Goal: Task Accomplishment & Management: Use online tool/utility

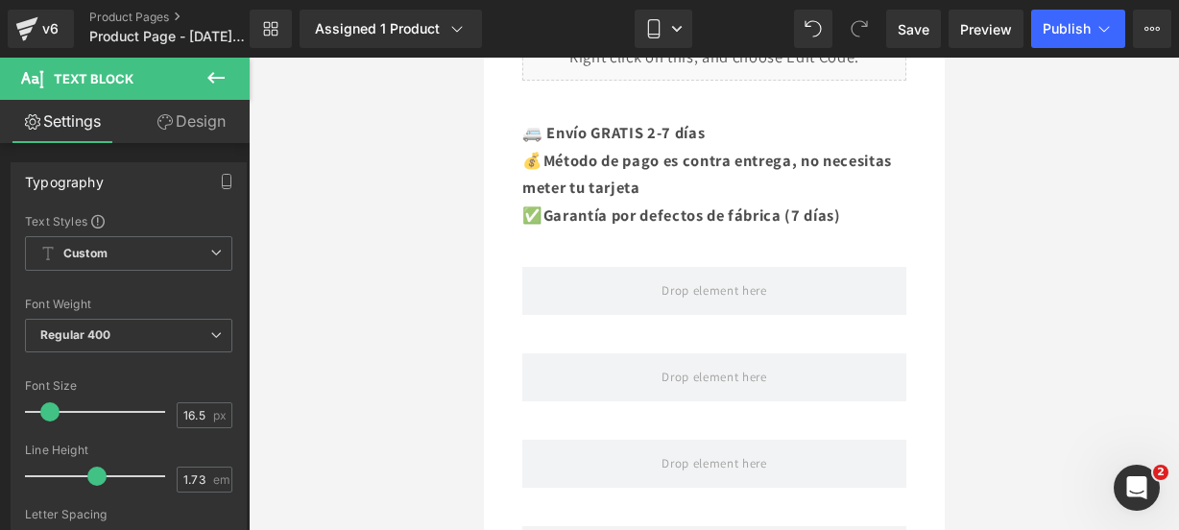
click at [214, 76] on icon at bounding box center [215, 77] width 23 height 23
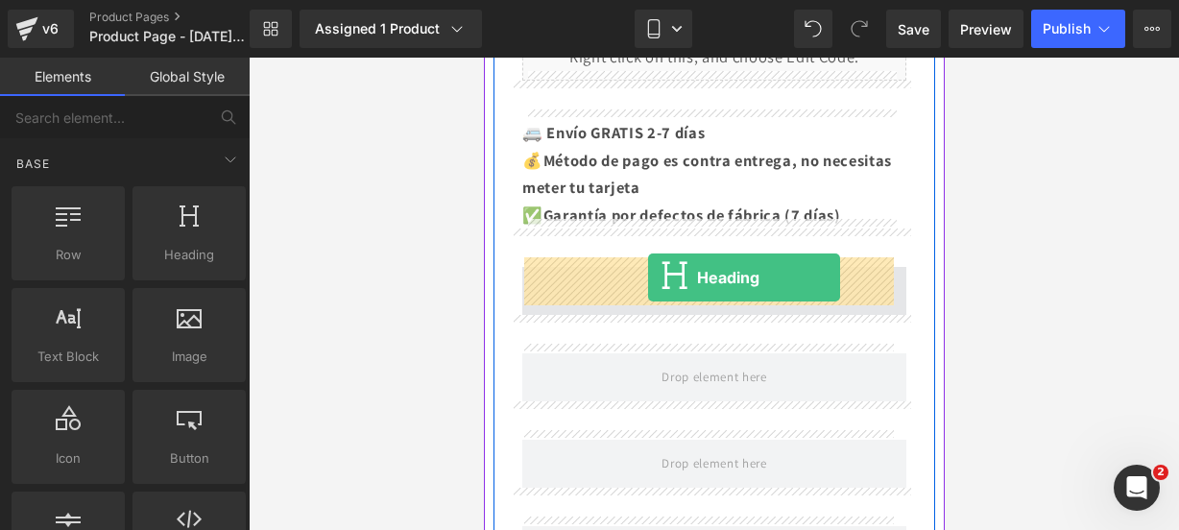
drag, startPoint x: 649, startPoint y: 291, endPoint x: 647, endPoint y: 277, distance: 13.6
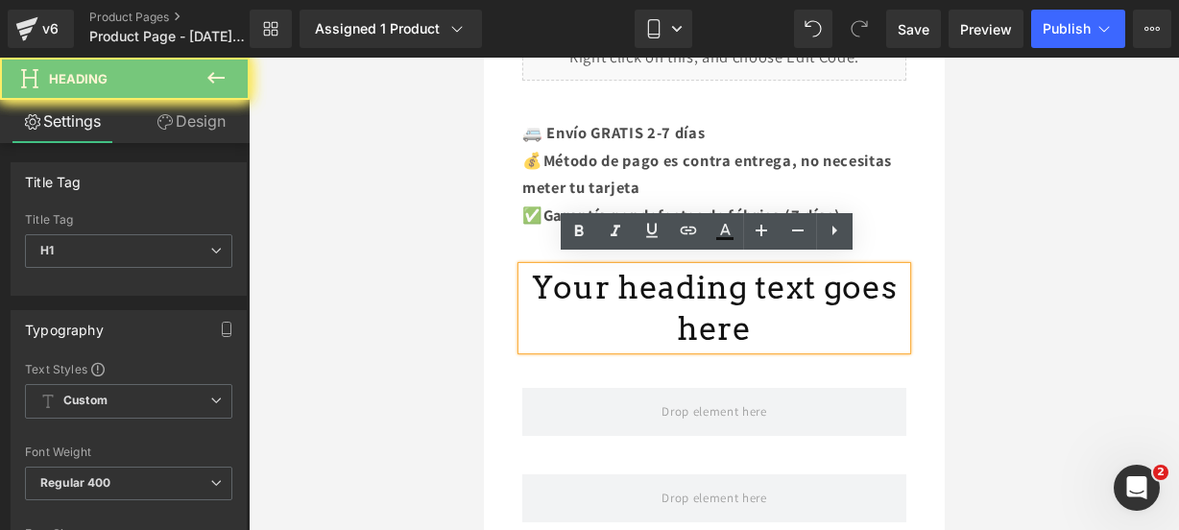
click at [789, 324] on h1 "Your heading text goes here" at bounding box center [713, 308] width 384 height 83
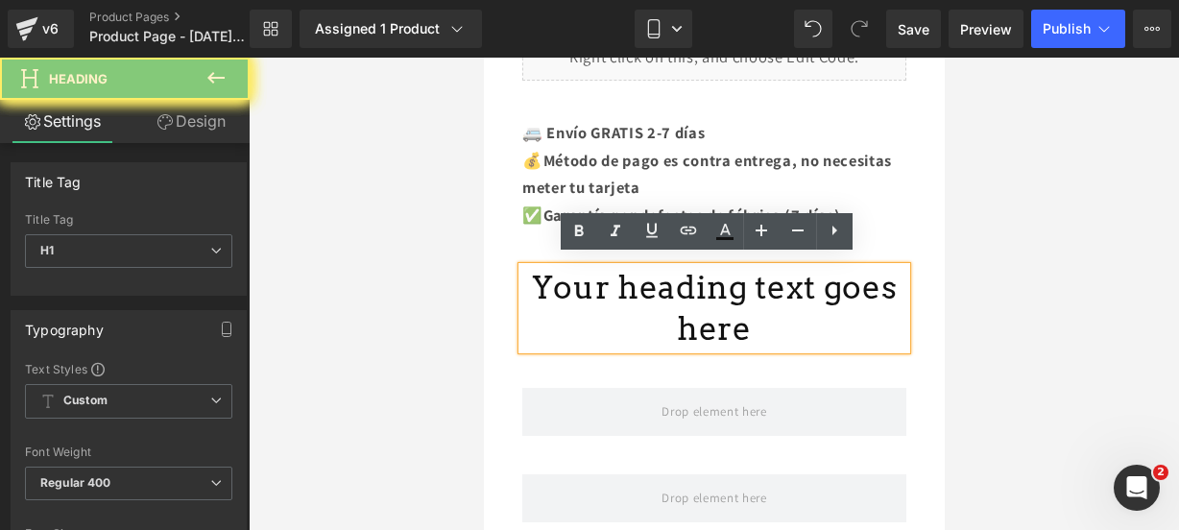
drag, startPoint x: 647, startPoint y: 277, endPoint x: 230, endPoint y: 255, distance: 417.2
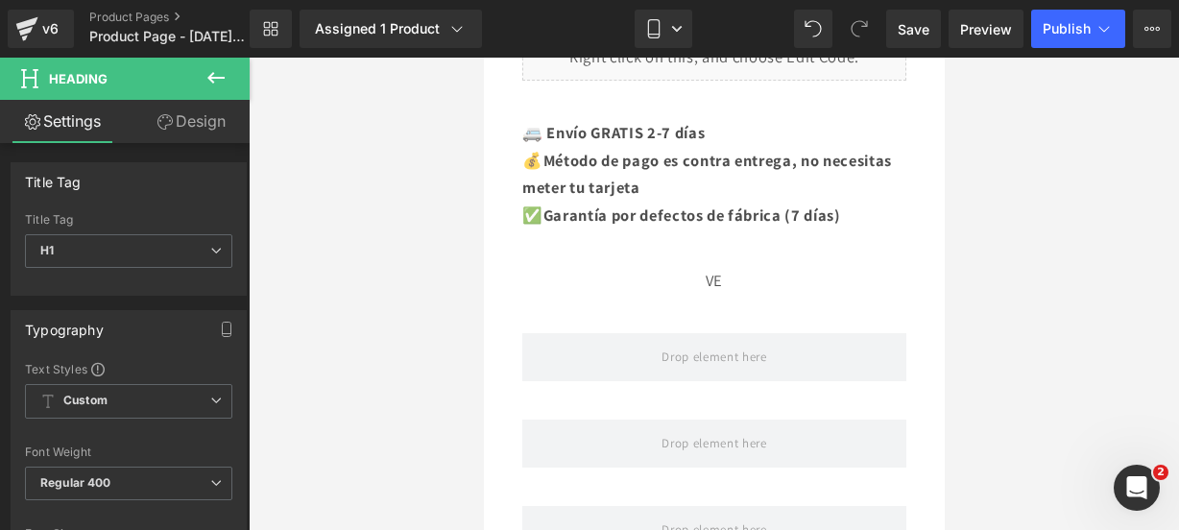
click at [790, 13] on div "Library Assigned 1 Product Product Preview PartyView Manage assigned products M…" at bounding box center [714, 29] width 929 height 38
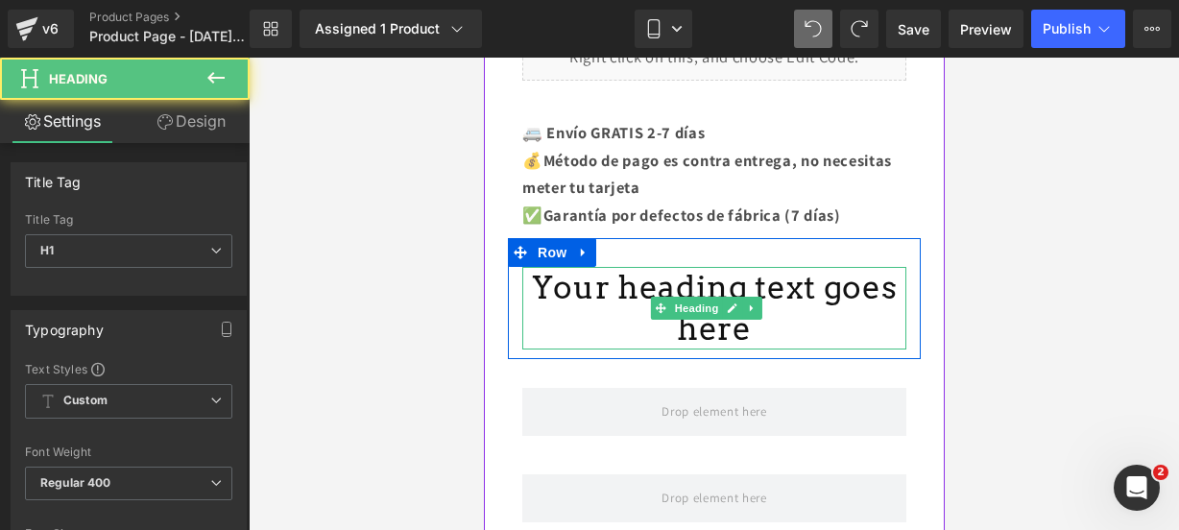
click at [752, 314] on h1 "Your heading text goes here" at bounding box center [713, 308] width 384 height 83
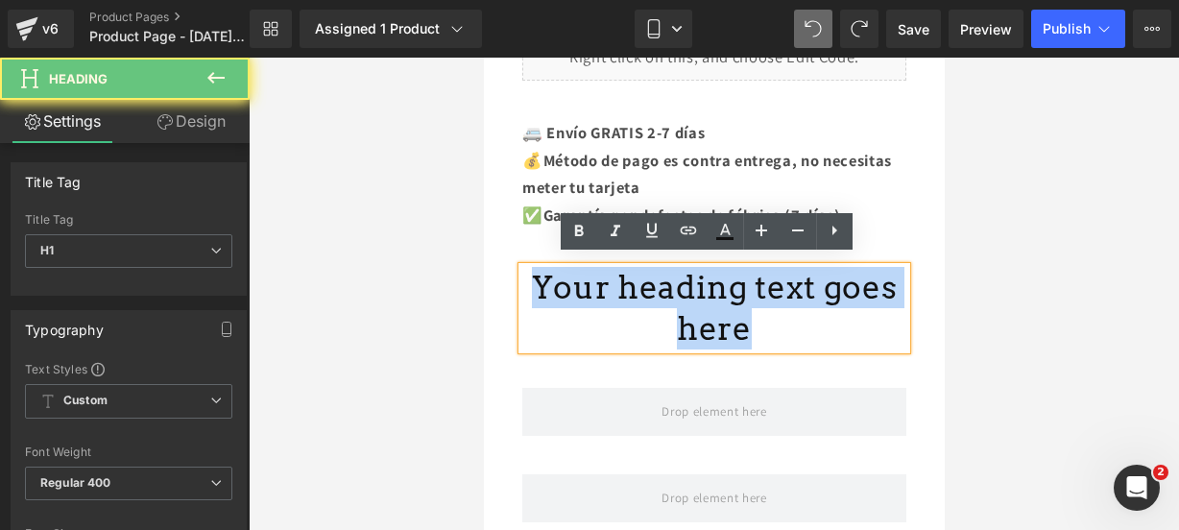
drag, startPoint x: 752, startPoint y: 314, endPoint x: 467, endPoint y: 228, distance: 297.9
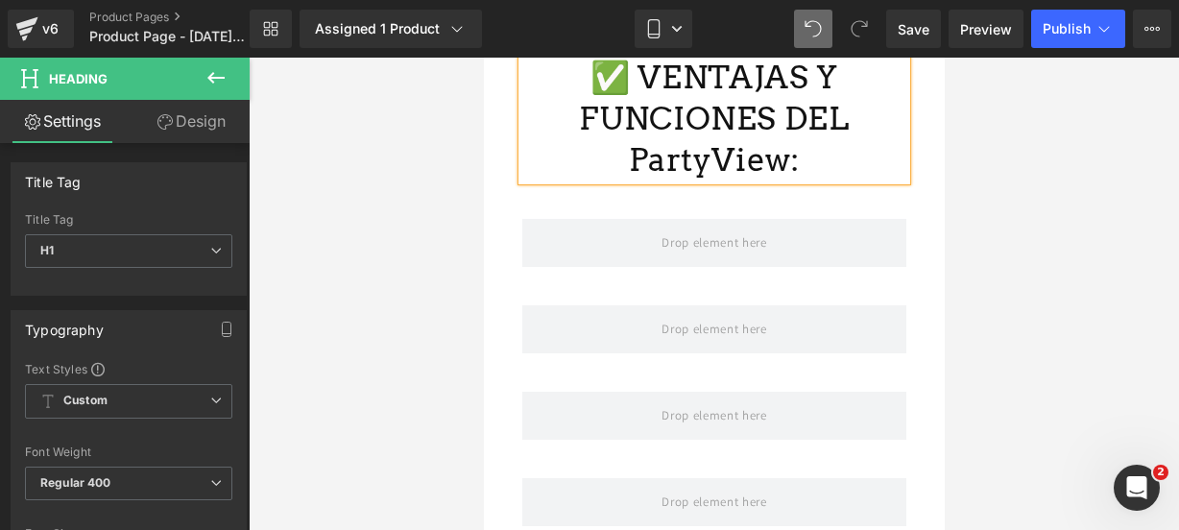
scroll to position [1592, 0]
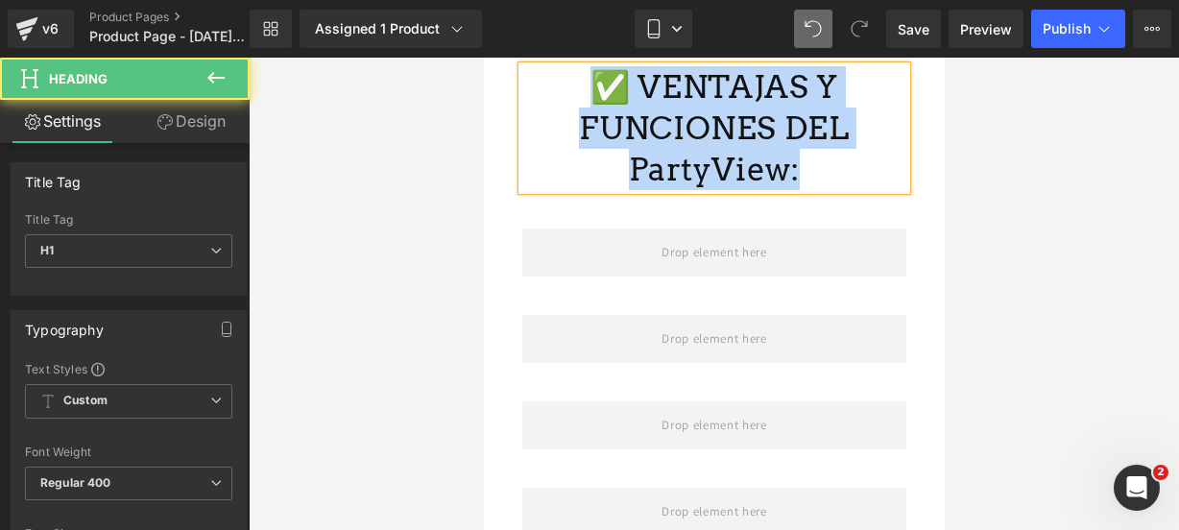
drag, startPoint x: 796, startPoint y: 156, endPoint x: 572, endPoint y: 81, distance: 236.2
click at [572, 81] on h1 "✅ VENTAJAS Y FUNCIONES DEL PartyView:" at bounding box center [713, 128] width 384 height 124
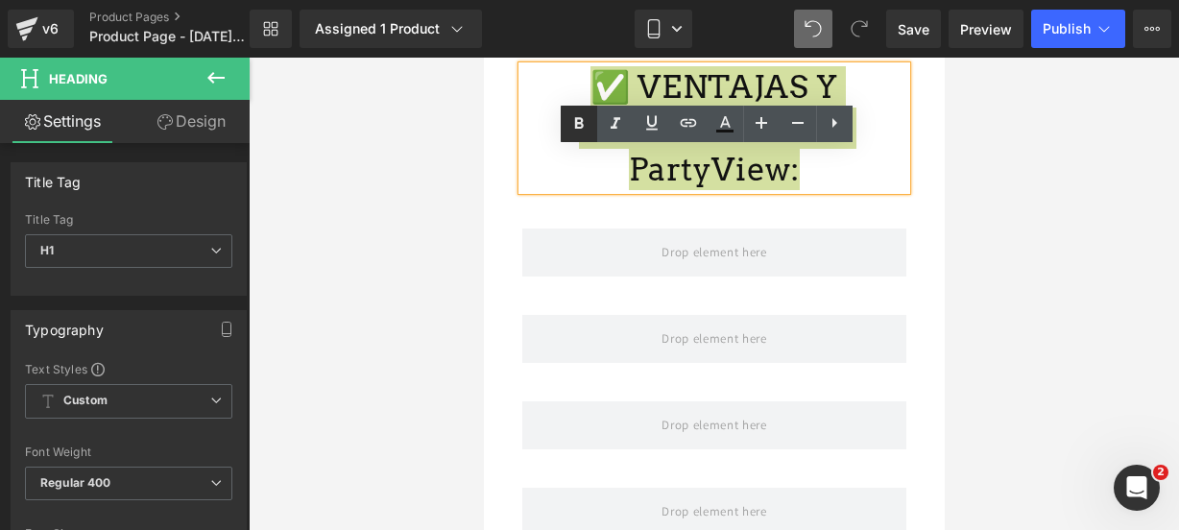
click at [572, 128] on icon at bounding box center [578, 123] width 23 height 23
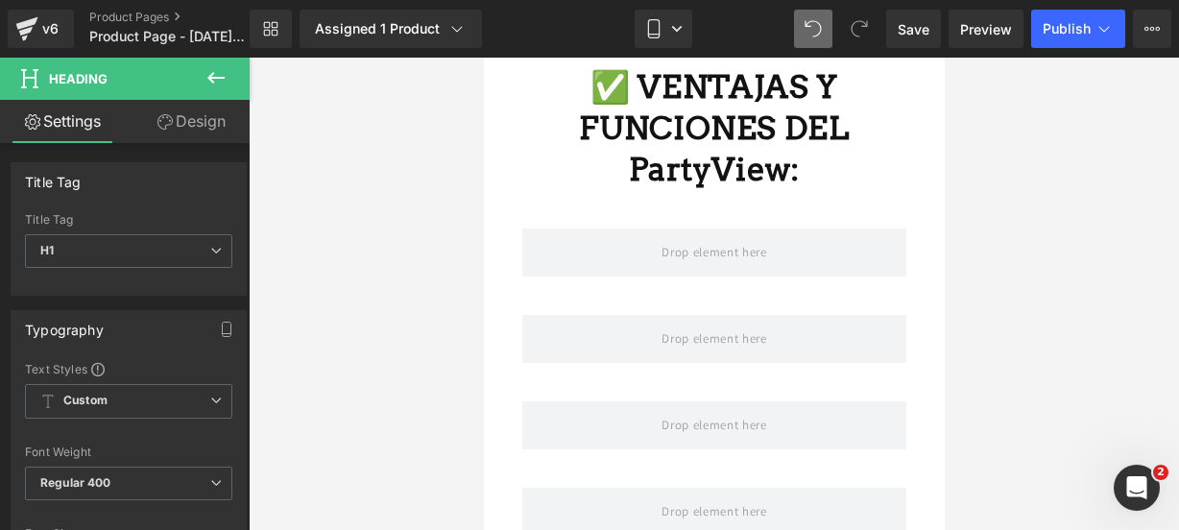
click at [216, 74] on icon at bounding box center [215, 77] width 23 height 23
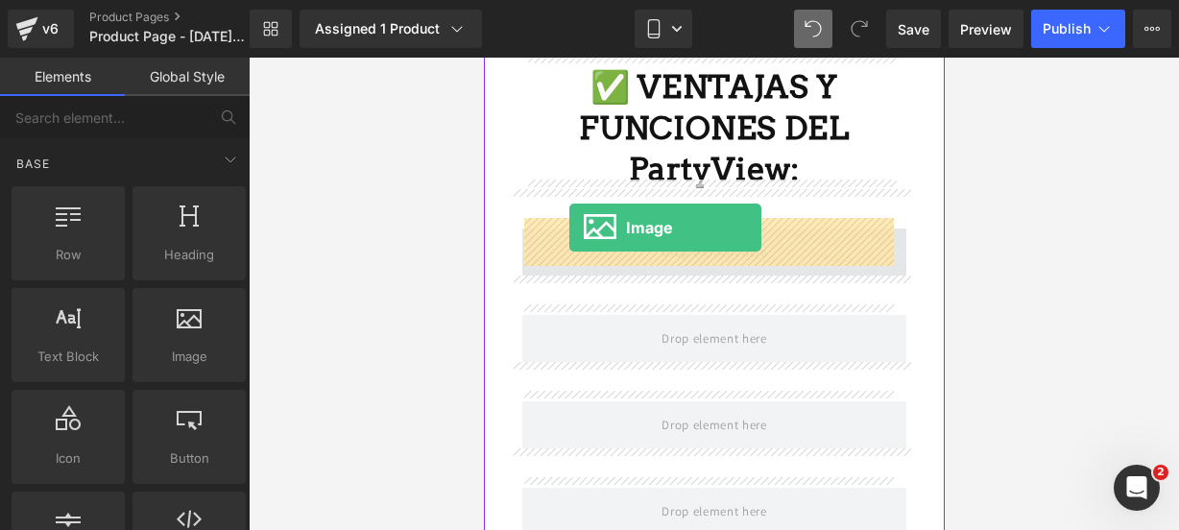
drag, startPoint x: 686, startPoint y: 371, endPoint x: 568, endPoint y: 228, distance: 185.5
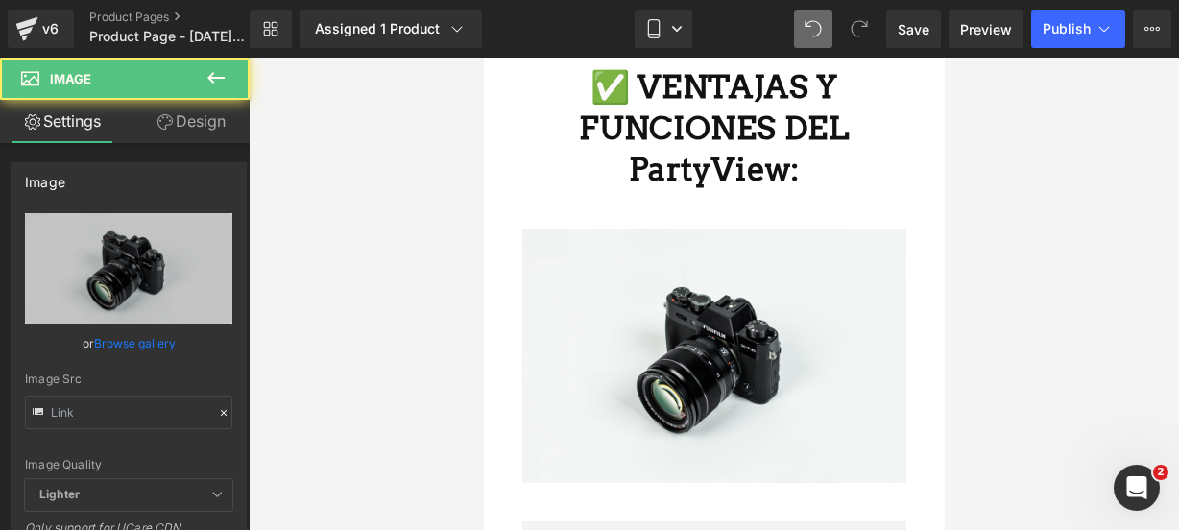
type input "//[DOMAIN_NAME][URL]"
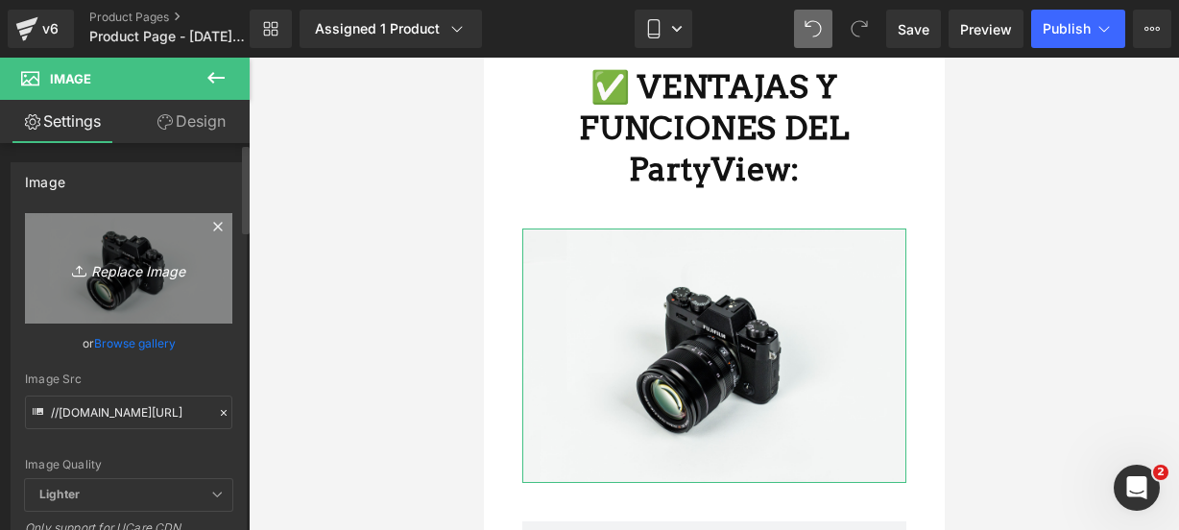
click at [136, 266] on icon "Replace Image" at bounding box center [129, 268] width 154 height 24
type input "C:\fakepath\led 7.webp"
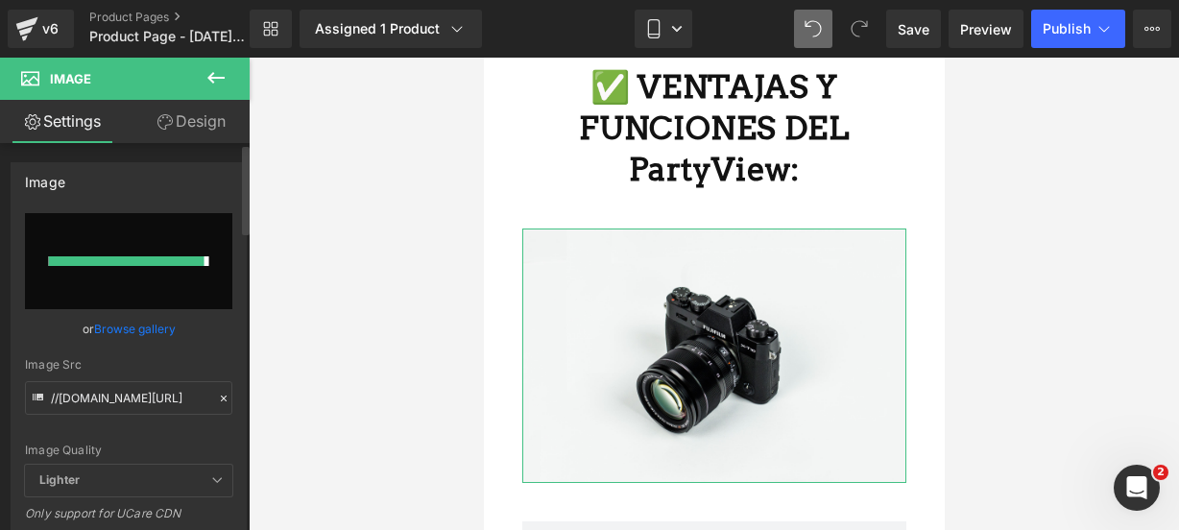
type input "[URL][DOMAIN_NAME]"
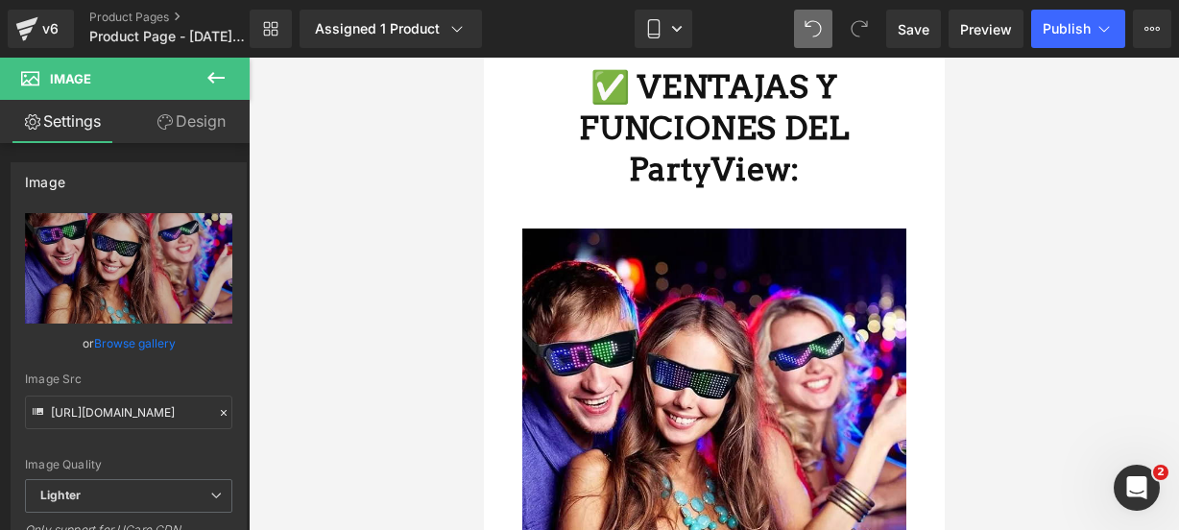
click at [225, 72] on icon at bounding box center [215, 77] width 23 height 23
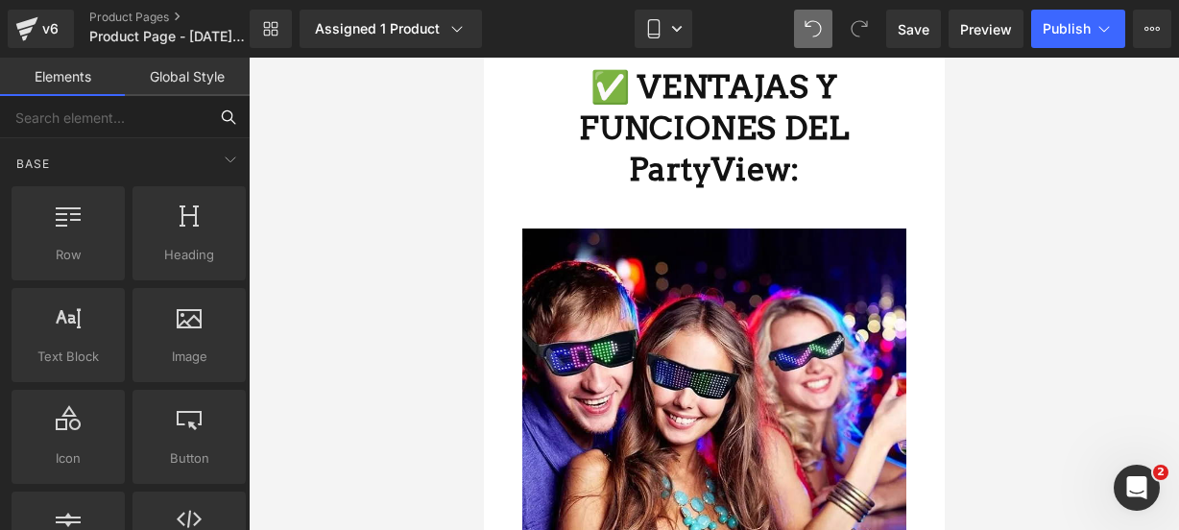
click at [205, 103] on input "text" at bounding box center [103, 117] width 207 height 42
type input "icon"
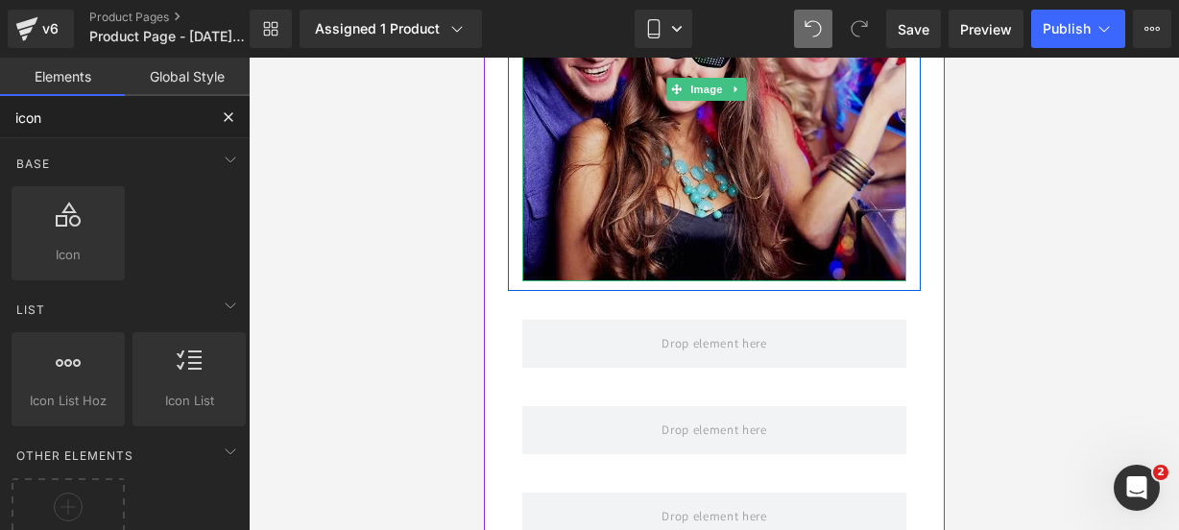
scroll to position [1924, 0]
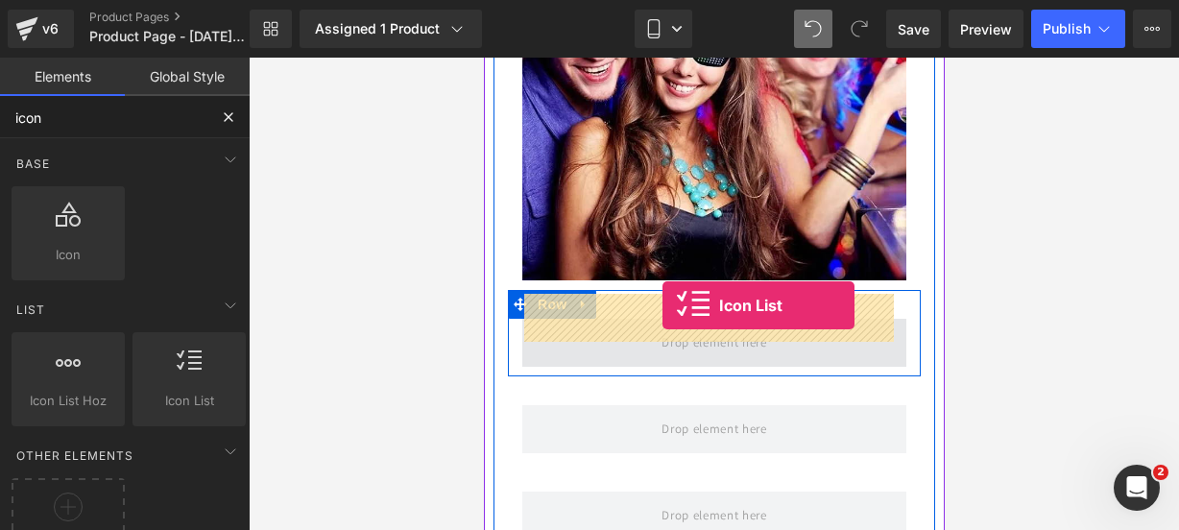
drag, startPoint x: 638, startPoint y: 401, endPoint x: 661, endPoint y: 306, distance: 97.8
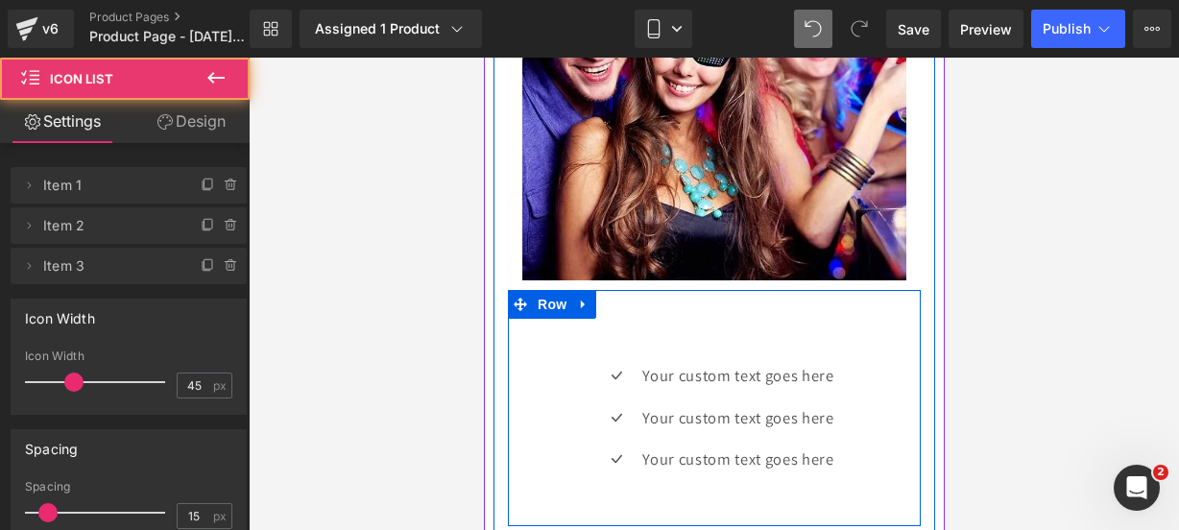
scroll to position [1985, 0]
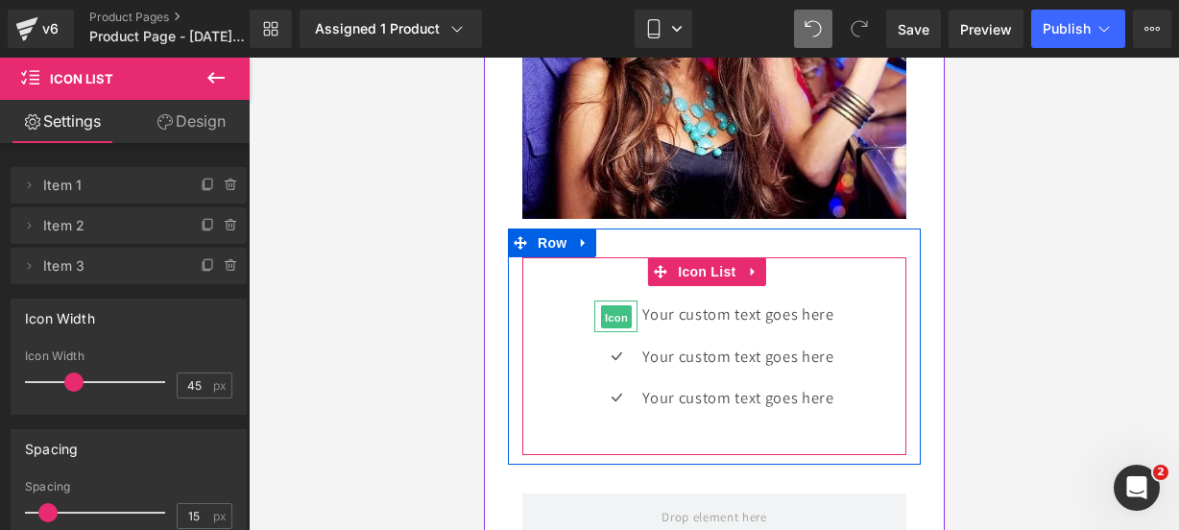
click at [609, 305] on span "Icon" at bounding box center [615, 316] width 31 height 23
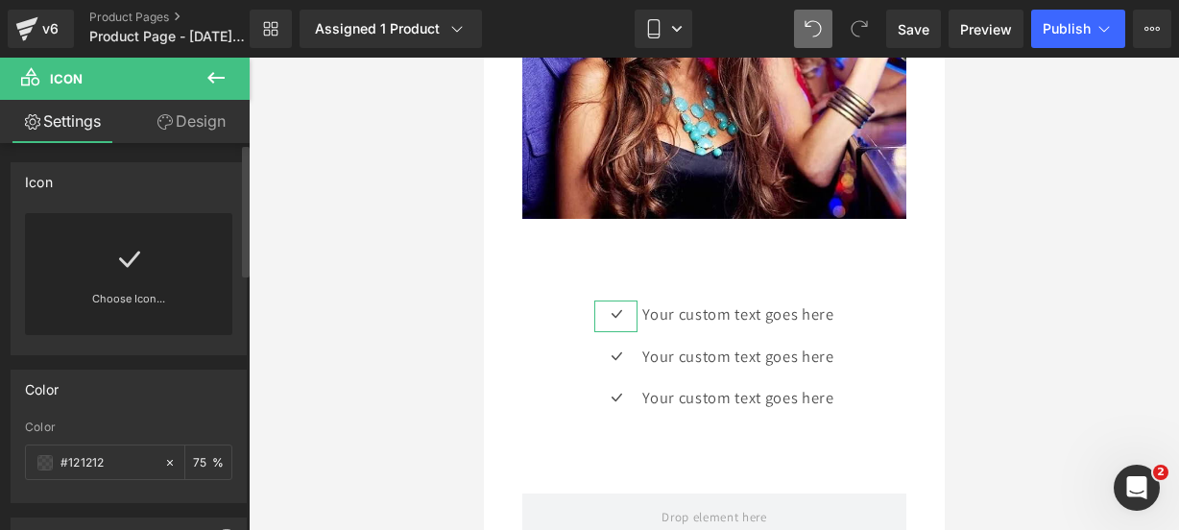
click at [171, 280] on div "Choose Icon..." at bounding box center [128, 274] width 207 height 122
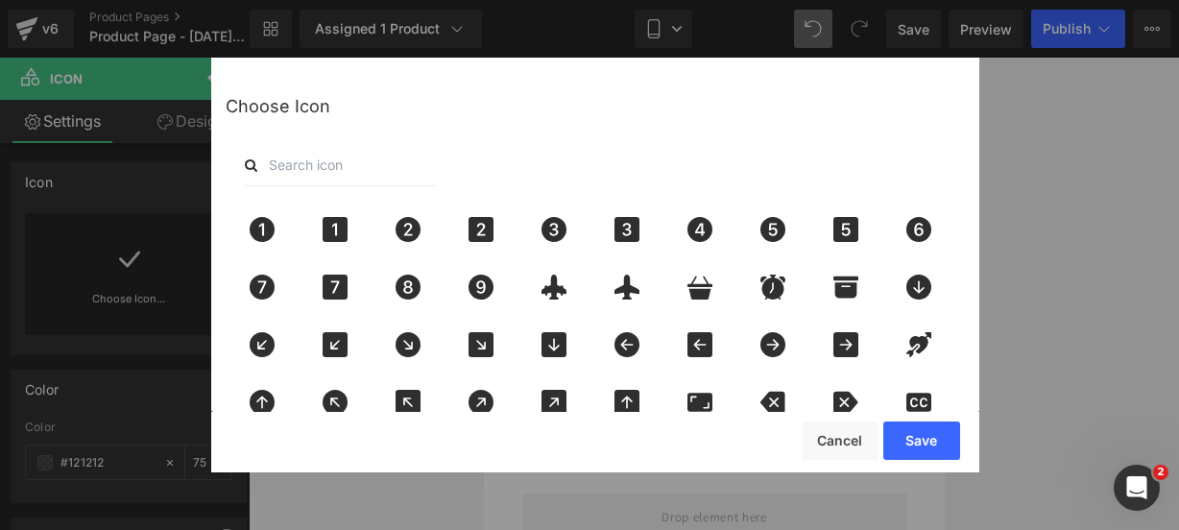
click at [355, 173] on input "text" at bounding box center [341, 165] width 192 height 42
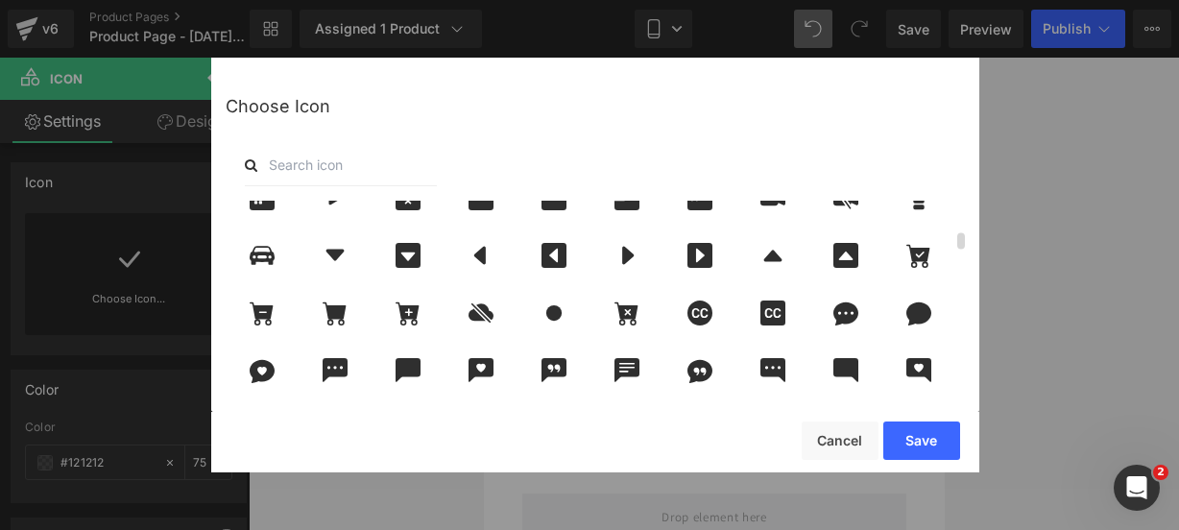
scroll to position [609, 0]
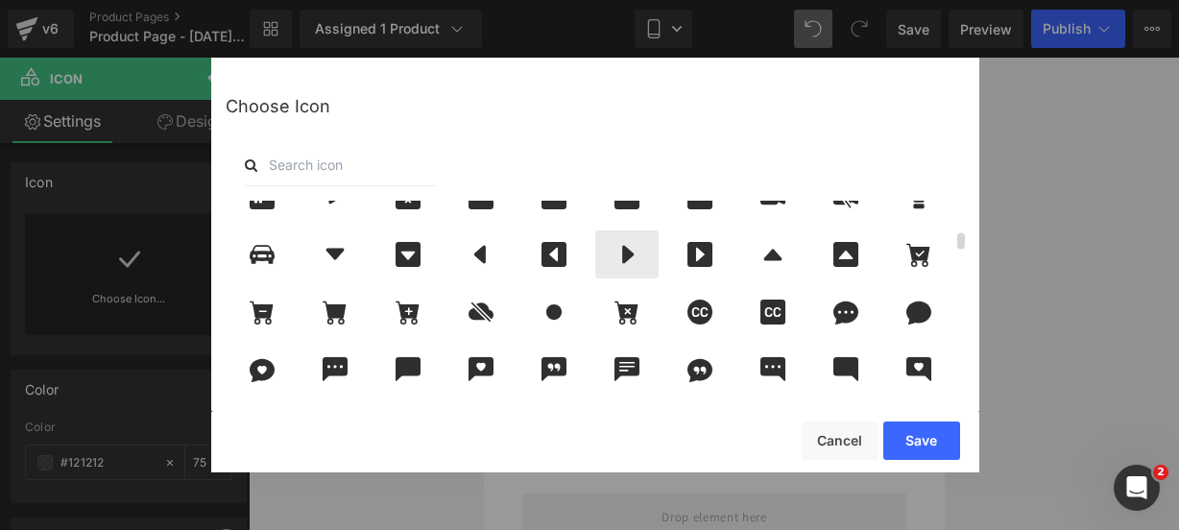
click at [597, 265] on div at bounding box center [626, 254] width 63 height 48
click at [929, 439] on button "Save" at bounding box center [921, 440] width 77 height 38
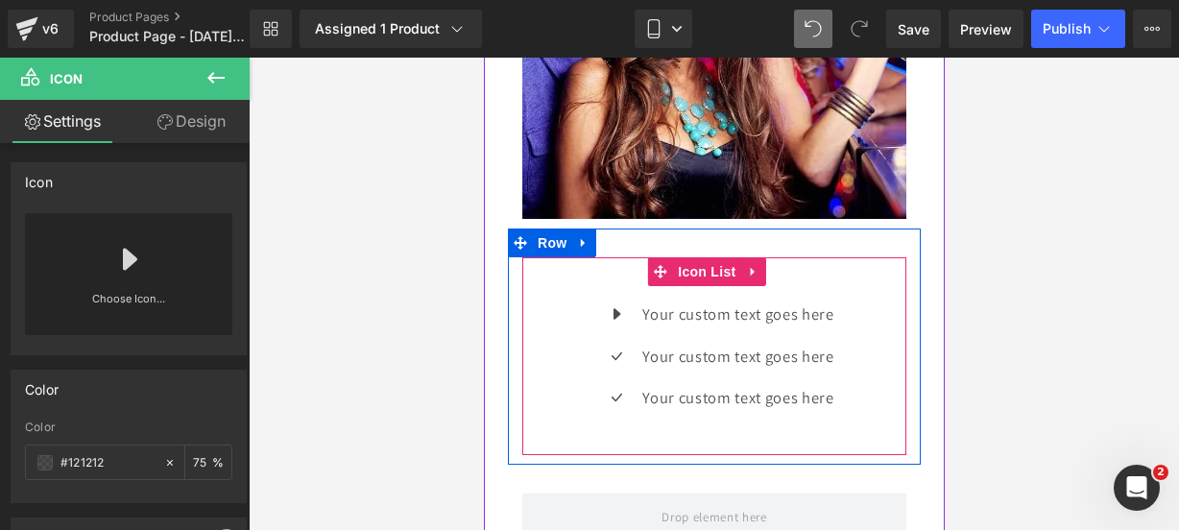
click at [564, 345] on div "Icon Your custom text goes here Text Block Icon Your custom text goes here Text…" at bounding box center [713, 363] width 384 height 126
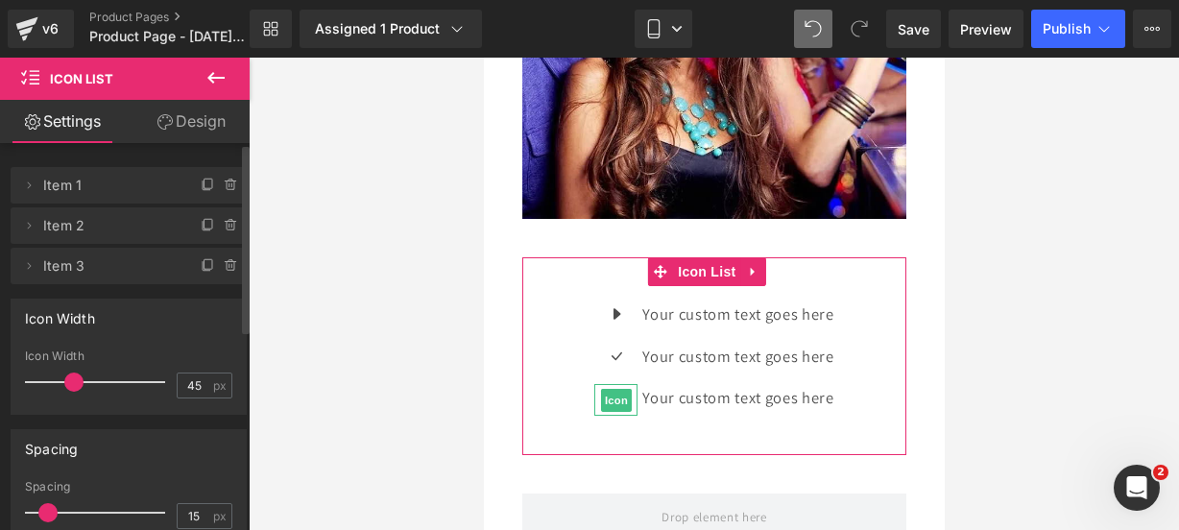
click at [232, 275] on li "Delete Cancel Item 3 Item 3 Name Item 3" at bounding box center [129, 266] width 236 height 36
click at [225, 267] on icon at bounding box center [231, 265] width 15 height 15
click at [225, 266] on button "Delete" at bounding box center [210, 266] width 60 height 25
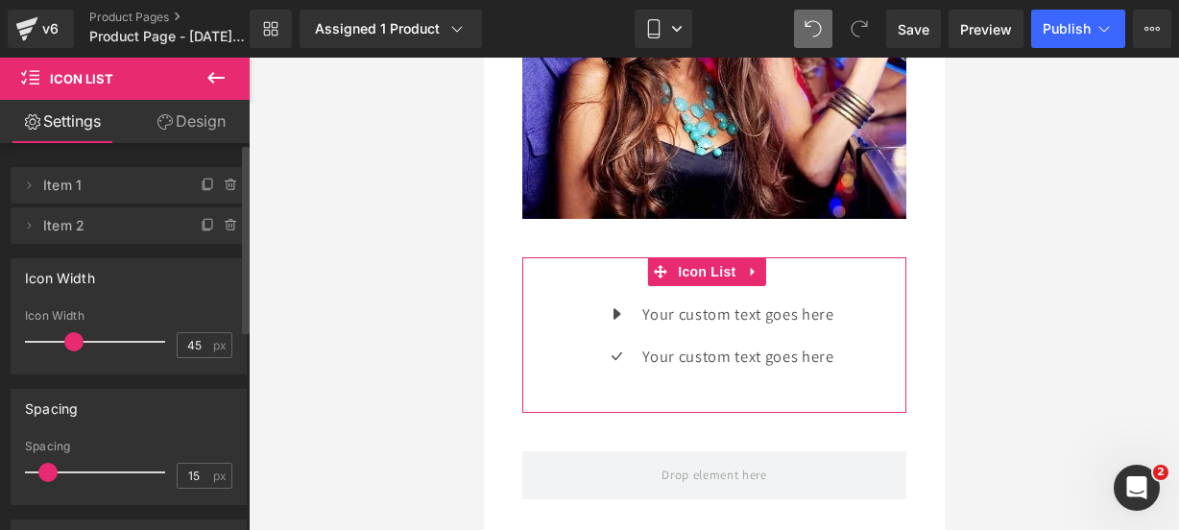
click at [224, 218] on icon at bounding box center [231, 225] width 15 height 15
click at [221, 217] on button "Delete" at bounding box center [210, 226] width 60 height 25
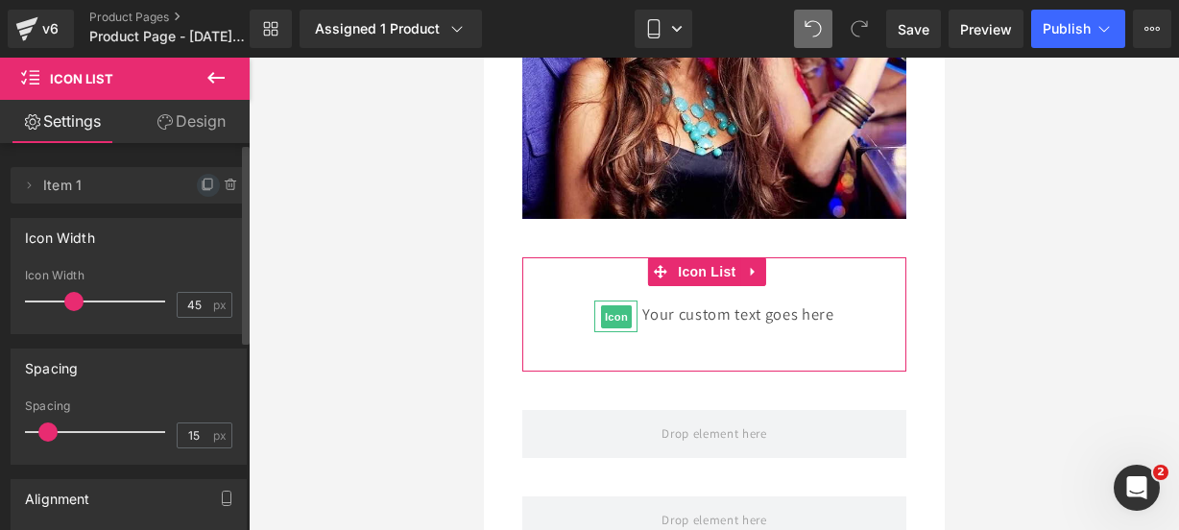
click at [205, 183] on icon at bounding box center [208, 185] width 15 height 15
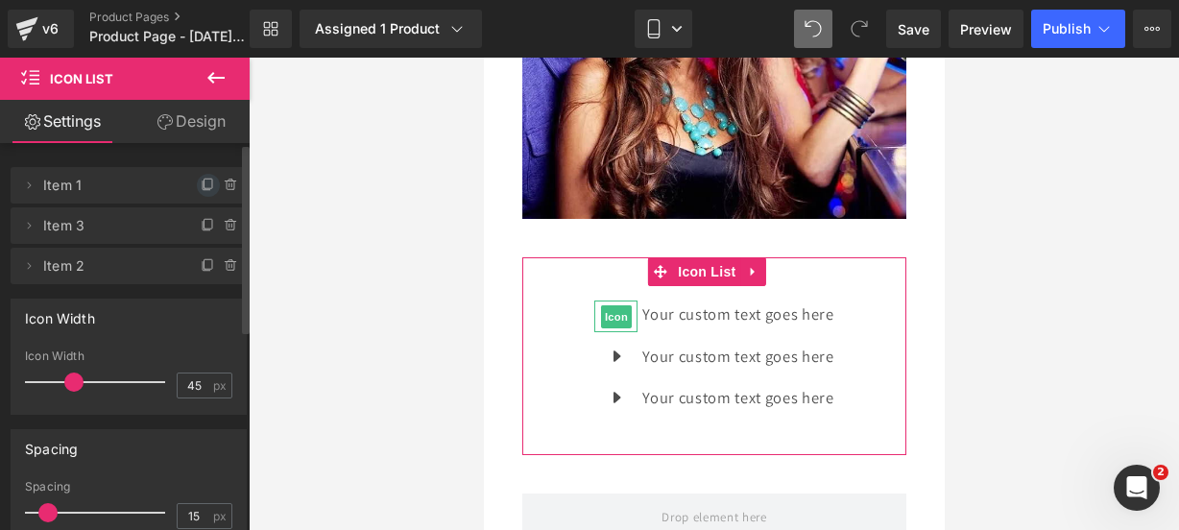
click at [201, 184] on icon at bounding box center [208, 185] width 15 height 15
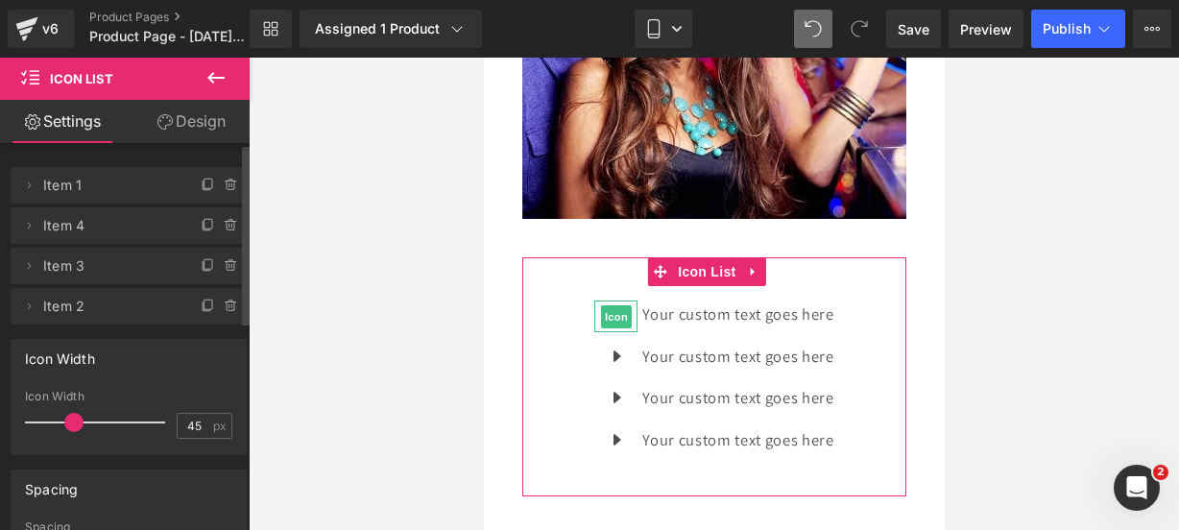
click at [201, 184] on icon at bounding box center [208, 185] width 15 height 15
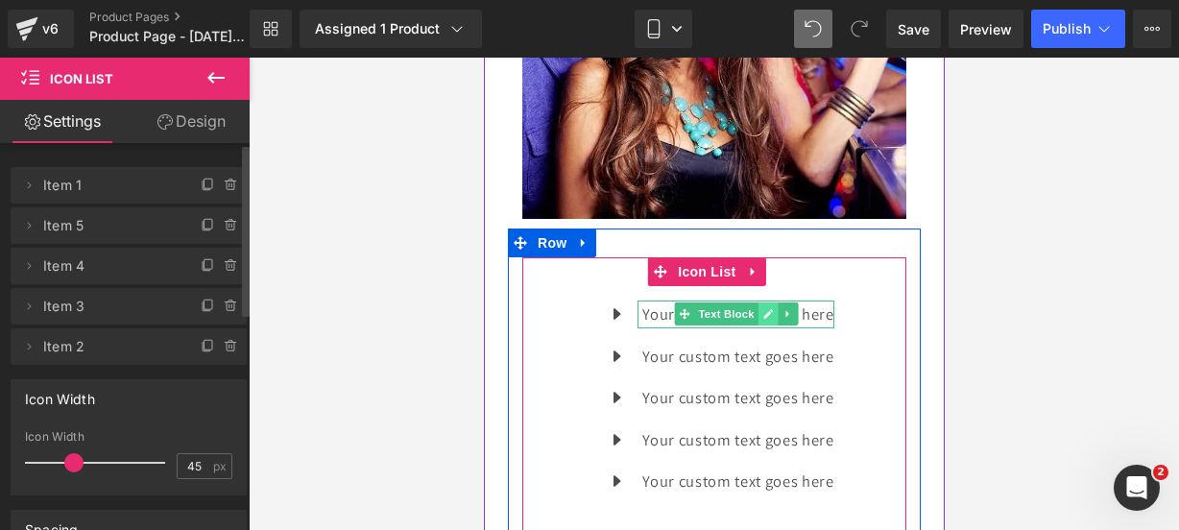
click at [761, 308] on icon at bounding box center [766, 314] width 11 height 12
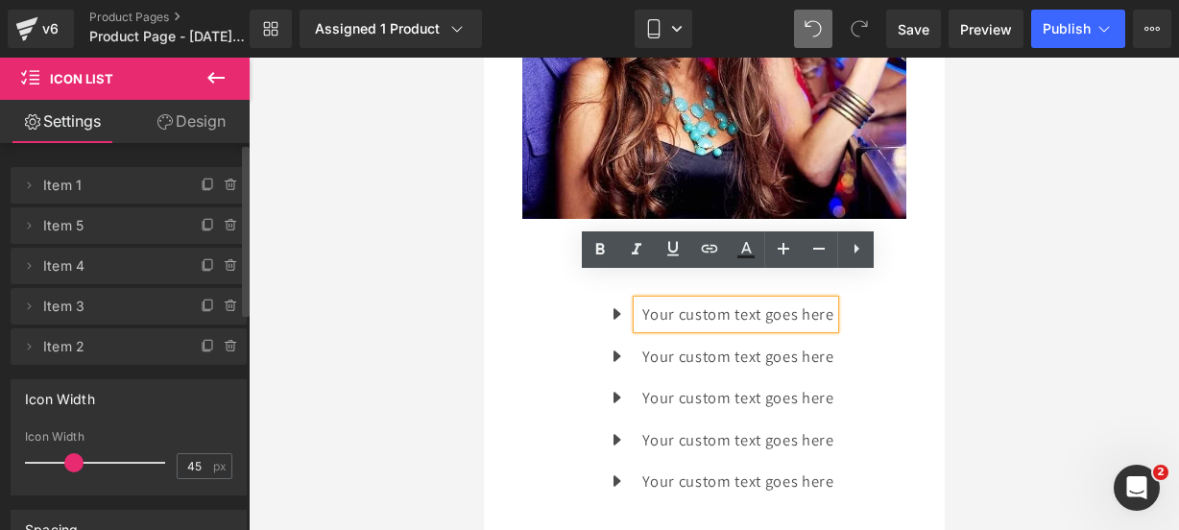
click at [824, 300] on p "Your custom text goes here" at bounding box center [736, 314] width 191 height 28
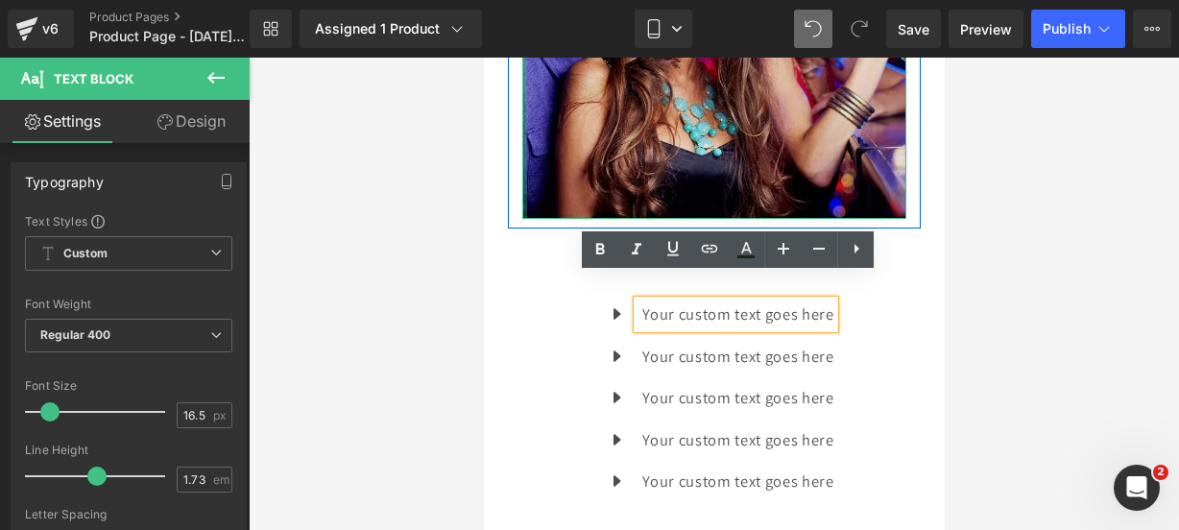
click at [525, 178] on div at bounding box center [523, 27] width 5 height 384
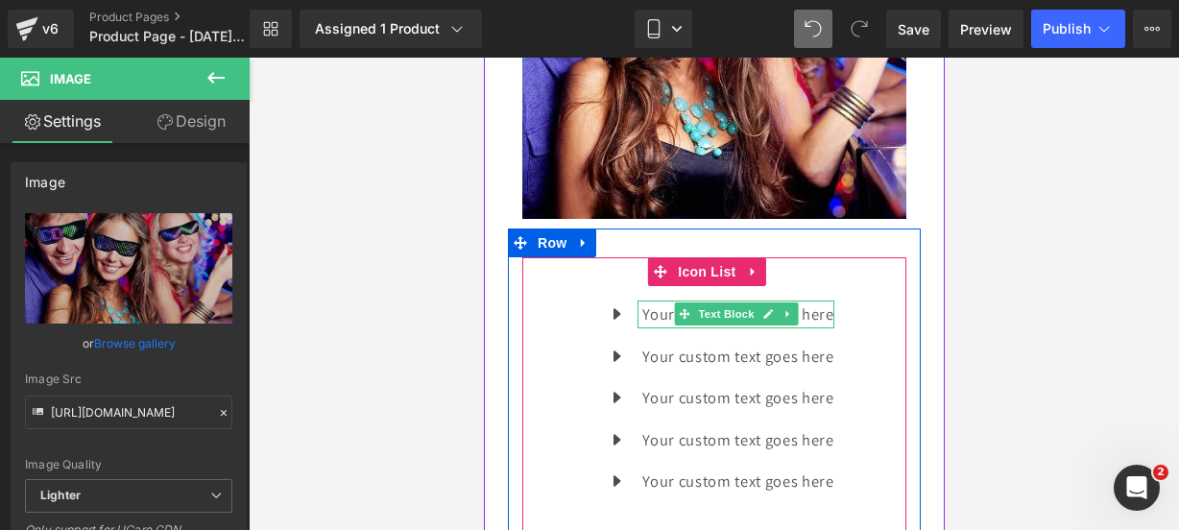
click at [787, 324] on div at bounding box center [734, 326] width 196 height 5
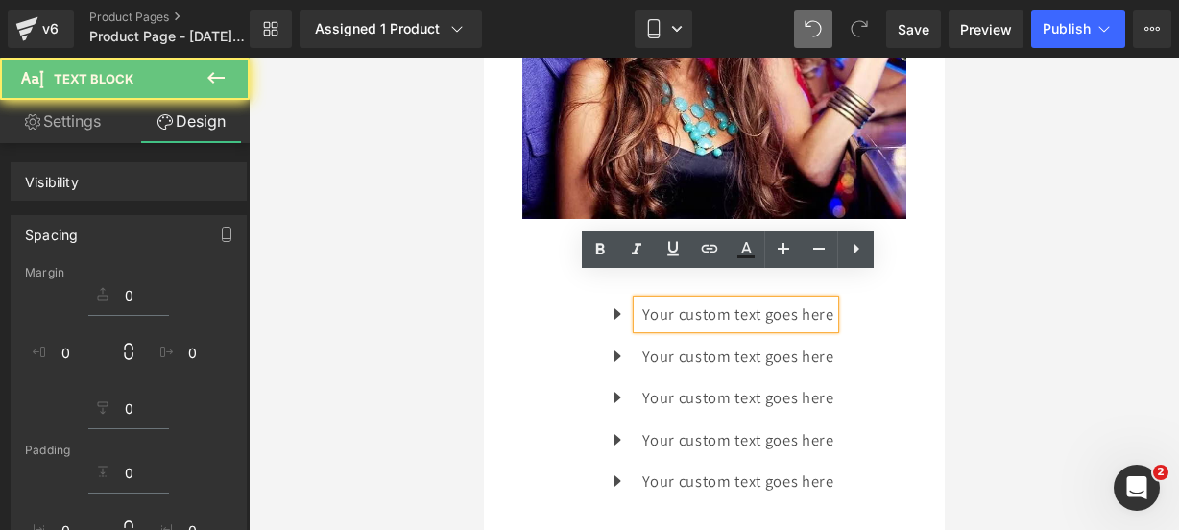
click at [817, 300] on p "Your custom text goes here" at bounding box center [736, 314] width 191 height 28
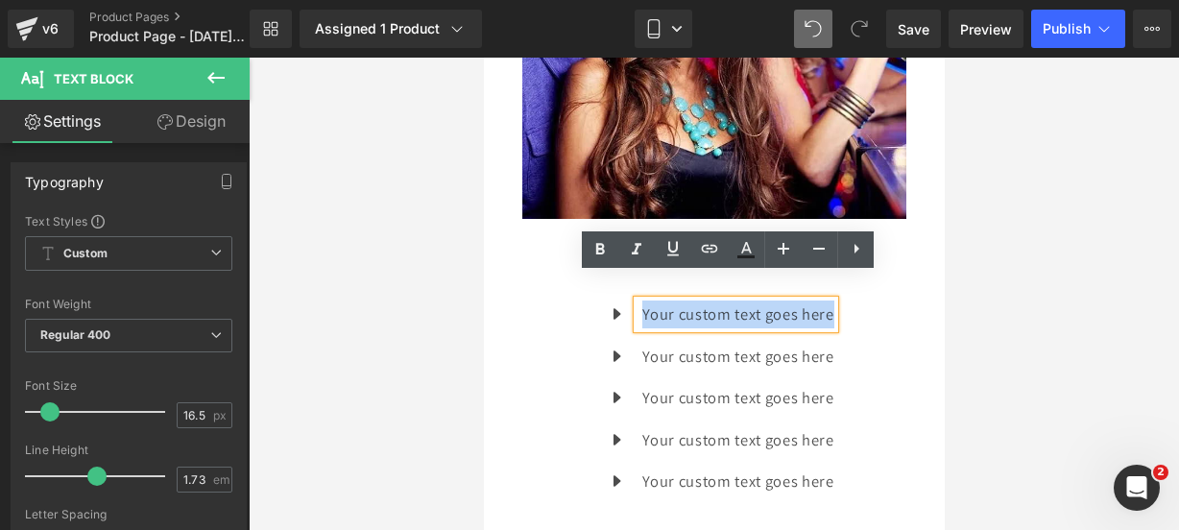
drag, startPoint x: 825, startPoint y: 295, endPoint x: 632, endPoint y: 285, distance: 193.2
click at [636, 300] on div "Your custom text goes here" at bounding box center [734, 314] width 196 height 28
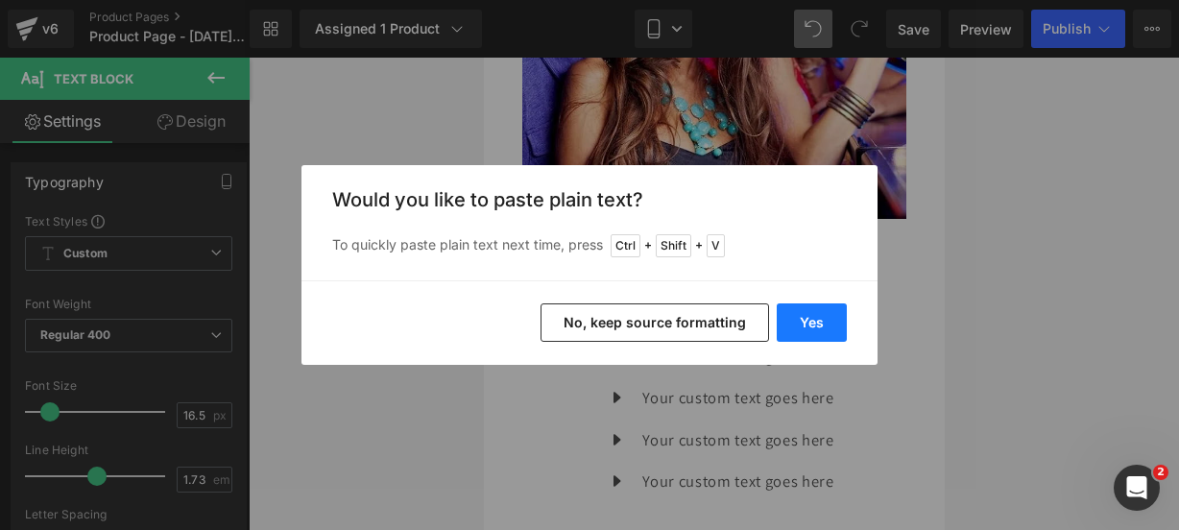
click at [796, 330] on button "Yes" at bounding box center [812, 322] width 70 height 38
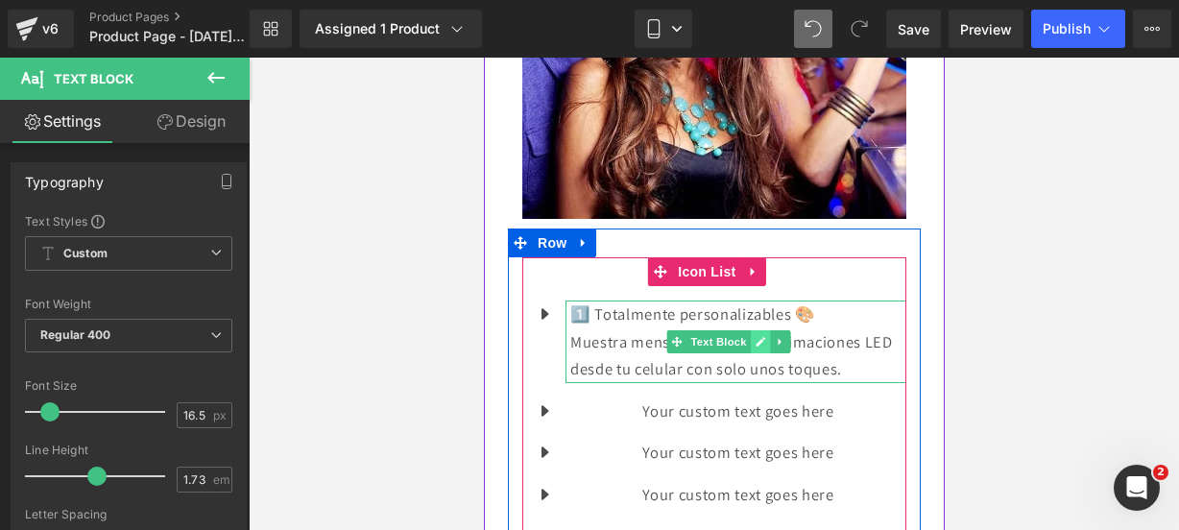
click at [758, 330] on link at bounding box center [760, 341] width 20 height 23
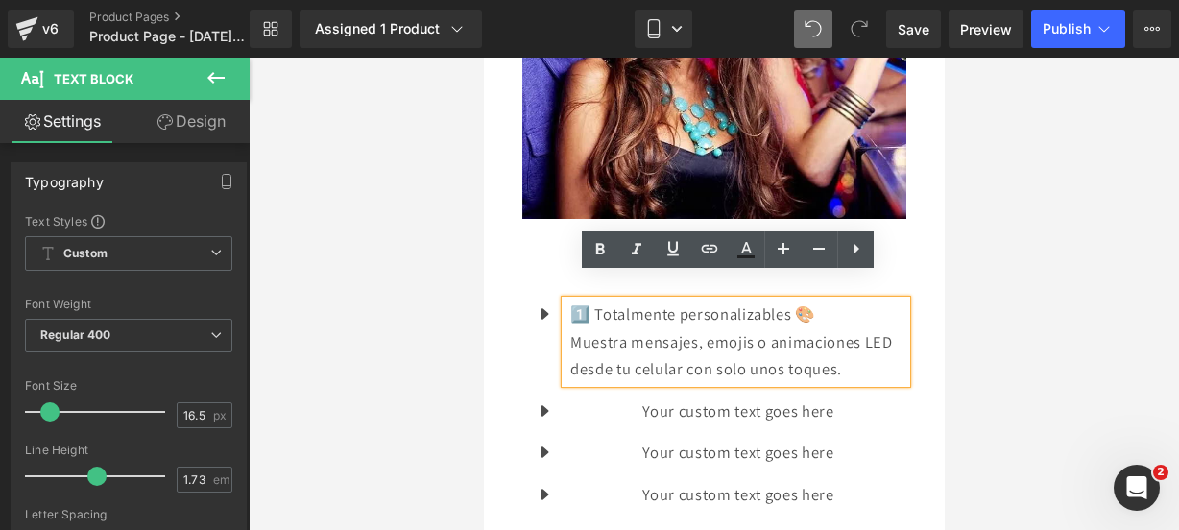
click at [876, 347] on p "Muestra mensajes, emojis o animaciones LED desde tu celular con solo unos toque…" at bounding box center [737, 355] width 336 height 55
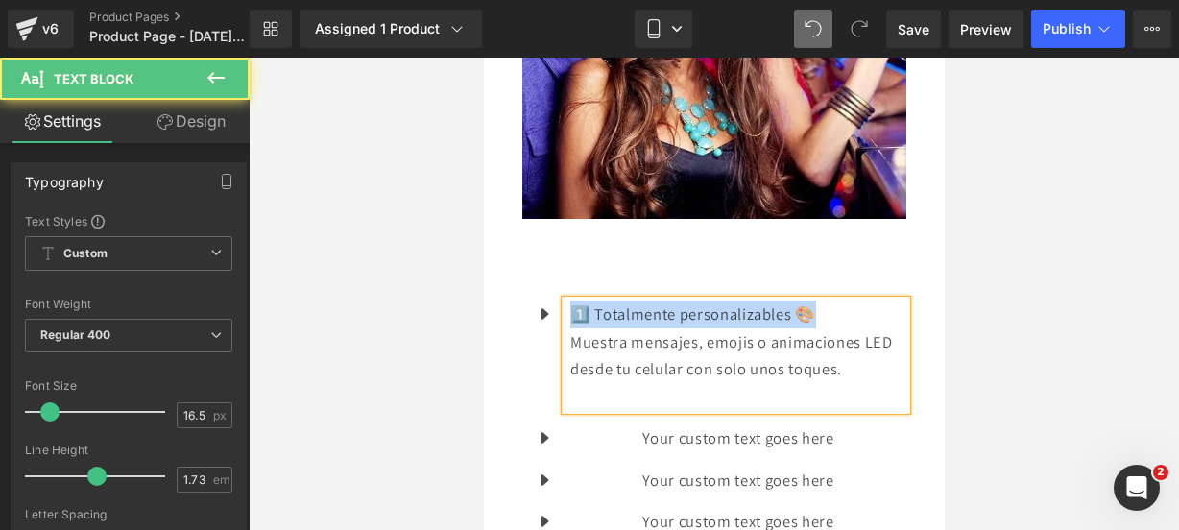
drag, startPoint x: 826, startPoint y: 288, endPoint x: 564, endPoint y: 285, distance: 261.1
click at [564, 300] on div "1️⃣ Totalmente personalizables 🎨 Muestra mensajes, emojis o animaciones LED des…" at bounding box center [734, 354] width 341 height 109
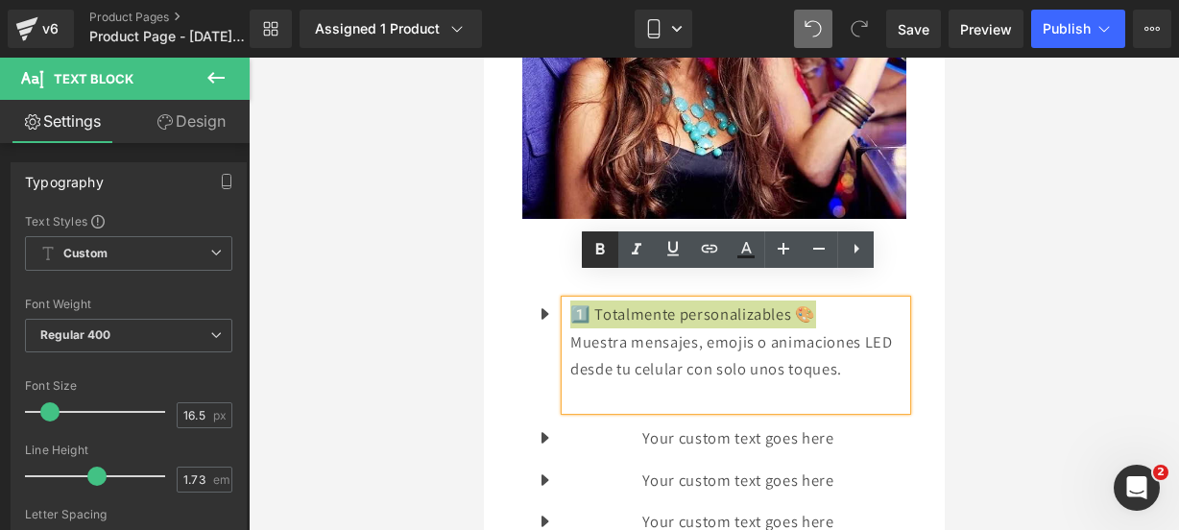
click at [597, 245] on icon at bounding box center [600, 250] width 9 height 12
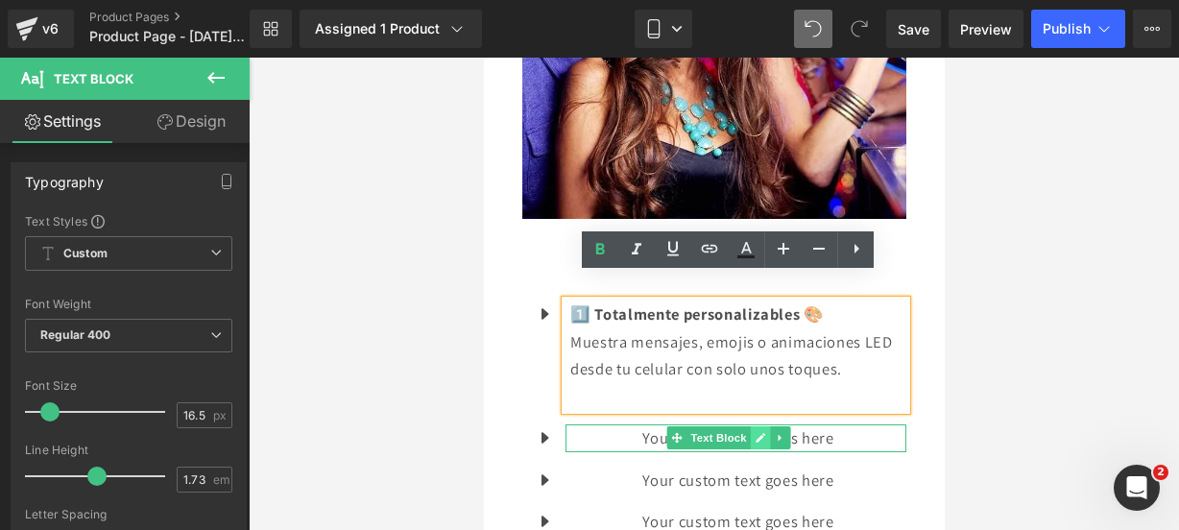
click at [758, 434] on icon at bounding box center [760, 439] width 10 height 10
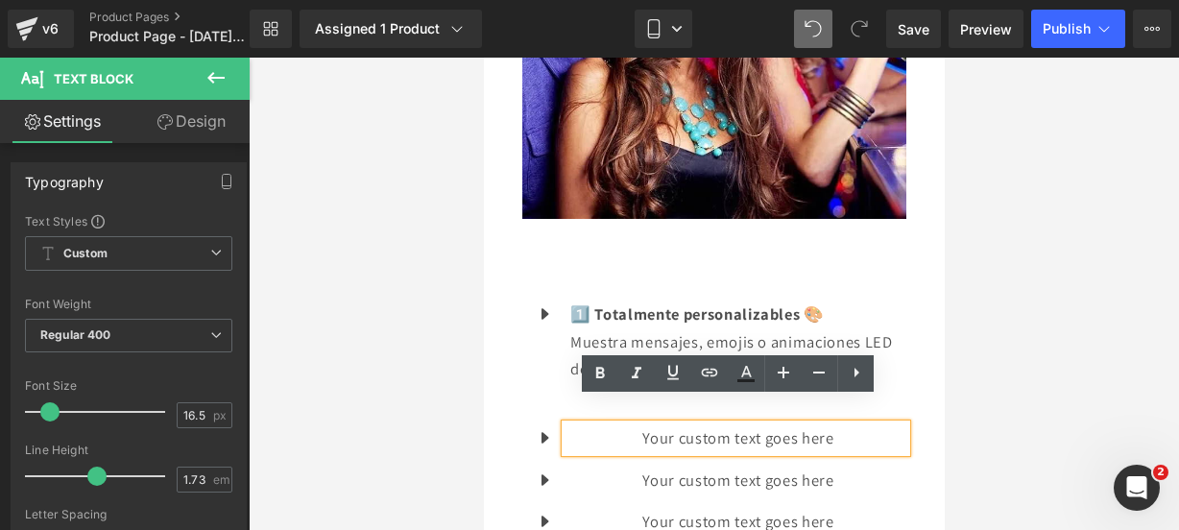
click at [826, 424] on p "Your custom text goes here" at bounding box center [737, 438] width 336 height 28
drag, startPoint x: 826, startPoint y: 417, endPoint x: 569, endPoint y: 412, distance: 256.4
click at [569, 424] on p "Your custom text goes here" at bounding box center [737, 438] width 336 height 28
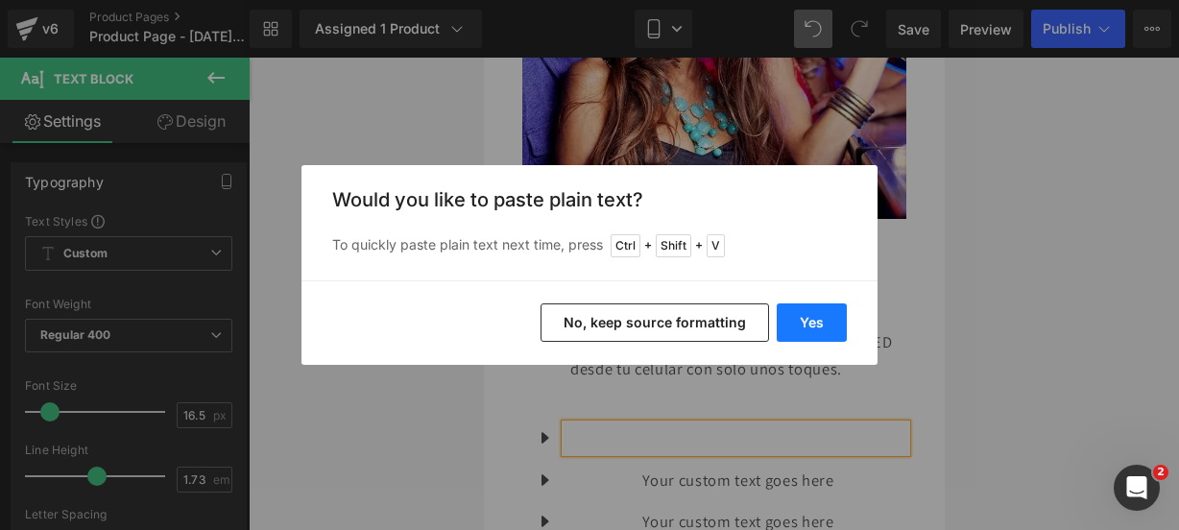
drag, startPoint x: 814, startPoint y: 335, endPoint x: 330, endPoint y: 277, distance: 487.3
click at [814, 335] on button "Yes" at bounding box center [812, 322] width 70 height 38
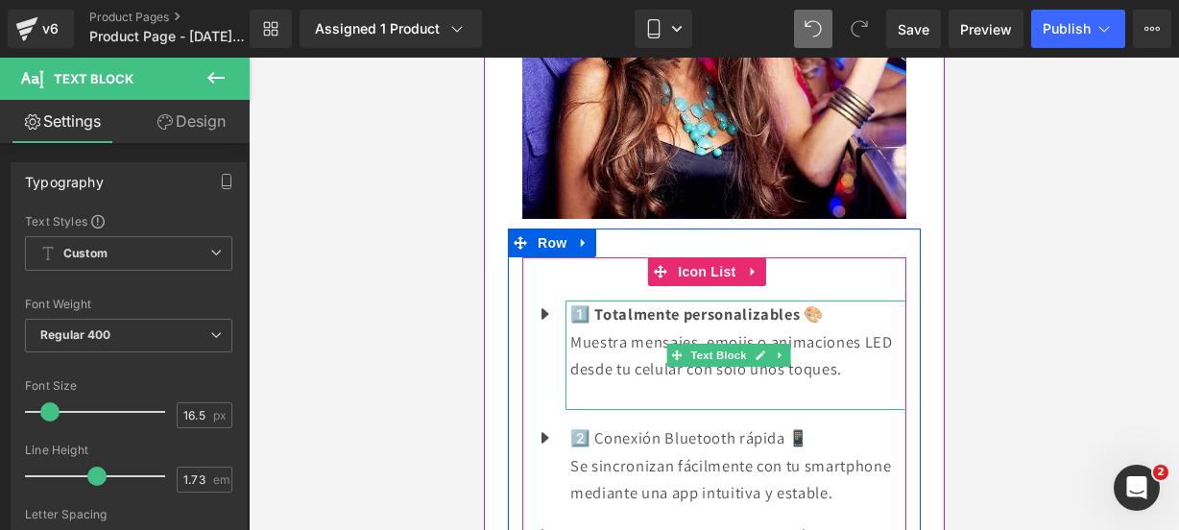
scroll to position [2102, 0]
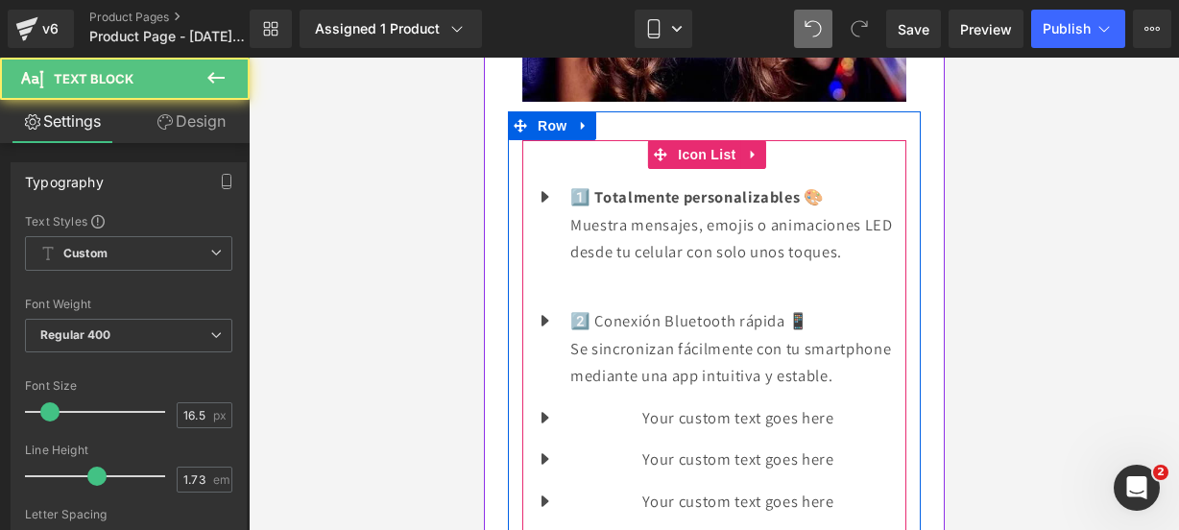
click at [710, 382] on p "Se sincronizan fácilmente con tu smartphone mediante una app intuitiva y establ…" at bounding box center [737, 362] width 336 height 55
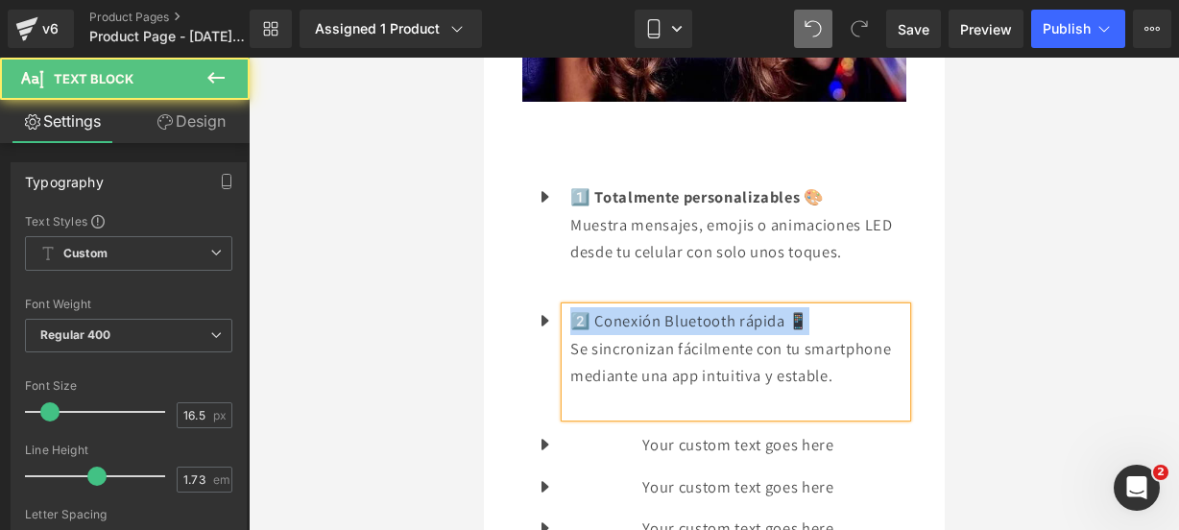
drag, startPoint x: 810, startPoint y: 299, endPoint x: 571, endPoint y: 299, distance: 239.0
click at [571, 307] on p "2️⃣ Conexión Bluetooth rápida 📱" at bounding box center [737, 321] width 336 height 28
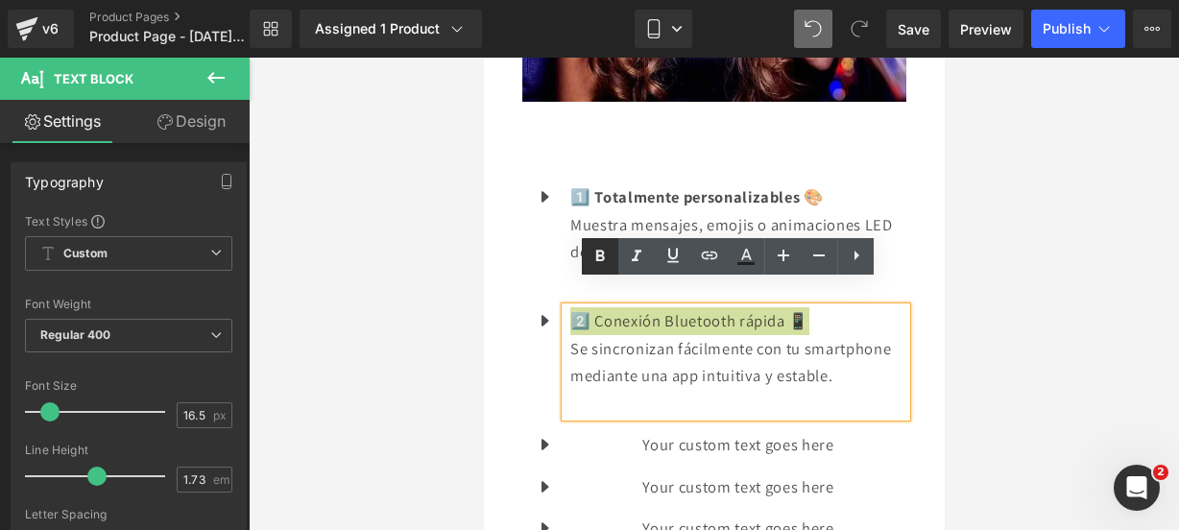
click at [590, 268] on link at bounding box center [600, 256] width 36 height 36
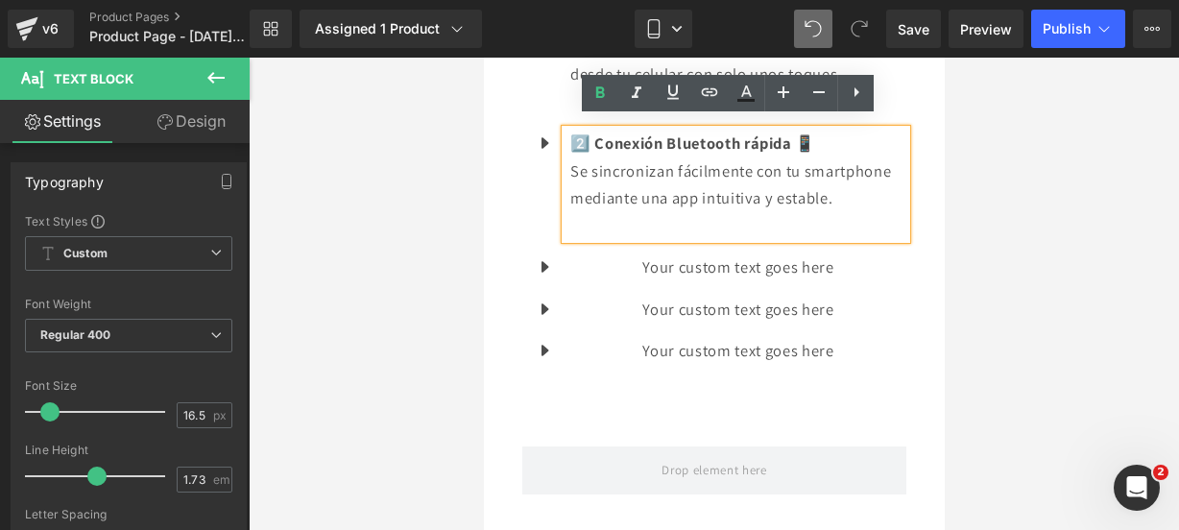
scroll to position [2297, 0]
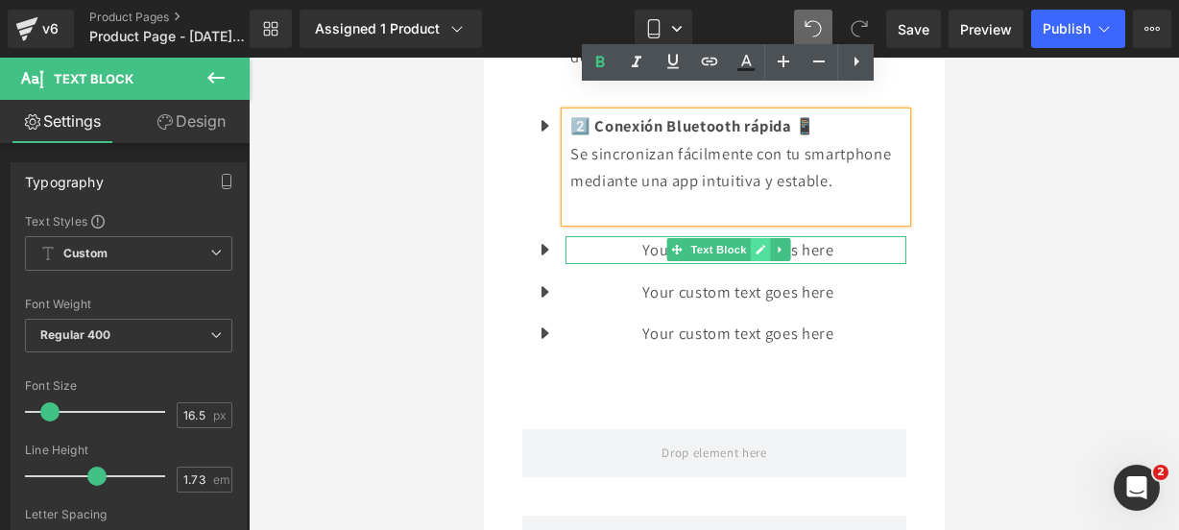
click at [755, 249] on icon at bounding box center [759, 250] width 11 height 12
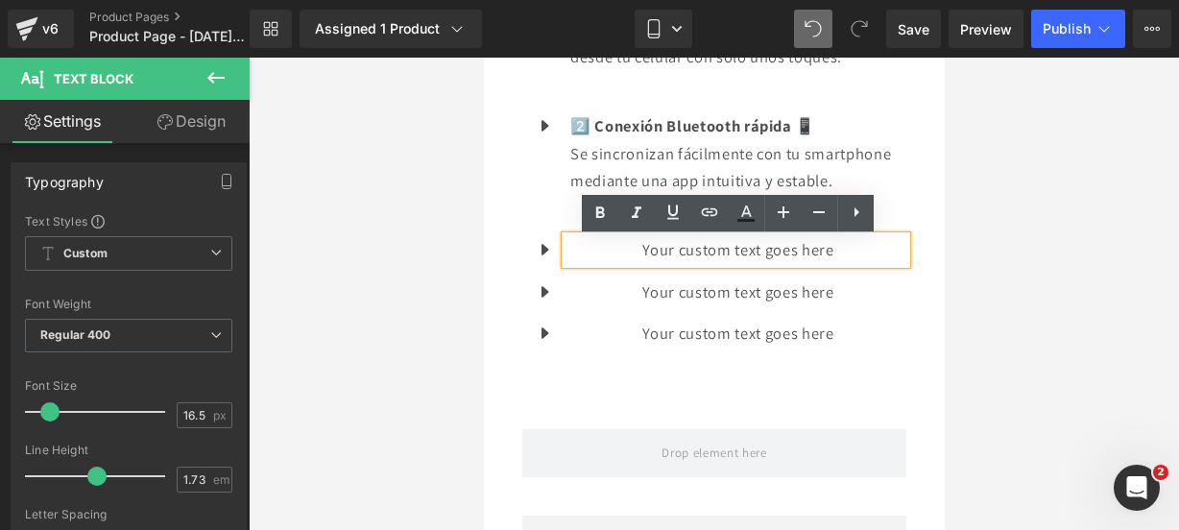
click at [856, 257] on p "Your custom text goes here" at bounding box center [737, 250] width 336 height 28
drag, startPoint x: 856, startPoint y: 257, endPoint x: 568, endPoint y: 252, distance: 288.1
click at [569, 252] on p "Your custom text goes here" at bounding box center [737, 250] width 336 height 28
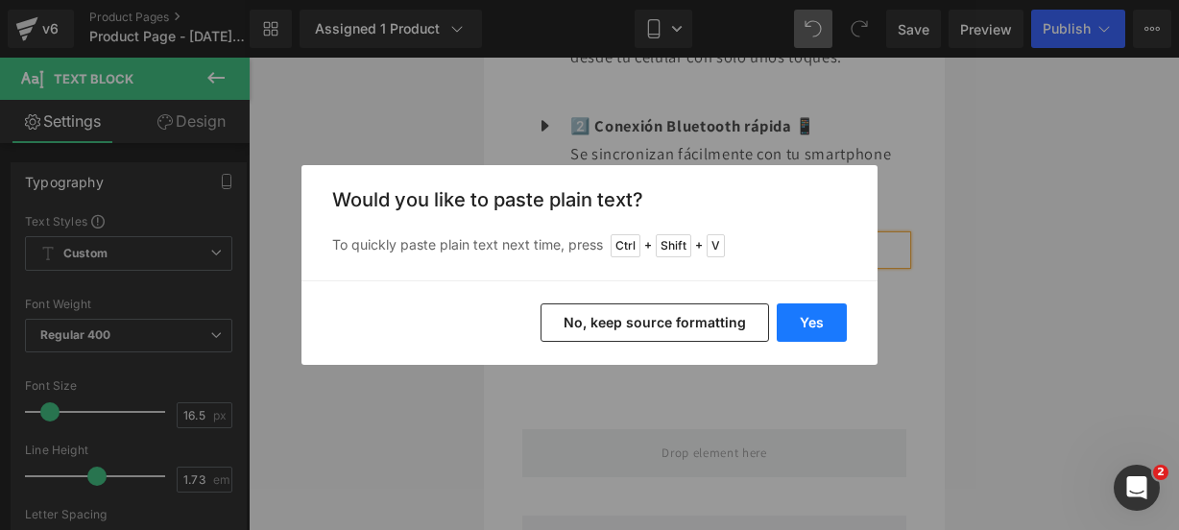
click at [813, 324] on button "Yes" at bounding box center [812, 322] width 70 height 38
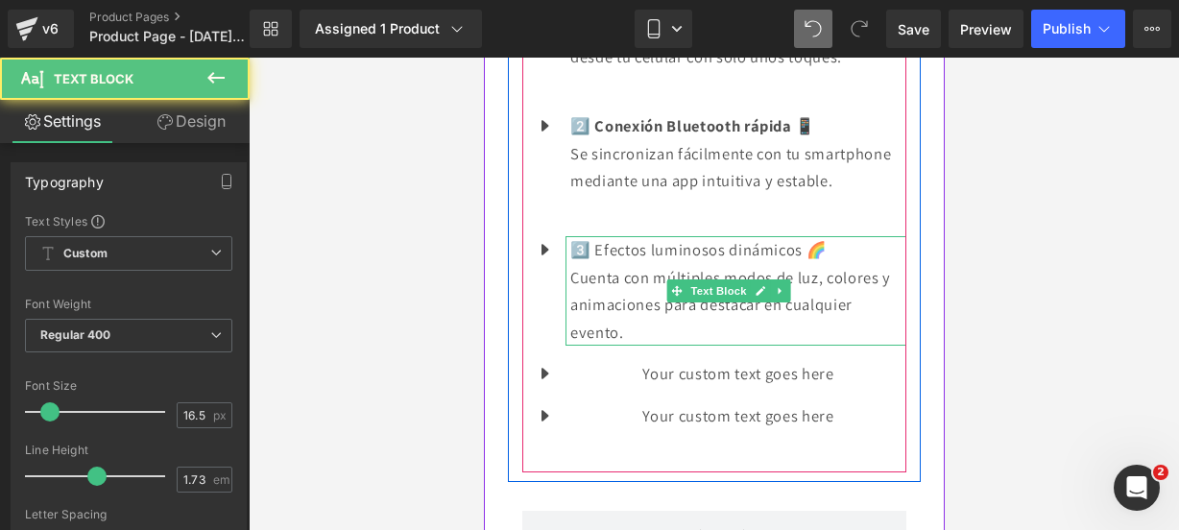
click at [787, 320] on p "Cuenta con múltiples modos de luz, colores y animaciones para destacar en cualq…" at bounding box center [737, 305] width 336 height 83
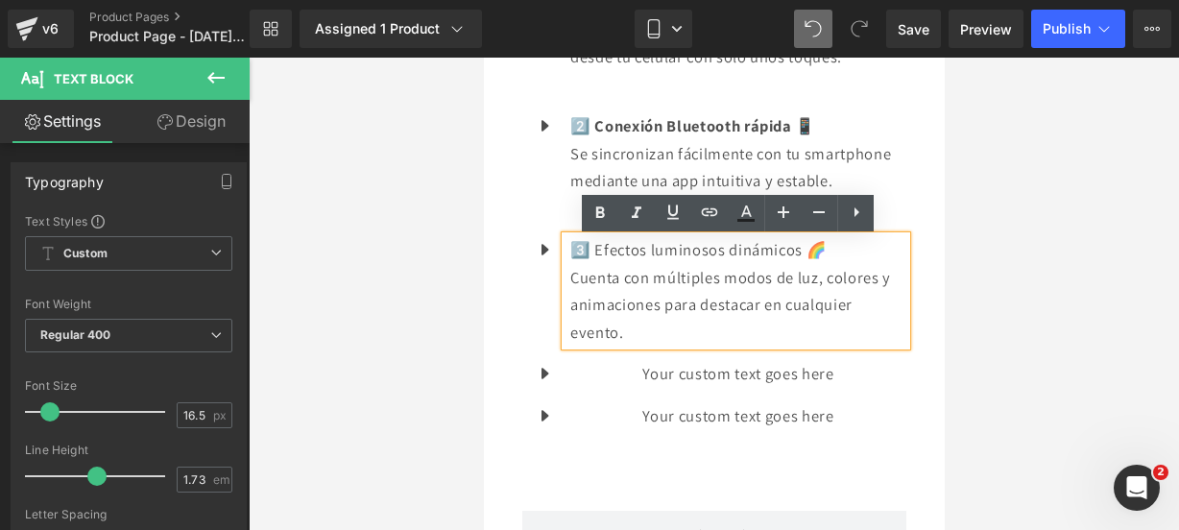
click at [738, 331] on p "Cuenta con múltiples modos de luz, colores y animaciones para destacar en cualq…" at bounding box center [737, 305] width 336 height 83
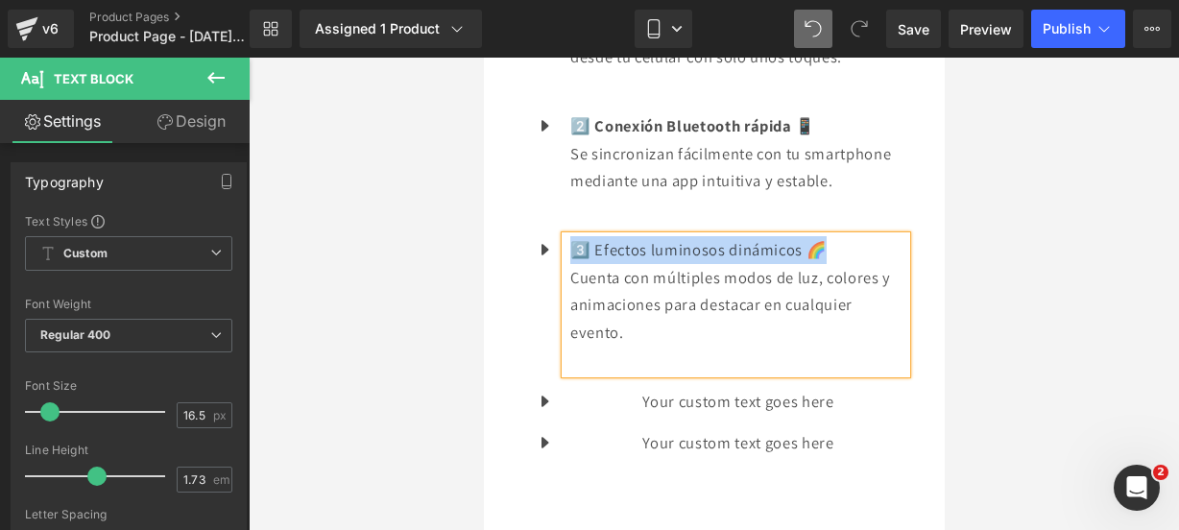
drag, startPoint x: 837, startPoint y: 260, endPoint x: 580, endPoint y: 248, distance: 257.6
click at [580, 248] on p "3️⃣ Efectos luminosos dinámicos 🌈" at bounding box center [737, 250] width 336 height 28
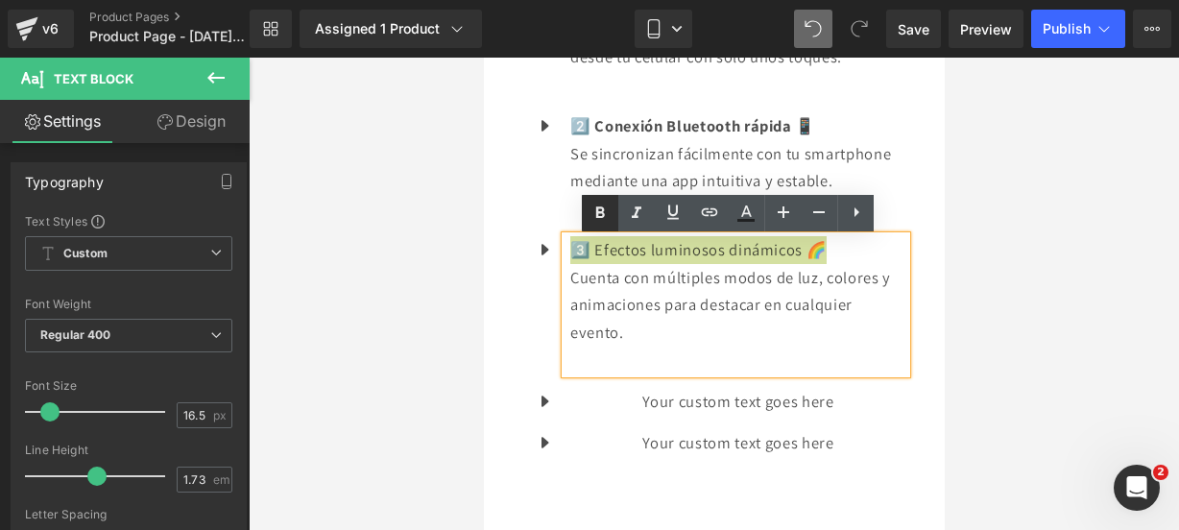
click at [592, 218] on icon at bounding box center [599, 213] width 23 height 23
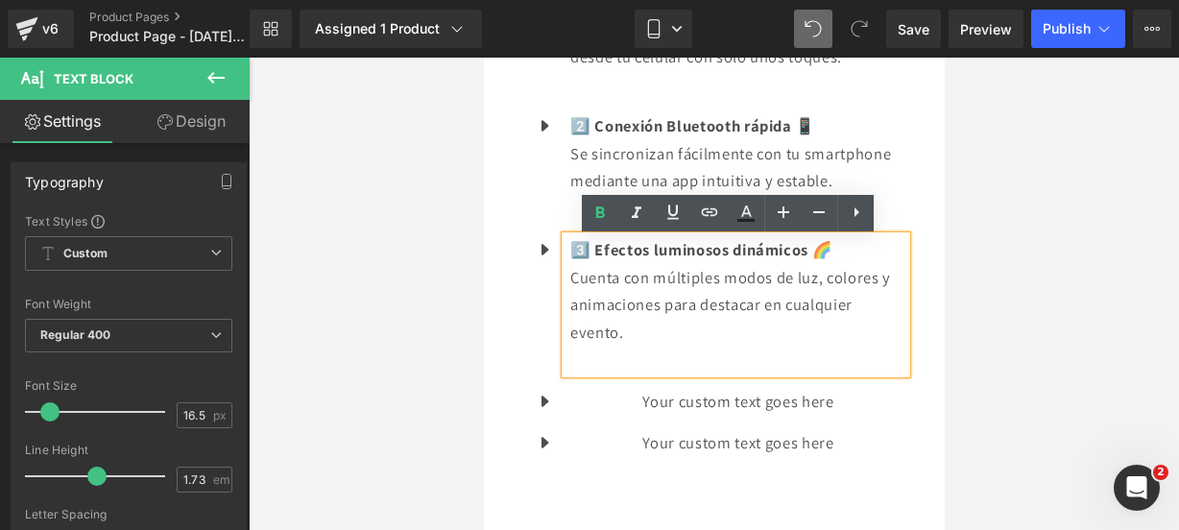
scroll to position [2376, 0]
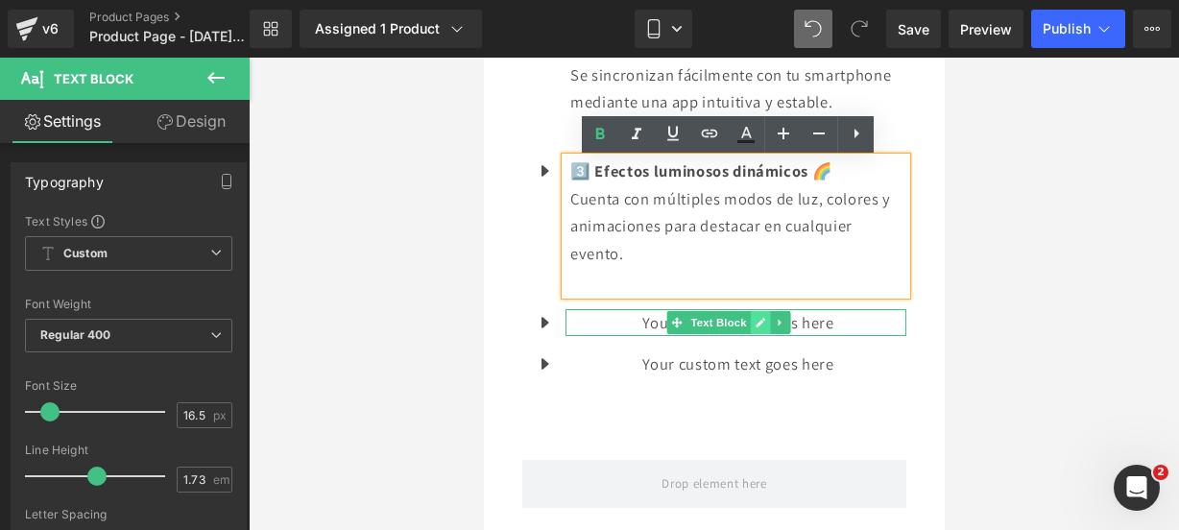
click at [762, 328] on icon at bounding box center [759, 323] width 11 height 12
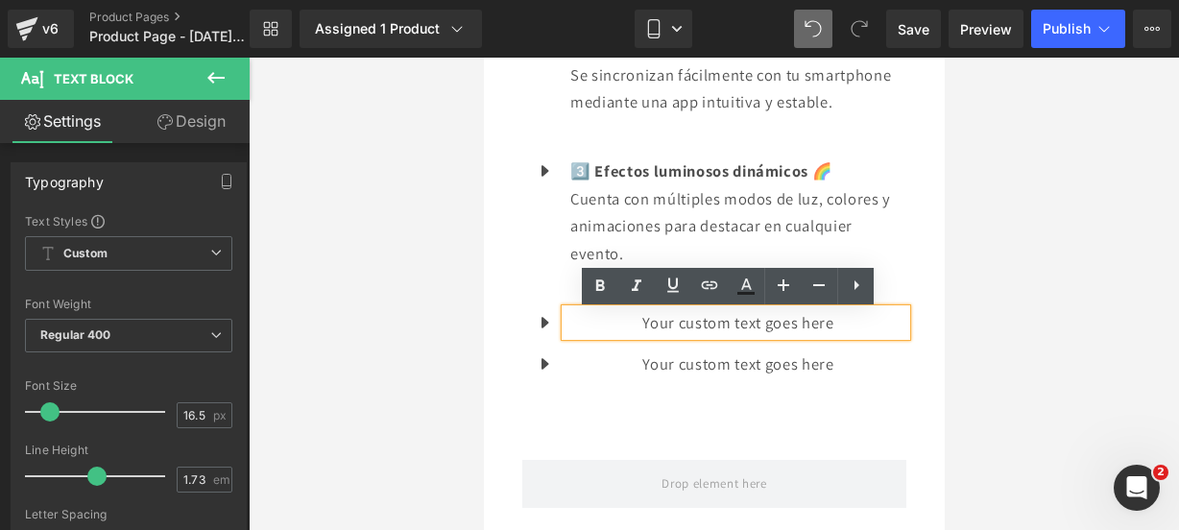
click at [837, 328] on p "Your custom text goes here" at bounding box center [737, 323] width 336 height 28
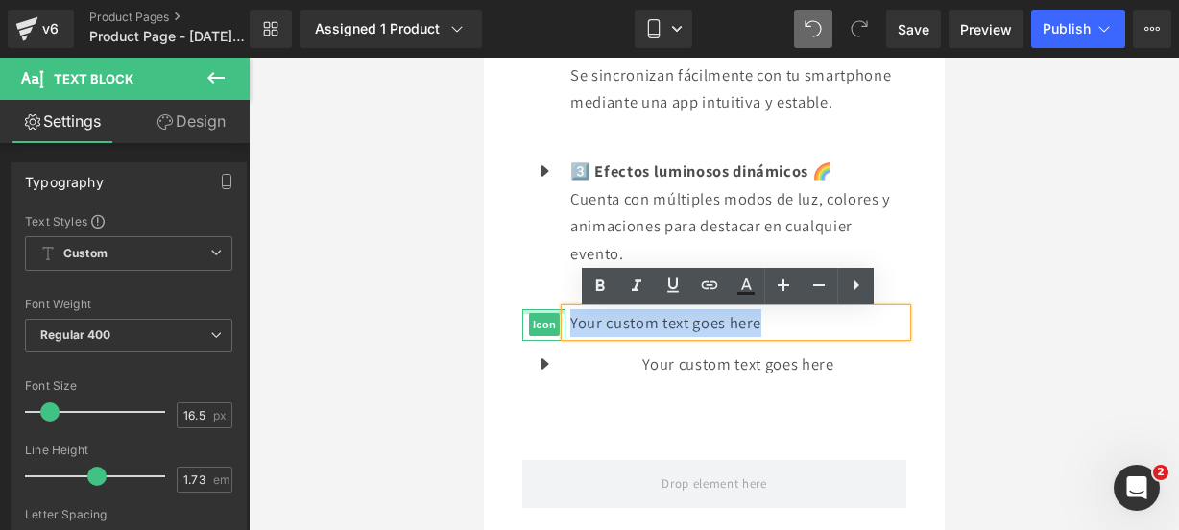
drag, startPoint x: 837, startPoint y: 328, endPoint x: 541, endPoint y: 312, distance: 296.1
click at [541, 312] on li "Icon Your custom text goes here Text Block" at bounding box center [713, 323] width 384 height 28
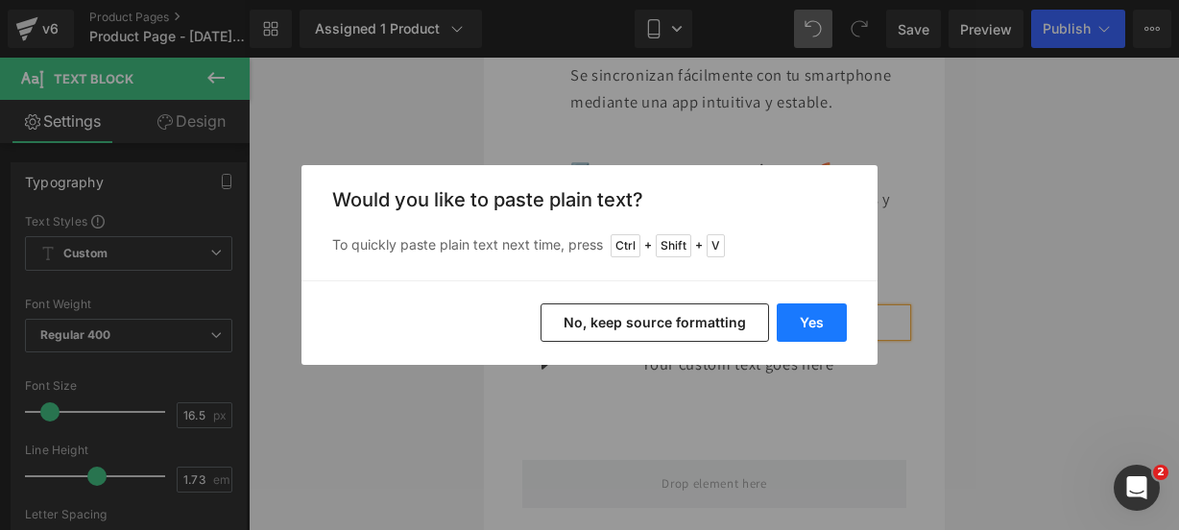
click at [822, 320] on button "Yes" at bounding box center [812, 322] width 70 height 38
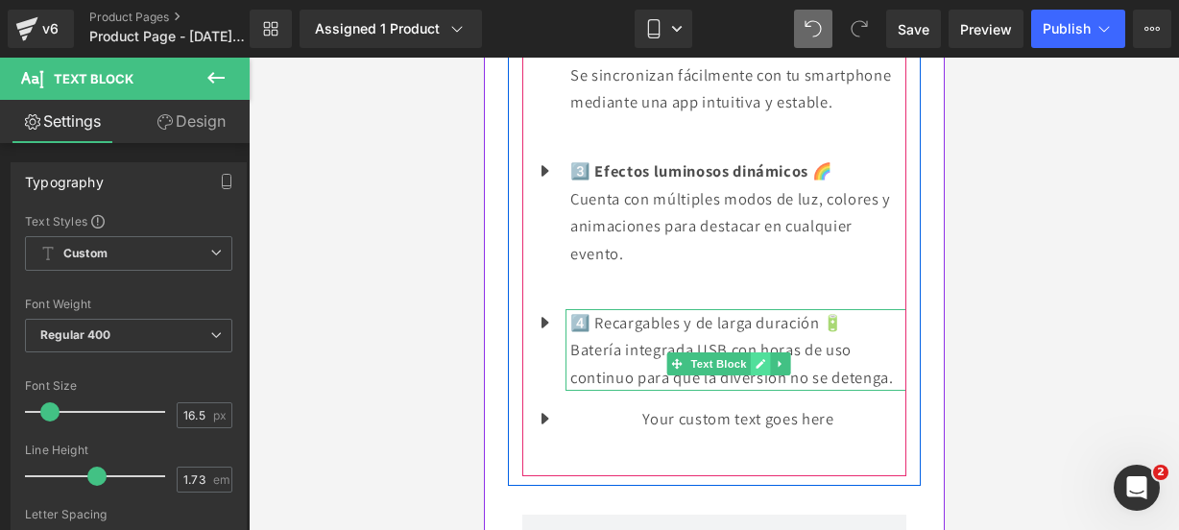
click at [756, 358] on link at bounding box center [760, 363] width 20 height 23
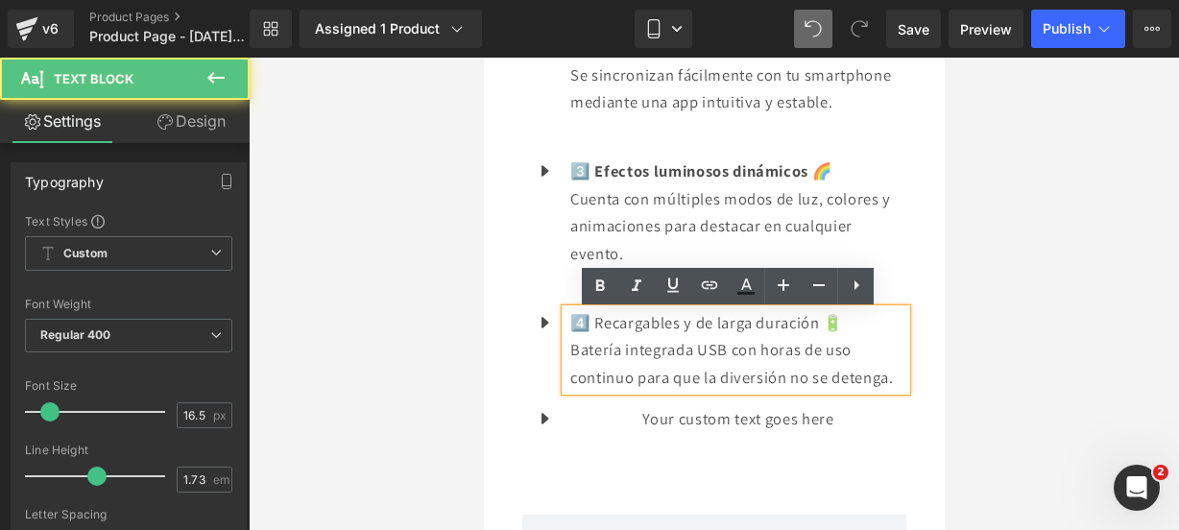
click at [633, 391] on p "Batería integrada USB con horas de uso continuo para que la diversión no se det…" at bounding box center [737, 363] width 336 height 55
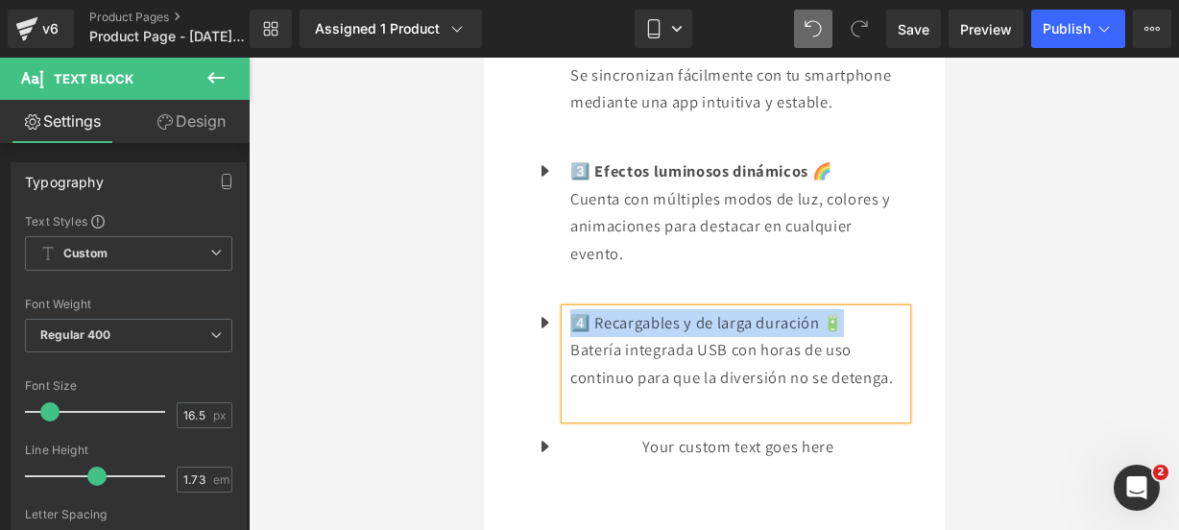
drag, startPoint x: 840, startPoint y: 336, endPoint x: 576, endPoint y: 327, distance: 264.1
click at [576, 327] on p "4️⃣ Recargables y de larga duración 🔋" at bounding box center [737, 323] width 336 height 28
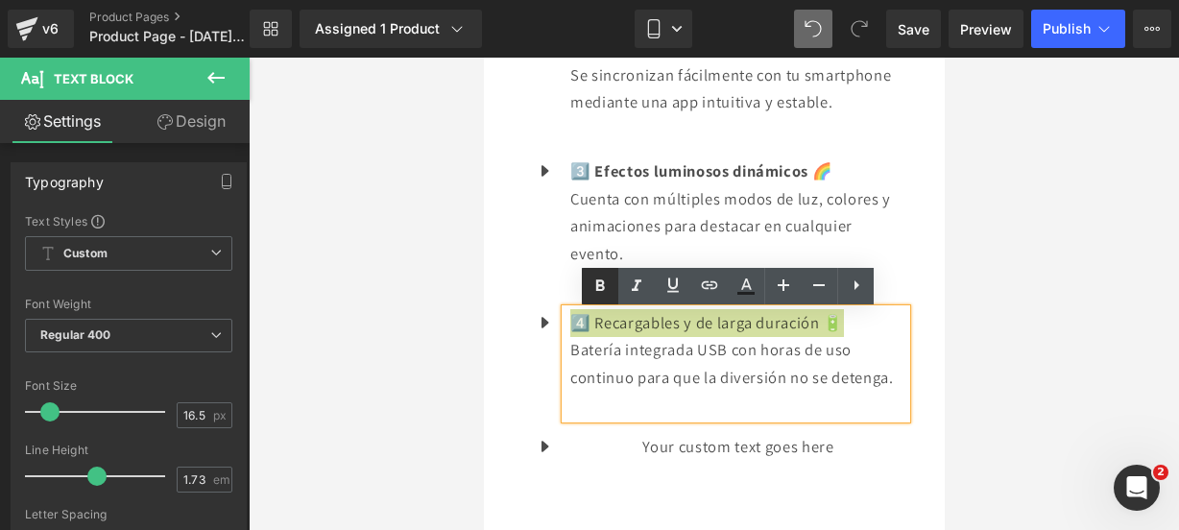
click at [599, 279] on icon at bounding box center [599, 286] width 23 height 23
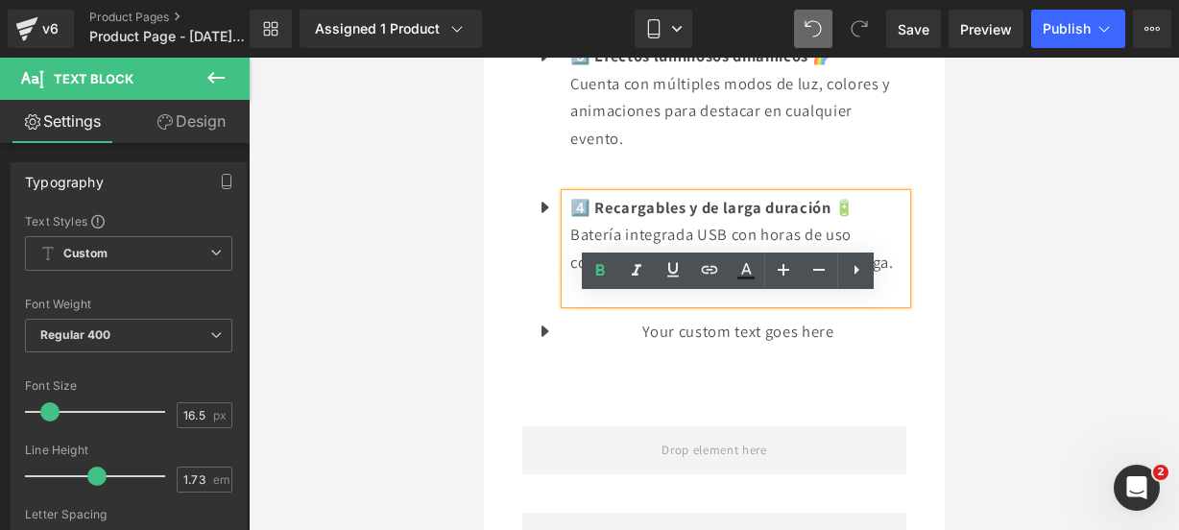
scroll to position [2493, 0]
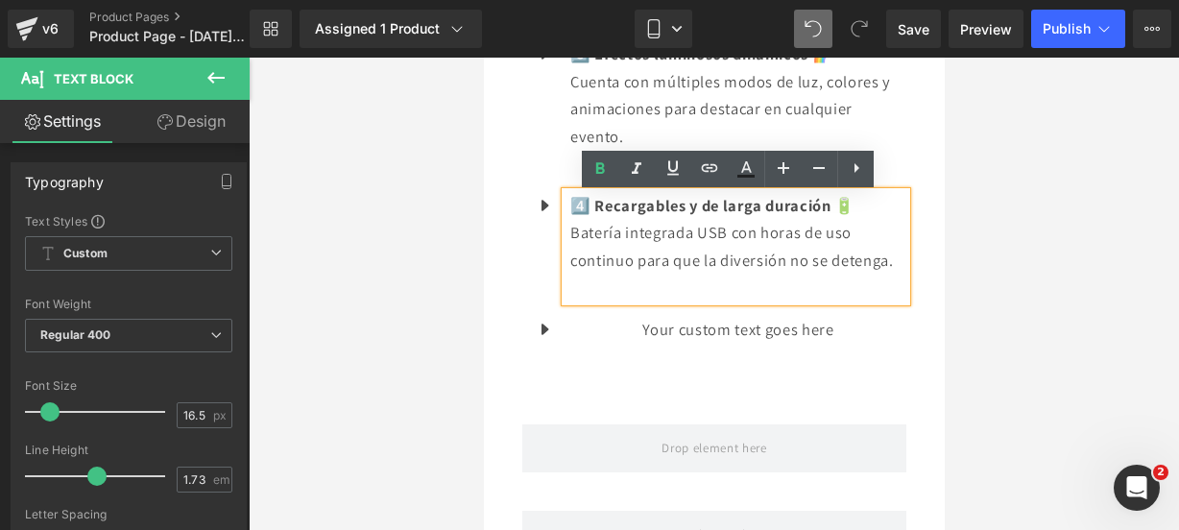
click at [748, 344] on div "Your custom text goes here Text Block" at bounding box center [734, 330] width 341 height 28
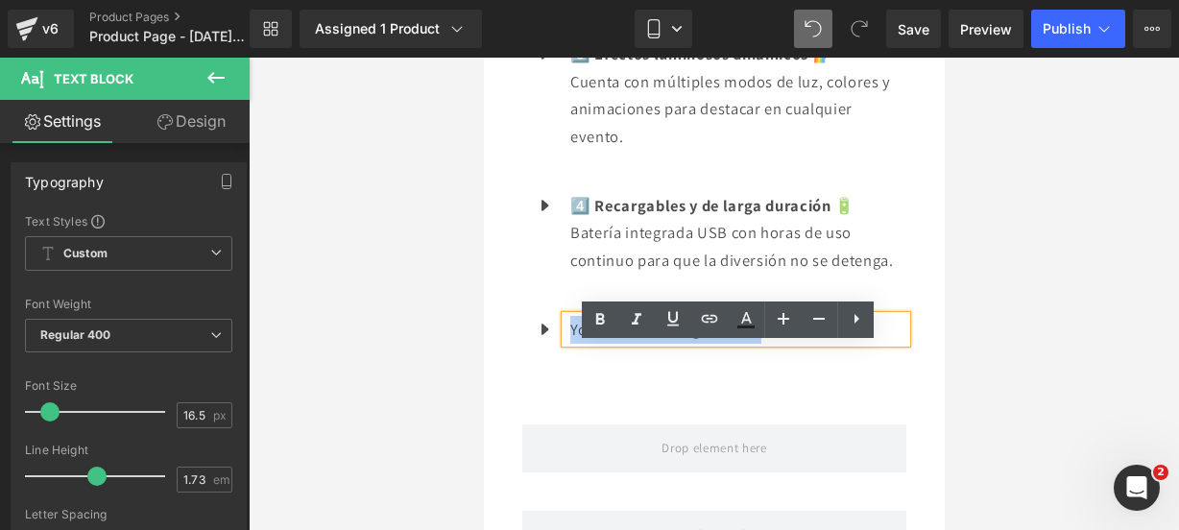
drag, startPoint x: 792, startPoint y: 369, endPoint x: 536, endPoint y: 339, distance: 258.0
click at [536, 339] on ul "Icon 1️⃣ Totalmente personalizables 🎨 Muestra mensajes, emojis o animaciones LE…" at bounding box center [713, 75] width 384 height 564
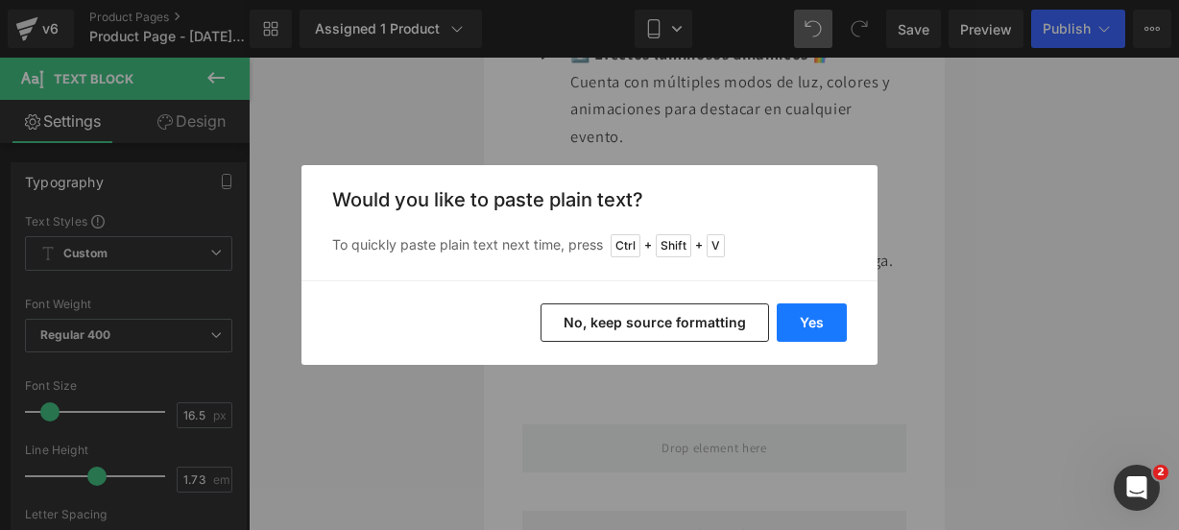
click at [812, 329] on button "Yes" at bounding box center [812, 322] width 70 height 38
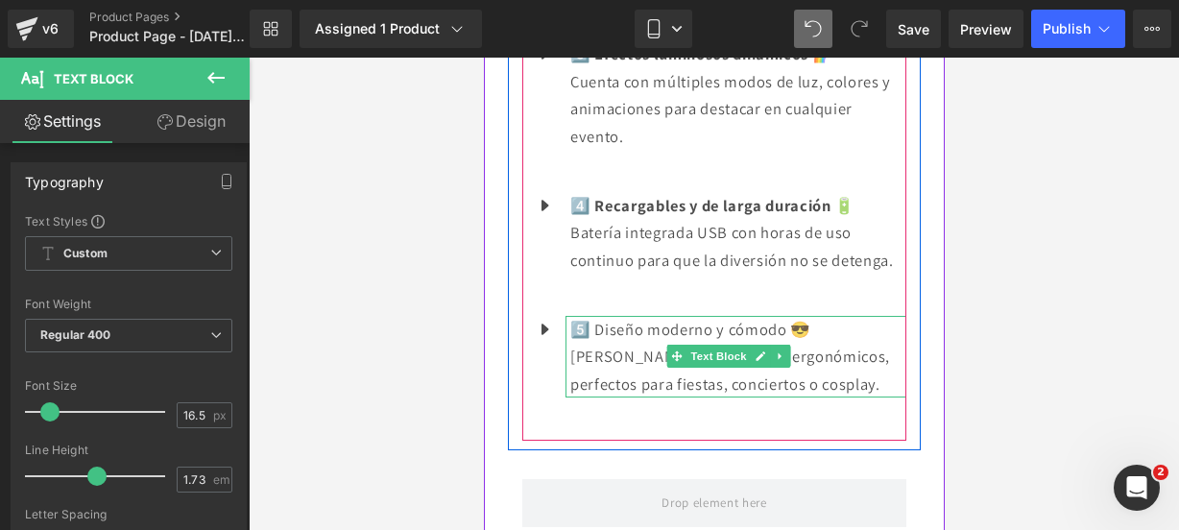
click at [882, 397] on p "[PERSON_NAME], resistentes y ergonómicos, perfectos para fiestas, conciertos o …" at bounding box center [737, 370] width 336 height 55
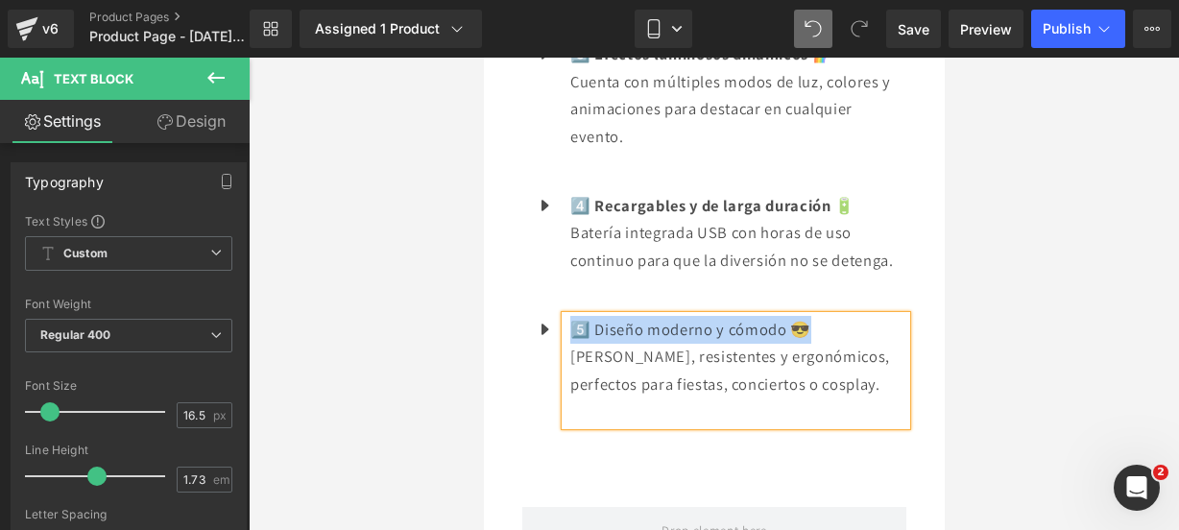
drag, startPoint x: 814, startPoint y: 353, endPoint x: 568, endPoint y: 348, distance: 245.8
click at [569, 344] on p "5️⃣ Diseño moderno y cómodo 😎" at bounding box center [737, 330] width 336 height 28
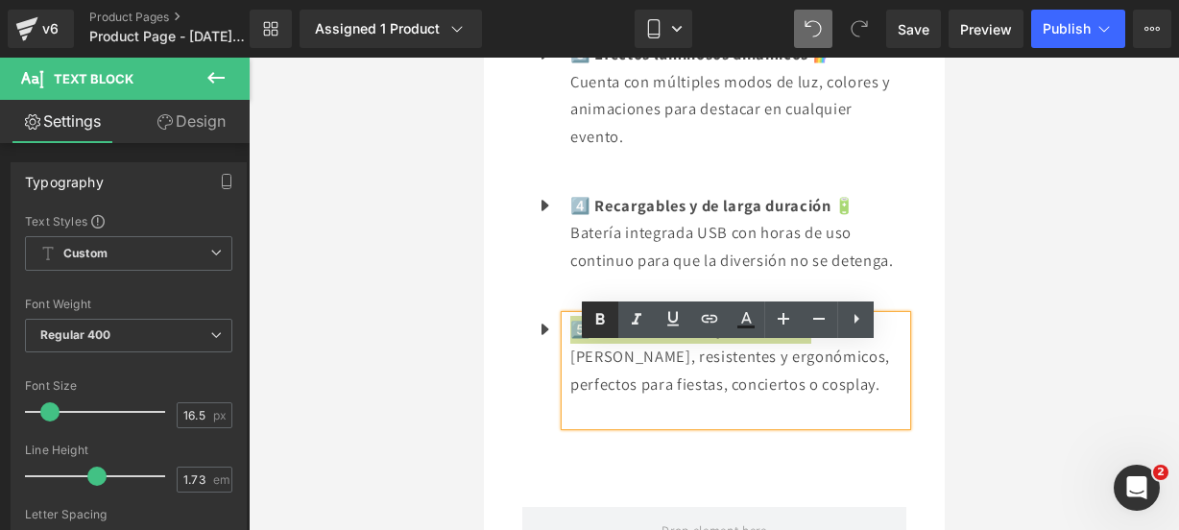
click at [593, 335] on link at bounding box center [600, 319] width 36 height 36
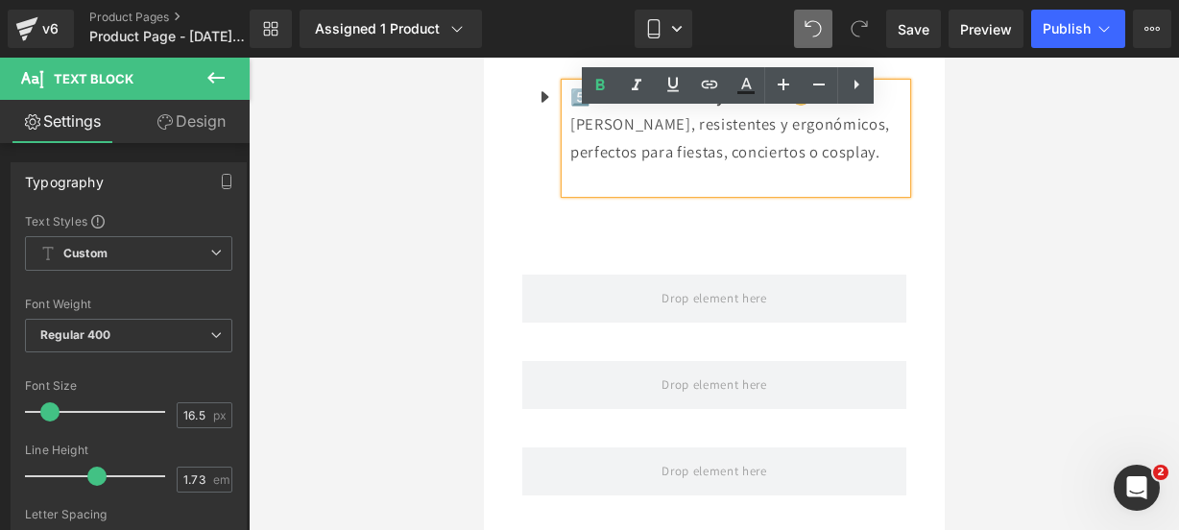
scroll to position [2728, 0]
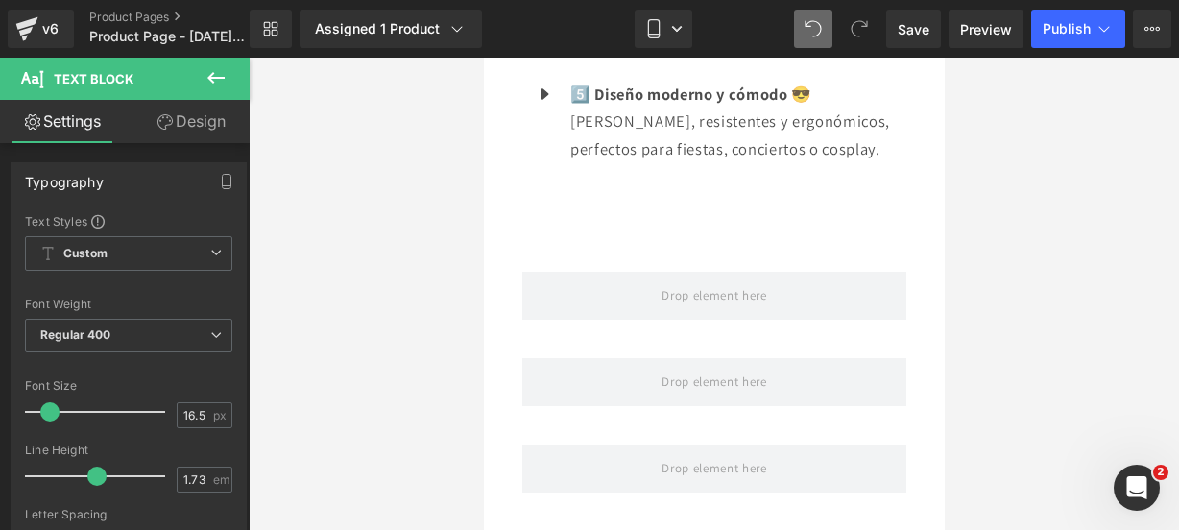
click at [208, 73] on icon at bounding box center [215, 77] width 23 height 23
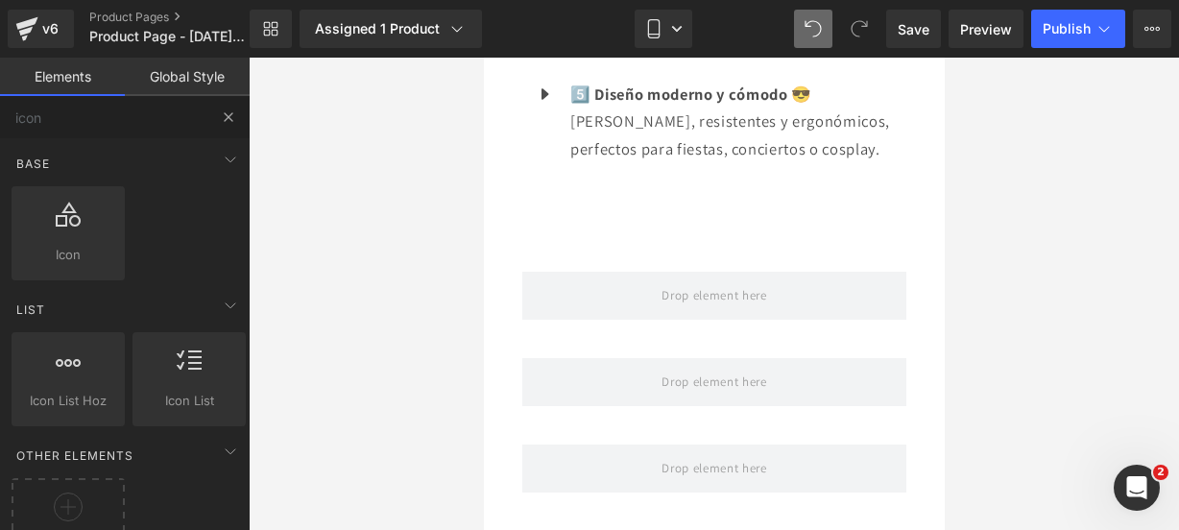
click at [237, 110] on button at bounding box center [228, 117] width 42 height 42
click at [220, 107] on button at bounding box center [228, 117] width 42 height 42
click at [238, 108] on button at bounding box center [228, 117] width 42 height 42
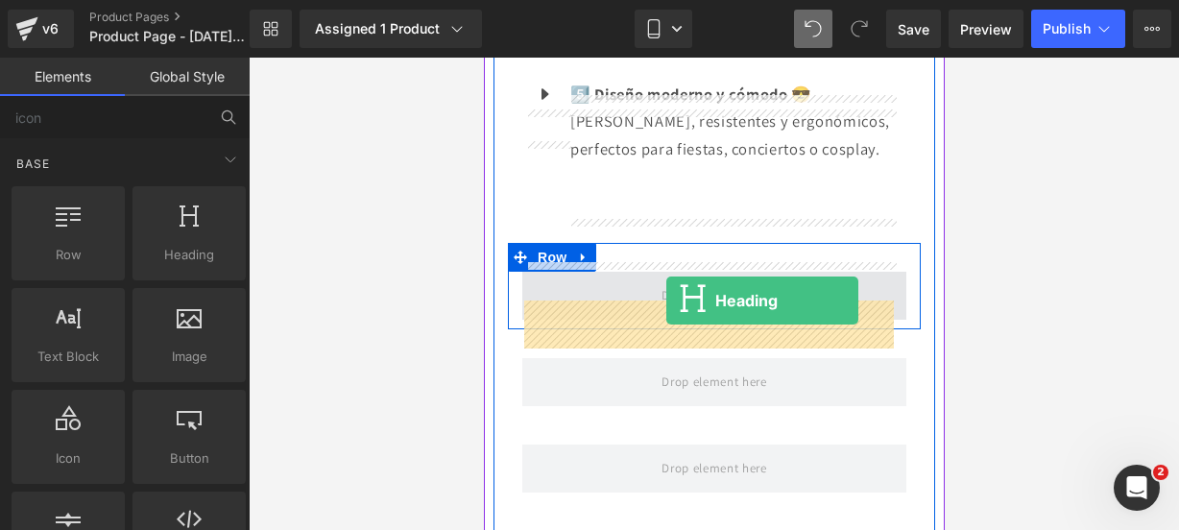
drag, startPoint x: 671, startPoint y: 284, endPoint x: 664, endPoint y: 300, distance: 17.6
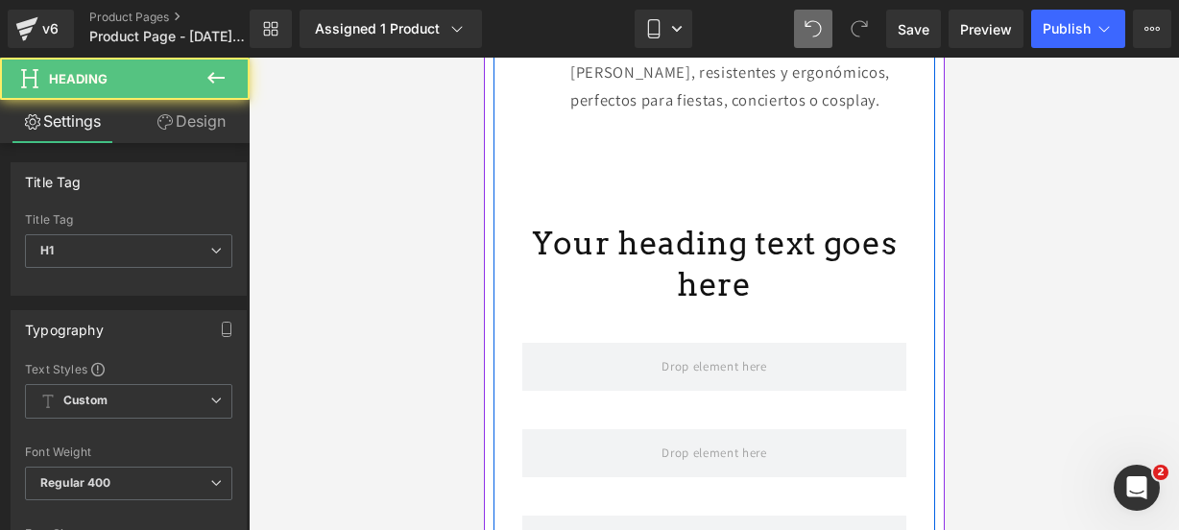
scroll to position [2776, 0]
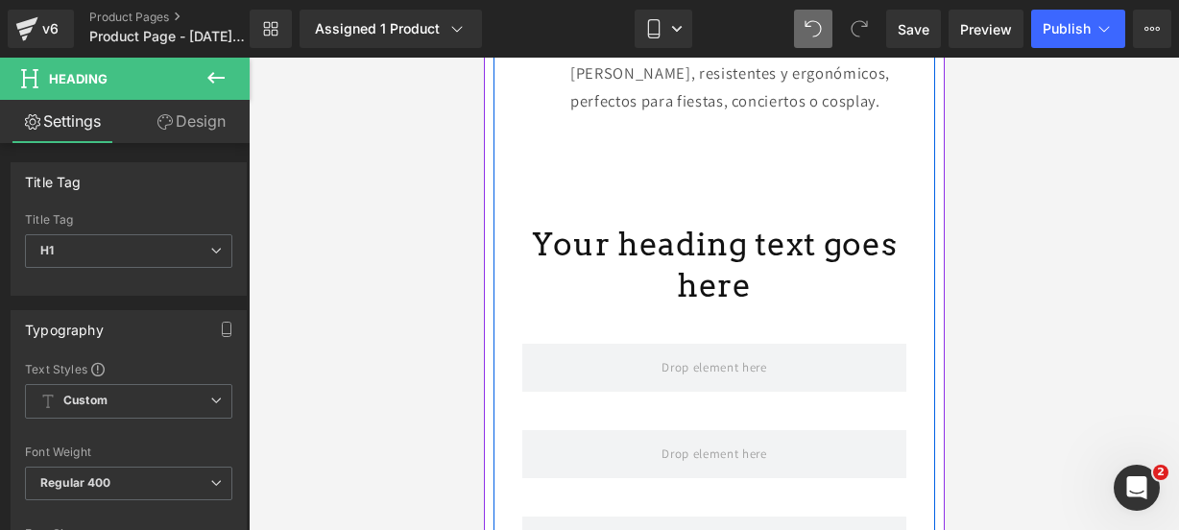
click at [758, 306] on h1 "Your heading text goes here" at bounding box center [713, 265] width 384 height 83
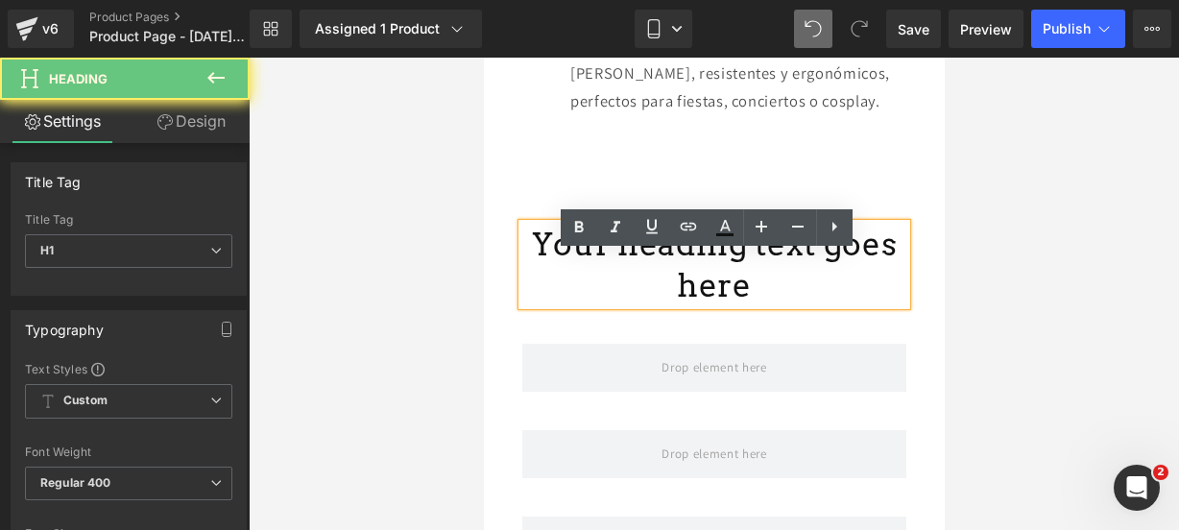
drag, startPoint x: 758, startPoint y: 311, endPoint x: 550, endPoint y: 248, distance: 217.7
click at [550, 248] on div "Your heading text goes here" at bounding box center [713, 265] width 384 height 83
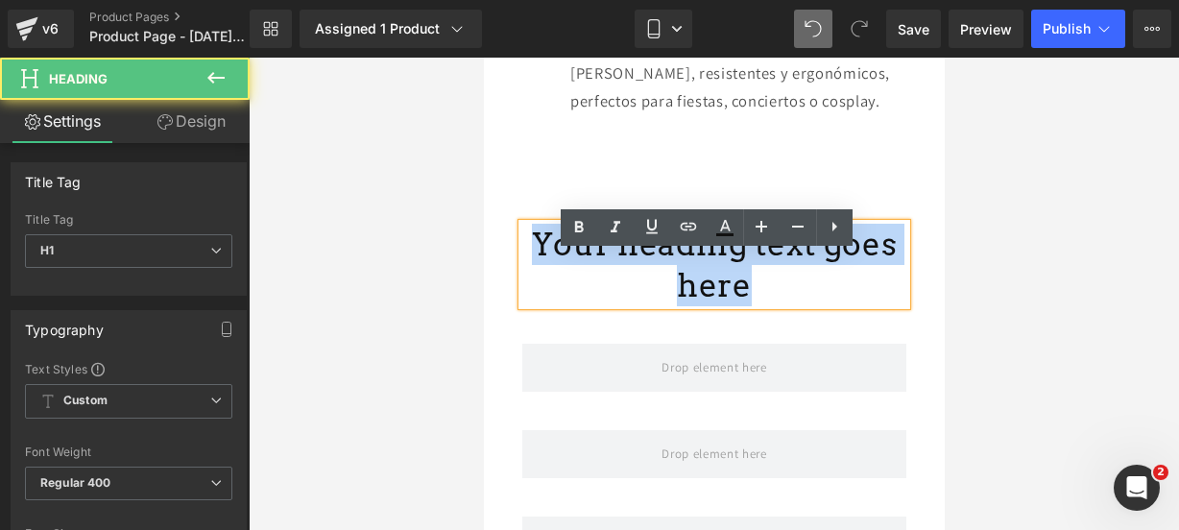
drag, startPoint x: 762, startPoint y: 300, endPoint x: 559, endPoint y: 270, distance: 205.8
click at [559, 270] on h1 "Your heading text goes here" at bounding box center [713, 265] width 384 height 83
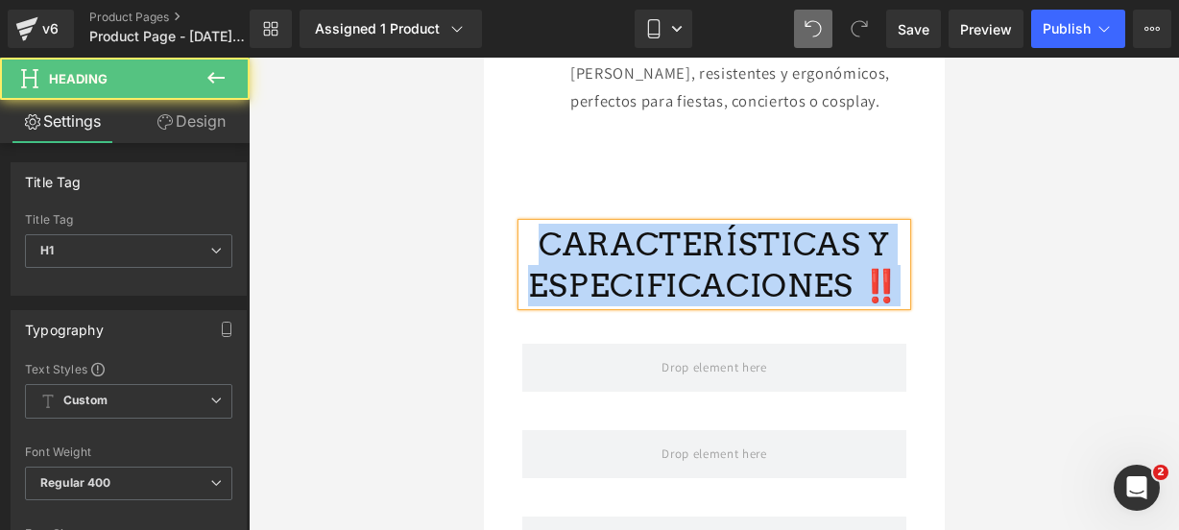
drag, startPoint x: 876, startPoint y: 312, endPoint x: 541, endPoint y: 279, distance: 336.6
click at [541, 279] on h1 "CARACTERÍSTICAS Y ESPECIFICACIONES ‼️" at bounding box center [713, 265] width 384 height 83
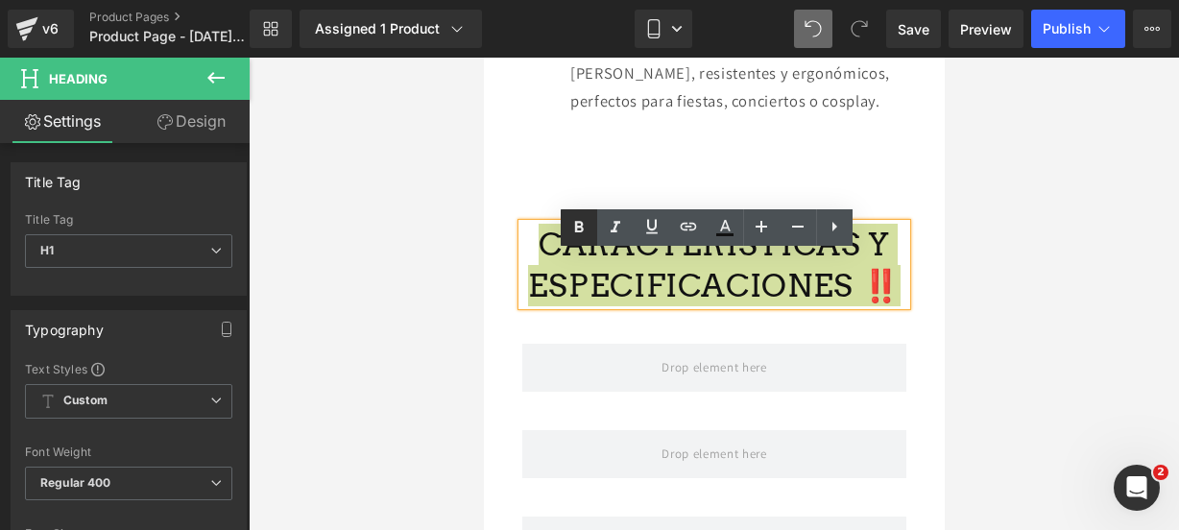
click at [567, 230] on icon at bounding box center [578, 227] width 23 height 23
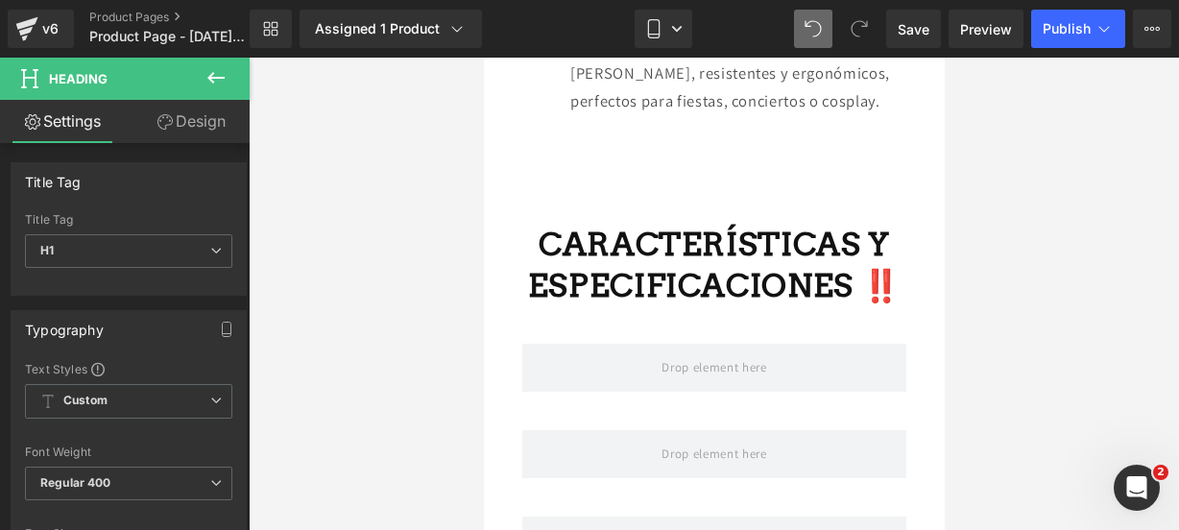
click at [219, 72] on icon at bounding box center [215, 77] width 23 height 23
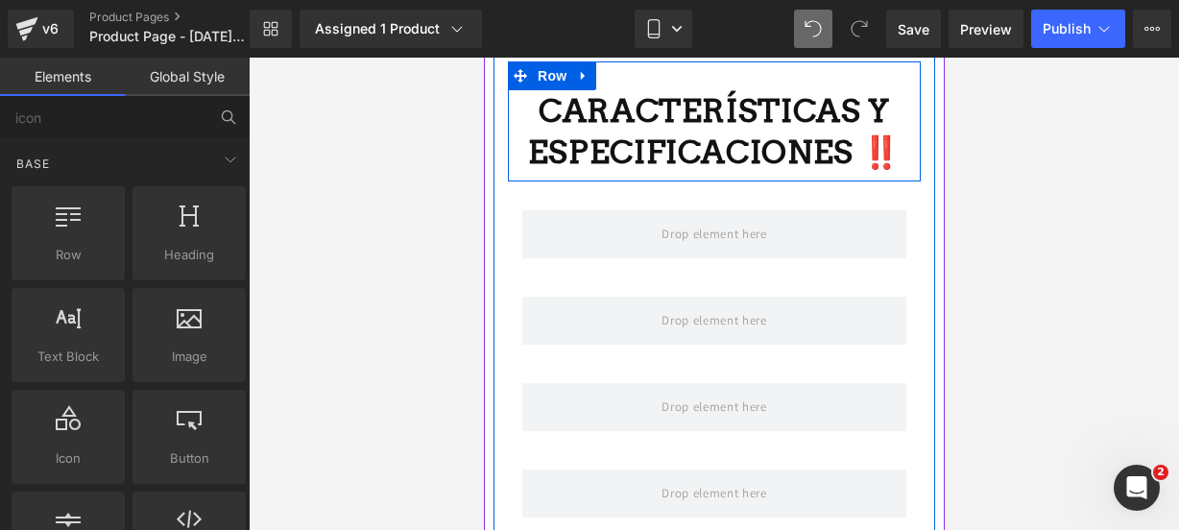
scroll to position [2911, 0]
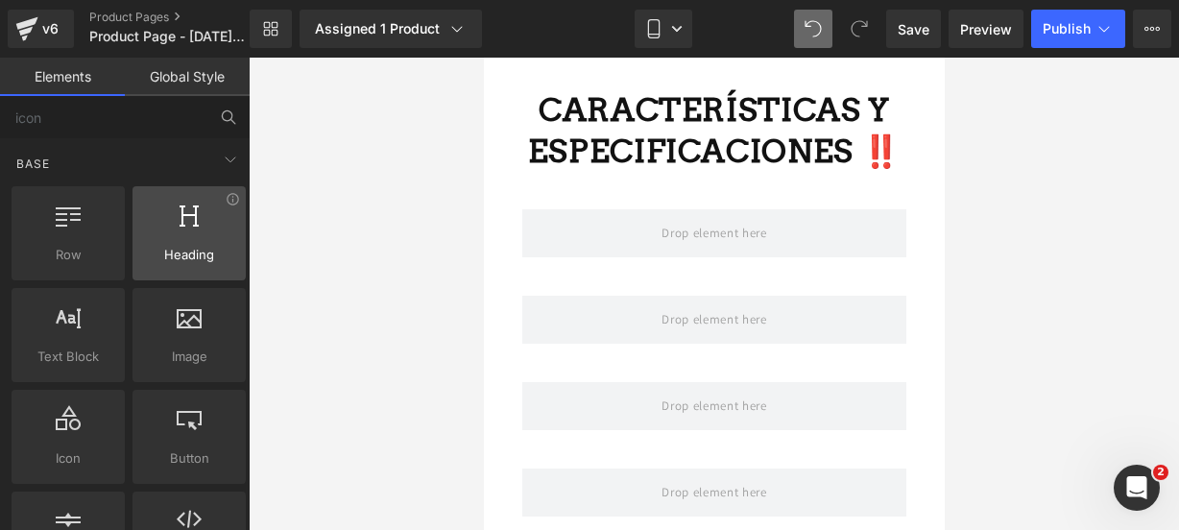
click at [205, 223] on div at bounding box center [189, 223] width 102 height 43
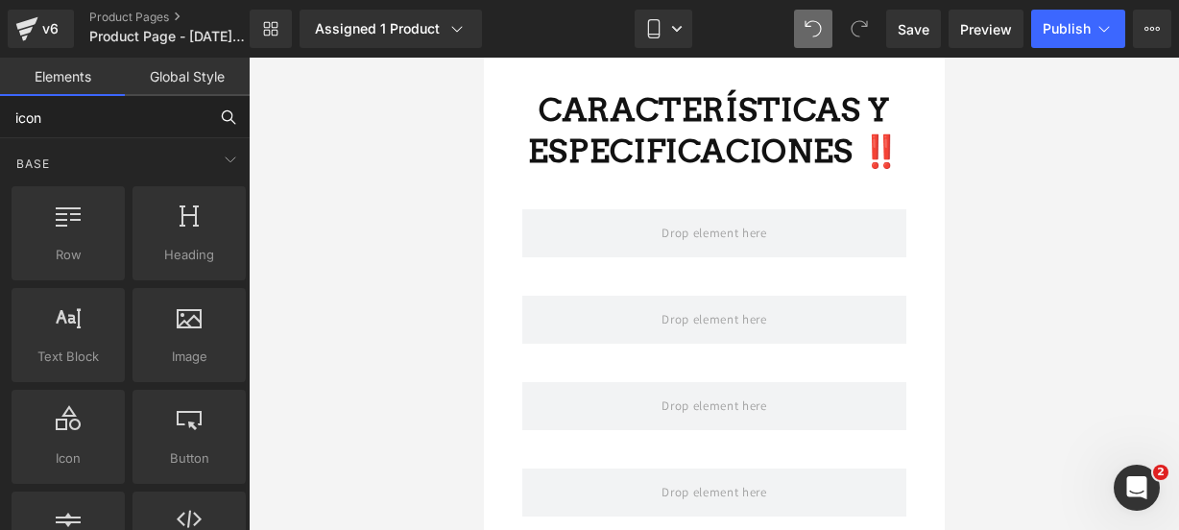
click at [153, 118] on input "icon" at bounding box center [103, 117] width 207 height 42
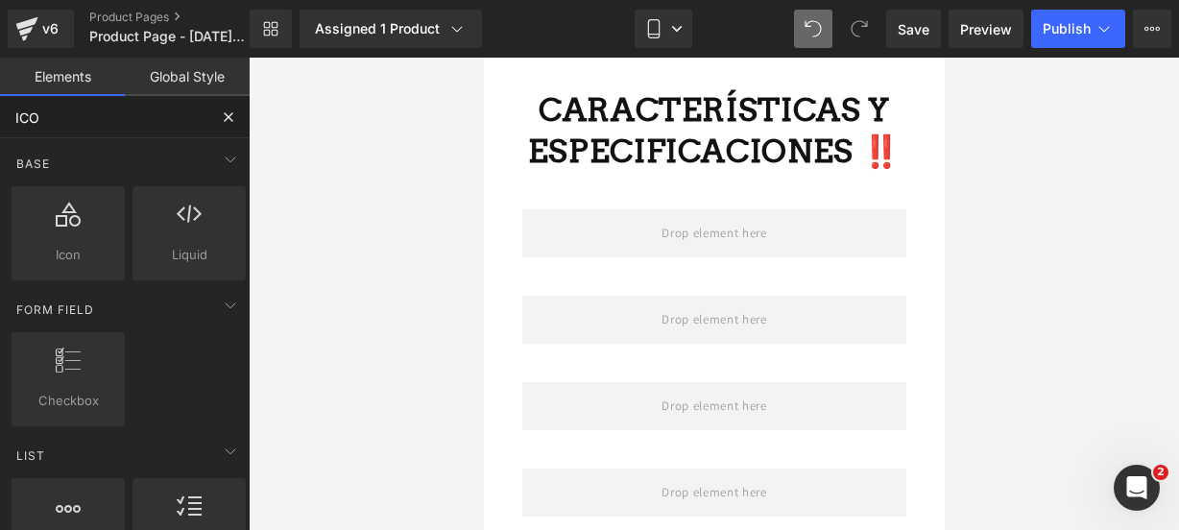
type input "ICON"
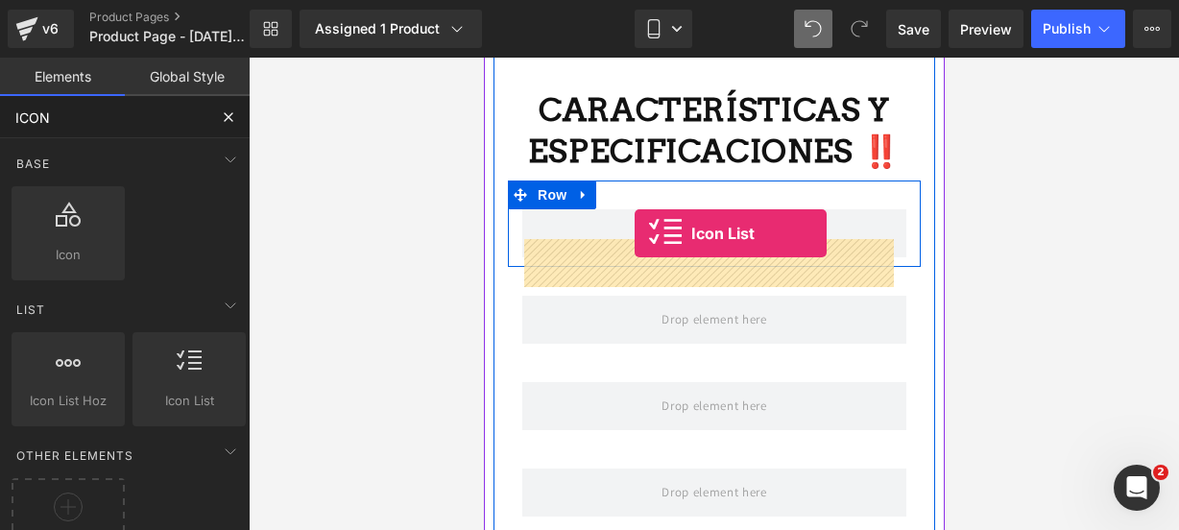
drag, startPoint x: 677, startPoint y: 433, endPoint x: 626, endPoint y: 239, distance: 200.5
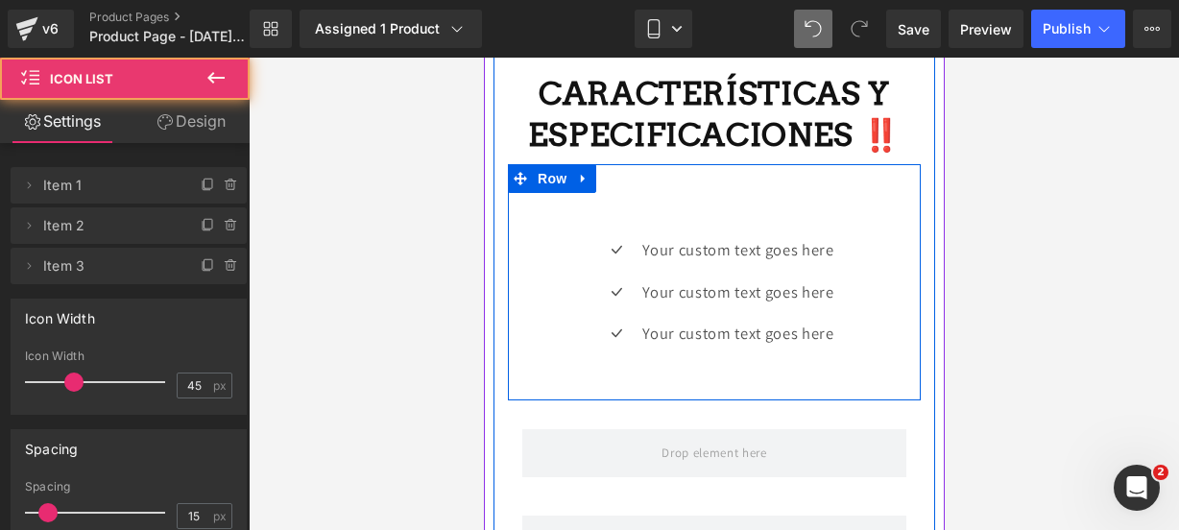
scroll to position [2930, 0]
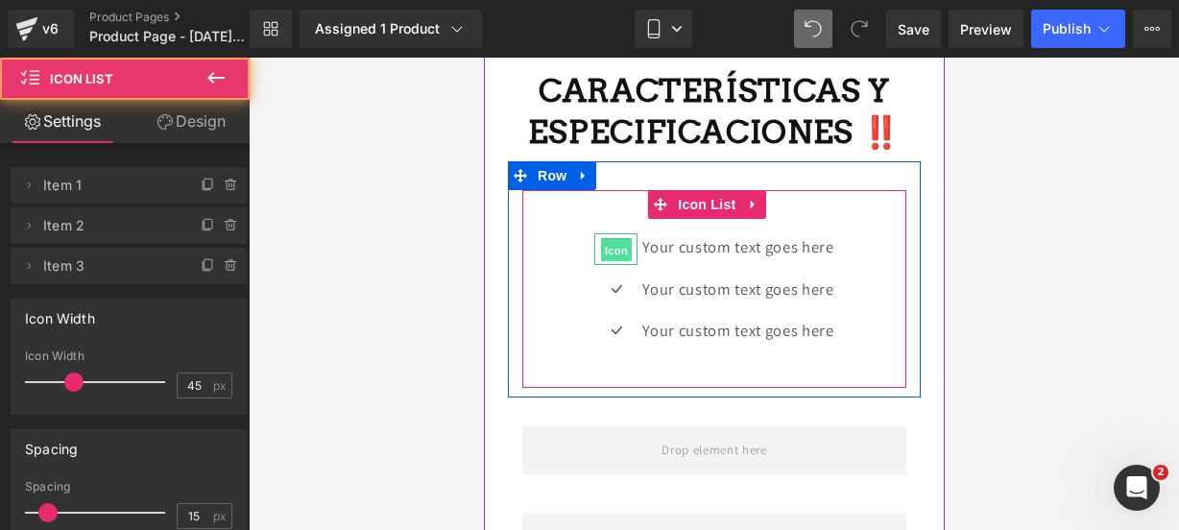
click at [607, 262] on span "Icon" at bounding box center [615, 250] width 31 height 23
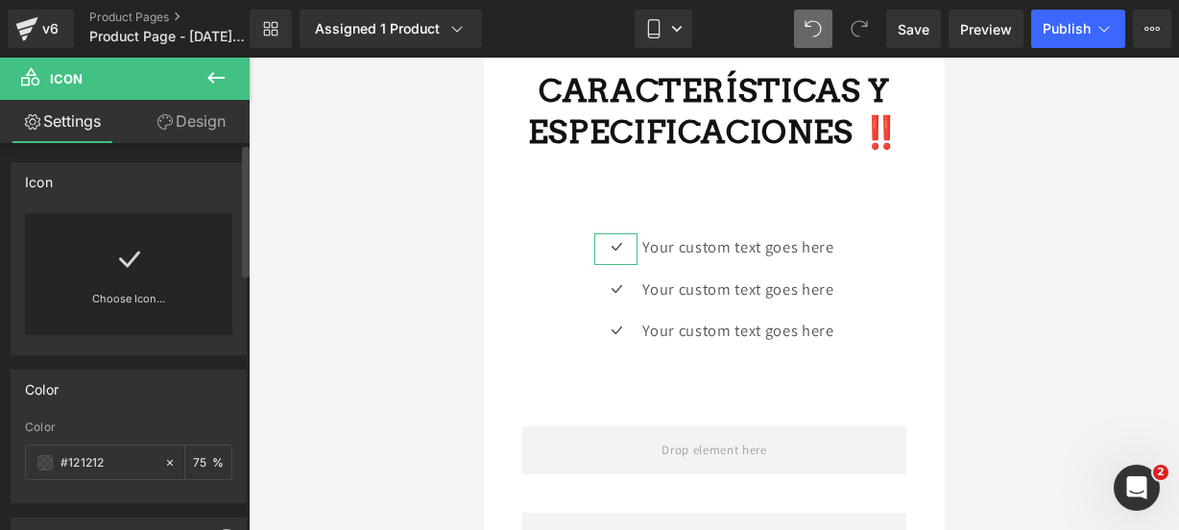
click at [194, 264] on div "Choose Icon..." at bounding box center [128, 274] width 207 height 122
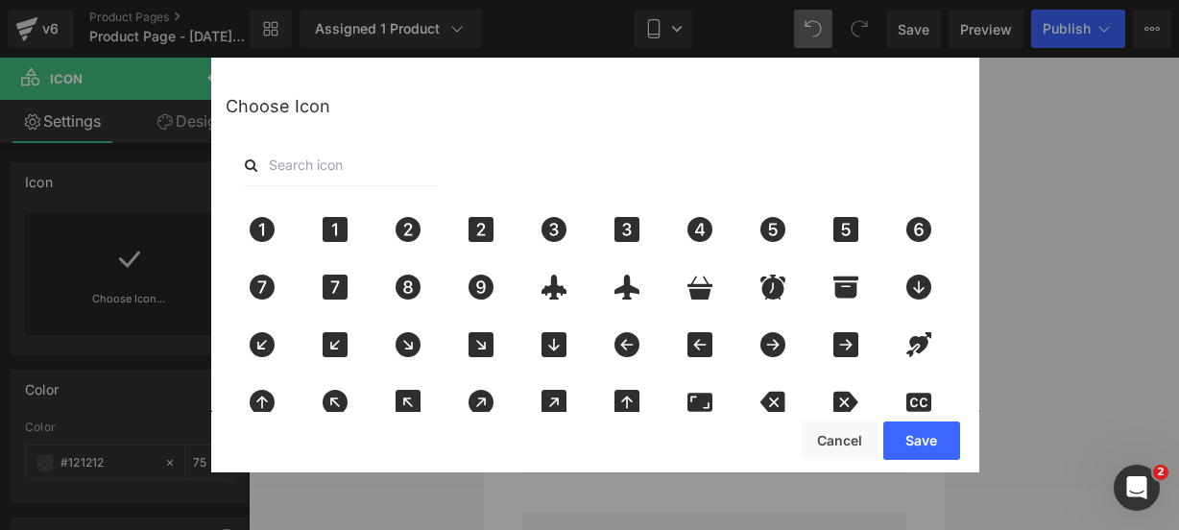
click at [312, 156] on input "text" at bounding box center [341, 165] width 192 height 42
type input "pin"
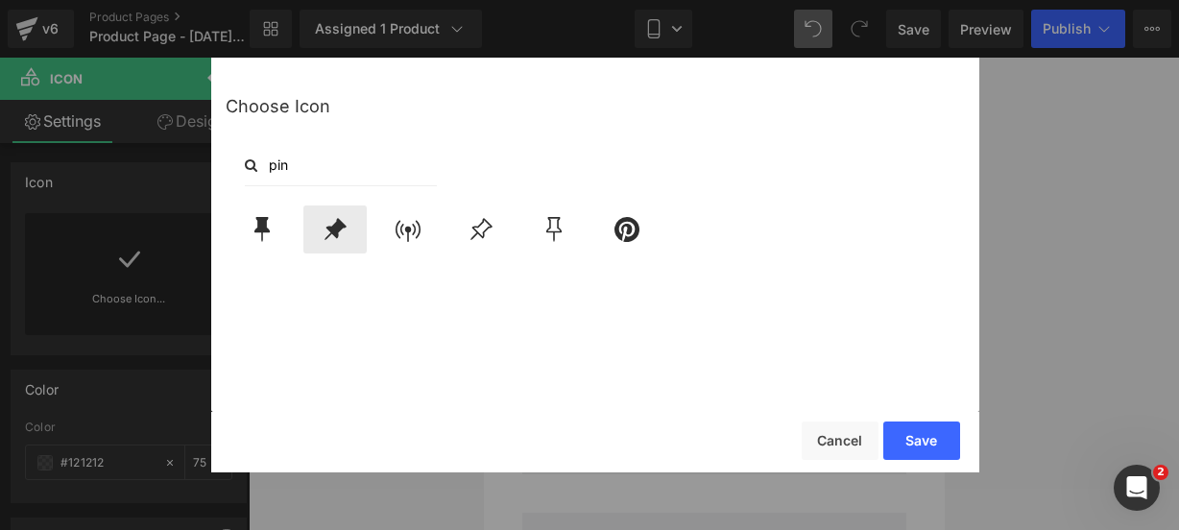
click at [341, 228] on icon at bounding box center [335, 229] width 22 height 22
click at [921, 441] on button "Save" at bounding box center [921, 440] width 77 height 38
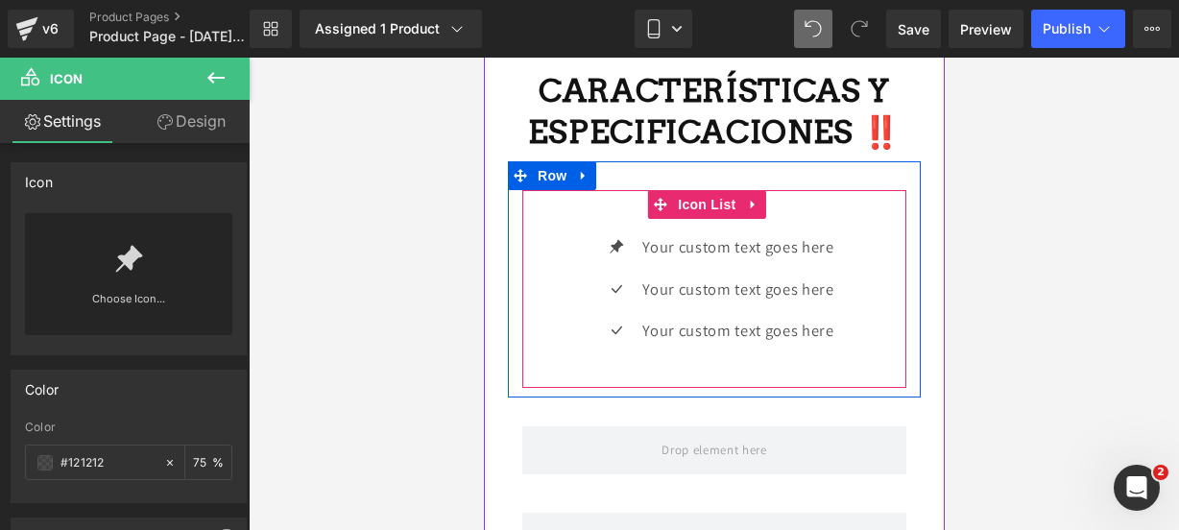
click at [536, 348] on div "Icon Your custom text goes here Text Block Icon Your custom text goes here Text…" at bounding box center [713, 296] width 384 height 126
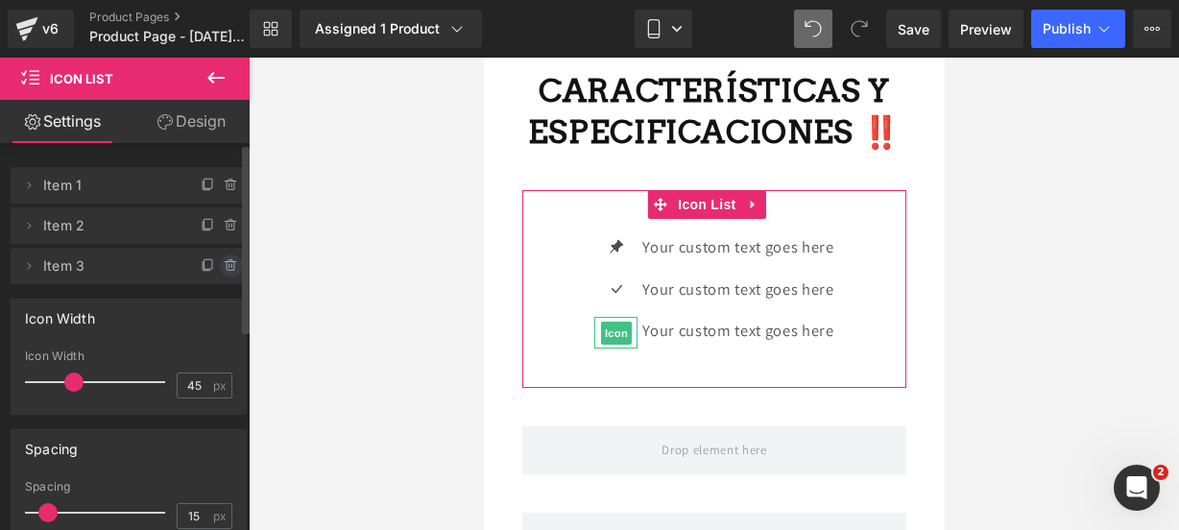
click at [225, 266] on icon at bounding box center [231, 265] width 15 height 15
click at [225, 266] on button "Delete" at bounding box center [215, 266] width 60 height 25
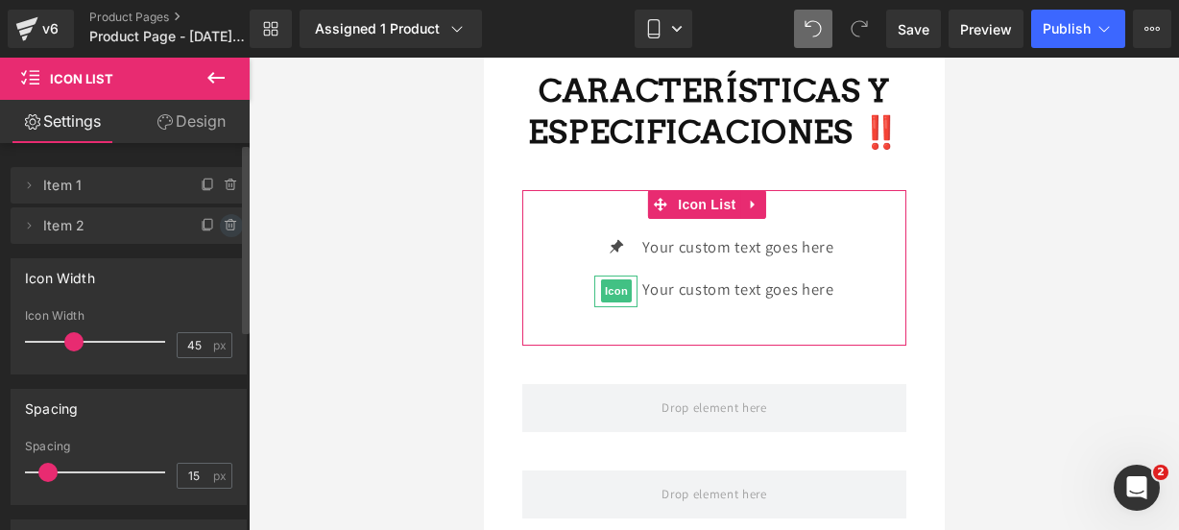
click at [224, 228] on icon at bounding box center [231, 225] width 15 height 15
click at [220, 228] on button "Delete" at bounding box center [210, 226] width 60 height 25
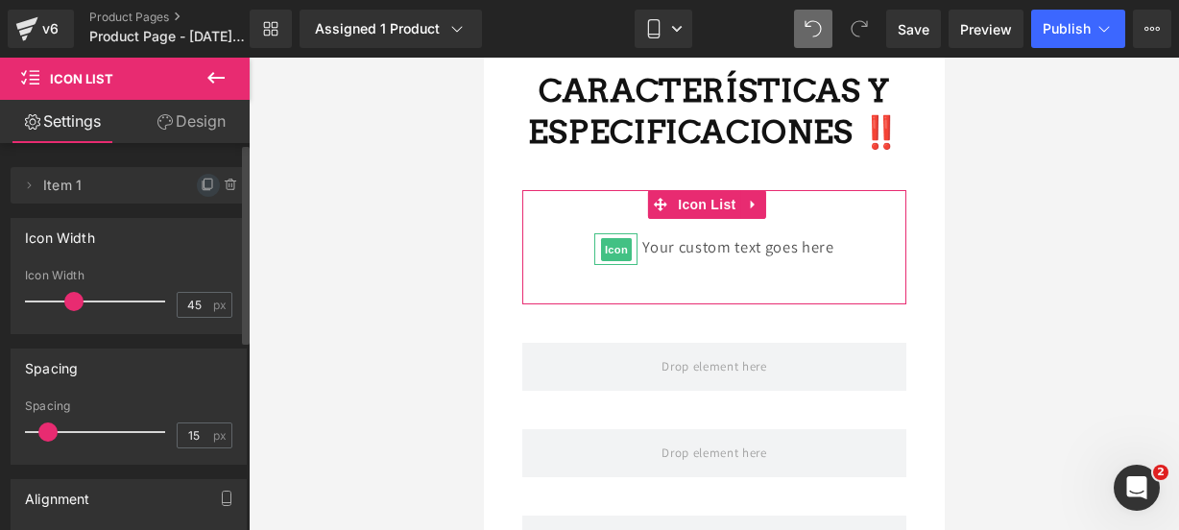
click at [204, 183] on icon at bounding box center [208, 184] width 8 height 10
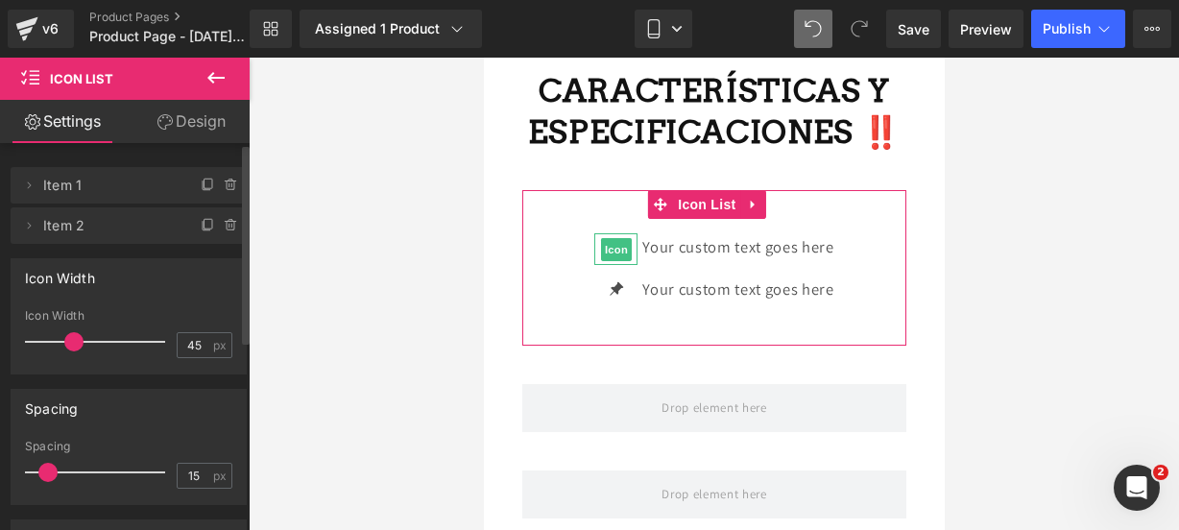
click at [204, 183] on icon at bounding box center [208, 184] width 8 height 10
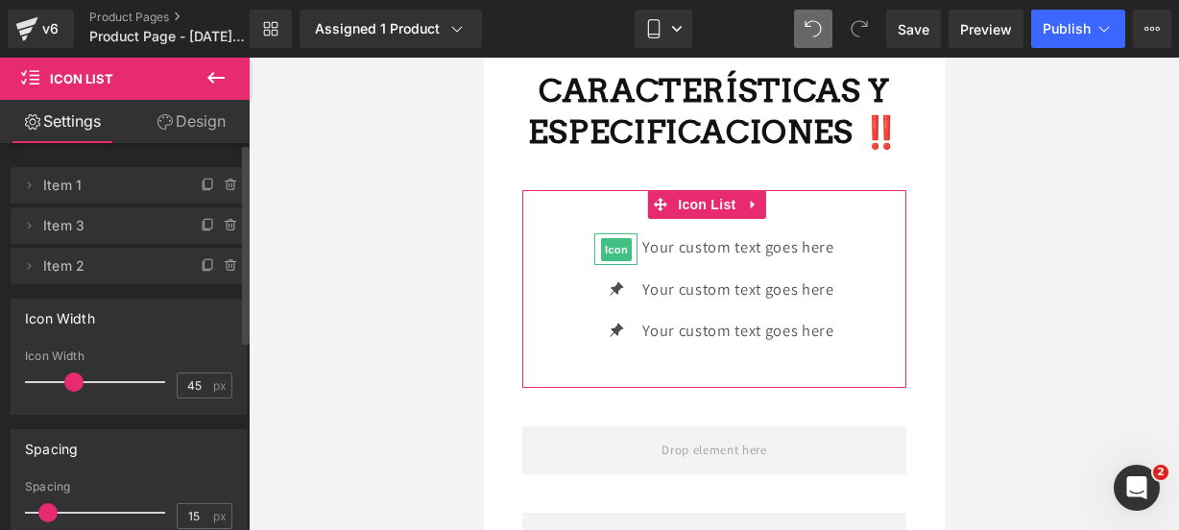
click at [204, 183] on icon at bounding box center [208, 184] width 8 height 10
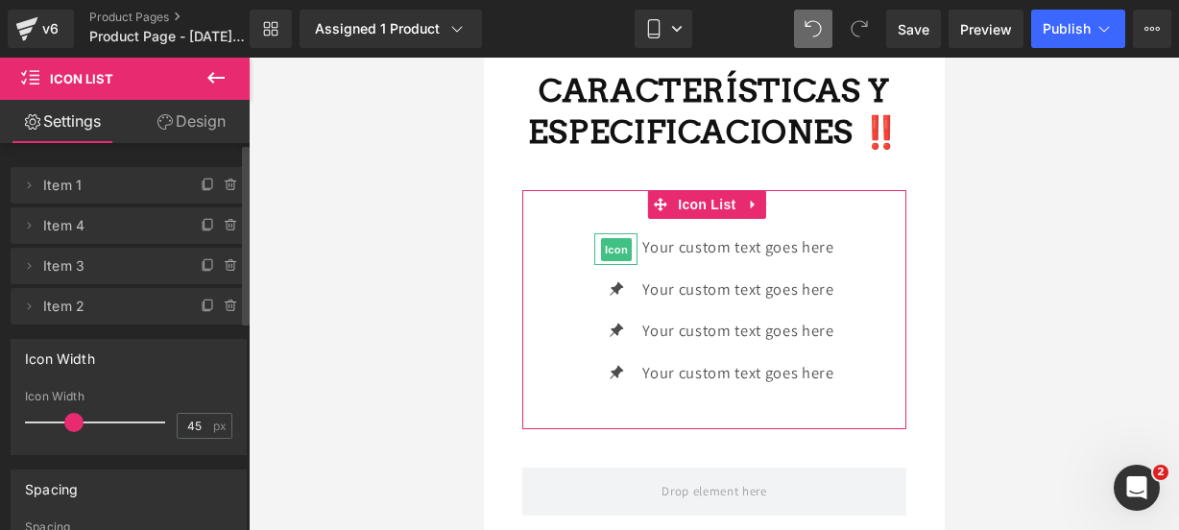
click at [204, 183] on icon at bounding box center [208, 184] width 8 height 10
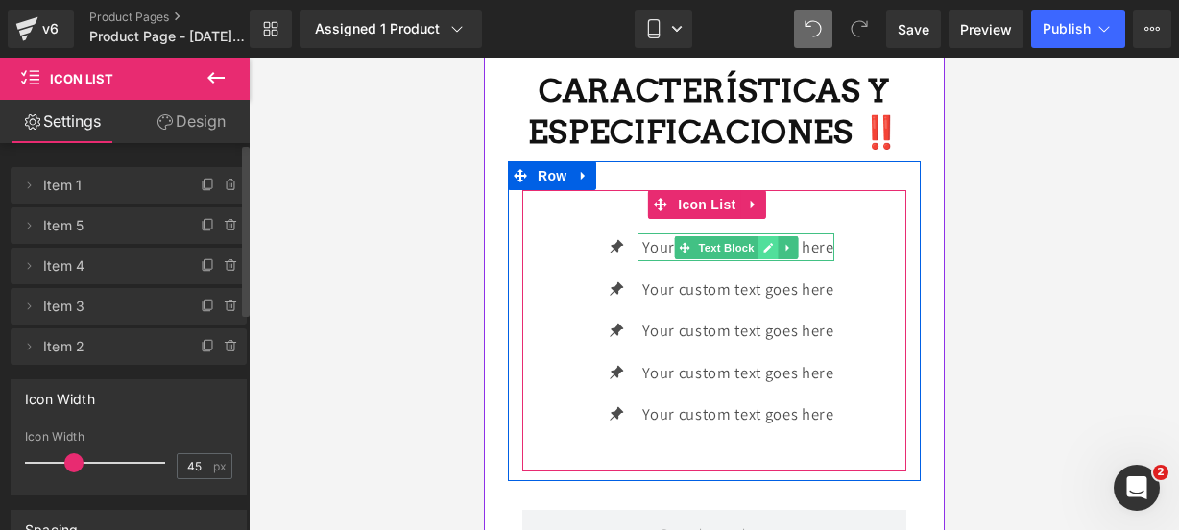
click at [762, 252] on icon at bounding box center [767, 248] width 10 height 10
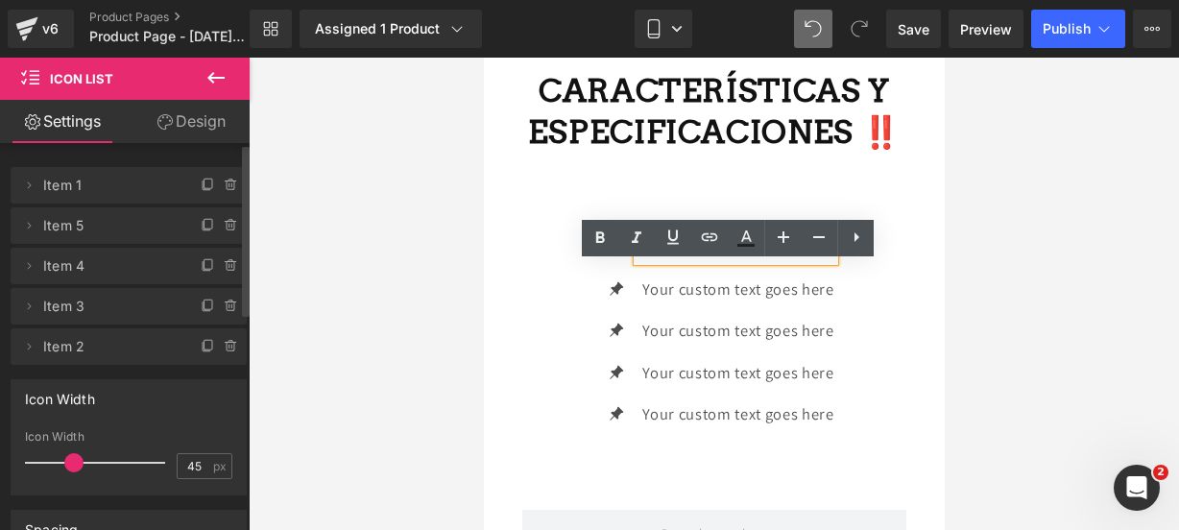
click at [826, 261] on p "Your custom text goes here" at bounding box center [736, 247] width 191 height 28
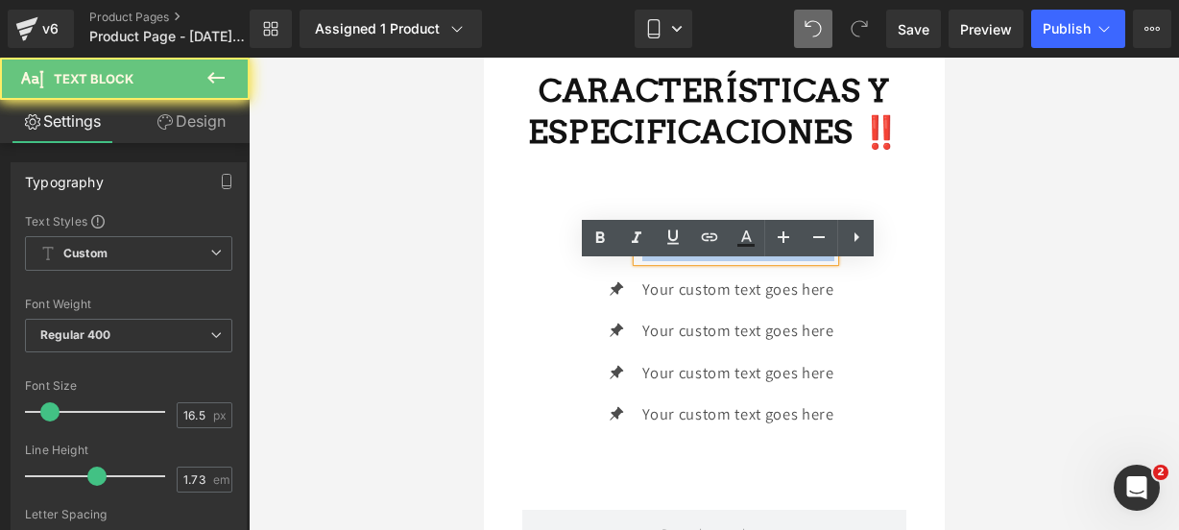
drag, startPoint x: 826, startPoint y: 276, endPoint x: 629, endPoint y: 282, distance: 196.9
click at [636, 261] on div "Your custom text goes here" at bounding box center [734, 247] width 196 height 28
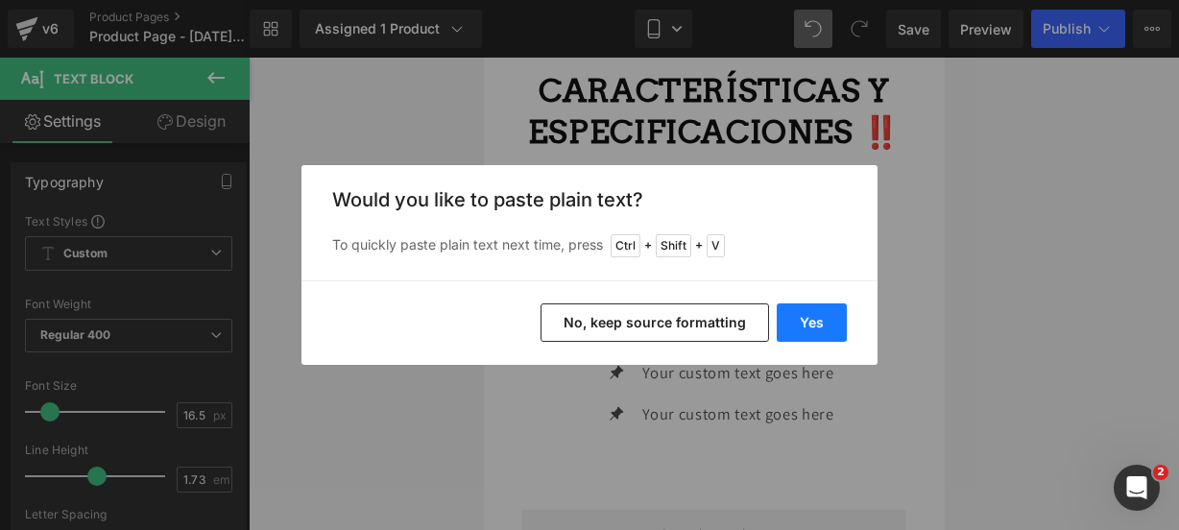
click at [824, 322] on button "Yes" at bounding box center [812, 322] width 70 height 38
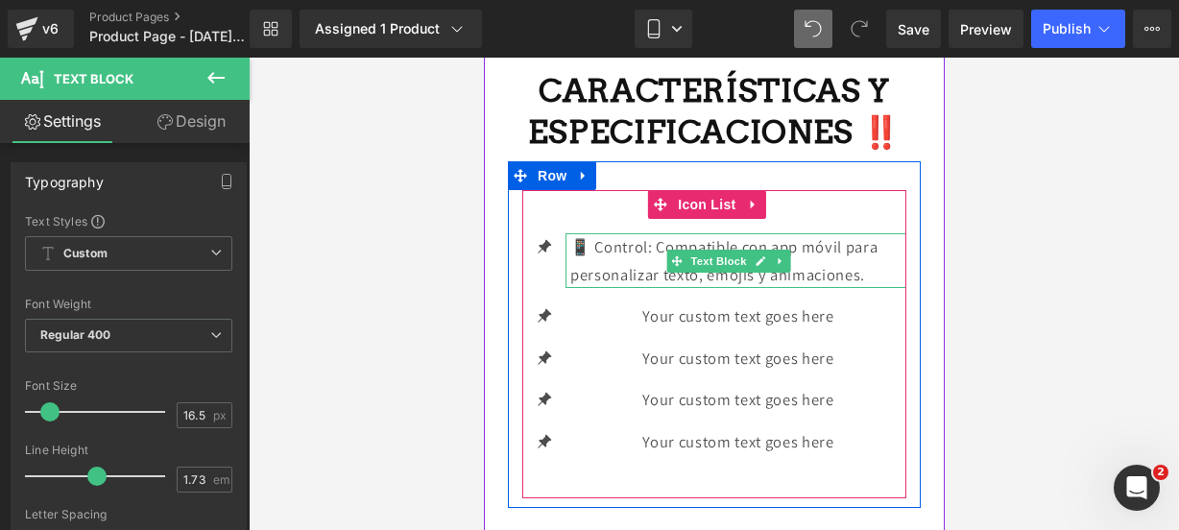
click at [864, 288] on p "📱 Control: Compatible con app móvil para personalizar texto, emojis y animacion…" at bounding box center [737, 260] width 336 height 55
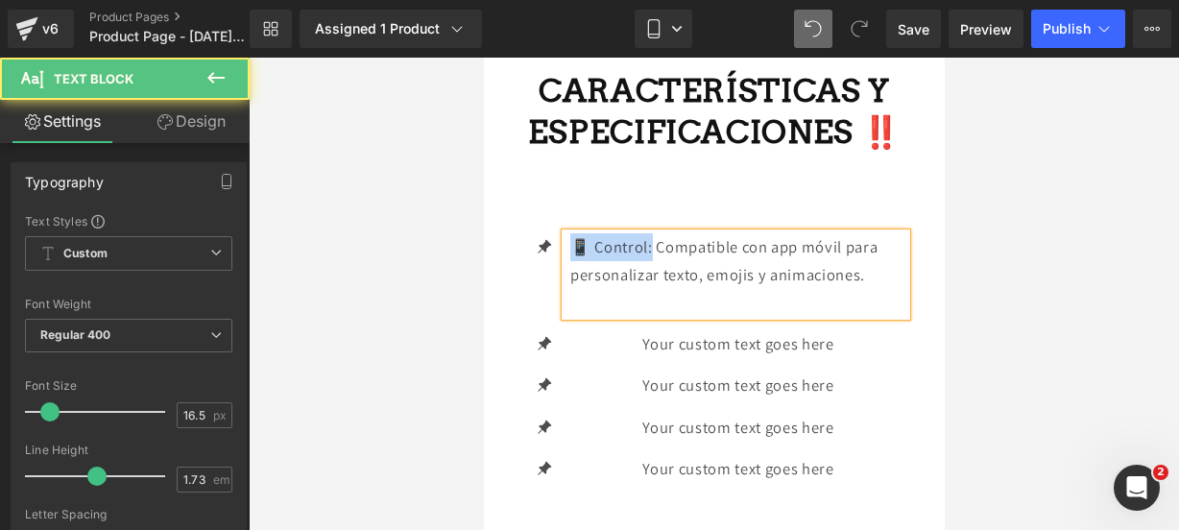
drag, startPoint x: 647, startPoint y: 271, endPoint x: 572, endPoint y: 279, distance: 75.4
click at [572, 279] on p "📱 Control: Compatible con app móvil para personalizar texto, emojis y animacion…" at bounding box center [737, 260] width 336 height 55
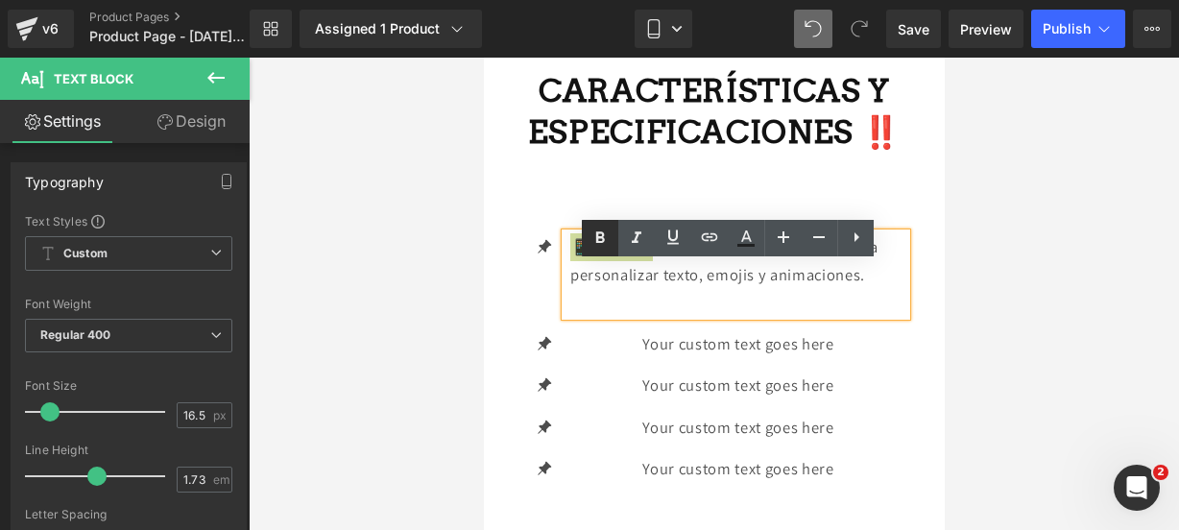
click at [595, 240] on icon at bounding box center [599, 238] width 23 height 23
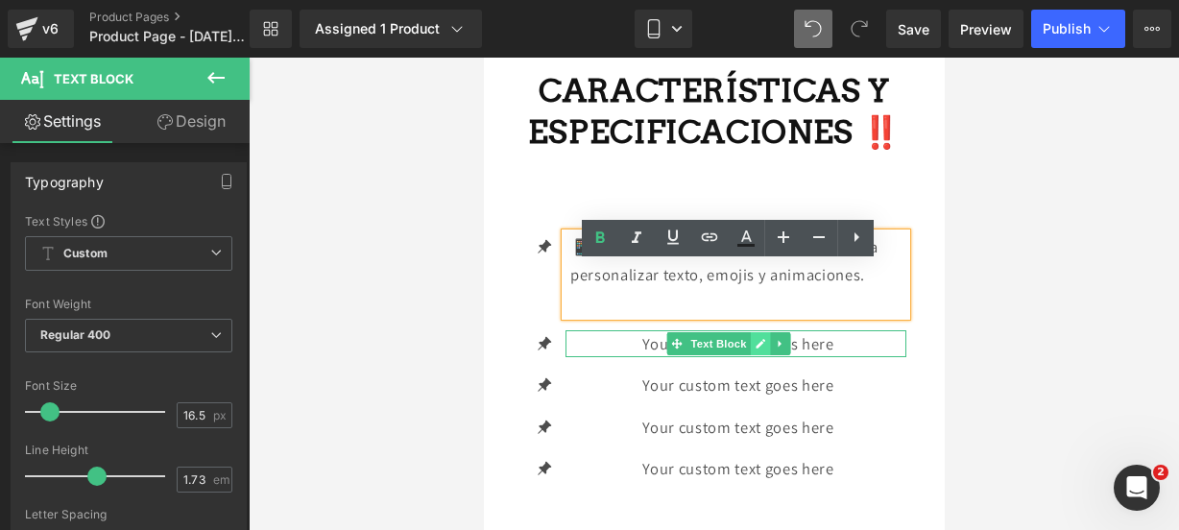
click at [762, 355] on link at bounding box center [760, 343] width 20 height 23
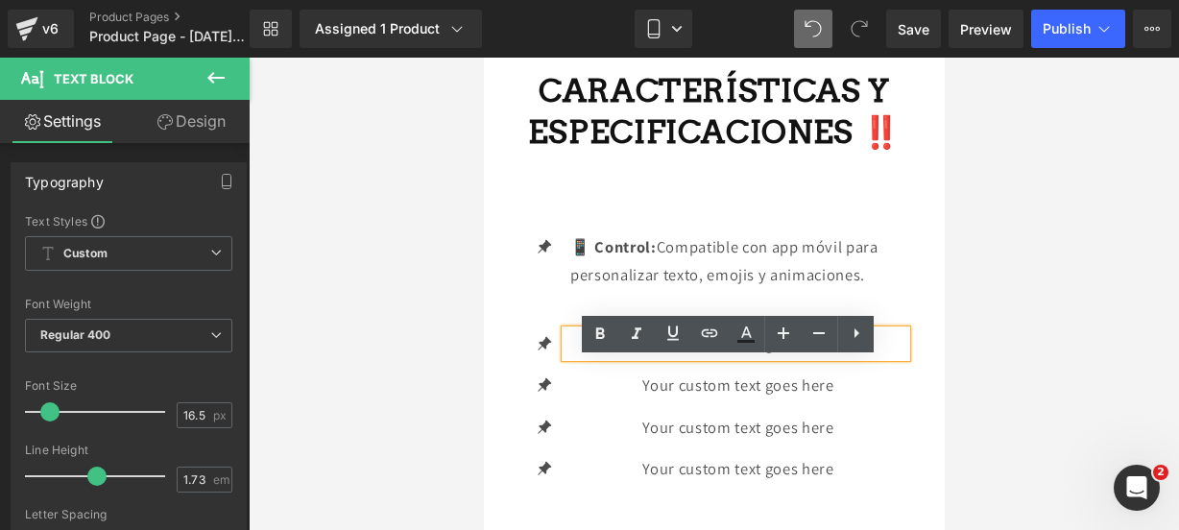
click at [828, 358] on p "Your custom text goes here" at bounding box center [737, 344] width 336 height 28
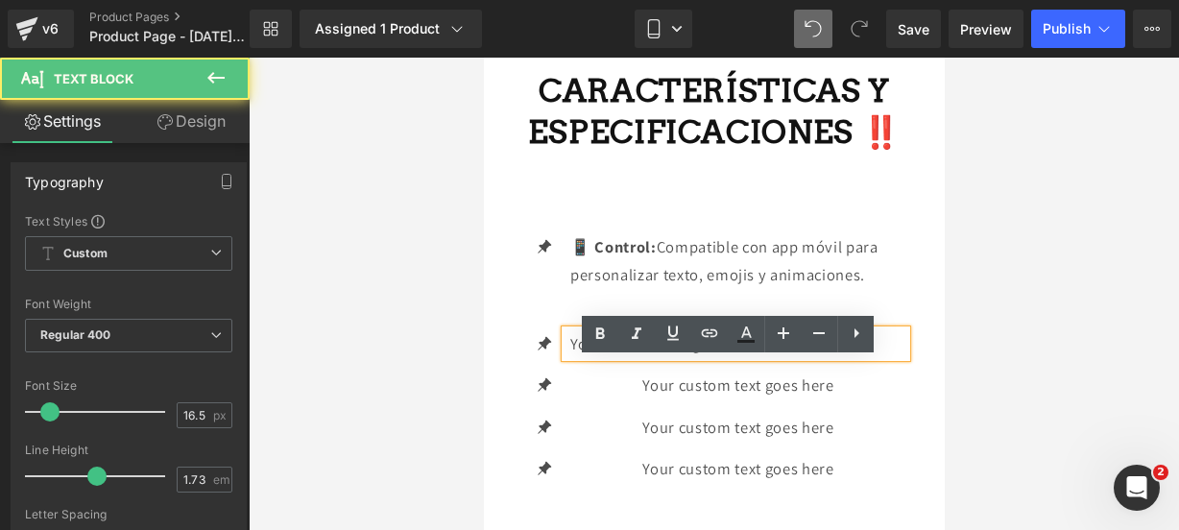
click at [828, 358] on p "Your custom text goes here" at bounding box center [737, 344] width 336 height 28
drag, startPoint x: 828, startPoint y: 378, endPoint x: 521, endPoint y: 381, distance: 306.3
click at [521, 358] on li "Icon Your custom text goes here Text Block" at bounding box center [713, 344] width 384 height 28
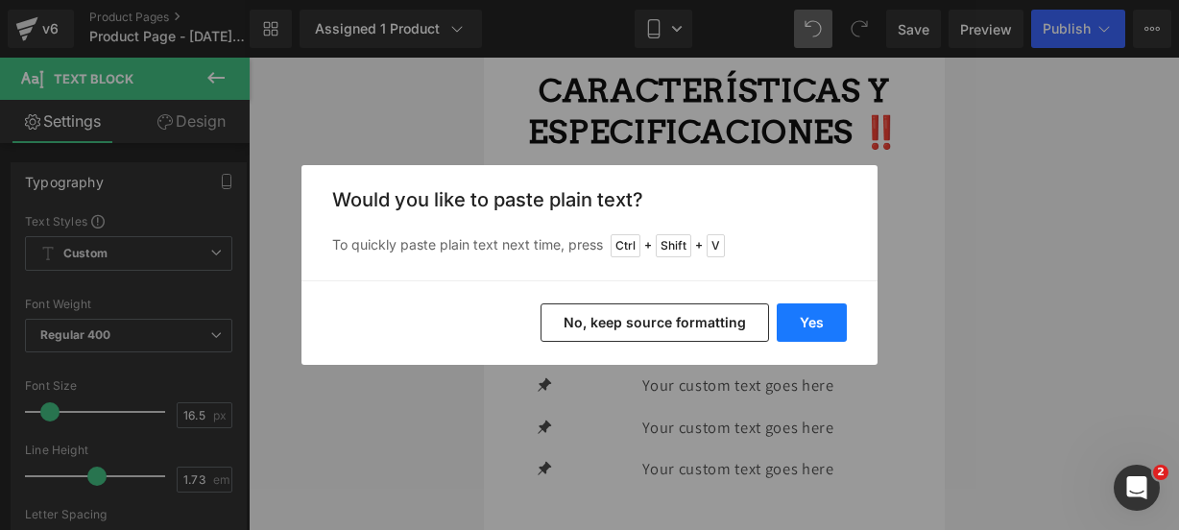
click at [799, 334] on button "Yes" at bounding box center [812, 322] width 70 height 38
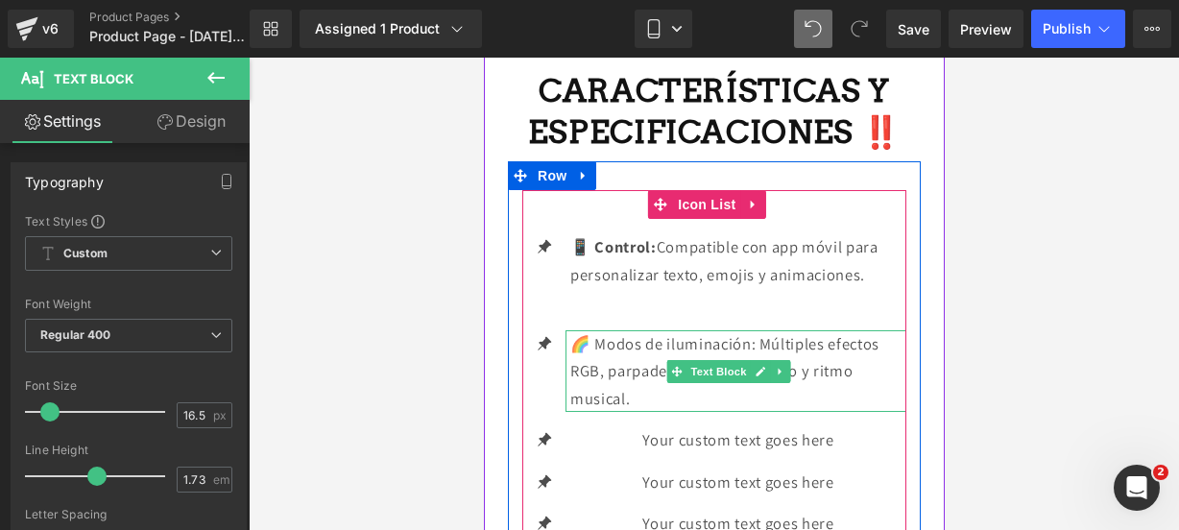
click at [662, 413] on p "🌈 Modos de iluminación: Múltiples efectos RGB, parpadeo, desplazamiento y ritmo…" at bounding box center [737, 371] width 336 height 83
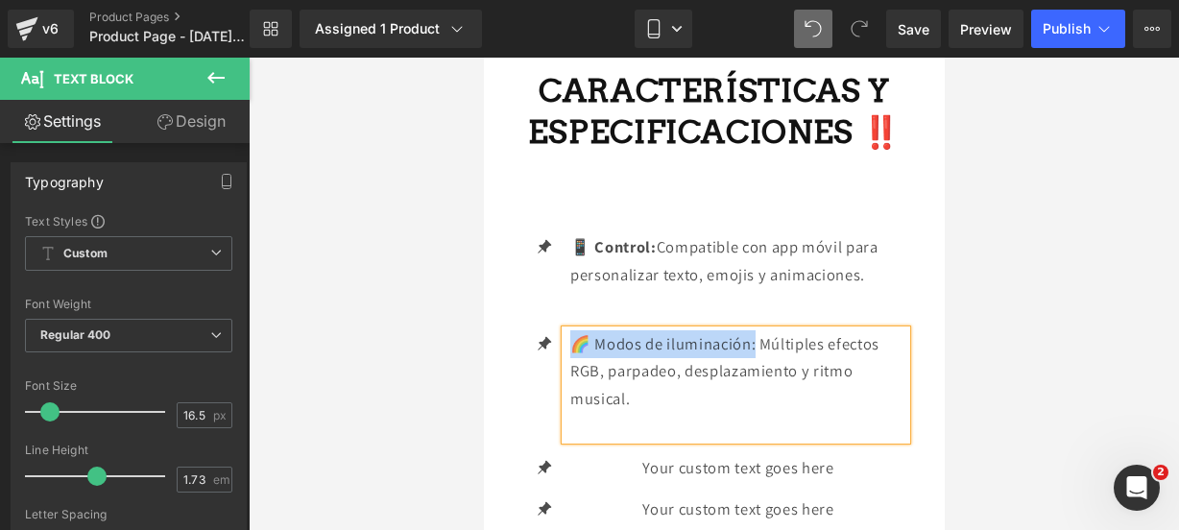
drag, startPoint x: 756, startPoint y: 370, endPoint x: 580, endPoint y: 367, distance: 176.7
click at [580, 367] on p "🌈 Modos de iluminación: Múltiples efectos RGB, parpadeo, desplazamiento y ritmo…" at bounding box center [737, 371] width 336 height 83
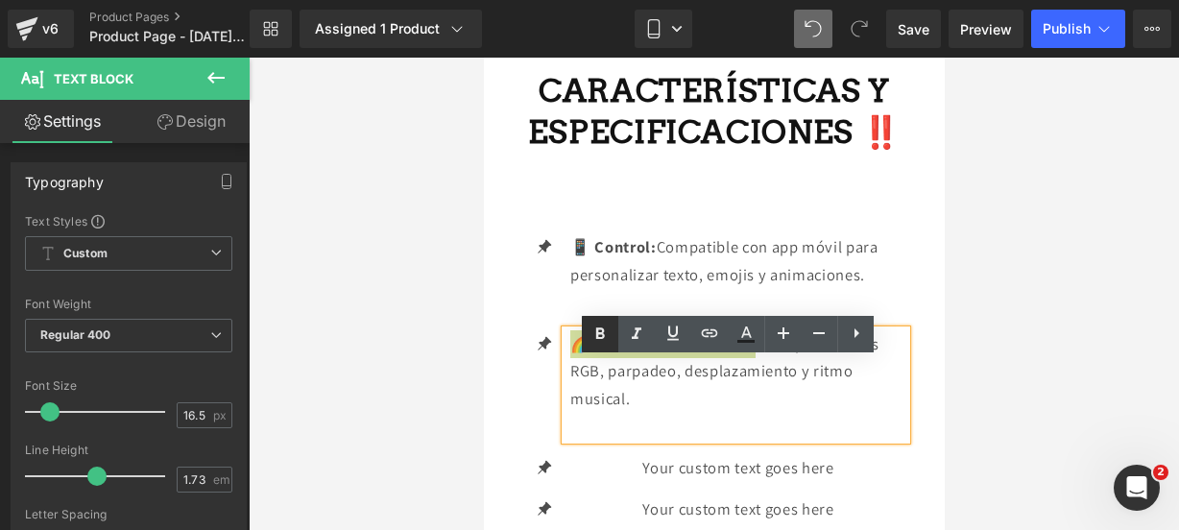
click at [599, 341] on icon at bounding box center [599, 334] width 23 height 23
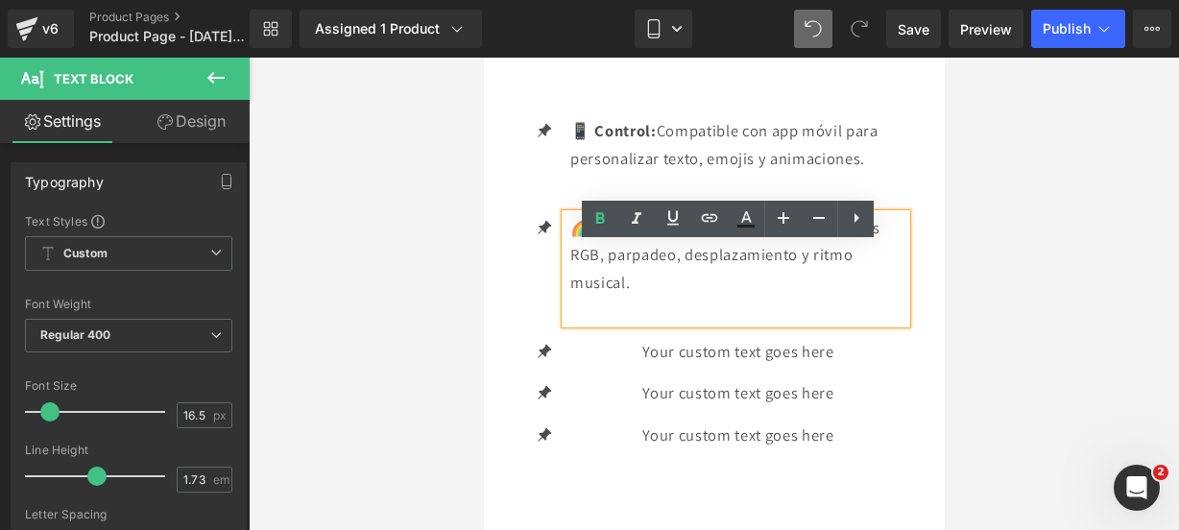
click at [751, 366] on div "Your custom text goes here Text Block" at bounding box center [734, 352] width 341 height 28
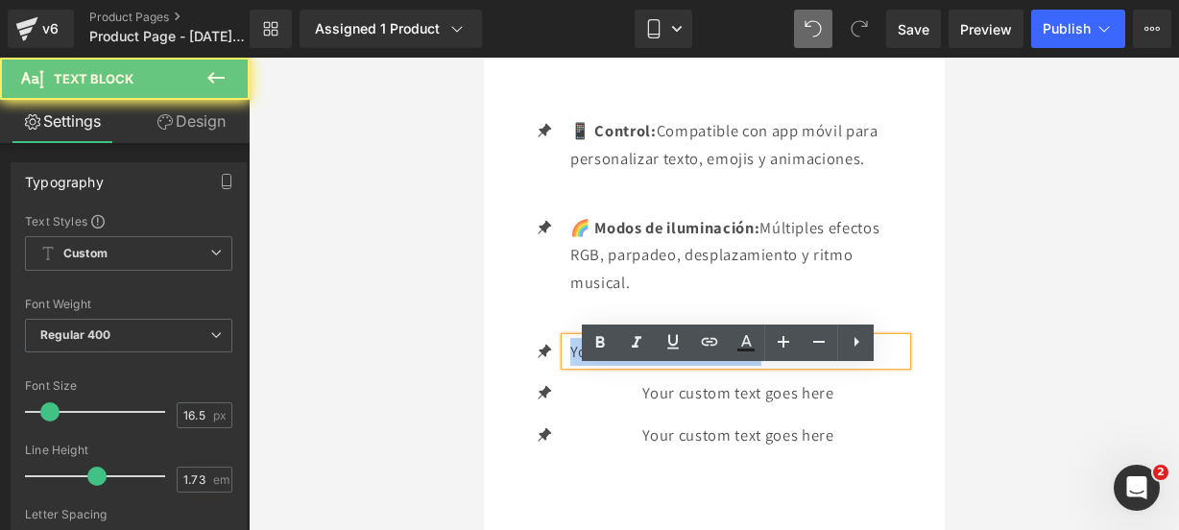
drag, startPoint x: 782, startPoint y: 378, endPoint x: 490, endPoint y: 350, distance: 294.1
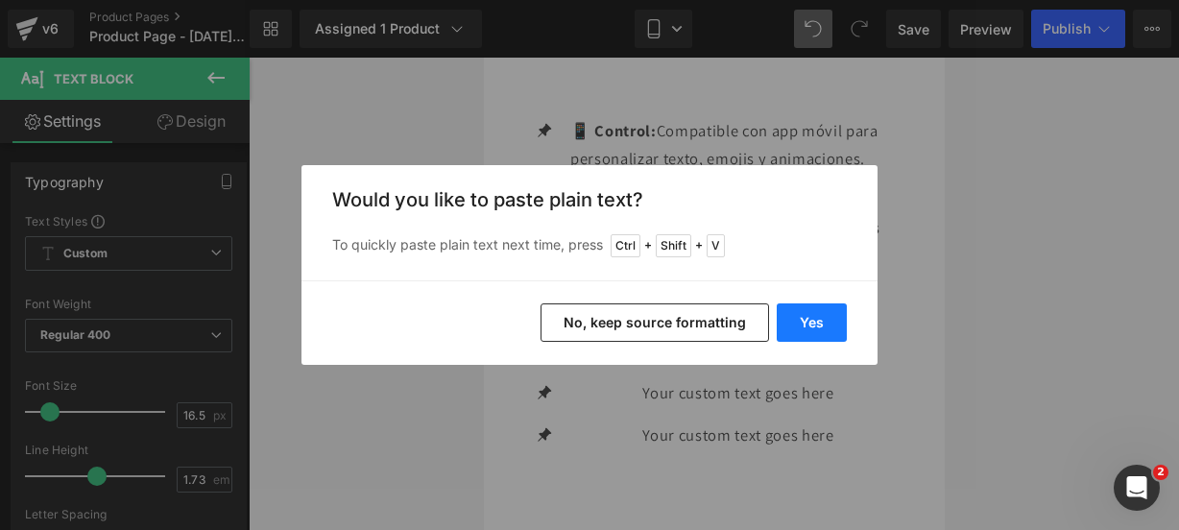
click at [816, 333] on button "Yes" at bounding box center [812, 322] width 70 height 38
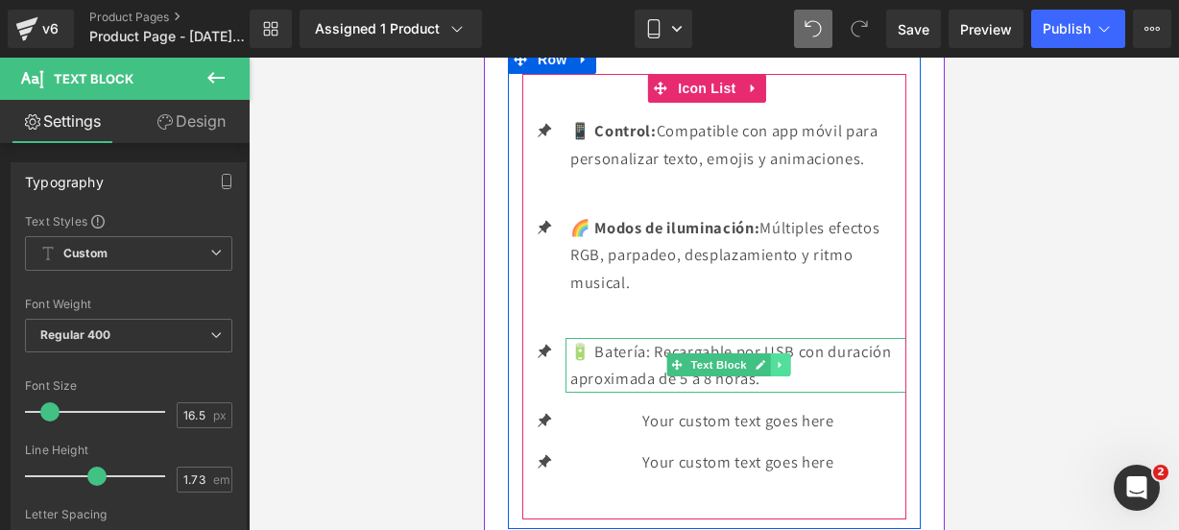
click at [768, 376] on ul "Text Block" at bounding box center [728, 364] width 124 height 23
click at [756, 371] on icon at bounding box center [759, 365] width 11 height 12
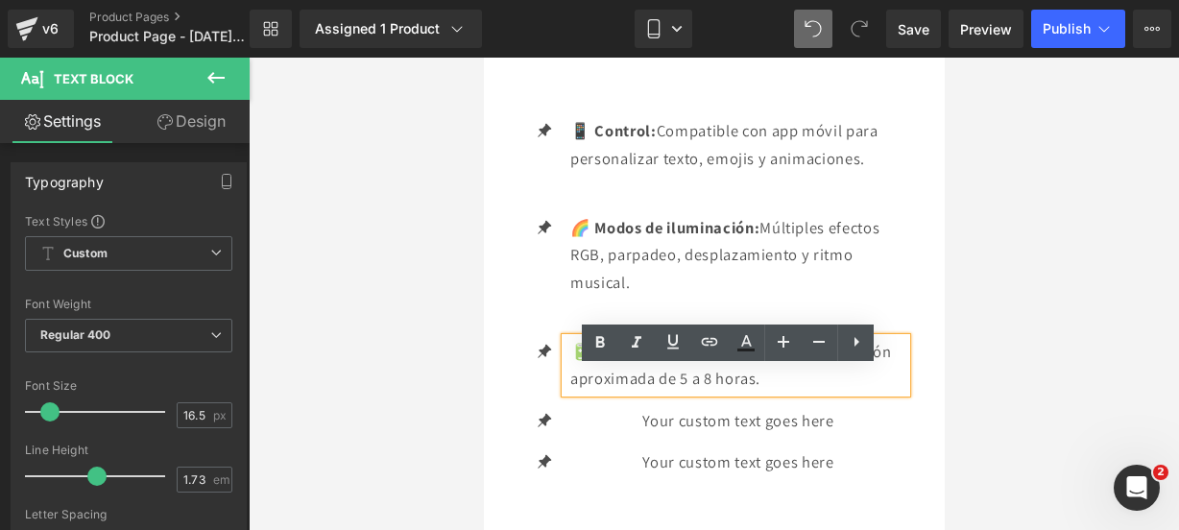
click at [772, 393] on p "🔋 Batería: Recargable por USB con duración aproximada de 5 a 8 horas." at bounding box center [737, 365] width 336 height 55
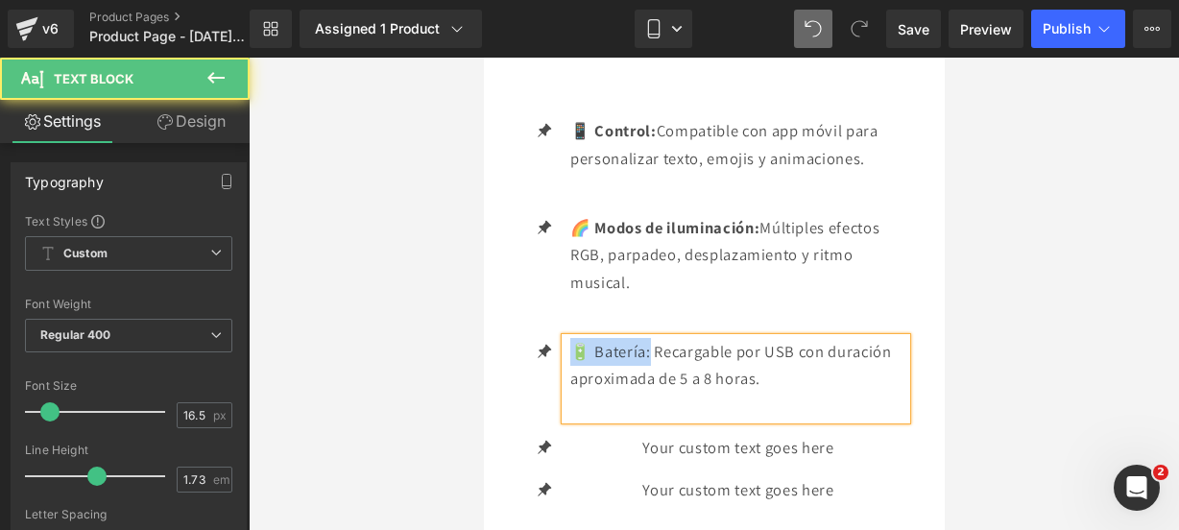
drag, startPoint x: 643, startPoint y: 378, endPoint x: 564, endPoint y: 377, distance: 79.7
click at [564, 377] on div "🔋 Batería: Recargable por USB con duración aproximada de 5 a 8 horas." at bounding box center [734, 379] width 341 height 83
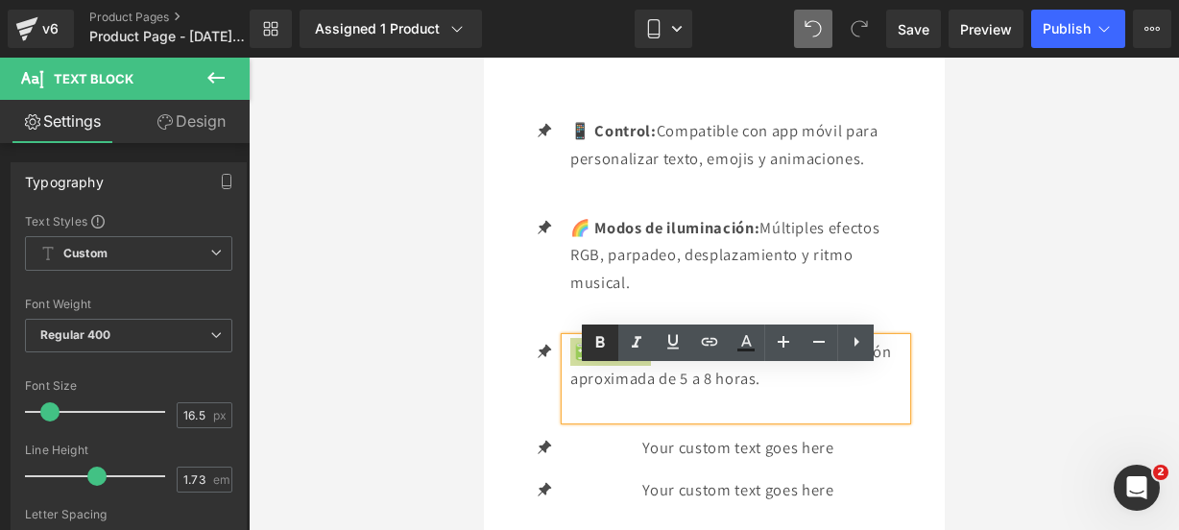
click at [597, 348] on icon at bounding box center [599, 342] width 23 height 23
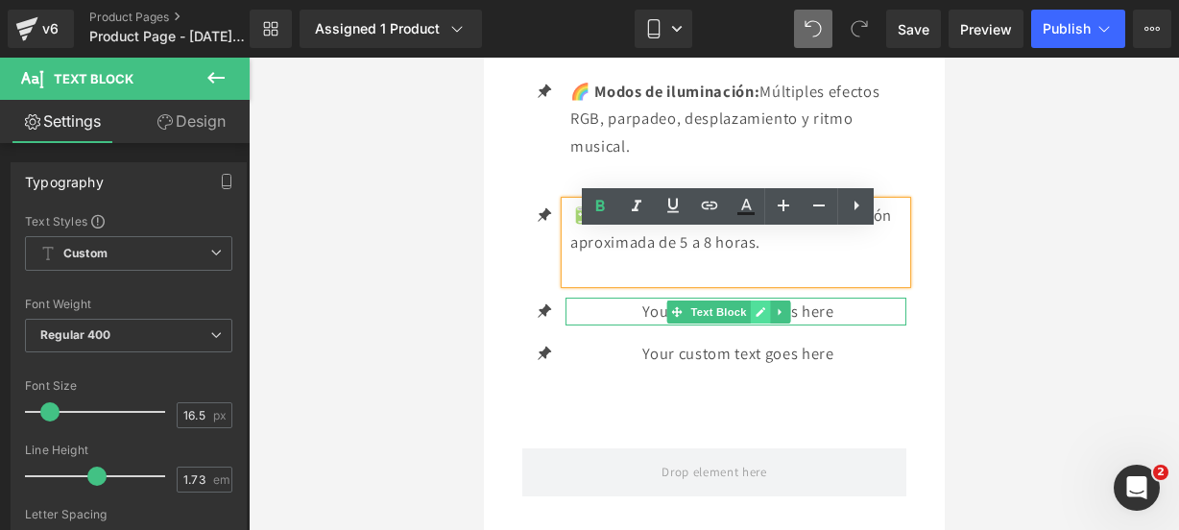
click at [750, 324] on link at bounding box center [760, 311] width 20 height 23
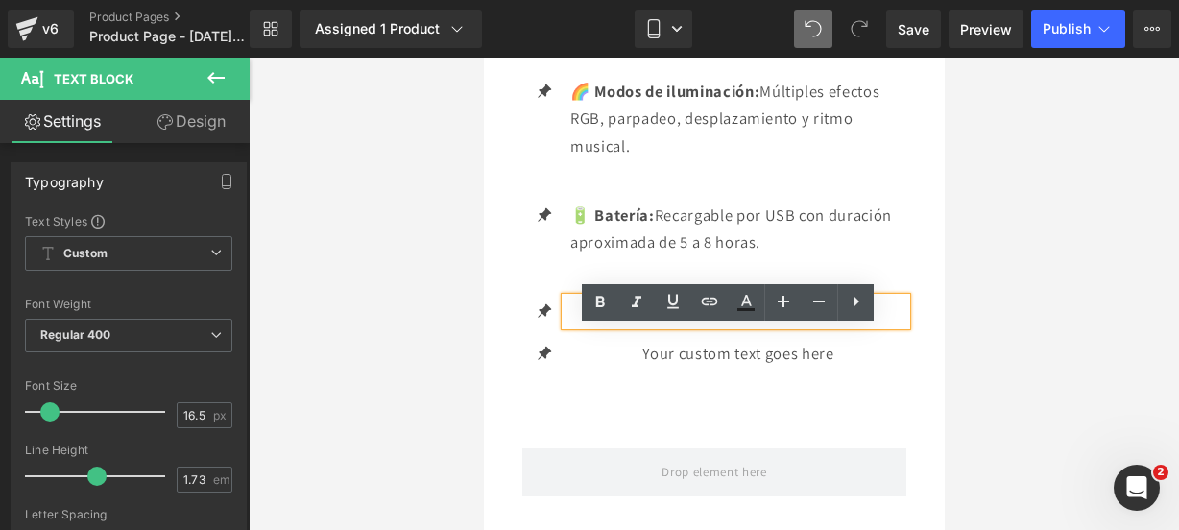
click at [837, 325] on p "Your custom text goes here" at bounding box center [737, 312] width 336 height 28
drag, startPoint x: 837, startPoint y: 339, endPoint x: 569, endPoint y: 340, distance: 267.8
click at [569, 325] on p "Your custom text goes here" at bounding box center [737, 312] width 336 height 28
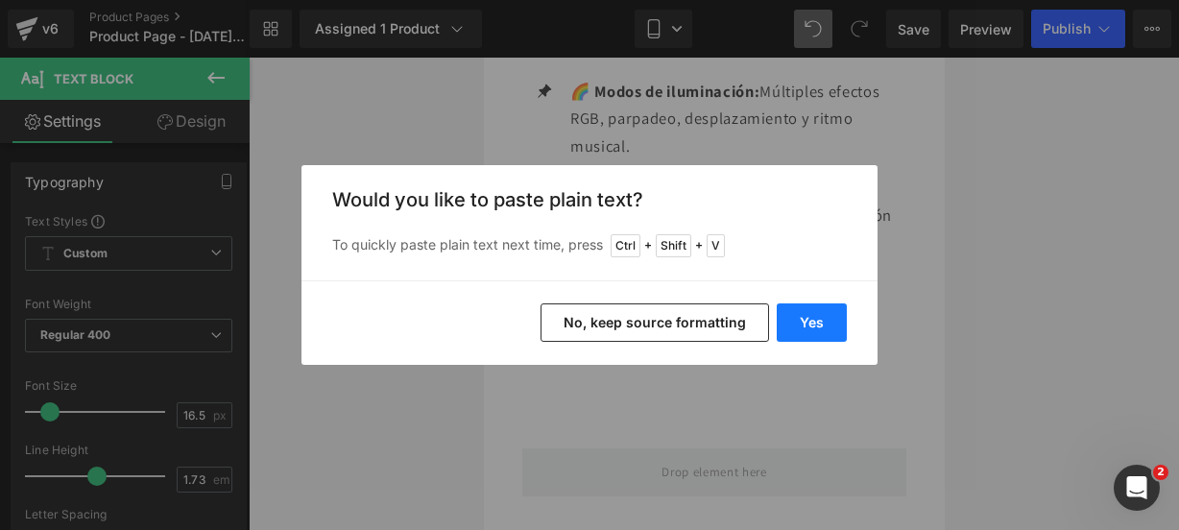
click at [825, 331] on button "Yes" at bounding box center [812, 322] width 70 height 38
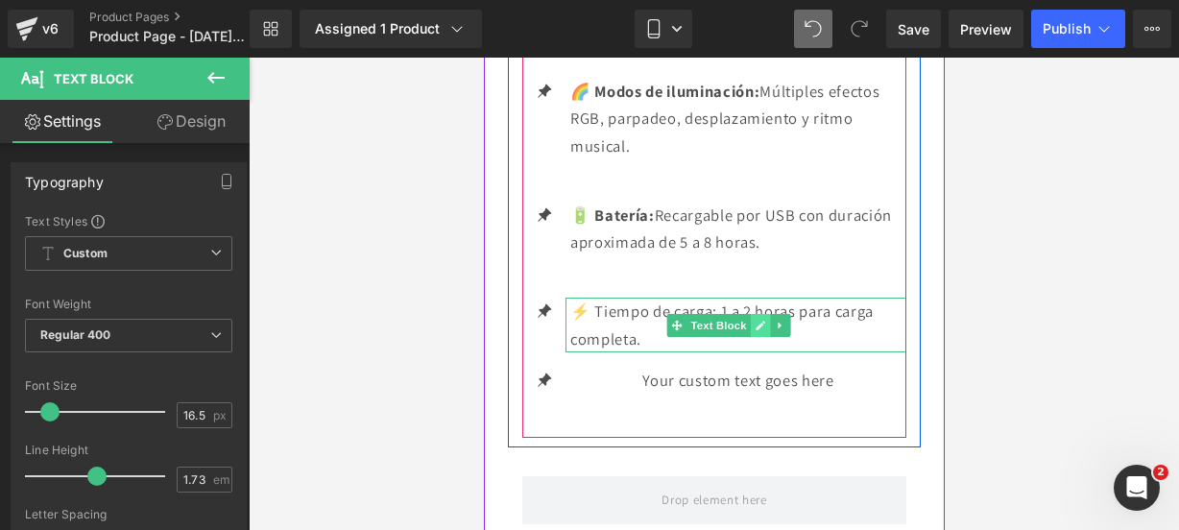
click at [758, 330] on icon at bounding box center [760, 326] width 10 height 10
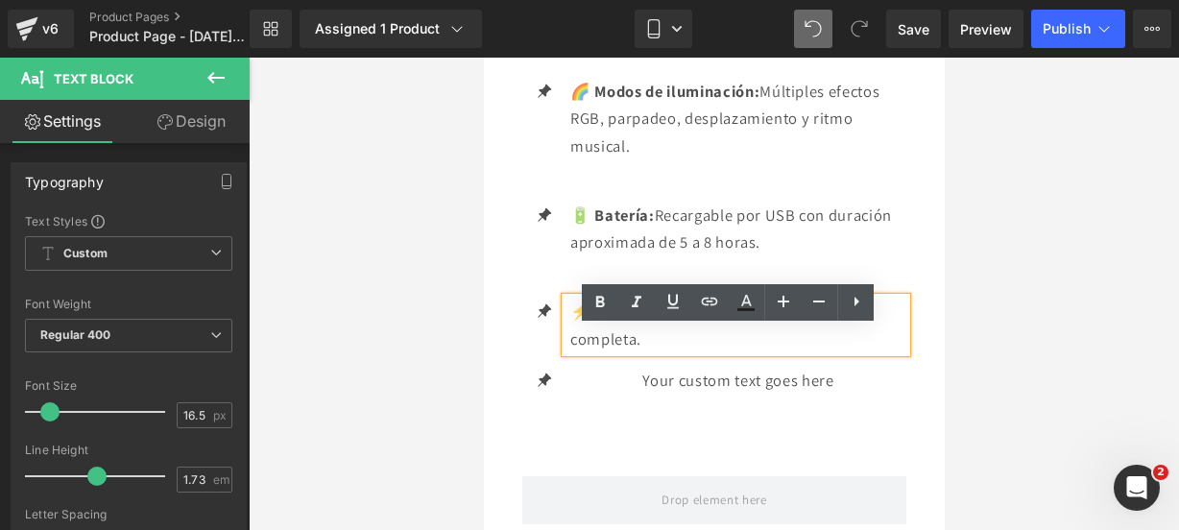
click at [720, 352] on p "⚡ Tiempo de carga: 1 a 2 horas para carga completa." at bounding box center [737, 325] width 336 height 55
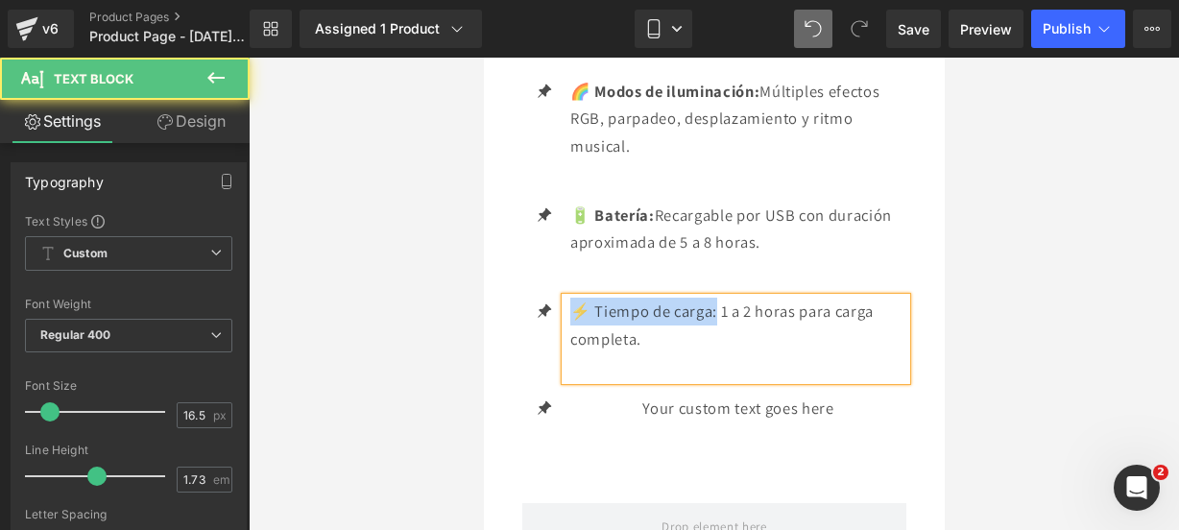
drag, startPoint x: 716, startPoint y: 345, endPoint x: 574, endPoint y: 339, distance: 142.2
click at [574, 339] on p "⚡ Tiempo de carga: 1 a 2 horas para carga completa." at bounding box center [737, 325] width 336 height 55
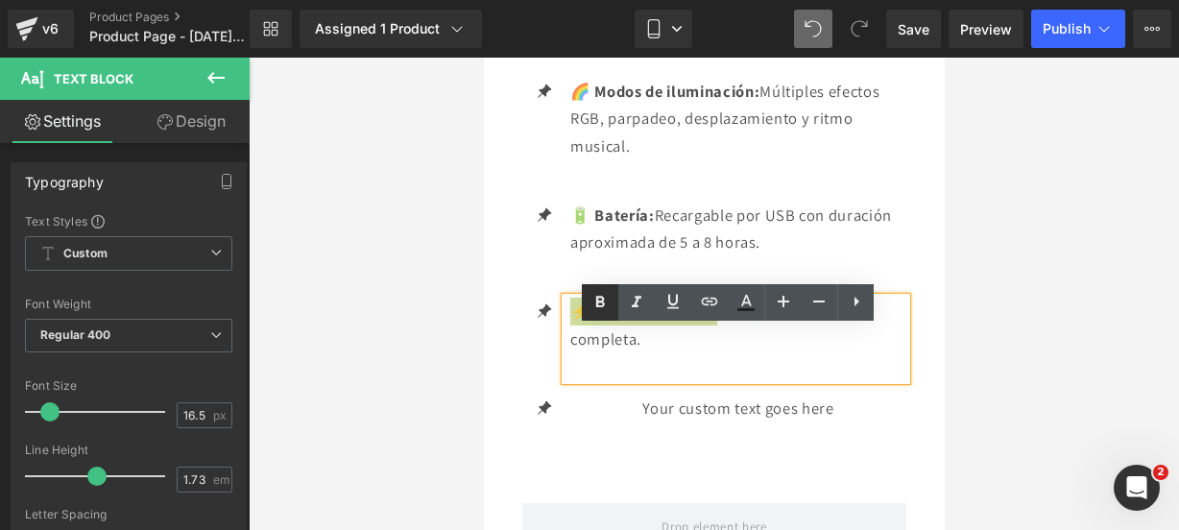
click at [592, 302] on icon at bounding box center [599, 302] width 23 height 23
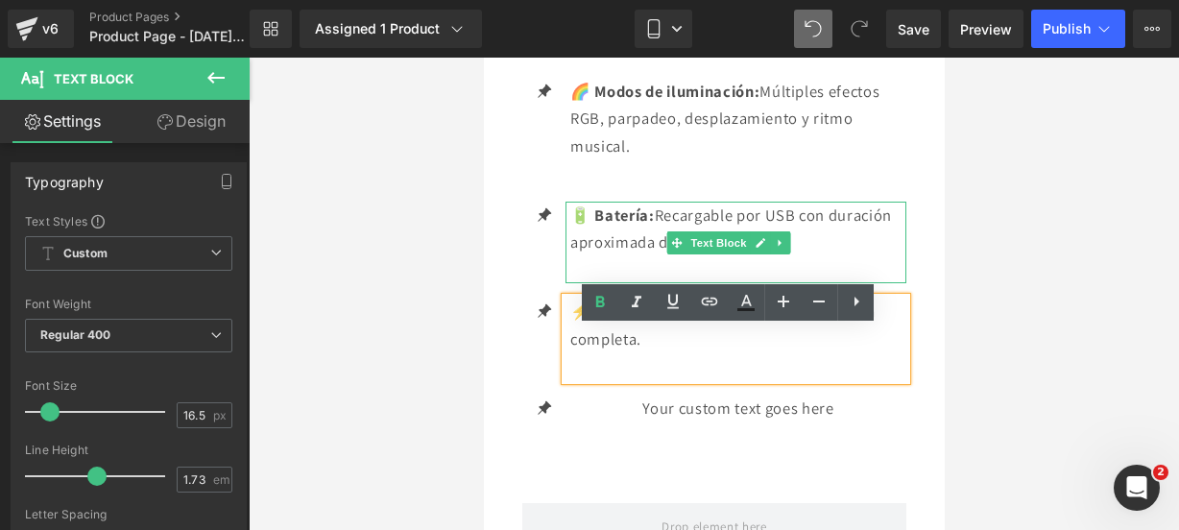
click at [793, 243] on p "🔋 Batería: Recargable por USB con duración aproximada de 5 a 8 horas." at bounding box center [737, 229] width 336 height 55
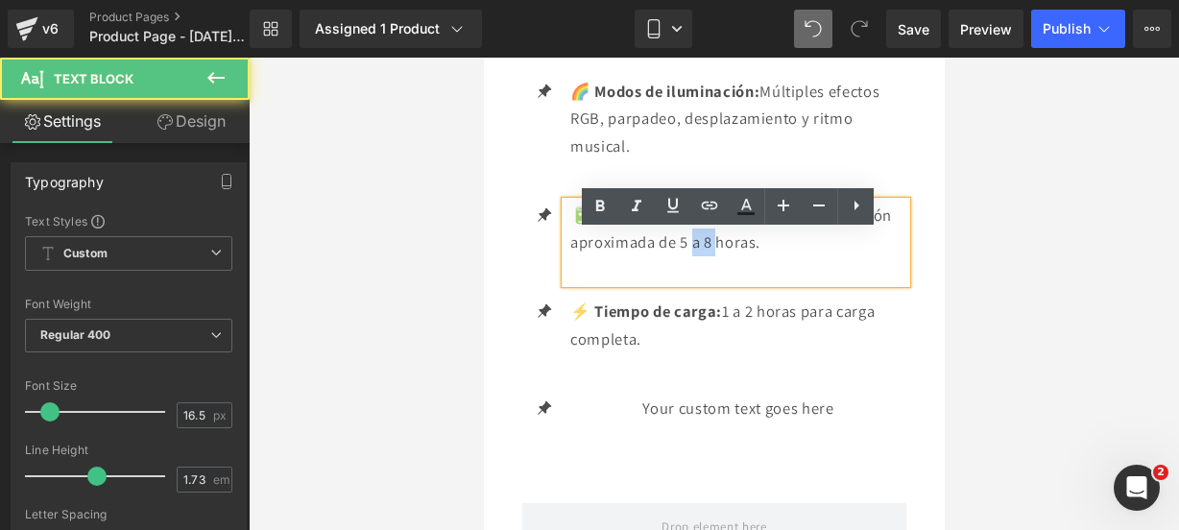
drag, startPoint x: 710, startPoint y: 272, endPoint x: 687, endPoint y: 272, distance: 23.0
click at [687, 256] on p "🔋 Batería: Recargable por USB con duración aproximada de 5 a 8 horas." at bounding box center [737, 229] width 336 height 55
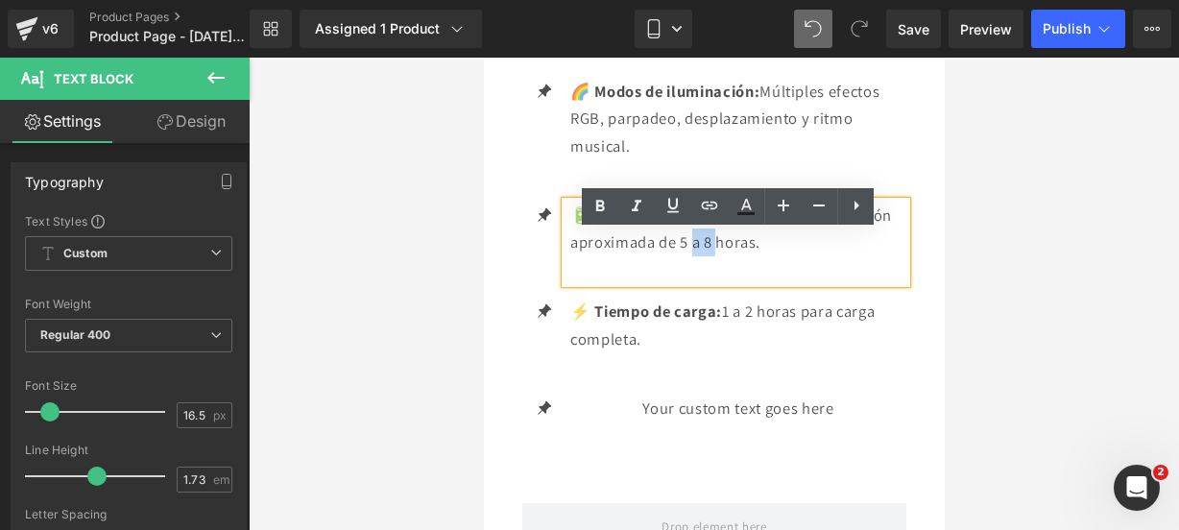
click at [712, 256] on p "🔋 Batería: Recargable por USB con duración aproximada de 5 a 8 horas." at bounding box center [737, 229] width 336 height 55
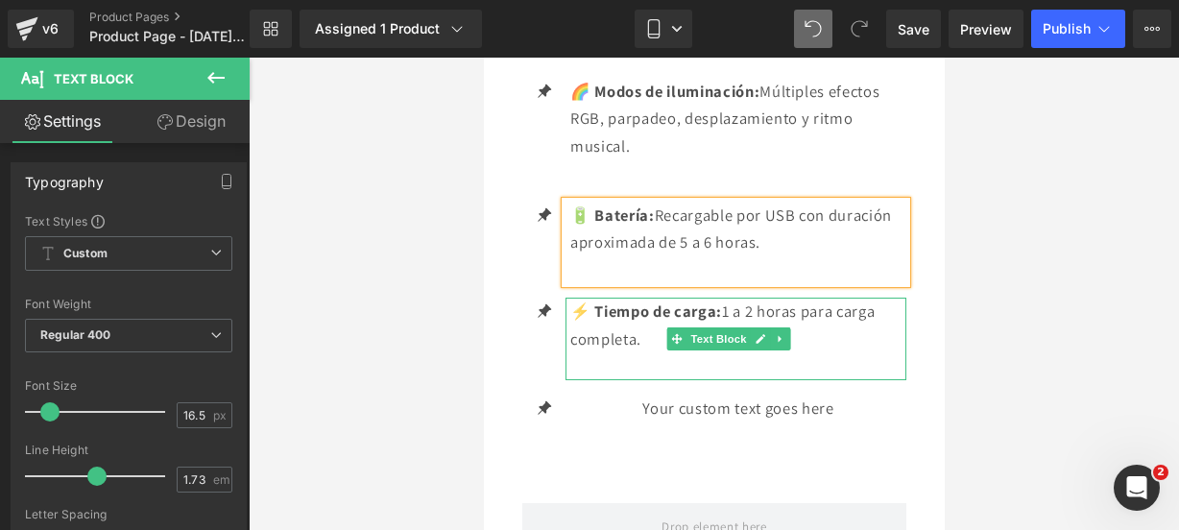
click at [748, 344] on p "⚡ Tiempo de carga: 1 a 2 horas para carga completa." at bounding box center [737, 325] width 336 height 55
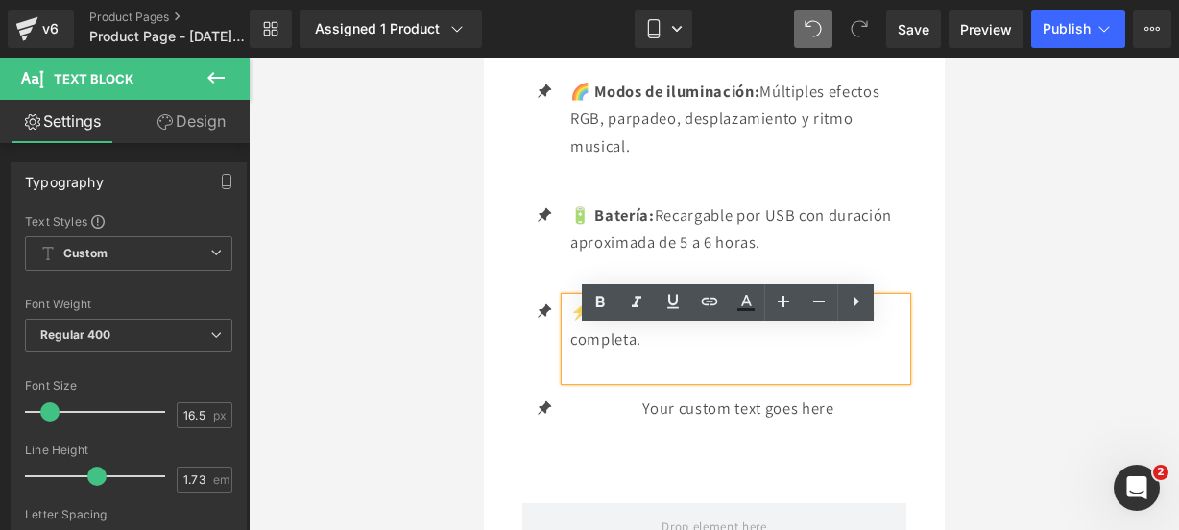
click at [731, 343] on p "⚡ Tiempo de carga: 1 a 2 horas para carga completa." at bounding box center [737, 325] width 336 height 55
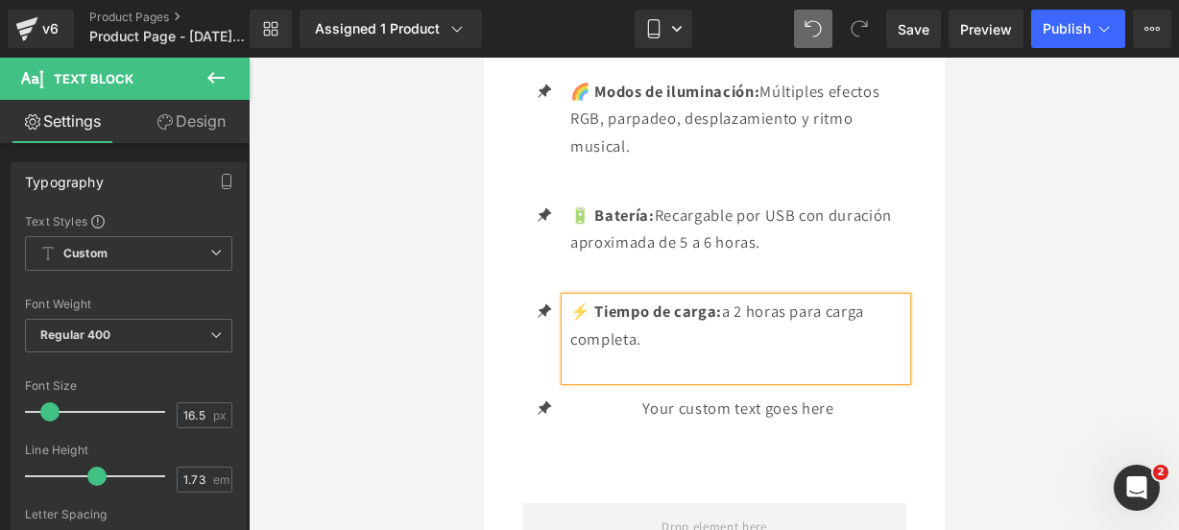
click at [731, 343] on p "⚡ Tiempo de carga: a 2 horas para carga completa." at bounding box center [737, 325] width 336 height 55
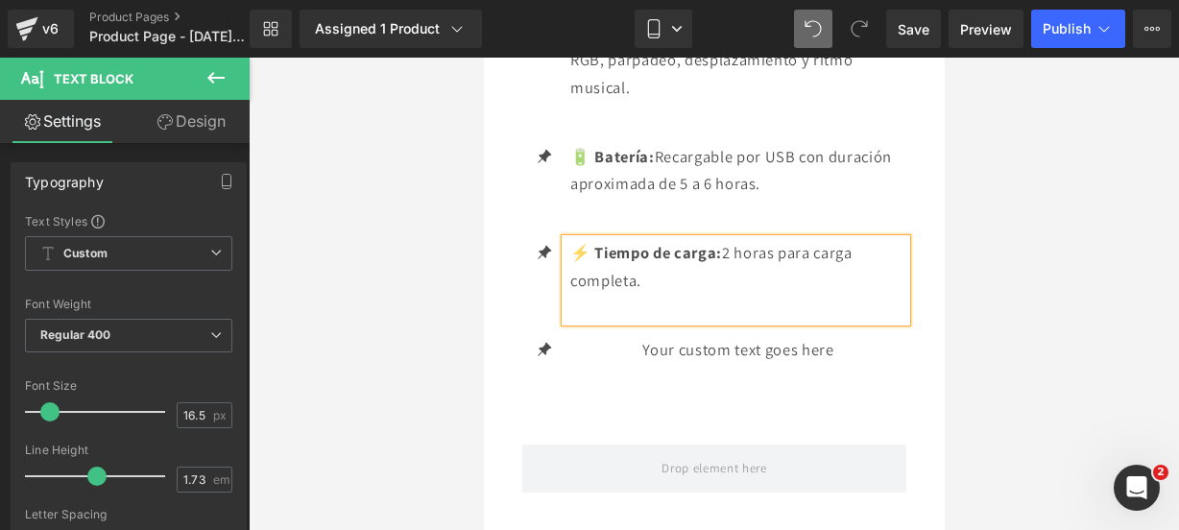
scroll to position [3244, 0]
click at [756, 361] on div "Your custom text goes here Text Block" at bounding box center [734, 347] width 341 height 28
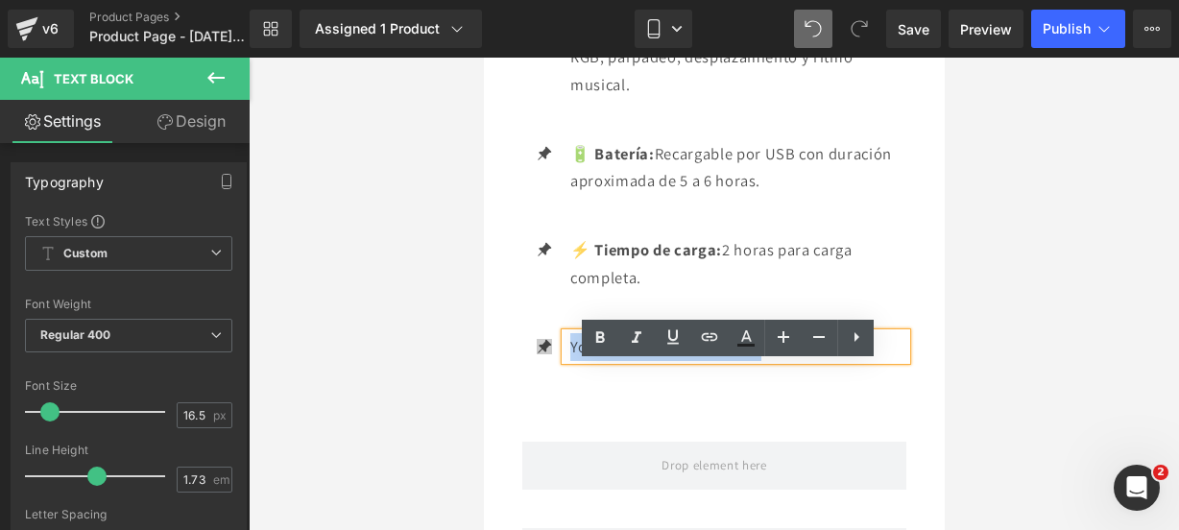
drag, startPoint x: 759, startPoint y: 379, endPoint x: 548, endPoint y: 372, distance: 211.3
click at [548, 361] on li "Icon Your custom text goes here Text Block" at bounding box center [713, 347] width 384 height 28
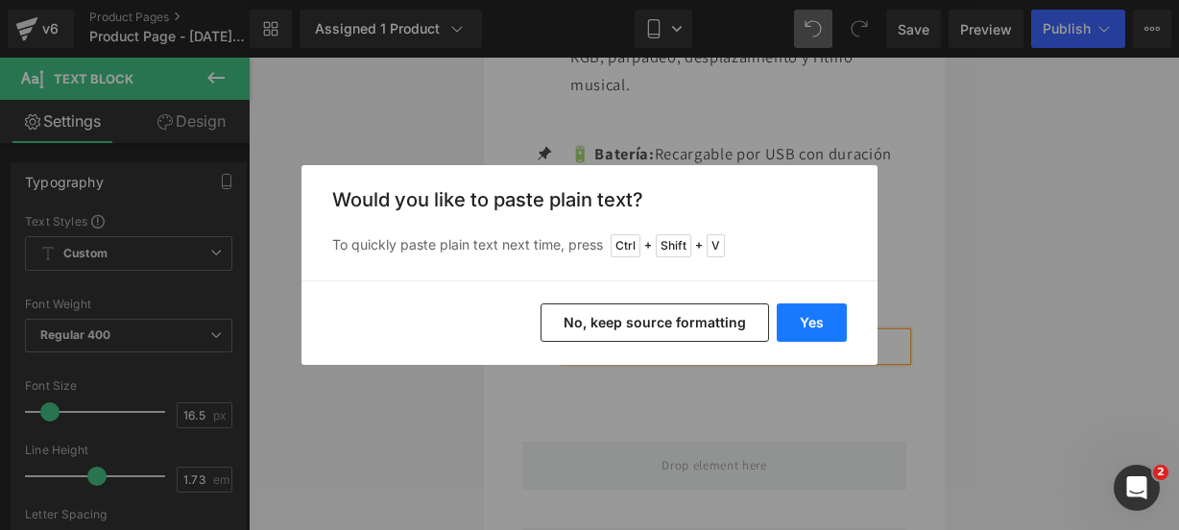
click at [827, 330] on button "Yes" at bounding box center [812, 322] width 70 height 38
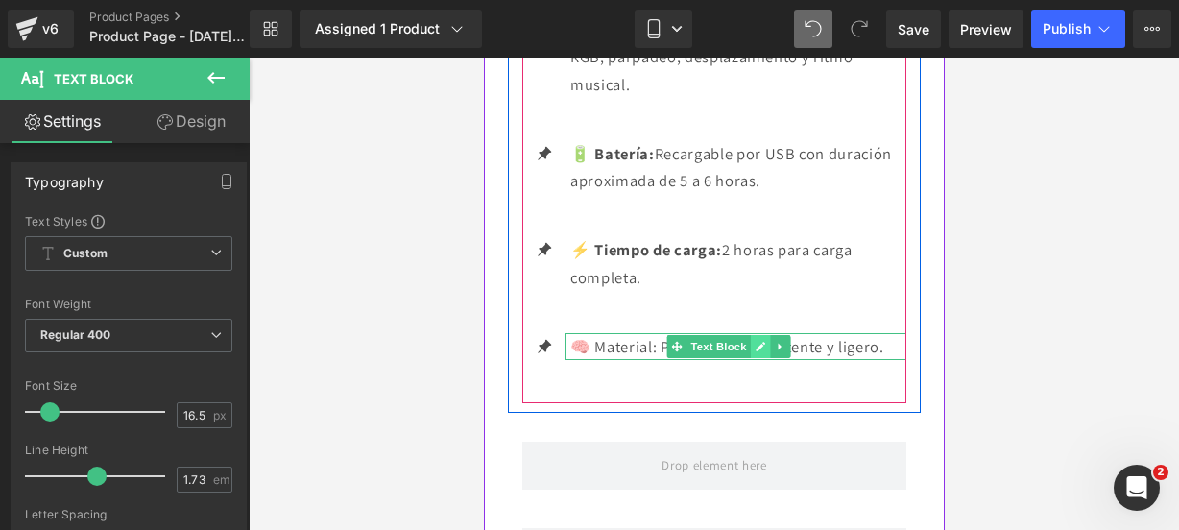
click at [762, 358] on link at bounding box center [760, 346] width 20 height 23
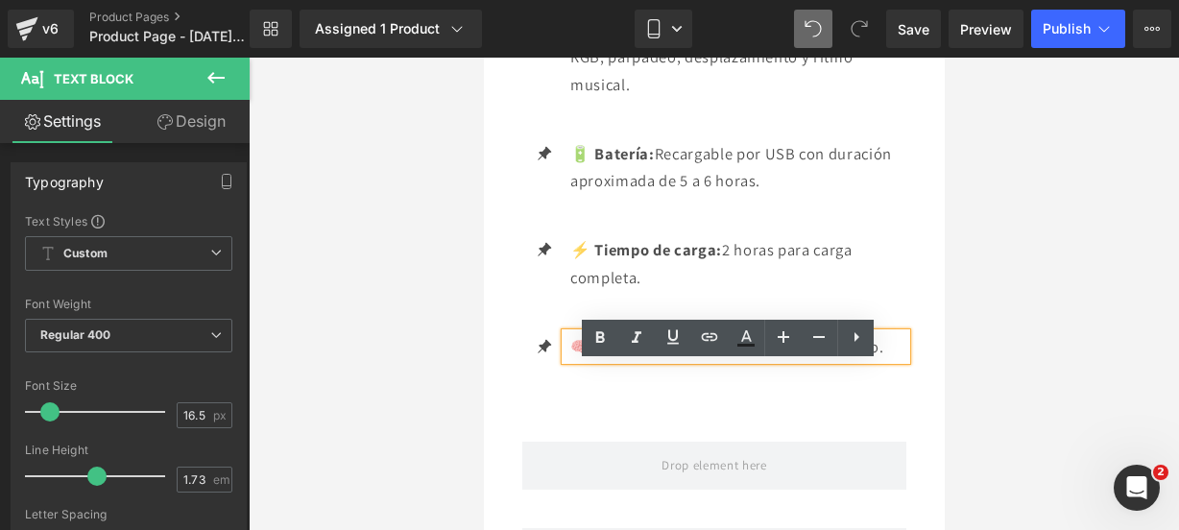
click at [889, 361] on p "🧠 Material: Plástico ABS resistente y ligero." at bounding box center [737, 347] width 336 height 28
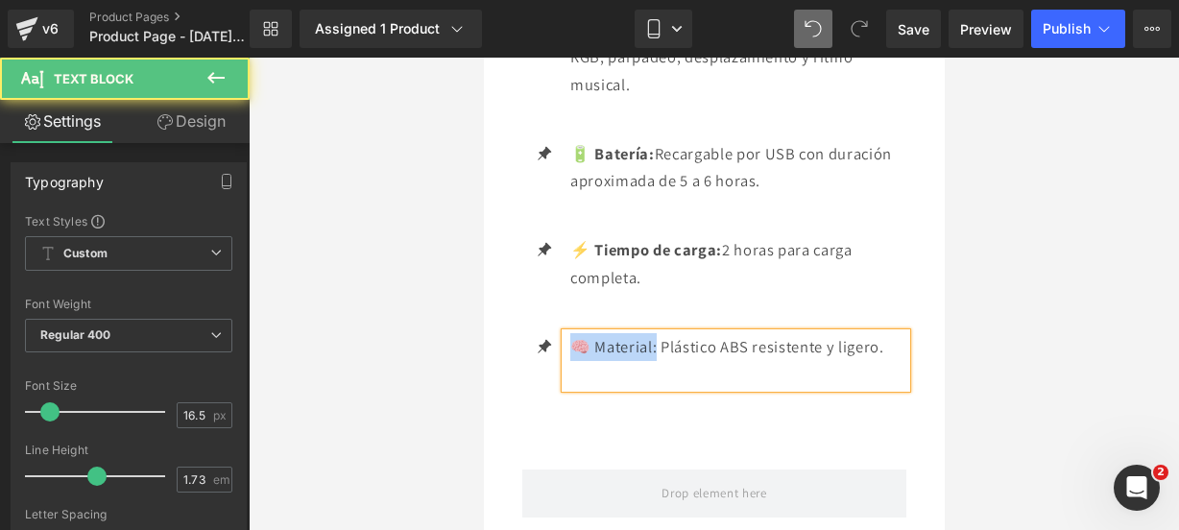
drag, startPoint x: 659, startPoint y: 377, endPoint x: 574, endPoint y: 381, distance: 84.6
click at [574, 361] on p "🧠 Material: Plástico ABS resistente y ligero." at bounding box center [737, 347] width 336 height 28
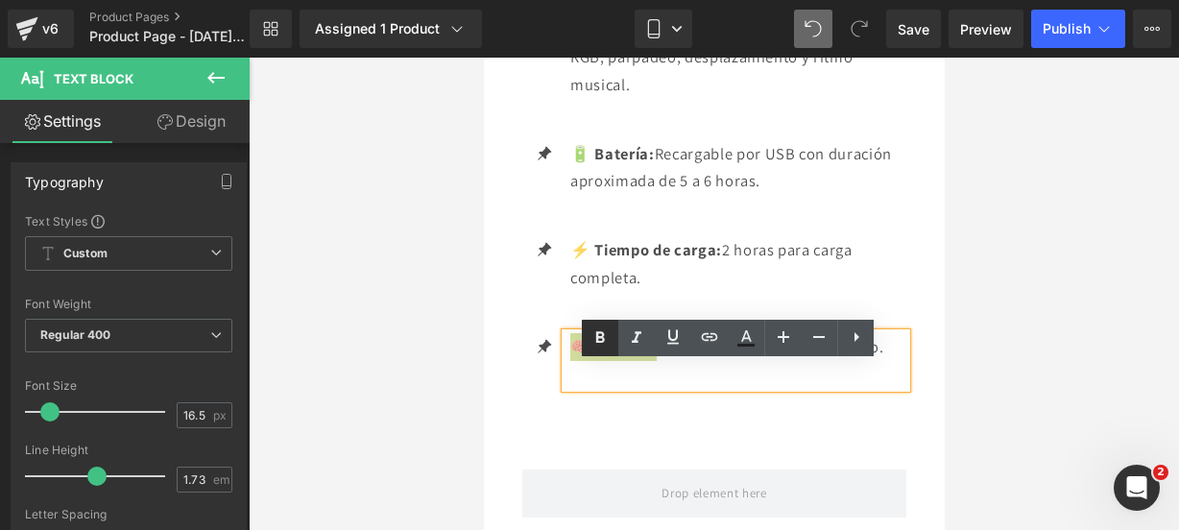
click at [589, 347] on icon at bounding box center [599, 337] width 23 height 23
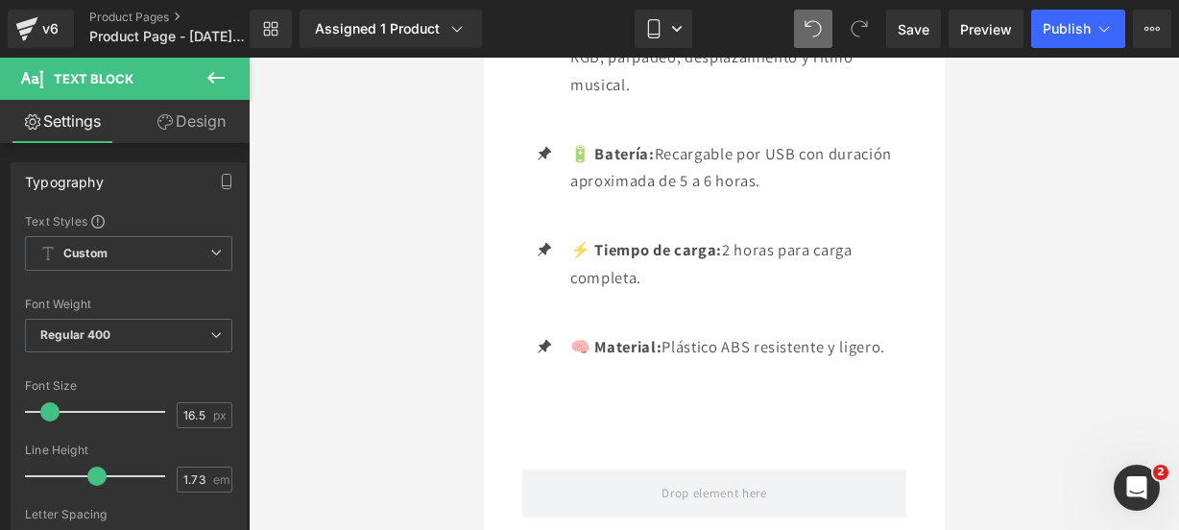
click at [223, 69] on icon at bounding box center [215, 77] width 23 height 23
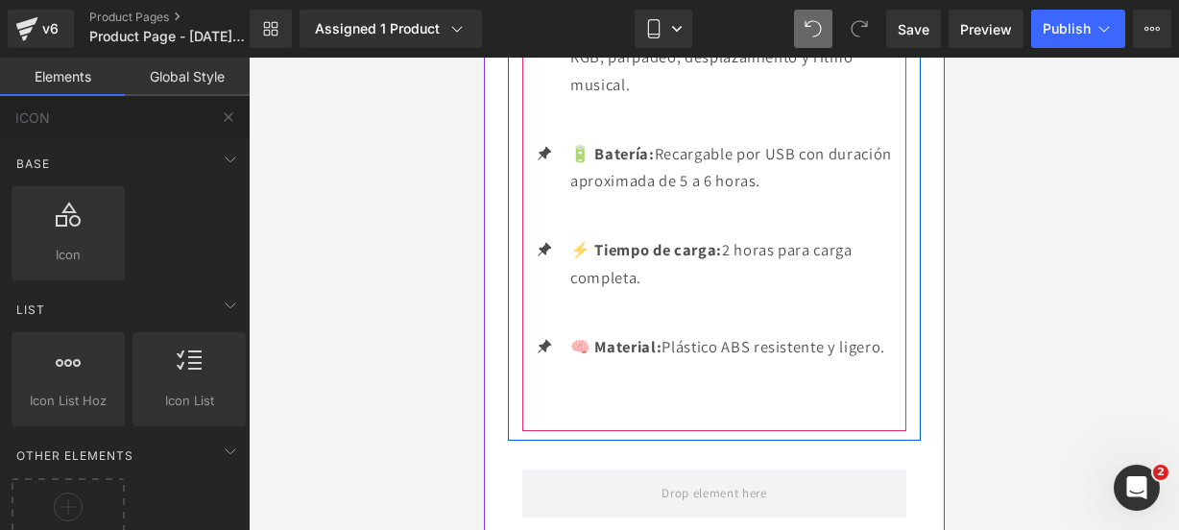
scroll to position [3441, 0]
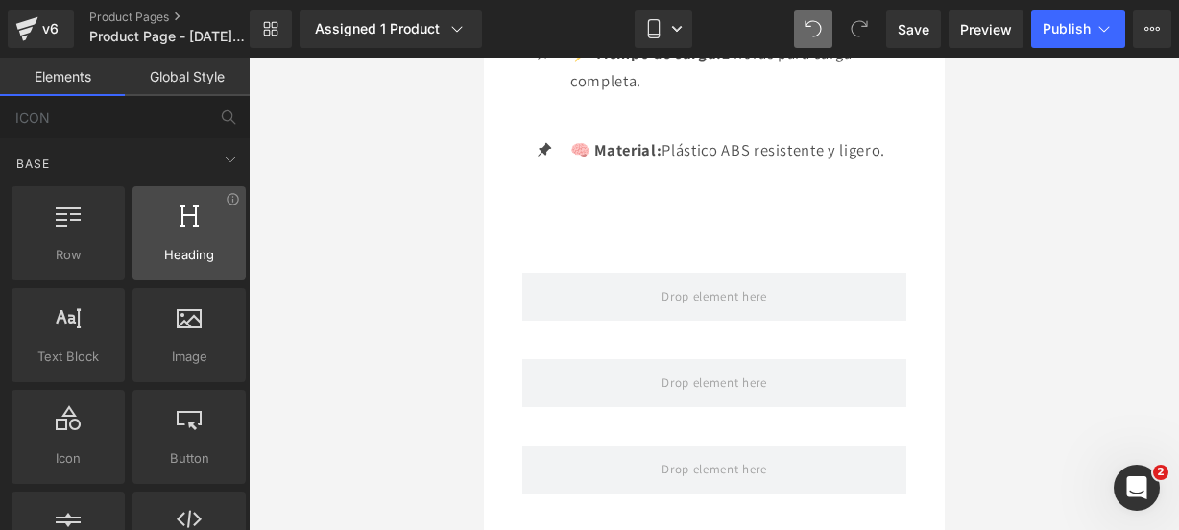
click at [196, 210] on div at bounding box center [189, 223] width 102 height 43
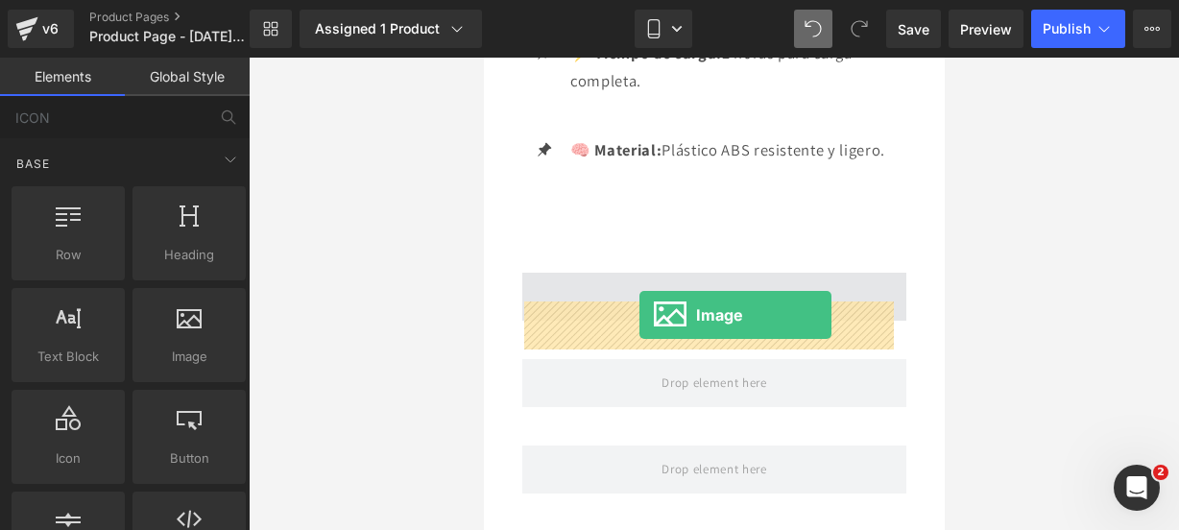
drag, startPoint x: 673, startPoint y: 360, endPoint x: 638, endPoint y: 316, distance: 56.1
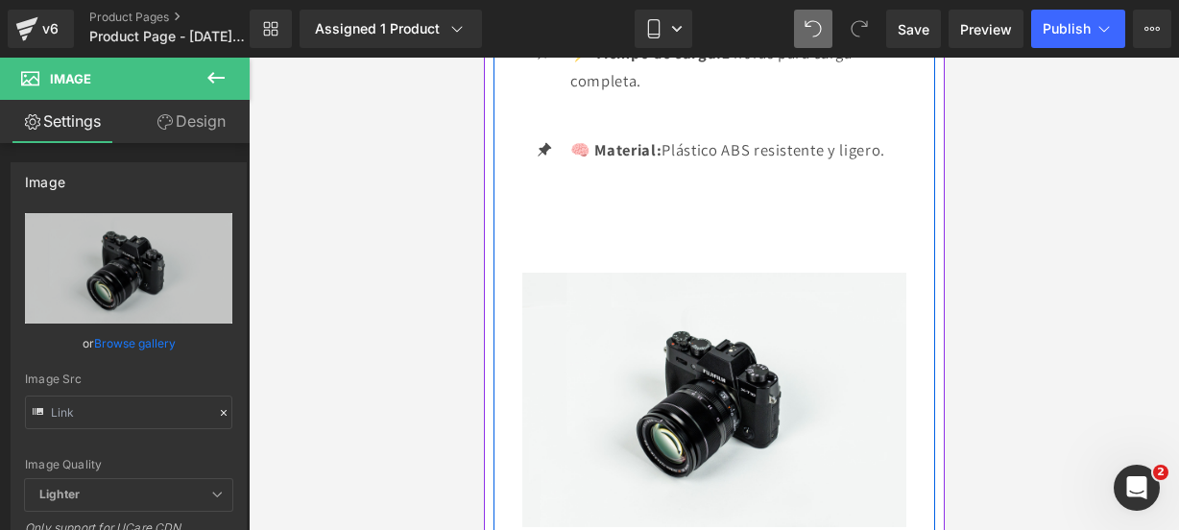
scroll to position [3442, 0]
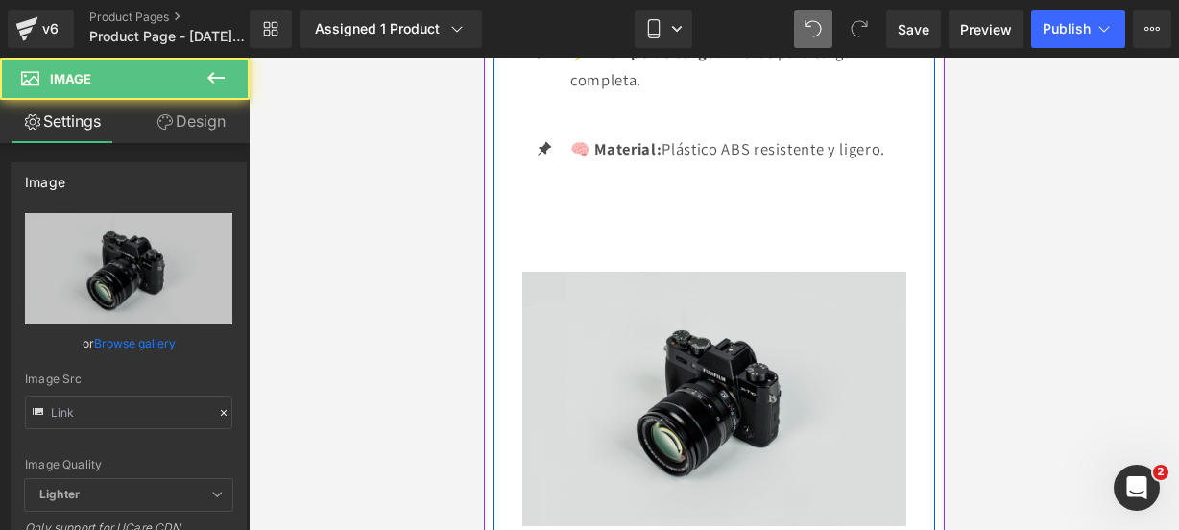
click at [589, 379] on img at bounding box center [713, 399] width 384 height 254
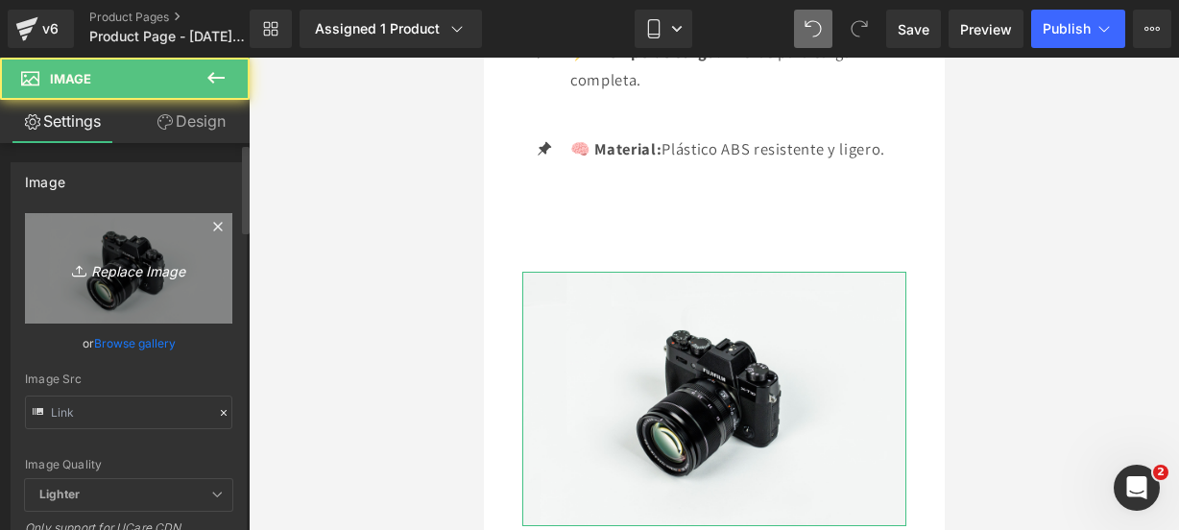
click at [140, 285] on link "Replace Image" at bounding box center [128, 268] width 207 height 110
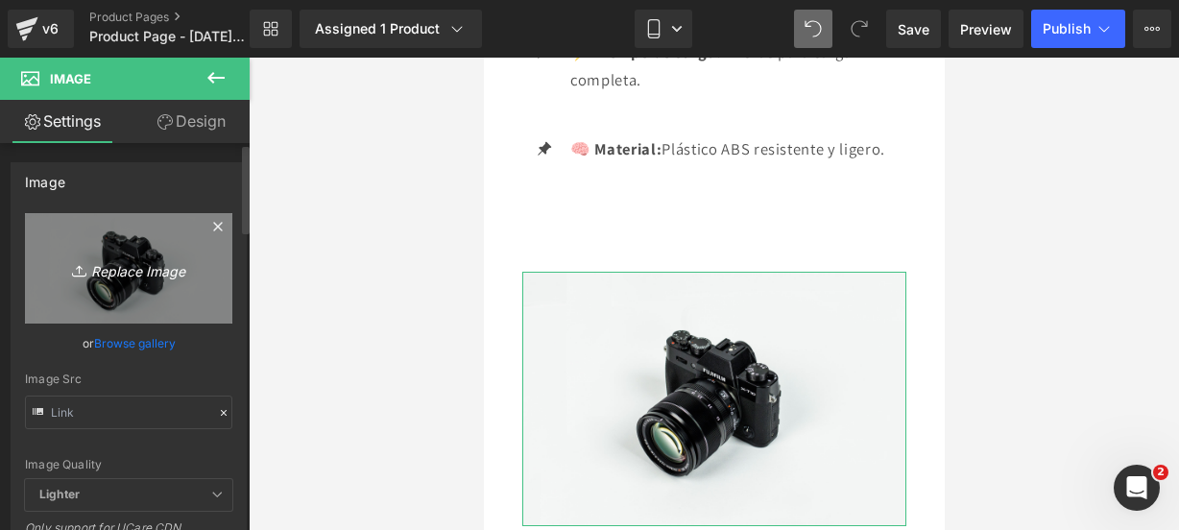
type input "C:\fakepath\led 8.webp"
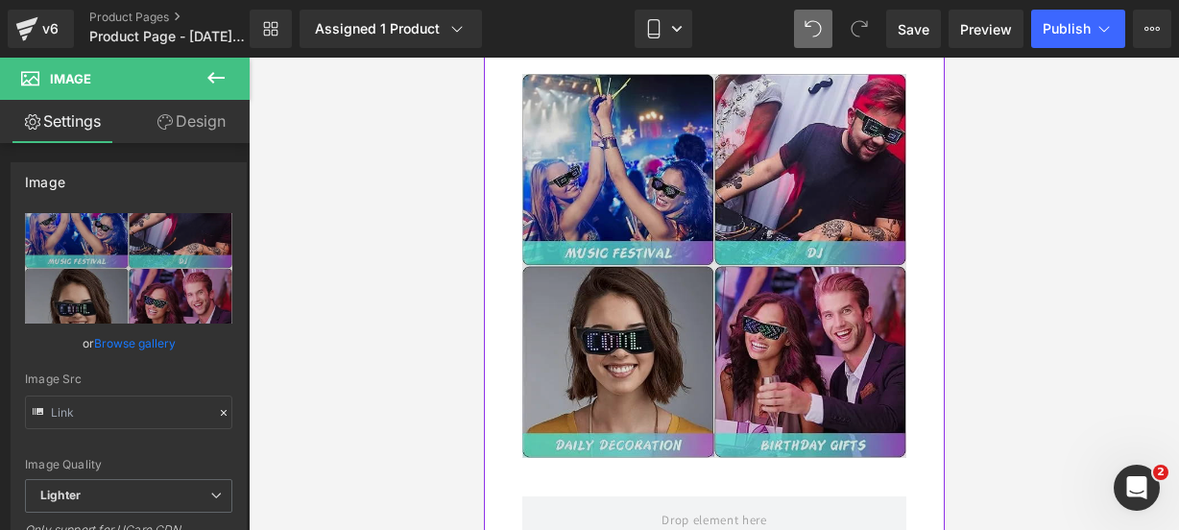
scroll to position [3640, 0]
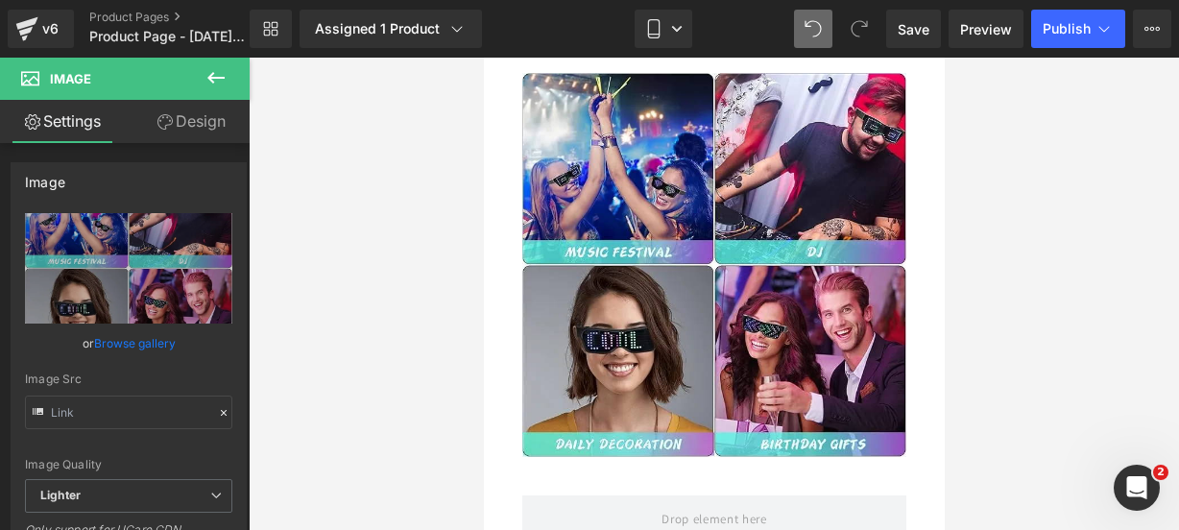
click at [209, 89] on button at bounding box center [215, 79] width 67 height 42
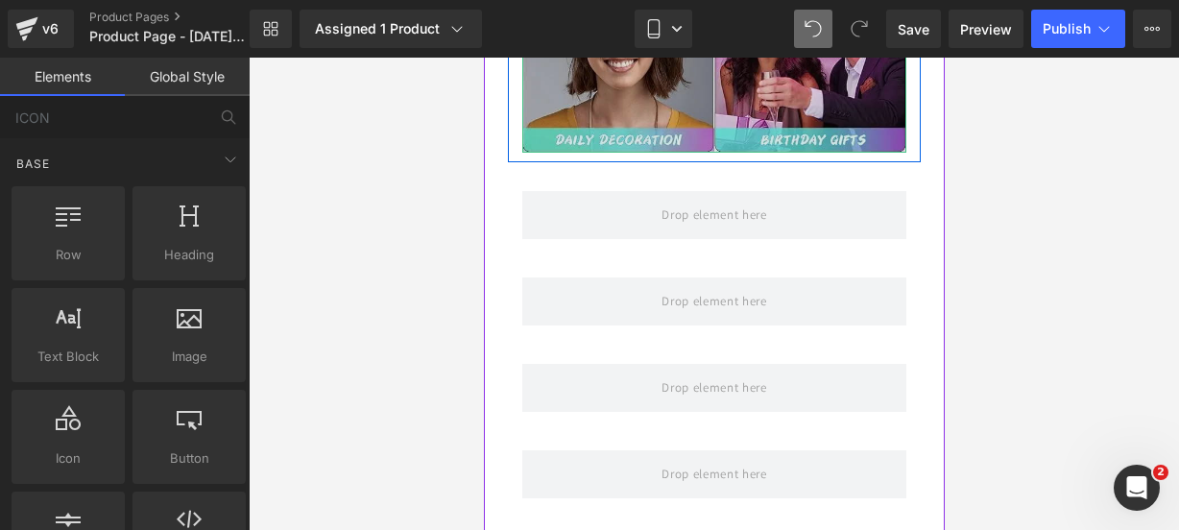
scroll to position [3946, 0]
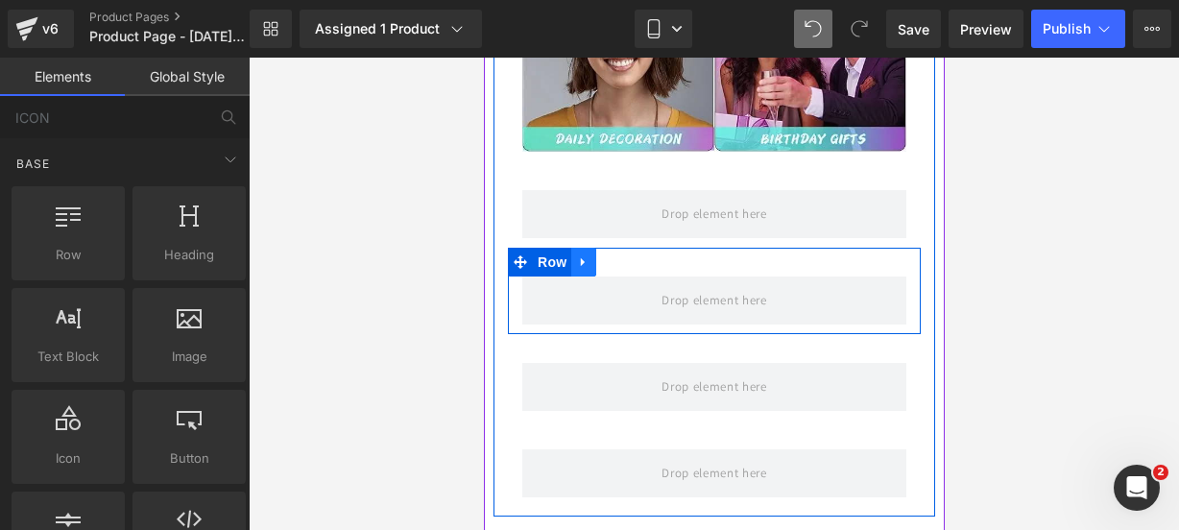
click at [590, 276] on link at bounding box center [582, 262] width 25 height 29
click at [627, 269] on icon at bounding box center [632, 261] width 13 height 13
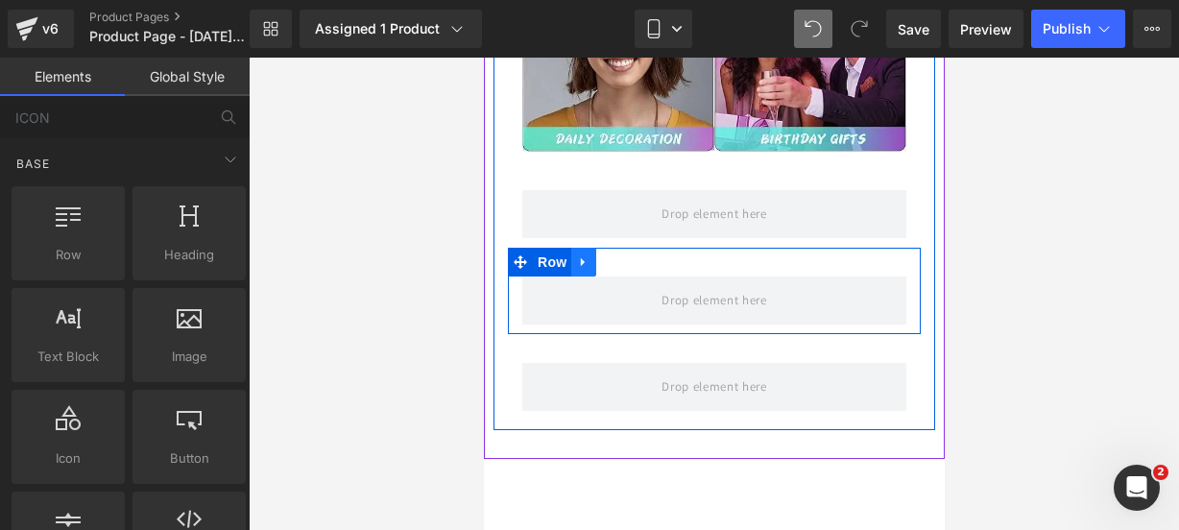
click at [576, 267] on link at bounding box center [582, 262] width 25 height 29
click at [626, 269] on icon at bounding box center [632, 261] width 13 height 14
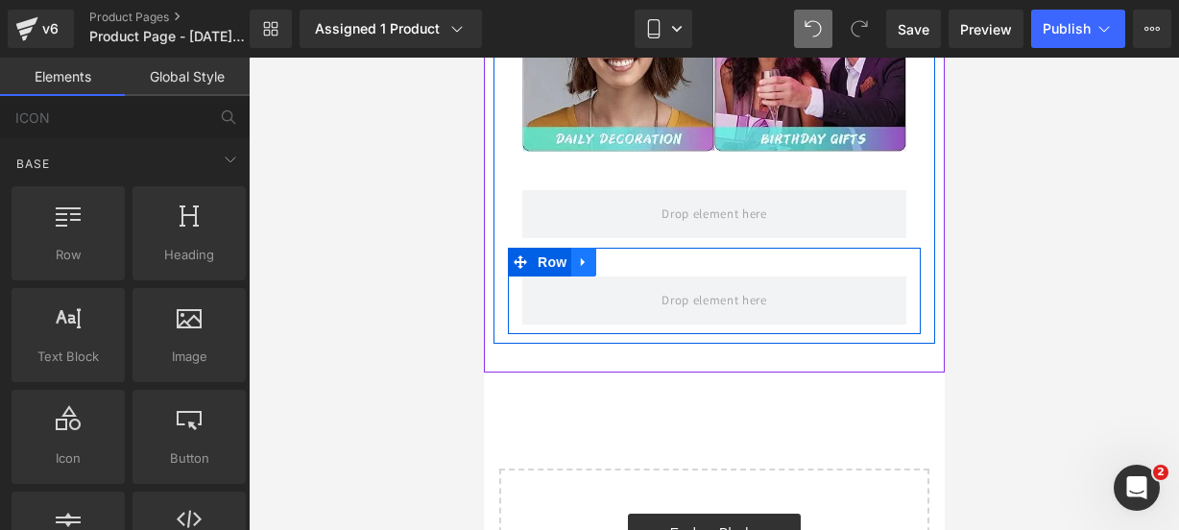
click at [589, 269] on icon at bounding box center [582, 261] width 13 height 14
click at [628, 269] on icon at bounding box center [632, 261] width 13 height 13
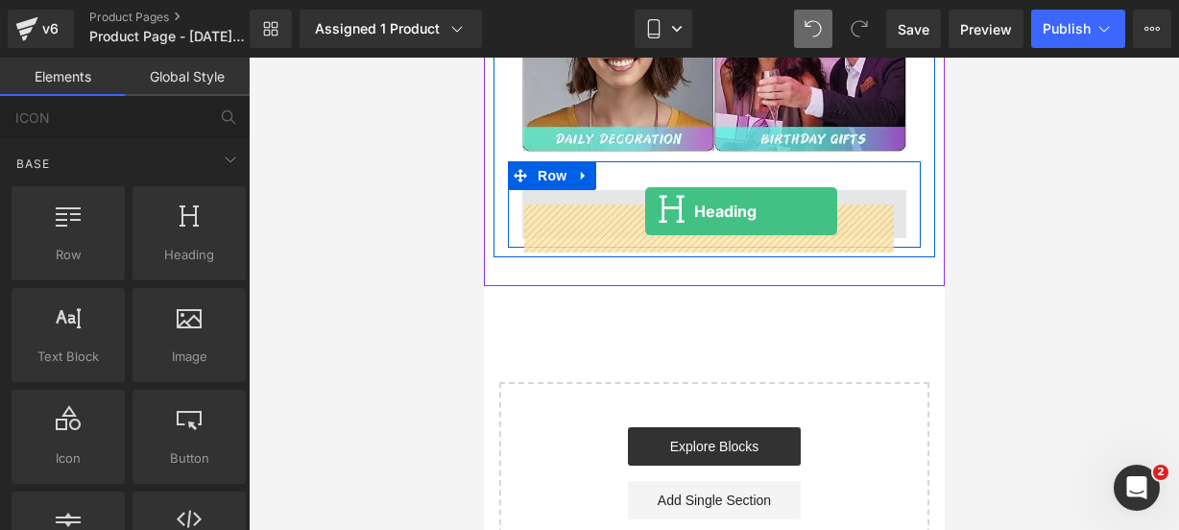
drag, startPoint x: 697, startPoint y: 289, endPoint x: 643, endPoint y: 212, distance: 93.7
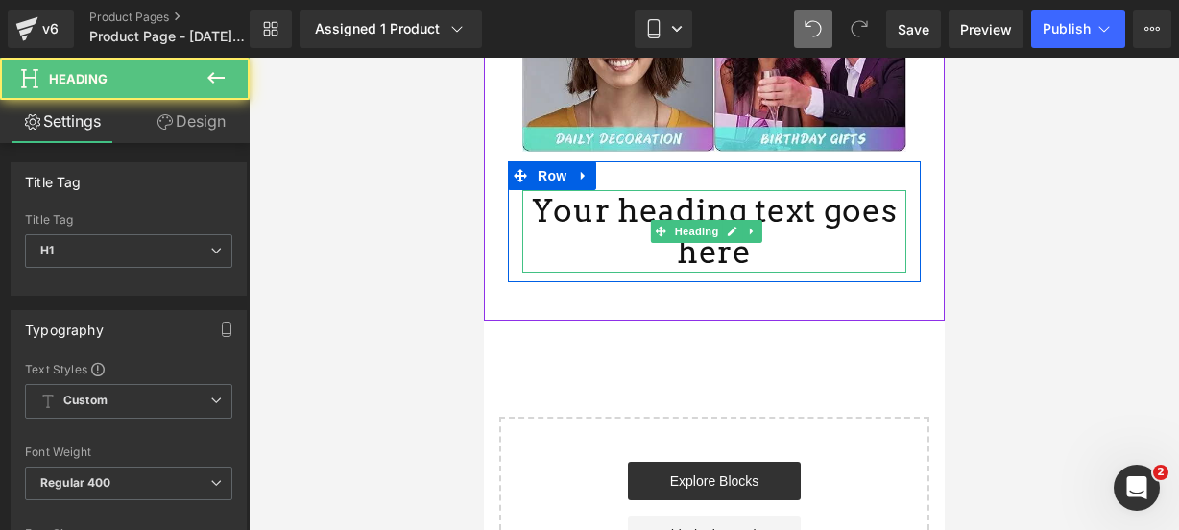
click at [749, 265] on h1 "Your heading text goes here" at bounding box center [713, 231] width 384 height 83
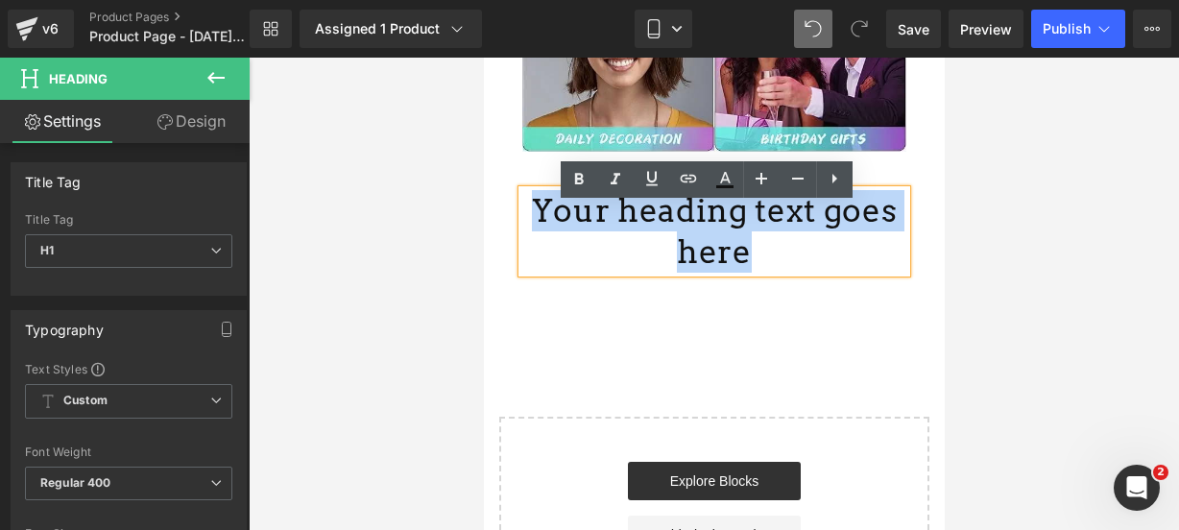
drag, startPoint x: 749, startPoint y: 265, endPoint x: 549, endPoint y: 230, distance: 202.7
click at [549, 230] on h1 "Your heading text goes here" at bounding box center [713, 231] width 384 height 83
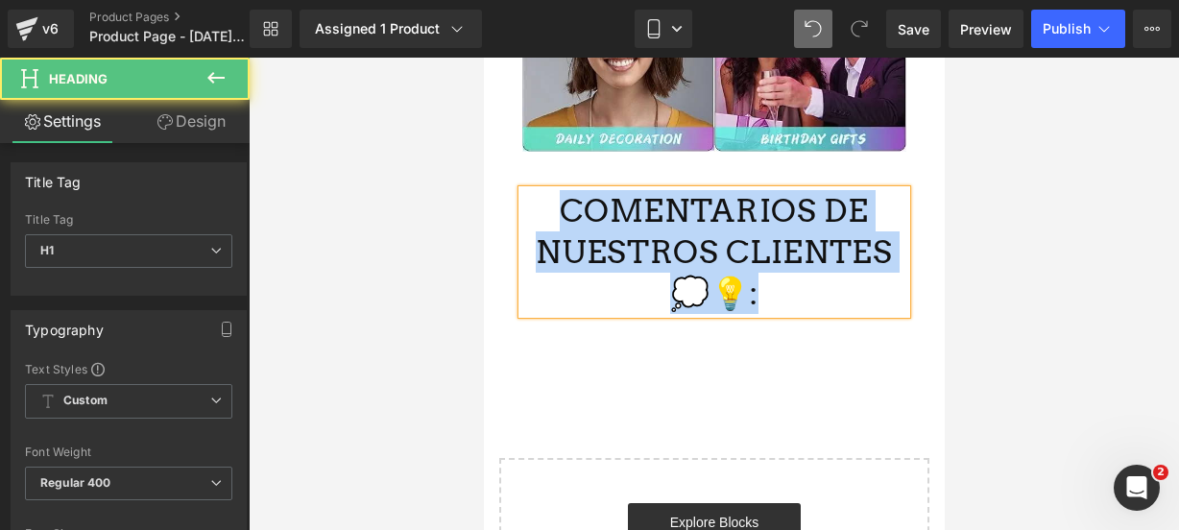
drag, startPoint x: 780, startPoint y: 320, endPoint x: 569, endPoint y: 217, distance: 234.9
click at [569, 217] on h1 "COMENTARIOS DE NUESTROS CLIENTES 💭💡:" at bounding box center [713, 252] width 384 height 124
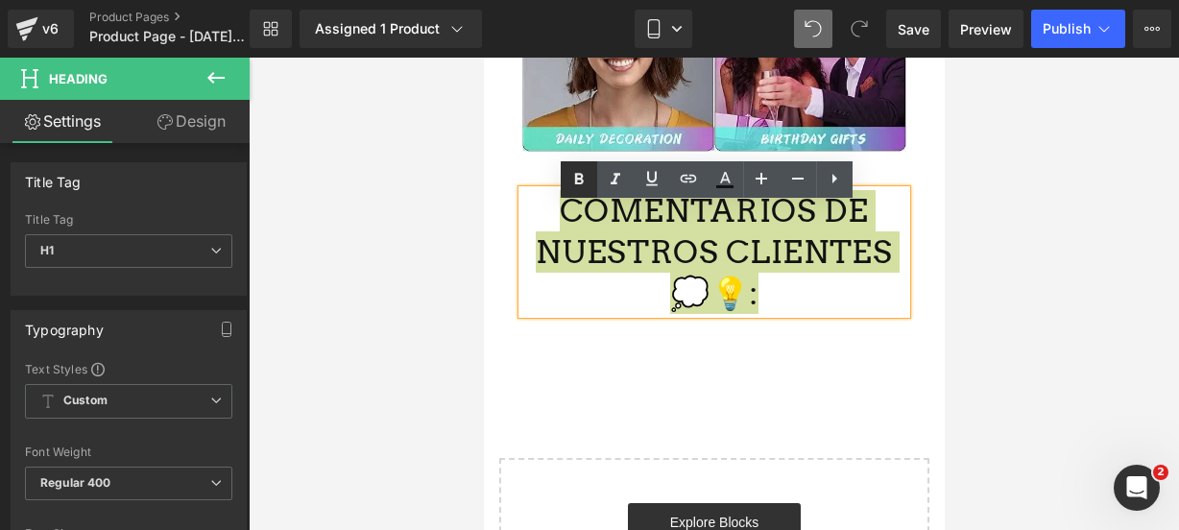
click at [579, 183] on icon at bounding box center [579, 179] width 9 height 12
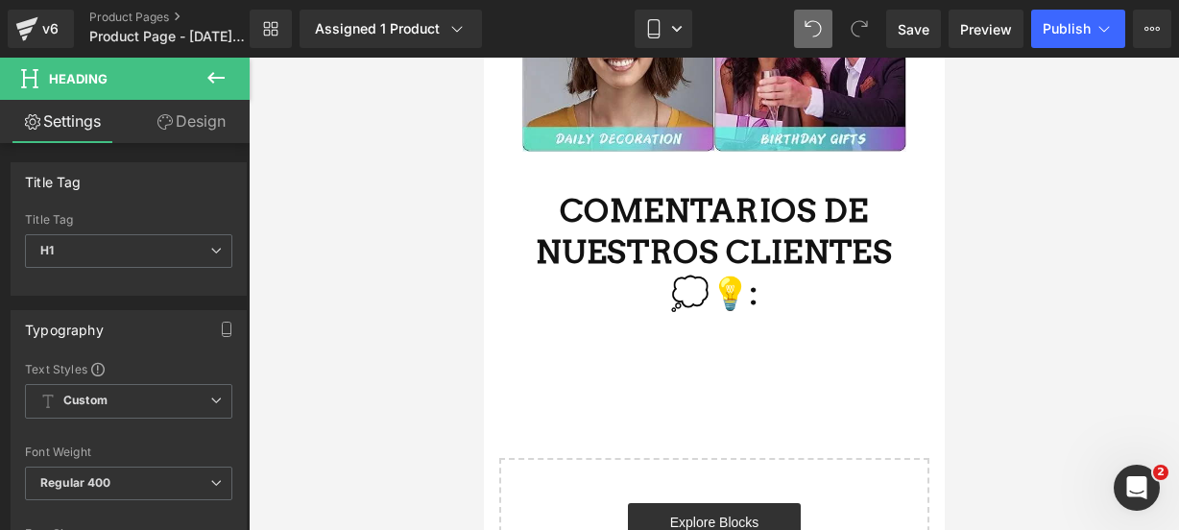
click at [213, 80] on icon at bounding box center [215, 77] width 23 height 23
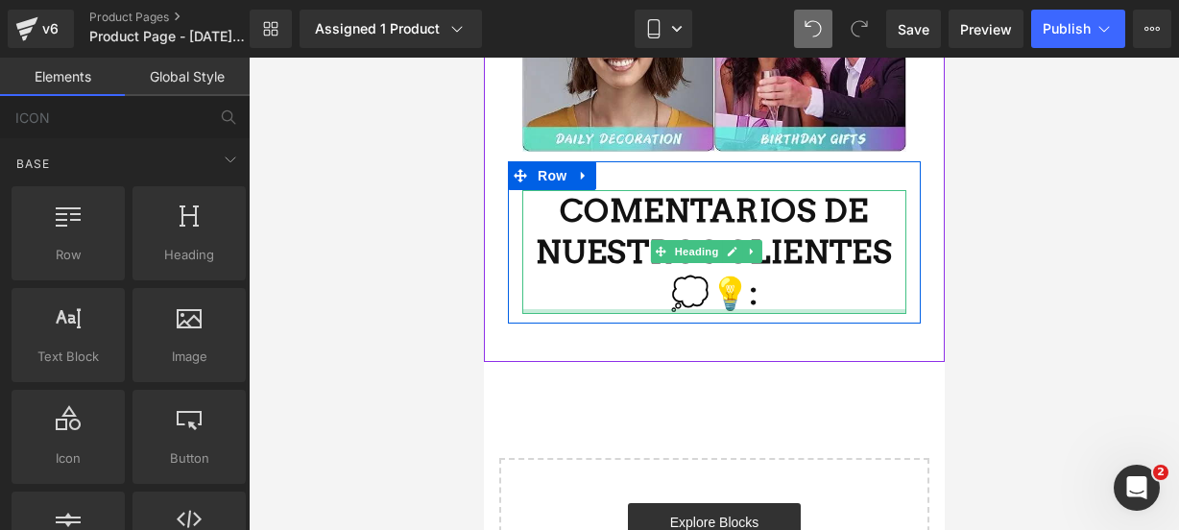
scroll to position [4237, 0]
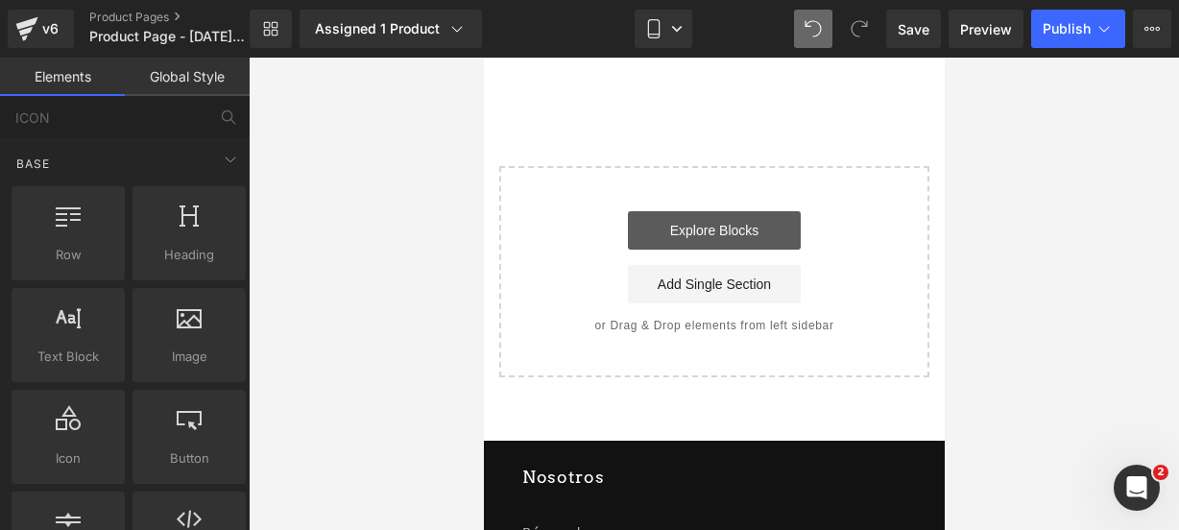
click at [705, 250] on link "Explore Blocks" at bounding box center [713, 230] width 173 height 38
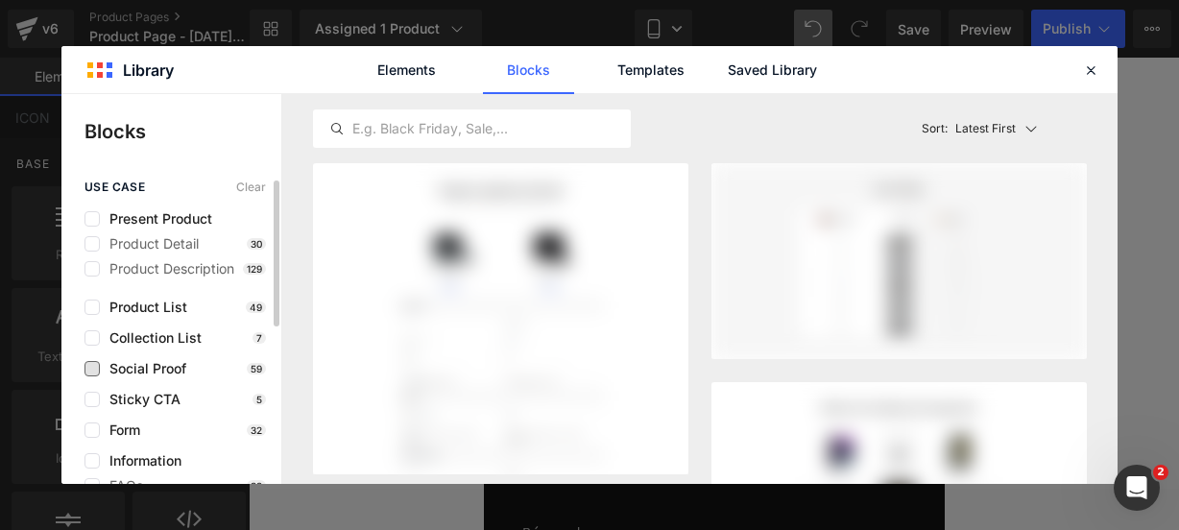
click at [108, 365] on span "Social Proof" at bounding box center [143, 368] width 86 height 15
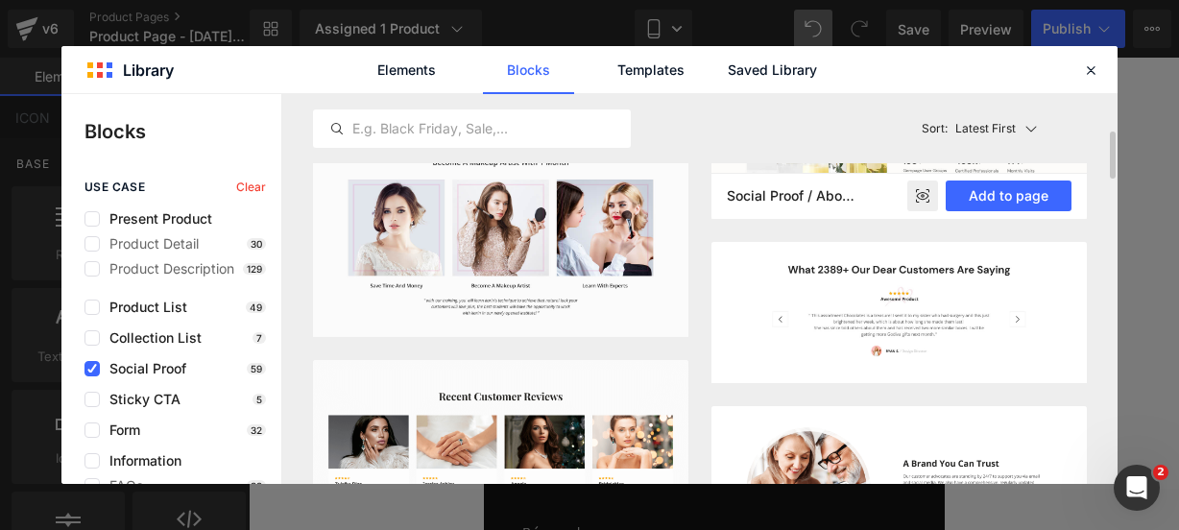
scroll to position [308, 0]
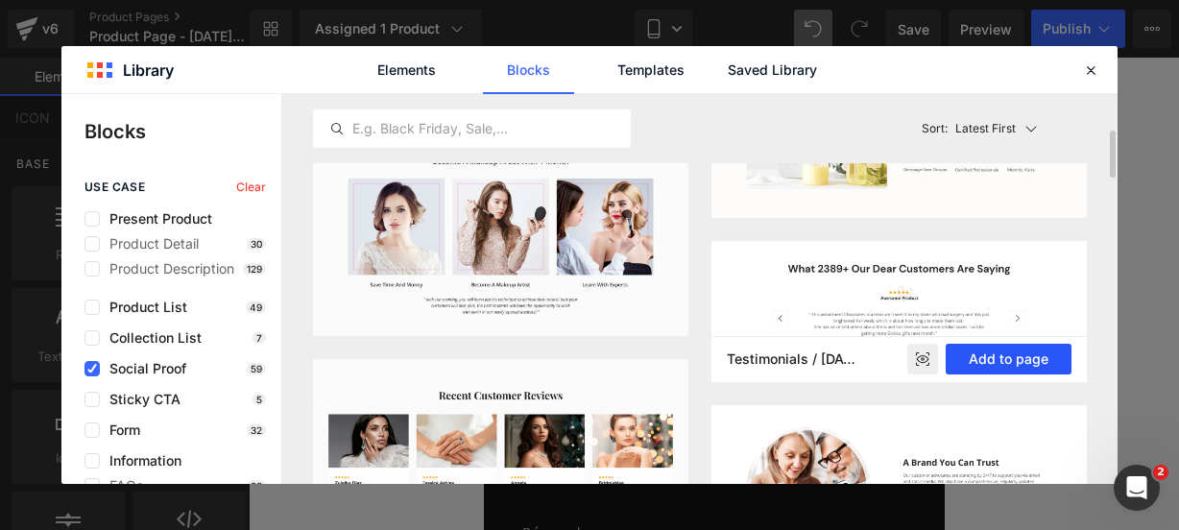
click at [977, 360] on button "Add to page" at bounding box center [1009, 359] width 126 height 31
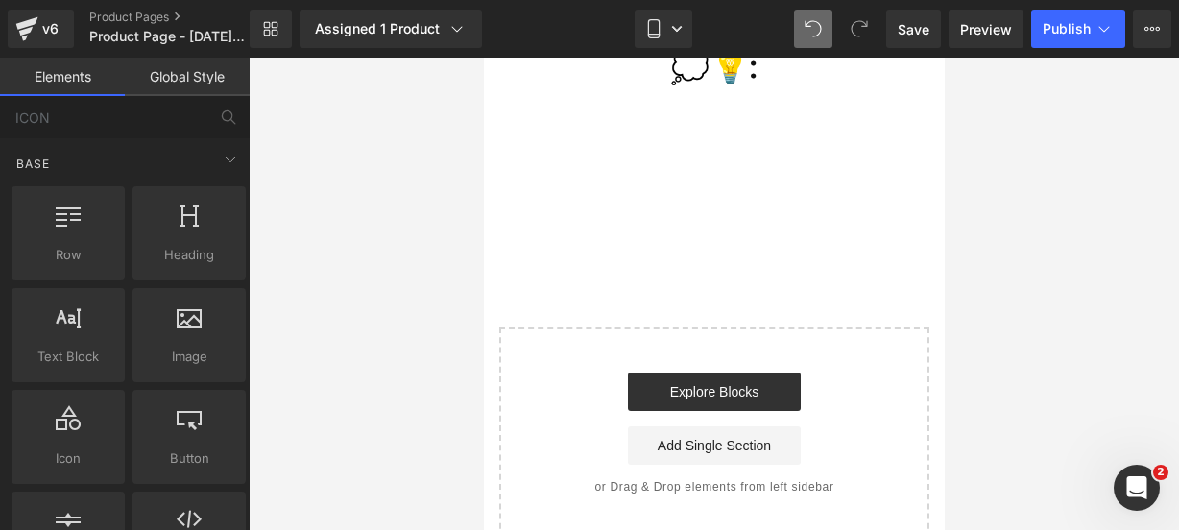
scroll to position [4169, 0]
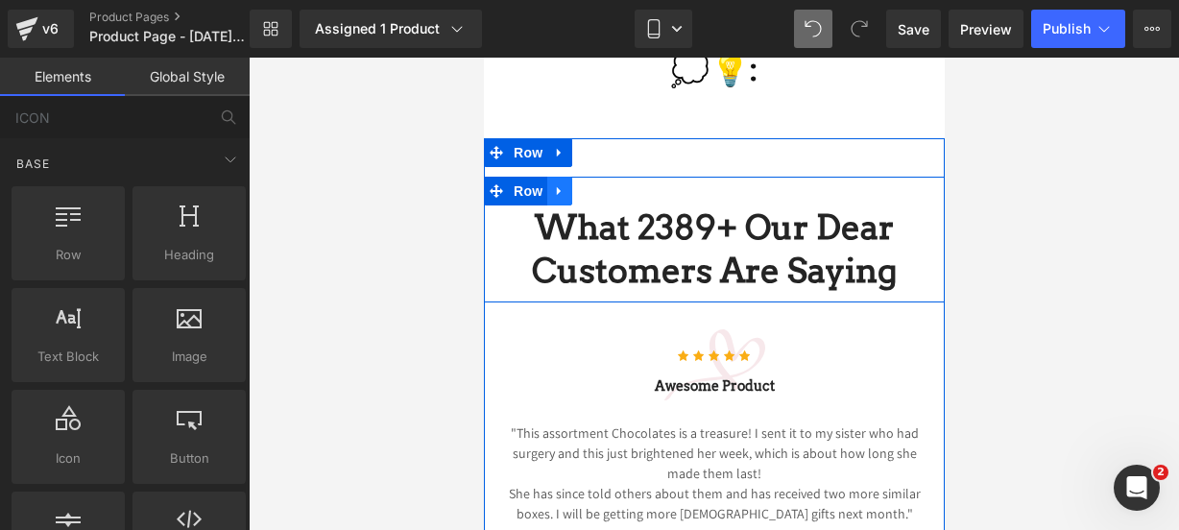
click at [556, 195] on icon at bounding box center [558, 190] width 4 height 9
click at [610, 205] on link at bounding box center [608, 191] width 25 height 29
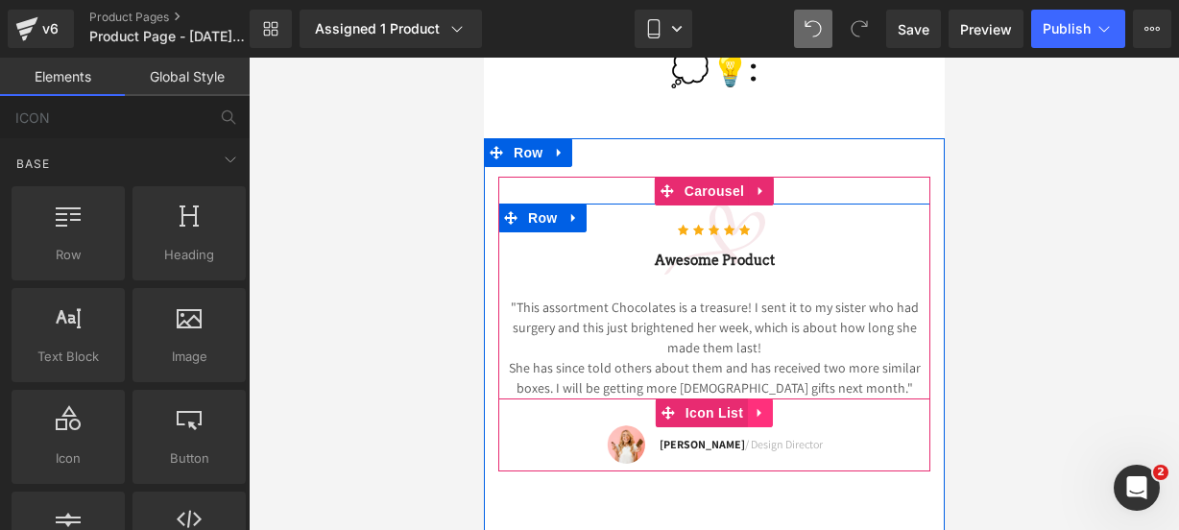
click at [755, 420] on icon at bounding box center [759, 412] width 13 height 14
click at [765, 420] on icon at bounding box center [771, 412] width 13 height 13
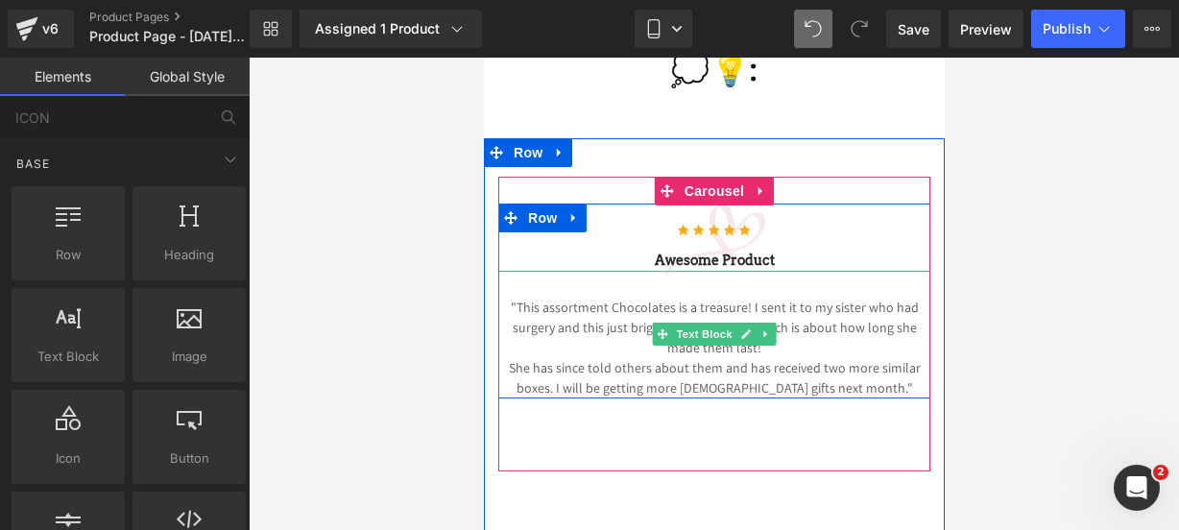
click at [883, 398] on p "She has since told others about them and has received two more similar boxes. I…" at bounding box center [713, 378] width 432 height 40
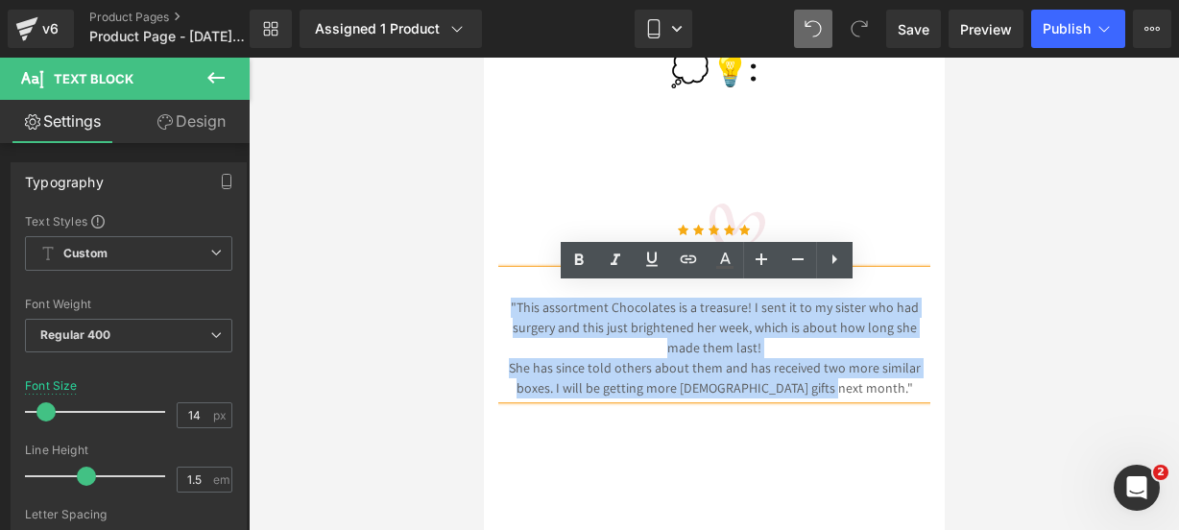
drag, startPoint x: 883, startPoint y: 398, endPoint x: 497, endPoint y: 304, distance: 397.2
click at [497, 304] on div ""This assortment Chocolates is a treasure! I sent it to my sister who had surge…" at bounding box center [713, 335] width 432 height 128
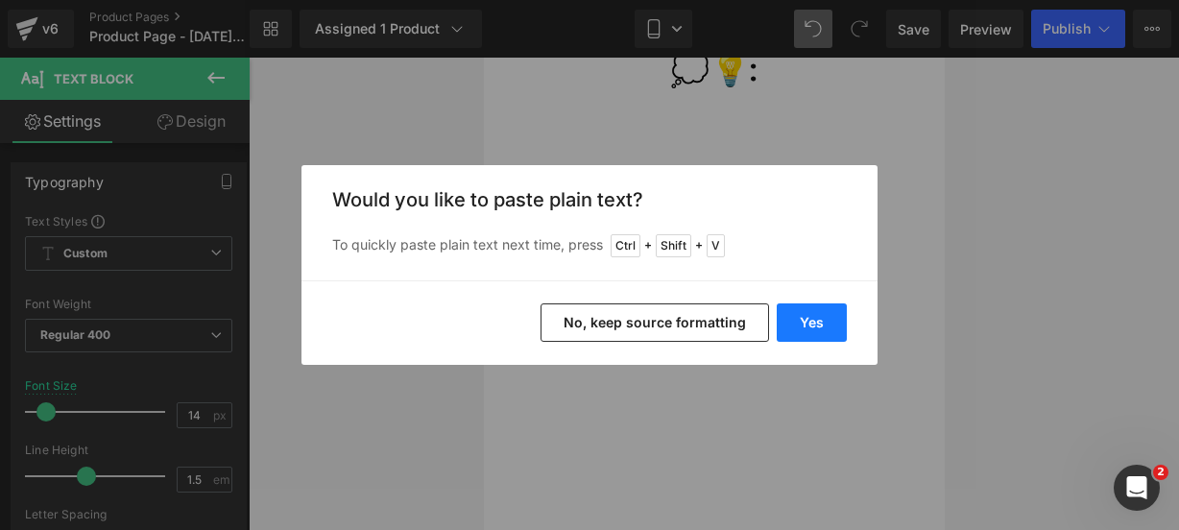
click at [811, 324] on button "Yes" at bounding box center [812, 322] width 70 height 38
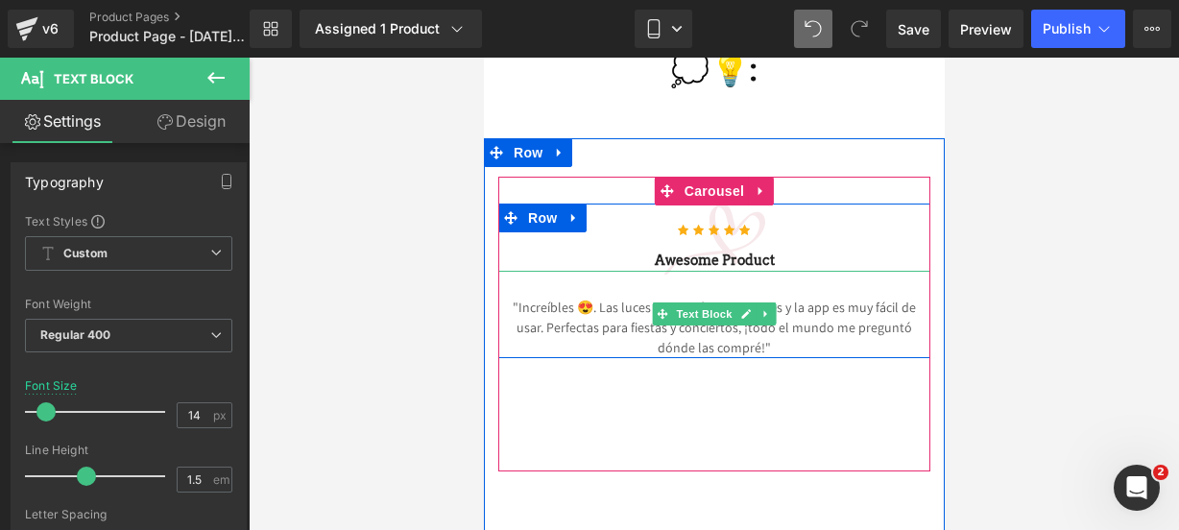
click at [768, 354] on p ""Increíbles 😍. Las luces se ven súper brillantes y la app es muy fácil de usar.…" at bounding box center [713, 328] width 432 height 60
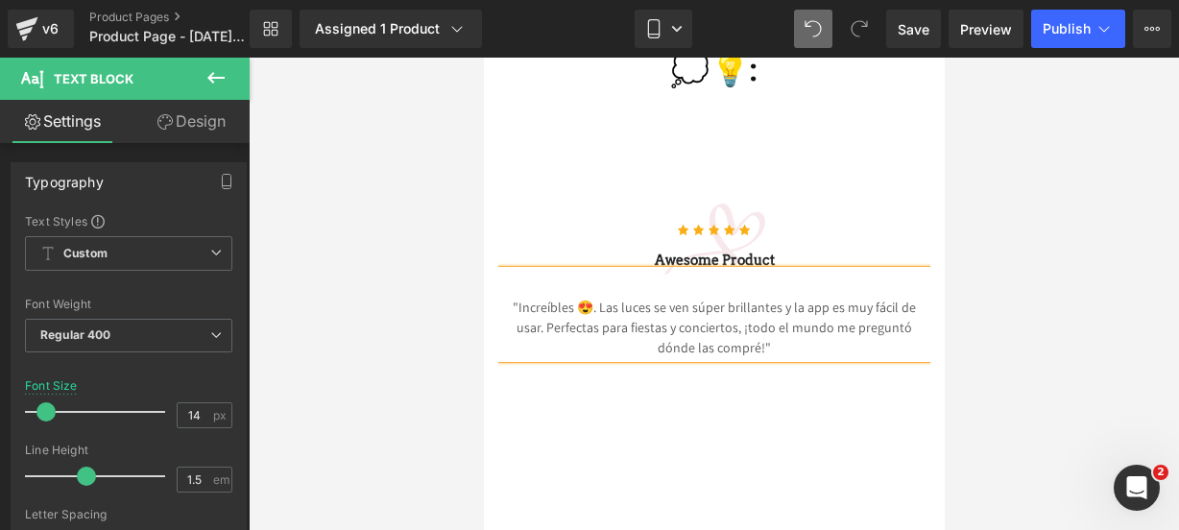
click at [572, 318] on p ""Increíbles 😍. Las luces se ven súper brillantes y la app es muy fácil de usar.…" at bounding box center [713, 328] width 432 height 60
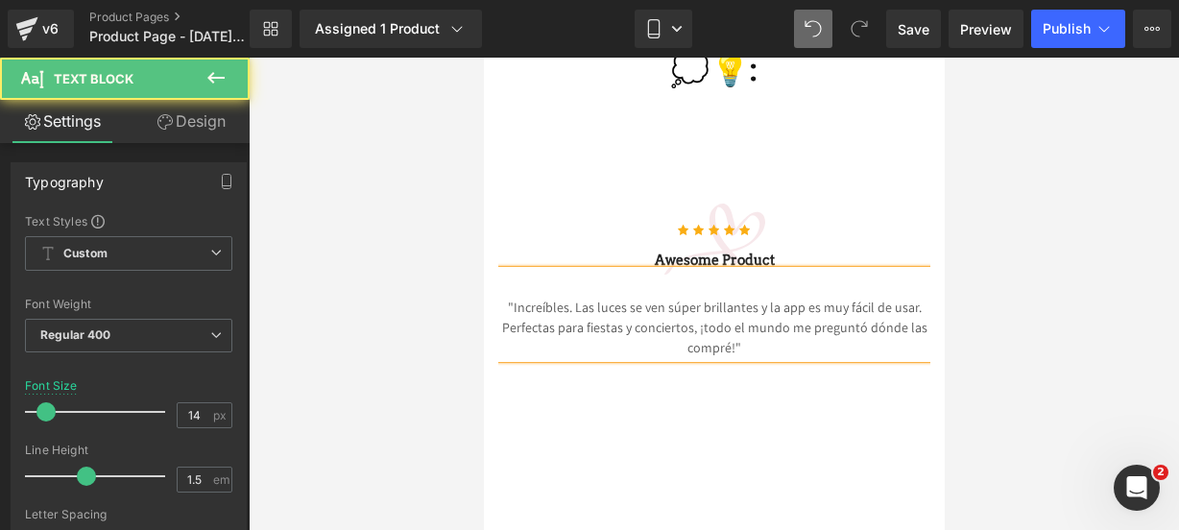
drag, startPoint x: 565, startPoint y: 324, endPoint x: 499, endPoint y: 321, distance: 66.4
click at [499, 321] on p ""Increíbles. Las luces se ven súper brillantes y la app es muy fácil de usar. P…" at bounding box center [713, 328] width 432 height 60
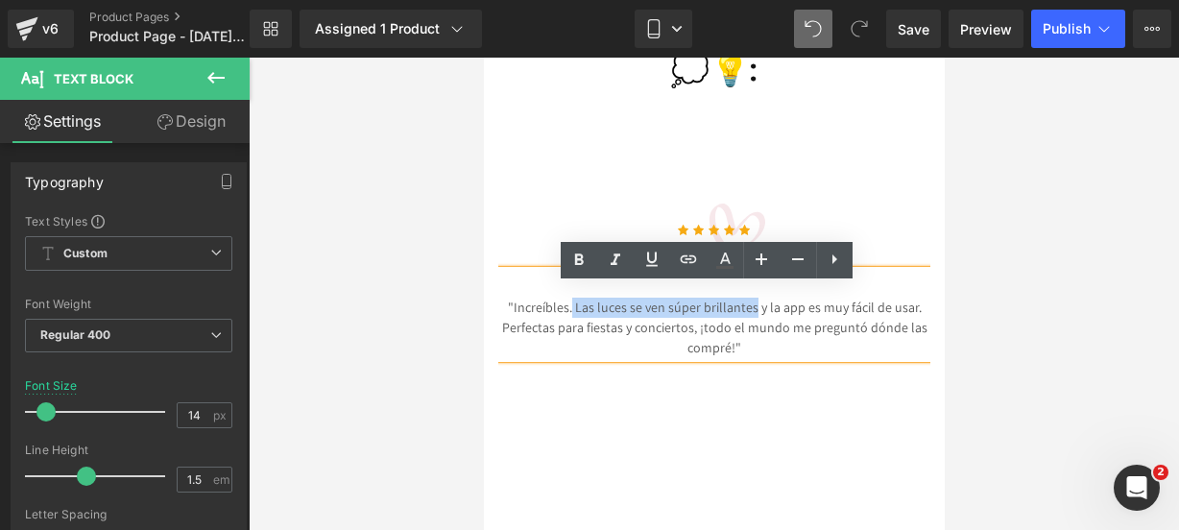
drag, startPoint x: 568, startPoint y: 322, endPoint x: 746, endPoint y: 318, distance: 177.6
click at [746, 318] on p ""Increíbles. Las luces se ven súper brillantes y la app es muy fácil de usar. P…" at bounding box center [713, 328] width 432 height 60
click at [584, 264] on icon at bounding box center [578, 260] width 23 height 23
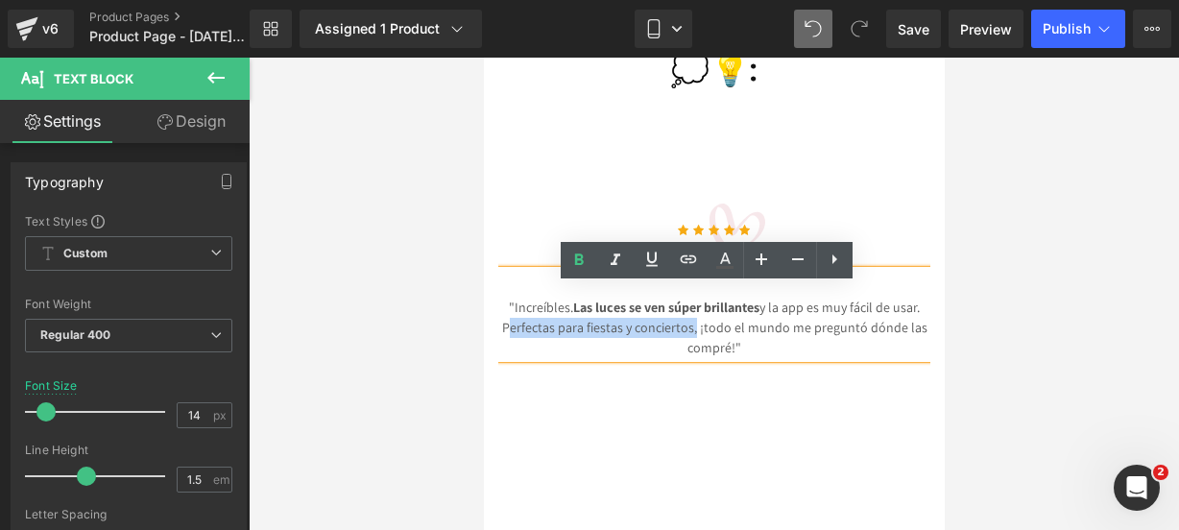
drag, startPoint x: 499, startPoint y: 343, endPoint x: 685, endPoint y: 340, distance: 186.3
click at [685, 340] on p ""Increíbles. Las luces se ven súper brillantes y la app es muy fácil de usar. P…" at bounding box center [713, 328] width 432 height 60
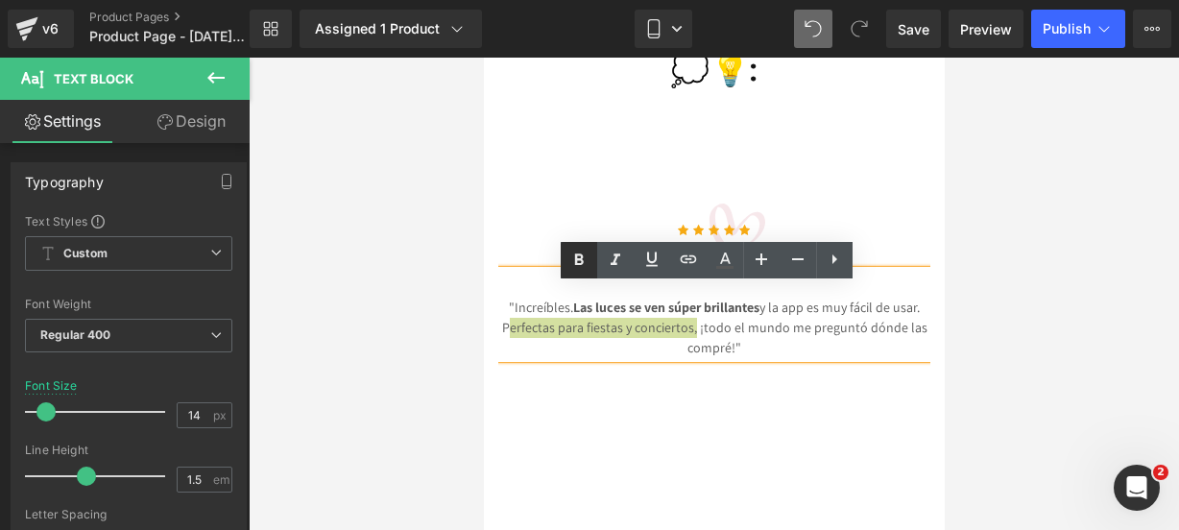
click at [584, 262] on icon at bounding box center [578, 260] width 23 height 23
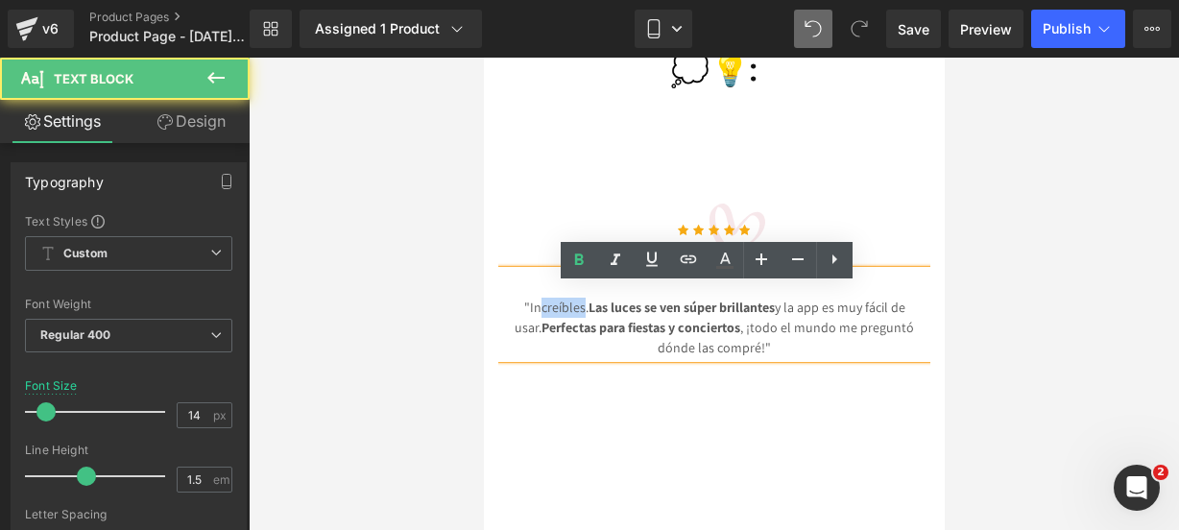
drag, startPoint x: 559, startPoint y: 322, endPoint x: 518, endPoint y: 318, distance: 40.5
click at [518, 318] on p ""Increíbles. Las luces se ven súper brillantes y la app es muy fácil de usar. P…" at bounding box center [713, 328] width 432 height 60
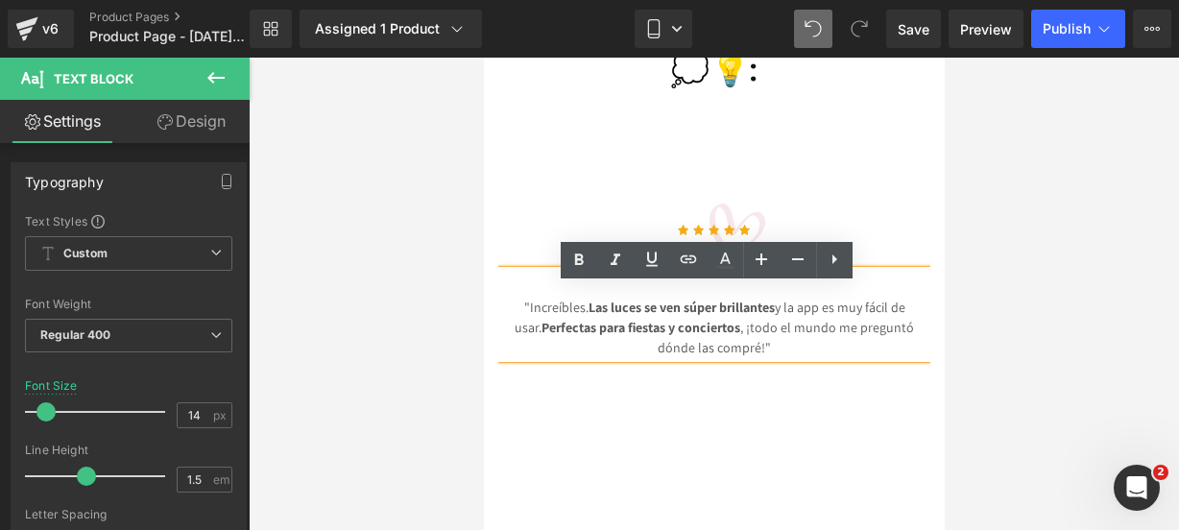
click at [588, 316] on strong "Las luces se ven súper brillantes" at bounding box center [681, 307] width 186 height 17
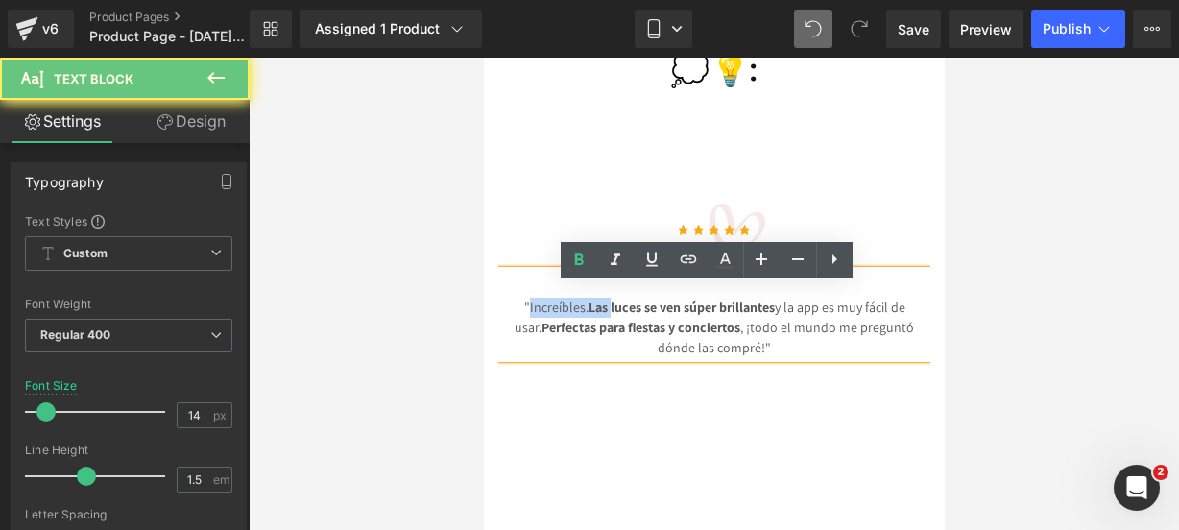
drag, startPoint x: 565, startPoint y: 326, endPoint x: 540, endPoint y: 326, distance: 25.9
click at [540, 326] on p ""Increíbles. Las luces se ven súper brillantes y la app es muy fácil de usar. P…" at bounding box center [713, 328] width 432 height 60
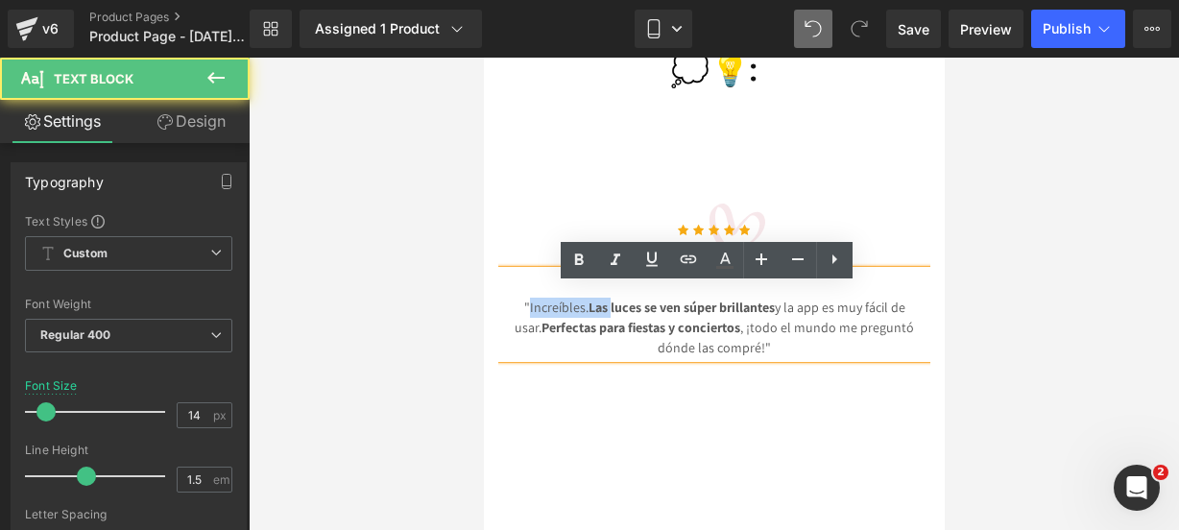
click at [588, 316] on strong "Las luces se ven súper brillantes" at bounding box center [681, 307] width 186 height 17
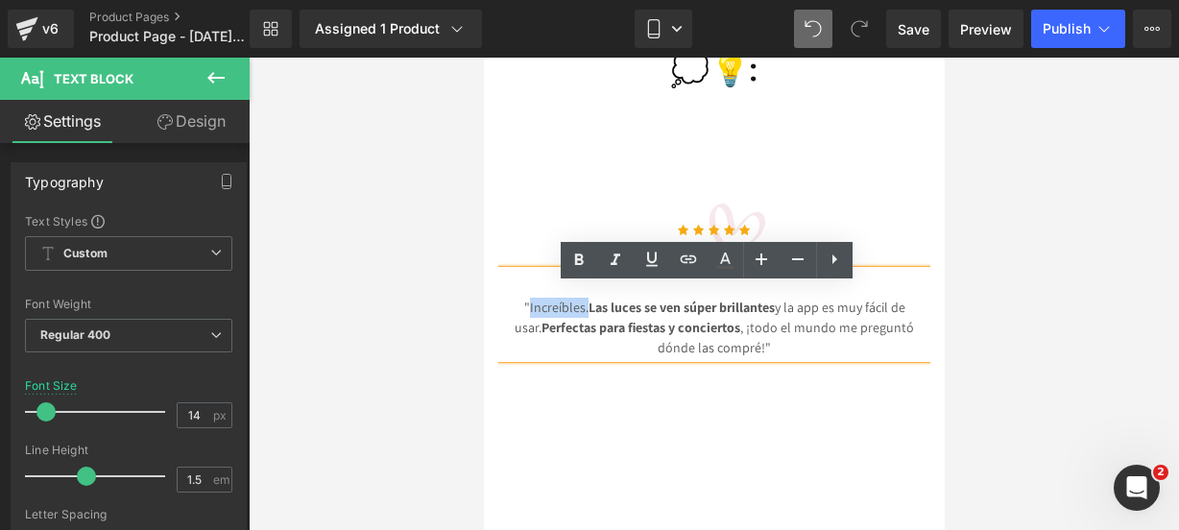
drag, startPoint x: 563, startPoint y: 322, endPoint x: 505, endPoint y: 317, distance: 57.8
click at [505, 317] on p ""Increíbles. Las luces se ven súper brillantes y la app es muy fácil de usar. P…" at bounding box center [713, 328] width 432 height 60
click at [580, 264] on icon at bounding box center [579, 259] width 9 height 12
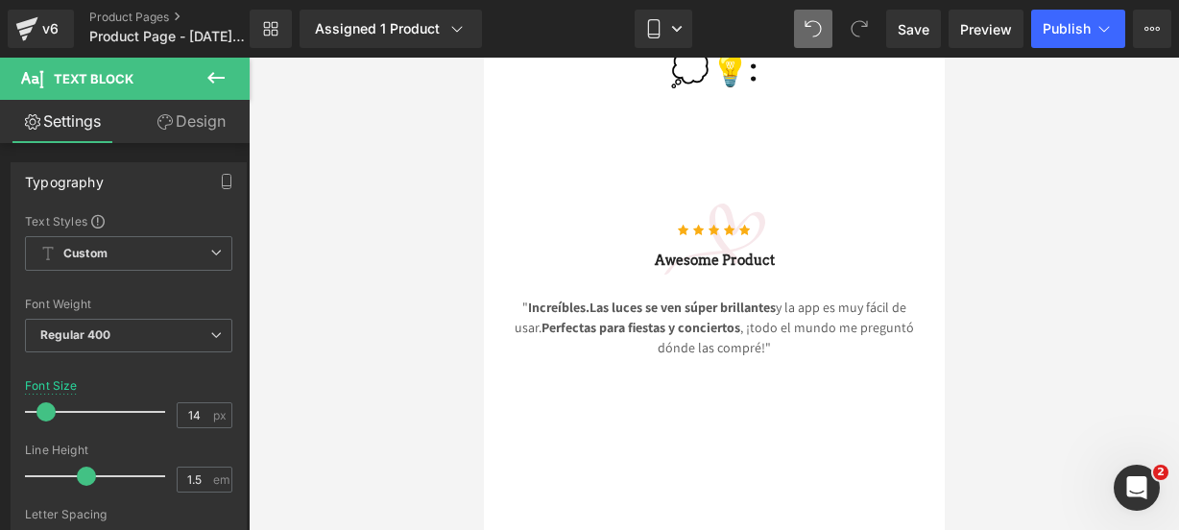
click at [228, 76] on button at bounding box center [215, 79] width 67 height 42
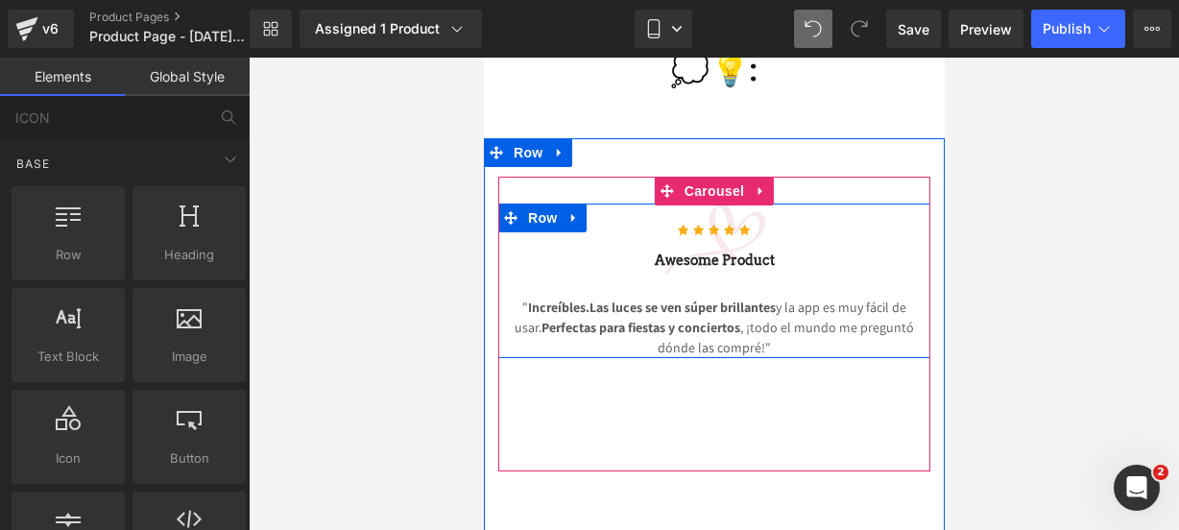
click at [828, 271] on h3 "Awesome Product" at bounding box center [713, 261] width 432 height 20
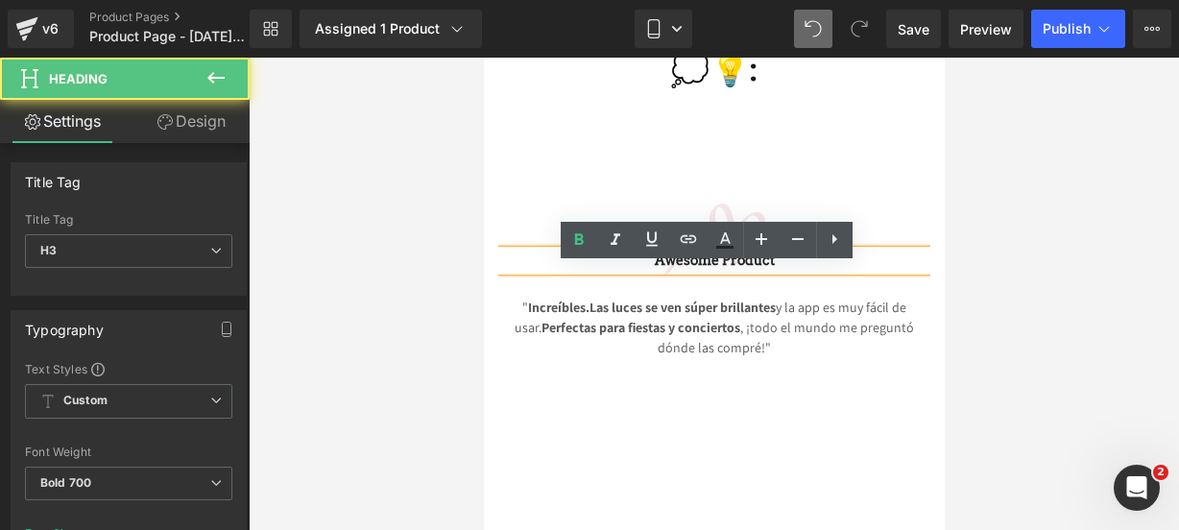
click at [828, 271] on h3 "Awesome Product" at bounding box center [713, 261] width 432 height 20
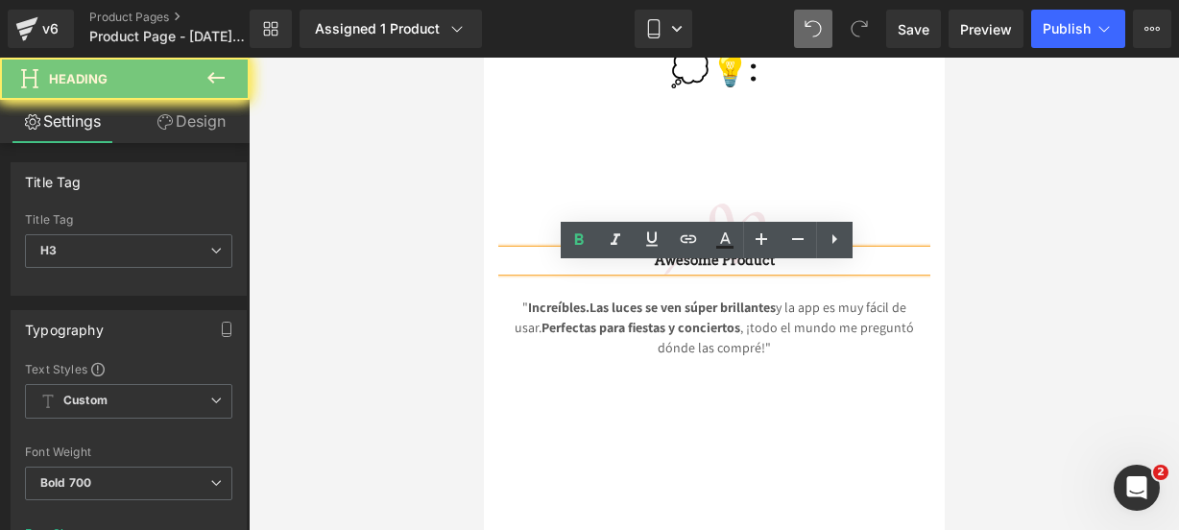
drag, startPoint x: 828, startPoint y: 276, endPoint x: 662, endPoint y: 283, distance: 165.3
click at [662, 271] on h3 "Awesome Product" at bounding box center [713, 261] width 432 height 20
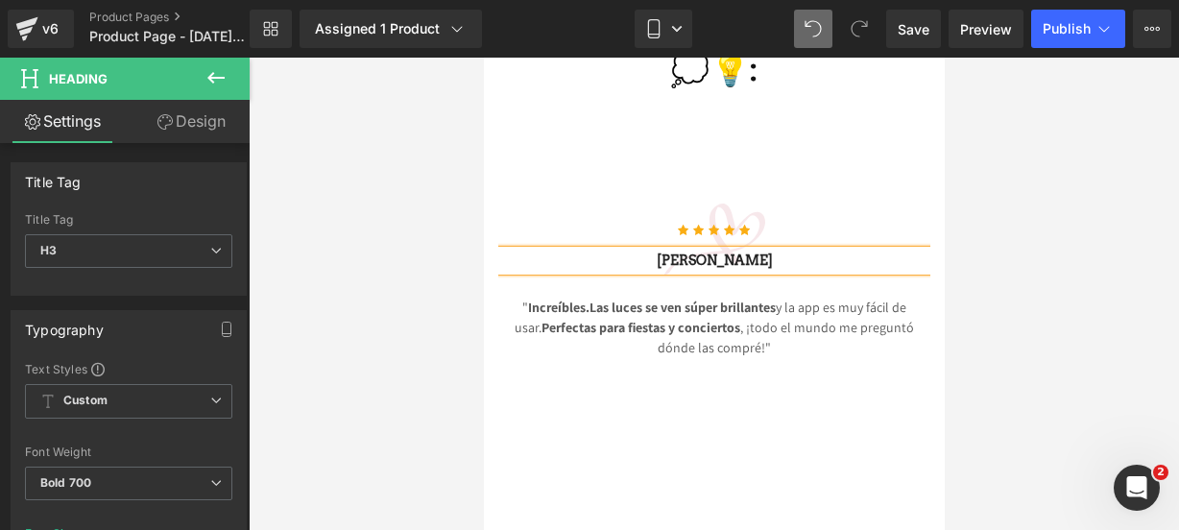
click at [670, 50] on div "Library Assigned 1 Product Product Preview PartyView Manage assigned products M…" at bounding box center [714, 29] width 929 height 58
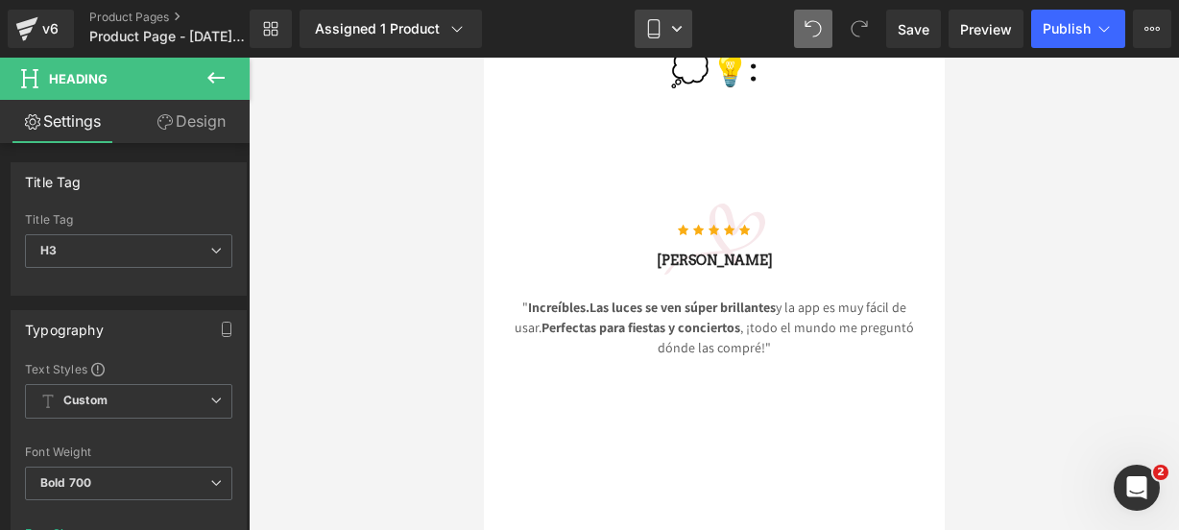
click at [666, 39] on link "Mobile" at bounding box center [664, 29] width 58 height 38
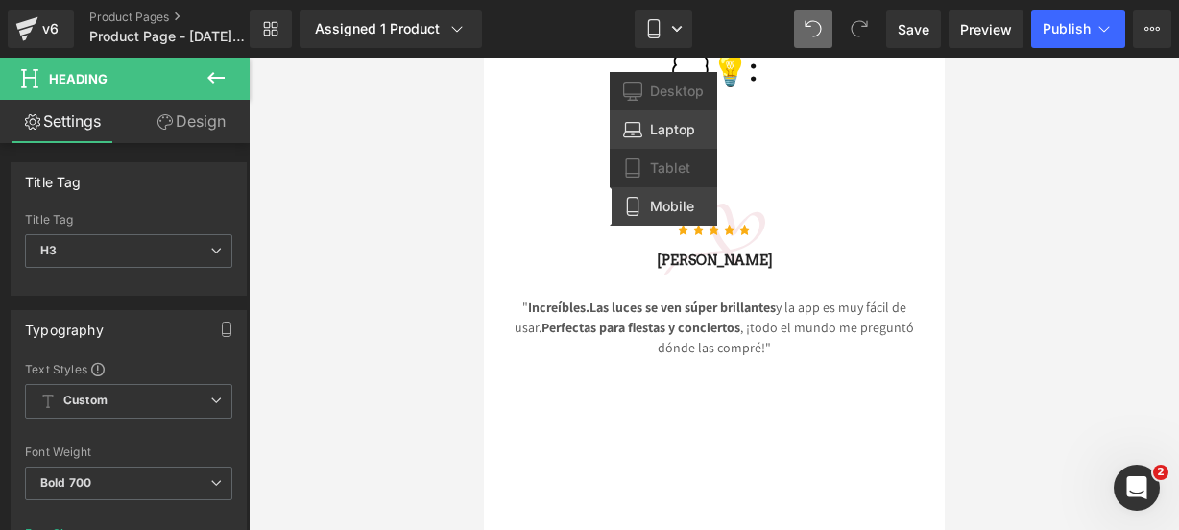
click at [641, 136] on icon at bounding box center [632, 135] width 18 height 6
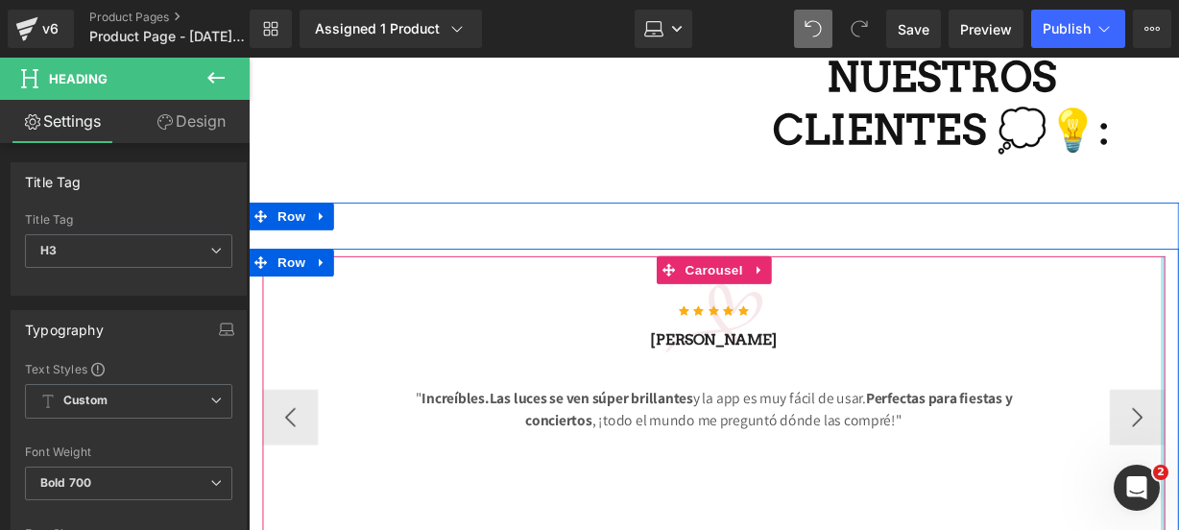
click at [1178, 359] on div at bounding box center [1196, 417] width 5 height 306
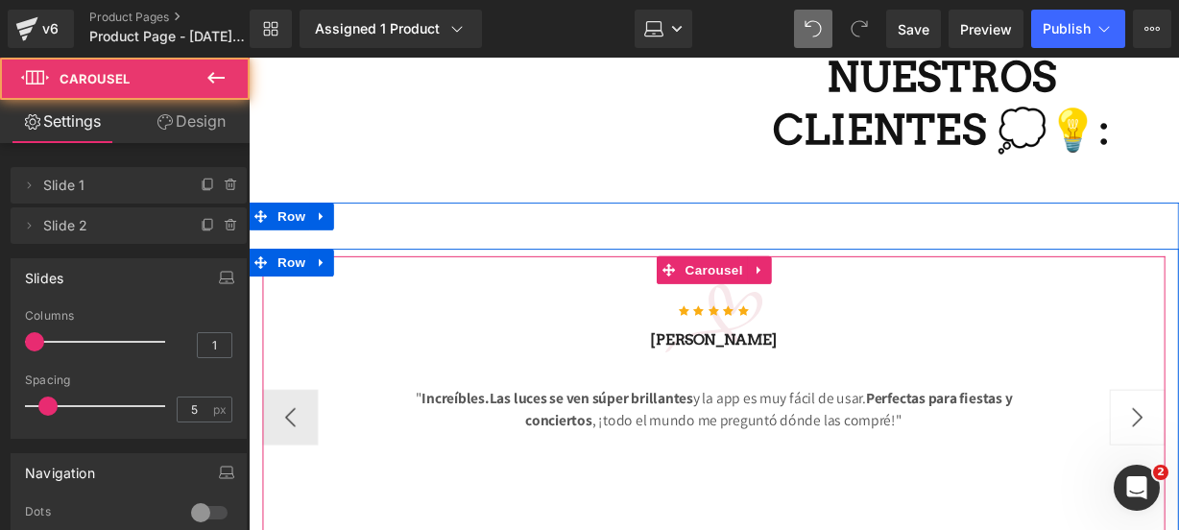
click at [1165, 402] on button "›" at bounding box center [1170, 431] width 58 height 58
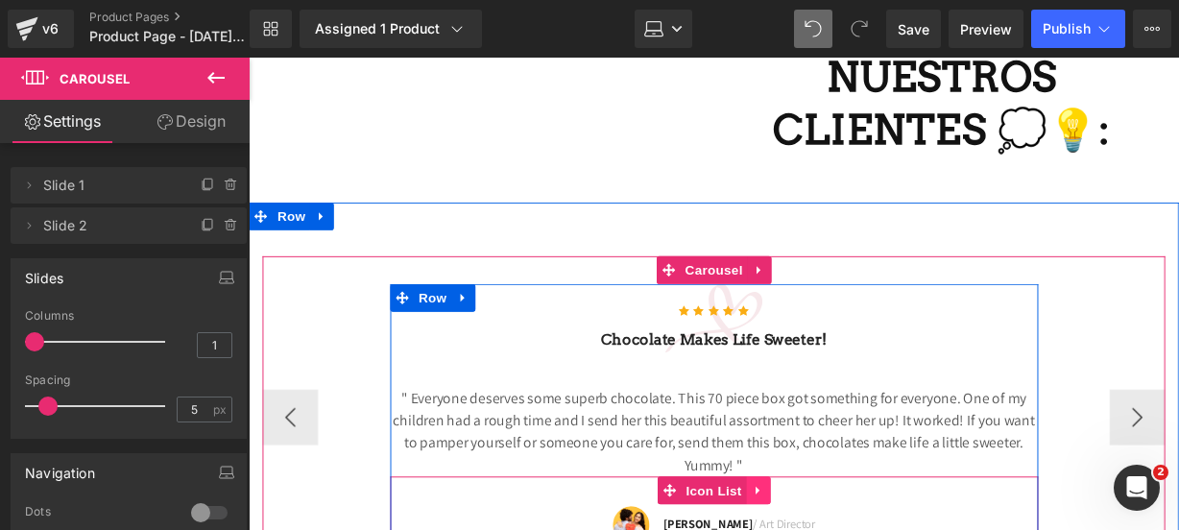
click at [765, 492] on link at bounding box center [777, 506] width 25 height 29
click at [784, 500] on icon at bounding box center [789, 506] width 13 height 13
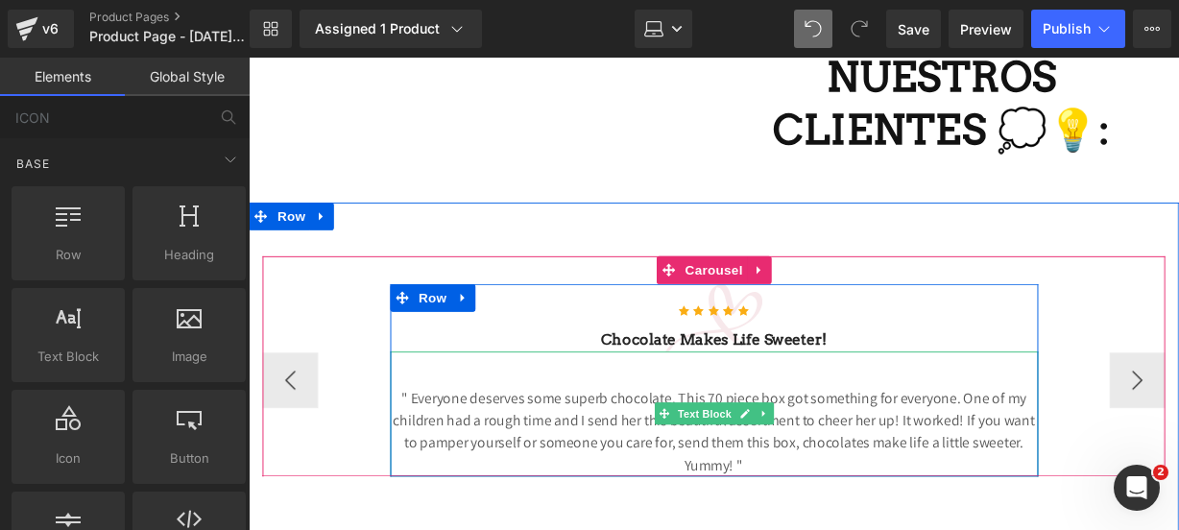
click at [771, 405] on p "" Everyone deserves some superb chocolate. This 70 piece box got something for …" at bounding box center [732, 446] width 672 height 92
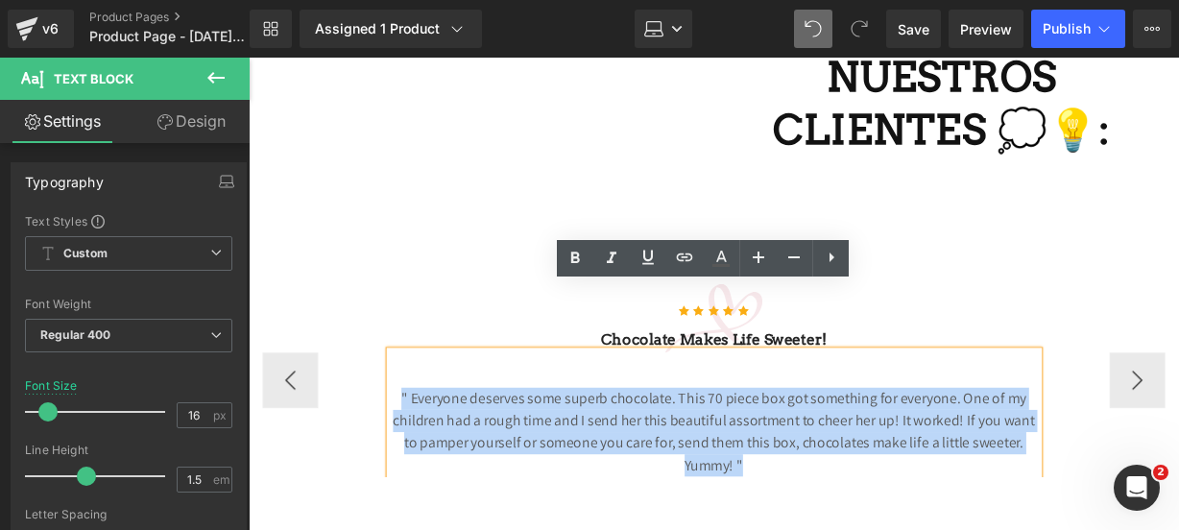
drag, startPoint x: 771, startPoint y: 404, endPoint x: 394, endPoint y: 342, distance: 382.4
click at [396, 400] on p "" Everyone deserves some superb chocolate. This 70 piece box got something for …" at bounding box center [732, 446] width 672 height 92
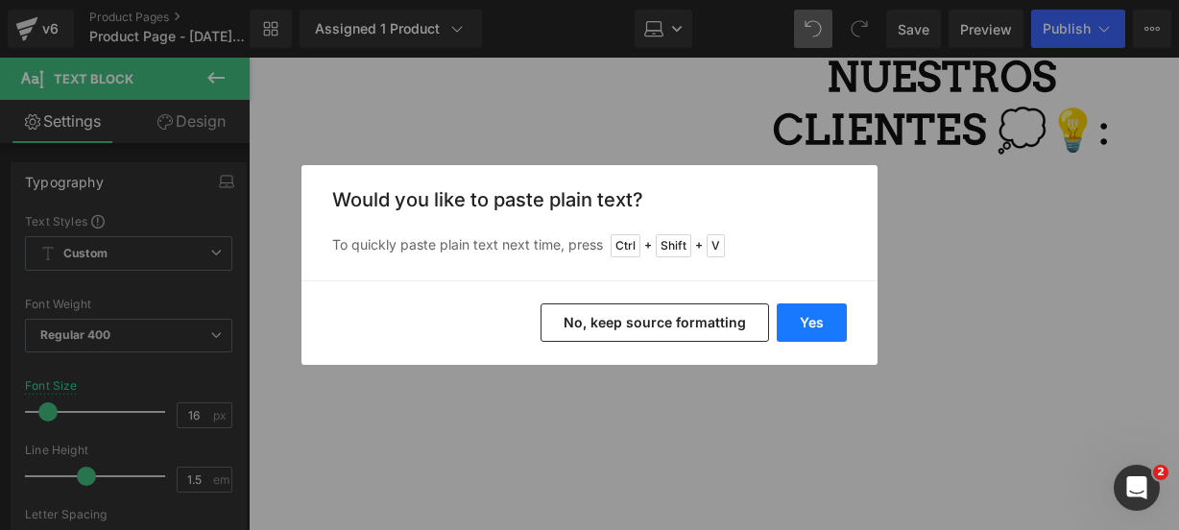
click at [828, 310] on button "Yes" at bounding box center [812, 322] width 70 height 38
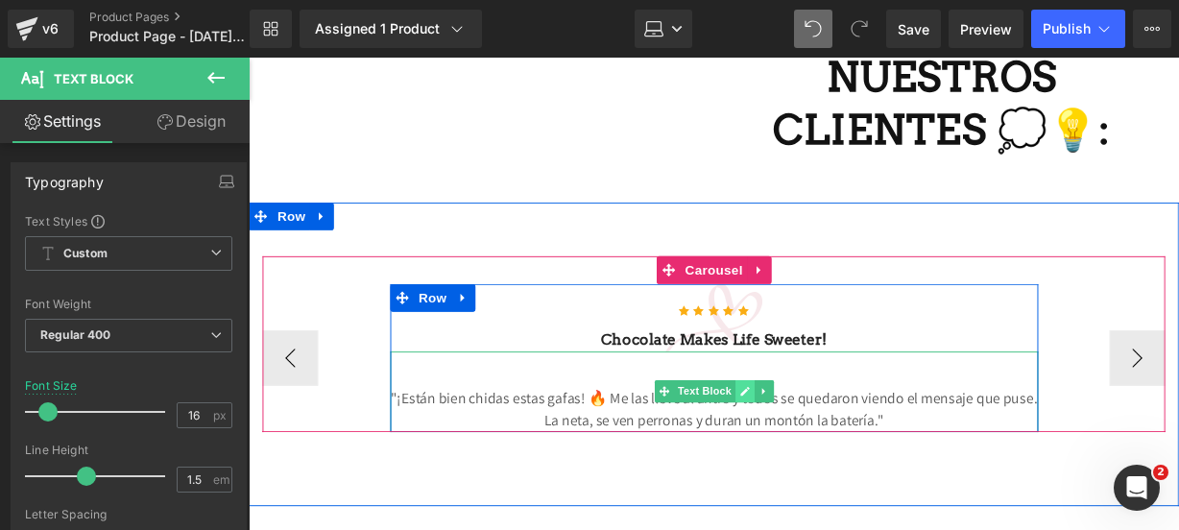
click at [755, 393] on link at bounding box center [763, 404] width 20 height 23
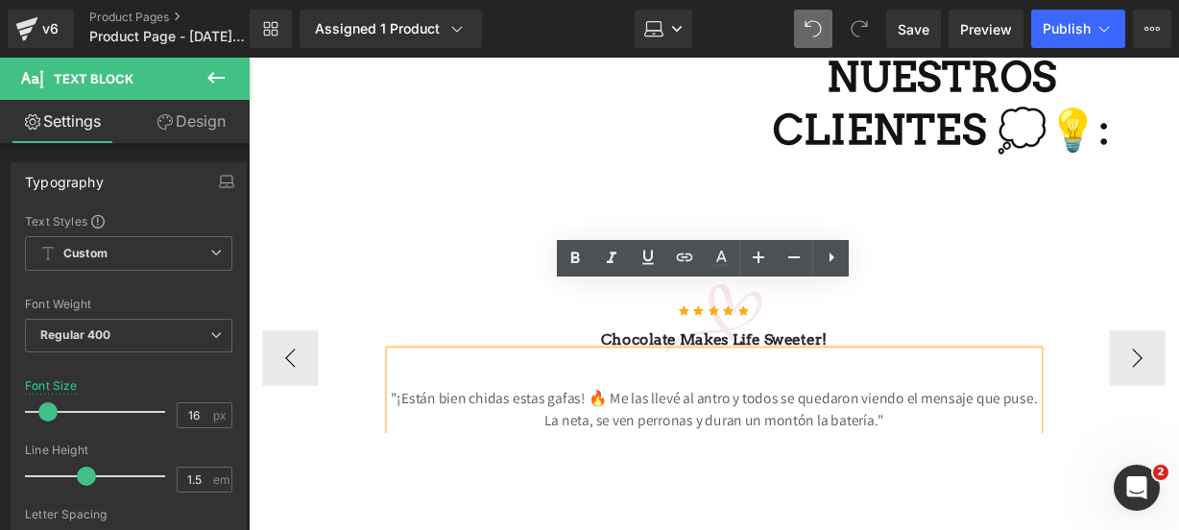
click at [609, 400] on p ""¡Están bien chidas estas gafas! 🔥 Me las llevé al antro y todos se quedaron vi…" at bounding box center [732, 423] width 672 height 46
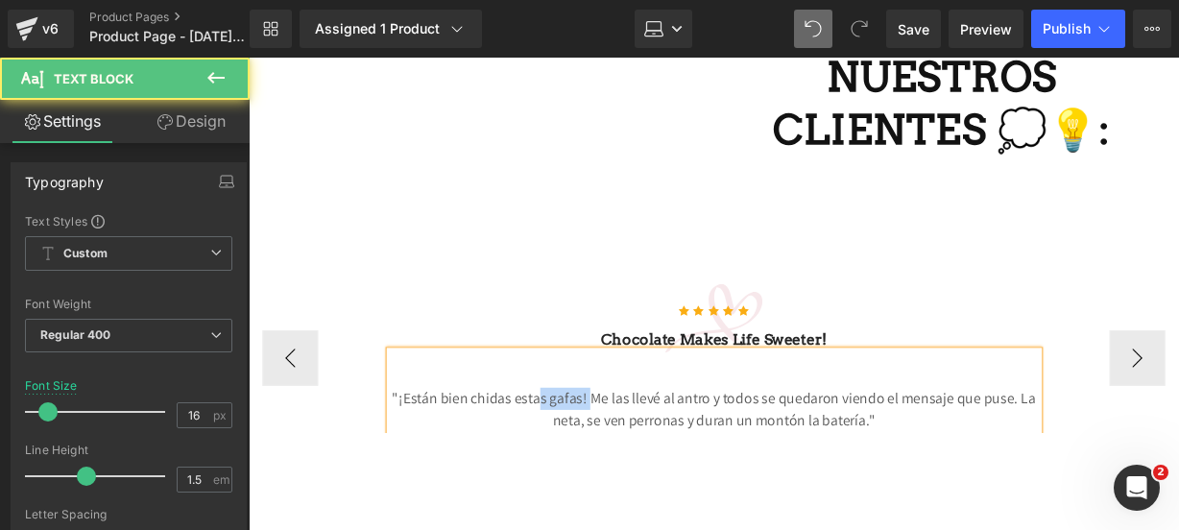
drag, startPoint x: 598, startPoint y: 347, endPoint x: 542, endPoint y: 343, distance: 55.8
click at [542, 400] on p ""¡Están bien chidas estas gafas! Me las llevé al antro y todos se quedaron vien…" at bounding box center [732, 423] width 672 height 46
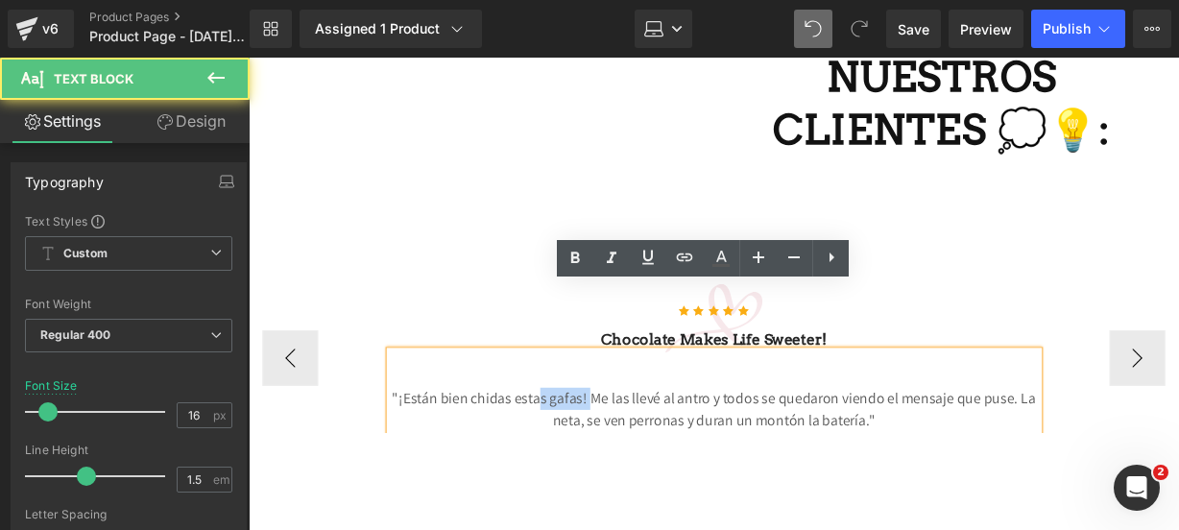
click at [542, 400] on p ""¡Están bien chidas estas gafas! Me las llevé al antro y todos se quedaron vien…" at bounding box center [732, 423] width 672 height 46
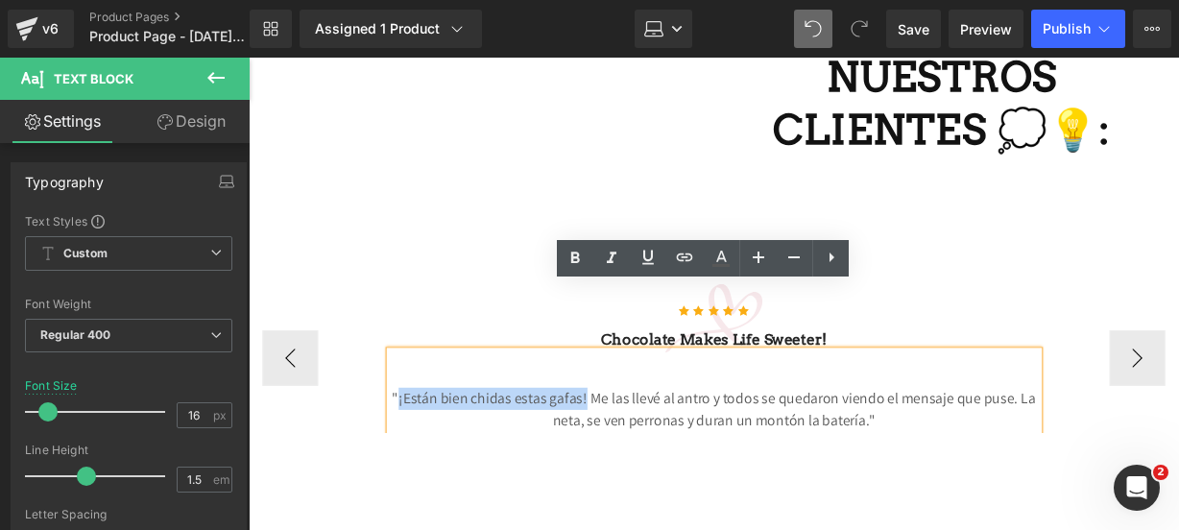
drag, startPoint x: 591, startPoint y: 341, endPoint x: 402, endPoint y: 336, distance: 189.2
click at [402, 400] on p ""¡Están bien chidas estas gafas! Me las llevé al antro y todos se quedaron vien…" at bounding box center [732, 423] width 672 height 46
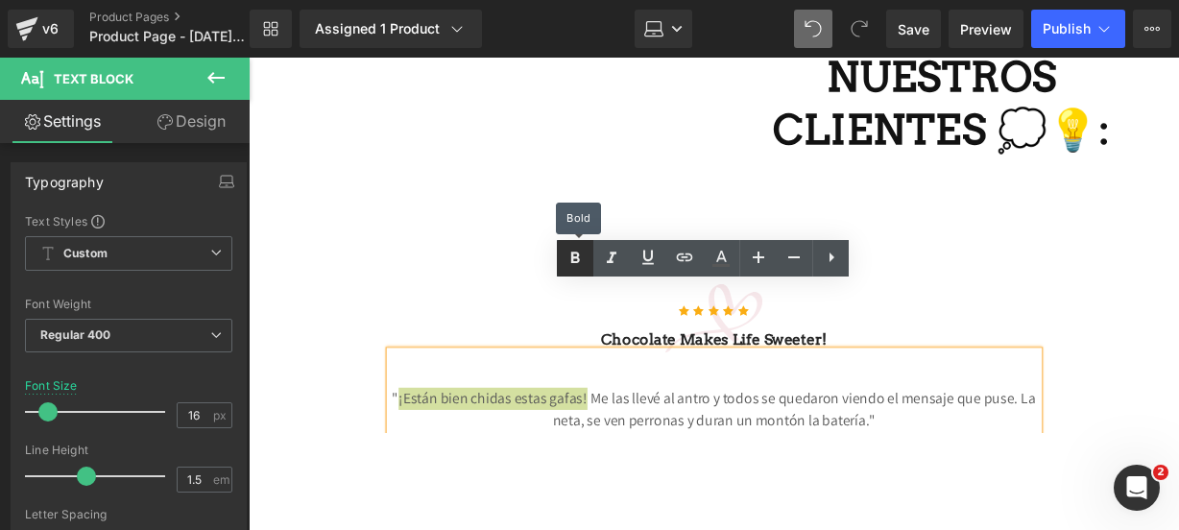
click at [574, 270] on link at bounding box center [575, 258] width 36 height 36
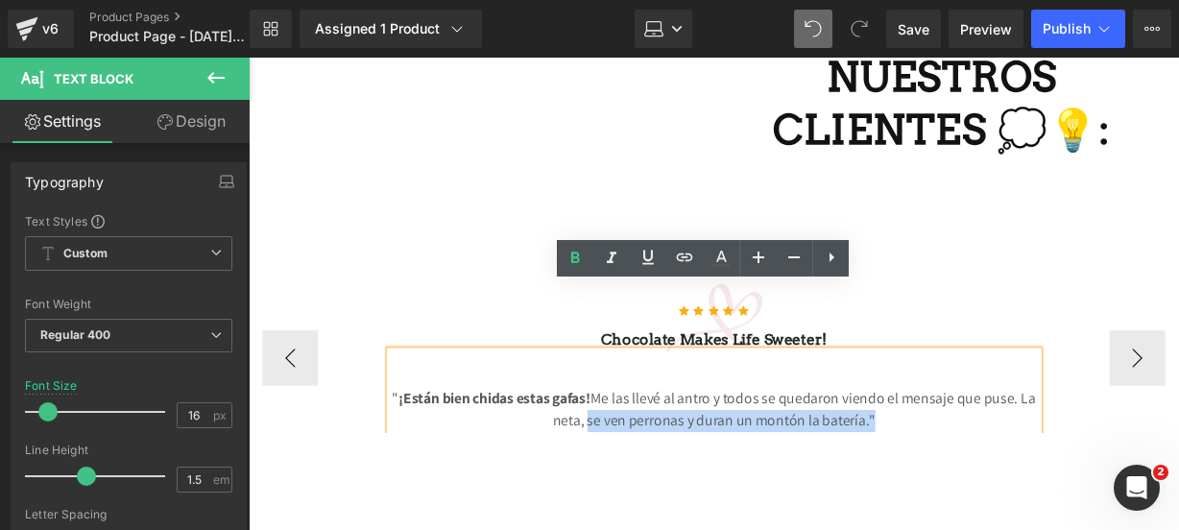
drag, startPoint x: 590, startPoint y: 363, endPoint x: 881, endPoint y: 368, distance: 290.9
click at [881, 400] on p "" ¡Están bien chidas estas gafas! Me las llevé al antro y todos se quedaron vie…" at bounding box center [732, 423] width 672 height 46
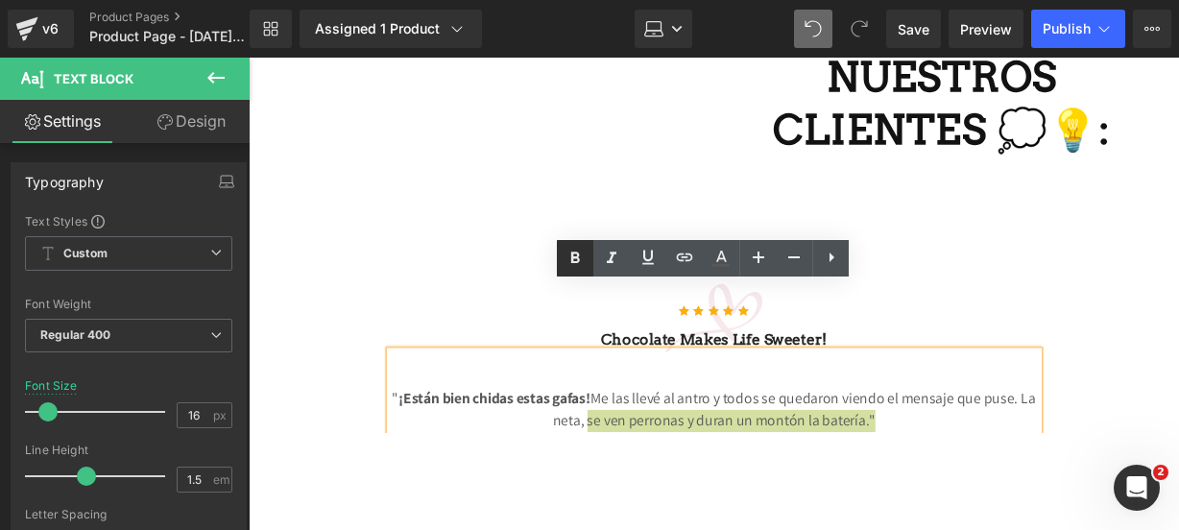
click at [589, 253] on link at bounding box center [575, 258] width 36 height 36
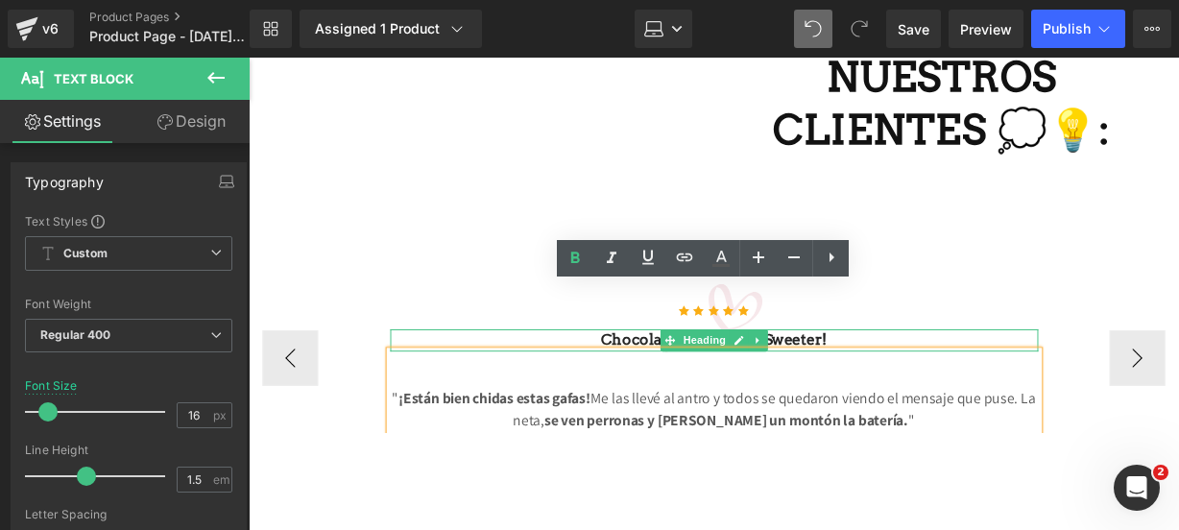
click at [952, 340] on h3 "Chocolate makes Life sweeter!" at bounding box center [732, 351] width 672 height 23
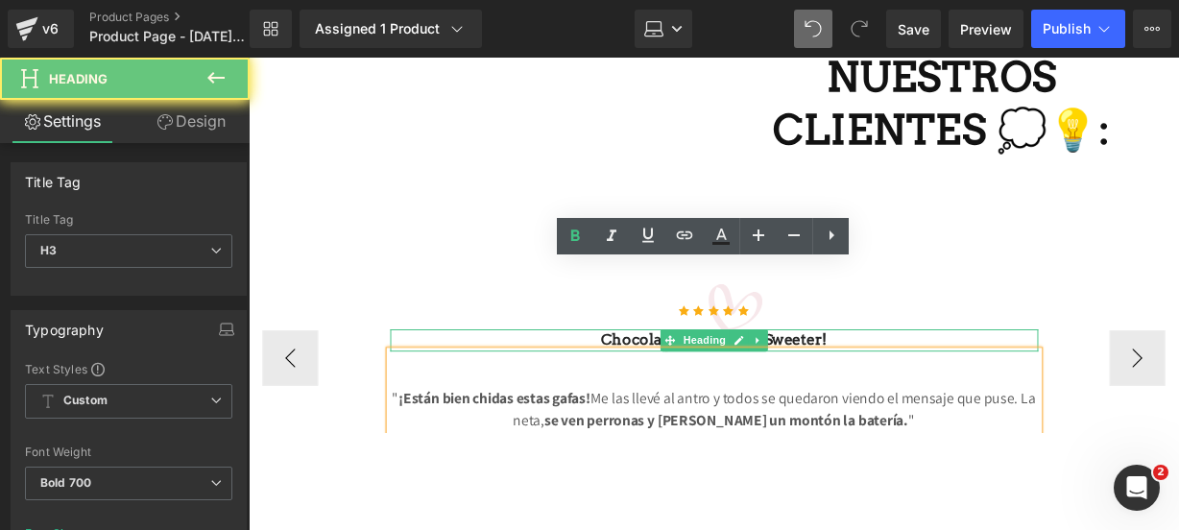
click at [952, 340] on h3 "Chocolate makes Life sweeter!" at bounding box center [732, 351] width 672 height 23
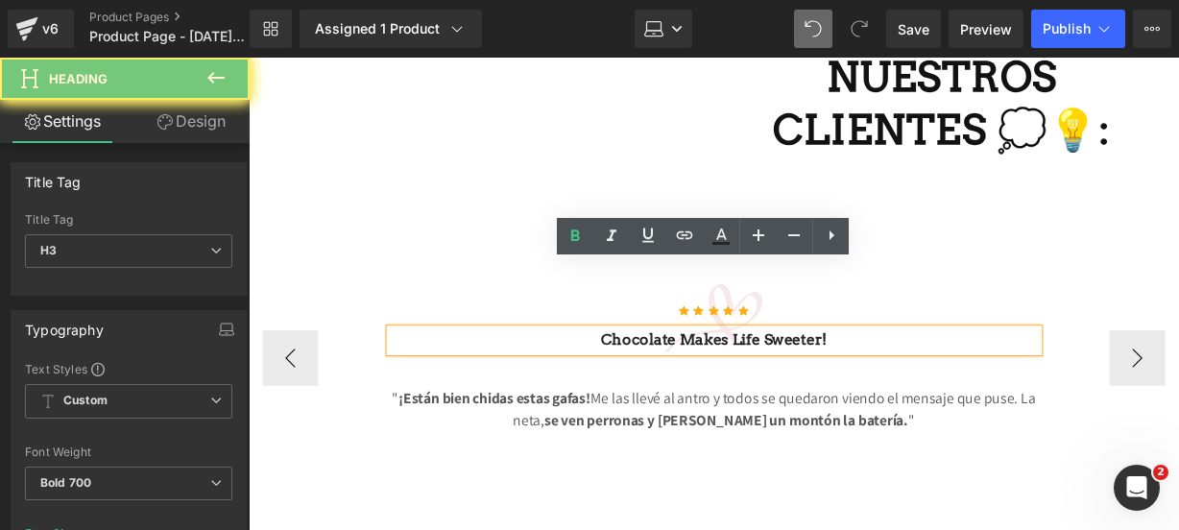
drag, startPoint x: 952, startPoint y: 276, endPoint x: 759, endPoint y: 281, distance: 193.0
click at [801, 340] on h3 "Chocolate makes Life sweeter!" at bounding box center [732, 351] width 672 height 23
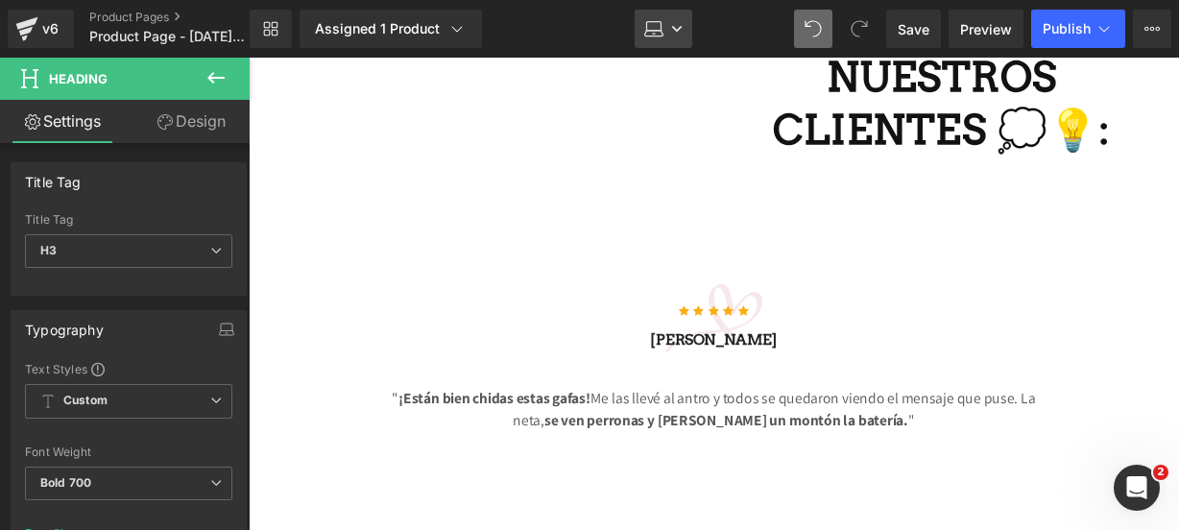
click at [660, 29] on icon at bounding box center [653, 28] width 19 height 19
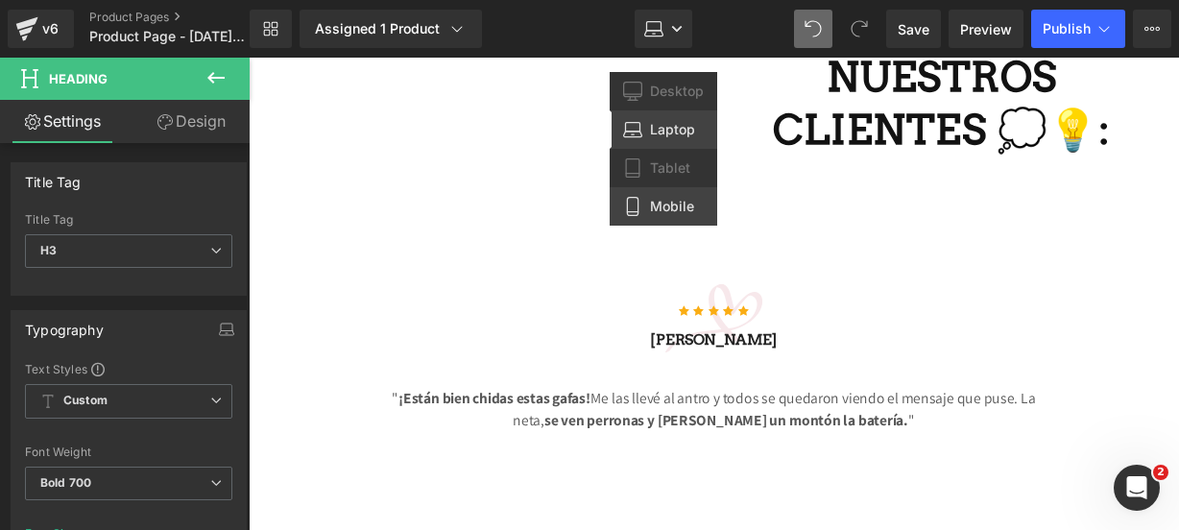
click at [666, 211] on span "Mobile" at bounding box center [672, 206] width 44 height 17
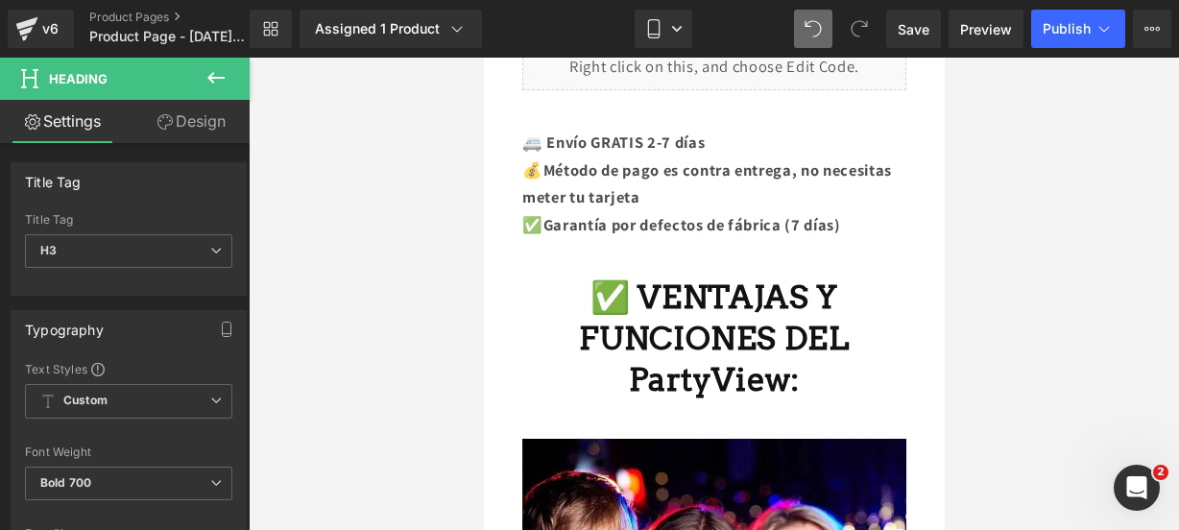
scroll to position [1236, 0]
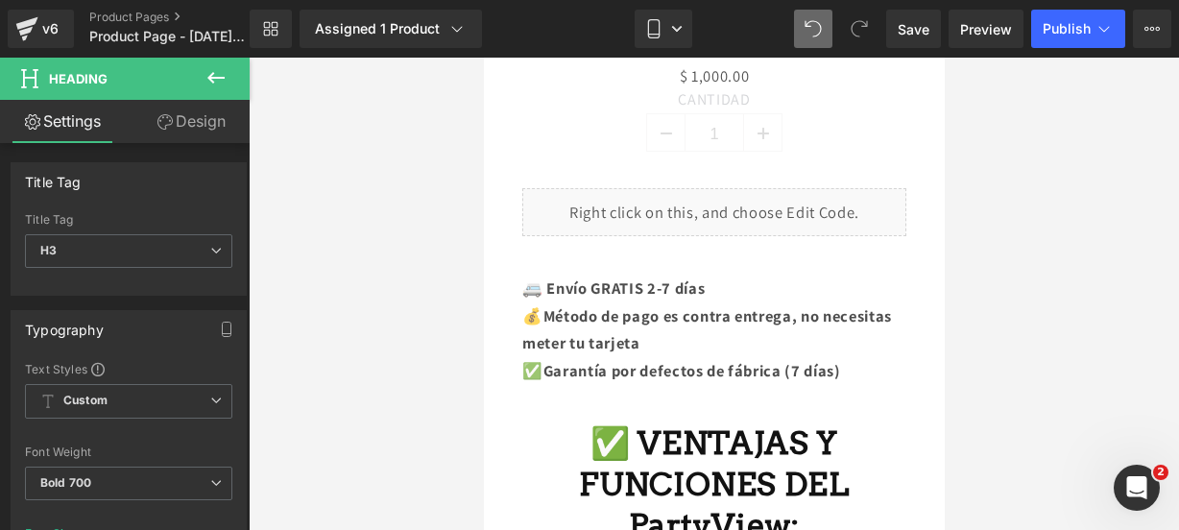
click at [220, 80] on icon at bounding box center [215, 77] width 23 height 23
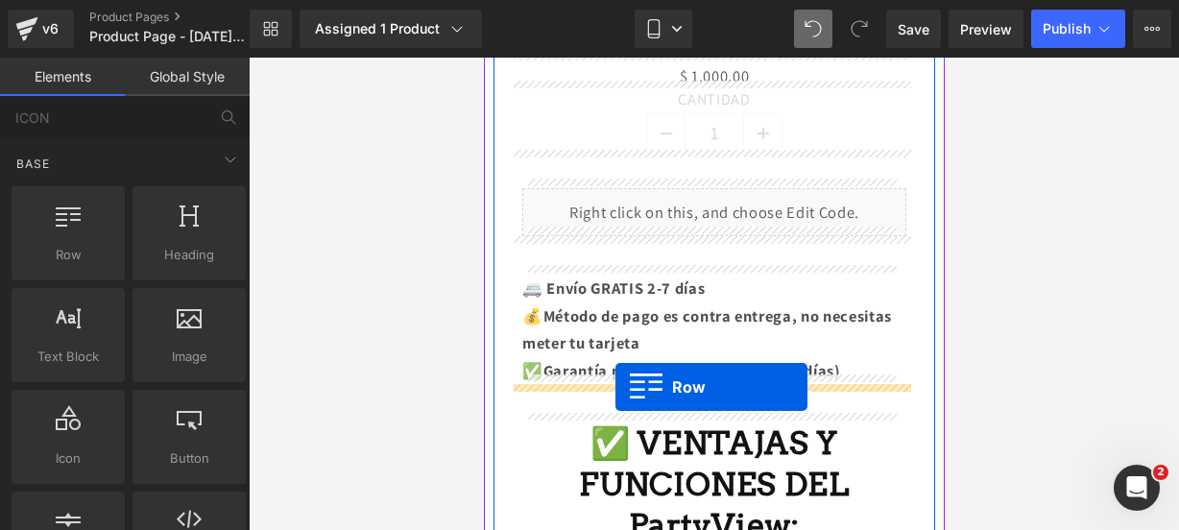
drag, startPoint x: 584, startPoint y: 270, endPoint x: 614, endPoint y: 387, distance: 121.1
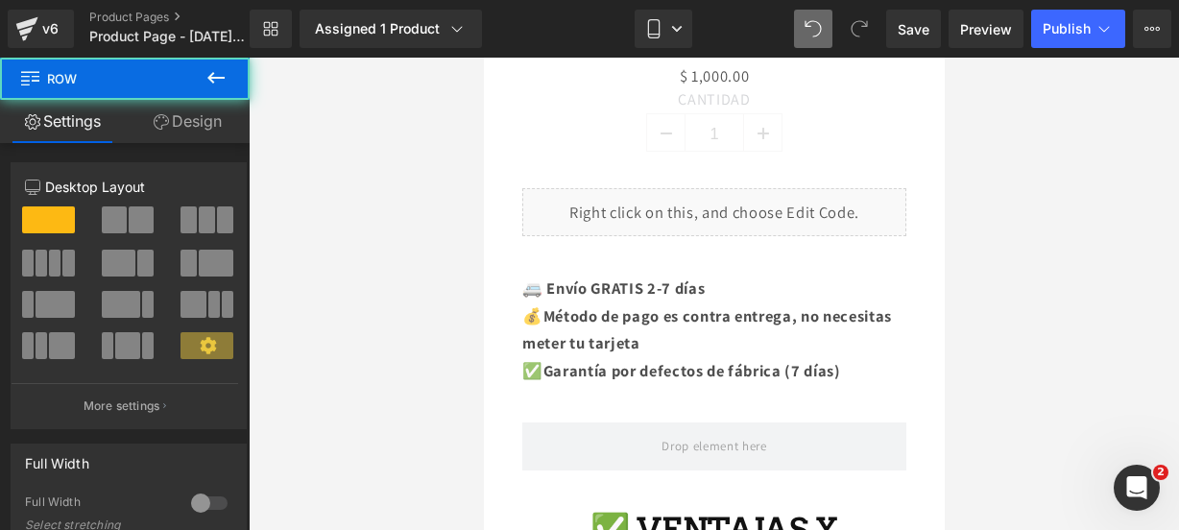
click at [226, 80] on icon at bounding box center [215, 77] width 23 height 23
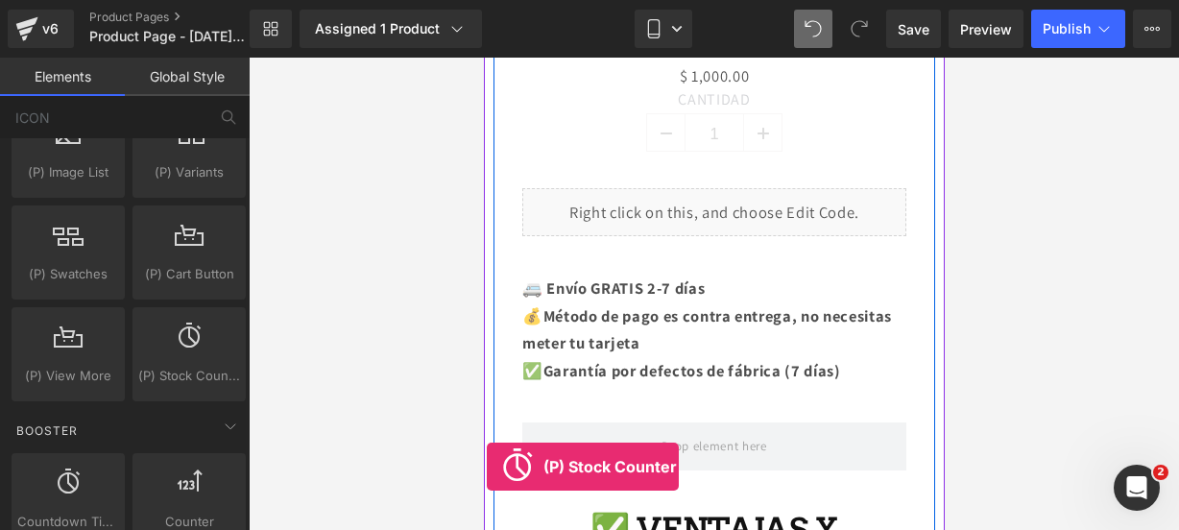
scroll to position [1370, 0]
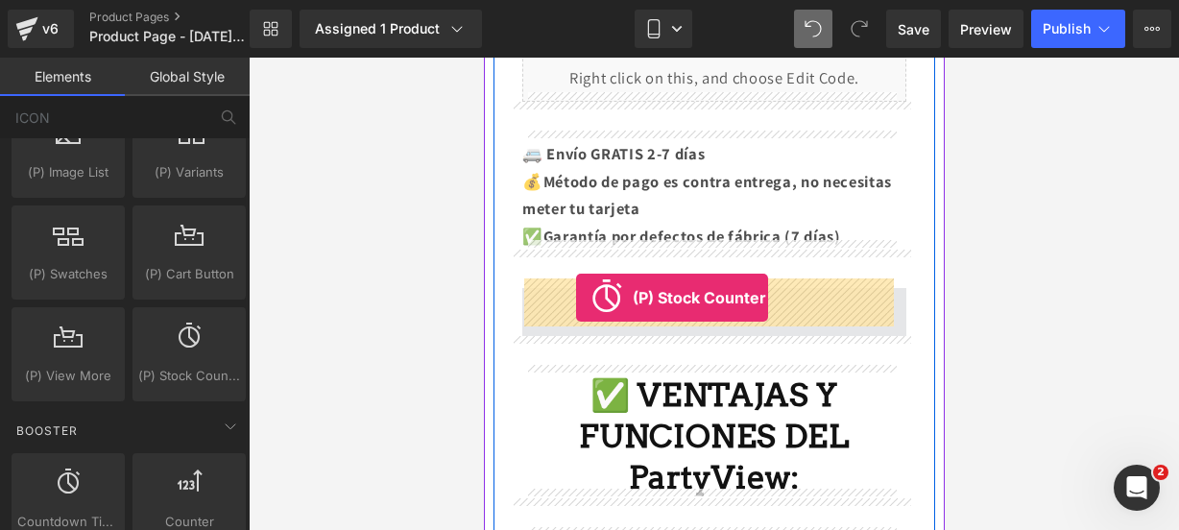
drag, startPoint x: 661, startPoint y: 401, endPoint x: 574, endPoint y: 297, distance: 136.3
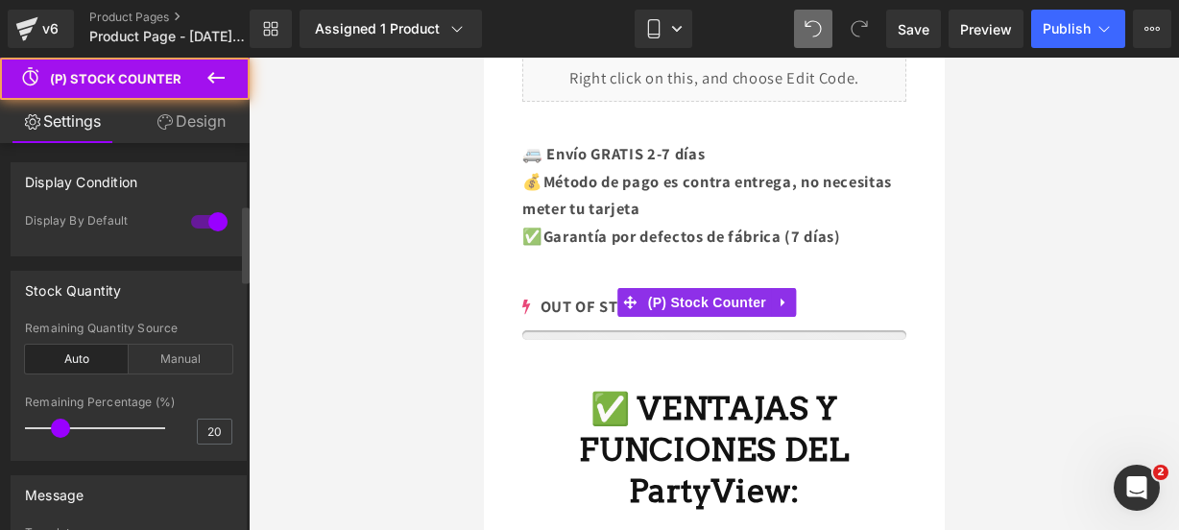
scroll to position [318, 0]
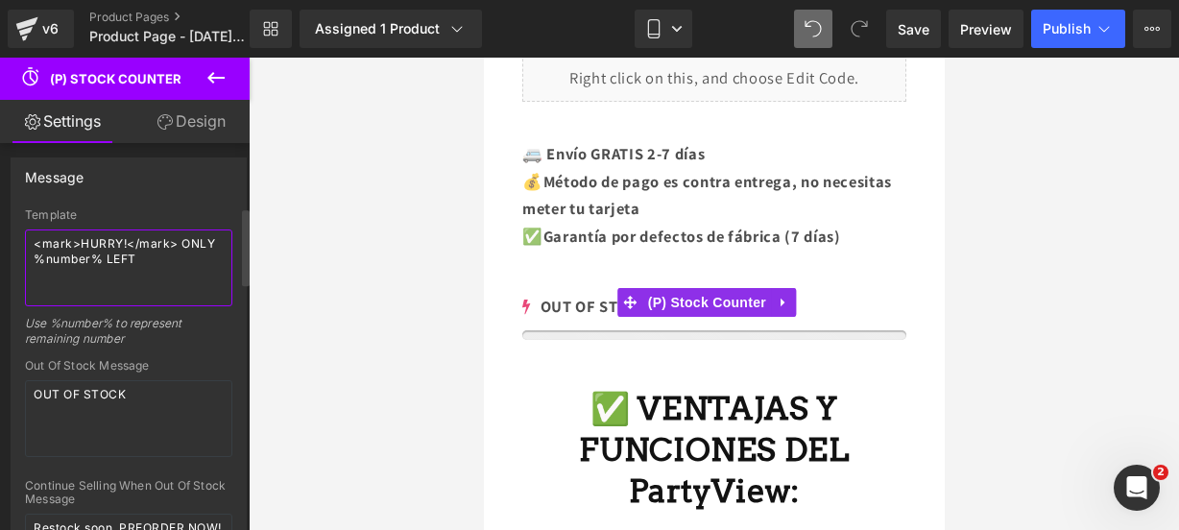
drag, startPoint x: 170, startPoint y: 268, endPoint x: 15, endPoint y: 224, distance: 160.7
click at [15, 224] on div "Template <mark>HURRY!</mark> ONLY %number% LEFT Use %number% to represent remai…" at bounding box center [129, 485] width 234 height 555
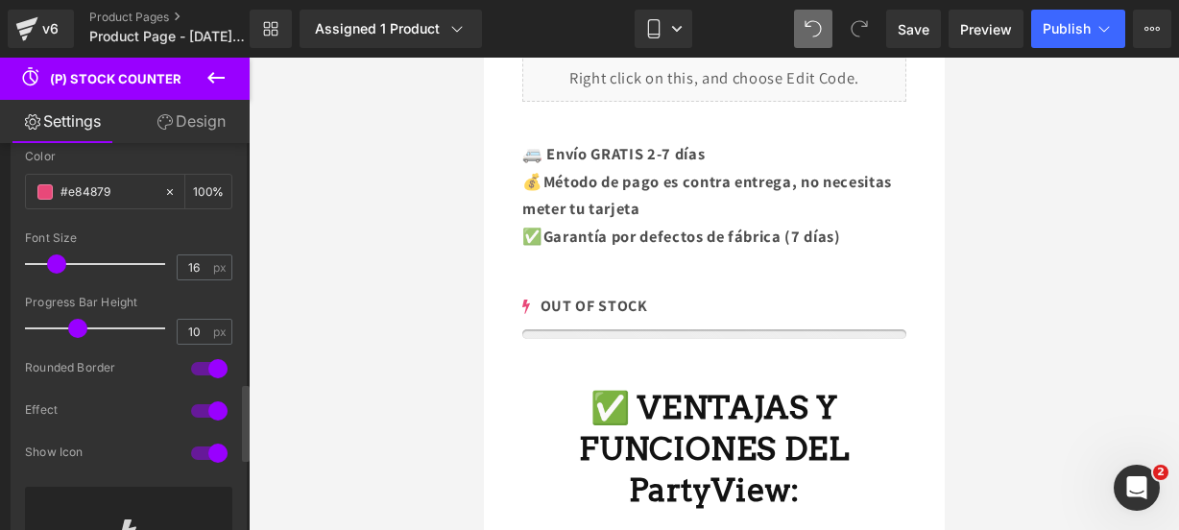
scroll to position [1213, 0]
type textarea "¡¡CORRE!! SOLO QUEDAN 23"
click at [41, 183] on span at bounding box center [44, 190] width 15 height 15
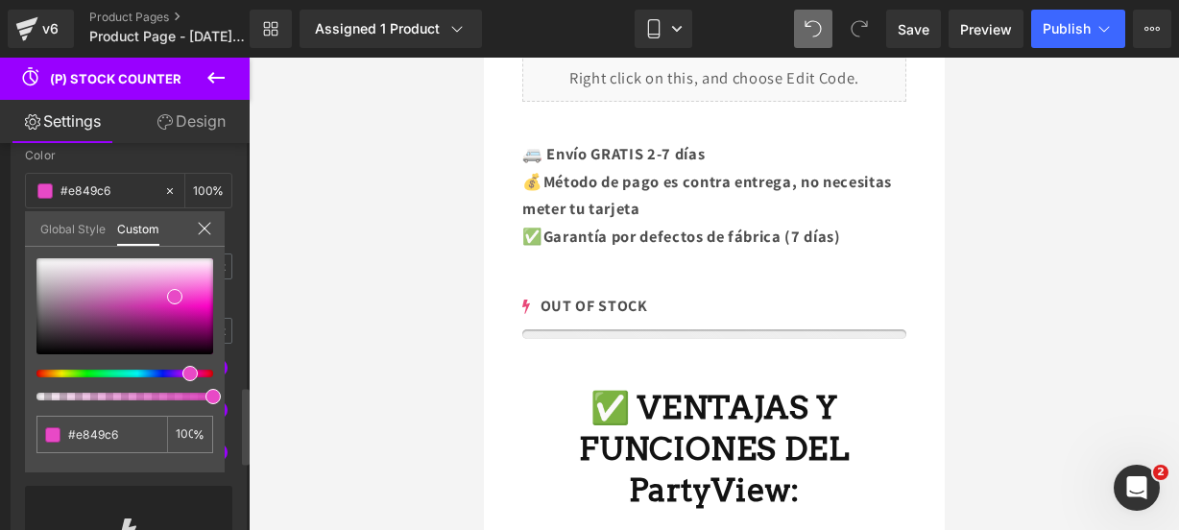
click at [182, 371] on div at bounding box center [117, 374] width 177 height 8
click at [196, 301] on div at bounding box center [124, 306] width 177 height 96
click at [201, 325] on div at bounding box center [124, 306] width 177 height 96
click at [182, 369] on div at bounding box center [124, 329] width 177 height 142
click at [204, 308] on div at bounding box center [124, 306] width 177 height 96
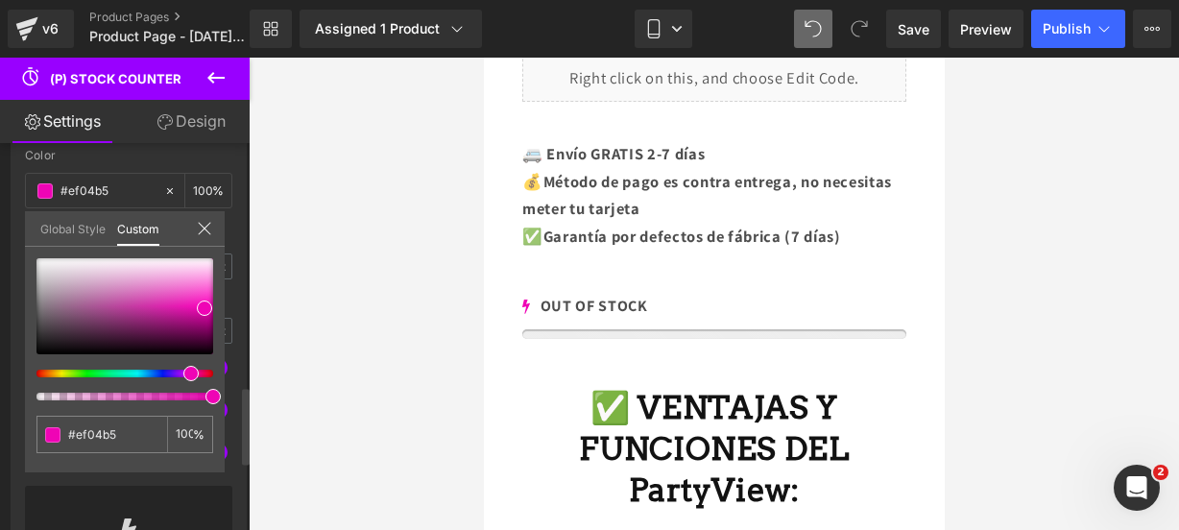
click at [207, 222] on icon at bounding box center [204, 228] width 15 height 15
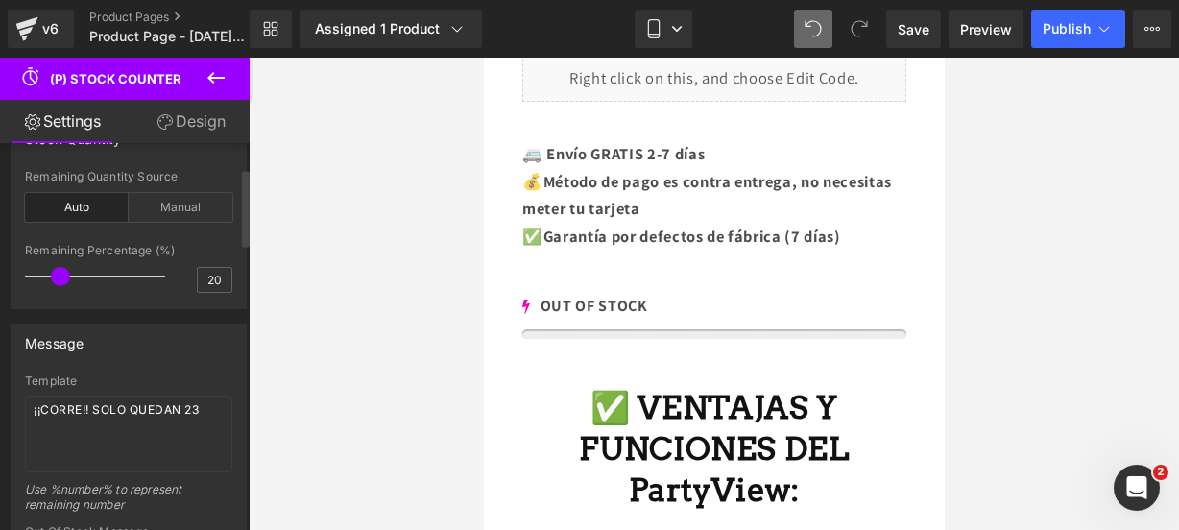
scroll to position [117, 0]
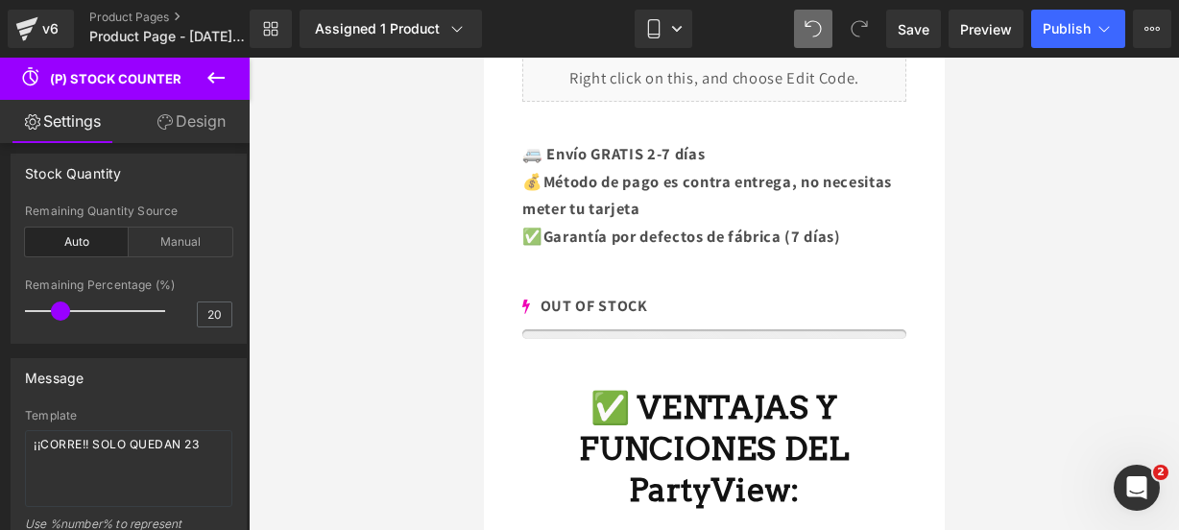
click at [226, 82] on icon at bounding box center [215, 77] width 23 height 23
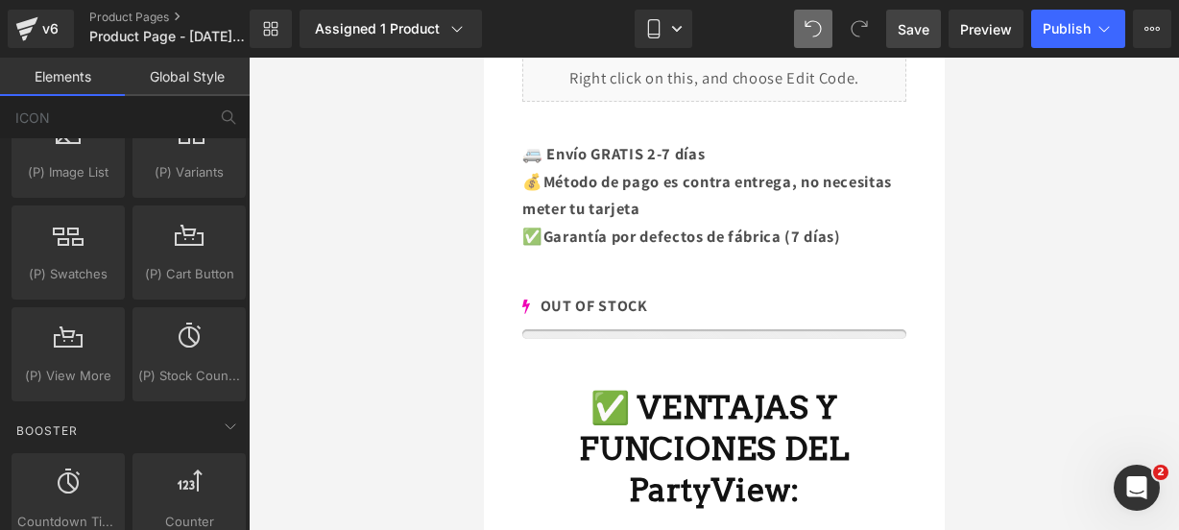
click at [915, 31] on span "Save" at bounding box center [914, 29] width 32 height 20
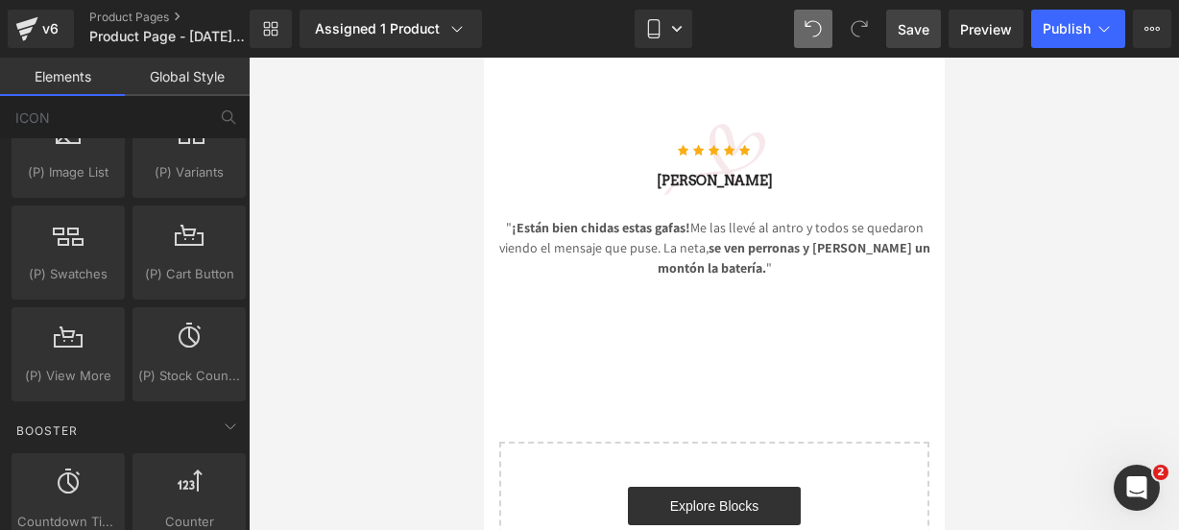
scroll to position [4534, 0]
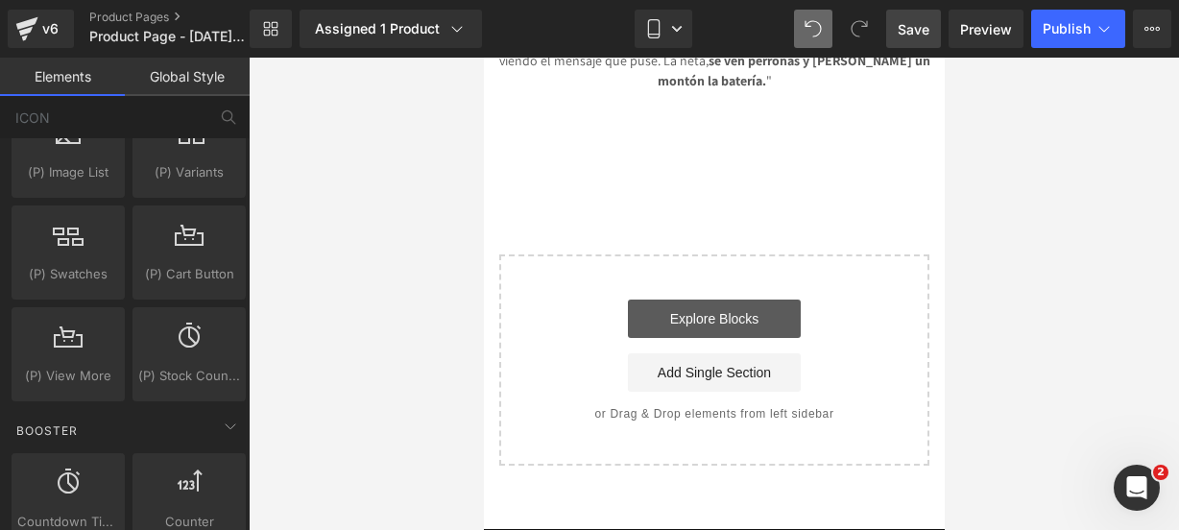
click at [720, 324] on link "Explore Blocks" at bounding box center [713, 319] width 173 height 38
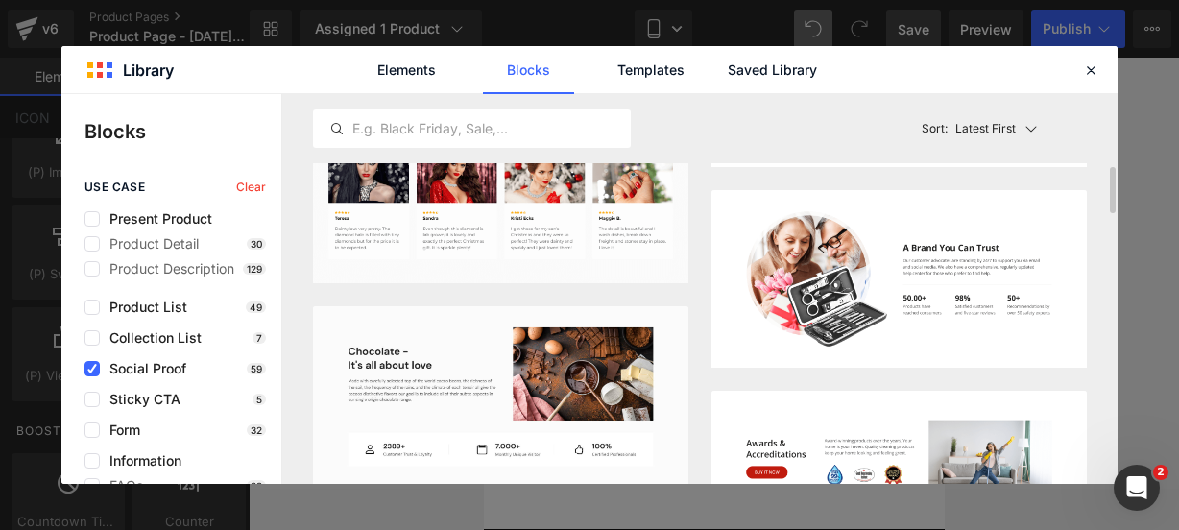
scroll to position [610, 0]
click at [1110, 75] on div "Elements Blocks Templates Saved Library" at bounding box center [589, 69] width 1056 height 47
click at [1089, 75] on icon at bounding box center [1090, 69] width 17 height 17
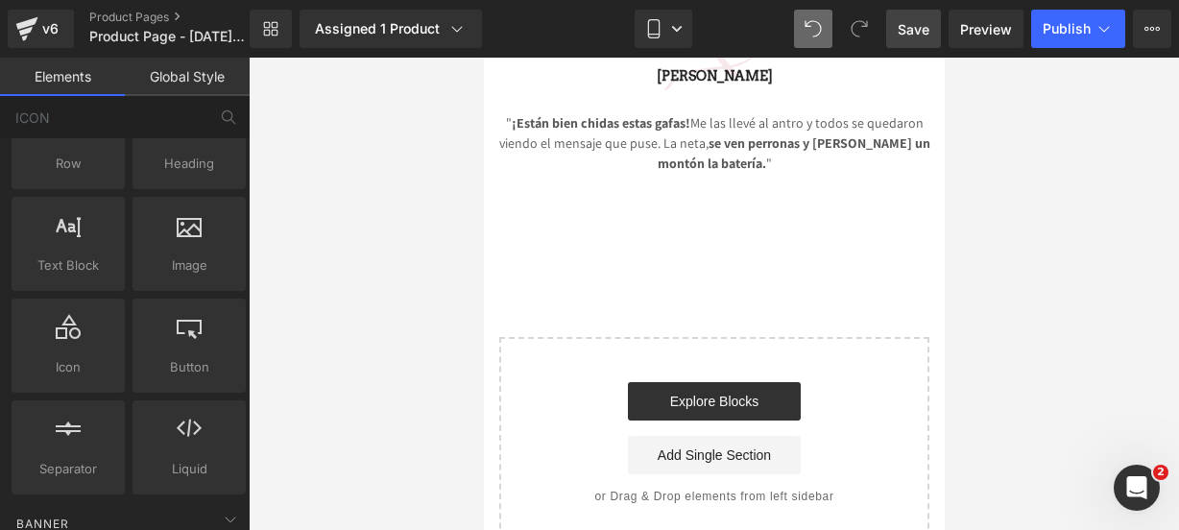
scroll to position [0, 0]
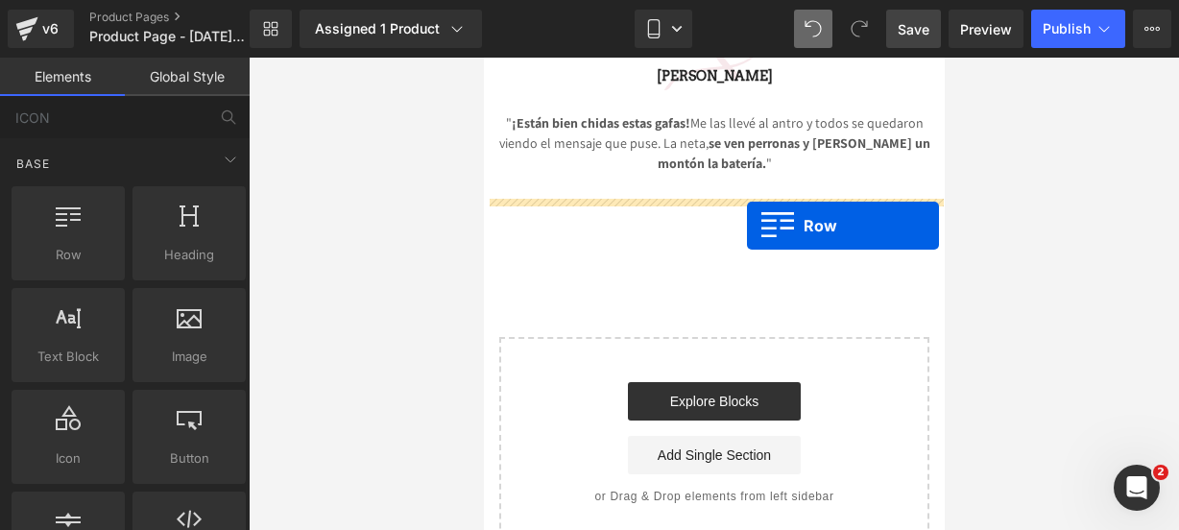
drag, startPoint x: 552, startPoint y: 305, endPoint x: 746, endPoint y: 226, distance: 209.7
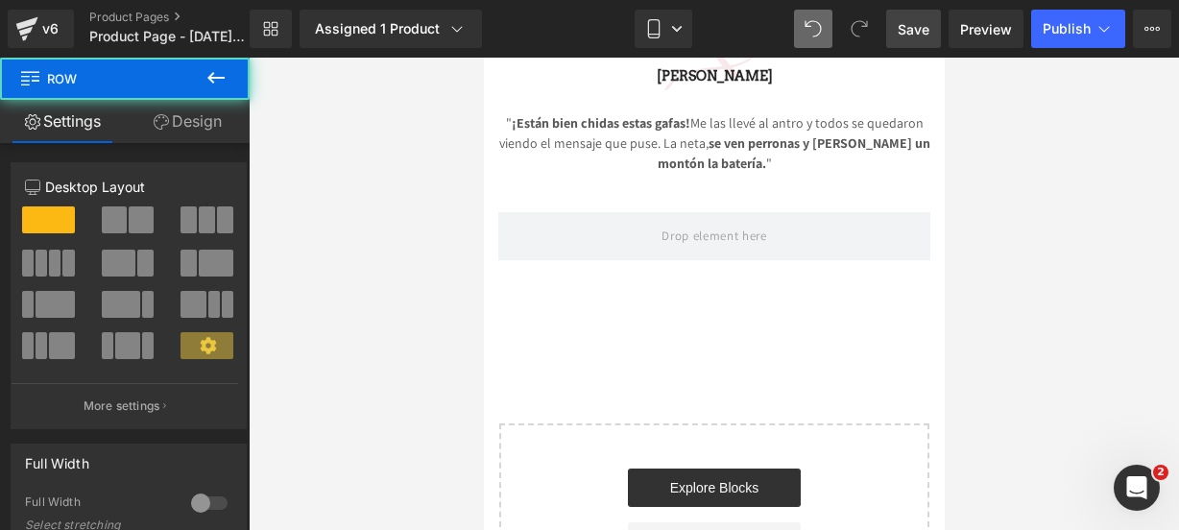
click at [217, 76] on icon at bounding box center [215, 77] width 23 height 23
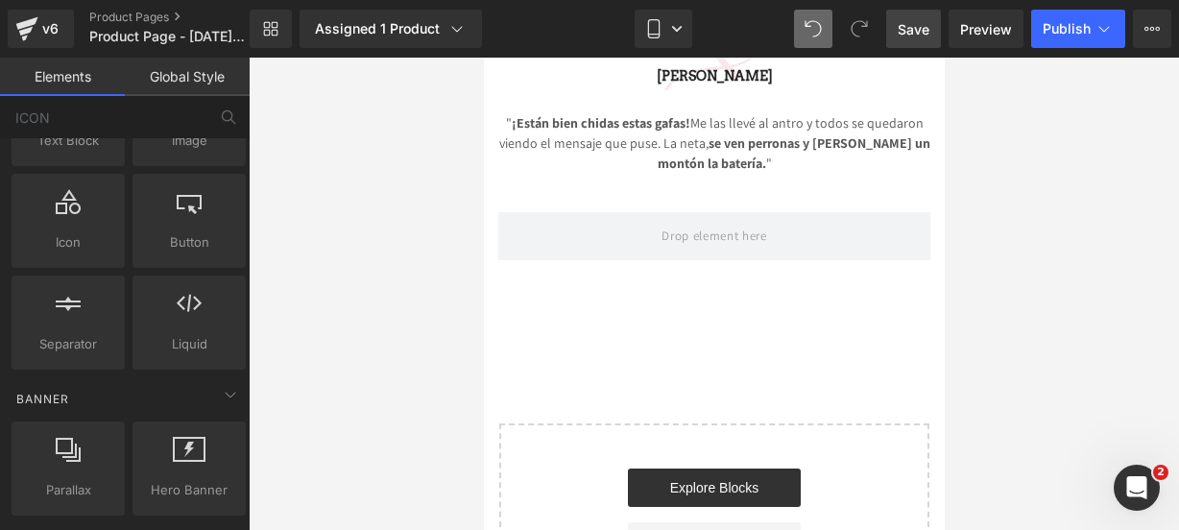
scroll to position [217, 0]
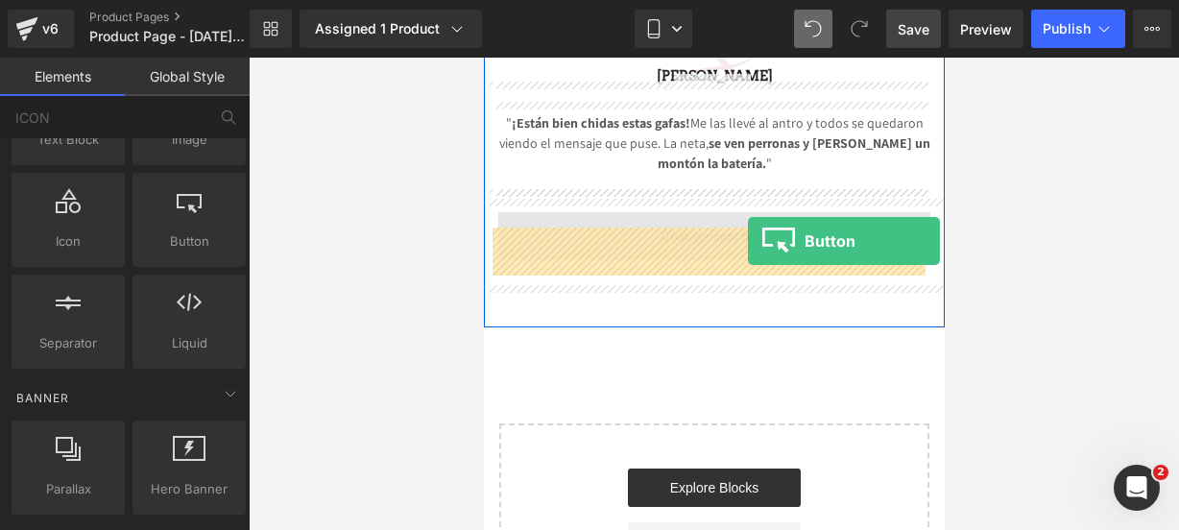
drag, startPoint x: 673, startPoint y: 269, endPoint x: 741, endPoint y: 239, distance: 74.4
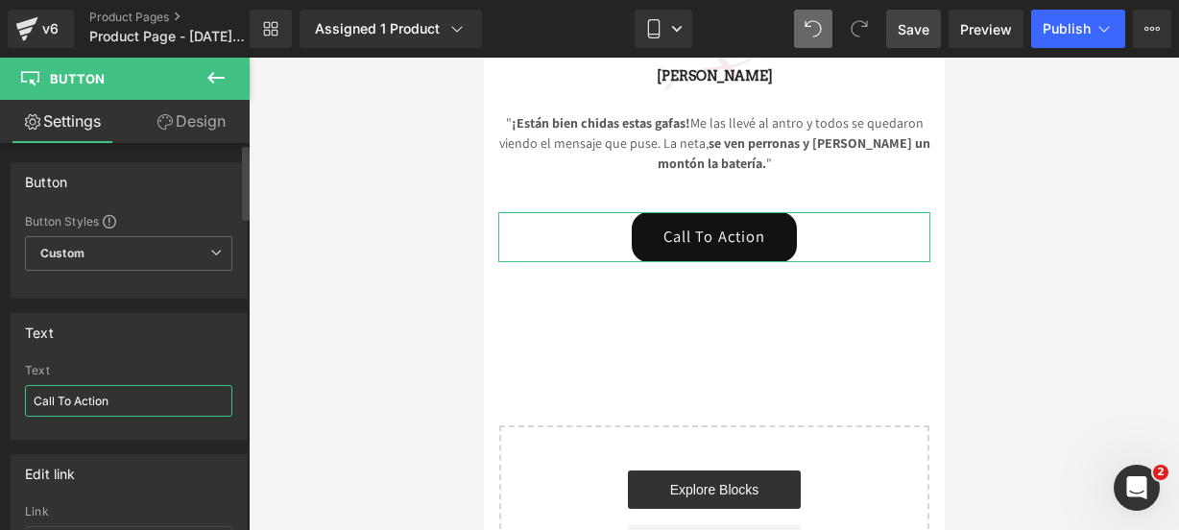
click at [146, 396] on input "Call To Action" at bounding box center [128, 401] width 207 height 32
drag, startPoint x: 146, startPoint y: 396, endPoint x: -44, endPoint y: 395, distance: 190.1
click at [0, 395] on html "Button You are previewing how the will restyle your page. You can not edit Elem…" at bounding box center [589, 265] width 1179 height 530
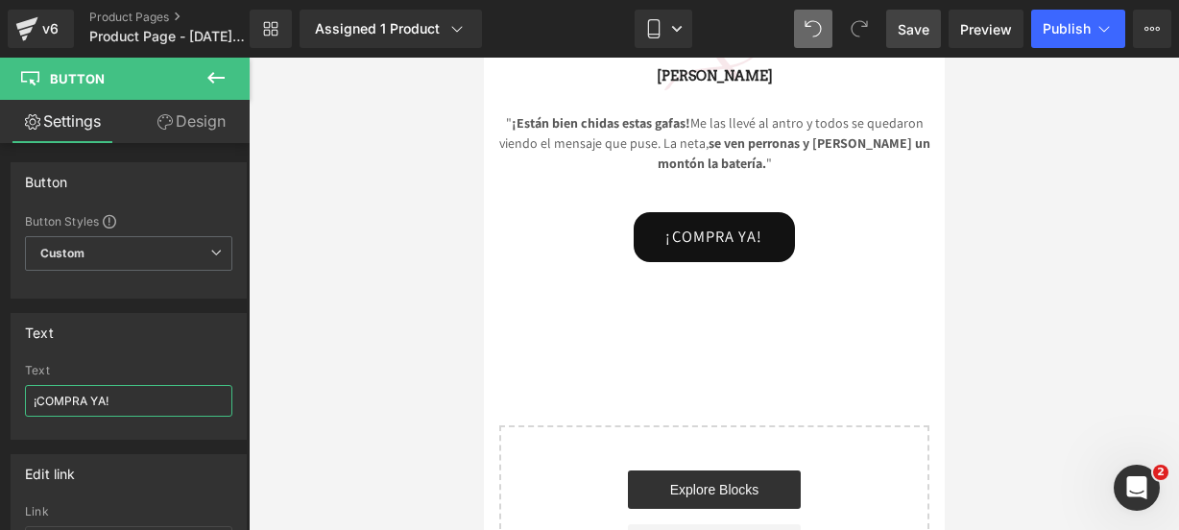
paste input "🤩🔥"
type input "¡COMPRA YA! 🤩🔥"
click at [213, 89] on button at bounding box center [215, 79] width 67 height 42
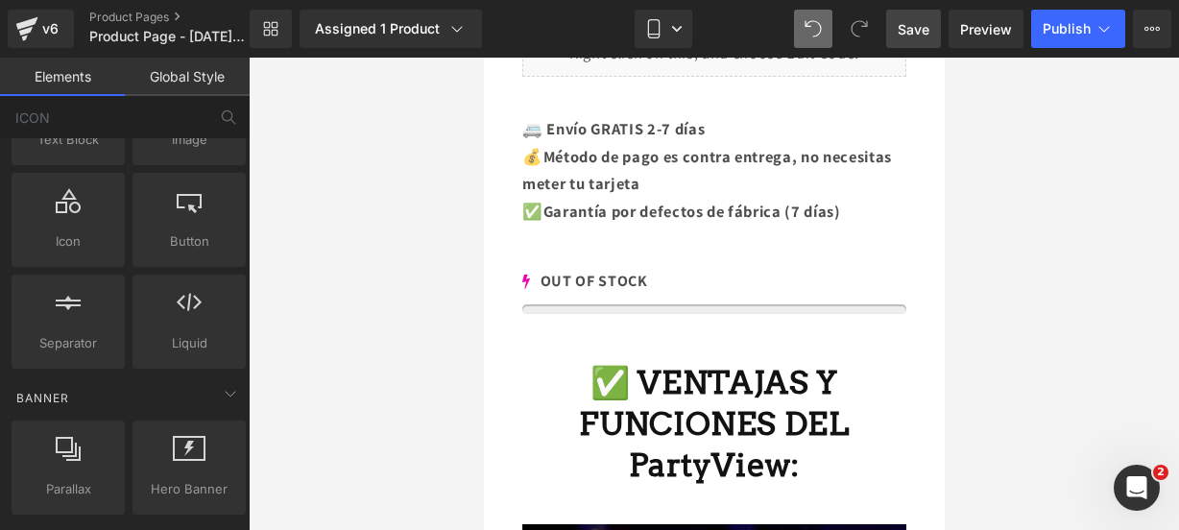
scroll to position [1349, 0]
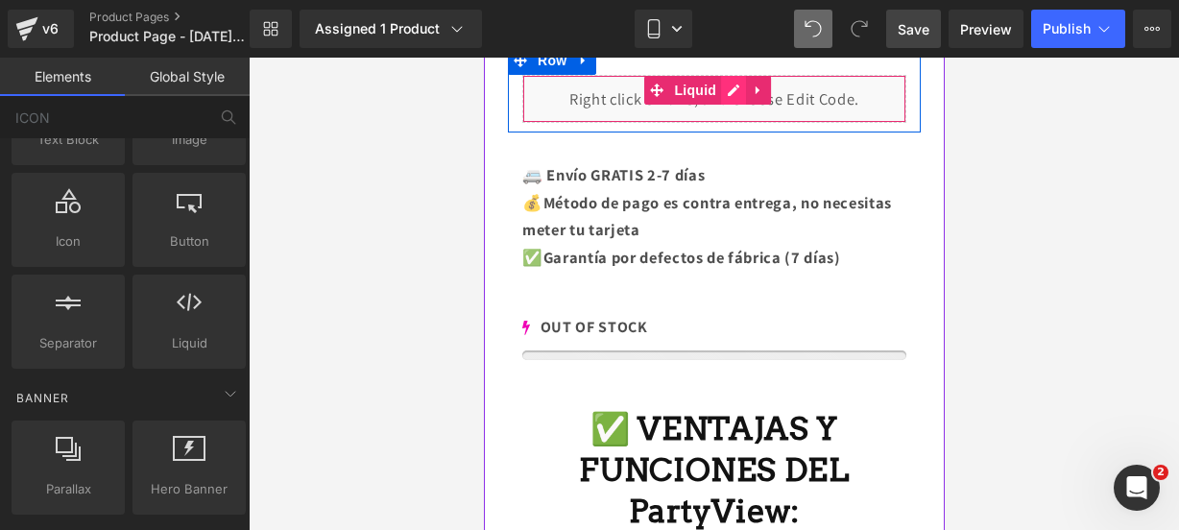
click at [732, 84] on div "Liquid" at bounding box center [713, 99] width 384 height 48
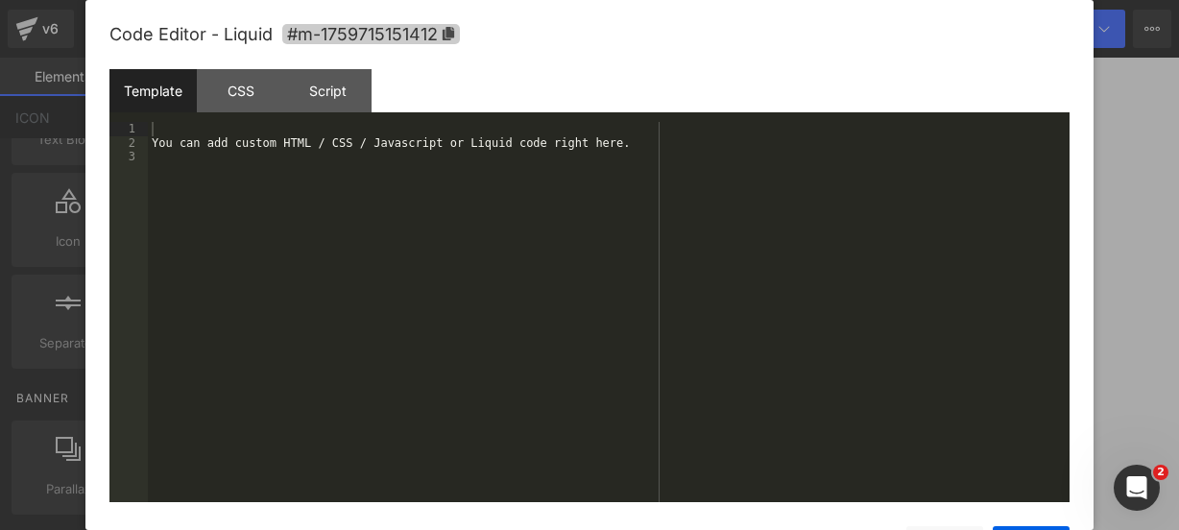
click at [444, 29] on icon at bounding box center [448, 33] width 13 height 13
click at [1012, 525] on div "Save Cancel" at bounding box center [589, 533] width 960 height 62
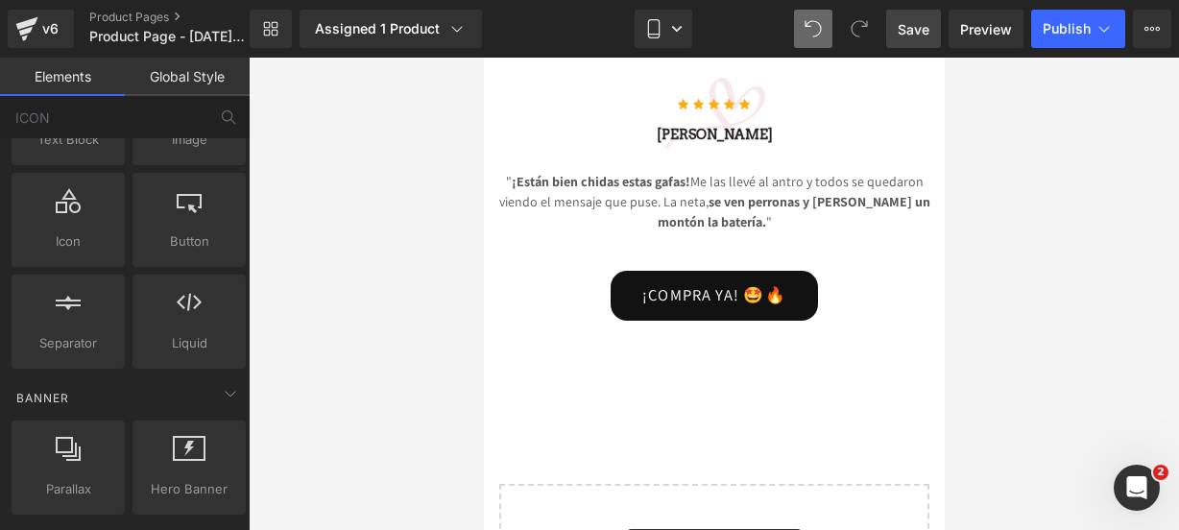
scroll to position [4389, 0]
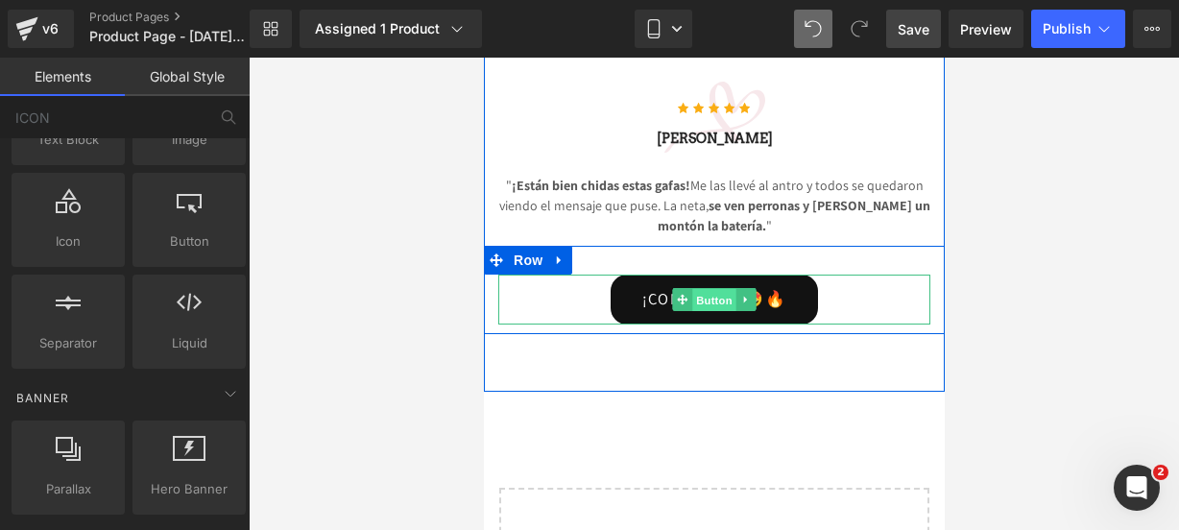
click at [693, 312] on span "Button" at bounding box center [713, 300] width 44 height 23
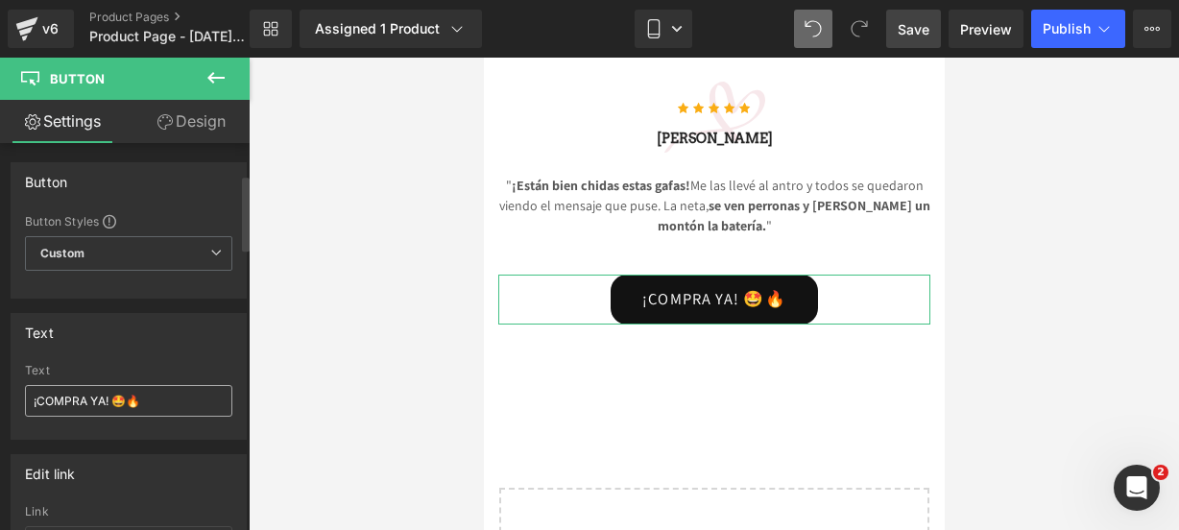
scroll to position [215, 0]
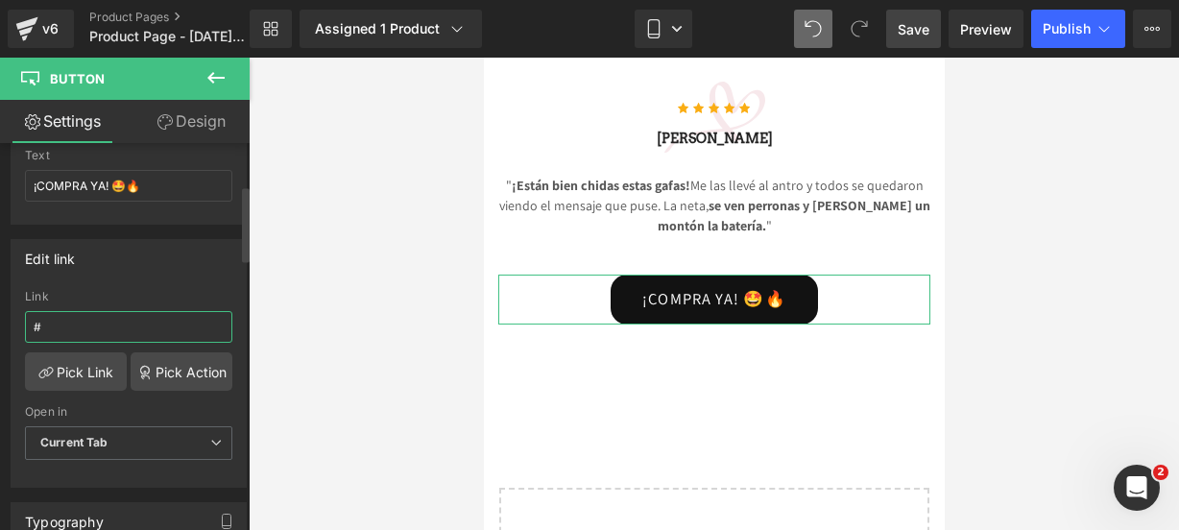
click at [123, 319] on input "#" at bounding box center [128, 327] width 207 height 32
paste input "#m-1759715151412"
click at [48, 324] on input "##m-1759715151412" at bounding box center [128, 327] width 207 height 32
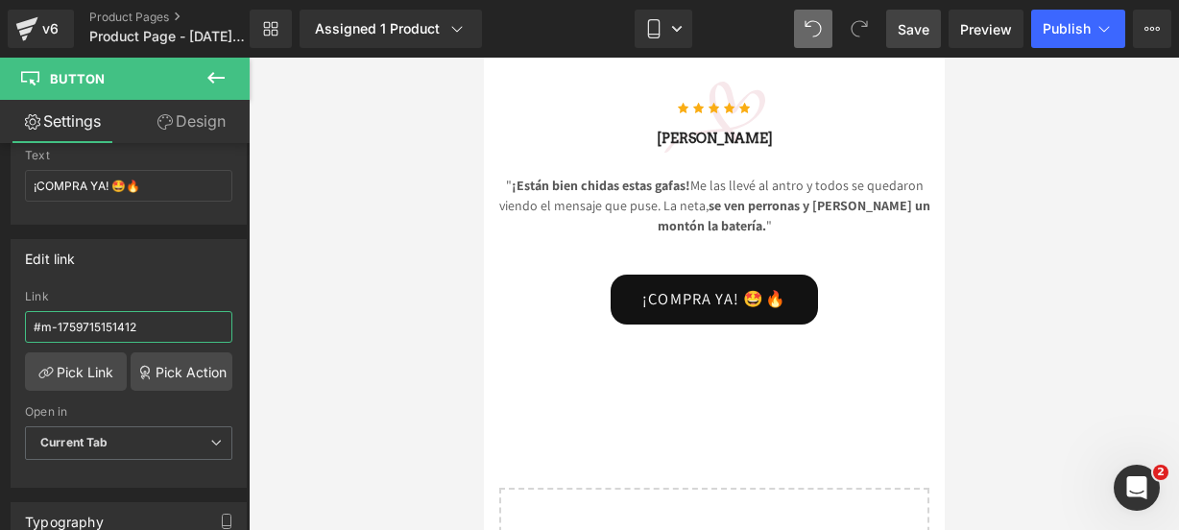
type input "#m-1759715151412"
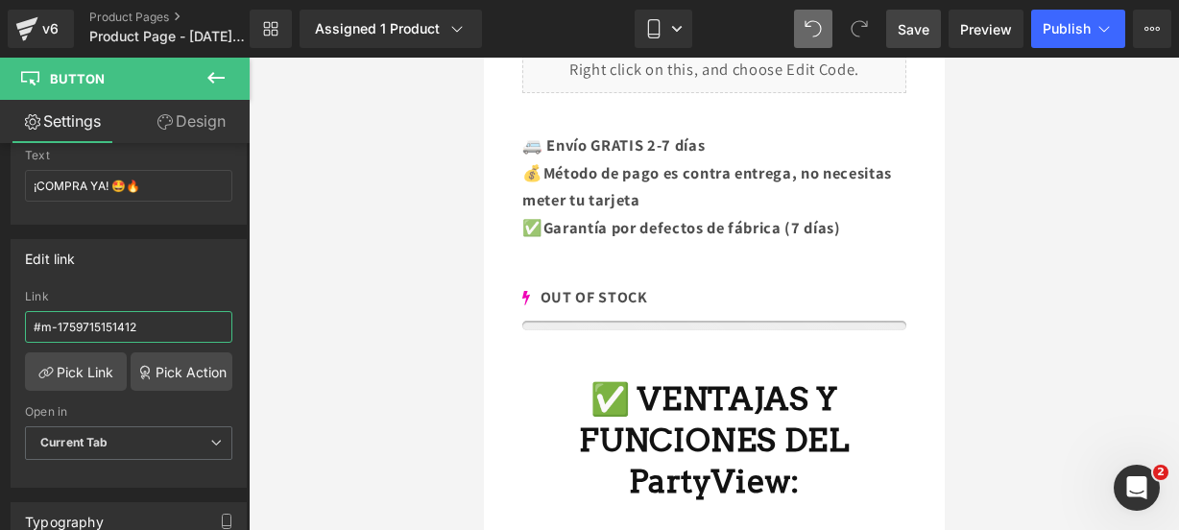
scroll to position [1277, 0]
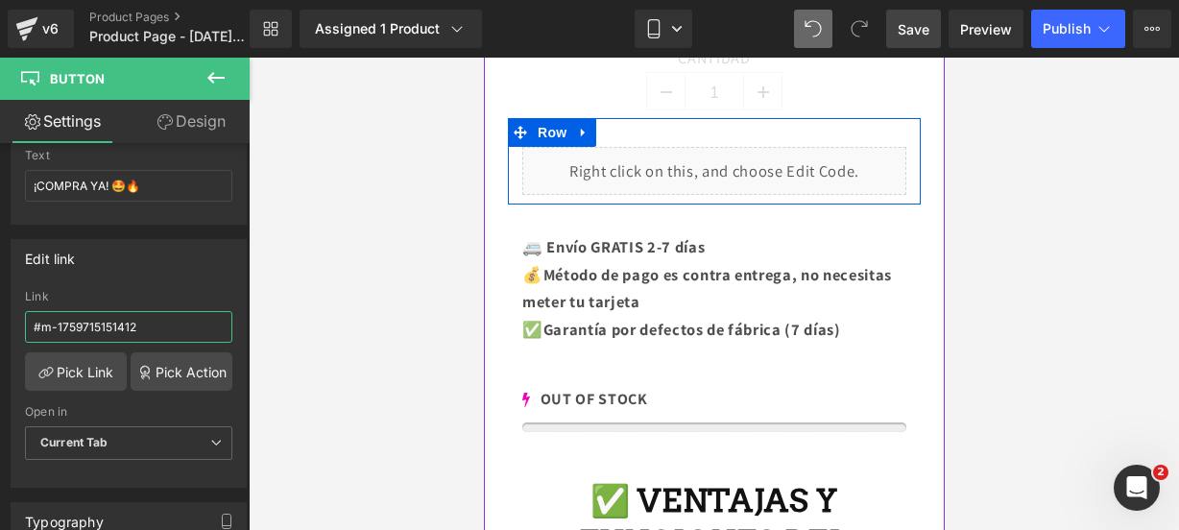
click at [728, 149] on div "Liquid" at bounding box center [713, 171] width 384 height 48
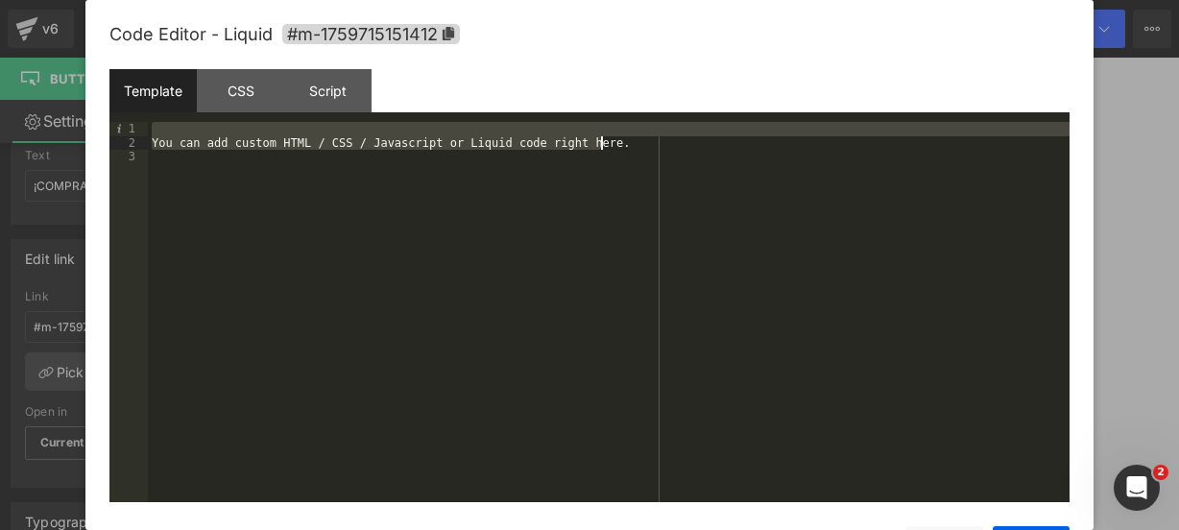
drag, startPoint x: 660, startPoint y: 132, endPoint x: 645, endPoint y: 150, distance: 23.2
click at [645, 150] on div "You can add custom HTML / CSS / Javascript or Liquid code right here." at bounding box center [609, 326] width 922 height 408
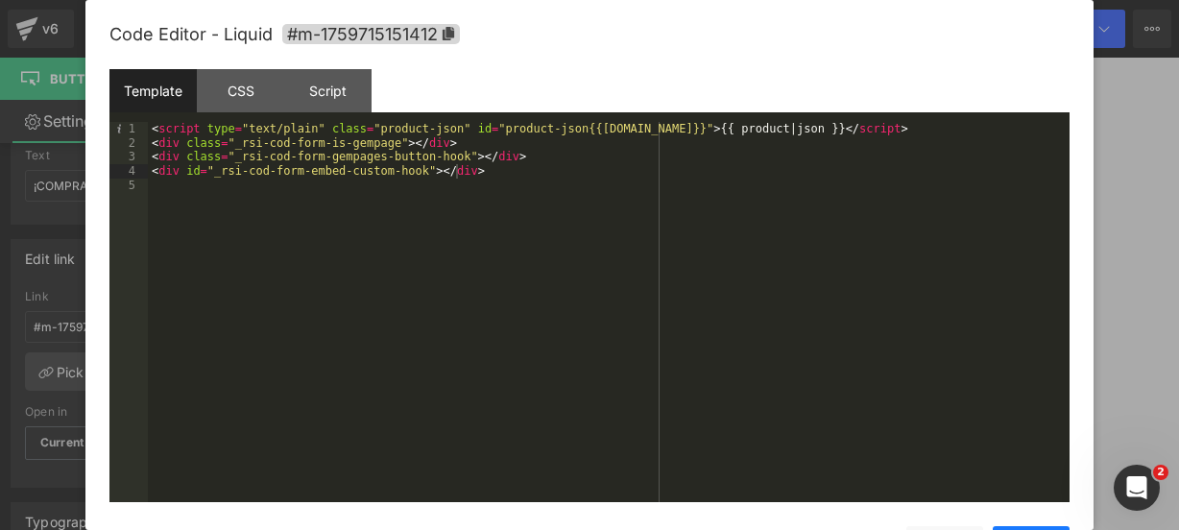
click at [728, 149] on div "Liquid" at bounding box center [713, 171] width 384 height 48
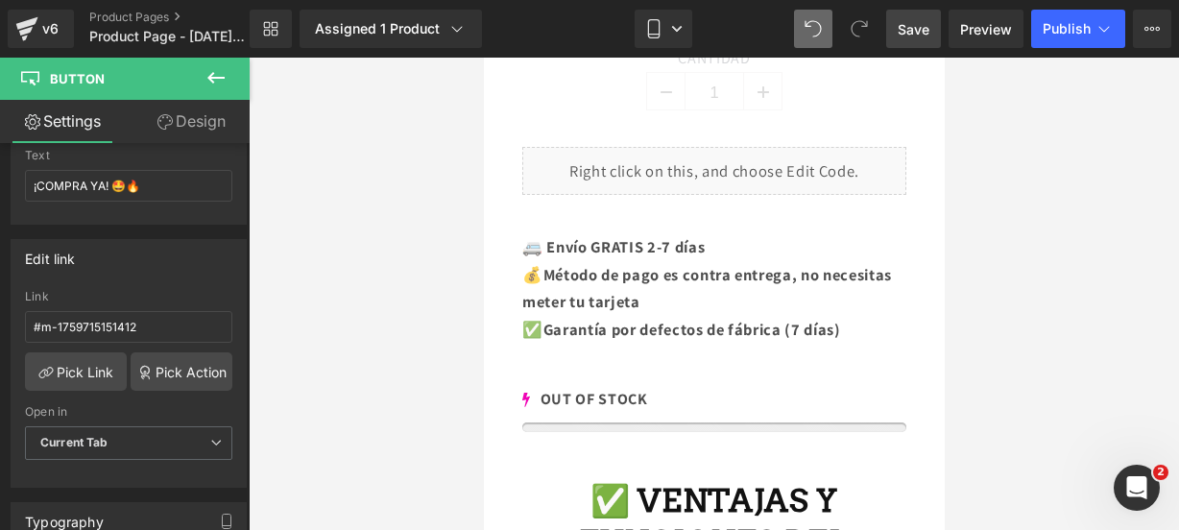
click at [223, 79] on icon at bounding box center [215, 77] width 23 height 23
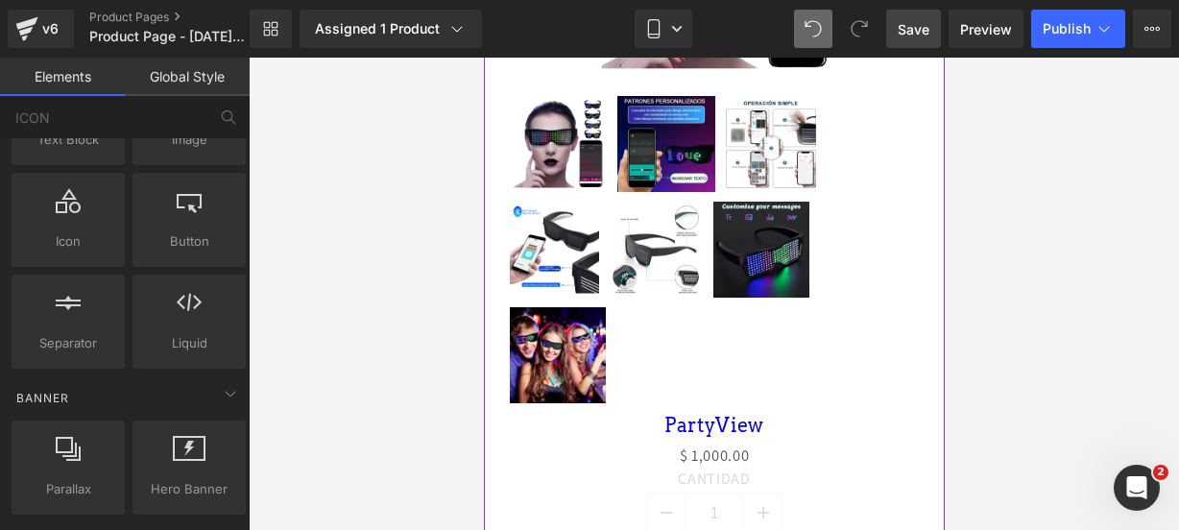
scroll to position [845, 0]
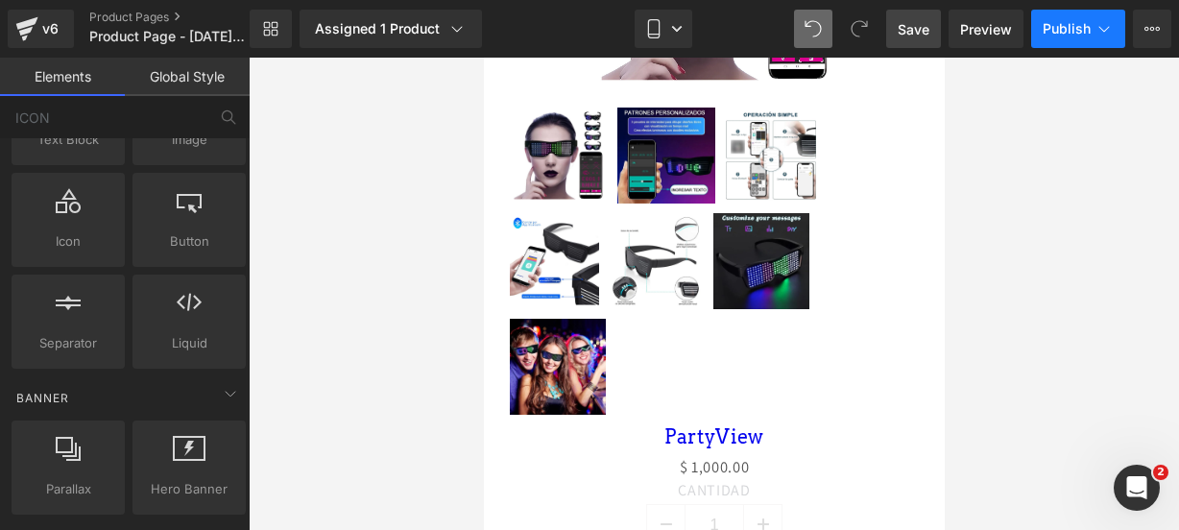
click at [1043, 38] on button "Publish" at bounding box center [1078, 29] width 94 height 38
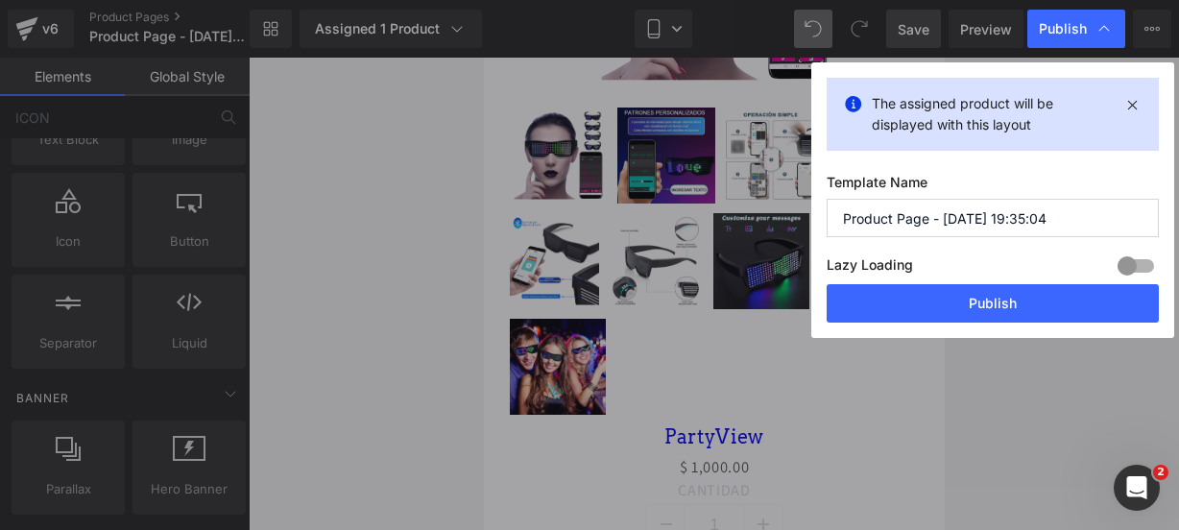
drag, startPoint x: 1047, startPoint y: 220, endPoint x: 596, endPoint y: 277, distance: 454.9
click at [596, 277] on div "Publish The assigned product will be displayed with this layout Template Name P…" at bounding box center [589, 265] width 1179 height 530
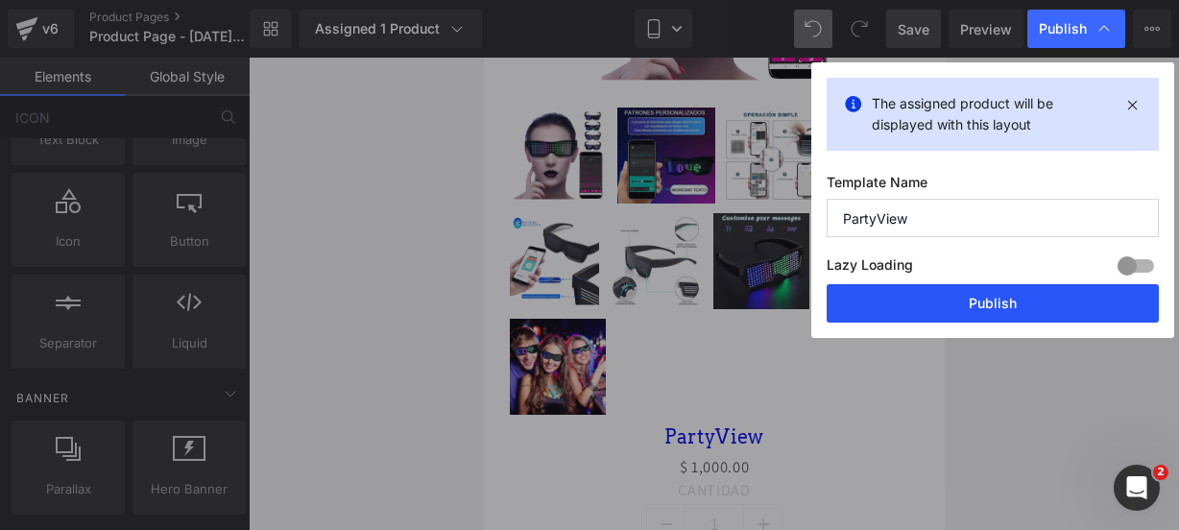
type input "PartyView"
click at [866, 291] on button "Publish" at bounding box center [993, 303] width 332 height 38
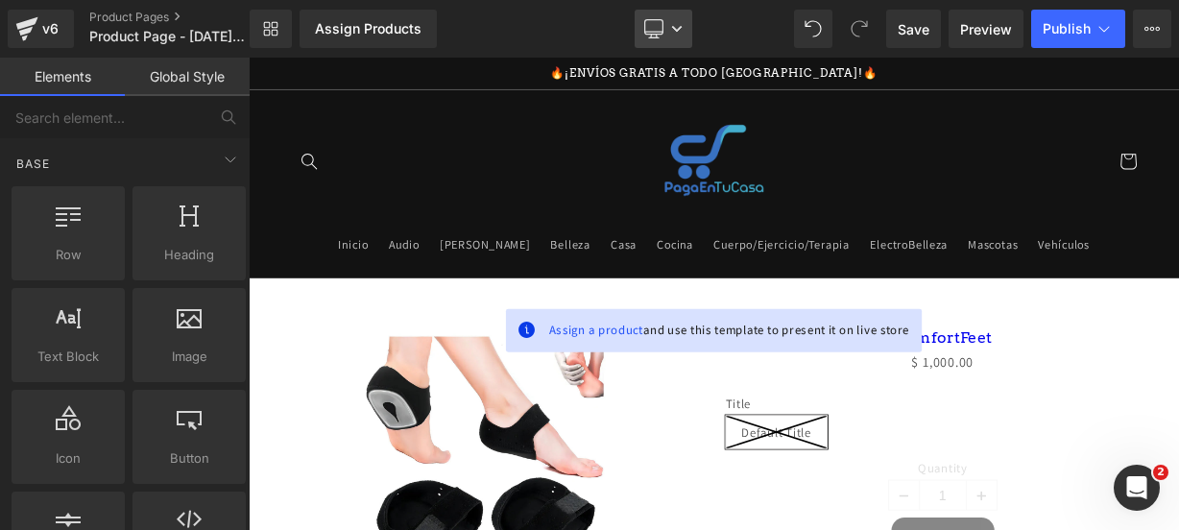
click at [662, 27] on icon at bounding box center [653, 27] width 18 height 14
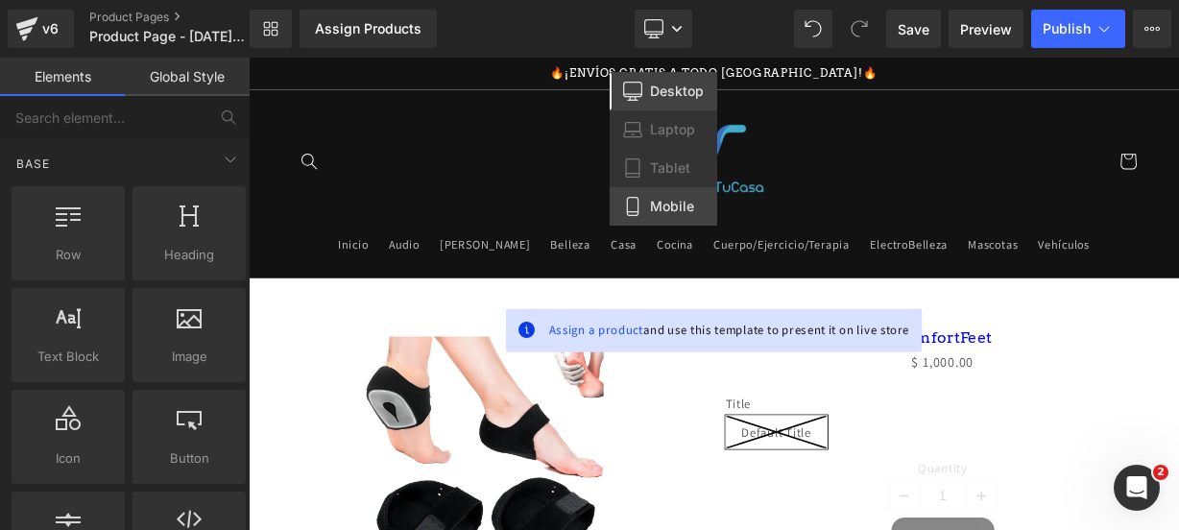
click at [670, 202] on span "Mobile" at bounding box center [672, 206] width 44 height 17
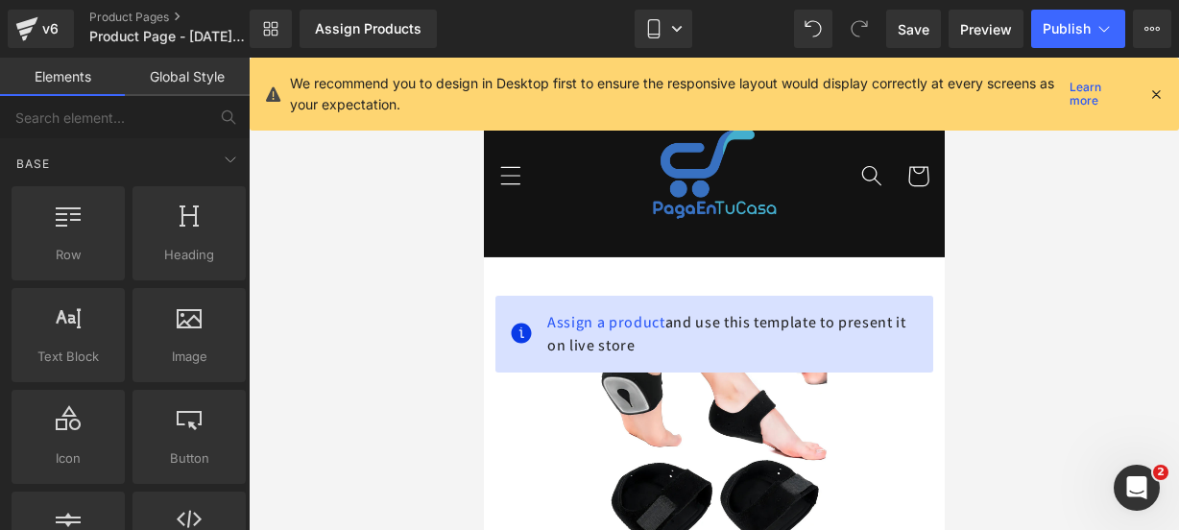
scroll to position [198, 0]
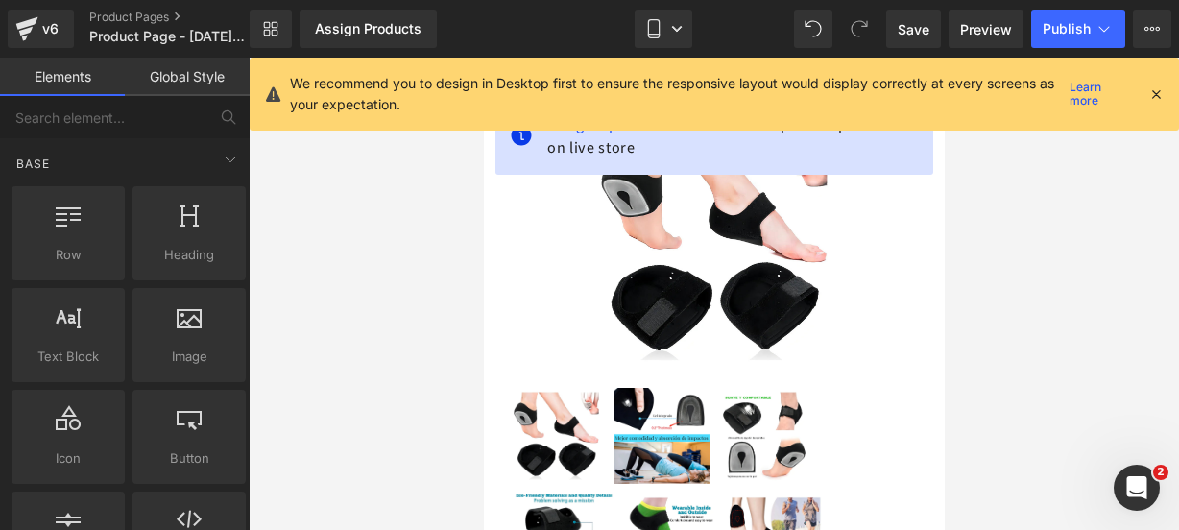
click at [1154, 90] on icon at bounding box center [1155, 93] width 17 height 17
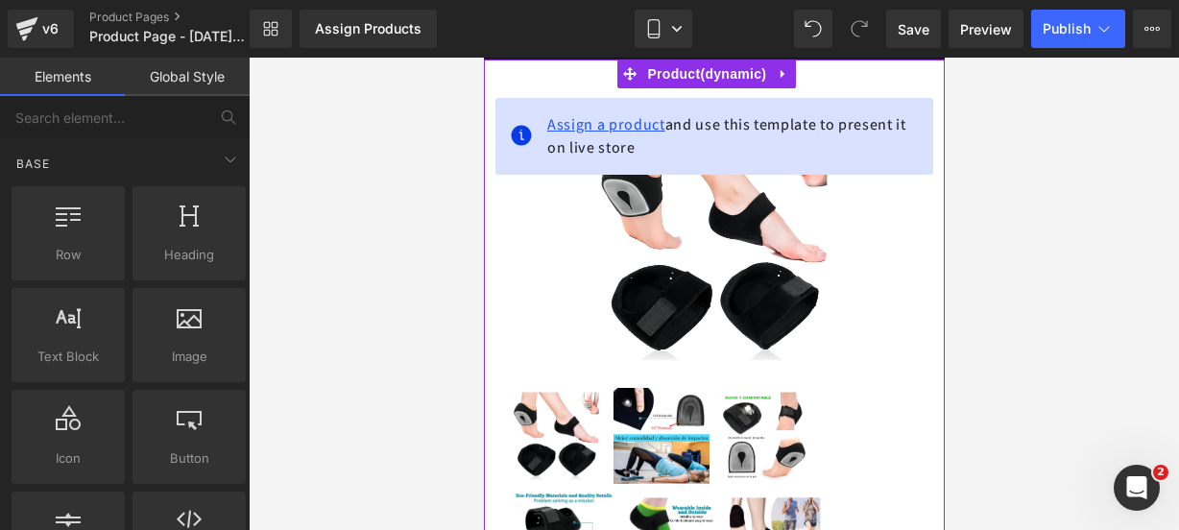
click at [620, 120] on span "Assign a product" at bounding box center [605, 124] width 118 height 20
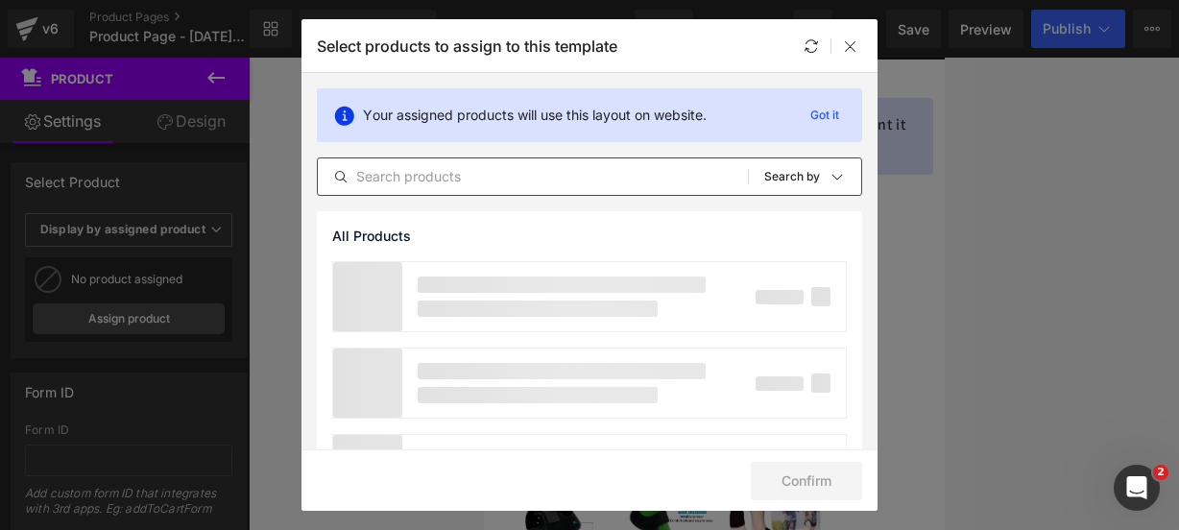
click at [470, 164] on div "All Products Shopify Collections Product Templates Shopify Collections Sort: Se…" at bounding box center [589, 176] width 545 height 38
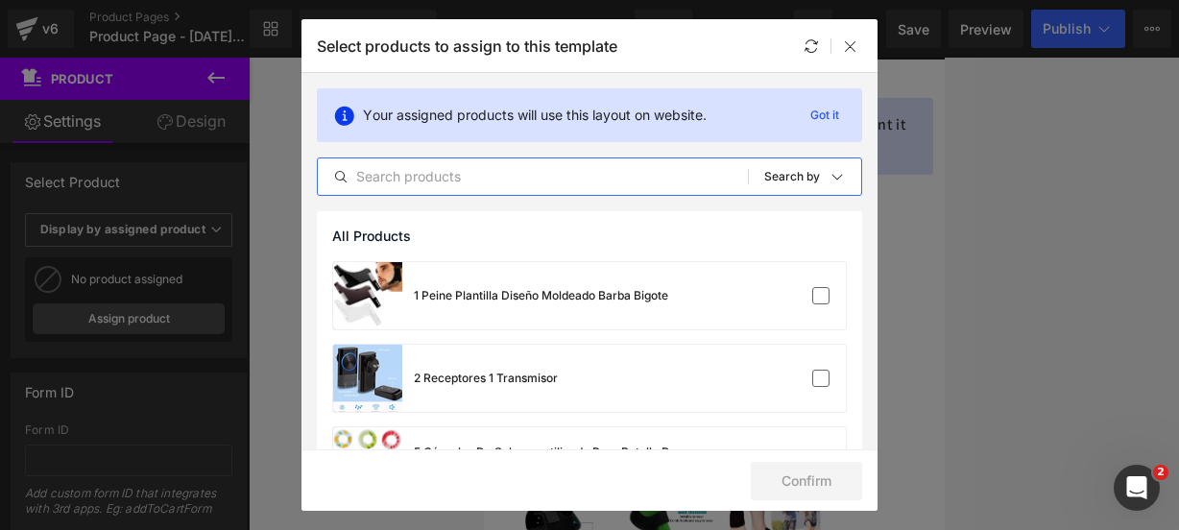
click at [437, 174] on input "text" at bounding box center [533, 176] width 430 height 23
paste input "Comfort"
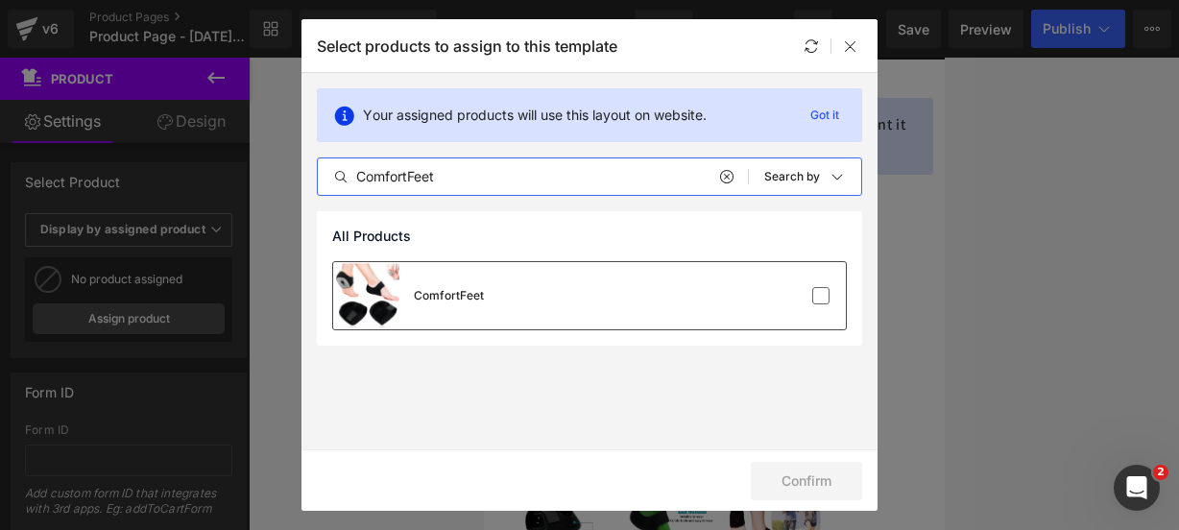
type input "ComfortFeet"
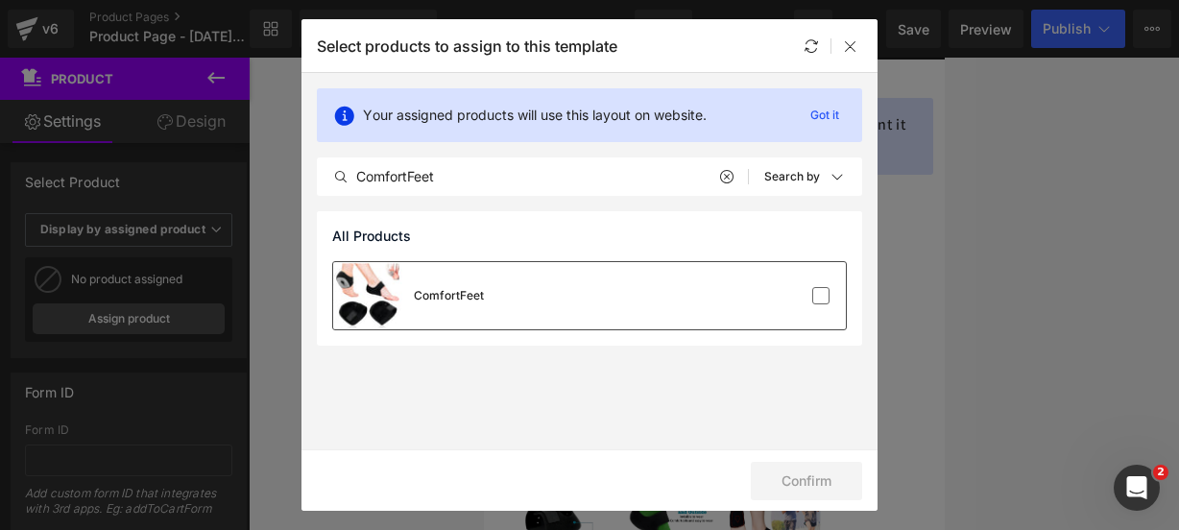
click at [489, 322] on div "ComfortFeet" at bounding box center [589, 295] width 513 height 67
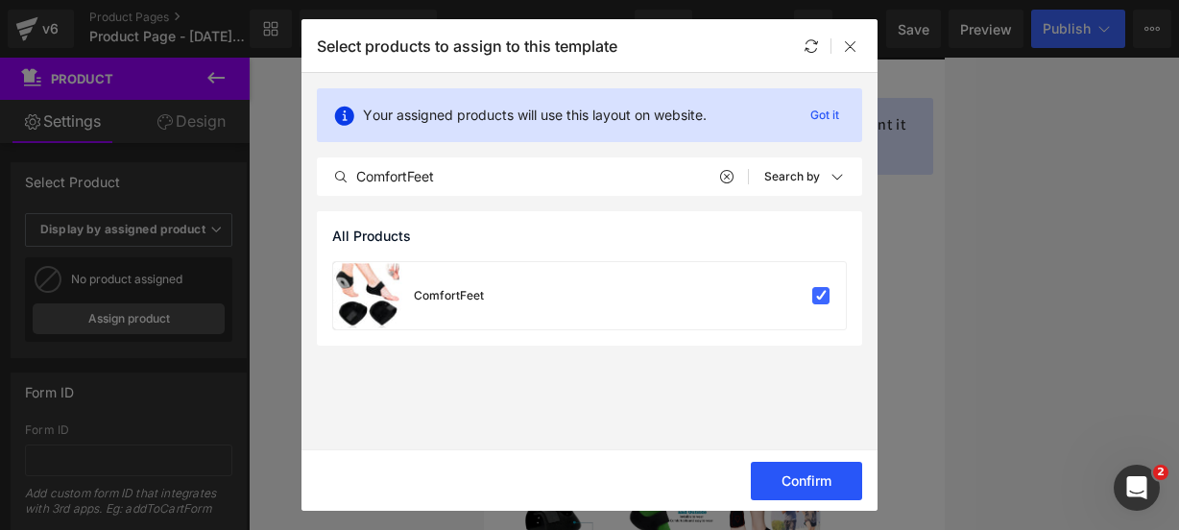
click at [776, 478] on button "Confirm" at bounding box center [806, 481] width 111 height 38
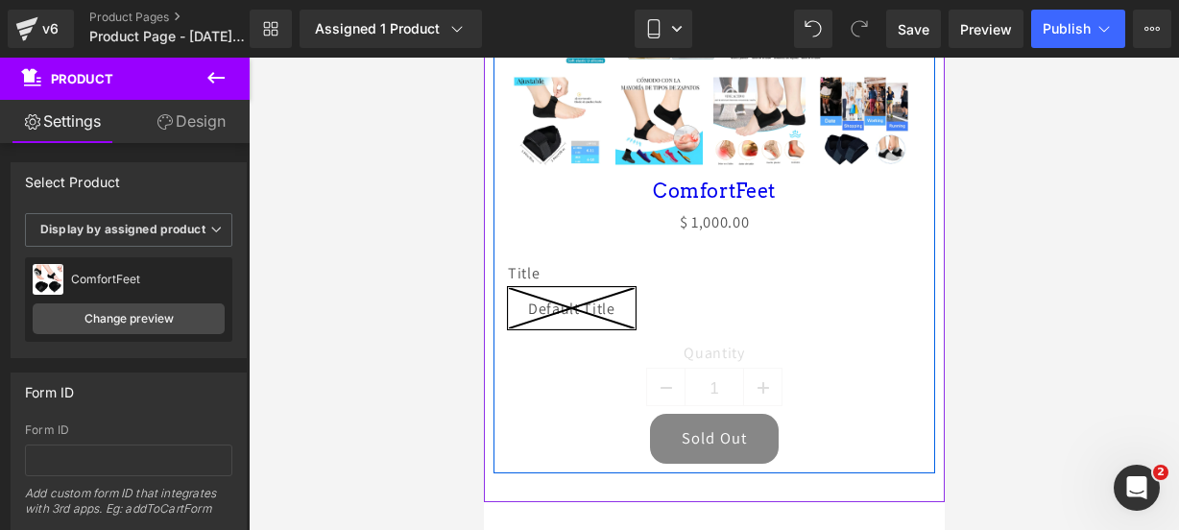
scroll to position [732, 0]
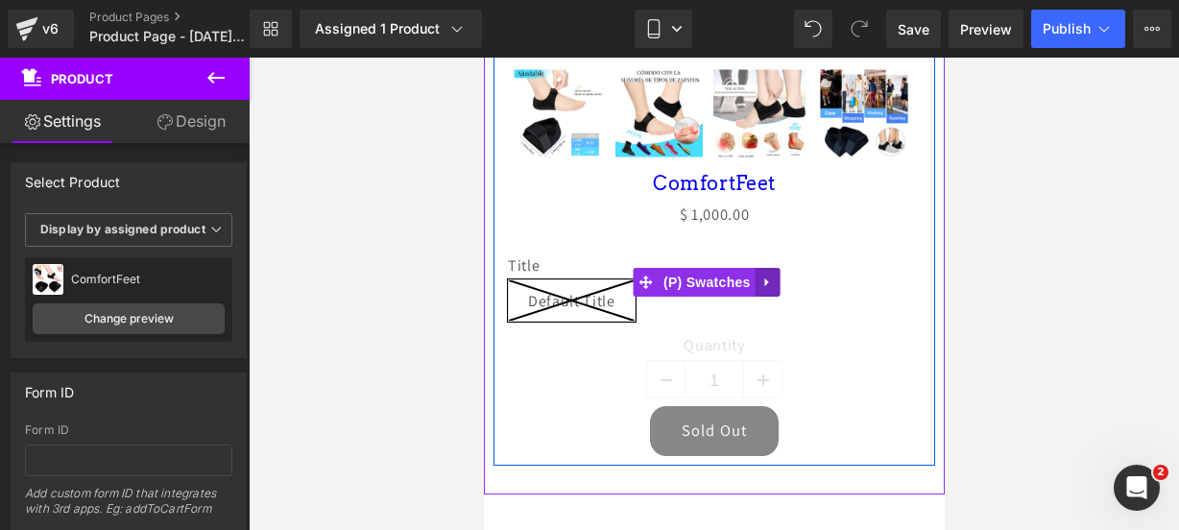
click at [760, 289] on icon at bounding box center [766, 282] width 13 height 14
click at [768, 297] on link at bounding box center [779, 282] width 25 height 29
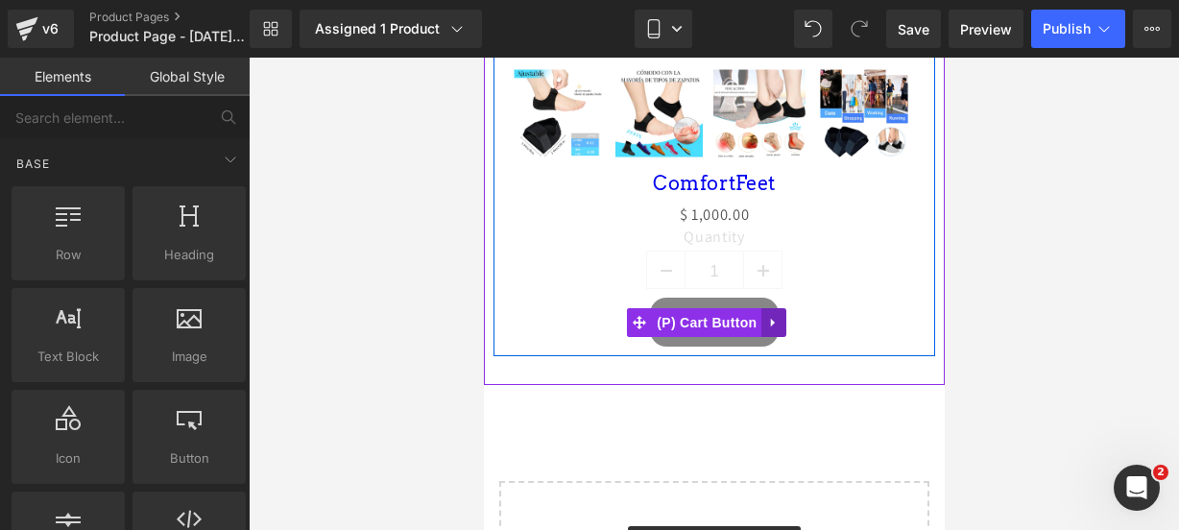
click at [778, 329] on icon at bounding box center [772, 322] width 13 height 14
click at [778, 337] on link at bounding box center [785, 322] width 25 height 29
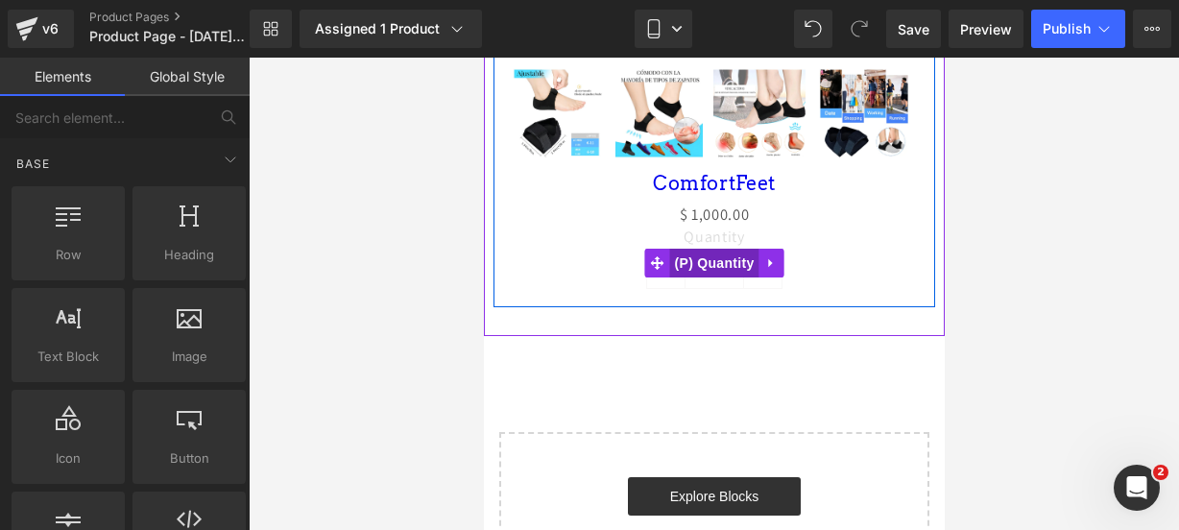
click at [689, 277] on span "(P) Quantity" at bounding box center [713, 263] width 89 height 29
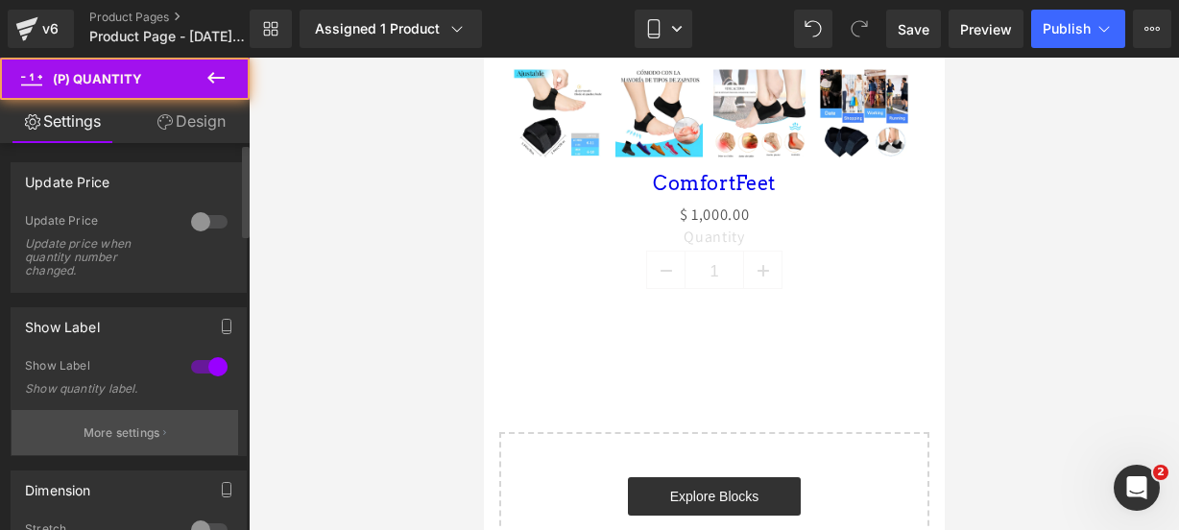
click at [100, 437] on p "More settings" at bounding box center [122, 432] width 77 height 17
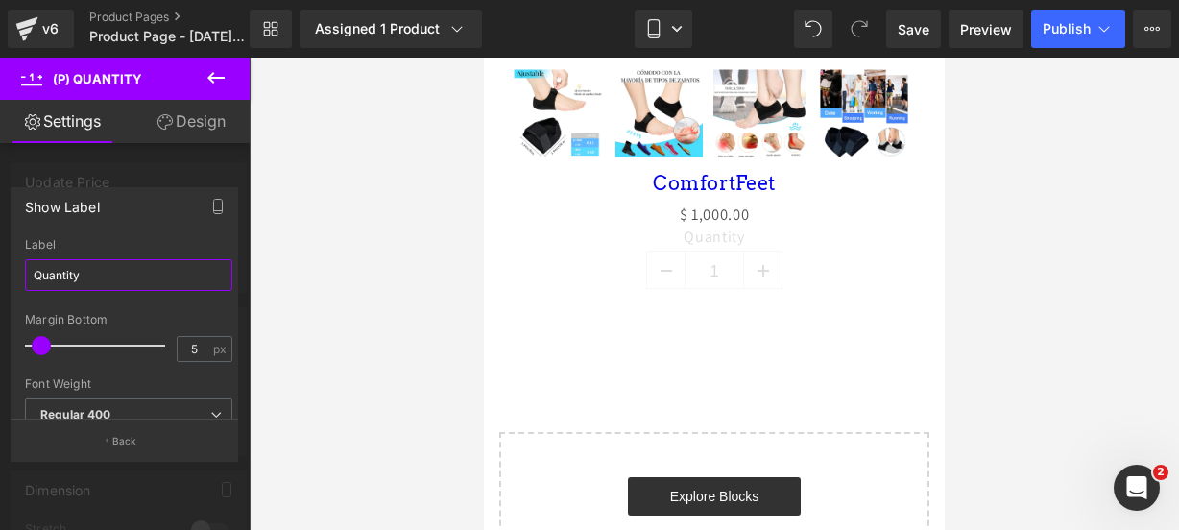
click at [107, 277] on input "Quantity" at bounding box center [128, 275] width 207 height 32
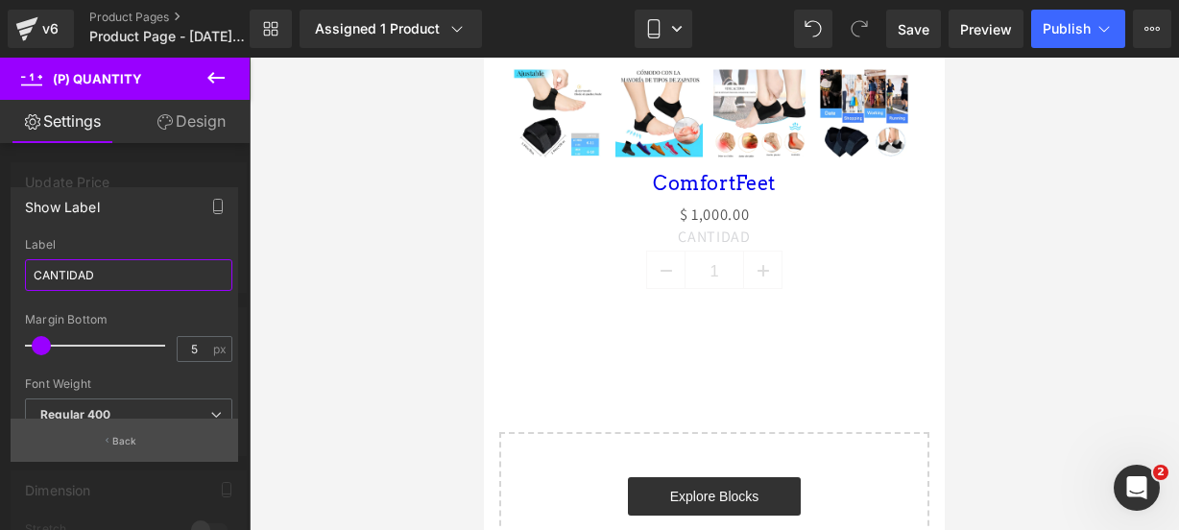
type input "CANTIDAD"
click at [96, 437] on button "Back" at bounding box center [125, 440] width 228 height 43
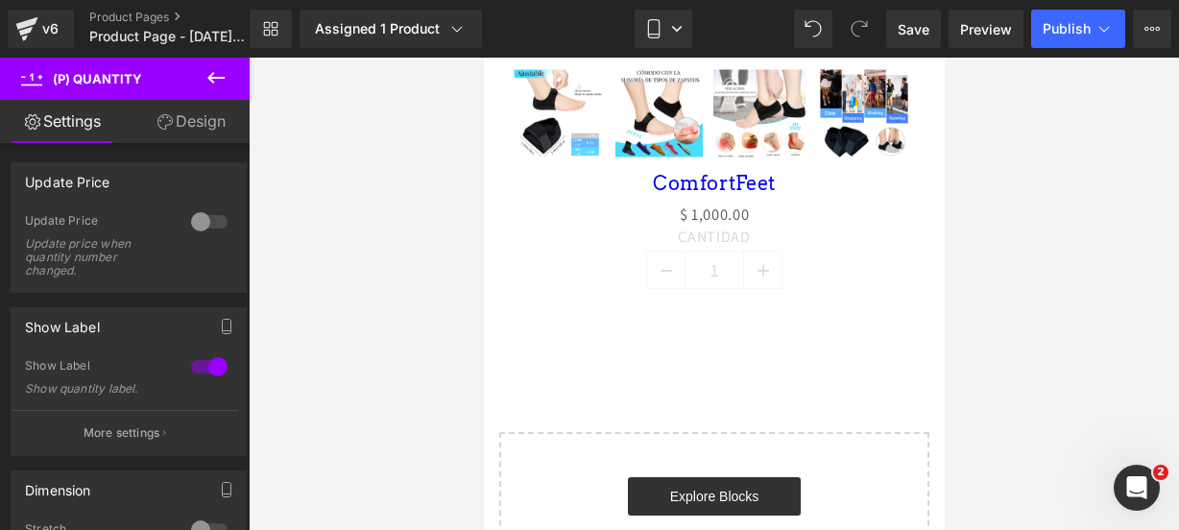
click at [223, 80] on icon at bounding box center [215, 77] width 23 height 23
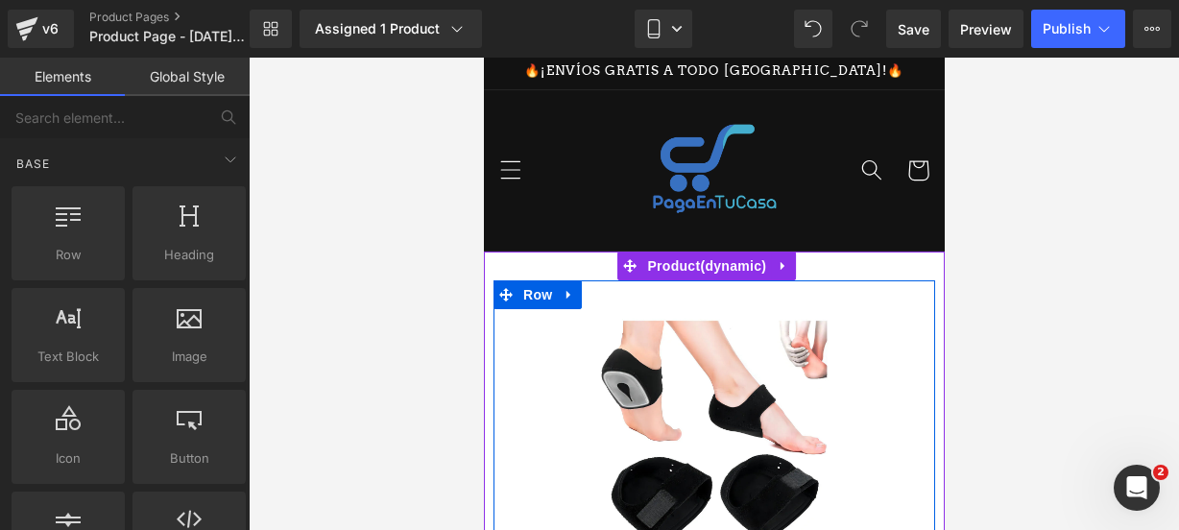
scroll to position [4, 0]
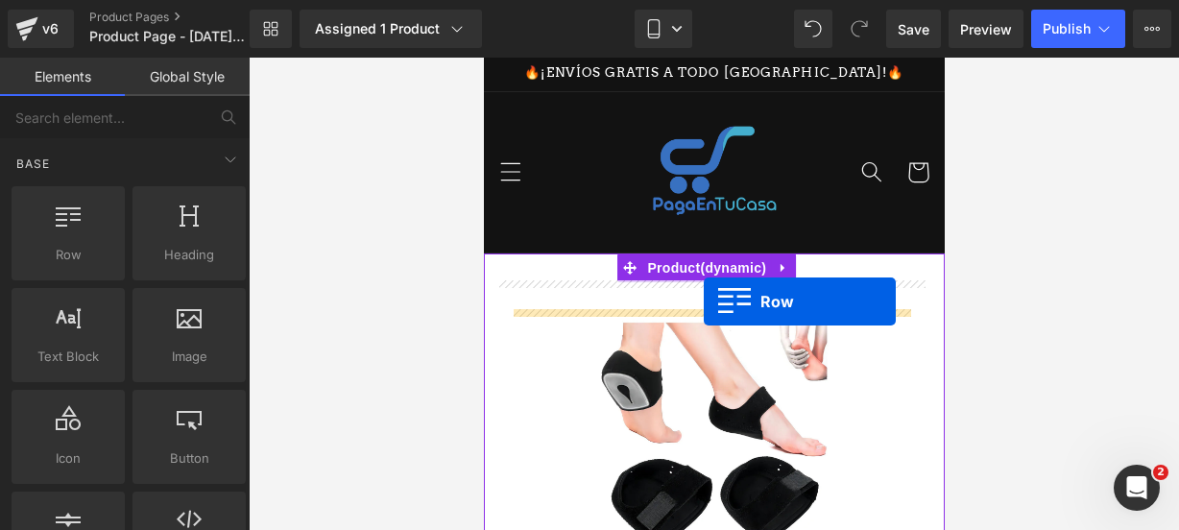
drag, startPoint x: 564, startPoint y: 291, endPoint x: 703, endPoint y: 301, distance: 139.6
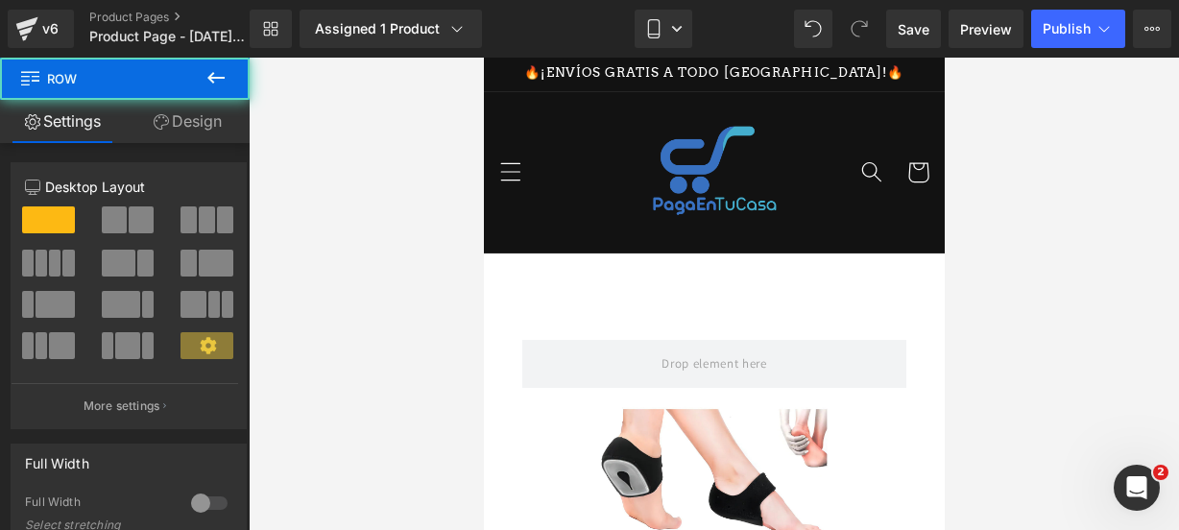
click at [225, 70] on icon at bounding box center [215, 77] width 23 height 23
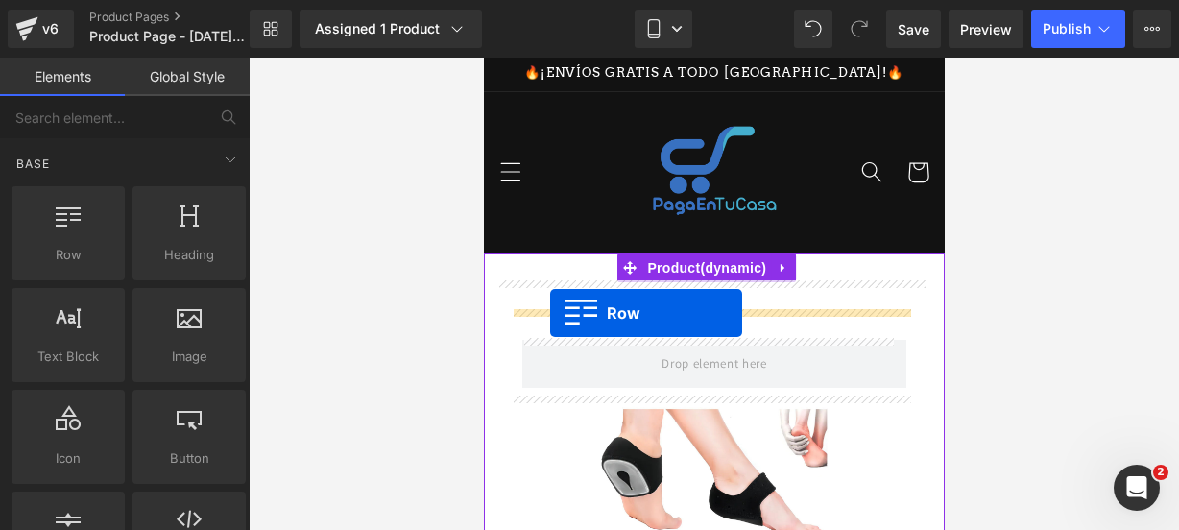
drag, startPoint x: 554, startPoint y: 285, endPoint x: 549, endPoint y: 313, distance: 28.3
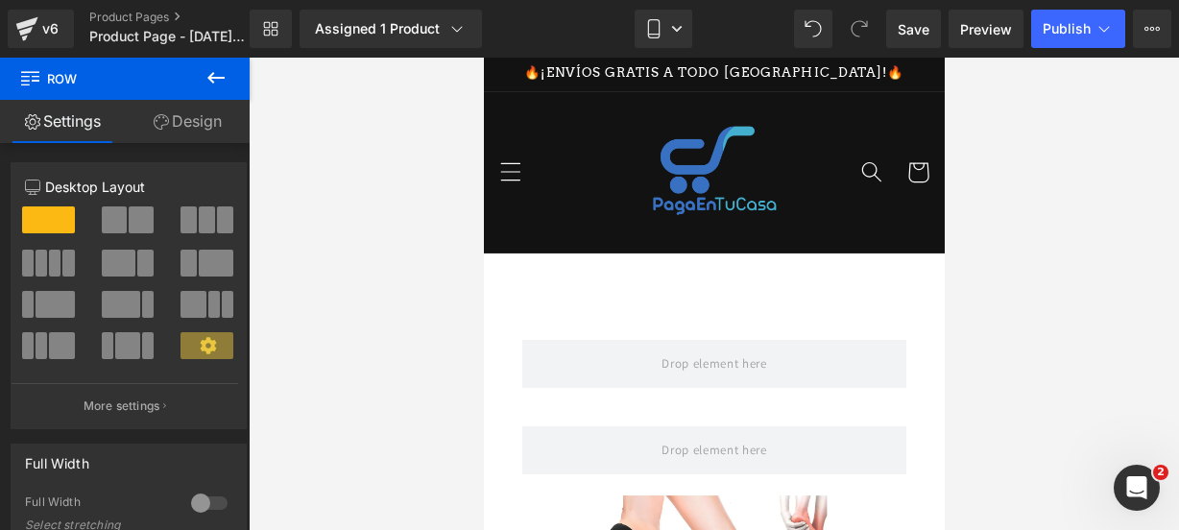
click at [223, 51] on div "v6 Product Pages Product Page - Oct 5, 21:15:25" at bounding box center [125, 29] width 250 height 58
click at [219, 71] on icon at bounding box center [215, 77] width 23 height 23
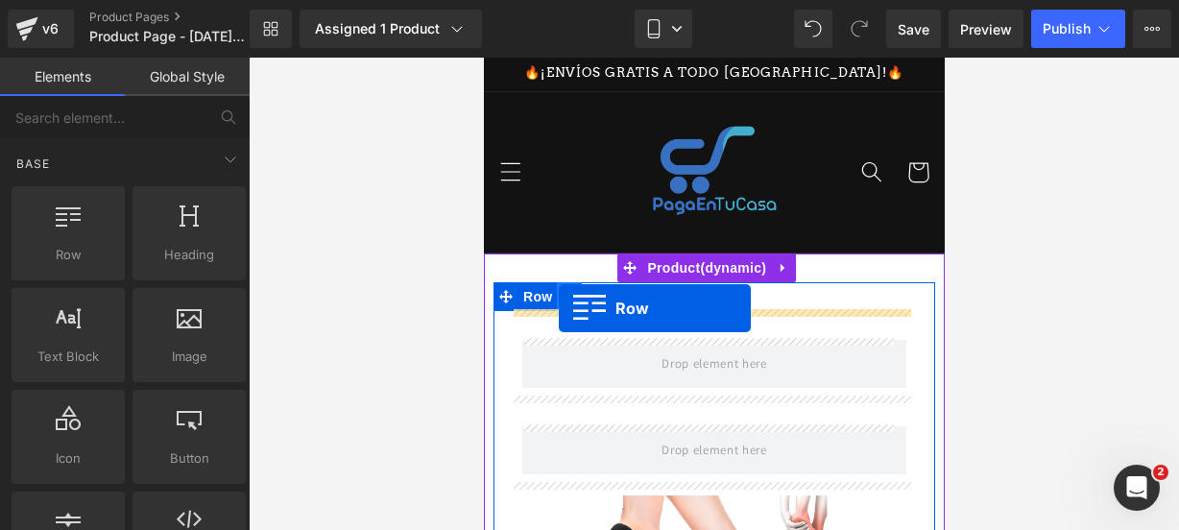
drag, startPoint x: 560, startPoint y: 266, endPoint x: 558, endPoint y: 308, distance: 42.3
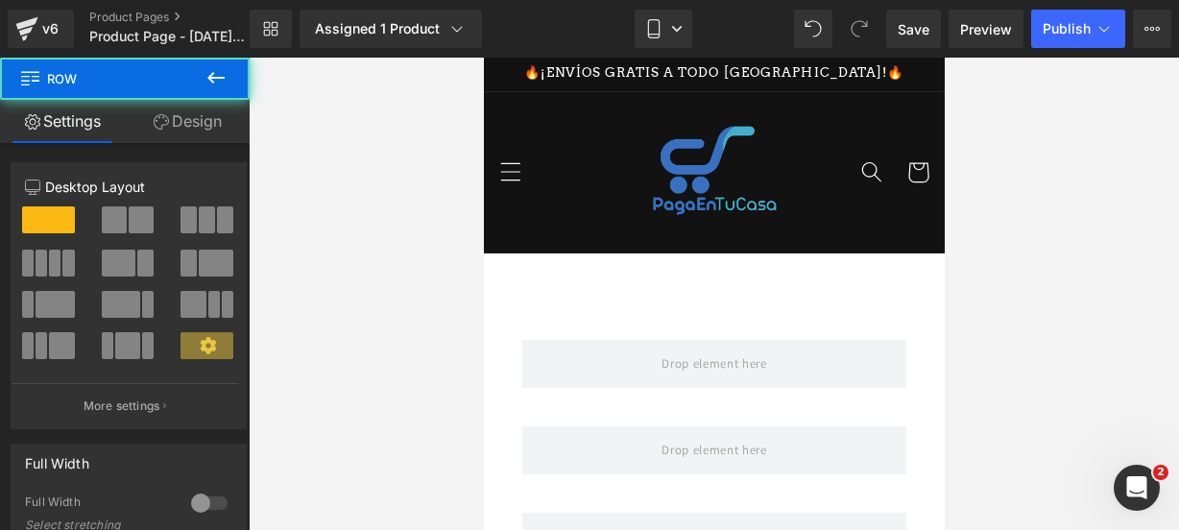
click at [225, 78] on icon at bounding box center [215, 78] width 17 height 12
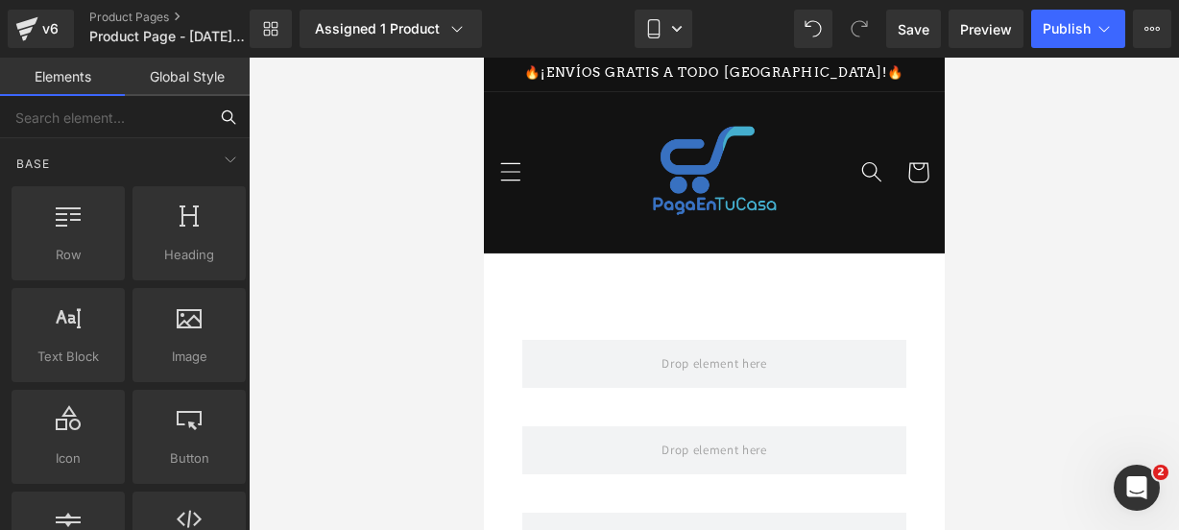
click at [192, 113] on input "text" at bounding box center [103, 117] width 207 height 42
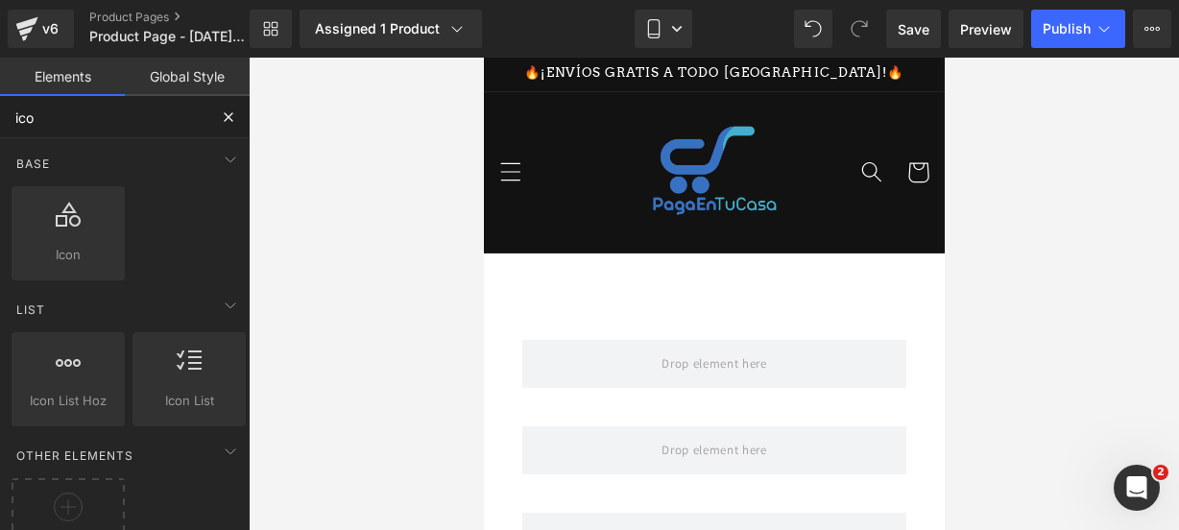
type input "icon"
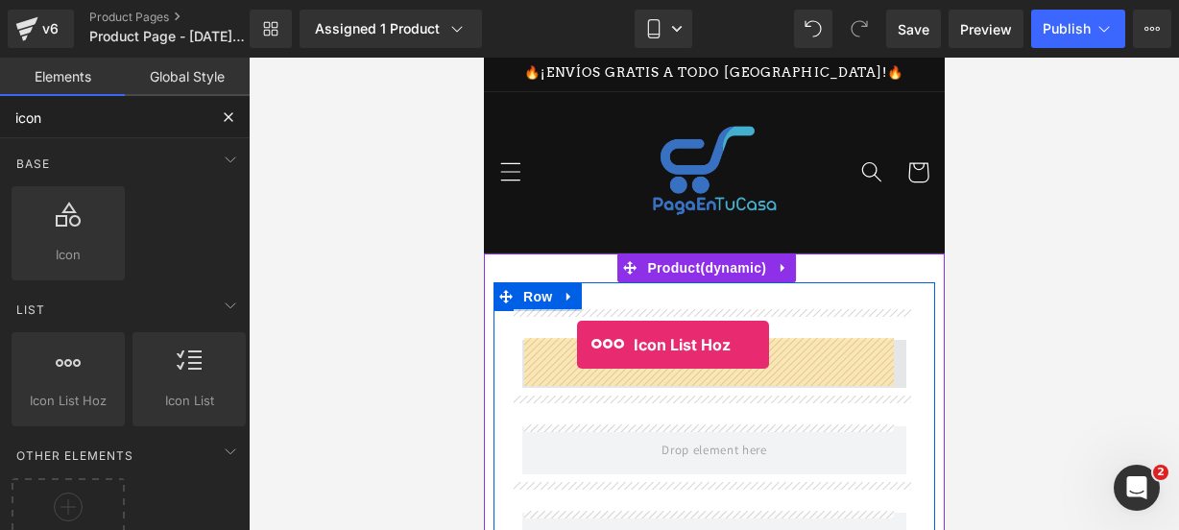
drag, startPoint x: 569, startPoint y: 407, endPoint x: 576, endPoint y: 345, distance: 62.8
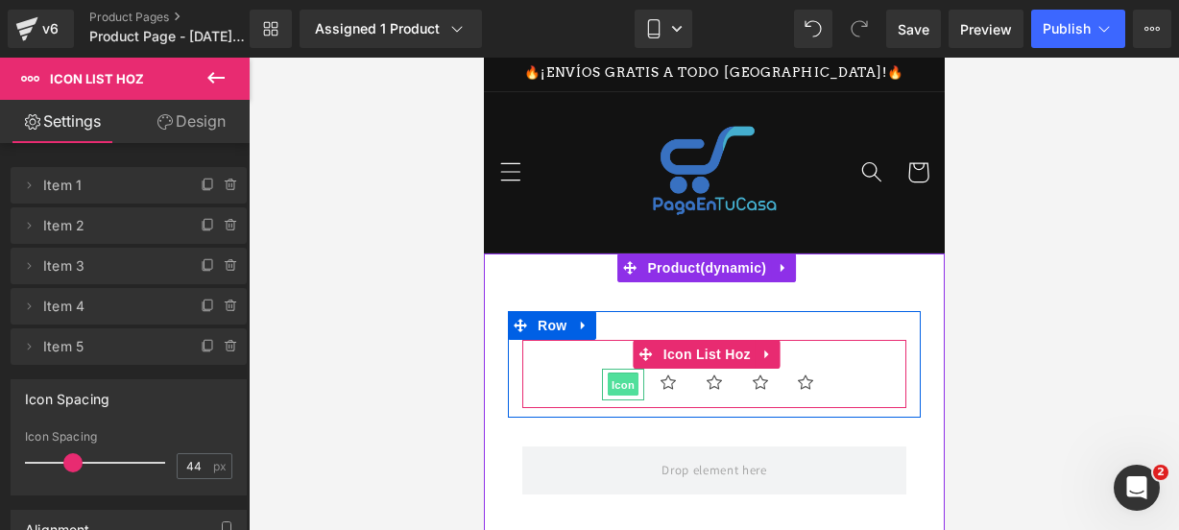
click at [614, 386] on span "Icon" at bounding box center [622, 384] width 31 height 23
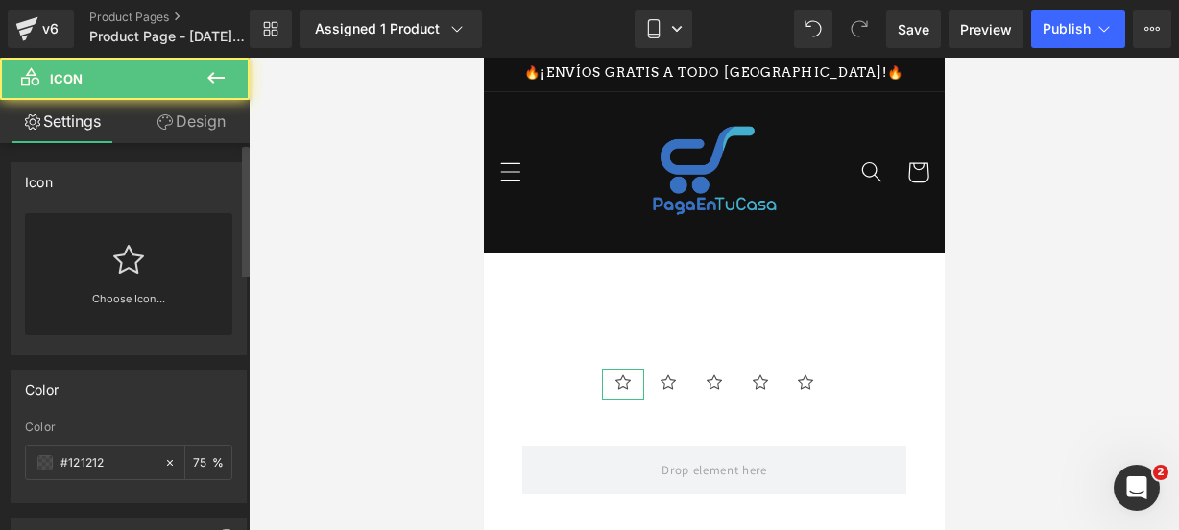
click at [113, 269] on icon at bounding box center [128, 259] width 31 height 31
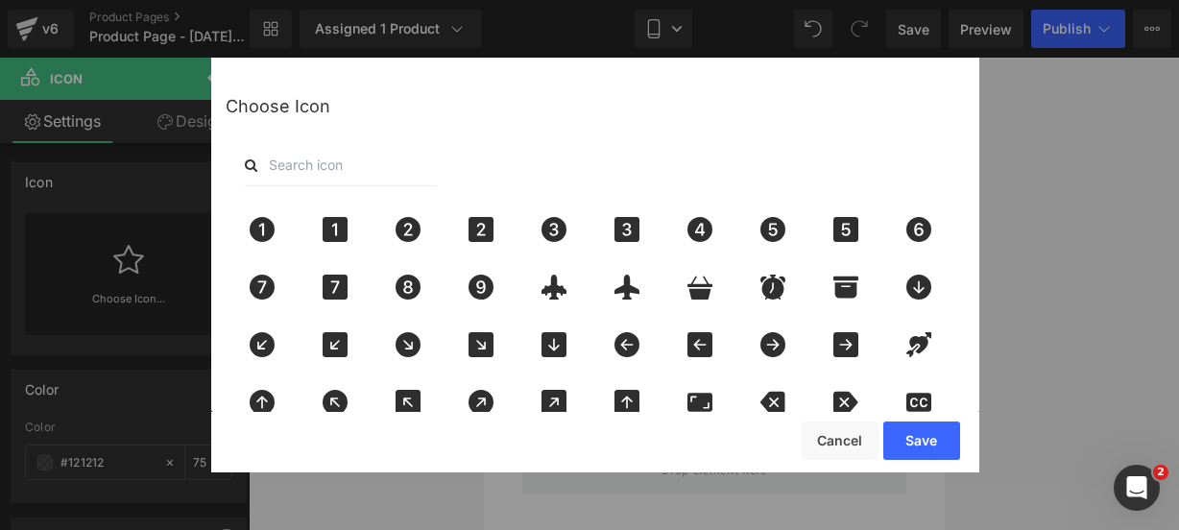
click at [293, 168] on input "text" at bounding box center [341, 165] width 192 height 42
type input "star"
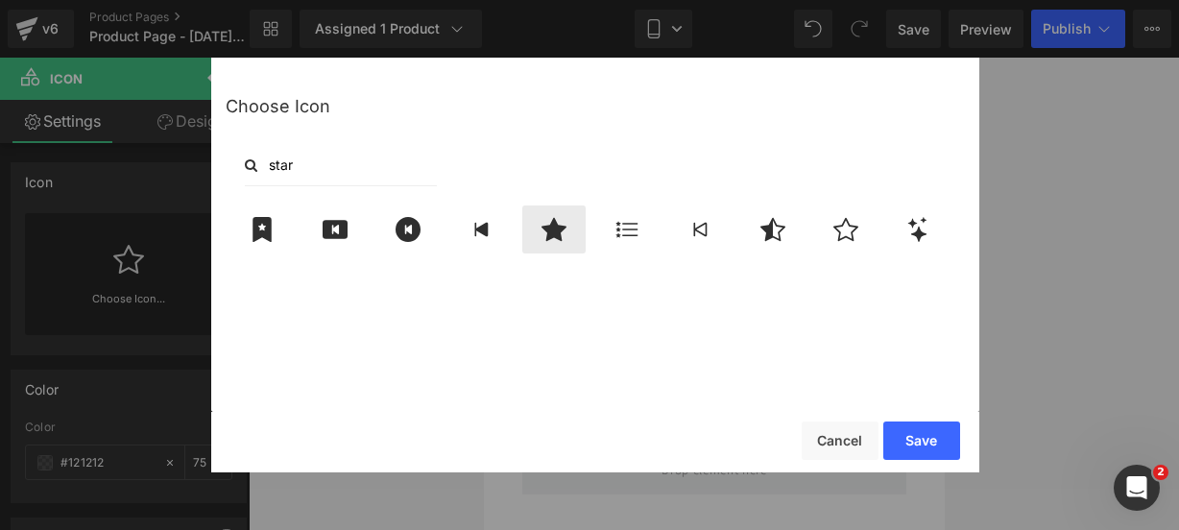
click at [551, 237] on icon at bounding box center [553, 229] width 25 height 23
click at [918, 444] on button "Save" at bounding box center [921, 440] width 77 height 38
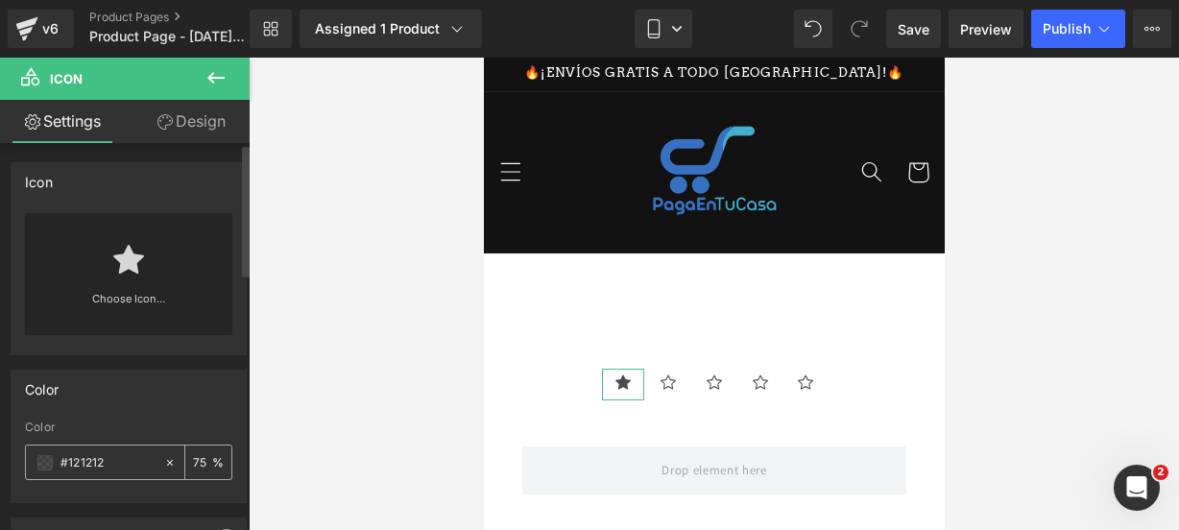
click at [39, 459] on span at bounding box center [44, 462] width 15 height 15
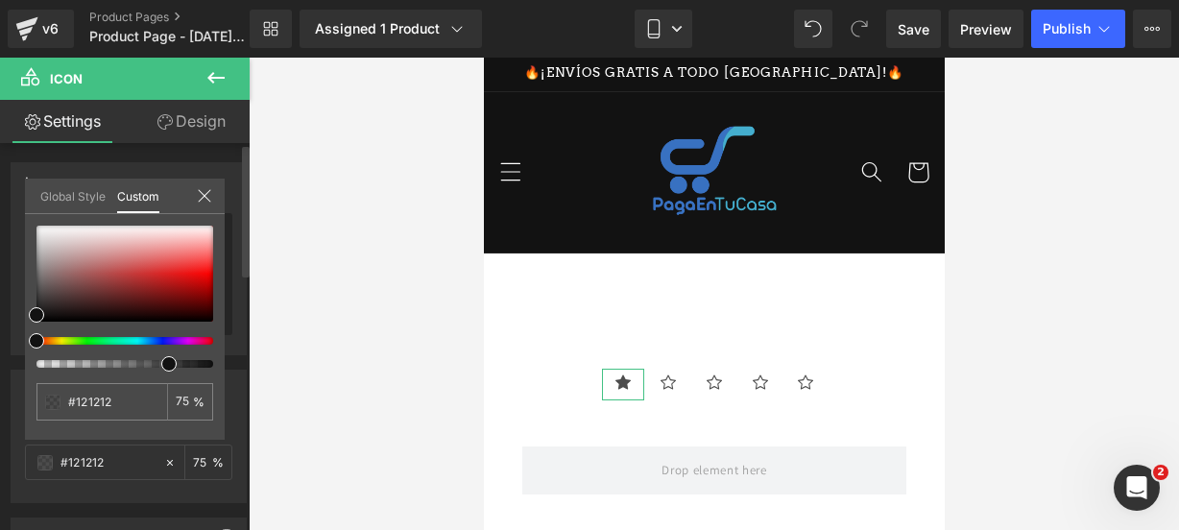
type input "#111111"
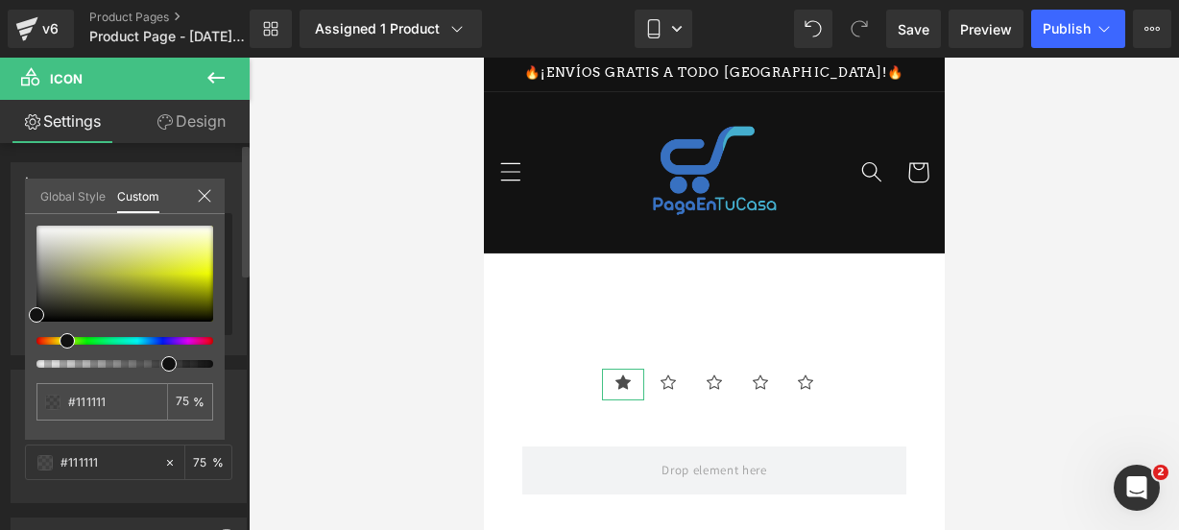
click at [60, 339] on div at bounding box center [117, 341] width 177 height 8
type input "#f3ff0f"
click at [207, 271] on div at bounding box center [124, 274] width 177 height 96
click at [205, 195] on icon at bounding box center [204, 195] width 15 height 15
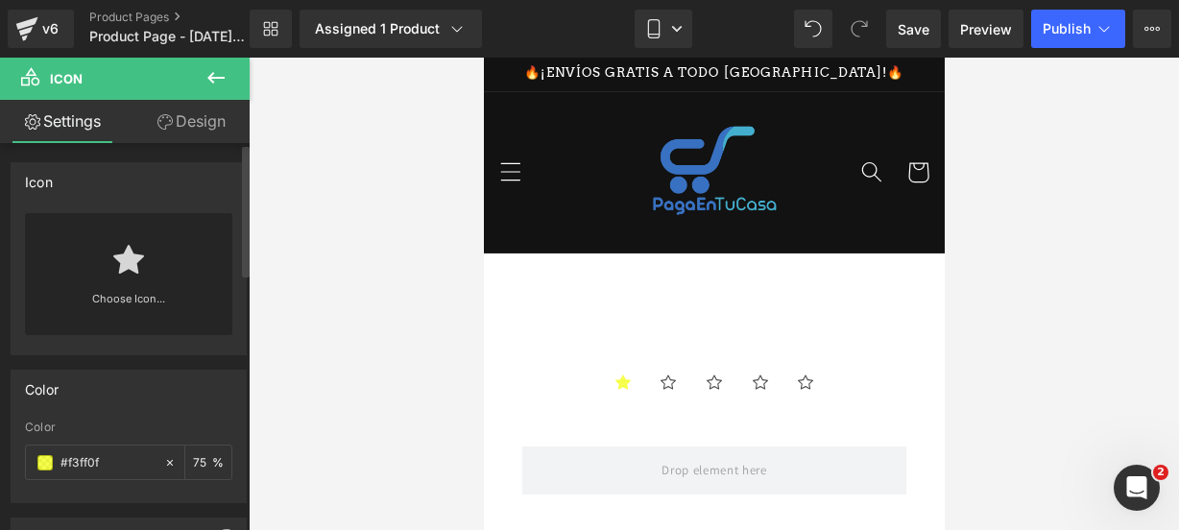
click at [565, 388] on ul "Icon Icon Icon Icon Icon" at bounding box center [713, 389] width 384 height 40
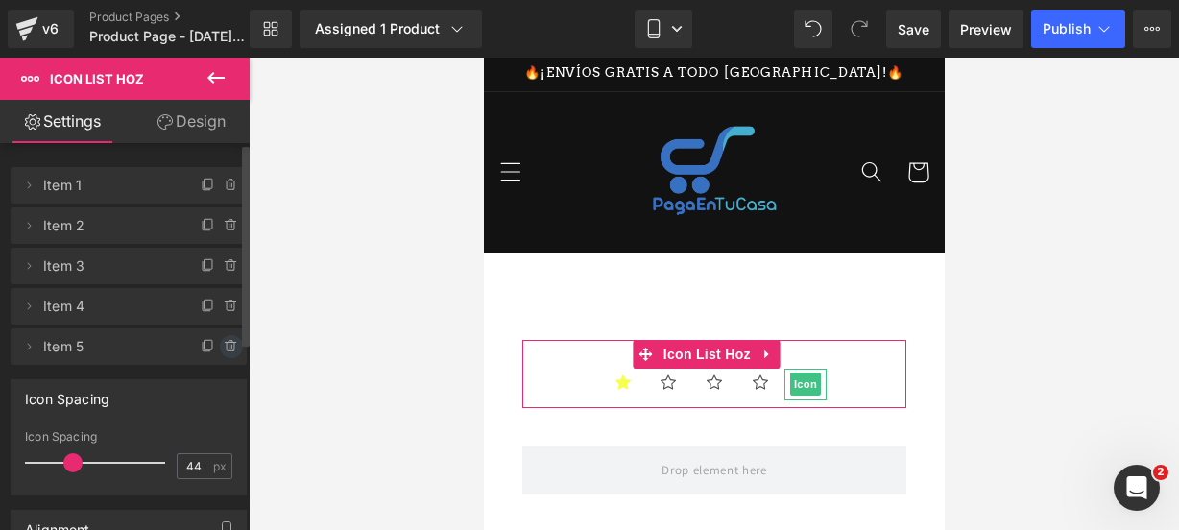
click at [224, 348] on icon at bounding box center [231, 346] width 15 height 15
click at [222, 348] on button "Delete" at bounding box center [215, 347] width 60 height 25
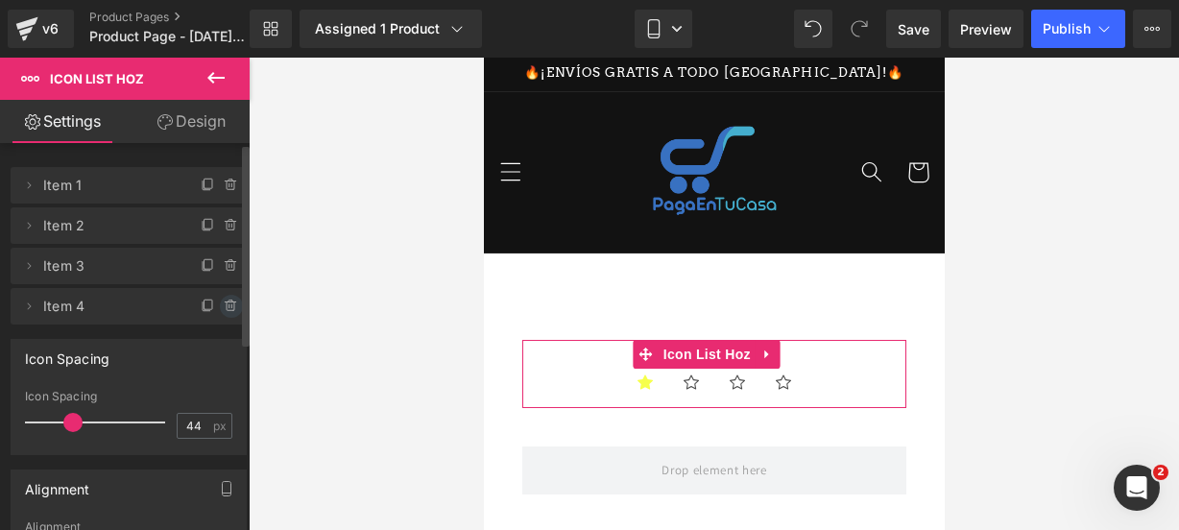
click at [221, 316] on li "Delete Cancel Item 4 Item 4" at bounding box center [129, 306] width 236 height 36
click at [224, 312] on icon at bounding box center [231, 306] width 15 height 15
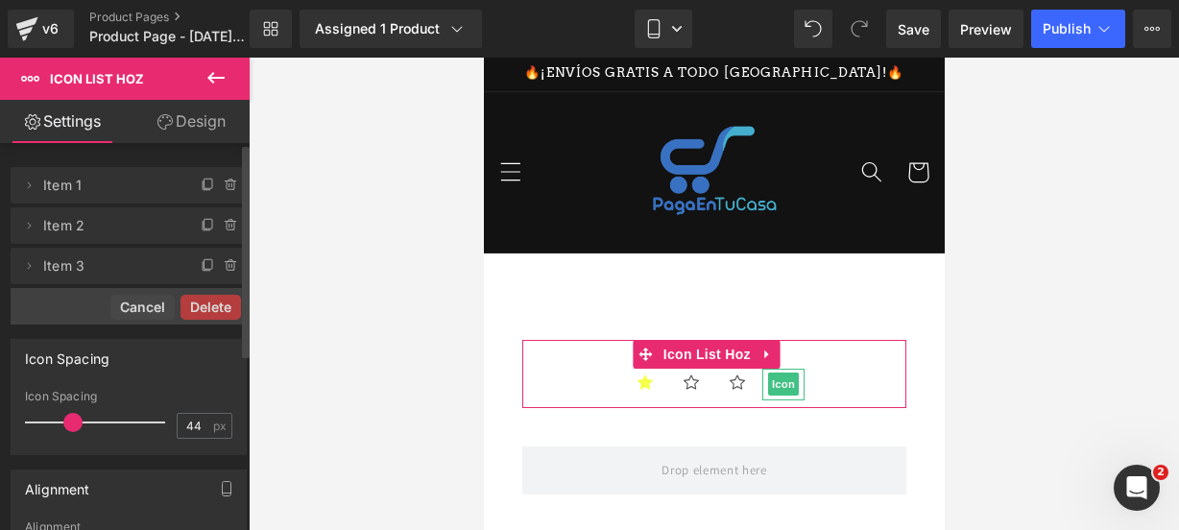
drag, startPoint x: 221, startPoint y: 312, endPoint x: 221, endPoint y: 301, distance: 10.6
click at [221, 308] on button "Delete" at bounding box center [210, 307] width 60 height 25
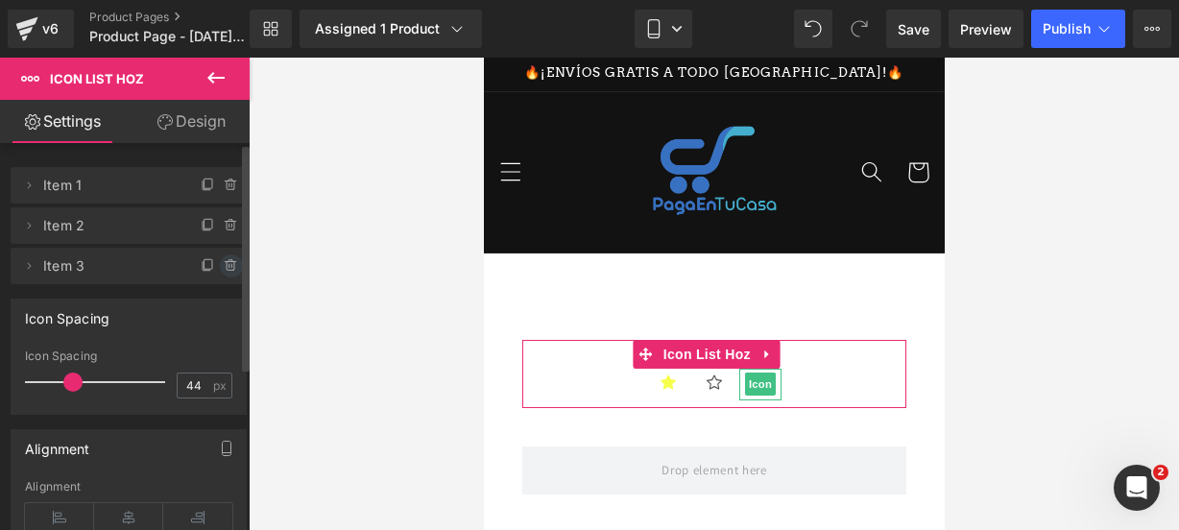
click at [228, 262] on icon at bounding box center [230, 261] width 4 height 2
click at [221, 262] on button "Delete" at bounding box center [215, 266] width 60 height 25
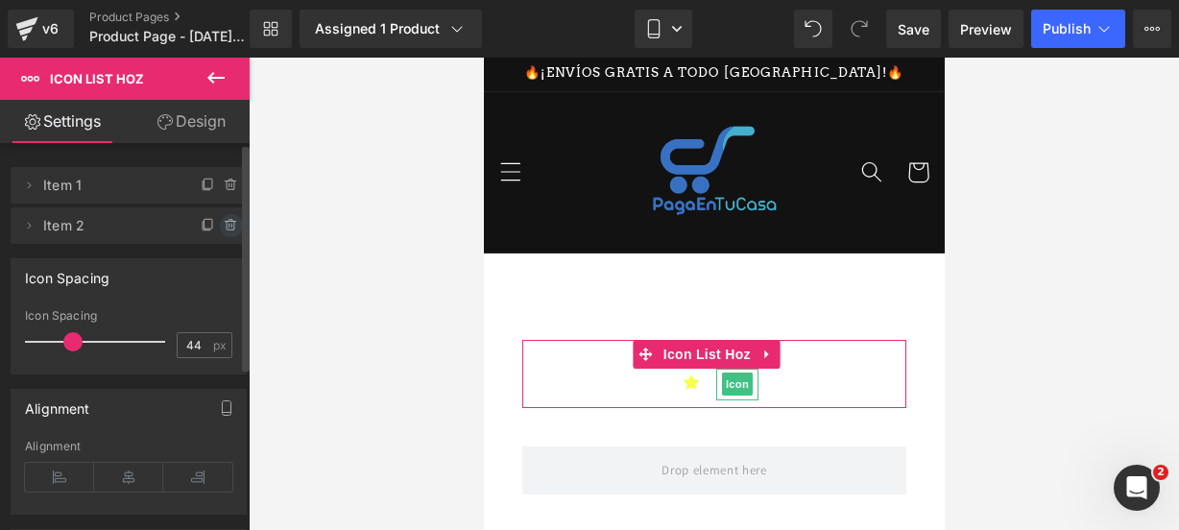
click at [224, 220] on icon at bounding box center [231, 225] width 15 height 15
click at [222, 220] on button "Delete" at bounding box center [210, 226] width 60 height 25
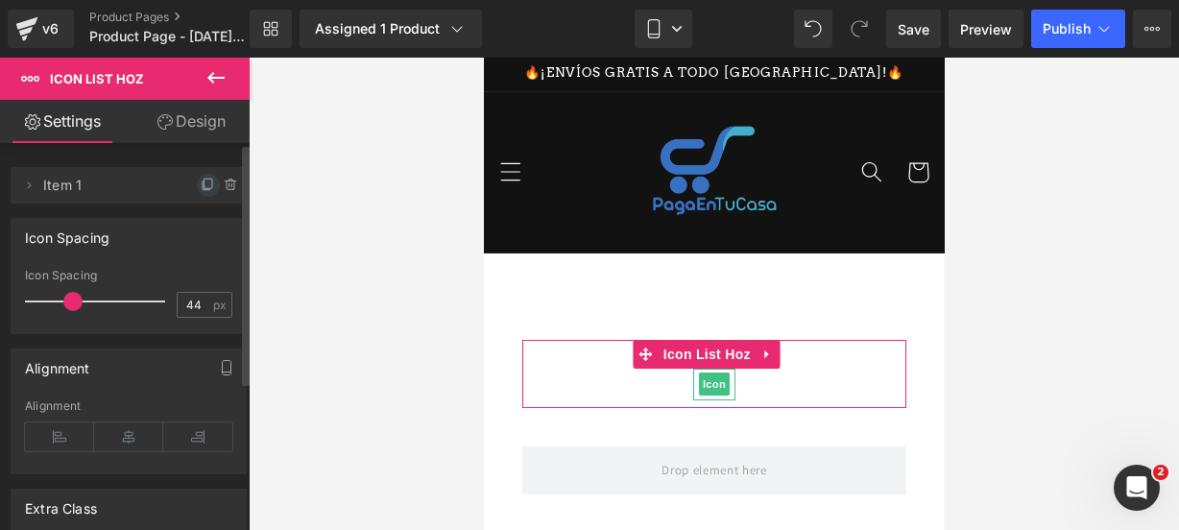
click at [204, 187] on icon at bounding box center [208, 185] width 15 height 15
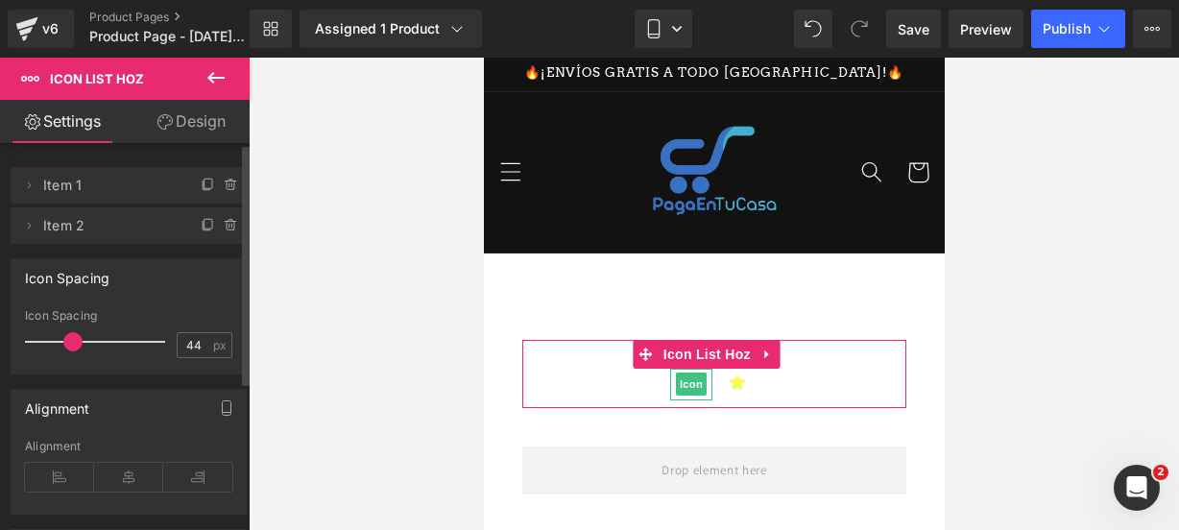
click at [204, 187] on icon at bounding box center [208, 185] width 15 height 15
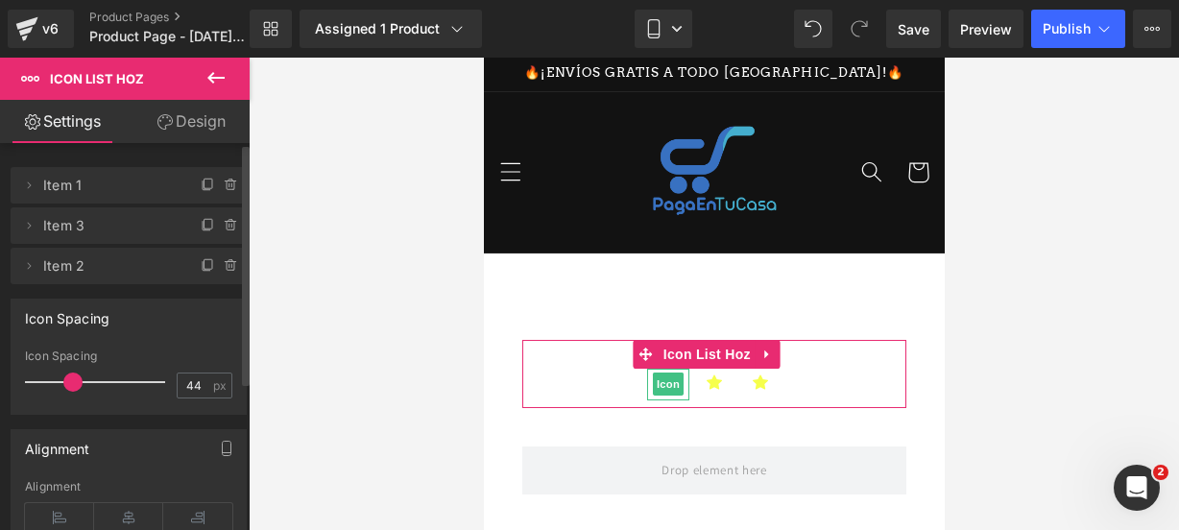
click at [204, 187] on icon at bounding box center [208, 185] width 15 height 15
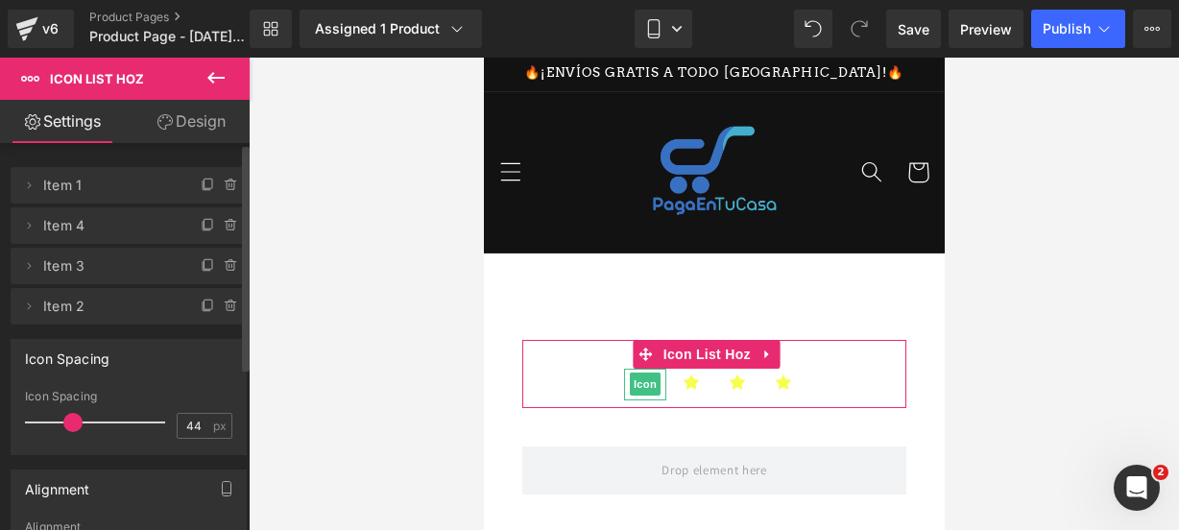
click at [204, 187] on icon at bounding box center [208, 185] width 15 height 15
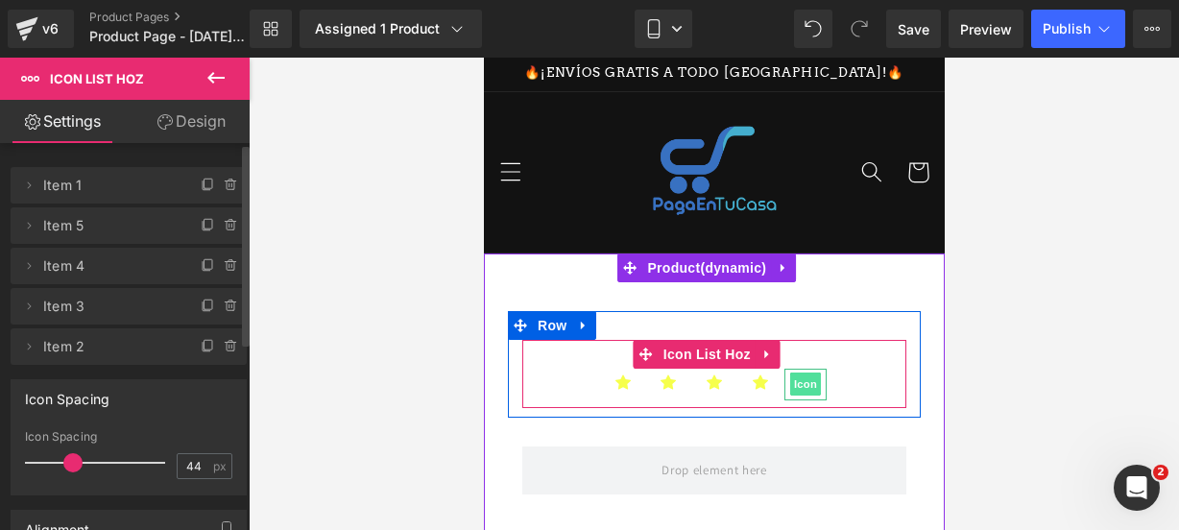
click at [796, 386] on span "Icon" at bounding box center [804, 383] width 31 height 23
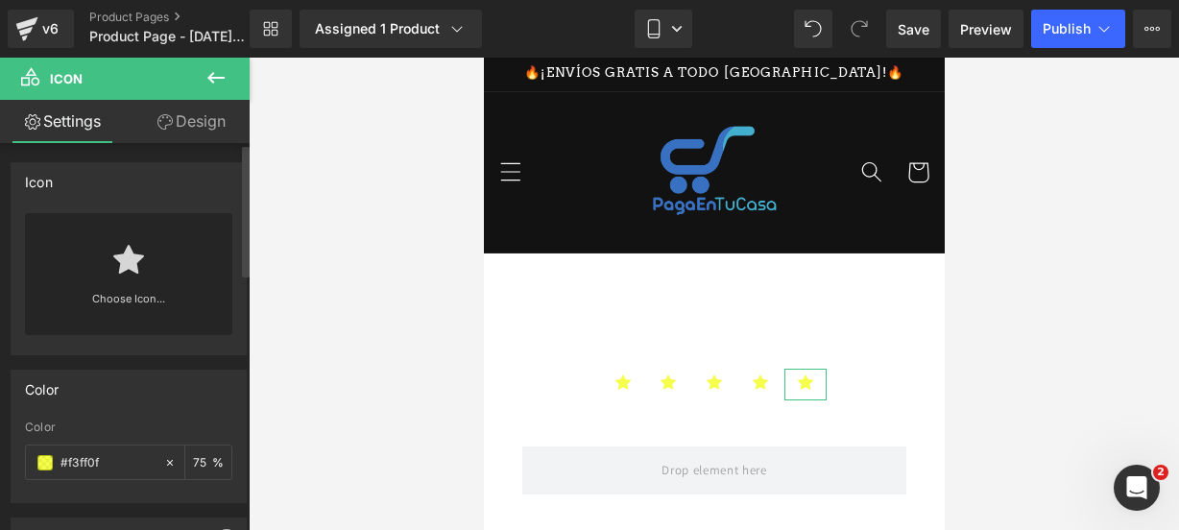
click at [125, 291] on link "Choose Icon..." at bounding box center [128, 312] width 207 height 45
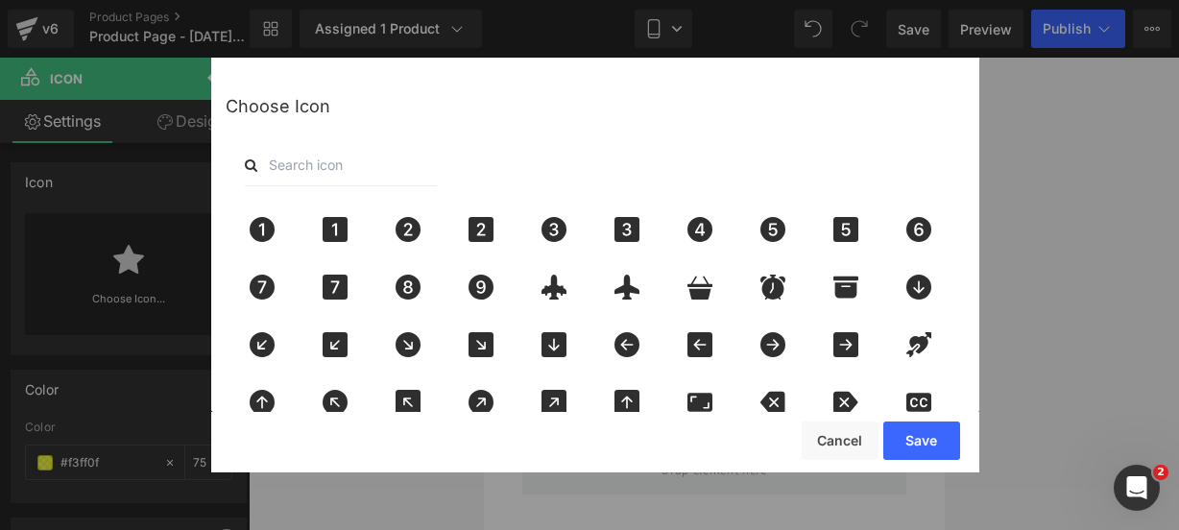
click at [342, 172] on input "text" at bounding box center [341, 165] width 192 height 42
type input "star"
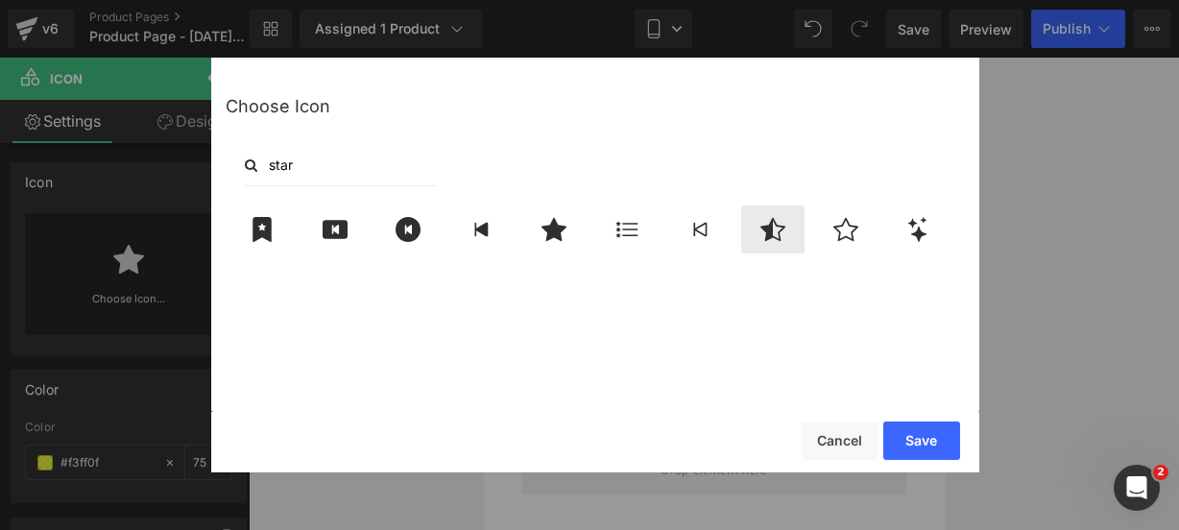
click at [787, 226] on icon at bounding box center [773, 229] width 40 height 25
click at [924, 433] on button "Save" at bounding box center [921, 440] width 77 height 38
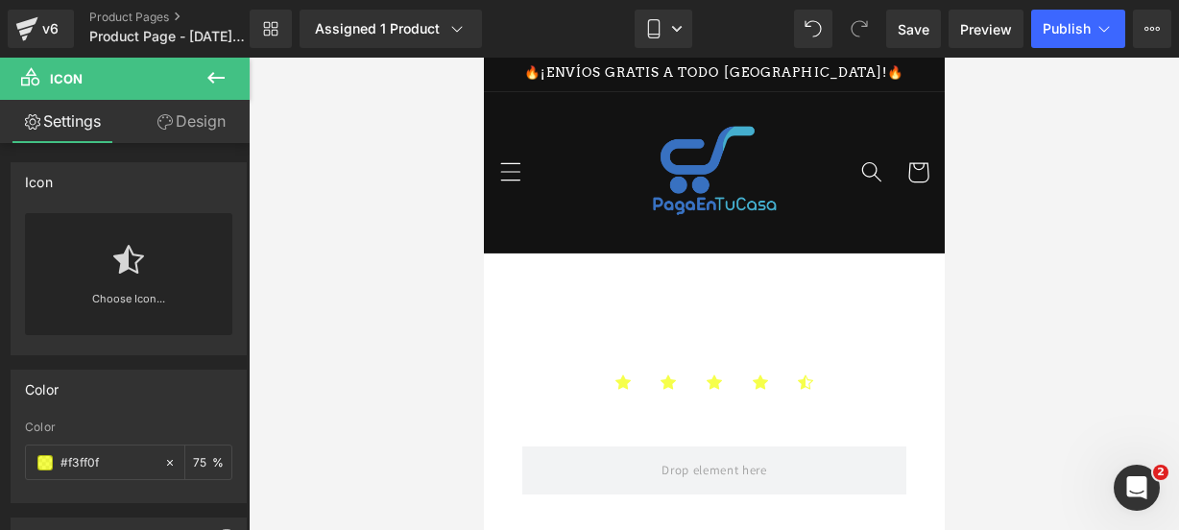
click at [217, 85] on icon at bounding box center [215, 77] width 23 height 23
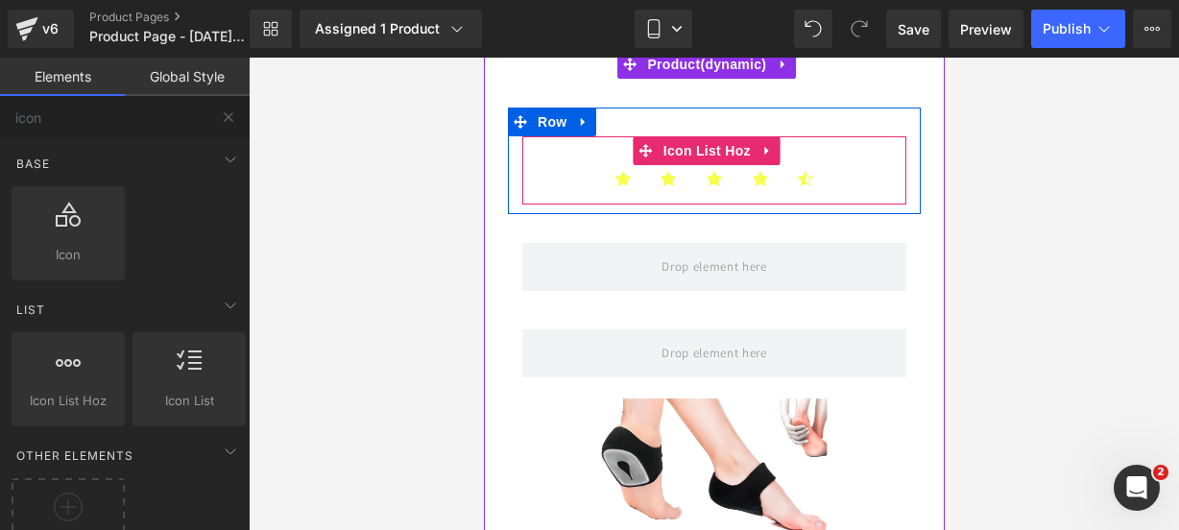
scroll to position [209, 0]
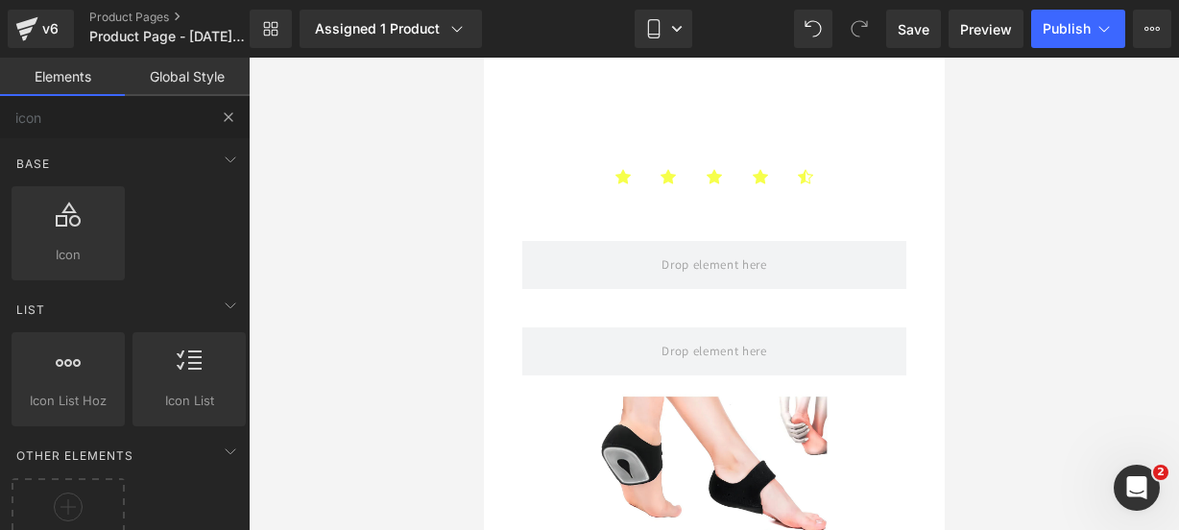
click at [236, 106] on button at bounding box center [228, 117] width 42 height 42
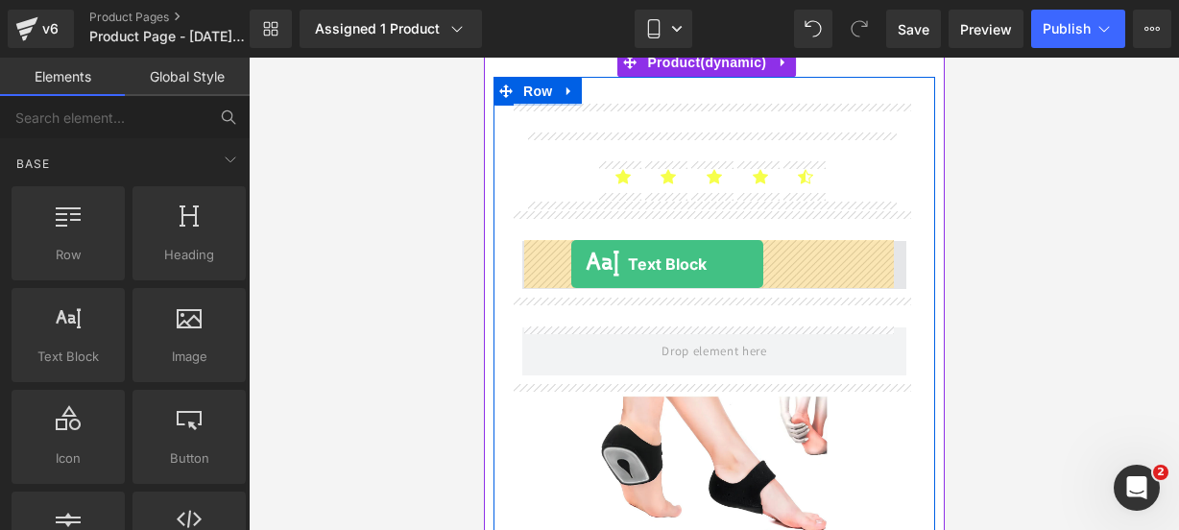
drag, startPoint x: 552, startPoint y: 399, endPoint x: 572, endPoint y: 264, distance: 136.9
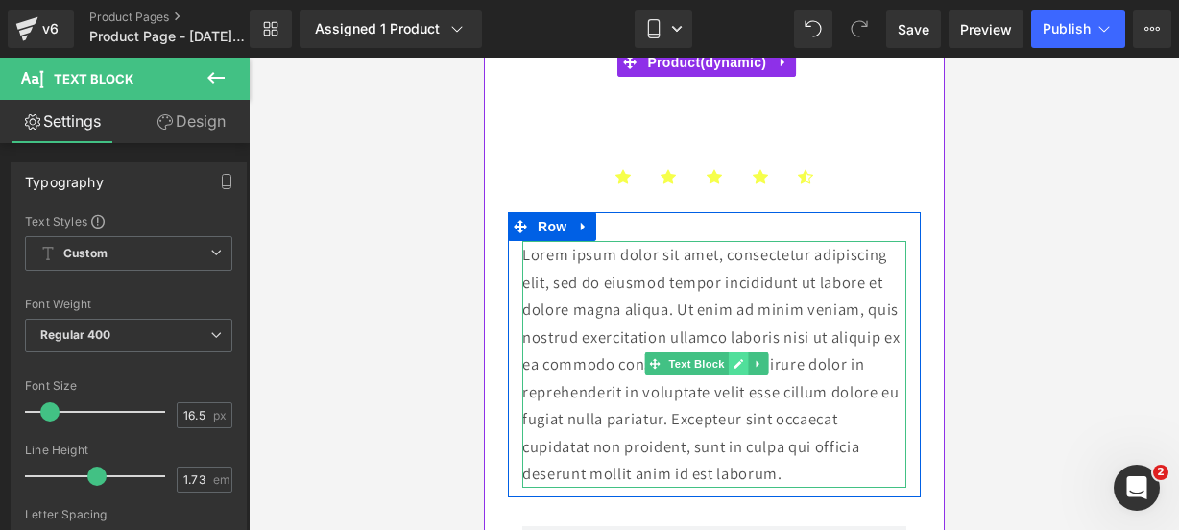
click at [740, 371] on link at bounding box center [738, 363] width 20 height 23
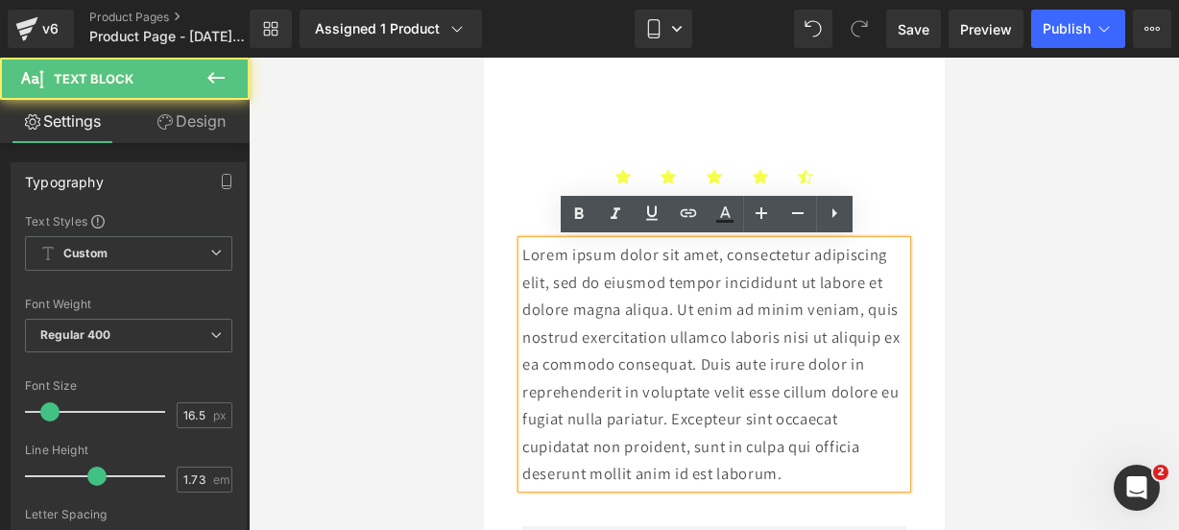
click at [850, 476] on p "Lorem ipsum dolor sit amet, consectetur adipiscing elit, sed do eiusmod tempor …" at bounding box center [713, 364] width 384 height 247
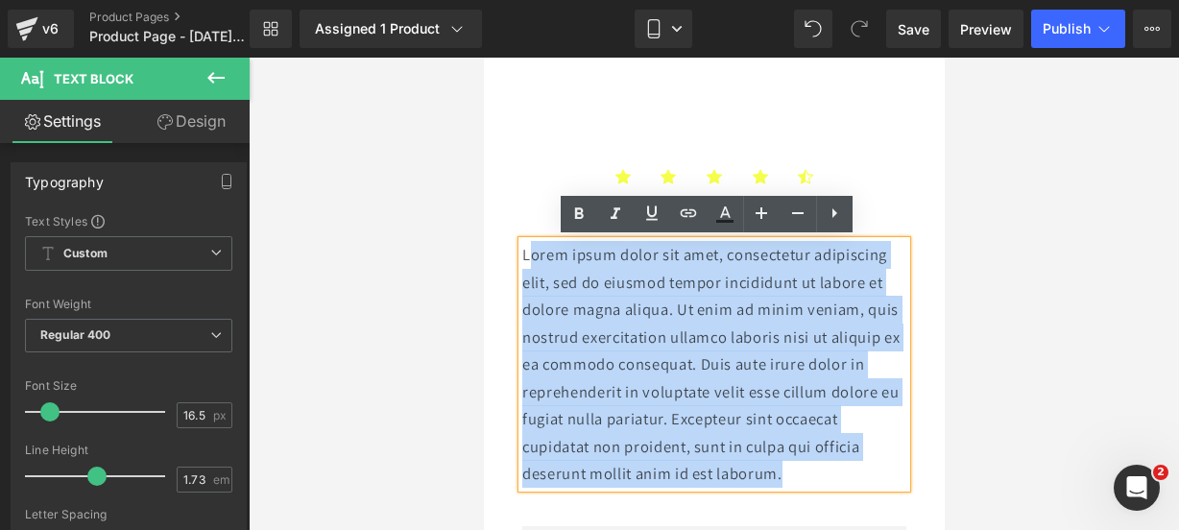
drag, startPoint x: 850, startPoint y: 476, endPoint x: 531, endPoint y: 249, distance: 391.6
click at [531, 249] on p "Lorem ipsum dolor sit amet, consectetur adipiscing elit, sed do eiusmod tempor …" at bounding box center [713, 364] width 384 height 247
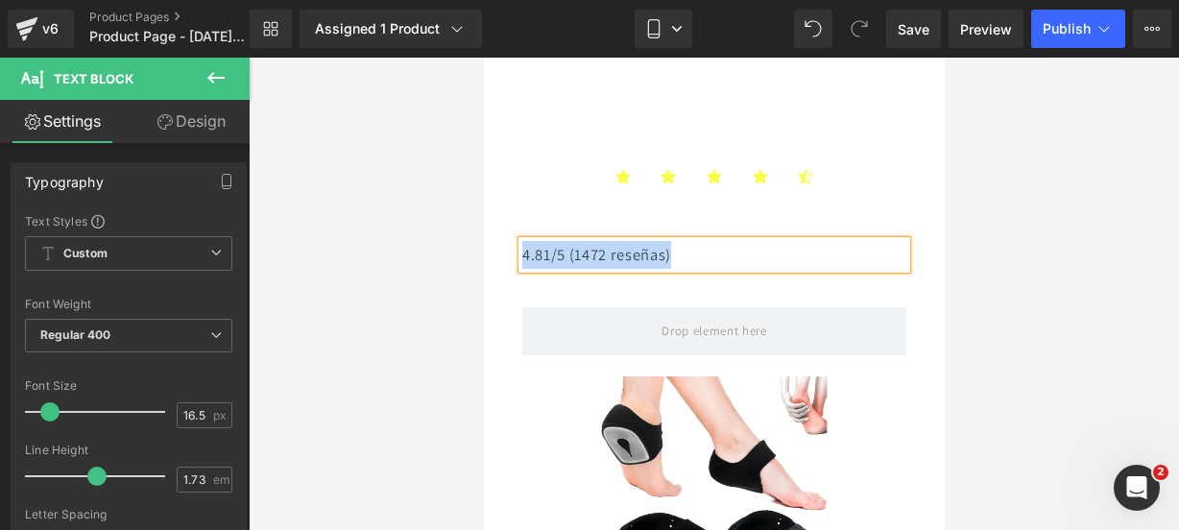
drag, startPoint x: 713, startPoint y: 239, endPoint x: 522, endPoint y: 264, distance: 192.7
click at [522, 264] on div "4.81/5 (1472 reseñas)" at bounding box center [713, 255] width 384 height 28
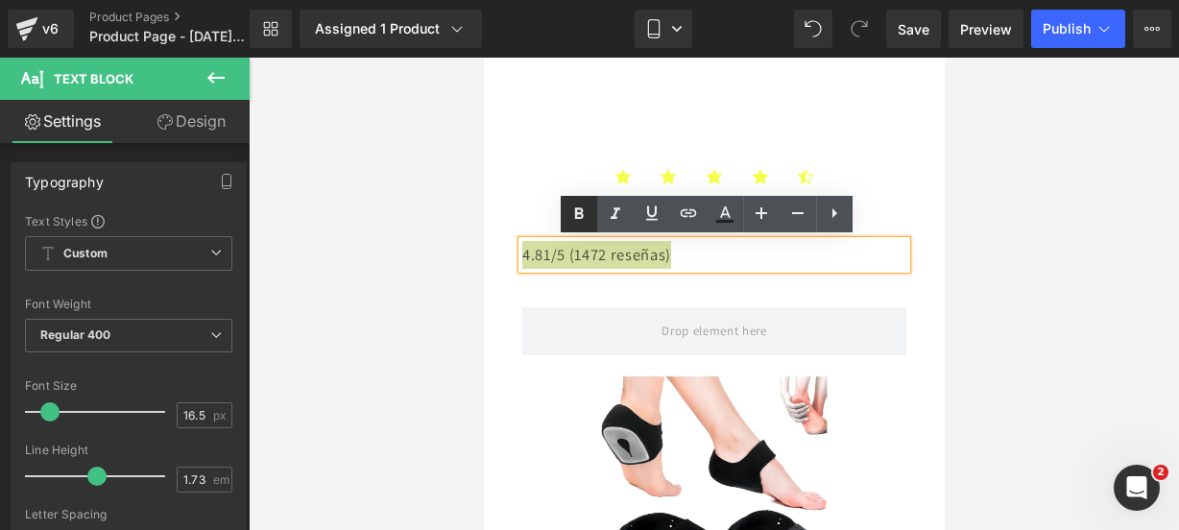
drag, startPoint x: 575, startPoint y: 202, endPoint x: 41, endPoint y: 153, distance: 536.0
click at [575, 202] on link at bounding box center [579, 214] width 36 height 36
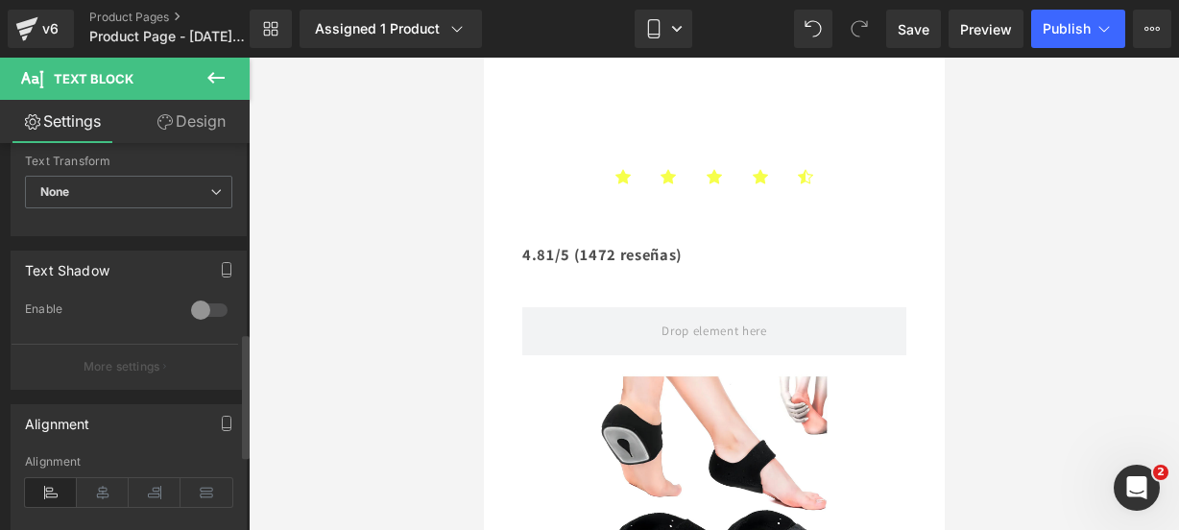
scroll to position [587, 0]
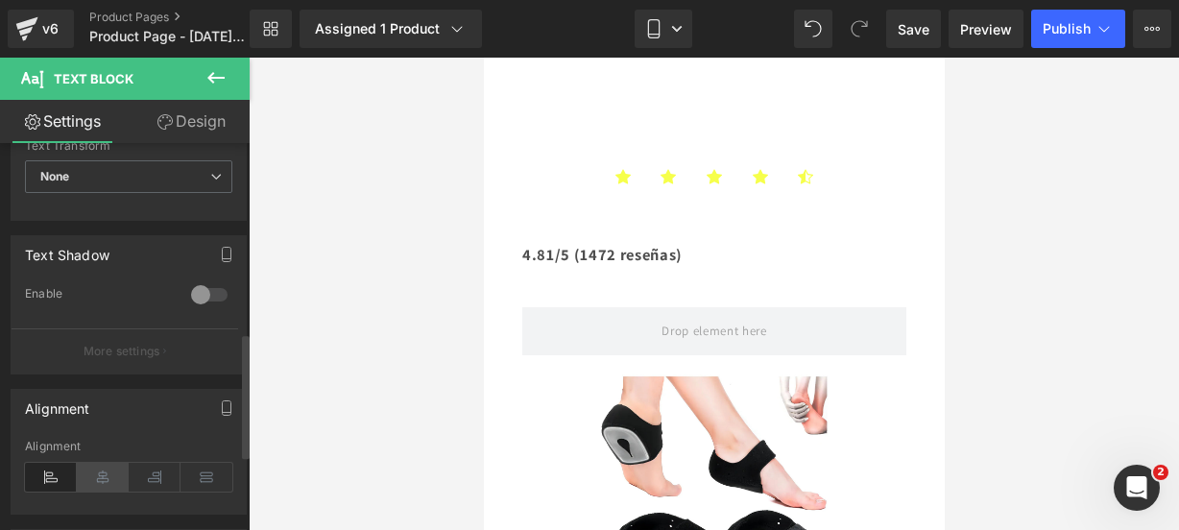
click at [99, 470] on icon at bounding box center [103, 477] width 52 height 29
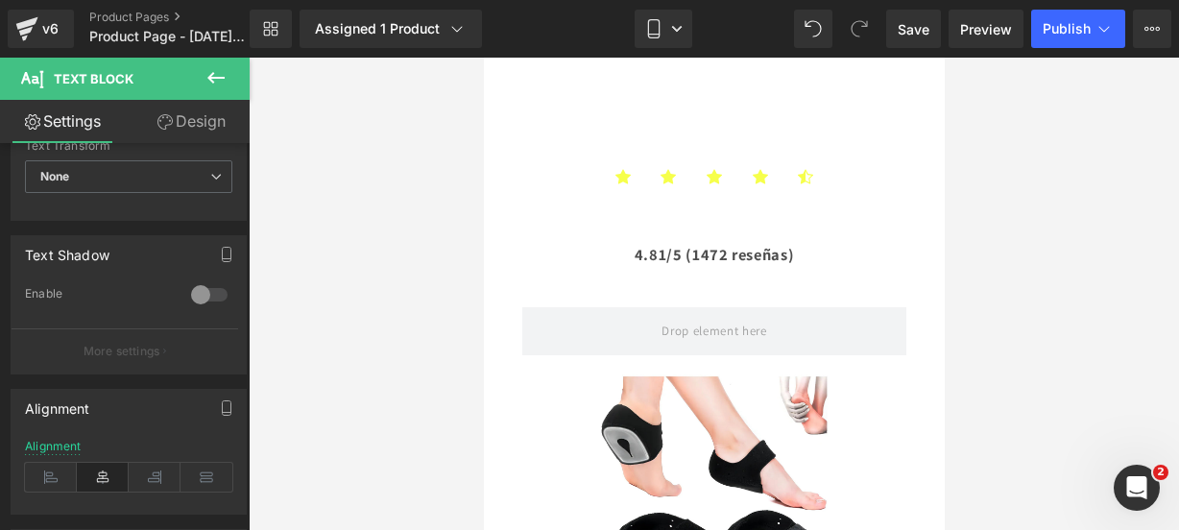
click at [216, 83] on icon at bounding box center [215, 77] width 23 height 23
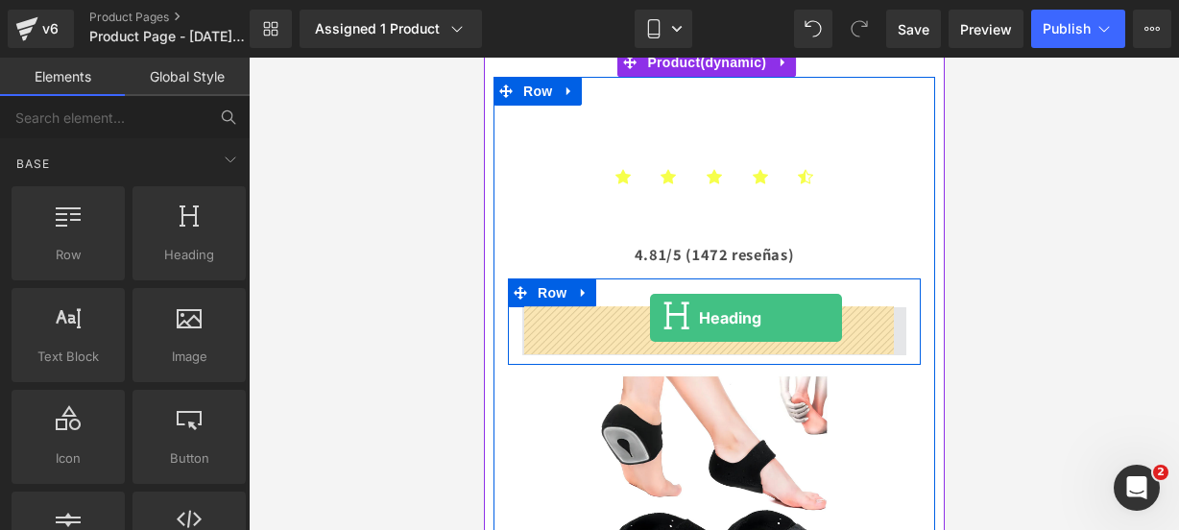
drag, startPoint x: 681, startPoint y: 283, endPoint x: 650, endPoint y: 317, distance: 45.5
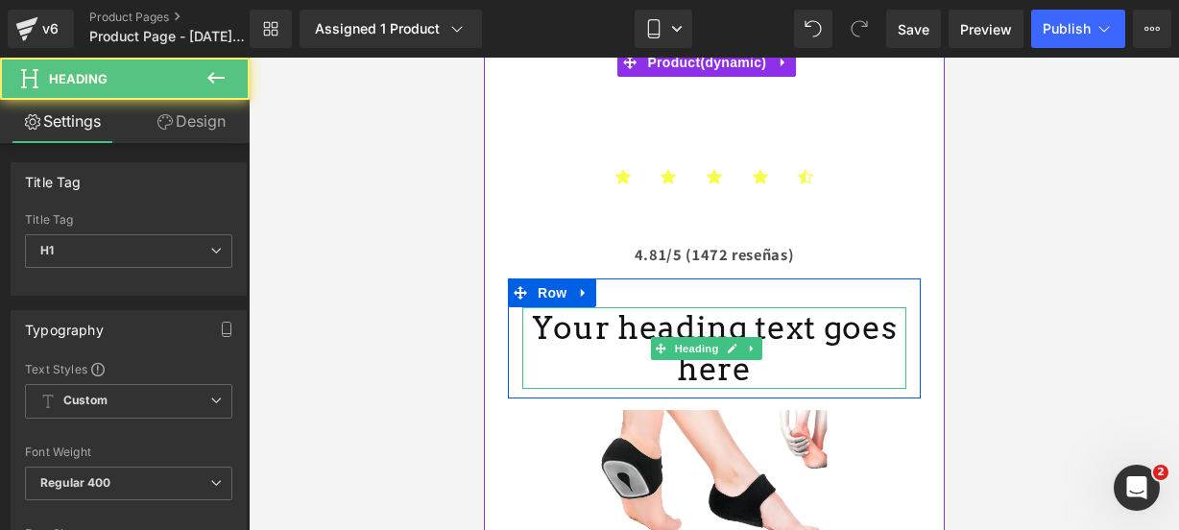
click at [730, 361] on div "Your heading text goes here Heading" at bounding box center [713, 348] width 384 height 83
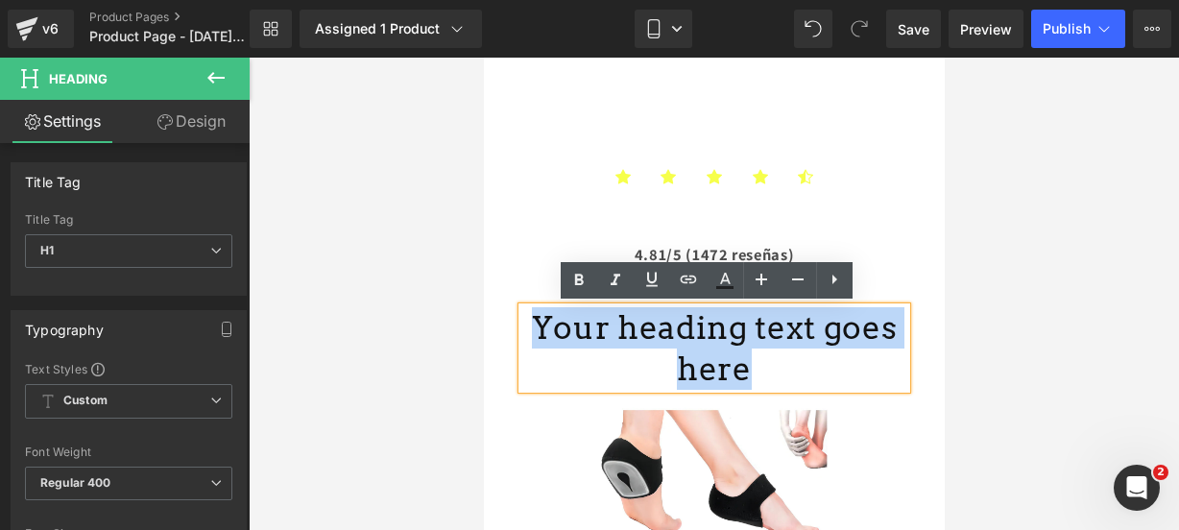
drag, startPoint x: 742, startPoint y: 368, endPoint x: 549, endPoint y: 312, distance: 200.8
click at [549, 312] on h1 "Your heading text goes here" at bounding box center [713, 348] width 384 height 83
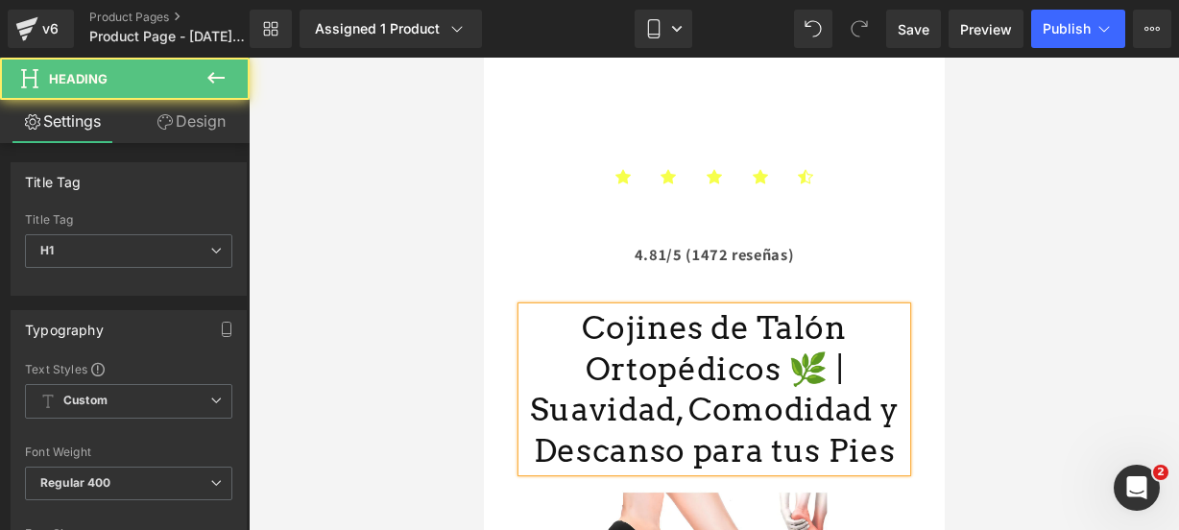
click at [732, 377] on h1 "Cojines de Talón Ortopédicos 🌿 | Suavidad, Comodidad y Descanso para tus Pies" at bounding box center [713, 389] width 384 height 165
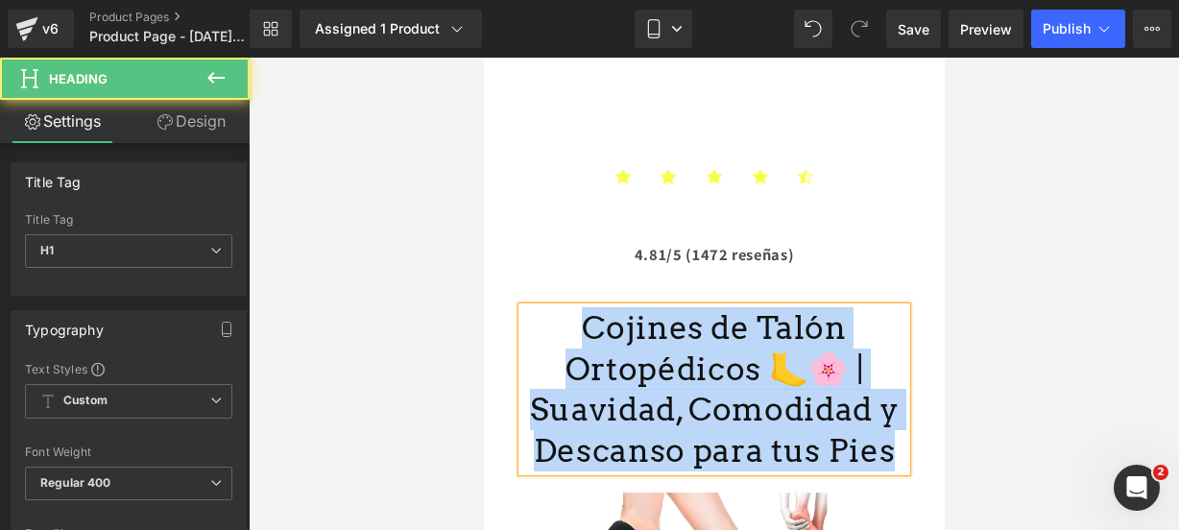
drag, startPoint x: 585, startPoint y: 324, endPoint x: 885, endPoint y: 454, distance: 327.6
click at [885, 454] on h1 "Cojines de Talón Ortopédicos 🦶🌸 | Suavidad, Comodidad y Descanso para tus Pies" at bounding box center [713, 389] width 384 height 165
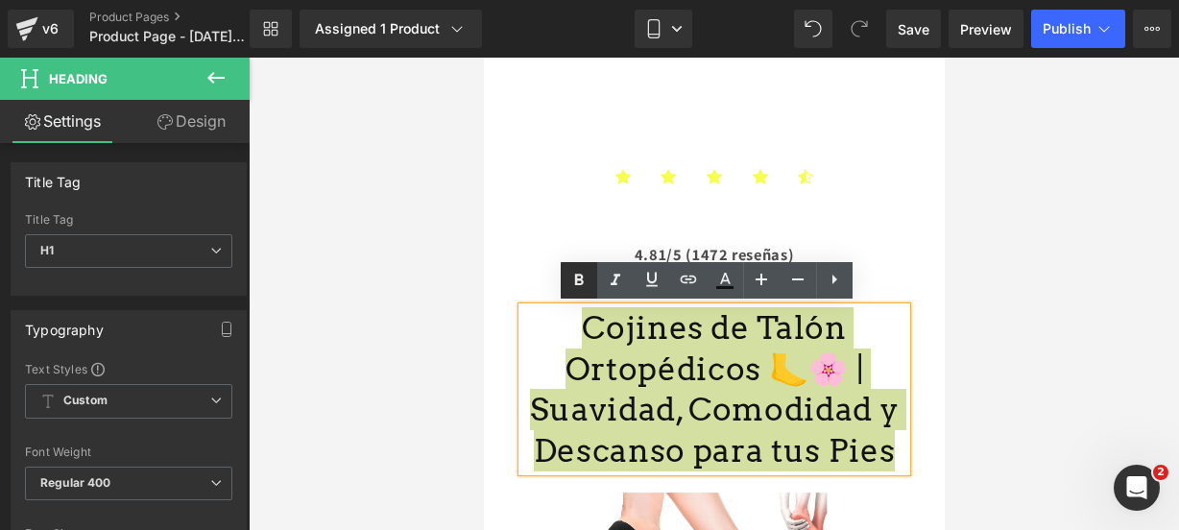
click at [569, 278] on icon at bounding box center [578, 280] width 23 height 23
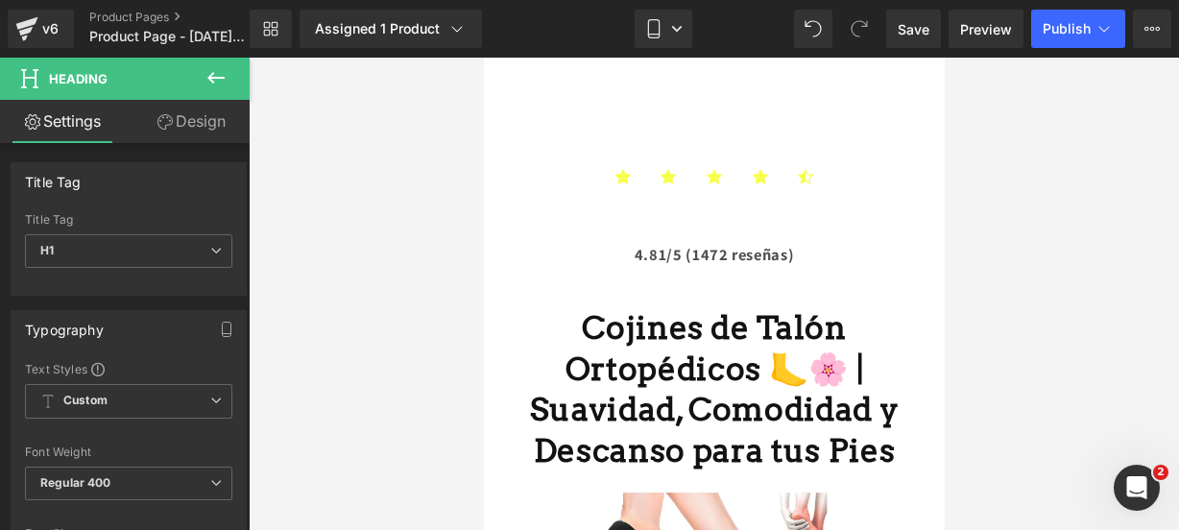
click at [225, 89] on button at bounding box center [215, 79] width 67 height 42
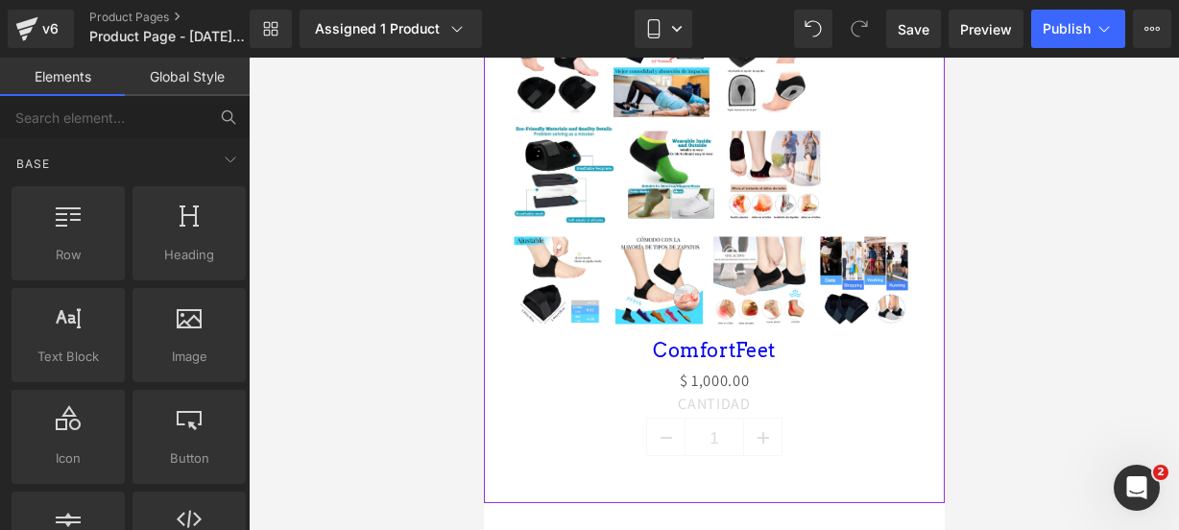
scroll to position [1236, 0]
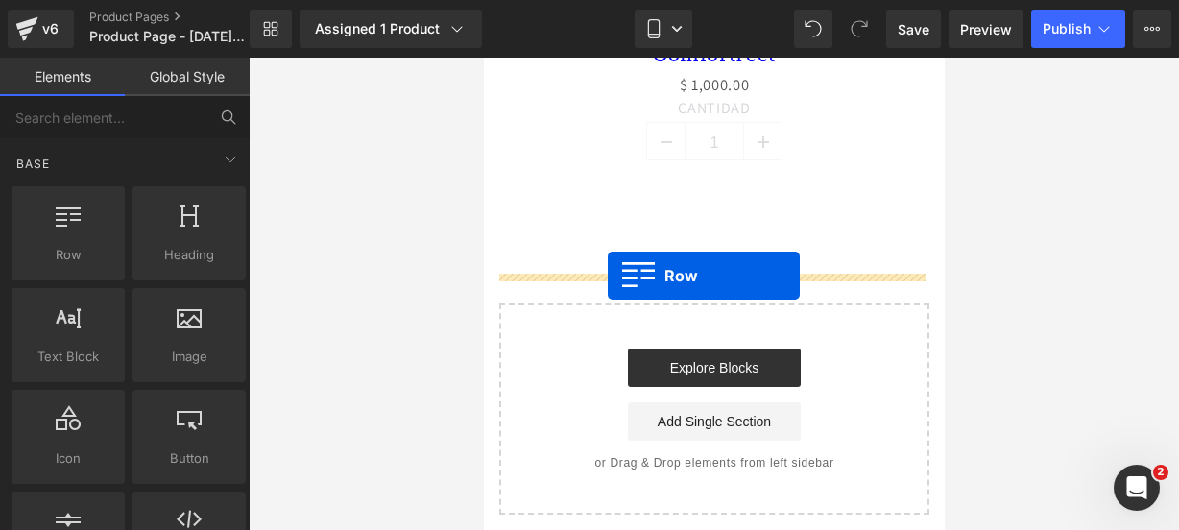
drag, startPoint x: 561, startPoint y: 269, endPoint x: 607, endPoint y: 276, distance: 46.6
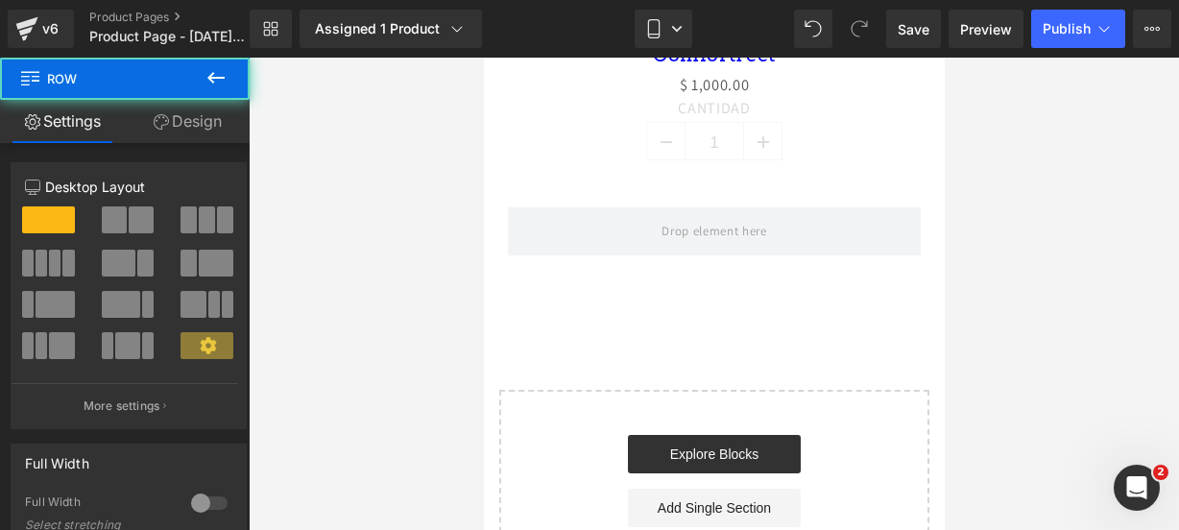
click at [215, 84] on icon at bounding box center [215, 77] width 23 height 23
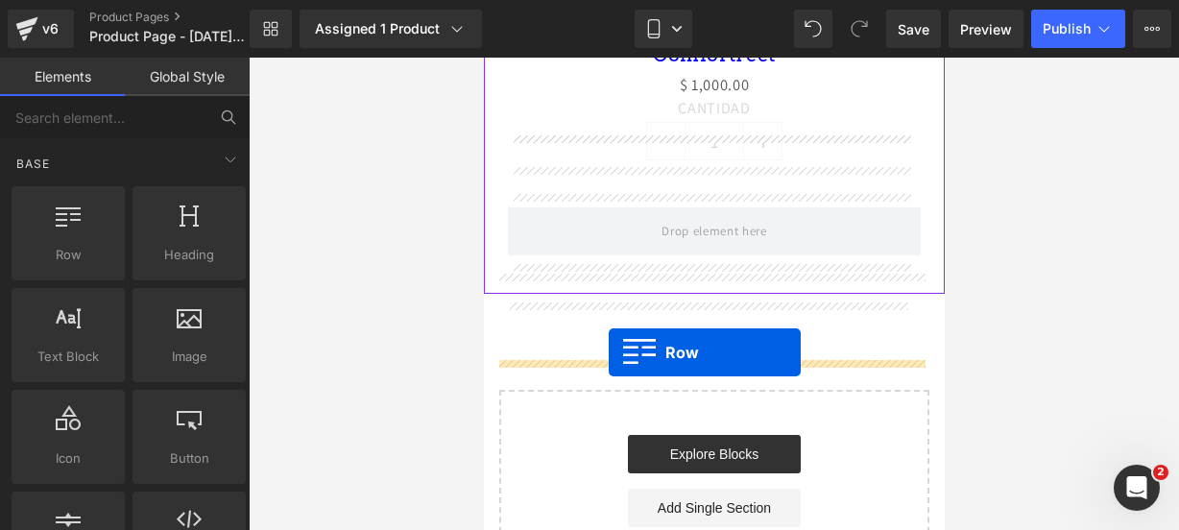
drag, startPoint x: 539, startPoint y: 327, endPoint x: 608, endPoint y: 352, distance: 73.5
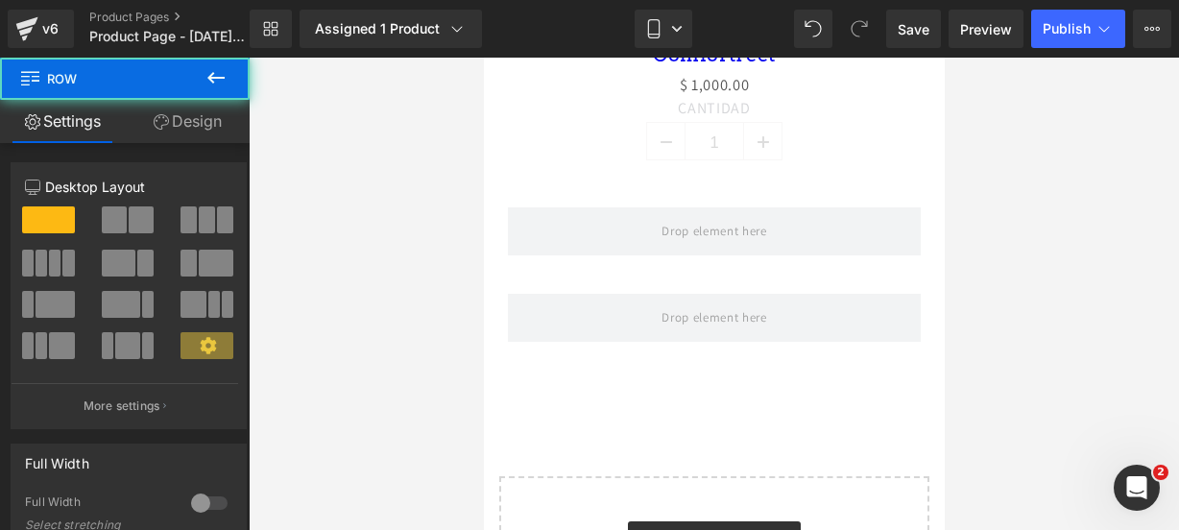
click at [218, 87] on icon at bounding box center [215, 77] width 23 height 23
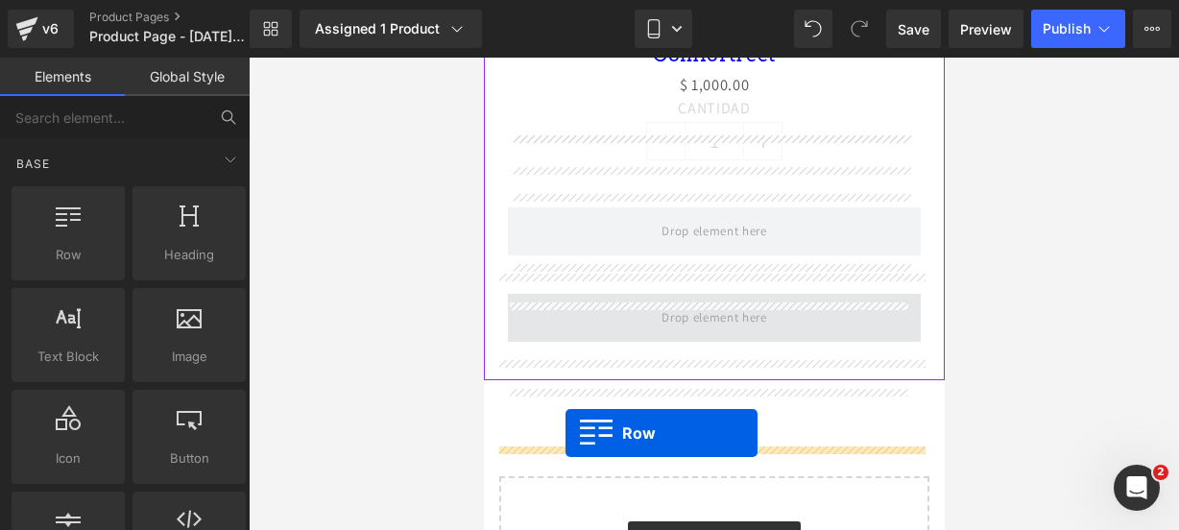
drag, startPoint x: 593, startPoint y: 269, endPoint x: 564, endPoint y: 433, distance: 166.7
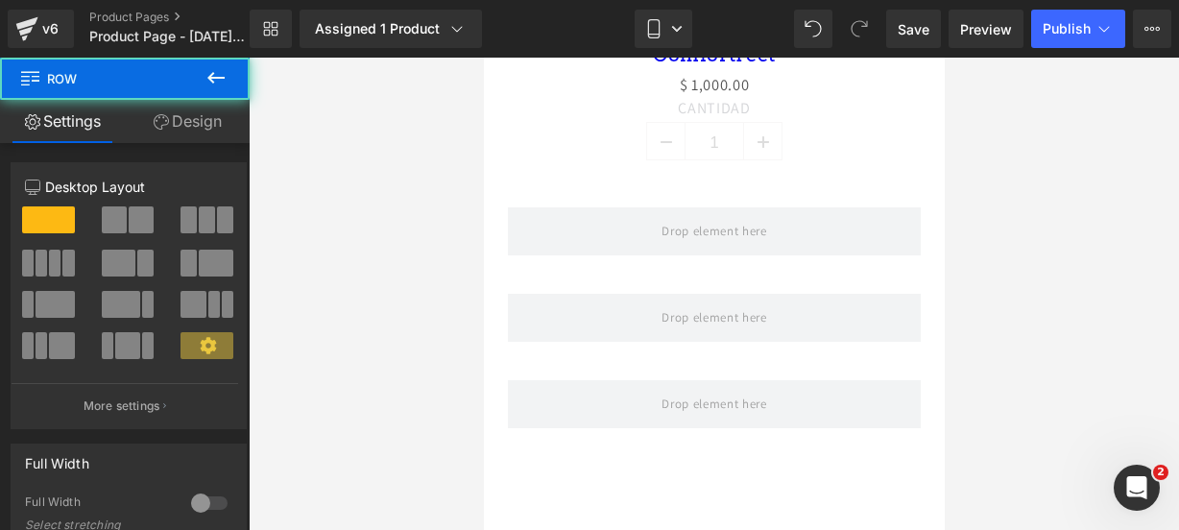
click at [224, 76] on icon at bounding box center [215, 77] width 23 height 23
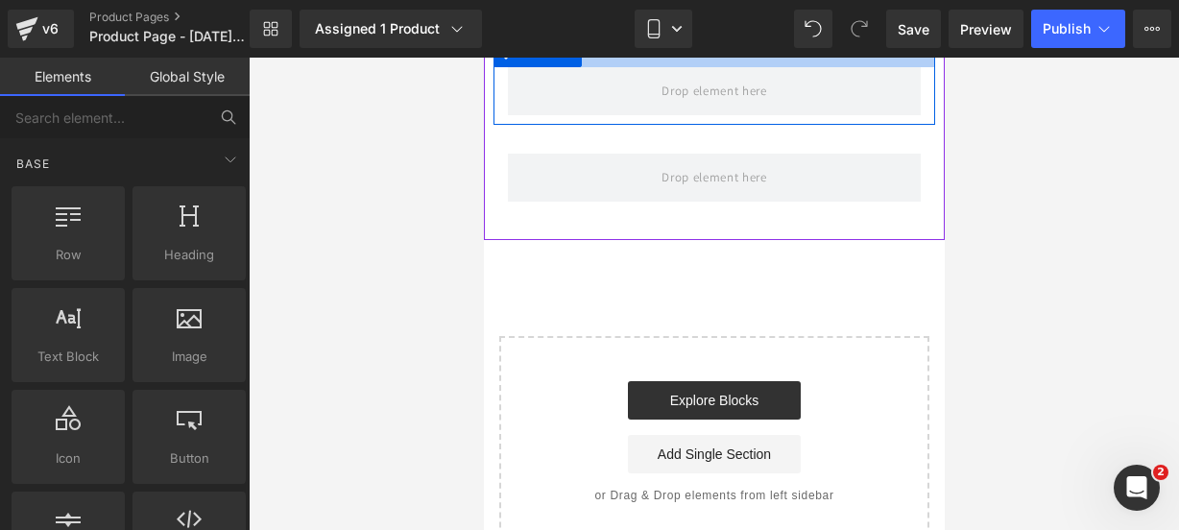
scroll to position [1469, 0]
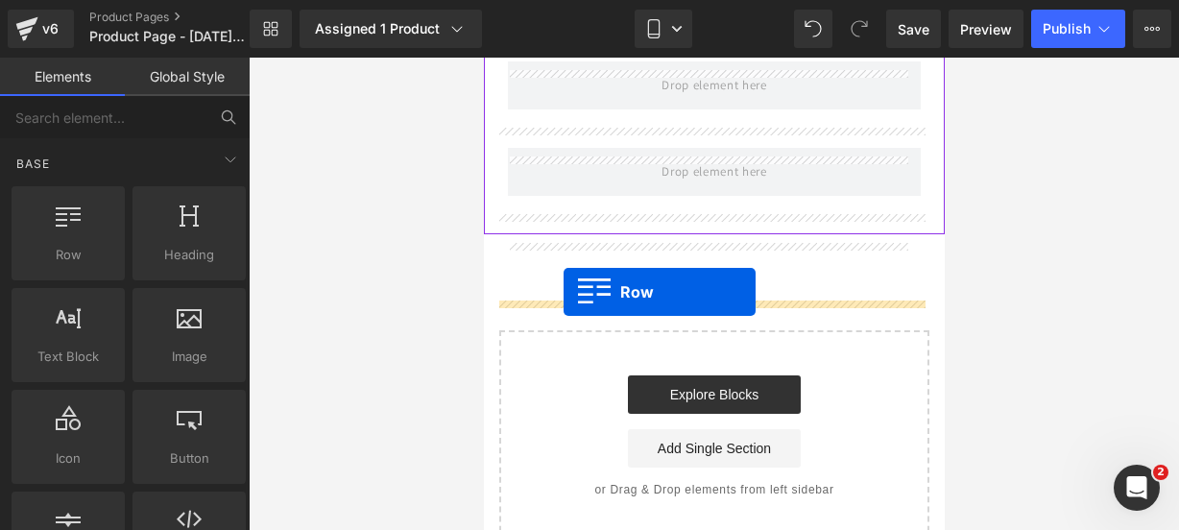
drag, startPoint x: 582, startPoint y: 300, endPoint x: 563, endPoint y: 292, distance: 21.1
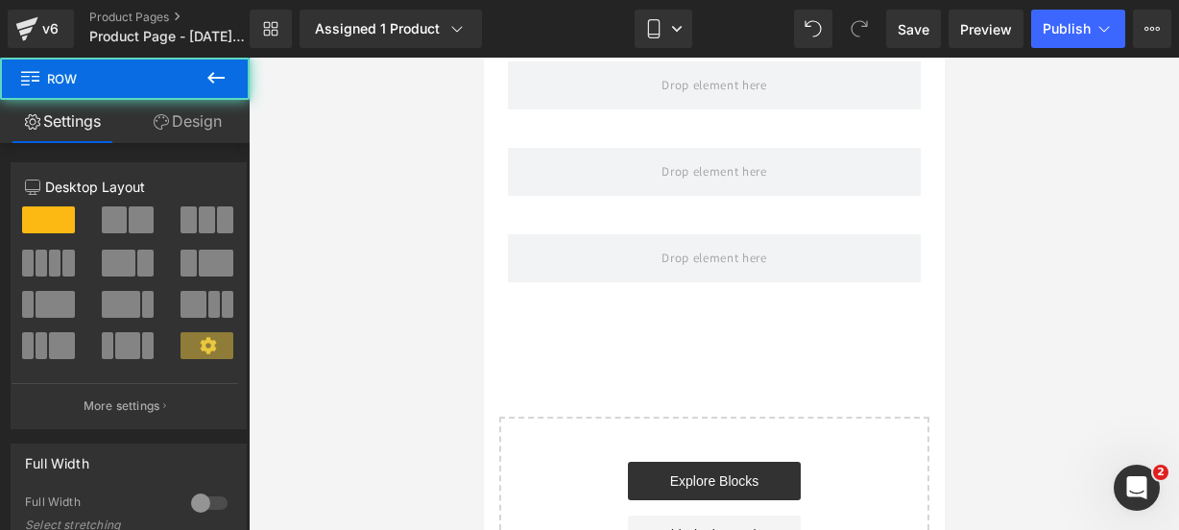
drag, startPoint x: 204, startPoint y: 71, endPoint x: 110, endPoint y: 168, distance: 135.1
click at [204, 71] on icon at bounding box center [215, 77] width 23 height 23
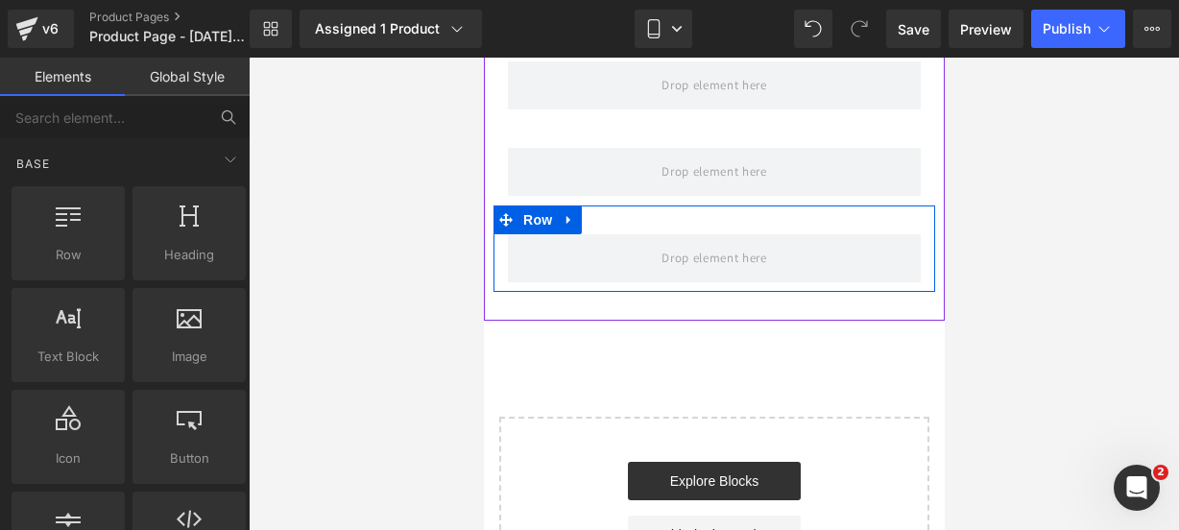
scroll to position [1544, 0]
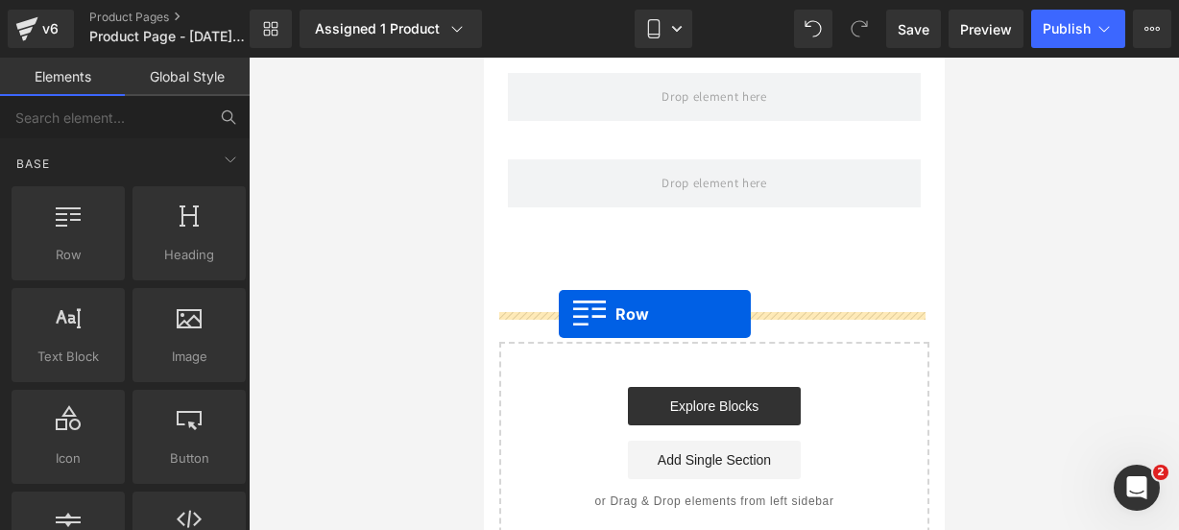
drag, startPoint x: 518, startPoint y: 298, endPoint x: 557, endPoint y: 314, distance: 41.7
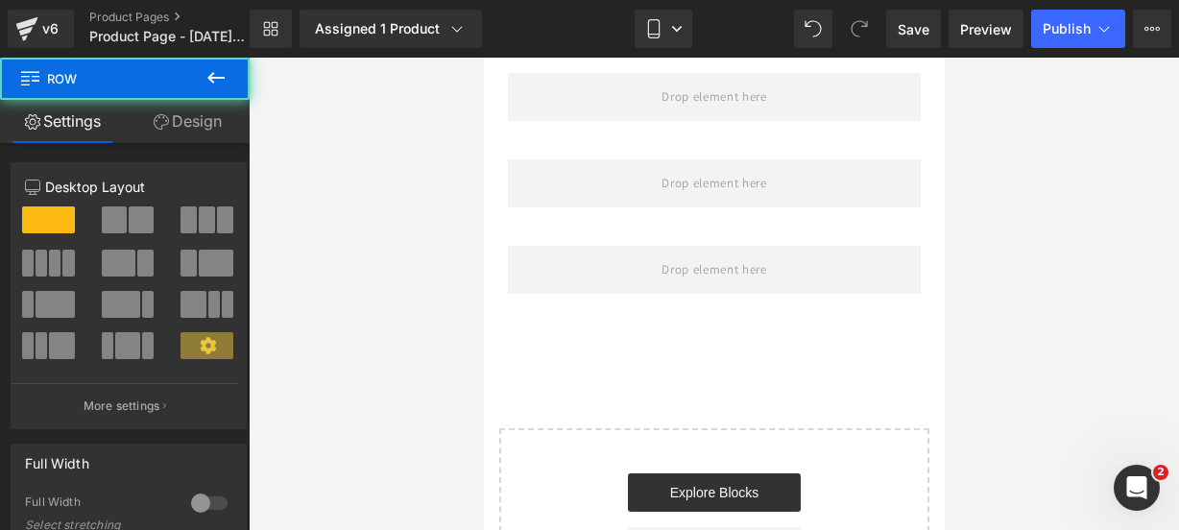
click at [235, 78] on button at bounding box center [215, 79] width 67 height 42
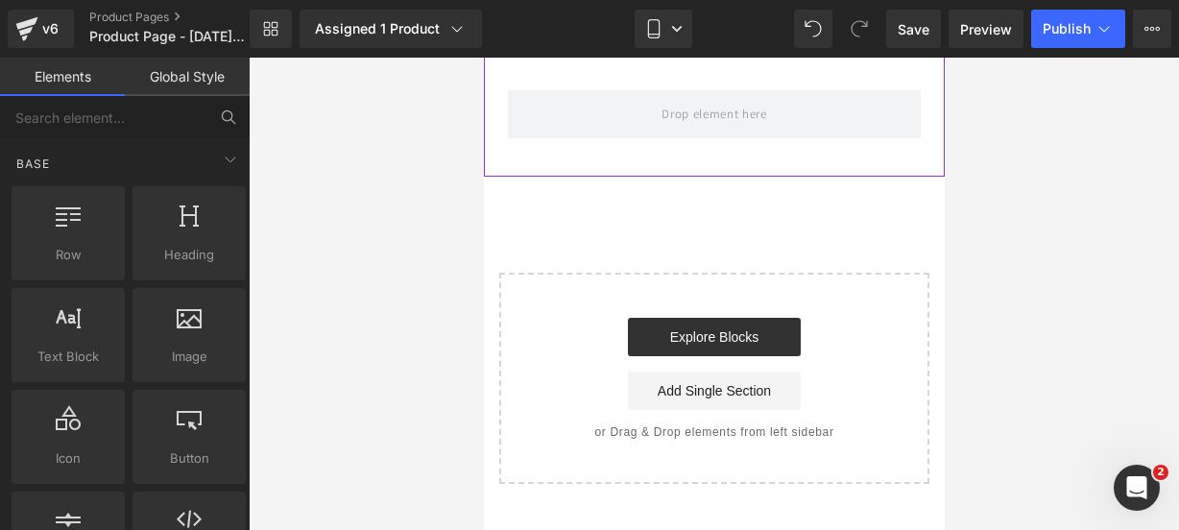
scroll to position [1701, 0]
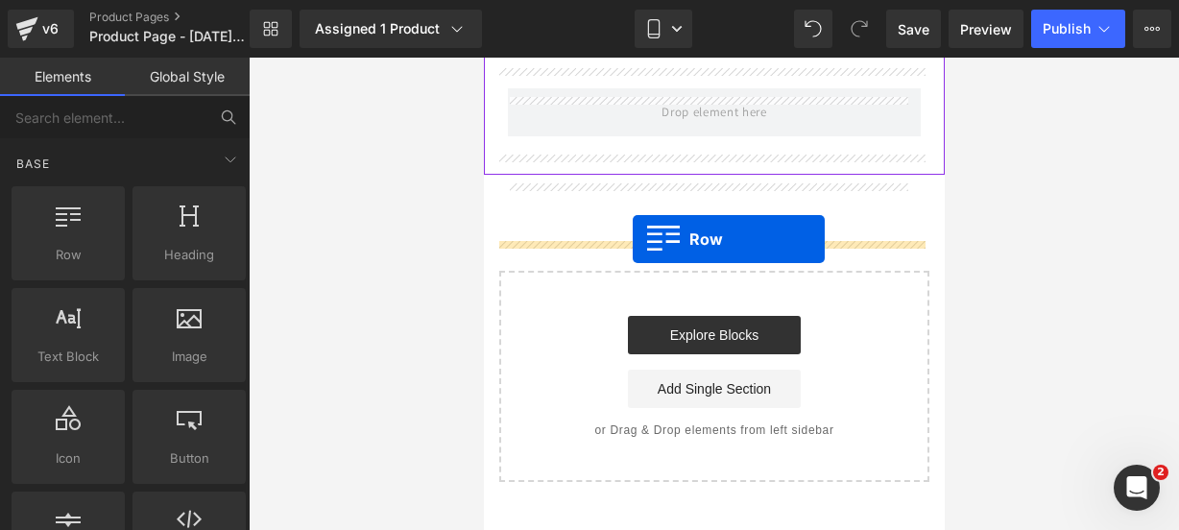
drag, startPoint x: 565, startPoint y: 278, endPoint x: 632, endPoint y: 239, distance: 77.1
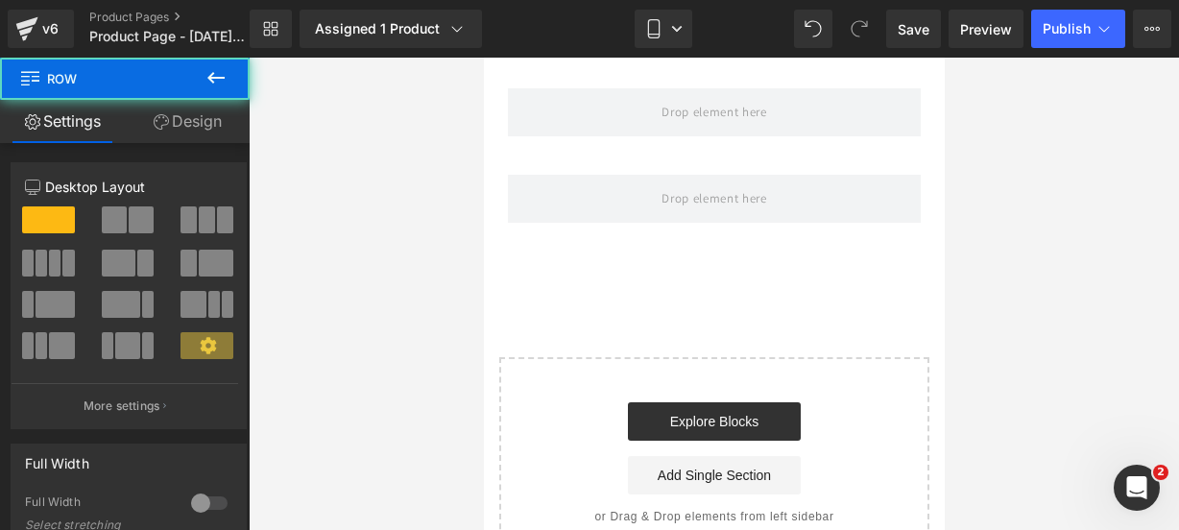
click at [243, 87] on button at bounding box center [215, 79] width 67 height 42
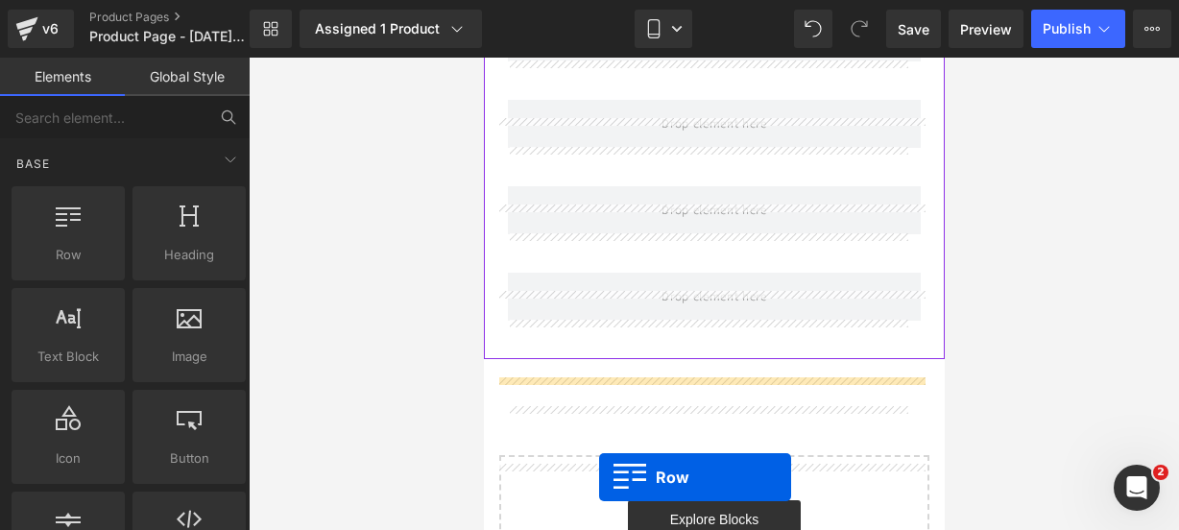
scroll to position [1814, 0]
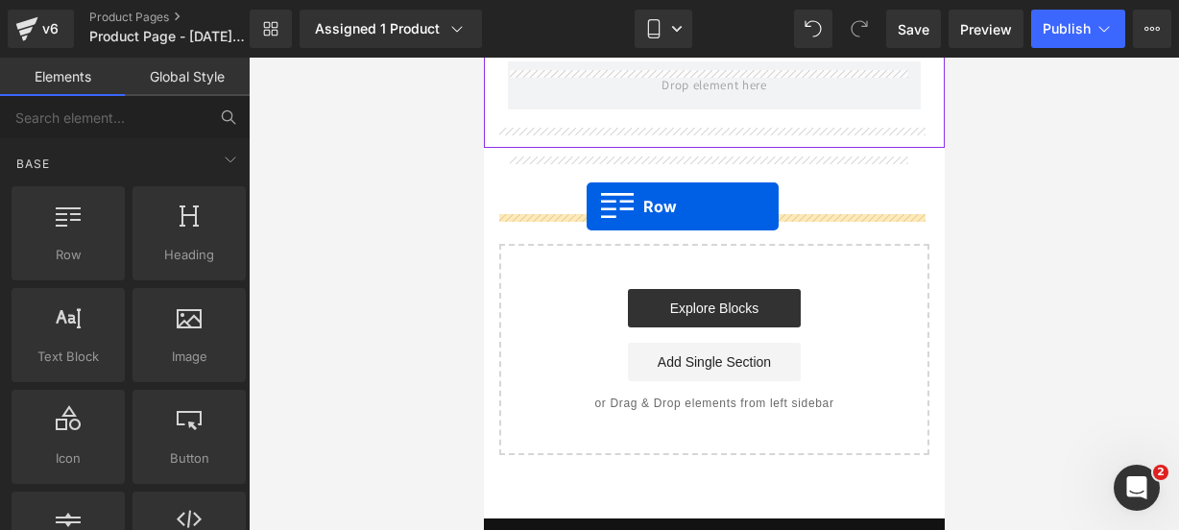
drag, startPoint x: 537, startPoint y: 325, endPoint x: 586, endPoint y: 206, distance: 128.7
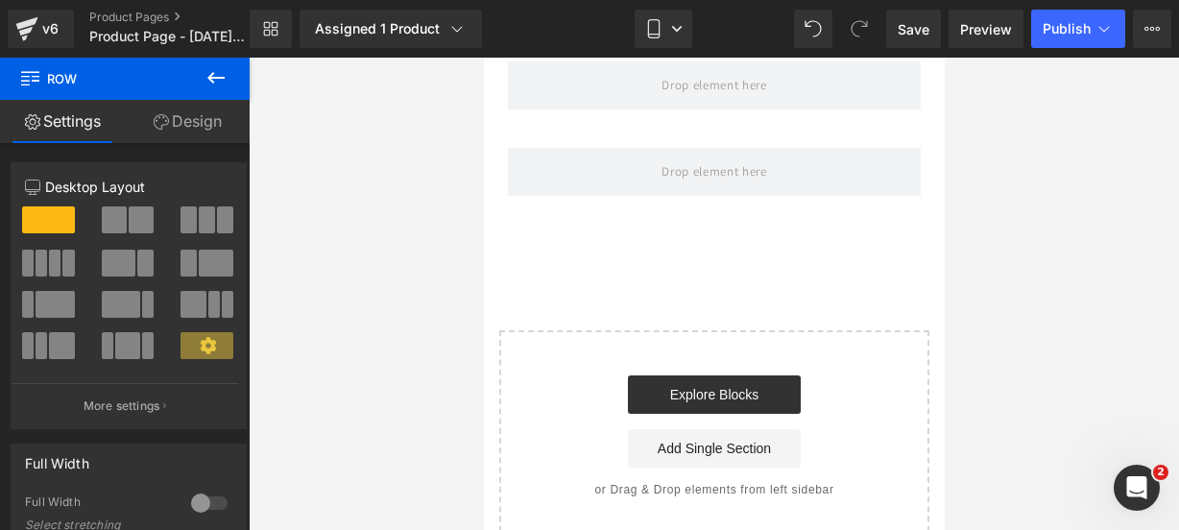
click at [208, 73] on icon at bounding box center [215, 77] width 23 height 23
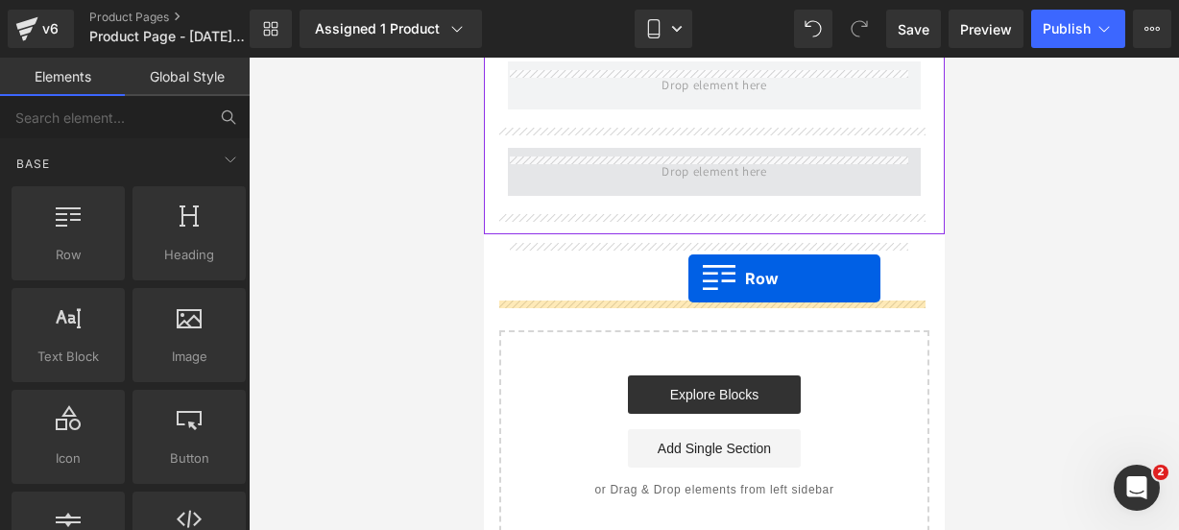
drag, startPoint x: 568, startPoint y: 291, endPoint x: 687, endPoint y: 278, distance: 119.7
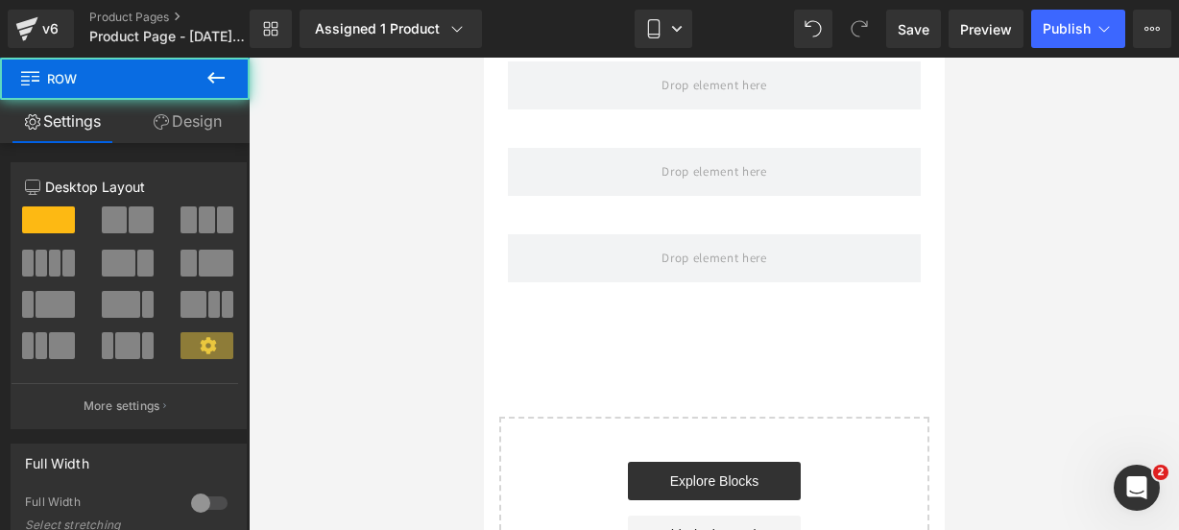
click at [215, 85] on icon at bounding box center [215, 77] width 23 height 23
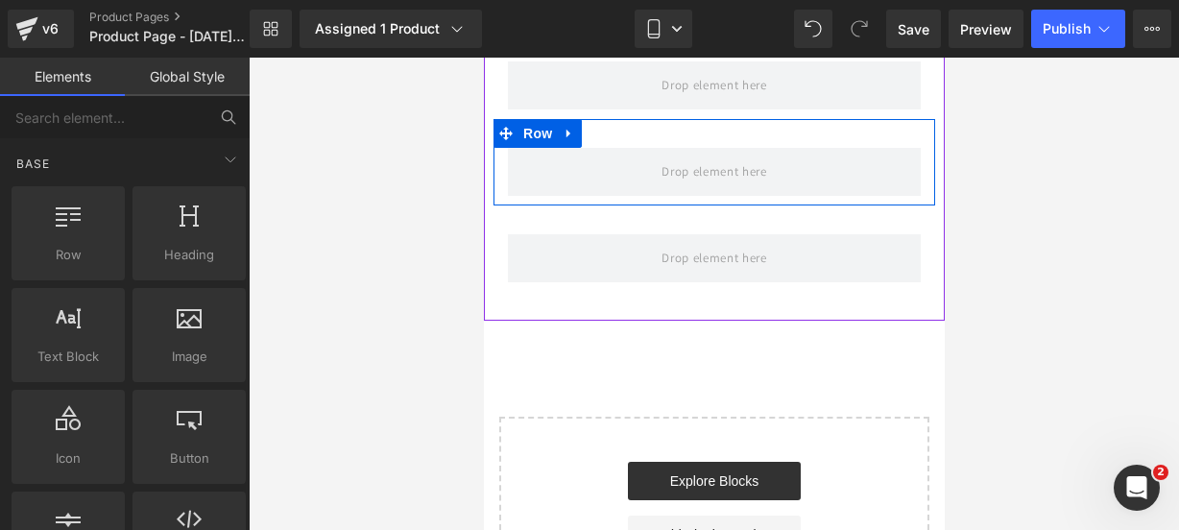
scroll to position [1964, 0]
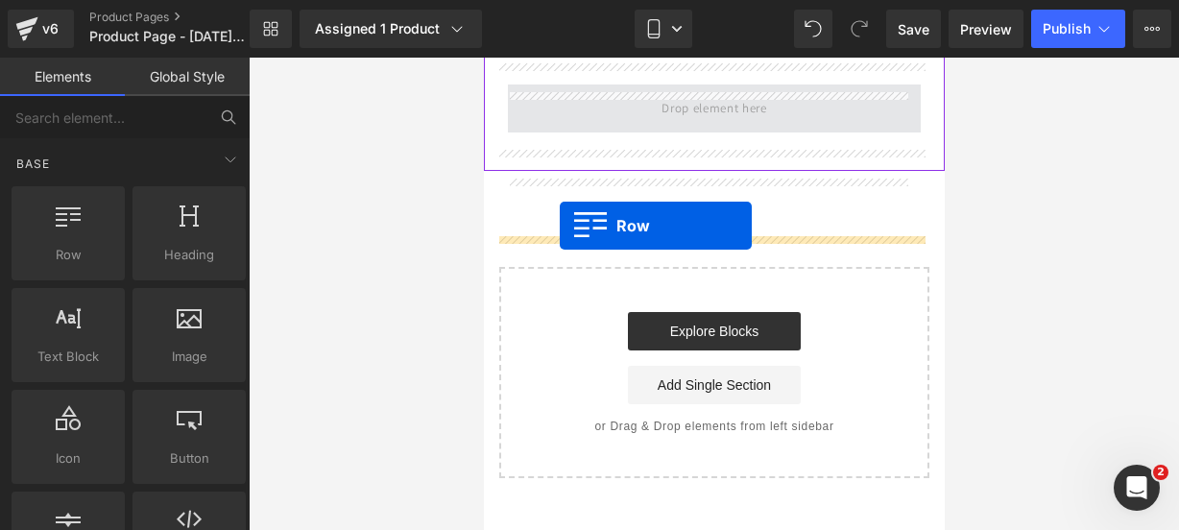
drag, startPoint x: 555, startPoint y: 302, endPoint x: 559, endPoint y: 227, distance: 75.9
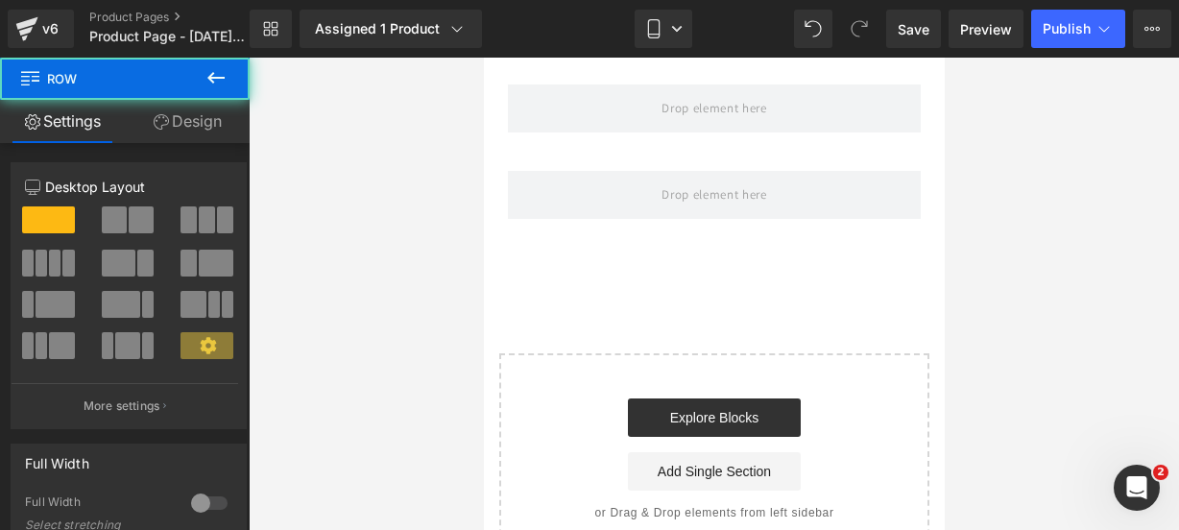
click at [211, 77] on icon at bounding box center [215, 78] width 17 height 12
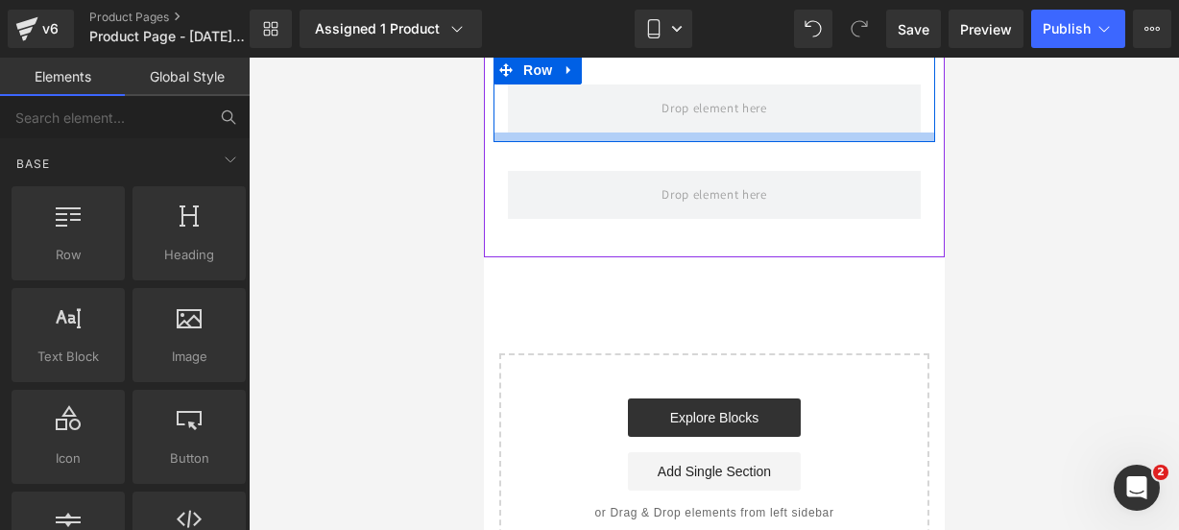
scroll to position [2051, 0]
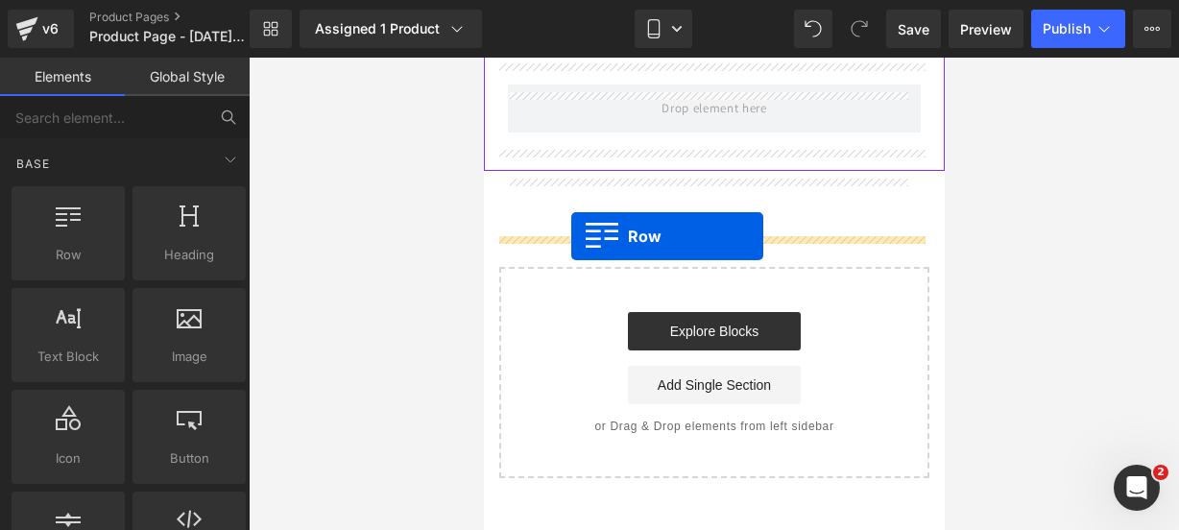
drag, startPoint x: 553, startPoint y: 272, endPoint x: 570, endPoint y: 235, distance: 40.4
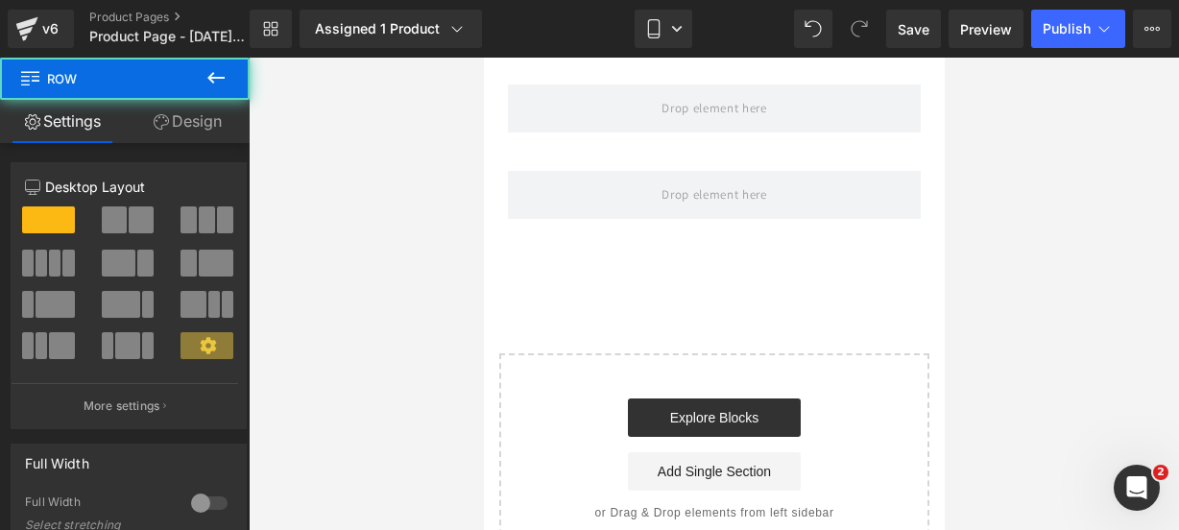
click at [228, 83] on button at bounding box center [215, 79] width 67 height 42
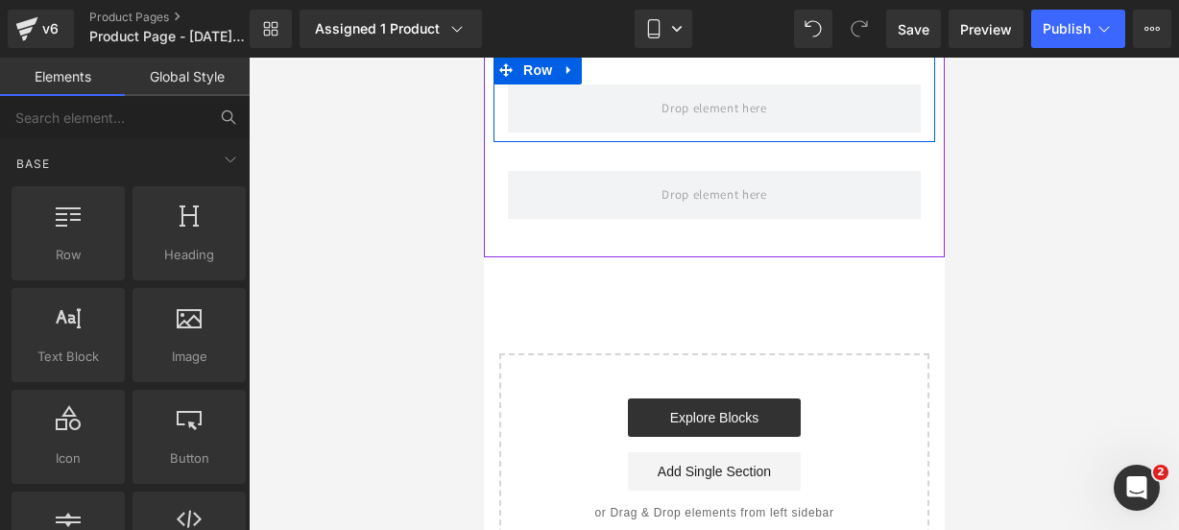
scroll to position [2150, 0]
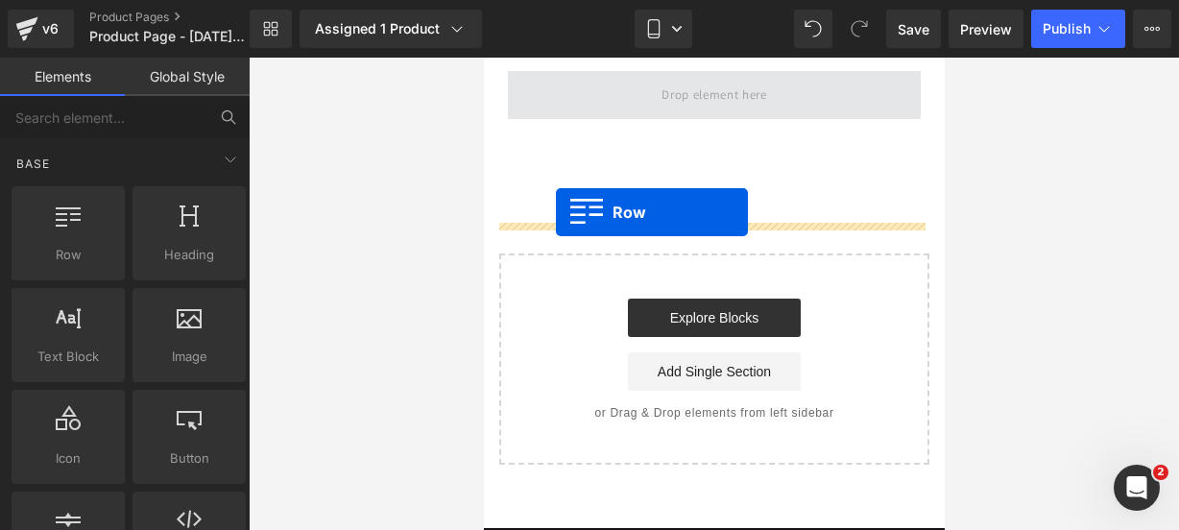
drag, startPoint x: 576, startPoint y: 309, endPoint x: 555, endPoint y: 212, distance: 99.2
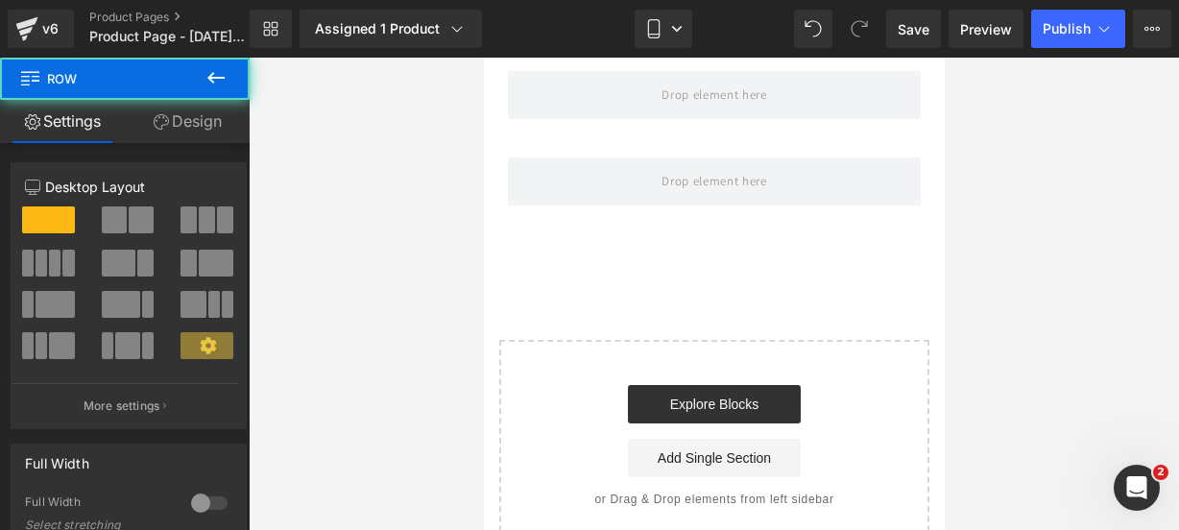
click at [213, 73] on icon at bounding box center [215, 78] width 17 height 12
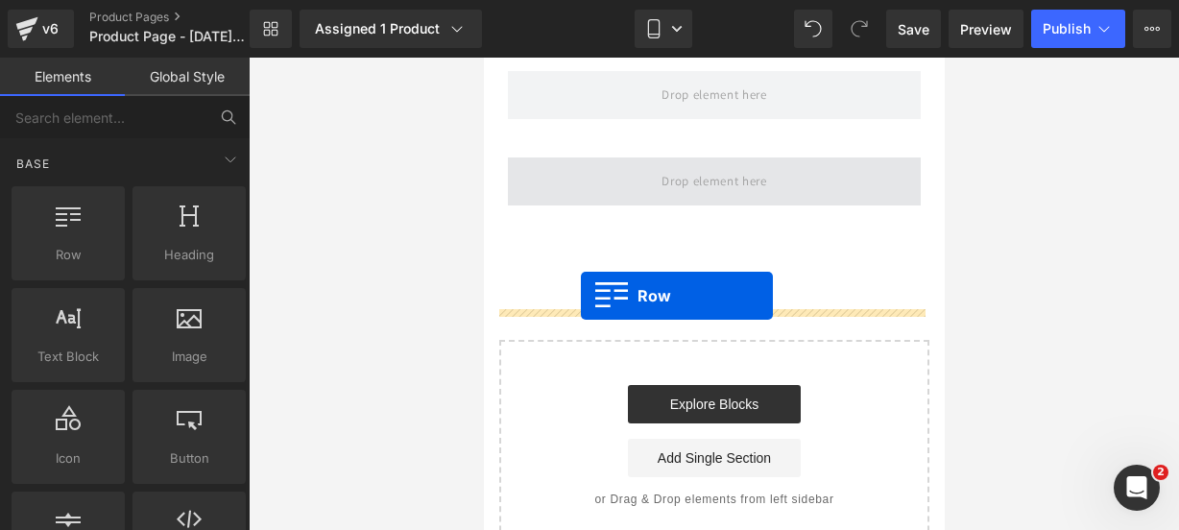
drag, startPoint x: 544, startPoint y: 267, endPoint x: 580, endPoint y: 296, distance: 45.7
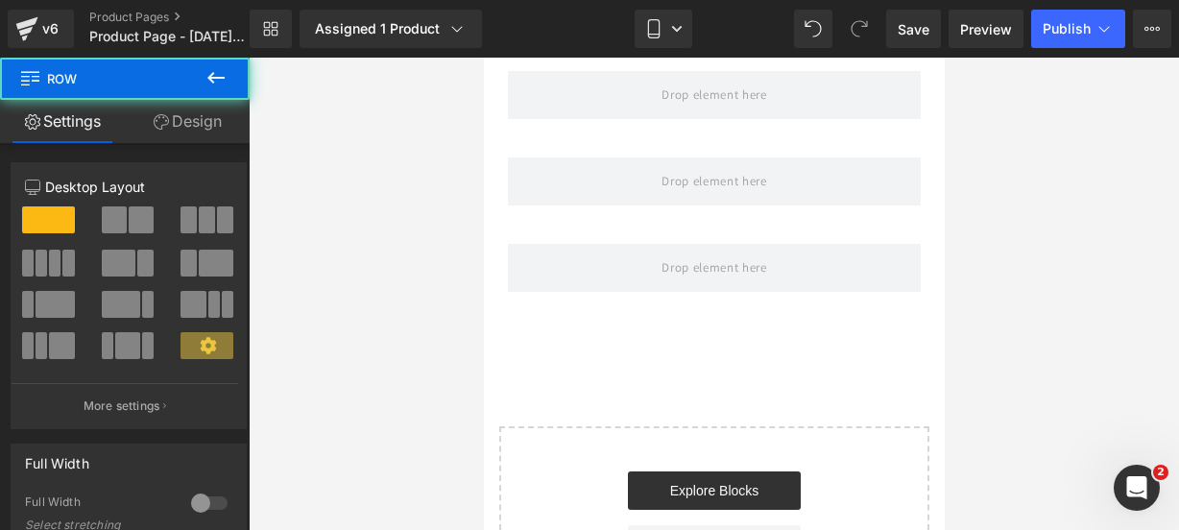
click at [208, 80] on icon at bounding box center [215, 77] width 23 height 23
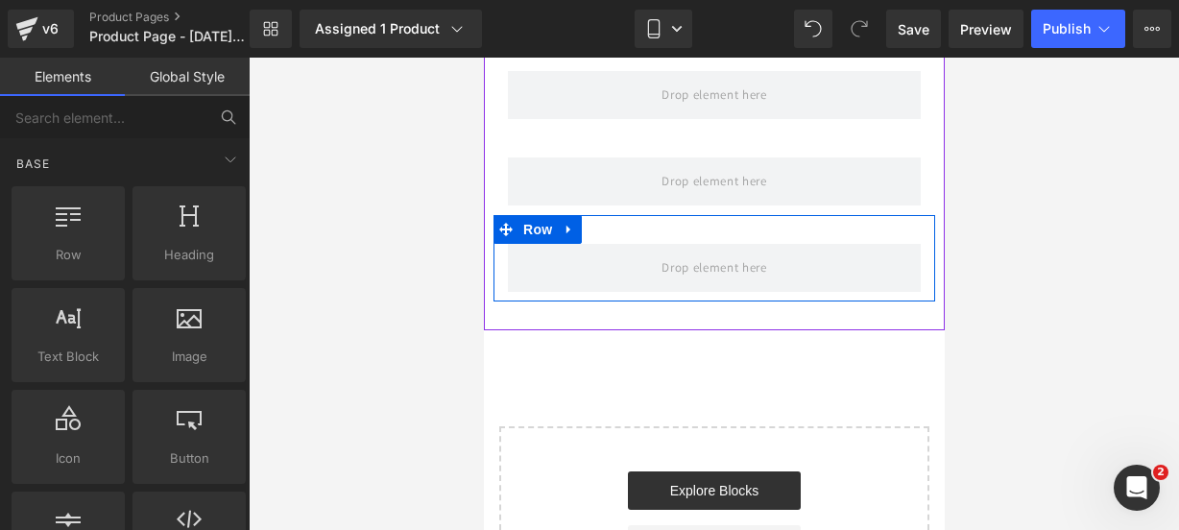
scroll to position [2250, 0]
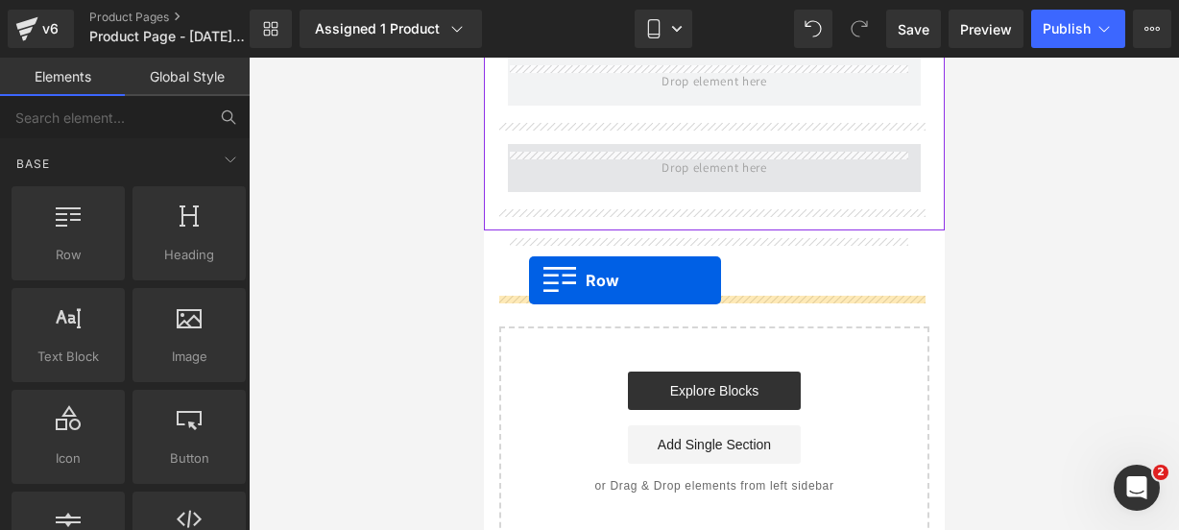
drag, startPoint x: 573, startPoint y: 283, endPoint x: 528, endPoint y: 280, distance: 45.2
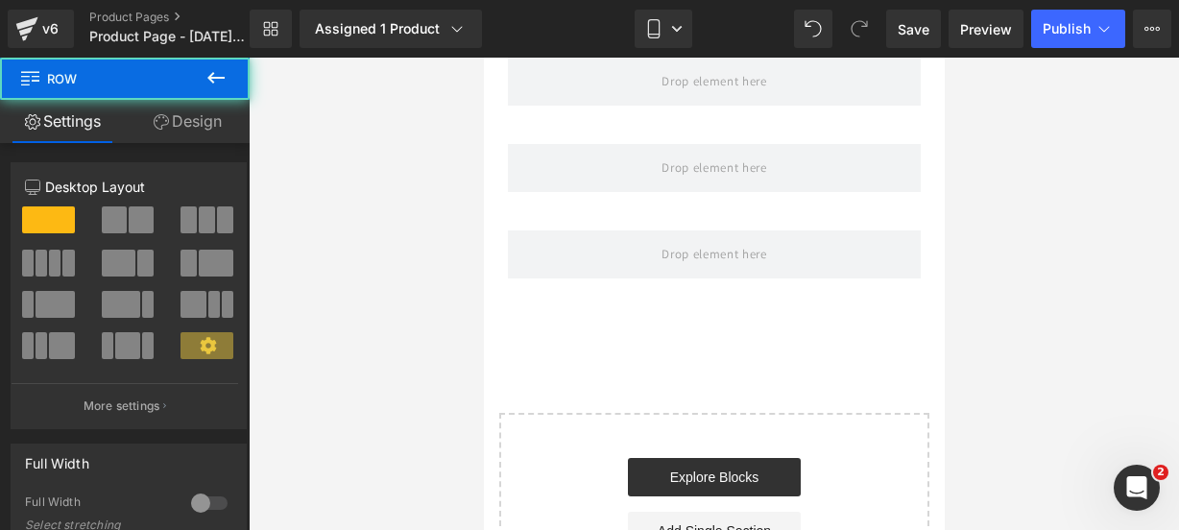
click at [205, 78] on icon at bounding box center [215, 77] width 23 height 23
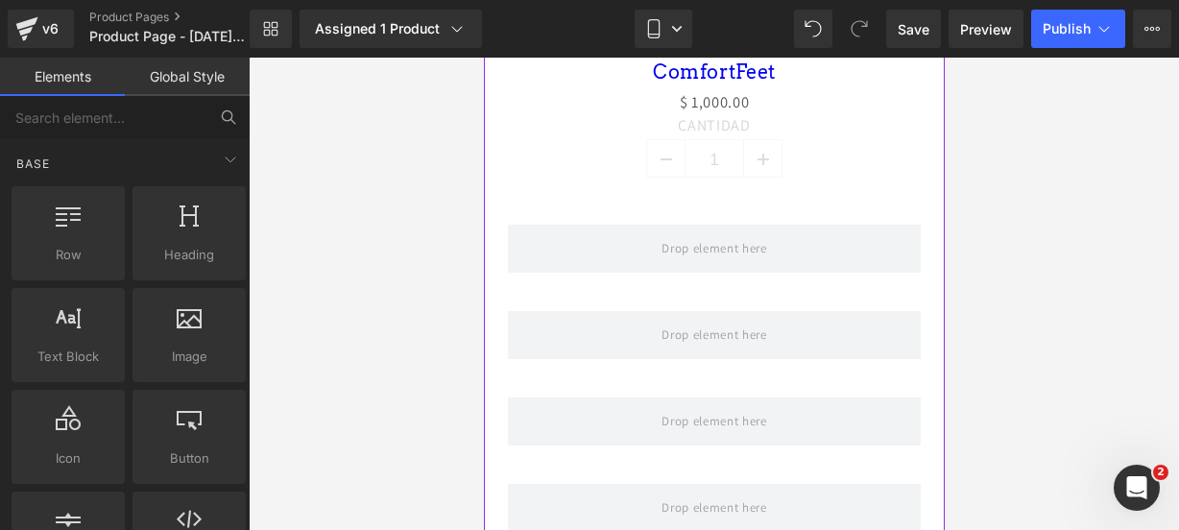
scroll to position [1217, 0]
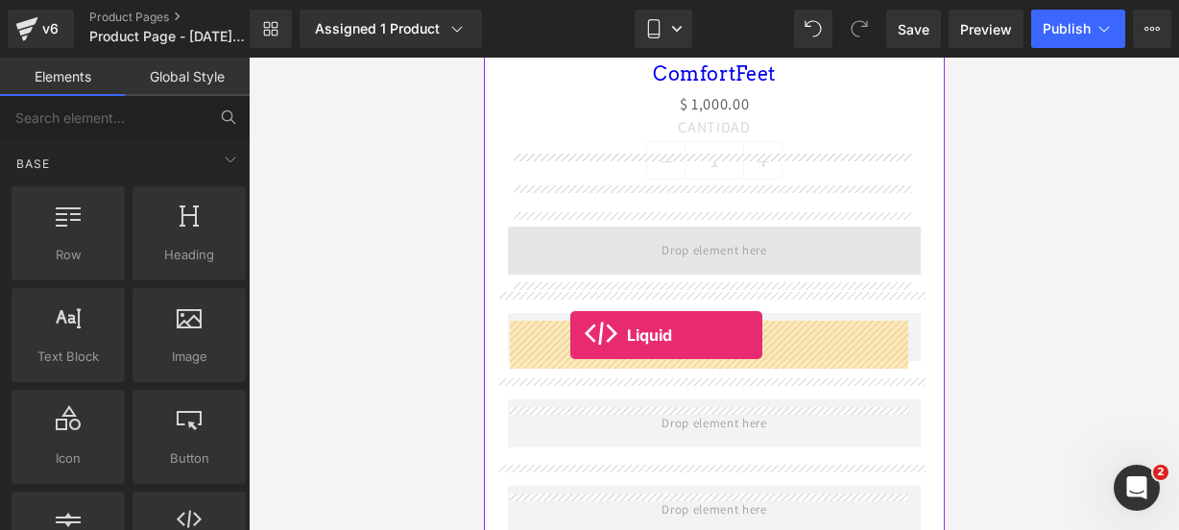
drag, startPoint x: 656, startPoint y: 565, endPoint x: 569, endPoint y: 335, distance: 246.1
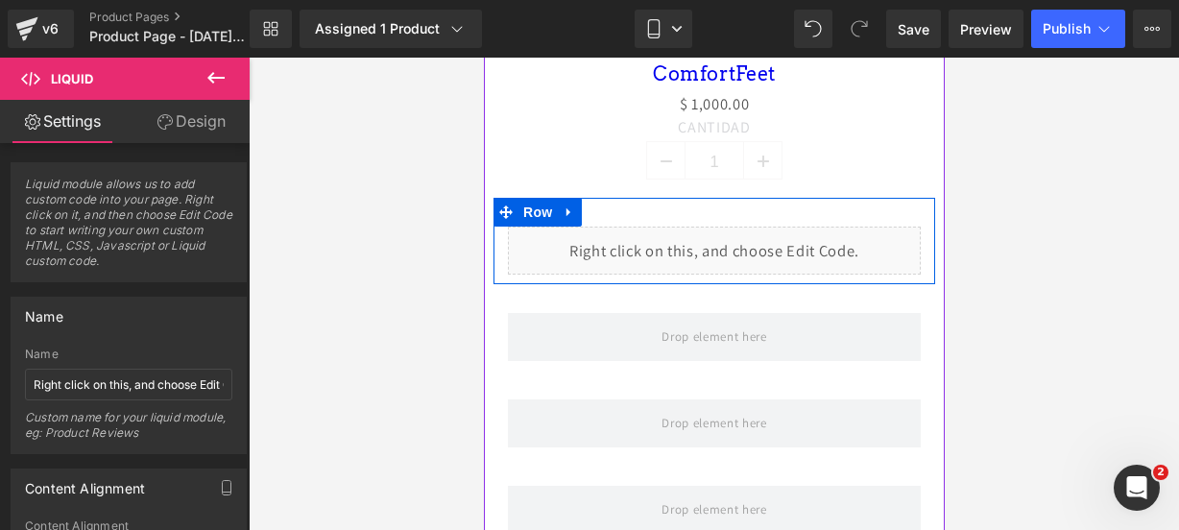
click at [735, 275] on div "Liquid" at bounding box center [713, 251] width 413 height 48
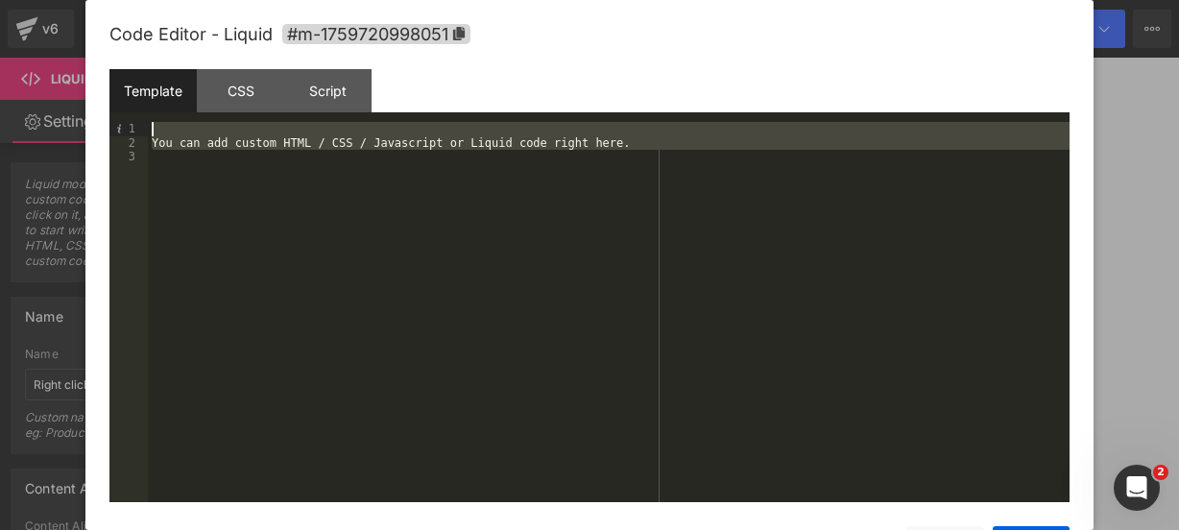
drag, startPoint x: 623, startPoint y: 194, endPoint x: 518, endPoint y: 107, distance: 136.3
click at [518, 107] on div "Template CSS Script Data 1 2 3 You can add custom HTML / CSS / Javascript or Li…" at bounding box center [589, 285] width 960 height 433
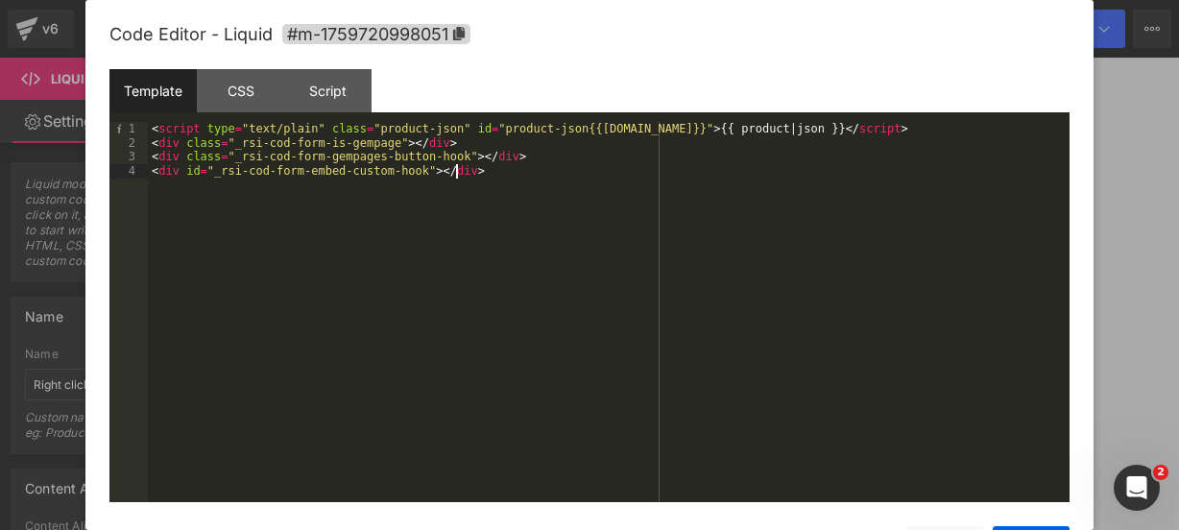
click at [1010, 521] on div "Save Cancel" at bounding box center [589, 533] width 960 height 62
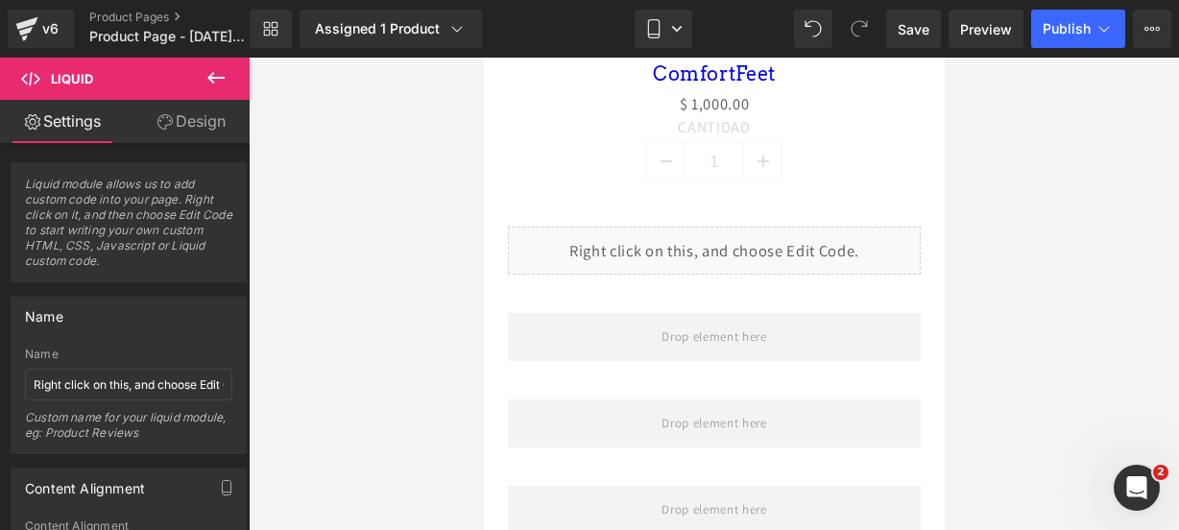
click at [227, 78] on icon at bounding box center [215, 77] width 23 height 23
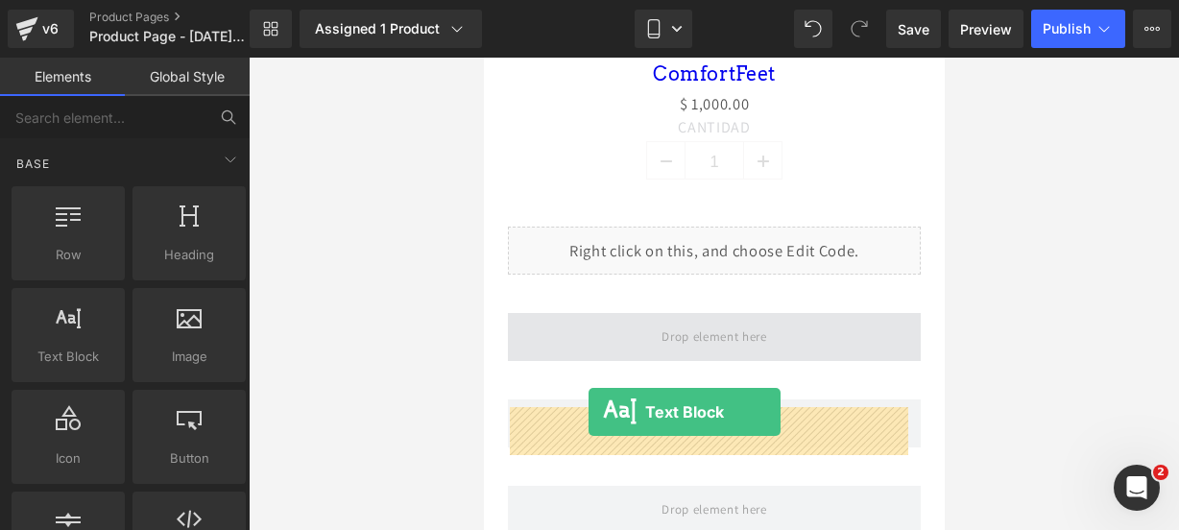
drag, startPoint x: 567, startPoint y: 389, endPoint x: 588, endPoint y: 412, distance: 30.6
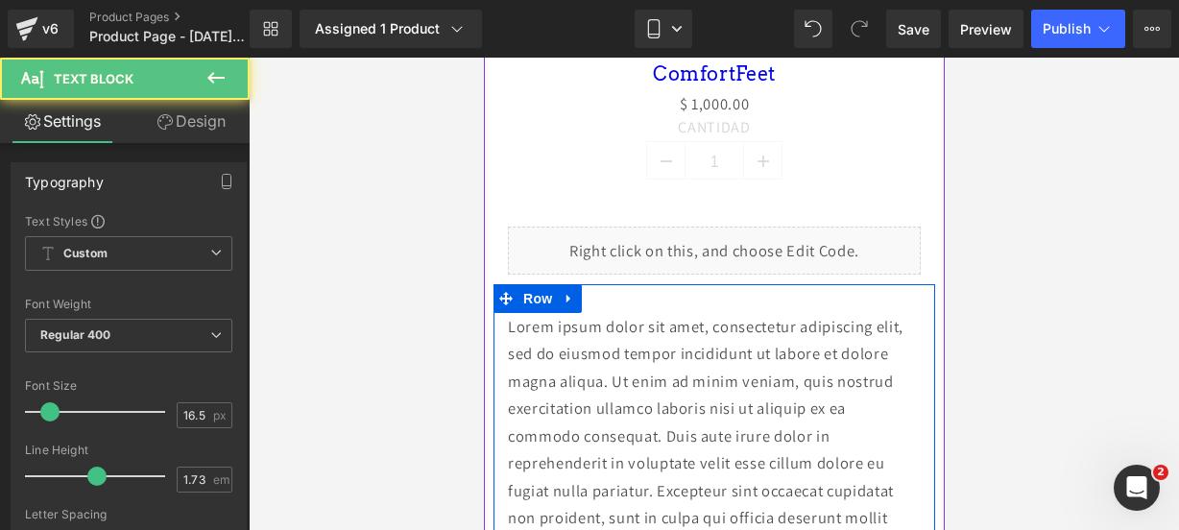
scroll to position [1352, 0]
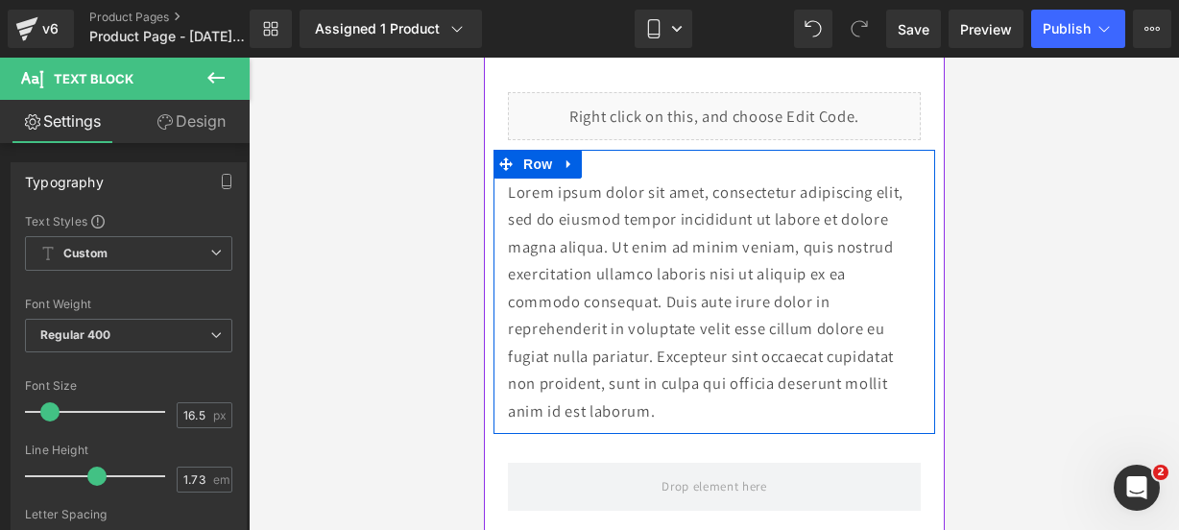
click at [699, 425] on p "Lorem ipsum dolor sit amet, consectetur adipiscing elit, sed do eiusmod tempor …" at bounding box center [713, 302] width 413 height 247
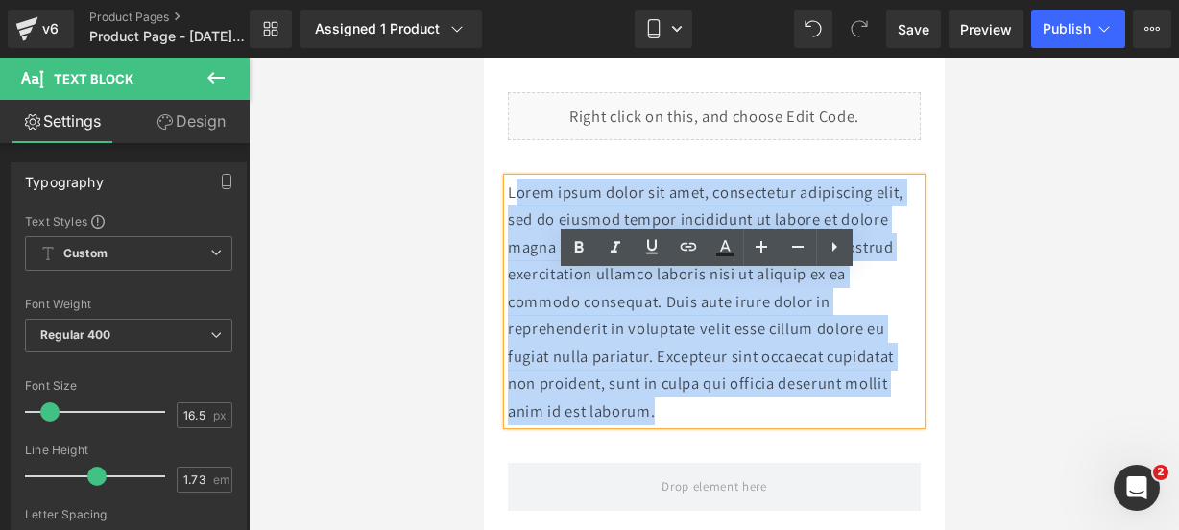
drag, startPoint x: 699, startPoint y: 502, endPoint x: 516, endPoint y: 289, distance: 280.5
click at [516, 289] on p "Lorem ipsum dolor sit amet, consectetur adipiscing elit, sed do eiusmod tempor …" at bounding box center [713, 302] width 413 height 247
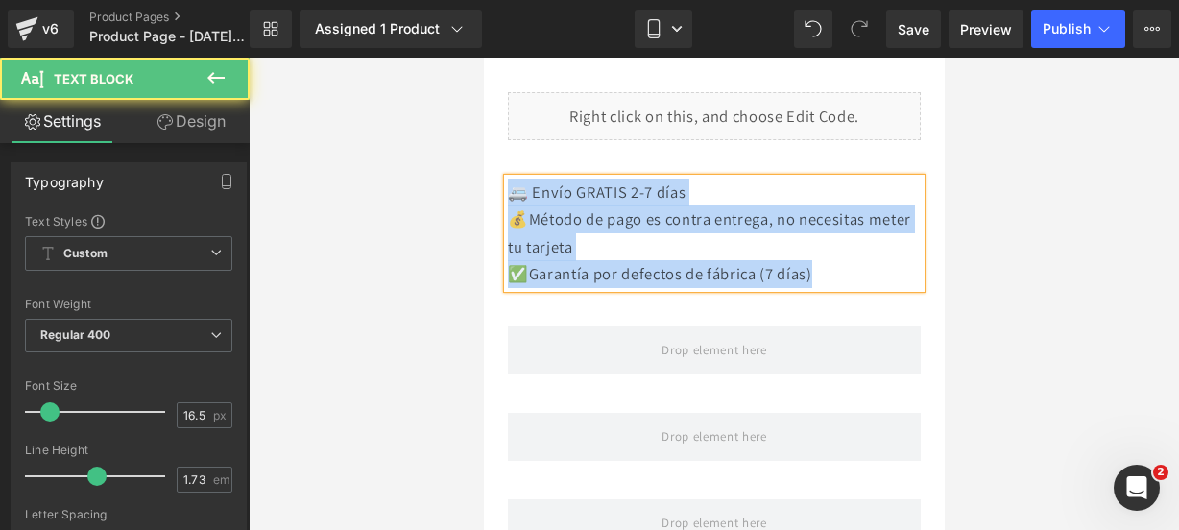
drag, startPoint x: 826, startPoint y: 365, endPoint x: 508, endPoint y: 268, distance: 332.2
click at [508, 268] on div "🚐 Envío GRATIS 2-7 días 💰Método de pago es contra entrega, no necesitas meter …" at bounding box center [713, 224] width 442 height 148
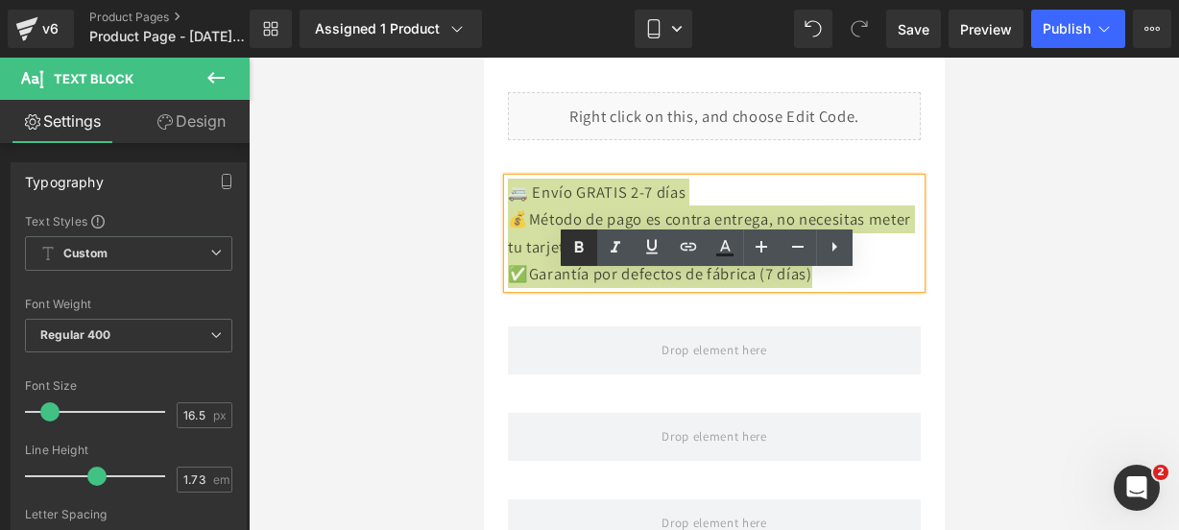
click at [591, 258] on link at bounding box center [579, 247] width 36 height 36
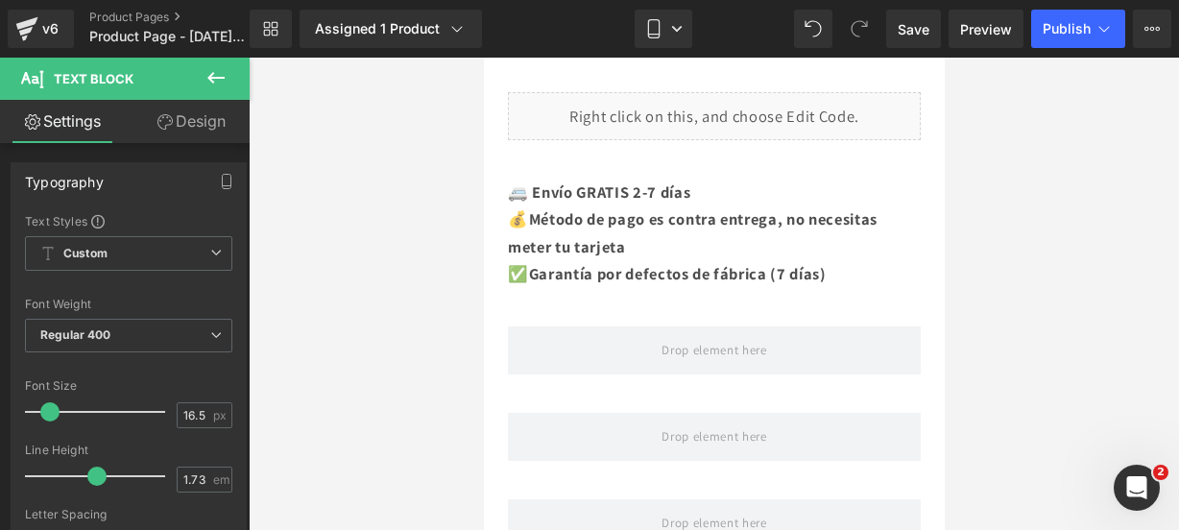
click at [212, 85] on icon at bounding box center [215, 77] width 23 height 23
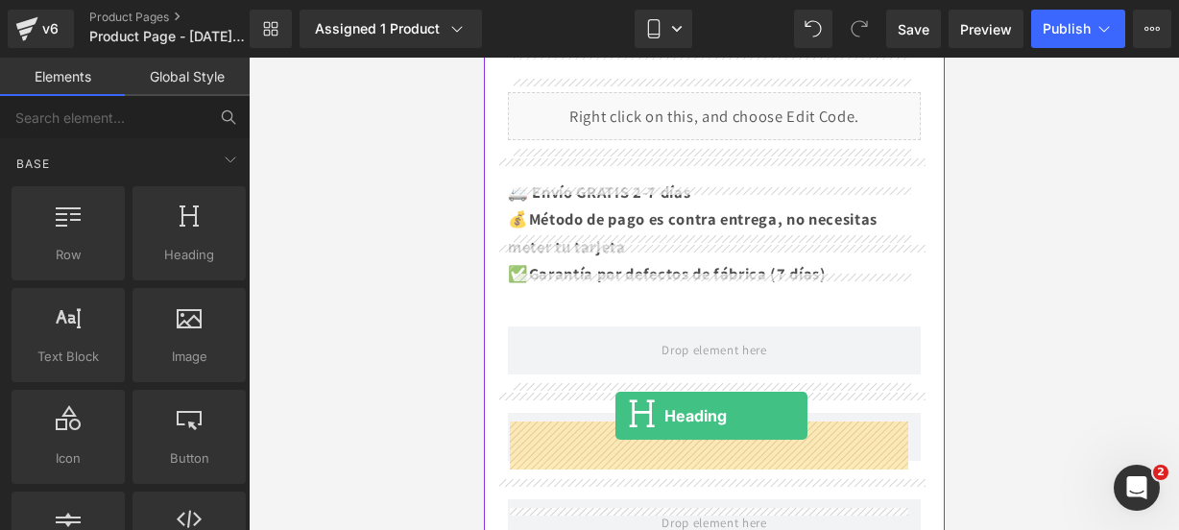
drag, startPoint x: 668, startPoint y: 296, endPoint x: 614, endPoint y: 416, distance: 131.5
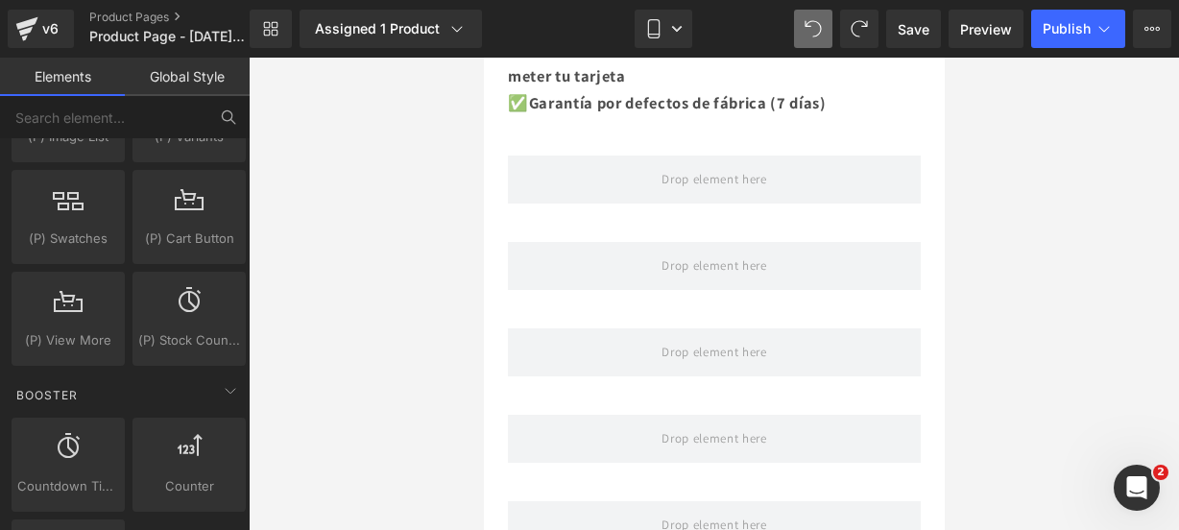
scroll to position [2370, 0]
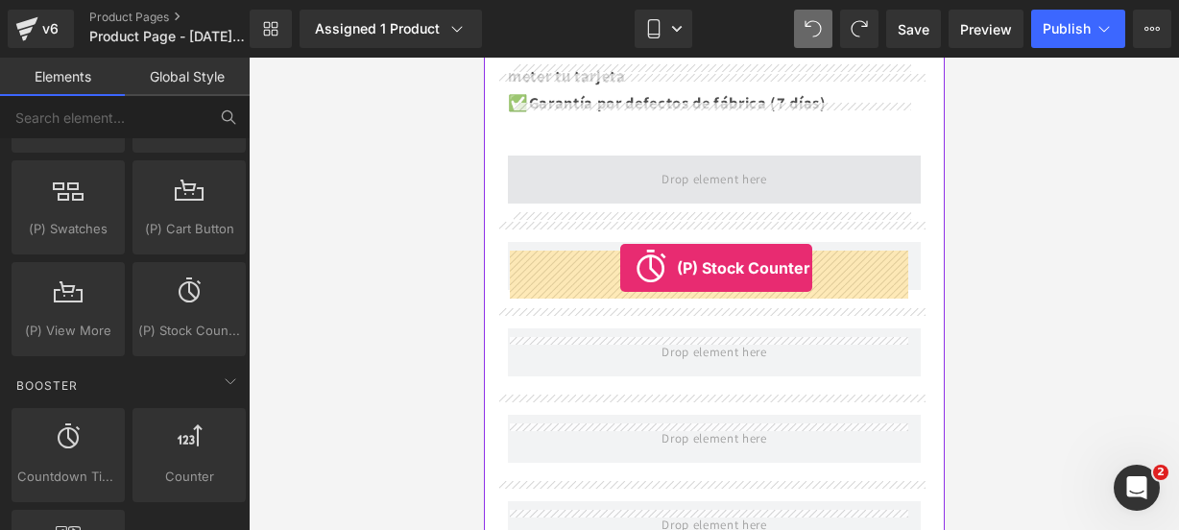
drag, startPoint x: 667, startPoint y: 383, endPoint x: 619, endPoint y: 268, distance: 124.8
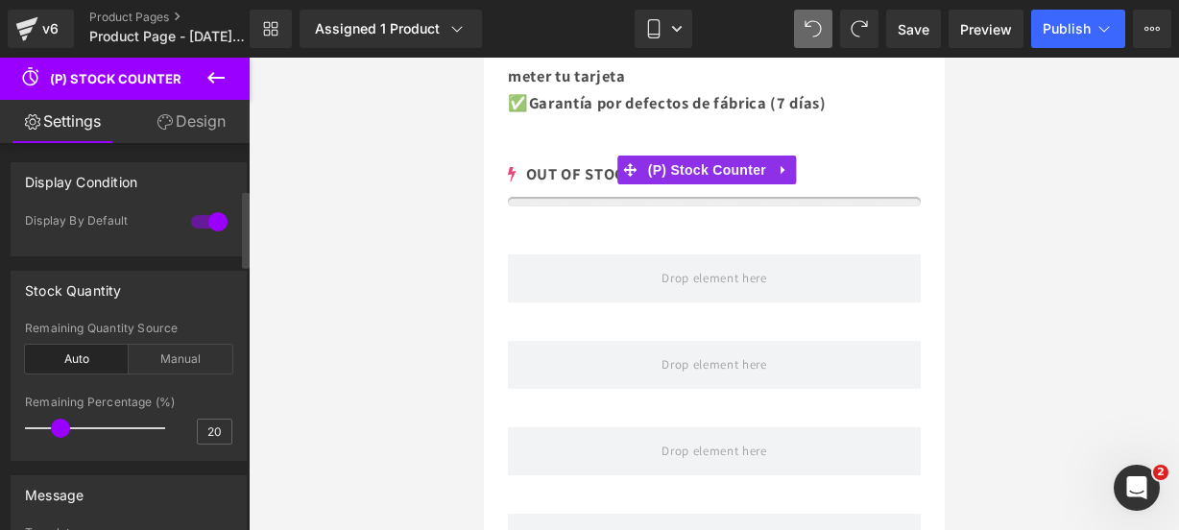
scroll to position [235, 0]
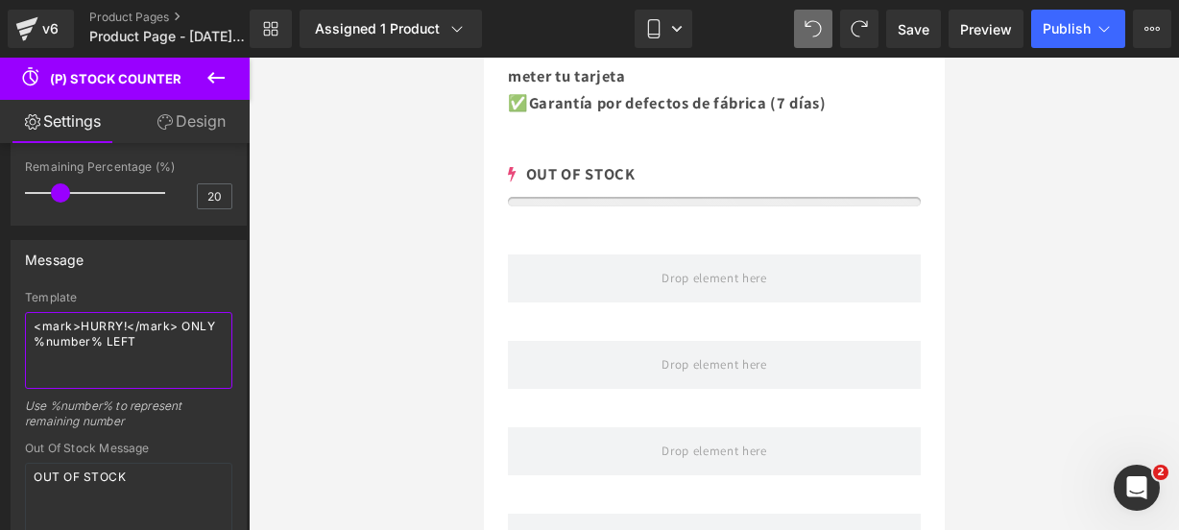
drag, startPoint x: 156, startPoint y: 350, endPoint x: -10, endPoint y: 324, distance: 167.3
click at [0, 324] on html "(P) Stock Counter You are previewing how the will restyle your page. You can no…" at bounding box center [589, 265] width 1179 height 530
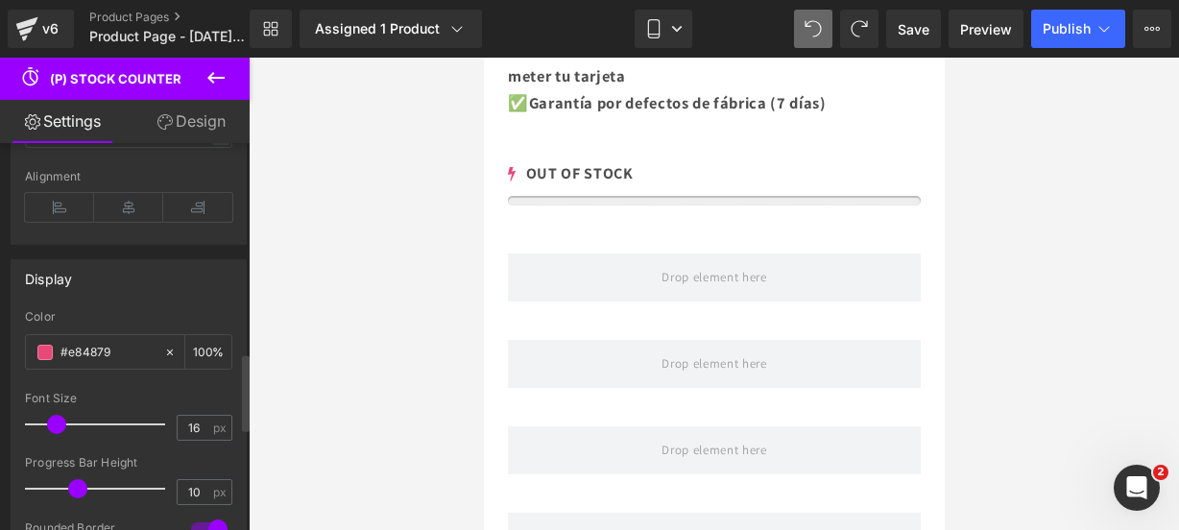
scroll to position [1053, 0]
type textarea "¡¡CORRE!! SOLO QUEDAN 21"
click at [46, 344] on span at bounding box center [44, 351] width 15 height 15
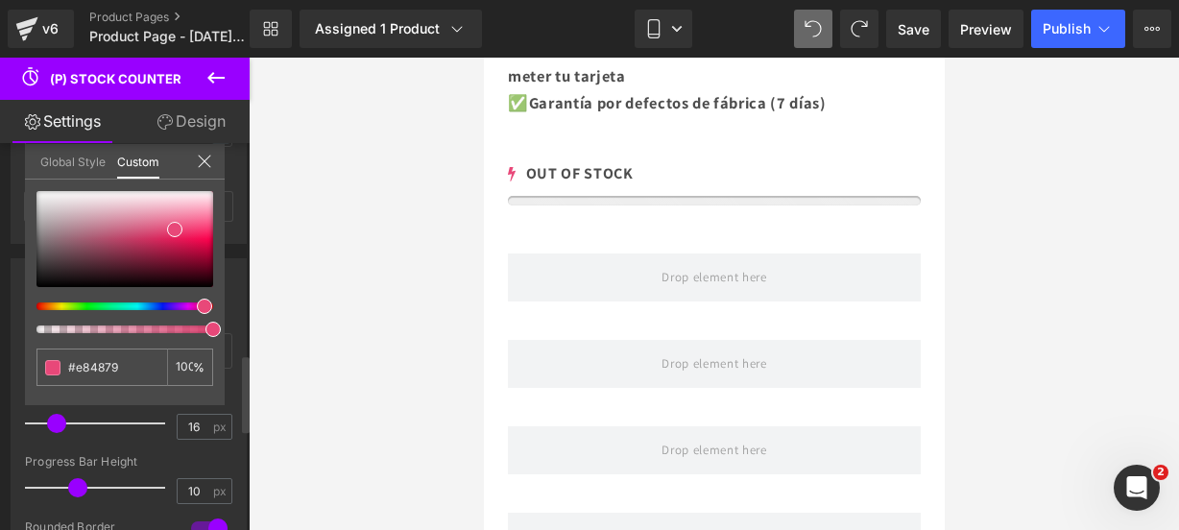
type input "#e849db"
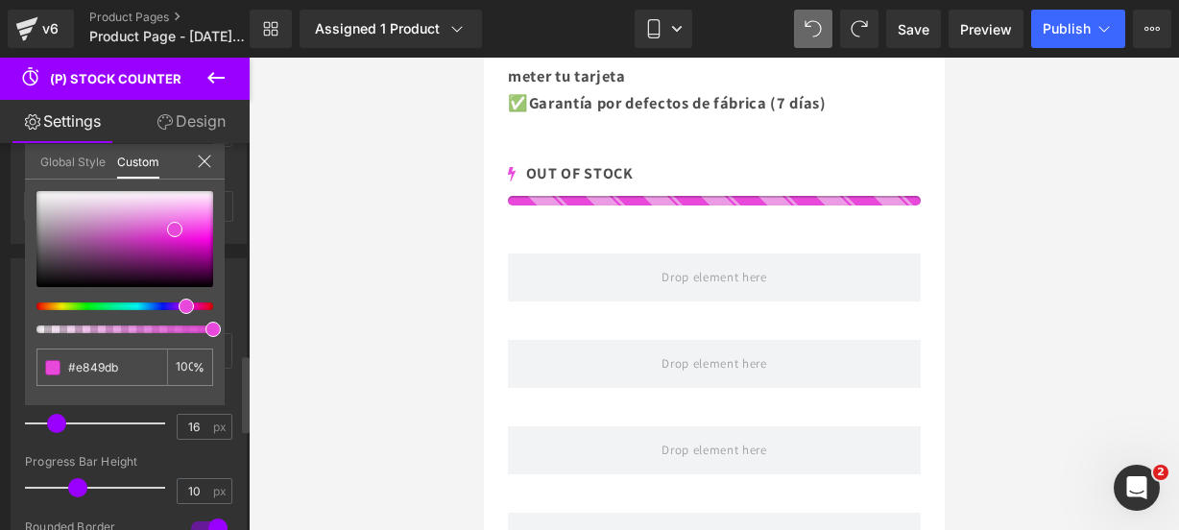
click at [179, 306] on div at bounding box center [117, 306] width 177 height 8
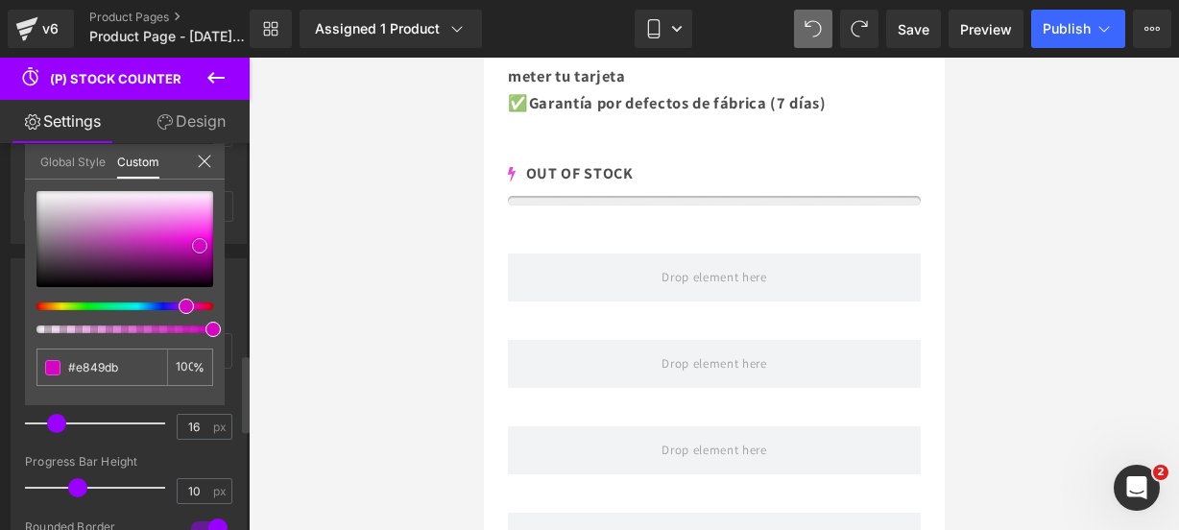
click at [200, 246] on div at bounding box center [124, 239] width 177 height 96
type input "#d109c0"
type input "#d307c2"
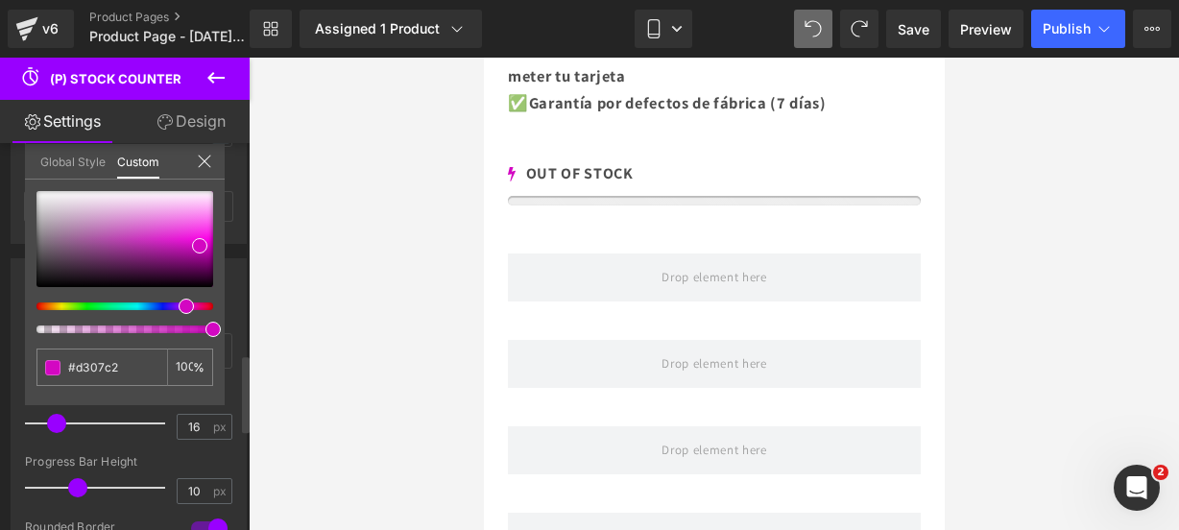
click at [205, 156] on icon at bounding box center [204, 161] width 15 height 15
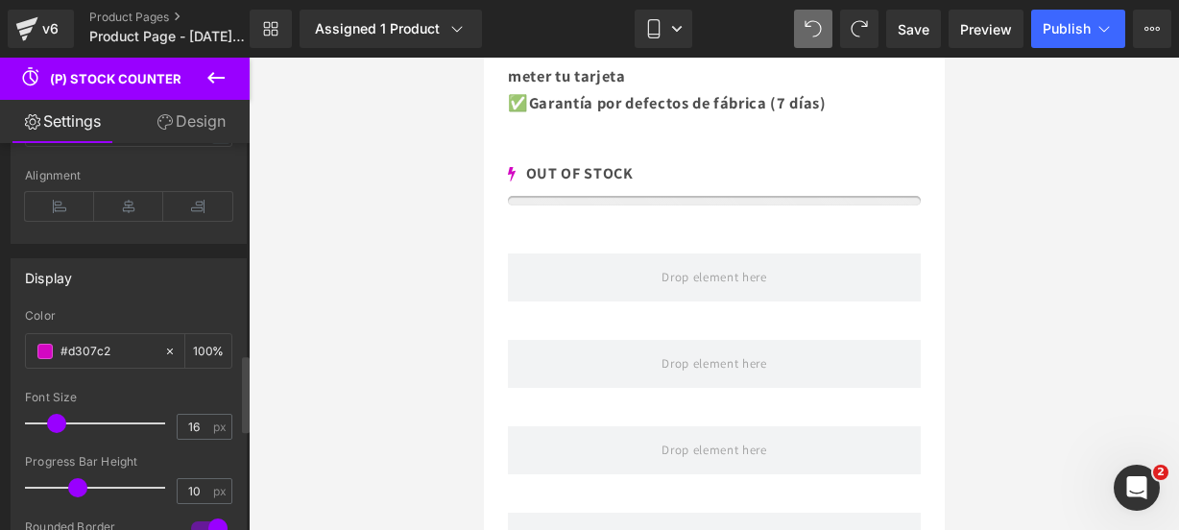
click at [215, 76] on icon at bounding box center [215, 77] width 23 height 23
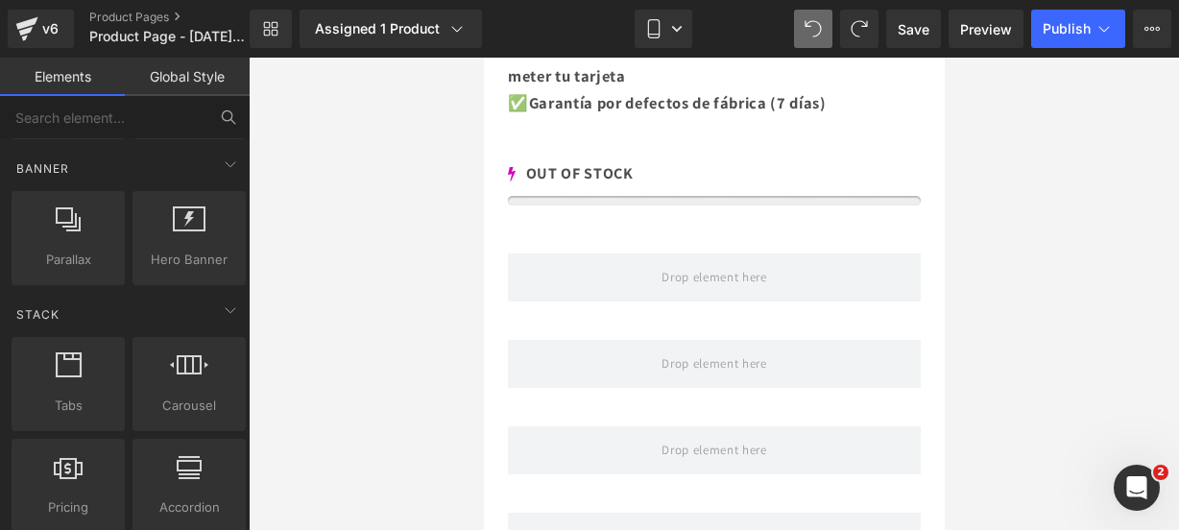
scroll to position [0, 0]
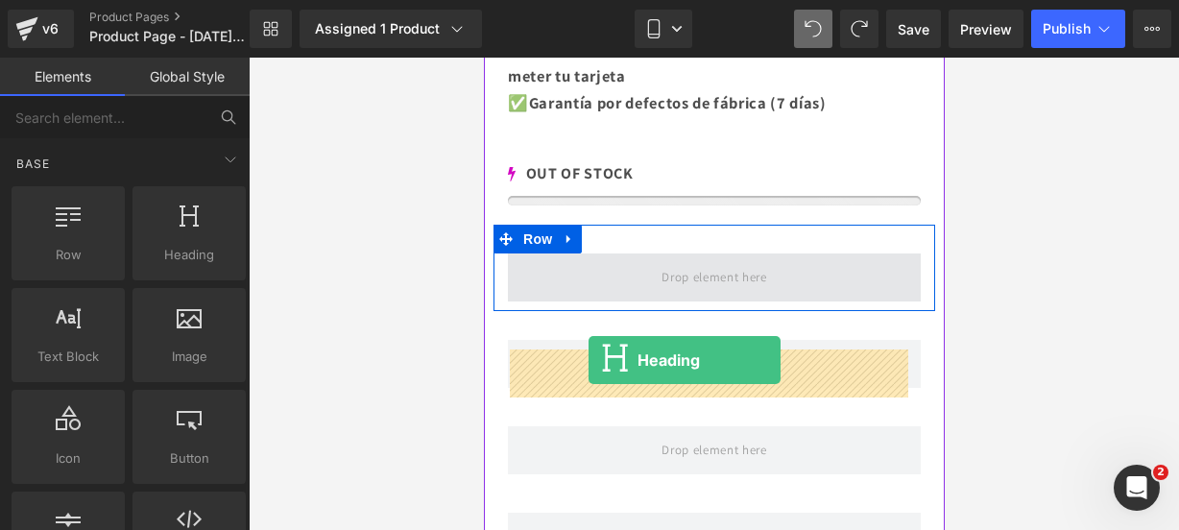
drag, startPoint x: 648, startPoint y: 300, endPoint x: 588, endPoint y: 360, distance: 84.9
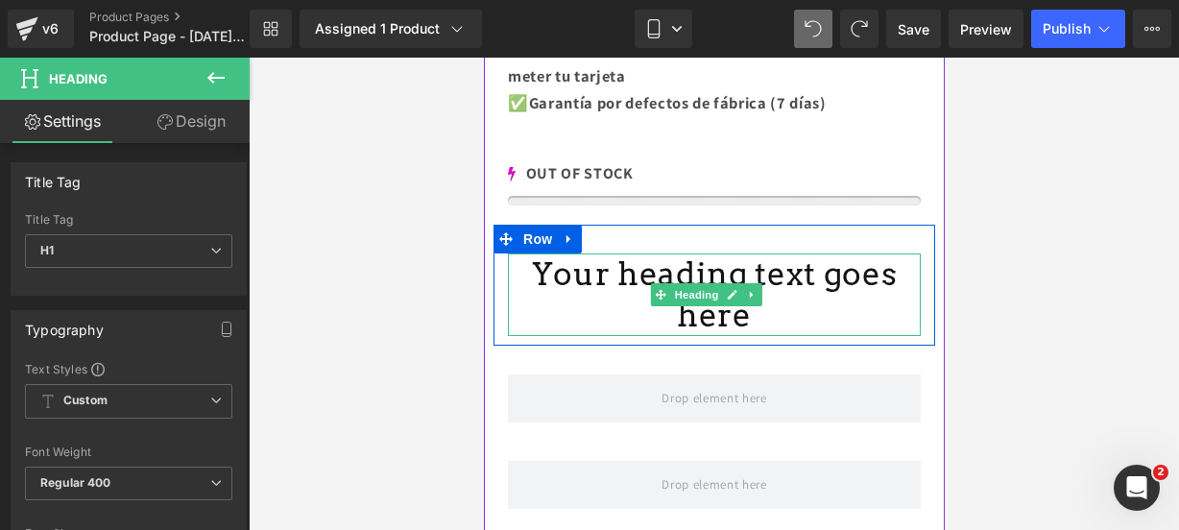
click at [770, 336] on h1 "Your heading text goes here" at bounding box center [713, 294] width 413 height 83
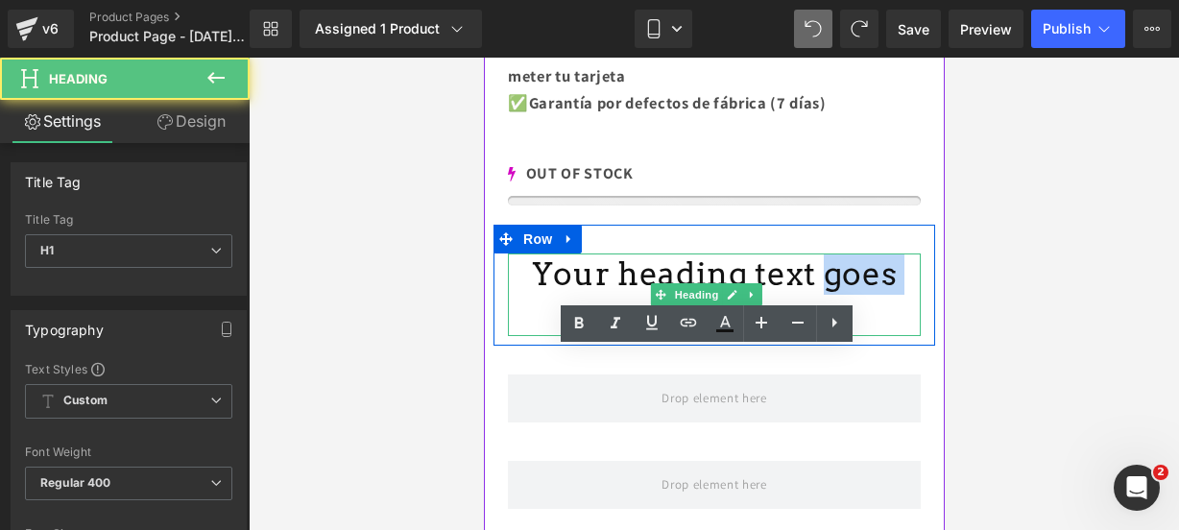
click at [770, 336] on h1 "Your heading text goes here" at bounding box center [713, 294] width 413 height 83
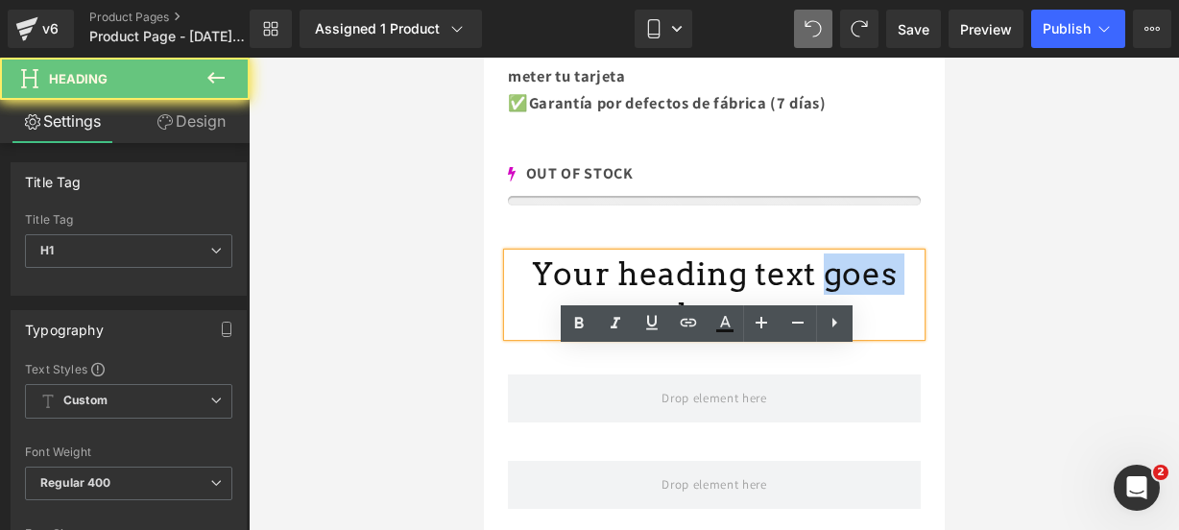
click at [770, 336] on h1 "Your heading text goes here" at bounding box center [713, 294] width 413 height 83
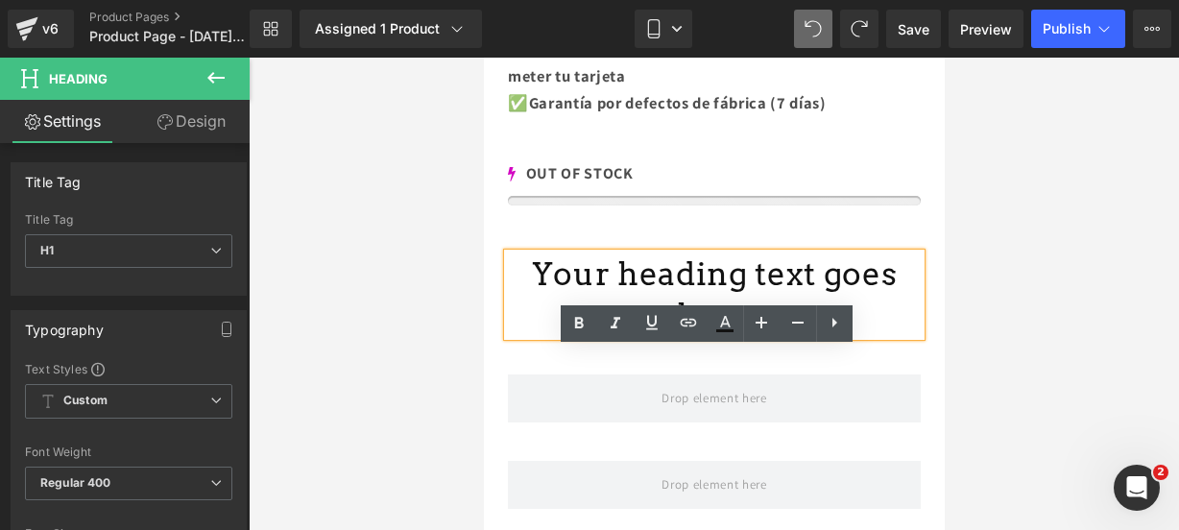
click at [902, 336] on h1 "Your heading text goes here" at bounding box center [713, 294] width 413 height 83
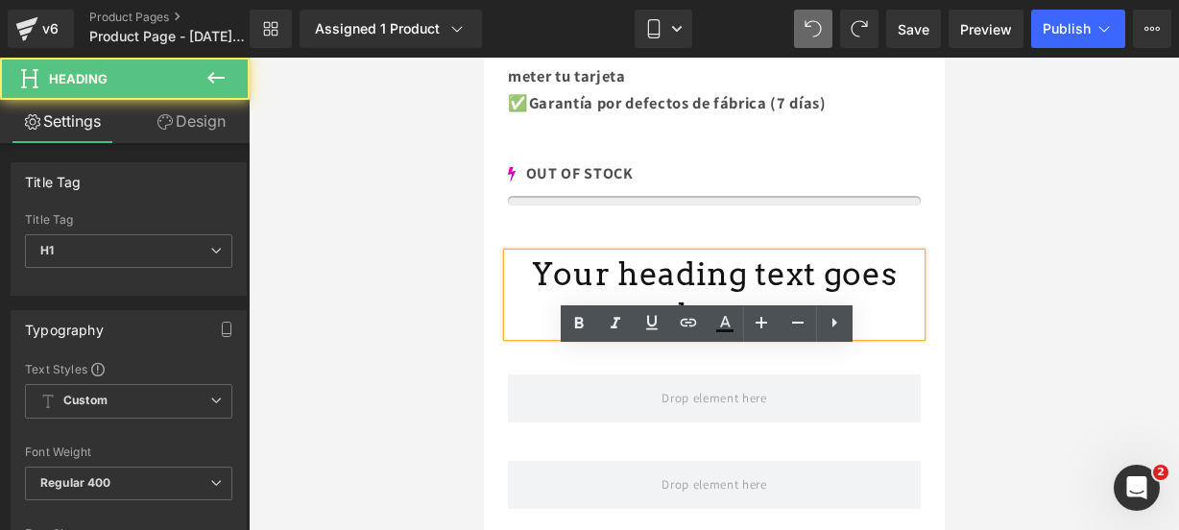
click at [902, 336] on h1 "Your heading text goes here" at bounding box center [713, 294] width 413 height 83
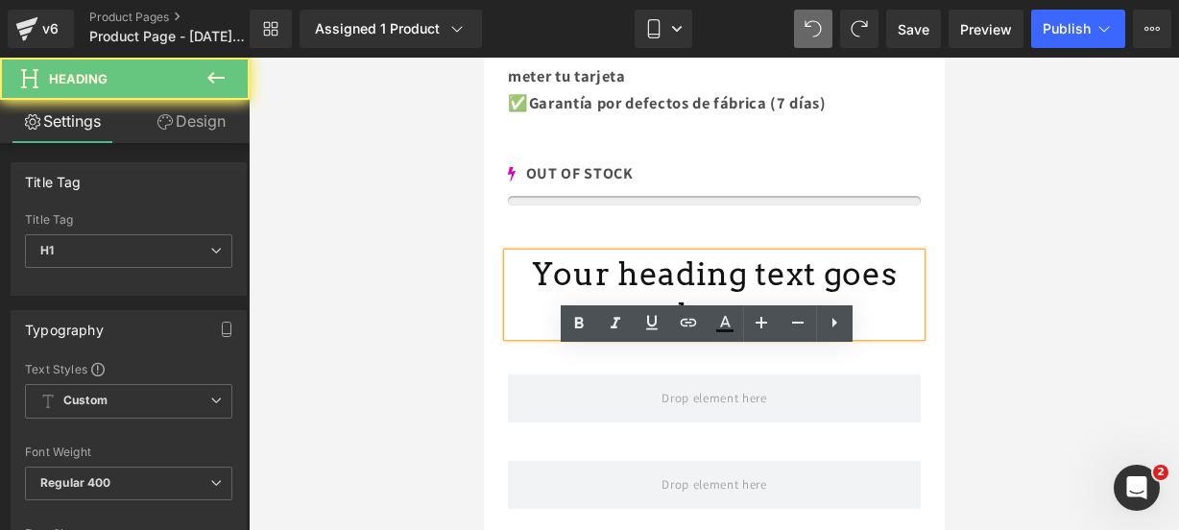
click at [902, 336] on h1 "Your heading text goes here" at bounding box center [713, 294] width 413 height 83
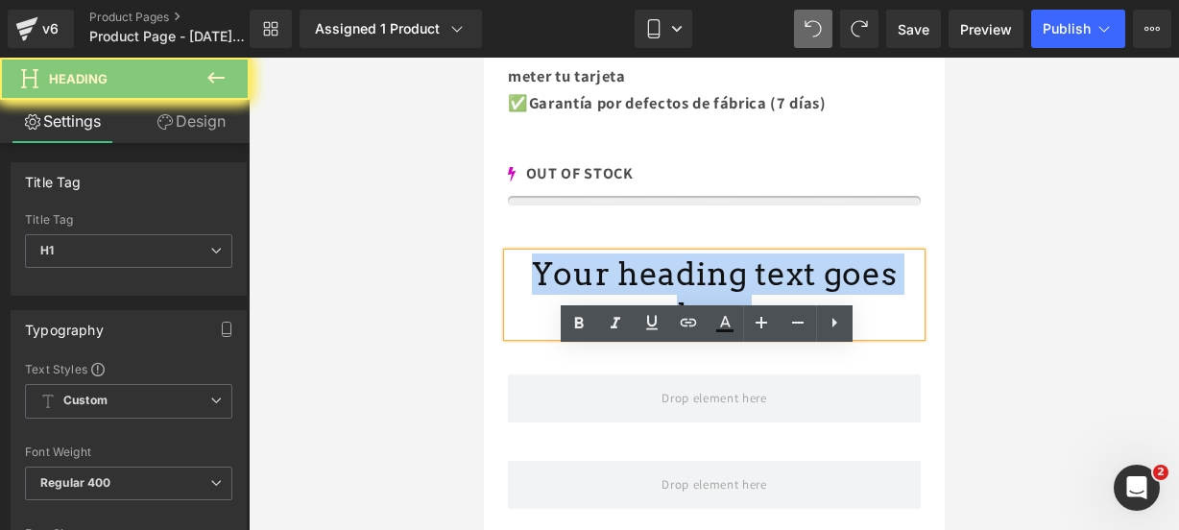
click at [902, 336] on h1 "Your heading text goes here" at bounding box center [713, 294] width 413 height 83
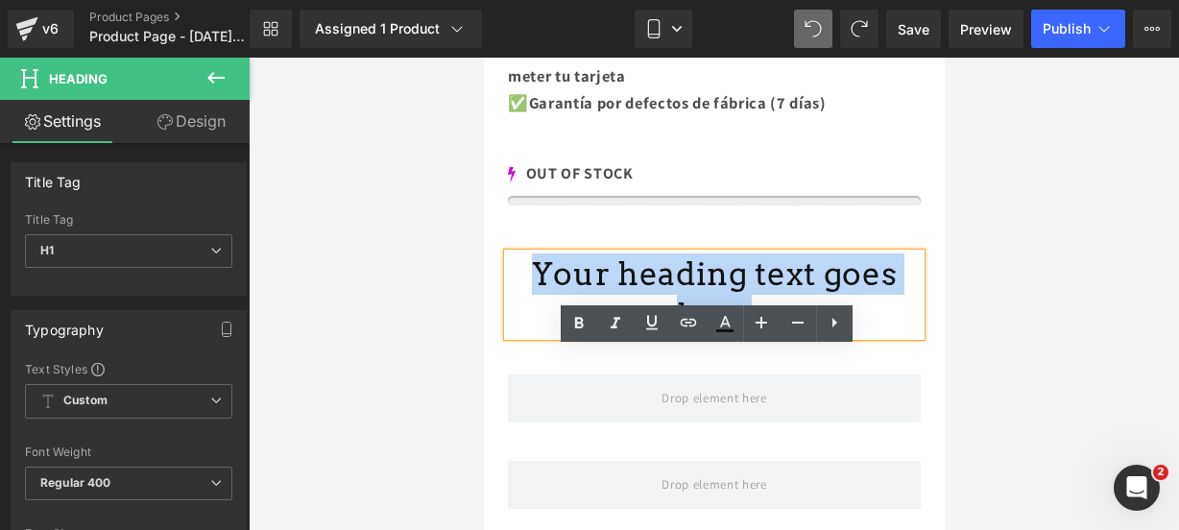
paste div
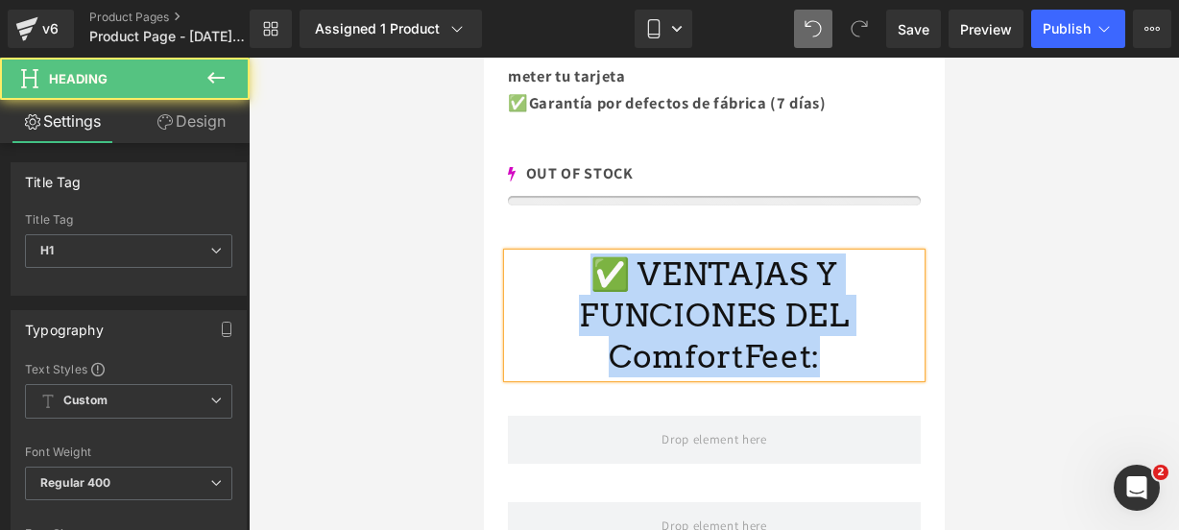
drag, startPoint x: 833, startPoint y: 438, endPoint x: 578, endPoint y: 381, distance: 261.6
click at [578, 377] on h1 "✅ VENTAJAS Y FUNCIONES DEL ComfortFeet:" at bounding box center [713, 315] width 413 height 124
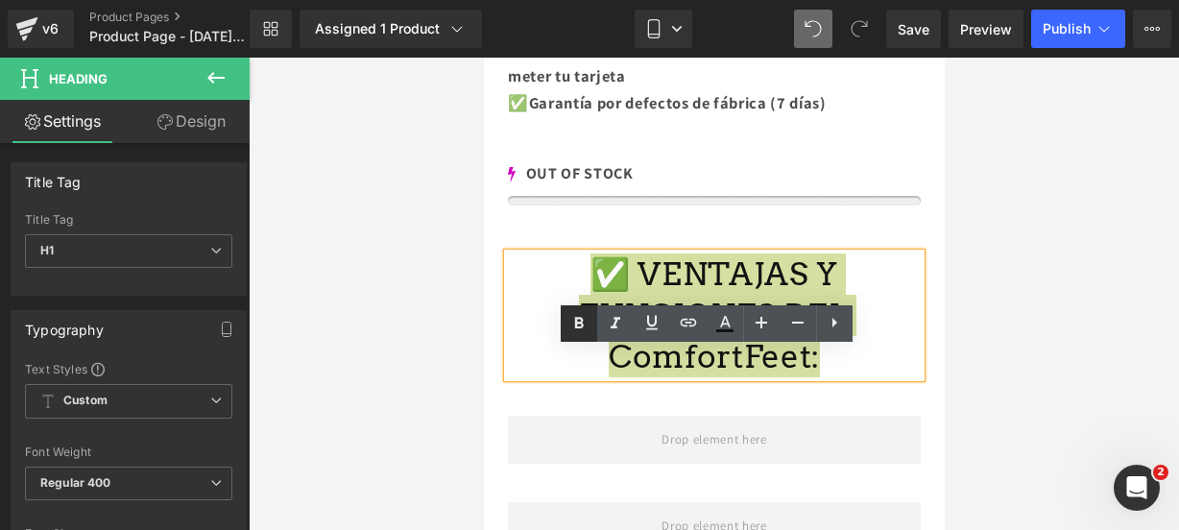
click at [574, 317] on icon at bounding box center [578, 323] width 23 height 23
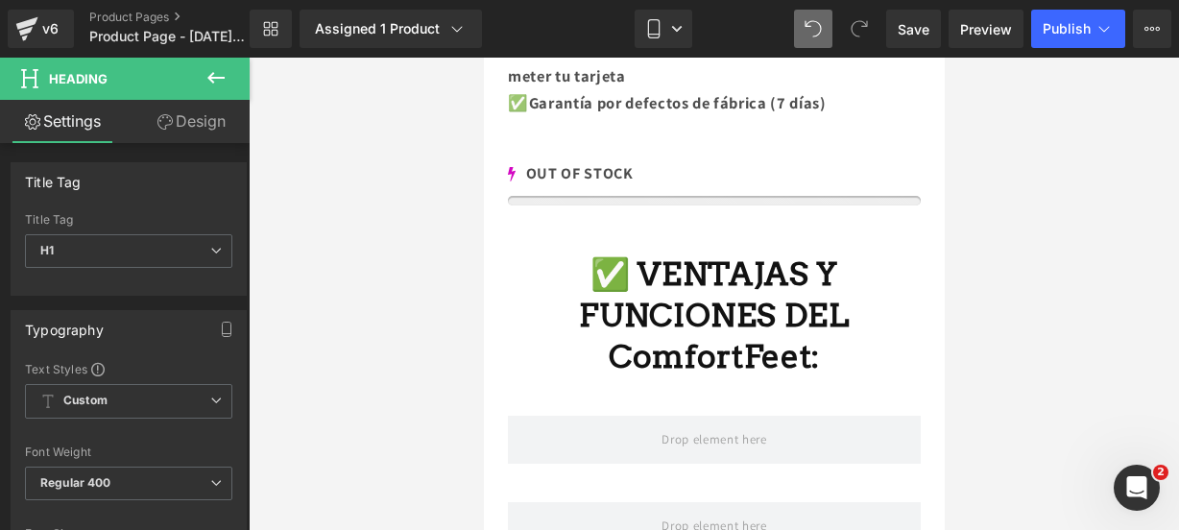
click at [215, 84] on icon at bounding box center [215, 77] width 23 height 23
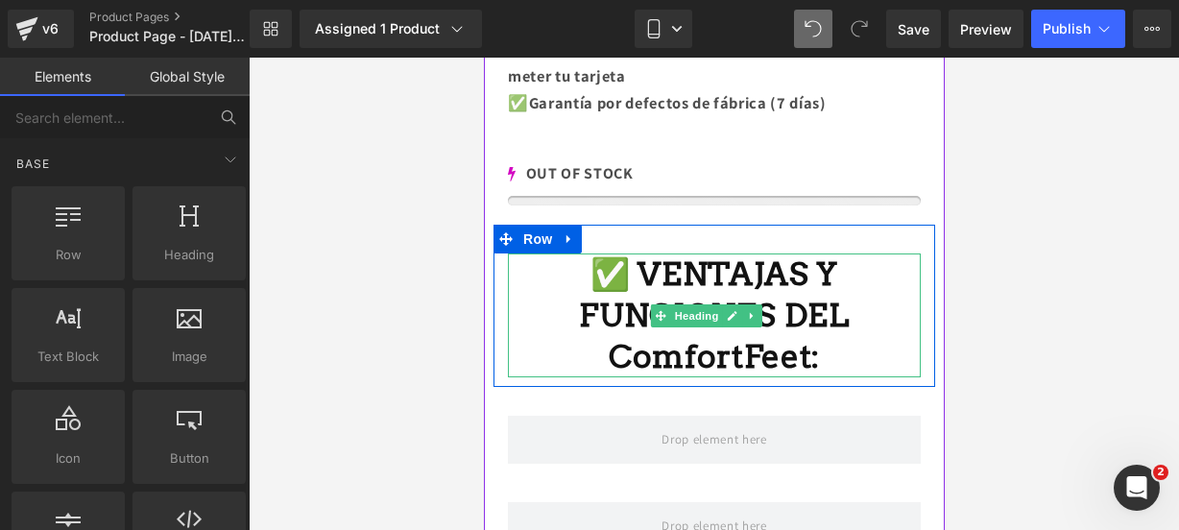
scroll to position [1801, 0]
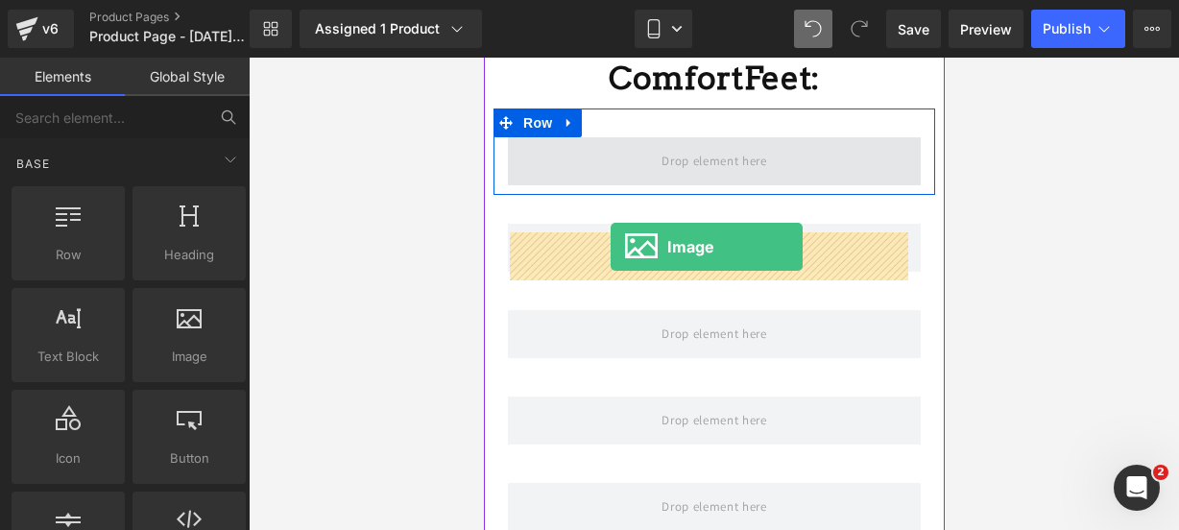
drag, startPoint x: 646, startPoint y: 402, endPoint x: 610, endPoint y: 247, distance: 159.7
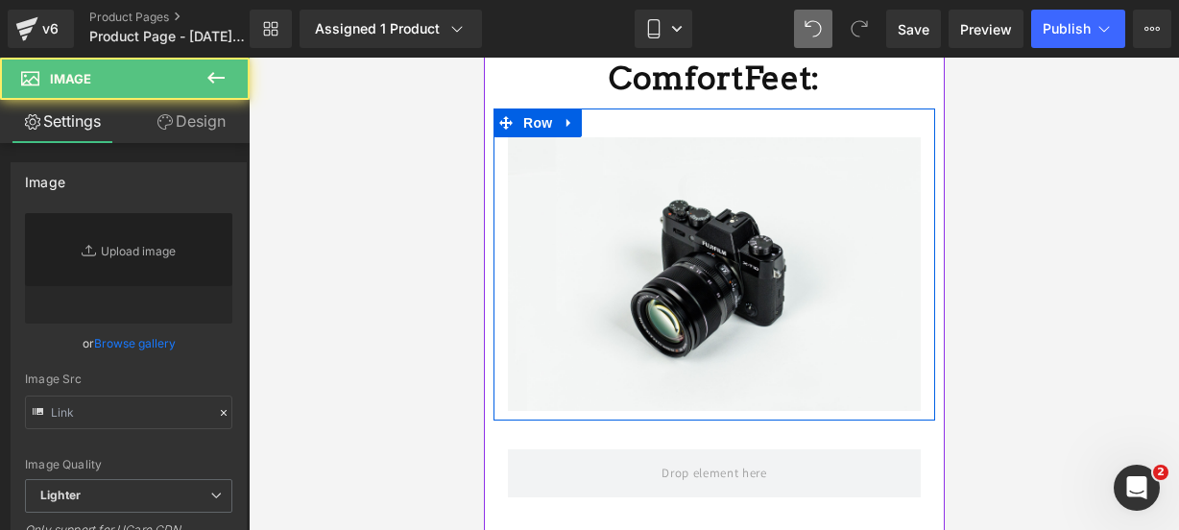
type input "//[DOMAIN_NAME][URL]"
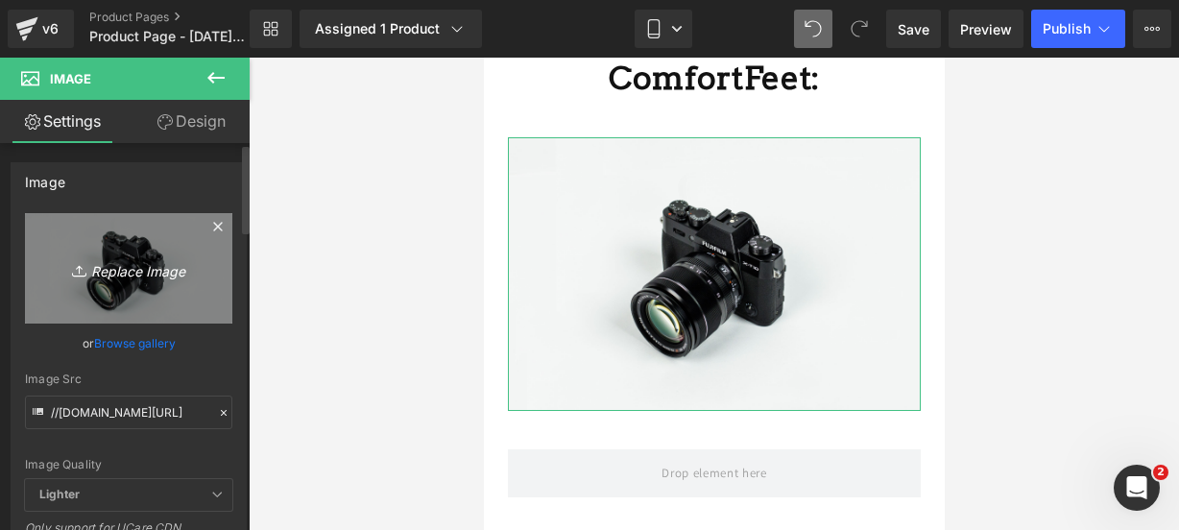
click at [123, 267] on icon "Replace Image" at bounding box center [129, 268] width 154 height 24
click at [72, 272] on icon at bounding box center [81, 270] width 19 height 19
type input "C:\fakepath\pata 10.webp"
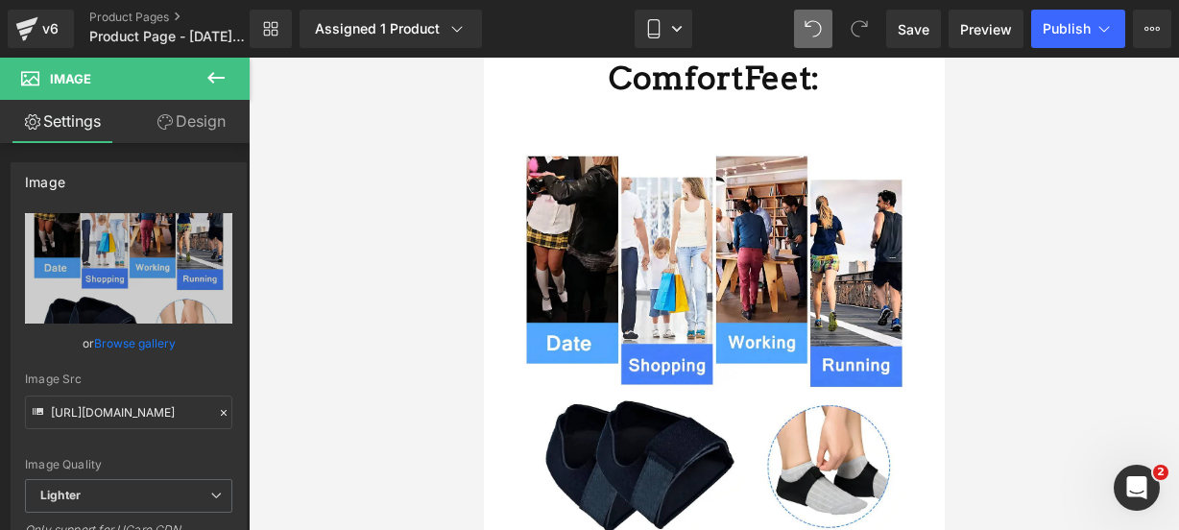
click at [820, 53] on div "Library Assigned 1 Product Product Preview ComfortFeet Manage assigned products…" at bounding box center [714, 29] width 929 height 58
click at [819, 49] on div "Library Assigned 1 Product Product Preview ComfortFeet Manage assigned products…" at bounding box center [714, 29] width 929 height 58
type input "//[DOMAIN_NAME][URL]"
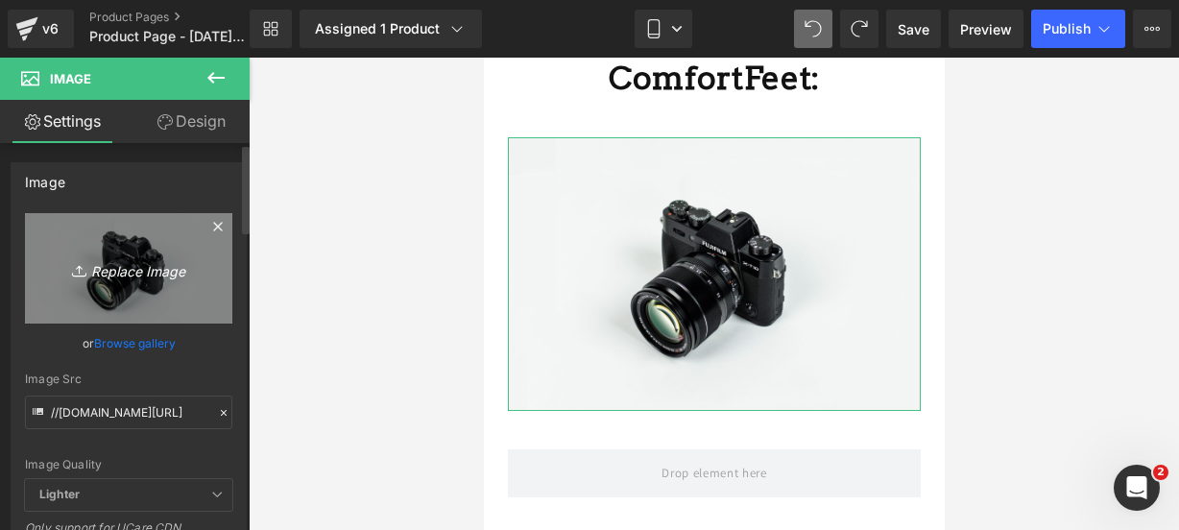
click at [107, 270] on icon "Replace Image" at bounding box center [129, 268] width 154 height 24
type input "C:\fakepath\pata 9.webp"
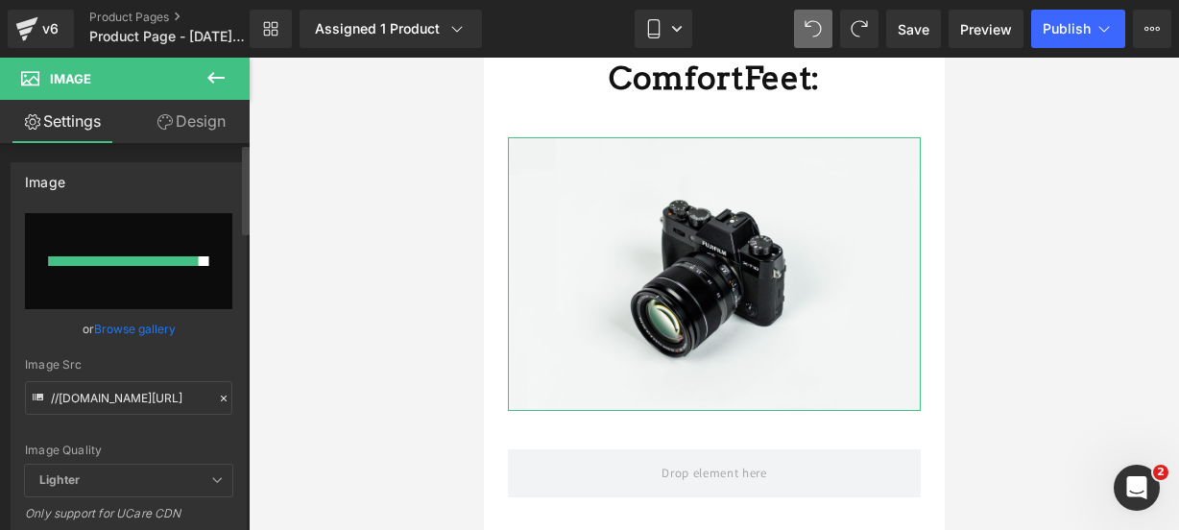
type input "https://ucarecdn.com/a5012a22-4bd6-468e-9f75-dba24077be6a/-/format/auto/-/previ…"
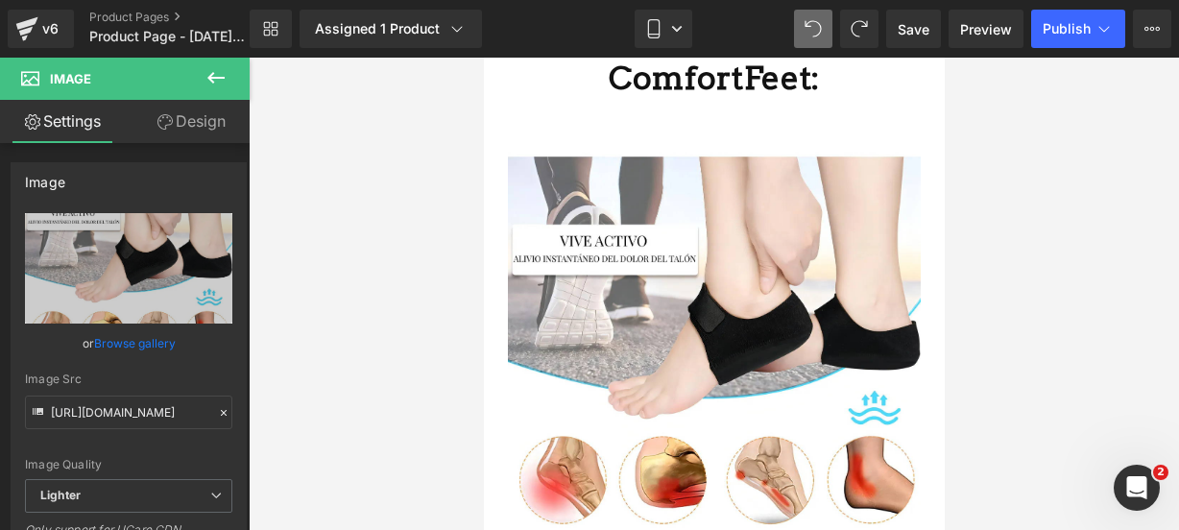
click at [219, 91] on button at bounding box center [215, 79] width 67 height 42
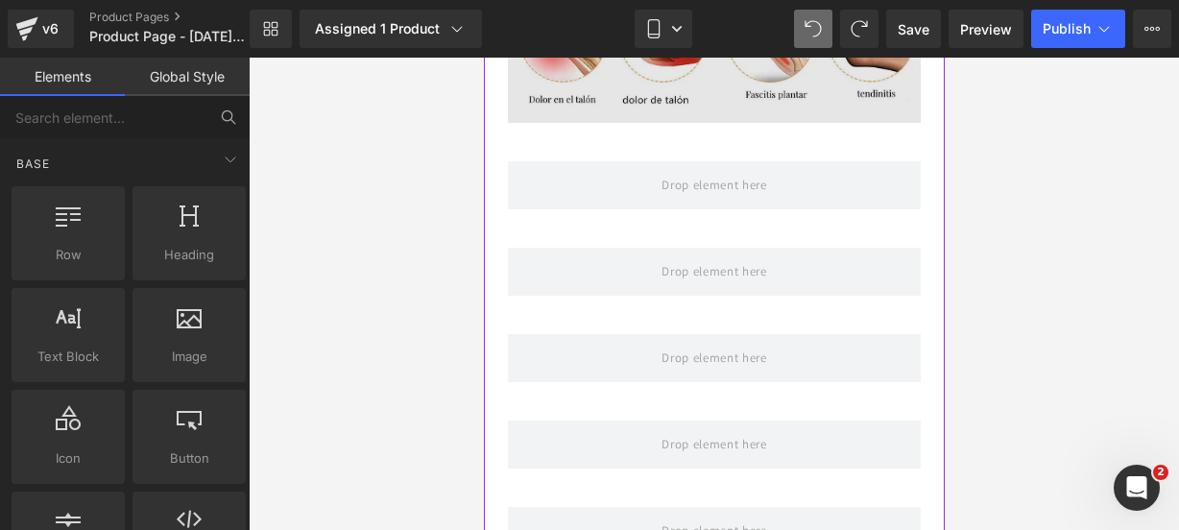
scroll to position [2245, 0]
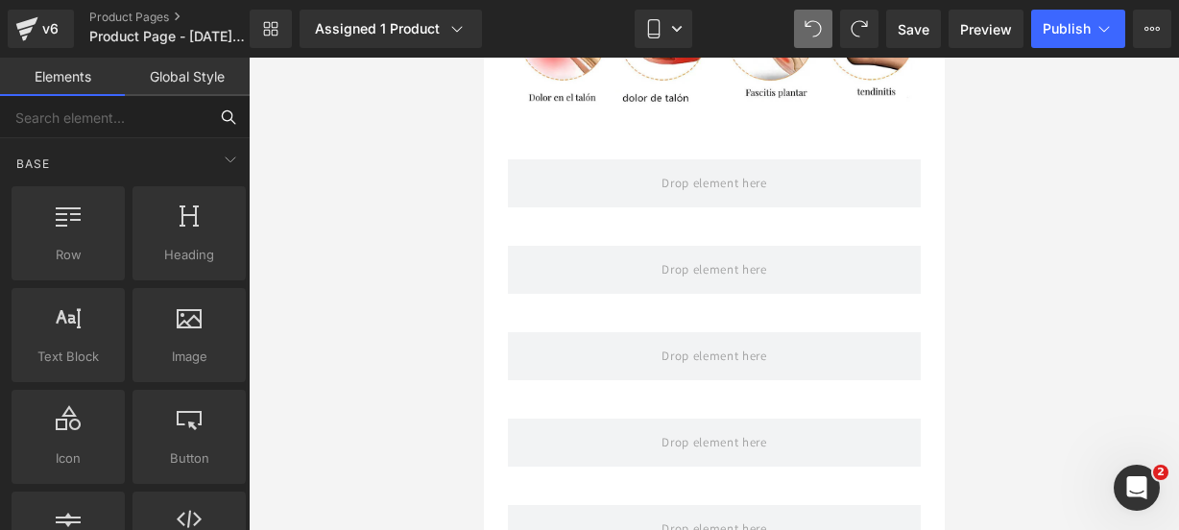
click at [148, 112] on input "text" at bounding box center [103, 117] width 207 height 42
type input "icon"
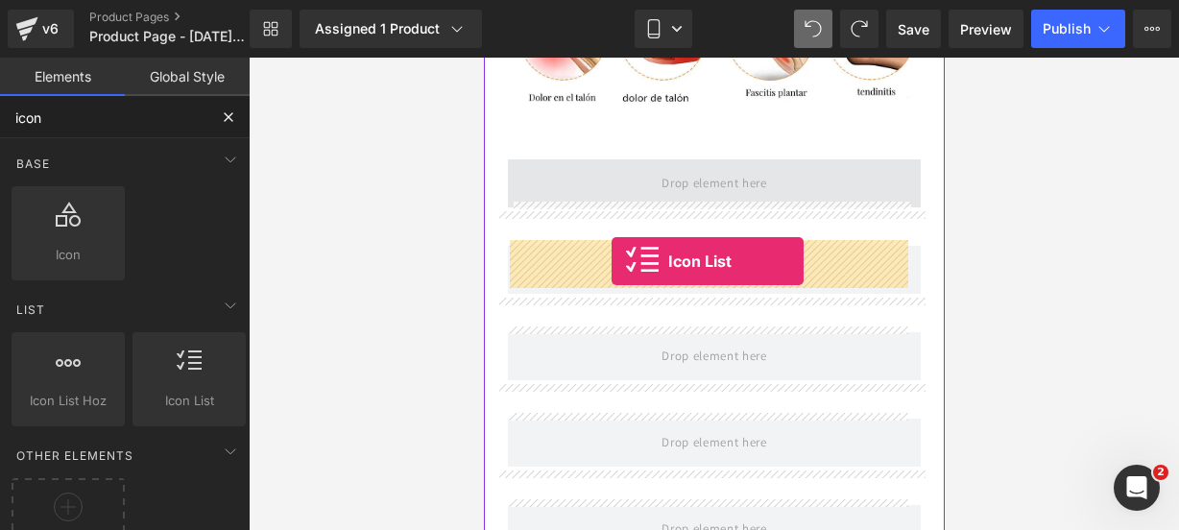
drag, startPoint x: 654, startPoint y: 432, endPoint x: 611, endPoint y: 261, distance: 176.3
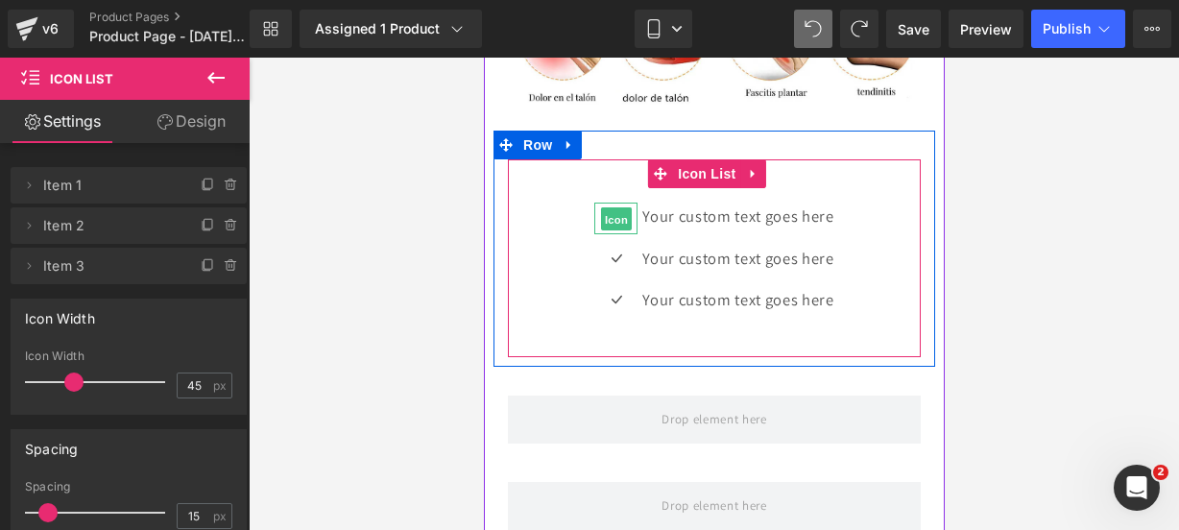
click at [600, 230] on span "Icon" at bounding box center [615, 218] width 31 height 23
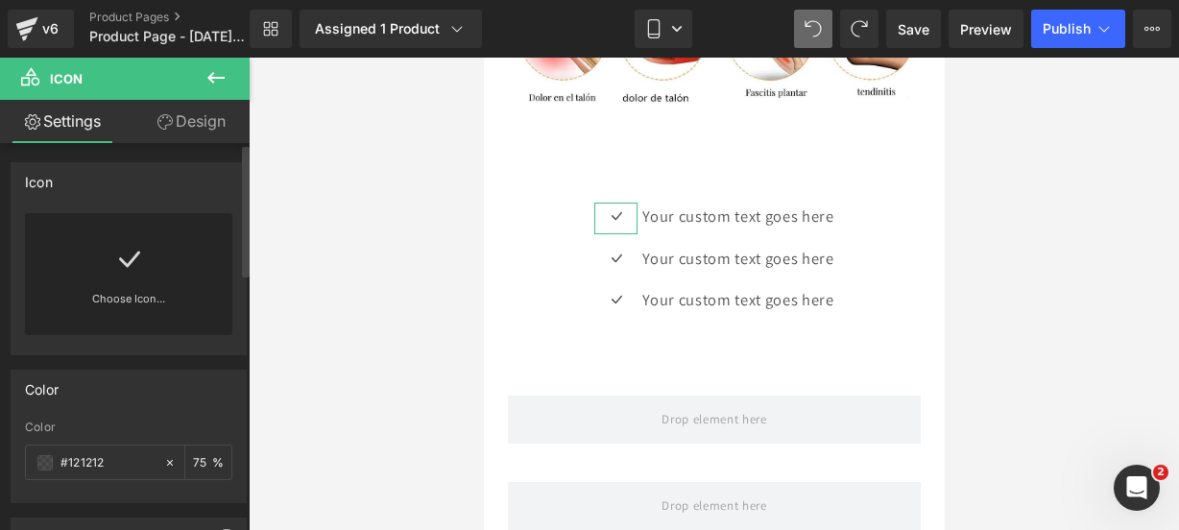
click at [209, 265] on div "Choose Icon..." at bounding box center [128, 274] width 207 height 122
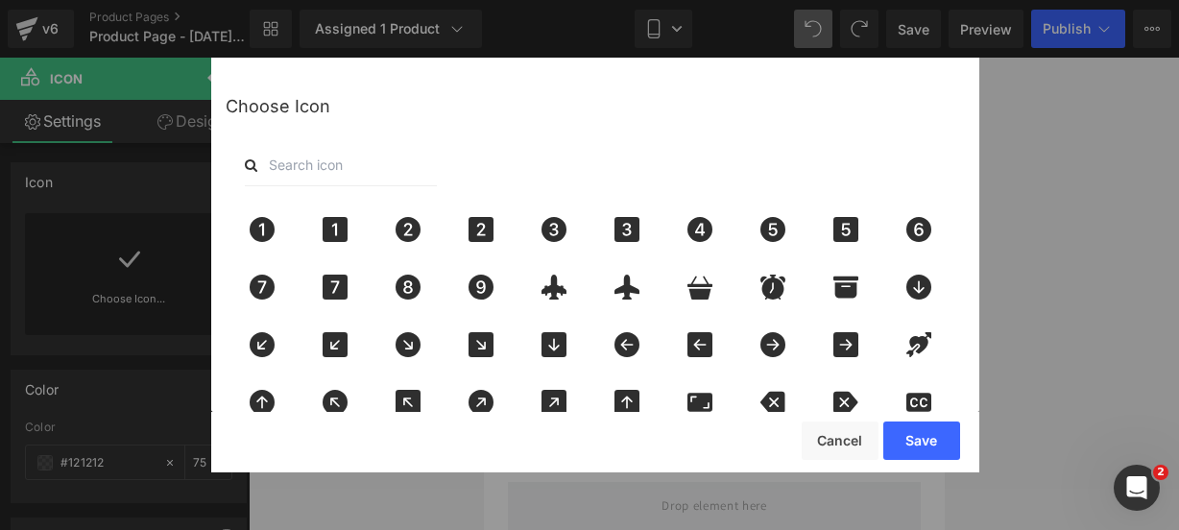
click at [302, 176] on input "text" at bounding box center [341, 165] width 192 height 42
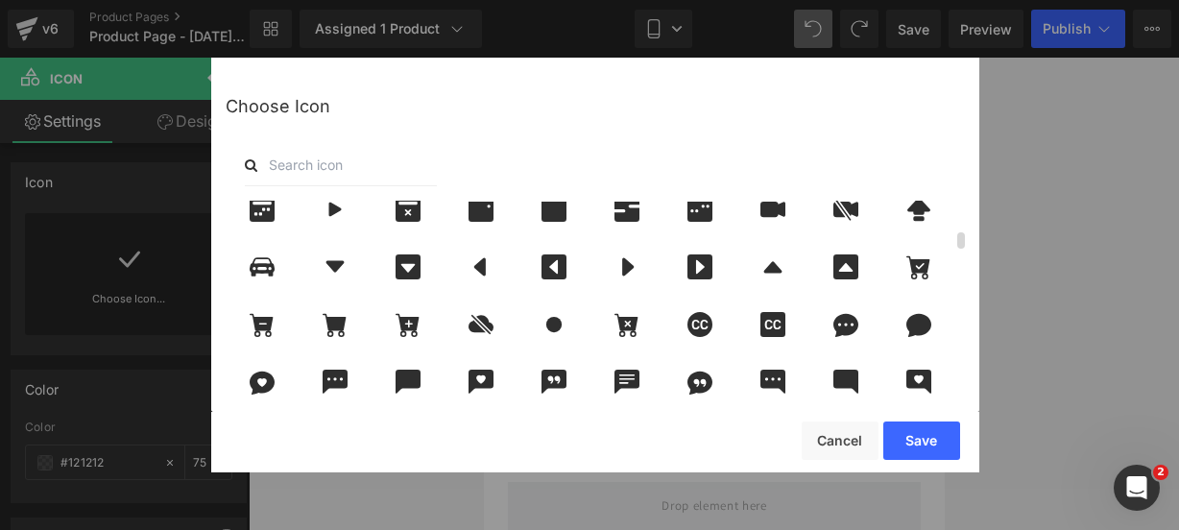
scroll to position [597, 0]
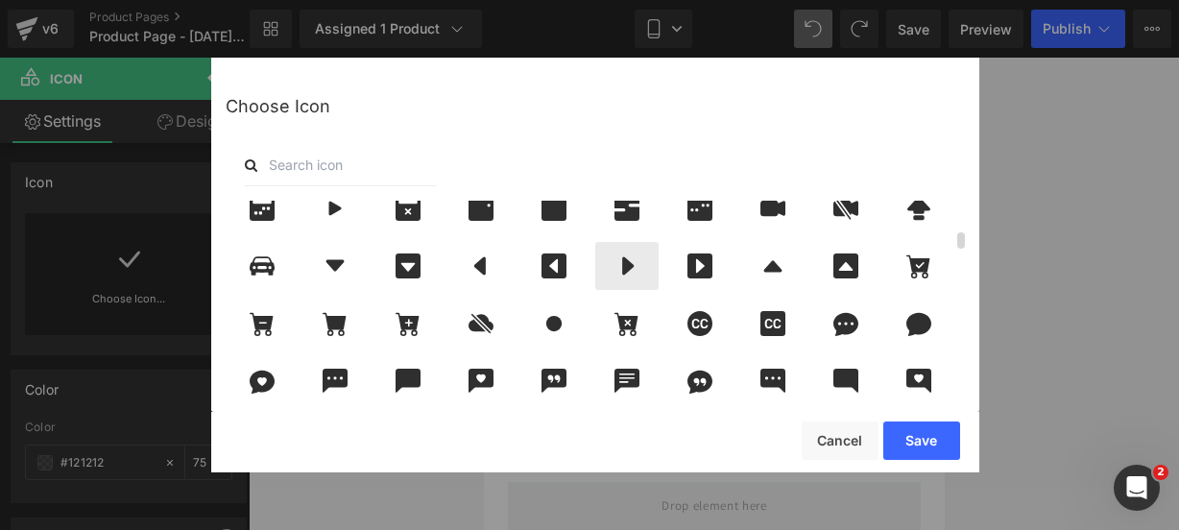
click at [645, 246] on div at bounding box center [626, 266] width 63 height 48
click at [916, 435] on button "Save" at bounding box center [921, 440] width 77 height 38
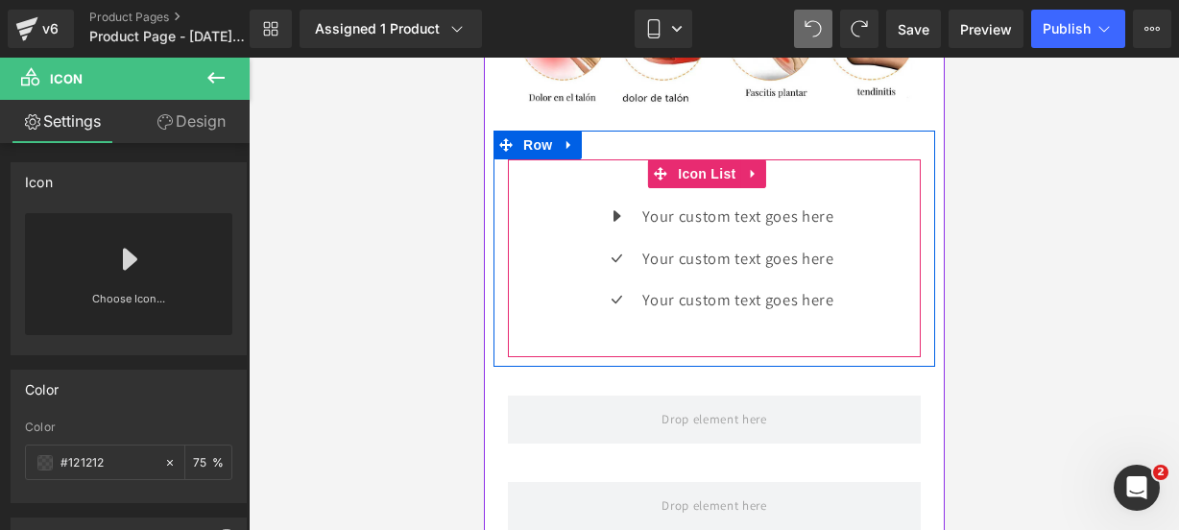
click at [555, 328] on div "Icon Your custom text goes here Text Block Icon Your custom text goes here Text…" at bounding box center [713, 266] width 413 height 126
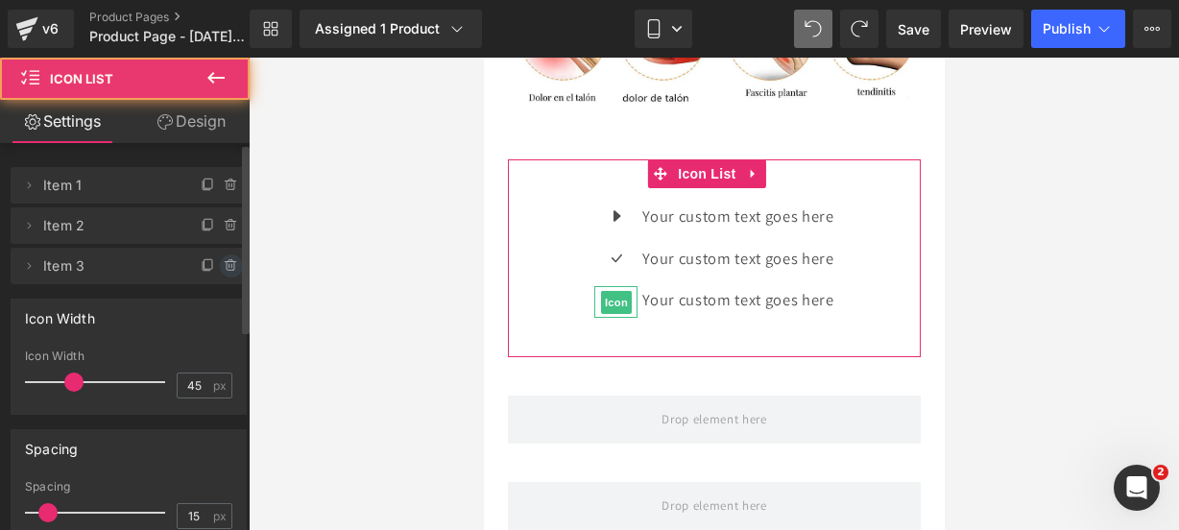
click at [229, 269] on icon at bounding box center [231, 265] width 15 height 15
click at [229, 269] on button "Delete" at bounding box center [215, 266] width 60 height 25
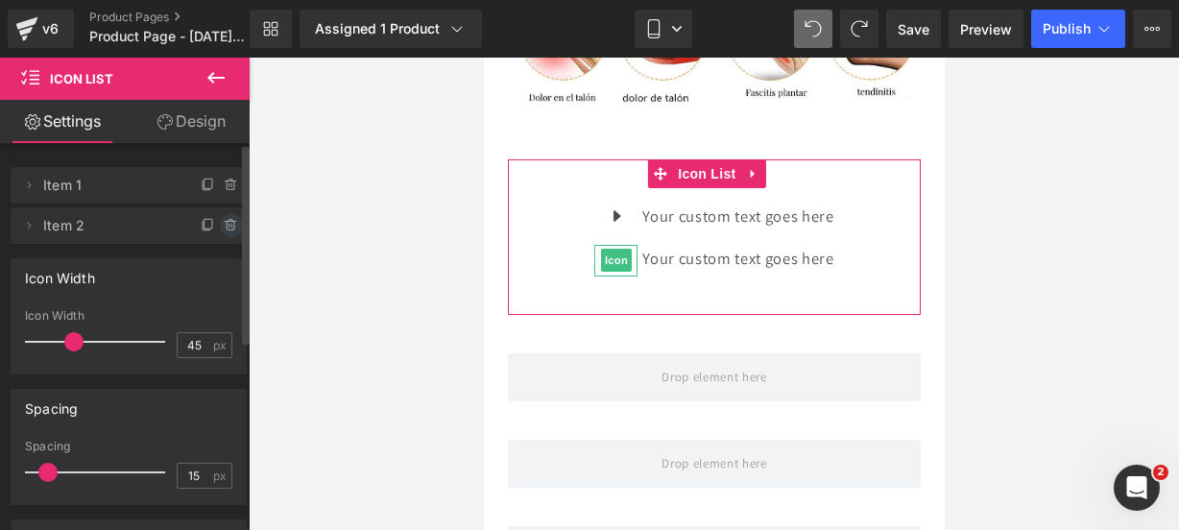
click at [225, 222] on icon at bounding box center [230, 222] width 11 height 0
click at [220, 222] on button "Delete" at bounding box center [210, 226] width 60 height 25
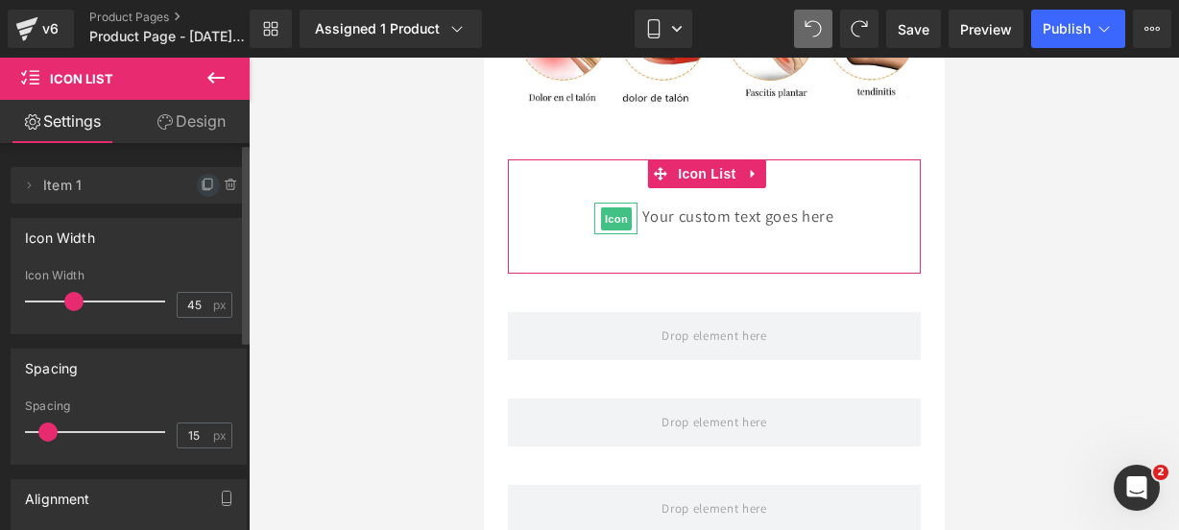
click at [204, 188] on icon at bounding box center [208, 184] width 8 height 10
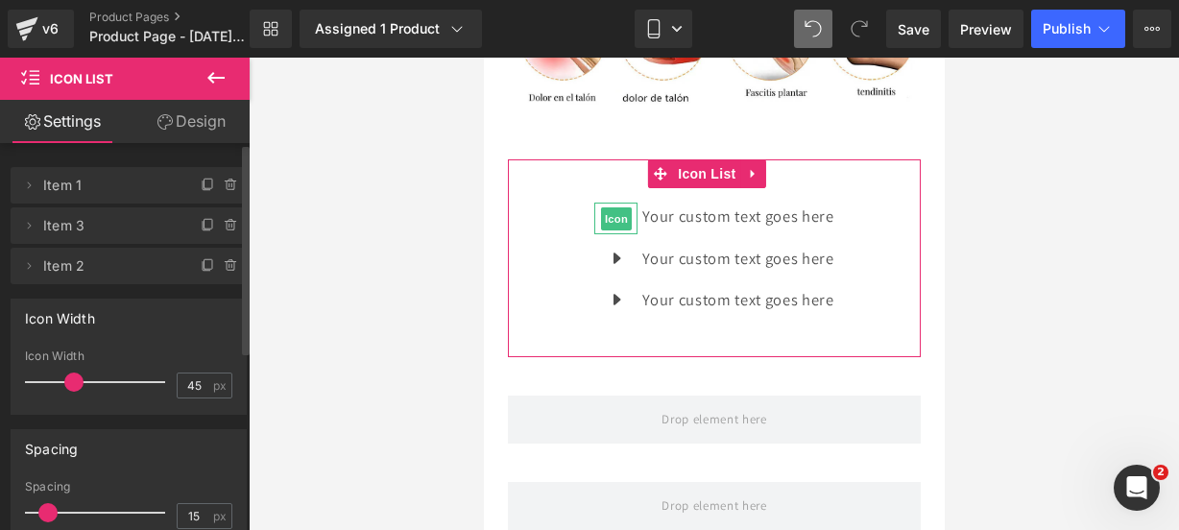
click at [204, 188] on icon at bounding box center [208, 184] width 8 height 10
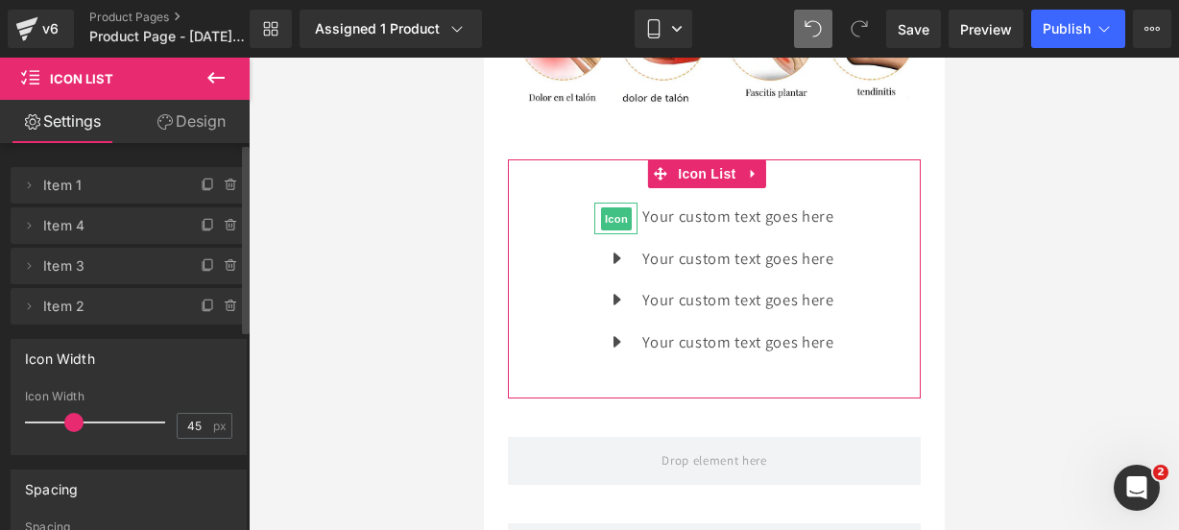
click at [204, 188] on icon at bounding box center [208, 184] width 8 height 10
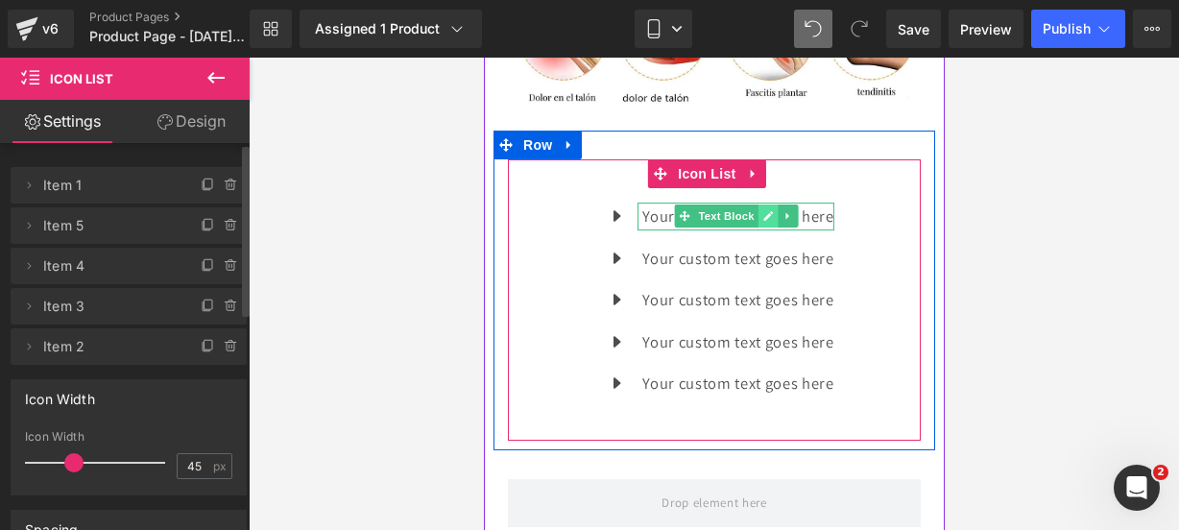
click at [761, 222] on icon at bounding box center [766, 216] width 11 height 12
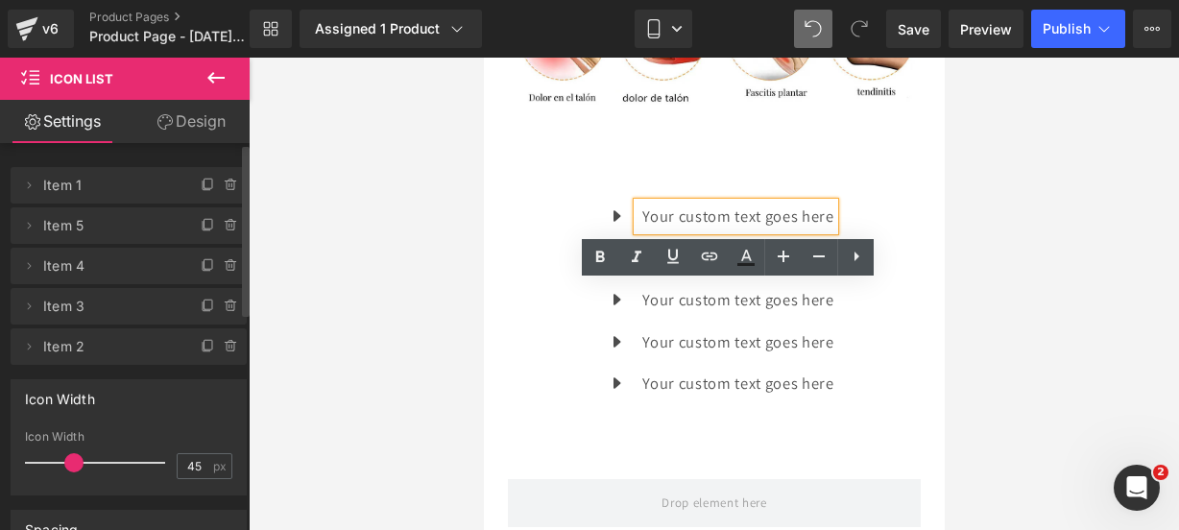
click at [824, 230] on p "Your custom text goes here" at bounding box center [736, 217] width 191 height 28
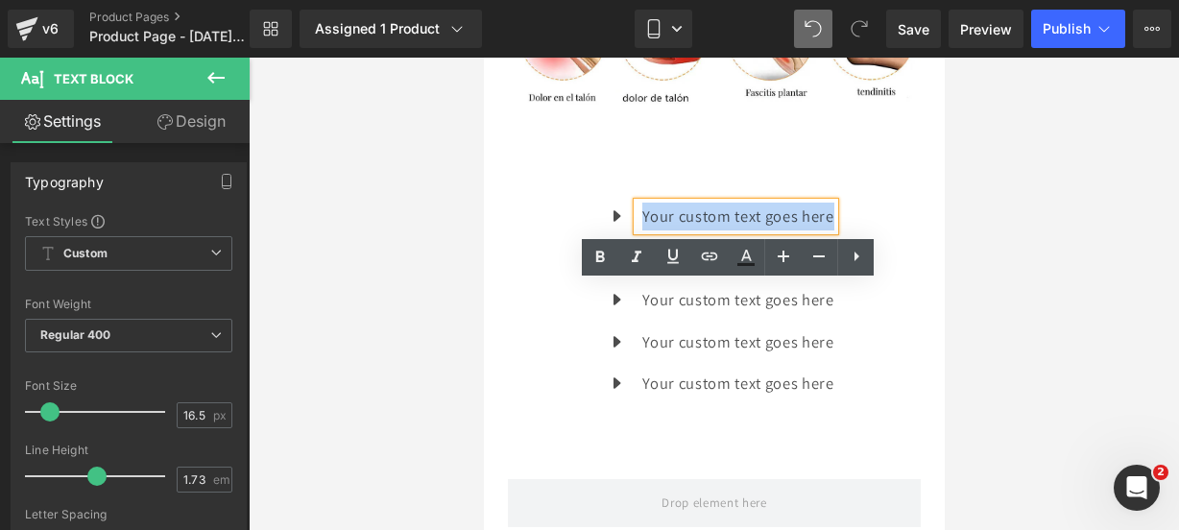
drag, startPoint x: 824, startPoint y: 299, endPoint x: 632, endPoint y: 295, distance: 192.0
click at [636, 230] on div "Your custom text goes here" at bounding box center [734, 217] width 196 height 28
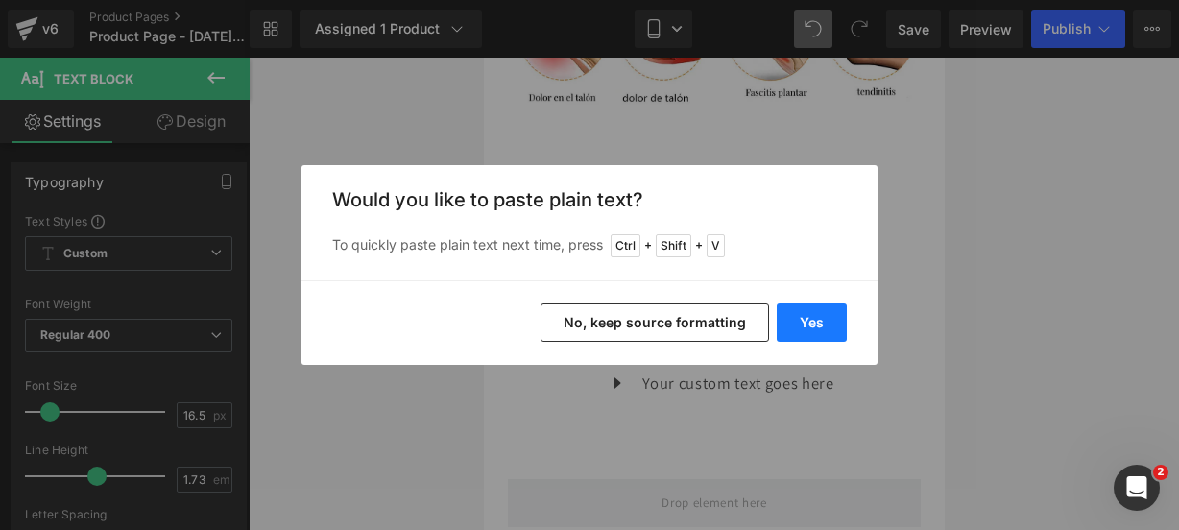
click at [808, 325] on button "Yes" at bounding box center [812, 322] width 70 height 38
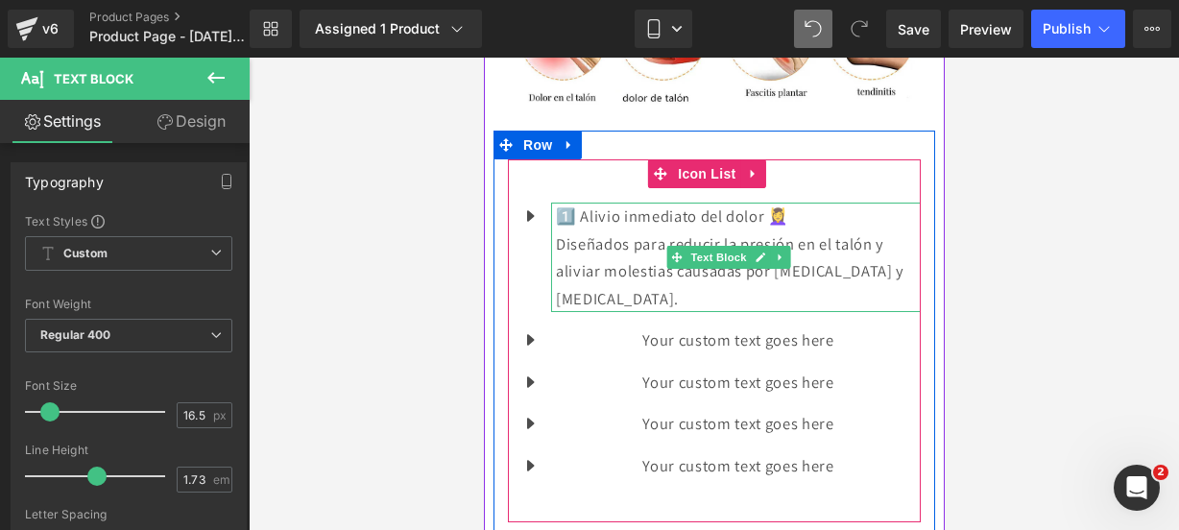
click at [752, 313] on p "Diseñados para reducir la presión en el talón y aliviar molestias causadas por …" at bounding box center [737, 271] width 365 height 83
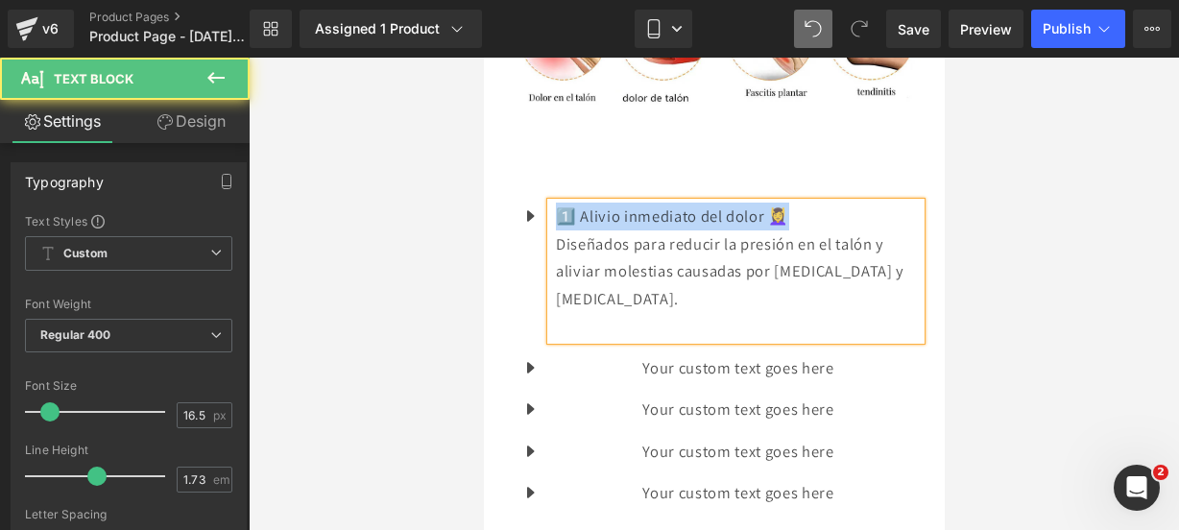
drag, startPoint x: 809, startPoint y: 288, endPoint x: 561, endPoint y: 297, distance: 248.8
click at [561, 230] on p "1️⃣ Alivio inmediato del dolor 💆‍♀️" at bounding box center [737, 217] width 365 height 28
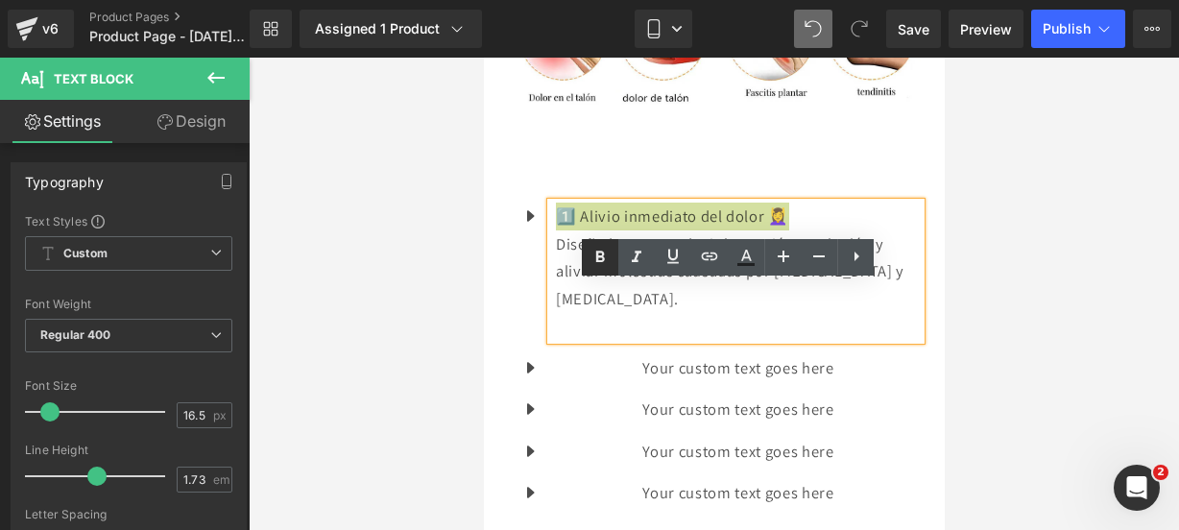
click at [591, 263] on icon at bounding box center [599, 257] width 23 height 23
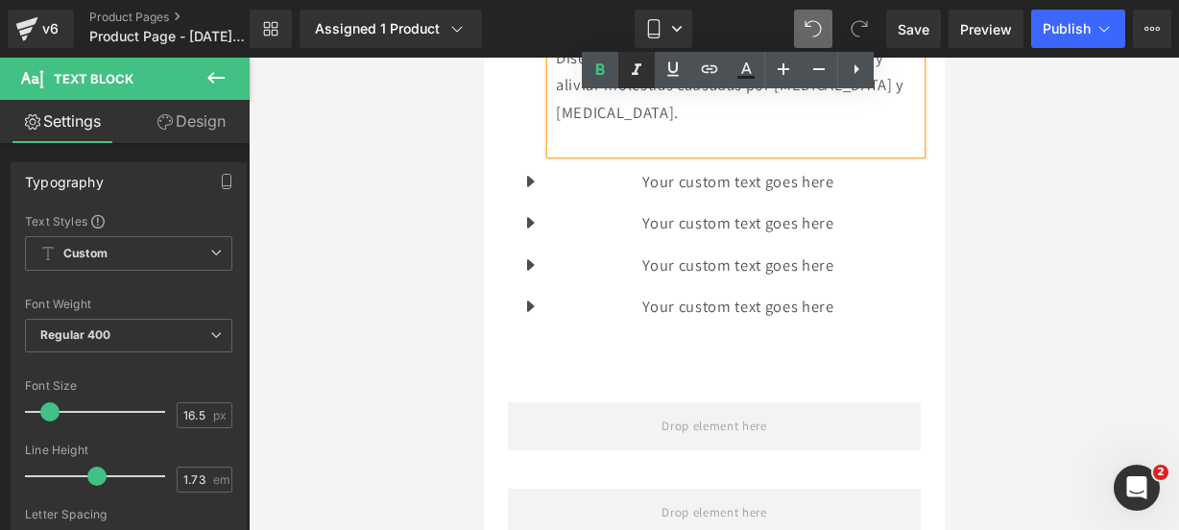
scroll to position [2431, 0]
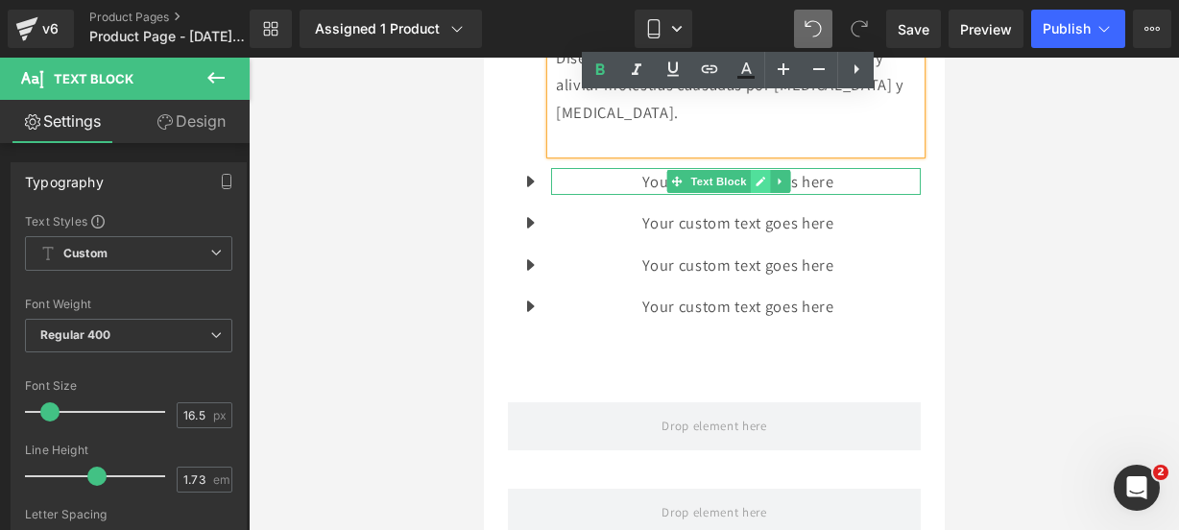
click at [764, 193] on link at bounding box center [760, 181] width 20 height 23
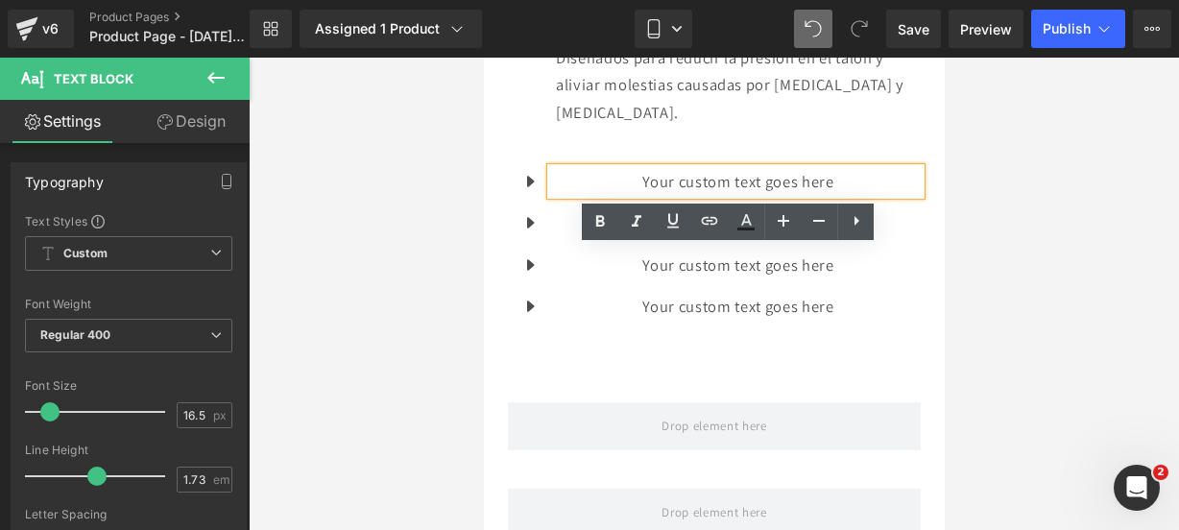
click at [844, 196] on p "Your custom text goes here" at bounding box center [737, 182] width 365 height 28
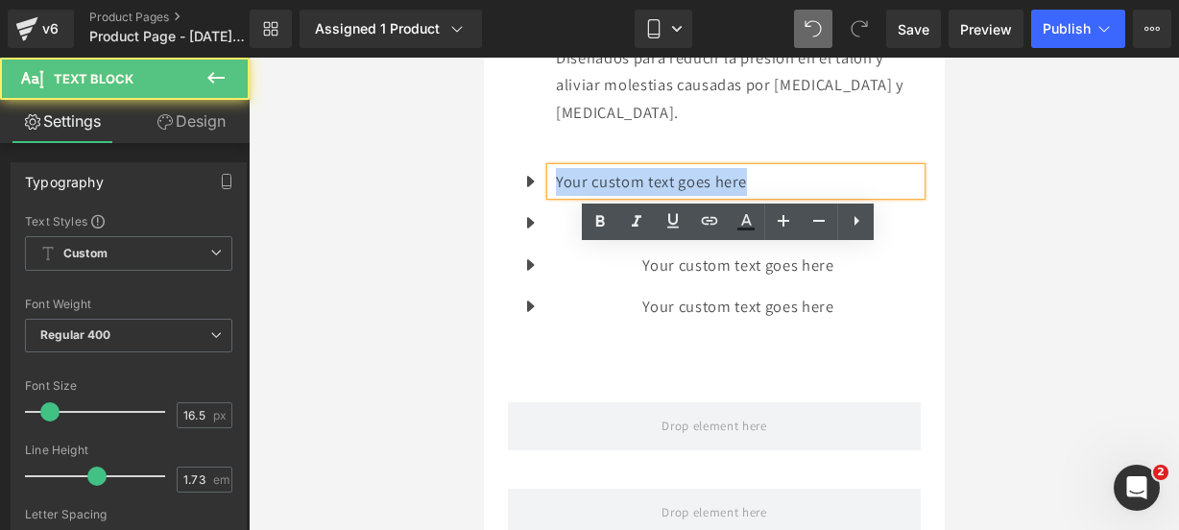
drag, startPoint x: 844, startPoint y: 262, endPoint x: 553, endPoint y: 252, distance: 291.0
click at [553, 196] on div "Your custom text goes here" at bounding box center [735, 182] width 370 height 28
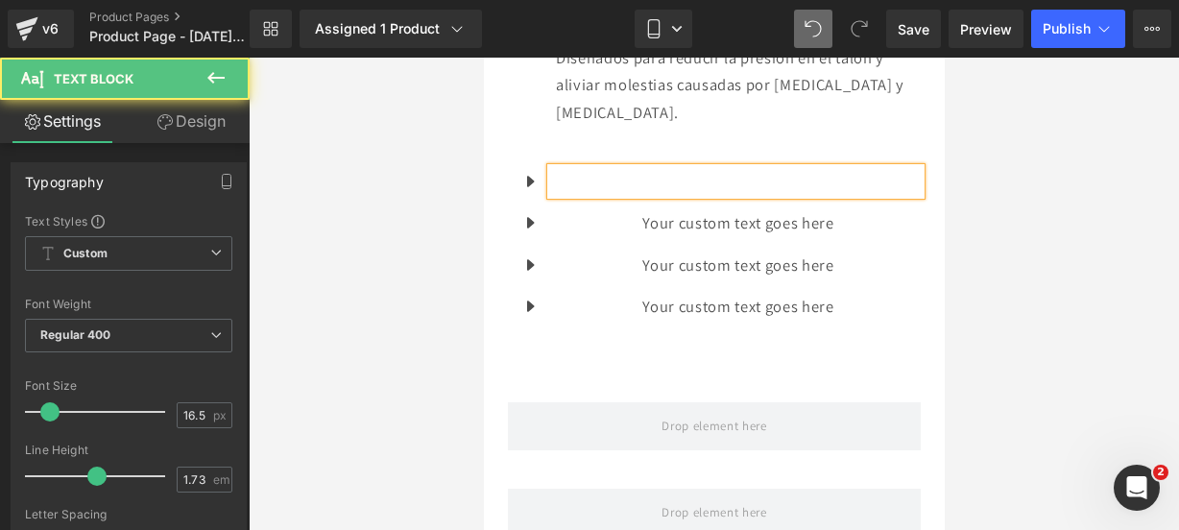
click at [652, 196] on p at bounding box center [737, 182] width 365 height 28
click at [699, 196] on p at bounding box center [737, 182] width 365 height 28
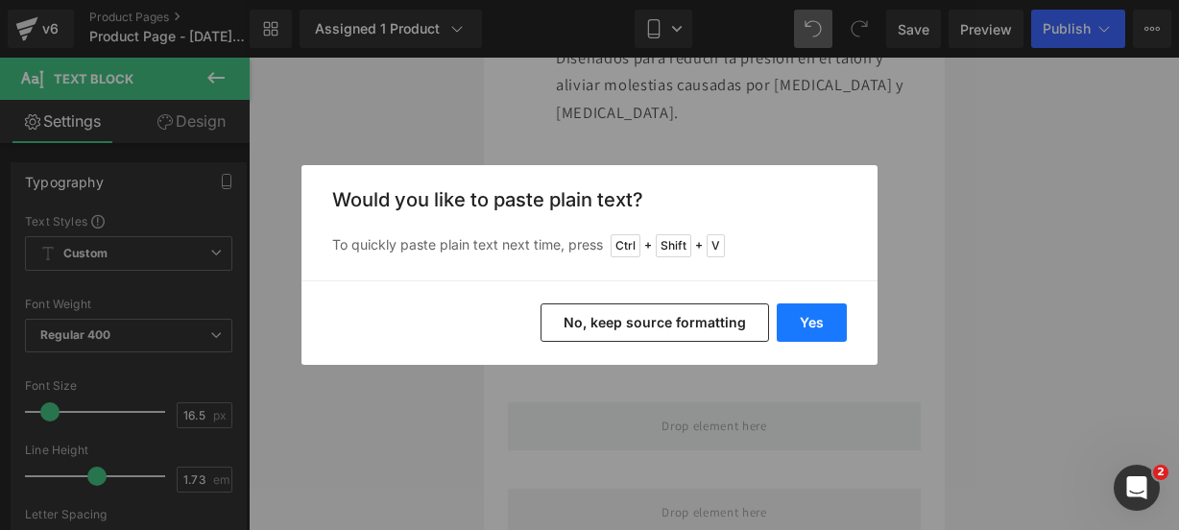
click at [803, 329] on button "Yes" at bounding box center [812, 322] width 70 height 38
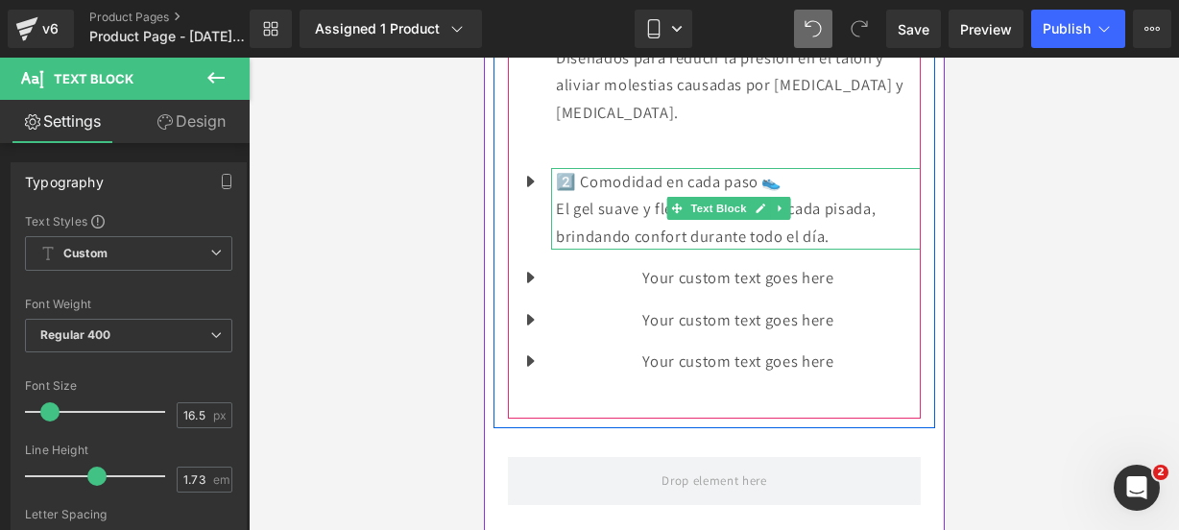
click at [847, 250] on p "El gel suave y flexible amortigua cada pisada, brindando confort durante todo e…" at bounding box center [737, 222] width 365 height 55
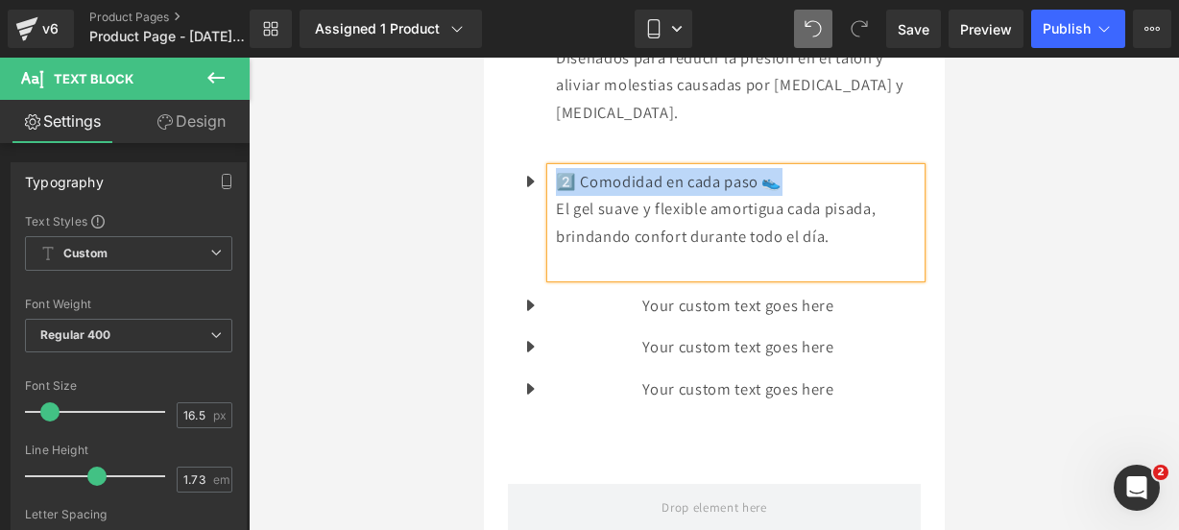
drag, startPoint x: 794, startPoint y: 260, endPoint x: 557, endPoint y: 254, distance: 237.2
click at [557, 196] on p "2️⃣ Comodidad en cada paso 👟" at bounding box center [737, 182] width 365 height 28
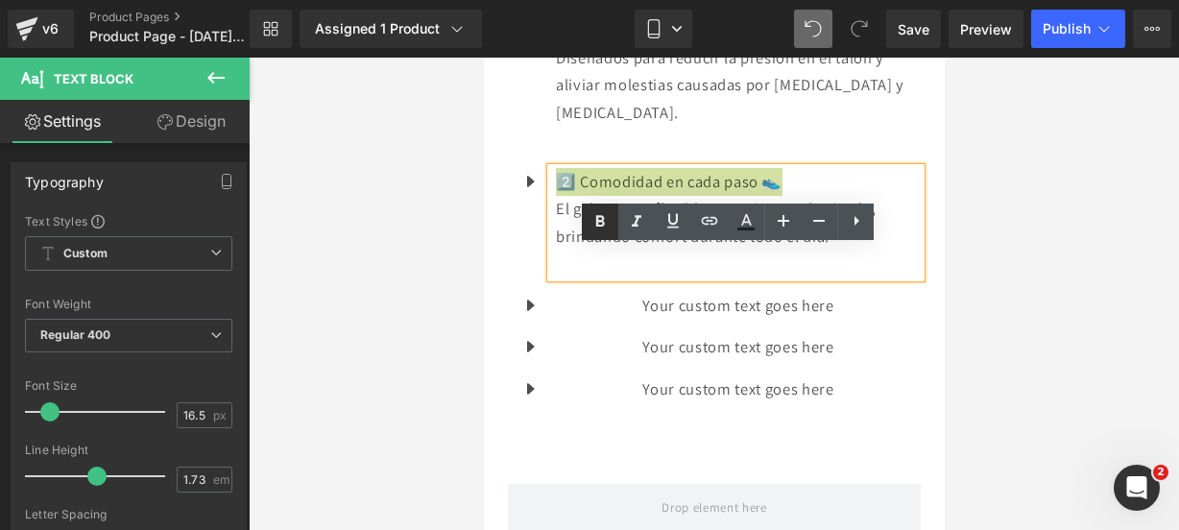
click at [598, 222] on icon at bounding box center [600, 221] width 9 height 12
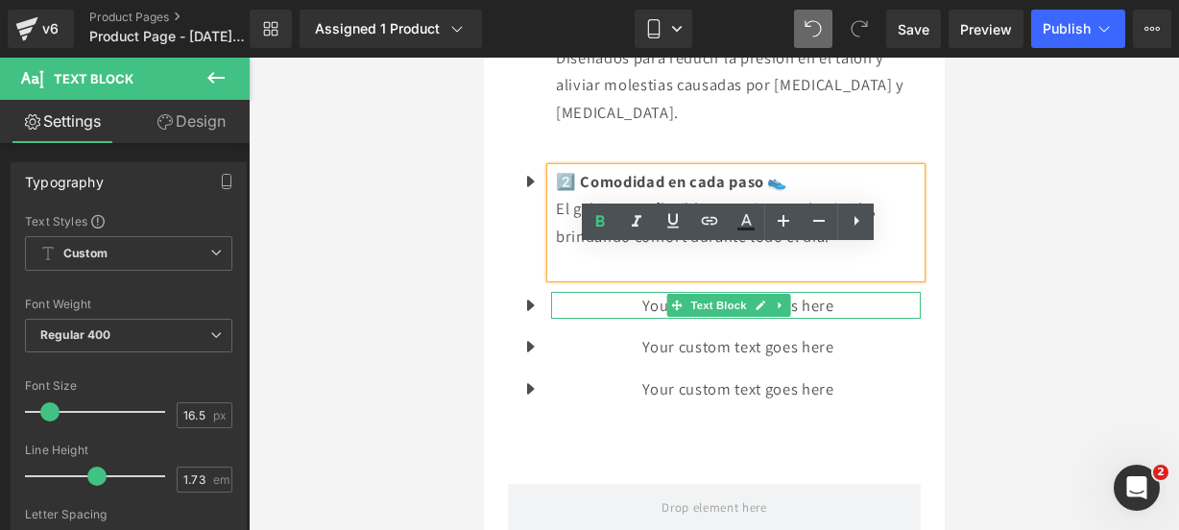
click at [762, 311] on icon at bounding box center [759, 306] width 11 height 12
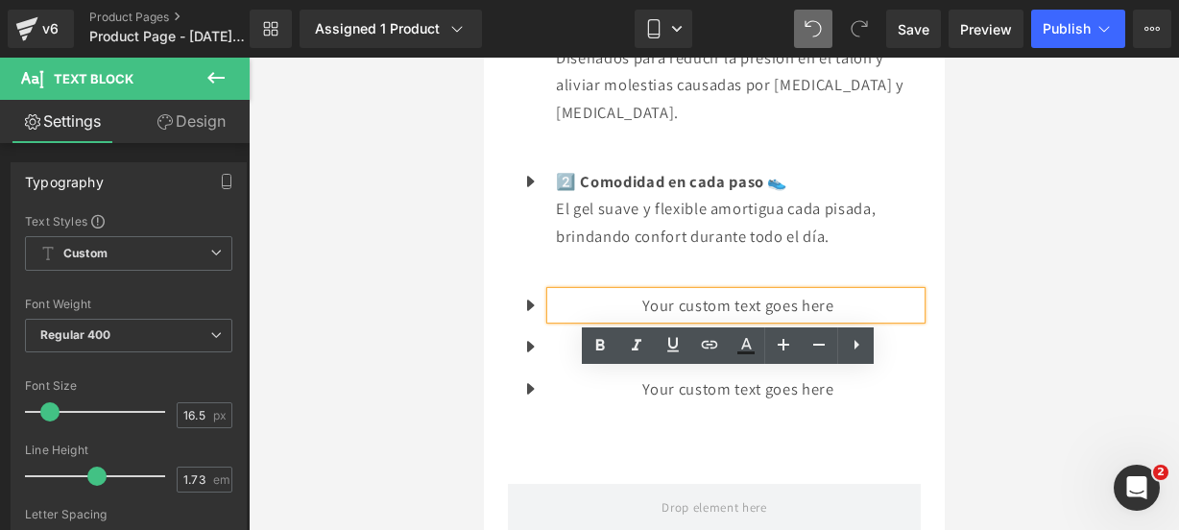
click at [841, 320] on p "Your custom text goes here" at bounding box center [737, 306] width 365 height 28
drag, startPoint x: 762, startPoint y: 379, endPoint x: 497, endPoint y: 387, distance: 265.1
click at [497, 387] on div "Icon 1️⃣ Alivio inmediato del dolor 💆‍♀️ Diseñados para reducir la presión en e…" at bounding box center [713, 209] width 442 height 472
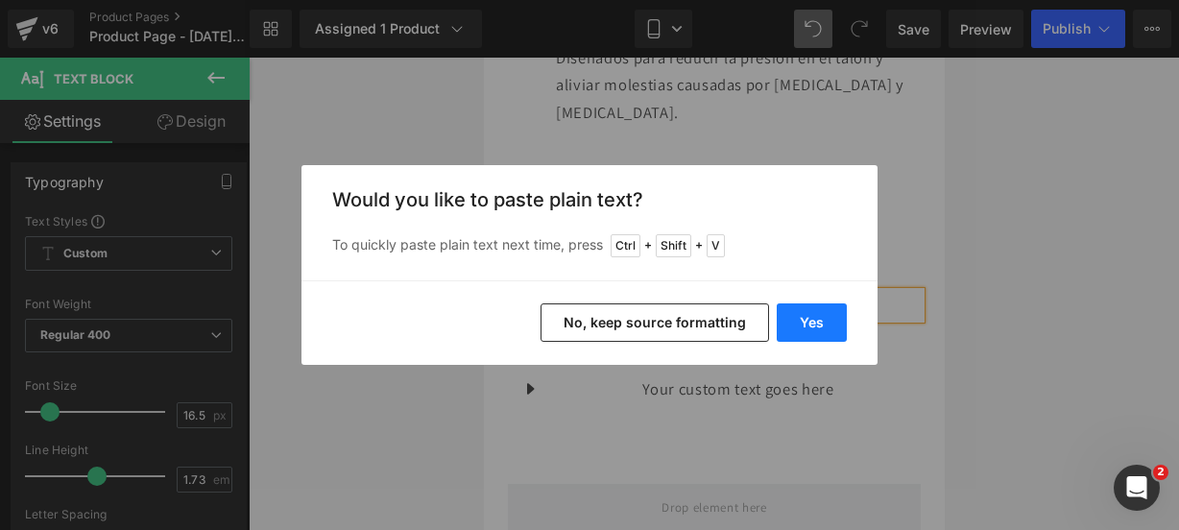
click at [800, 325] on button "Yes" at bounding box center [812, 322] width 70 height 38
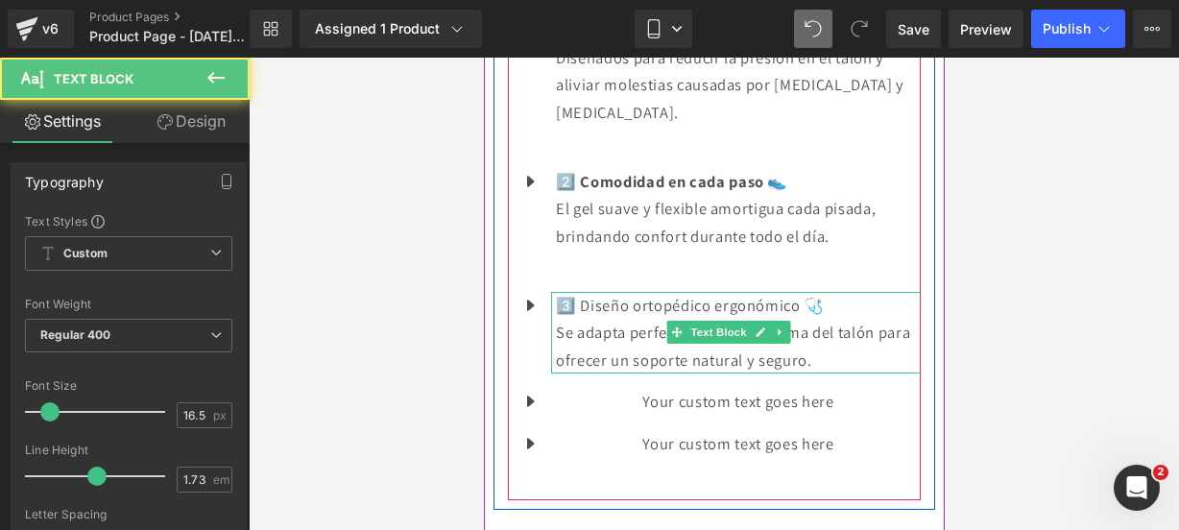
click at [857, 373] on p "Se adapta perfectamente a la forma del talón para ofrecer un soporte natural y …" at bounding box center [737, 346] width 365 height 55
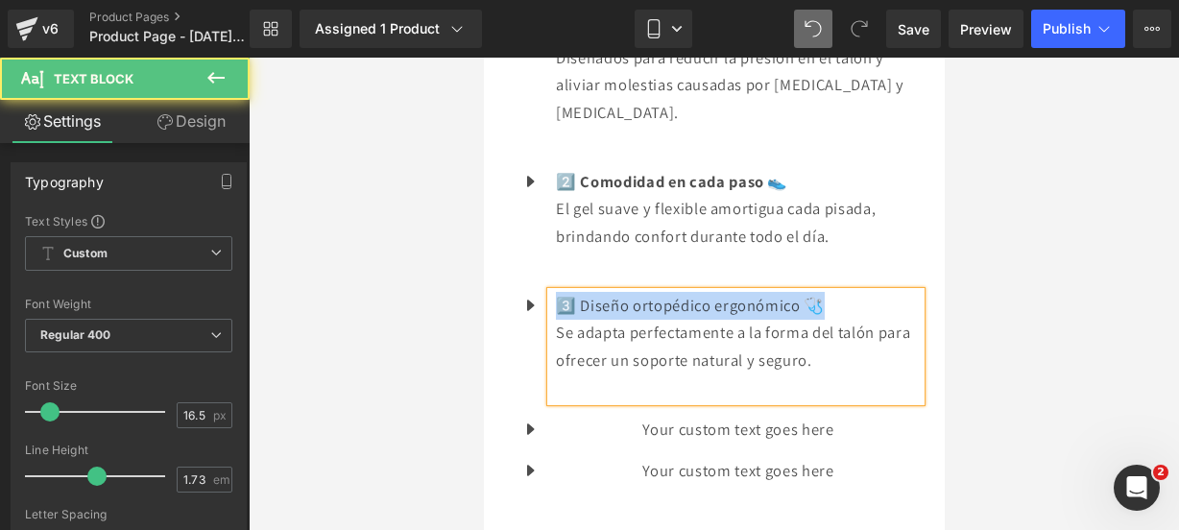
drag, startPoint x: 822, startPoint y: 388, endPoint x: 558, endPoint y: 389, distance: 264.0
click at [558, 320] on p "3️⃣ Diseño ortopédico ergonómico 🩺" at bounding box center [737, 306] width 365 height 28
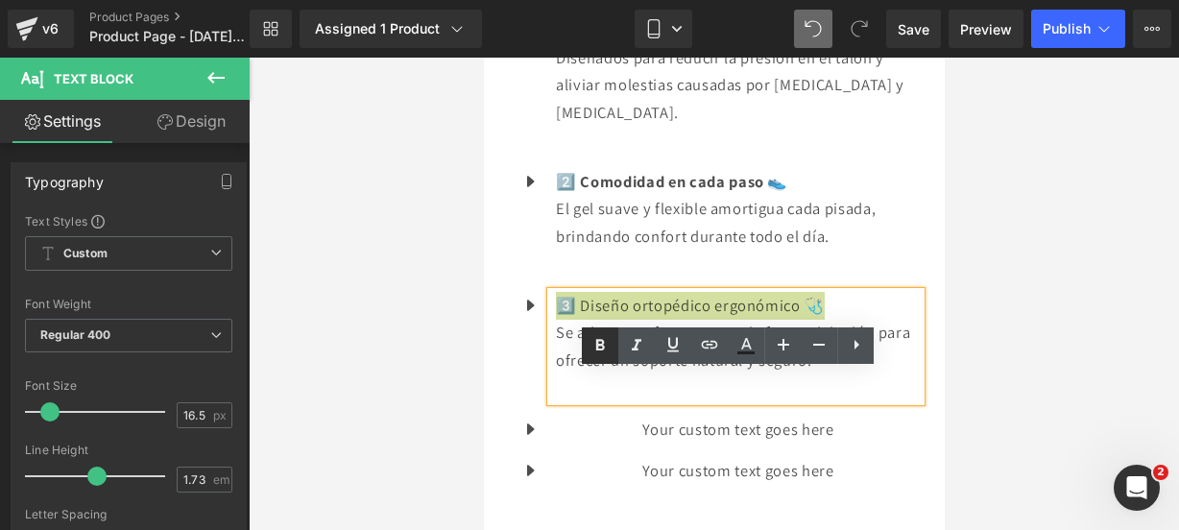
click at [591, 353] on icon at bounding box center [599, 345] width 23 height 23
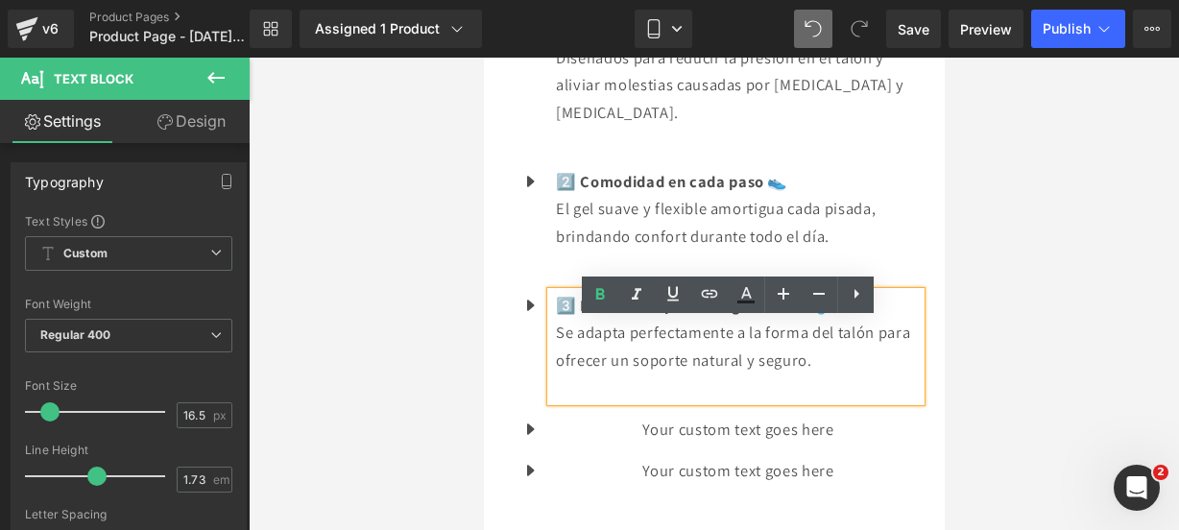
scroll to position [2540, 0]
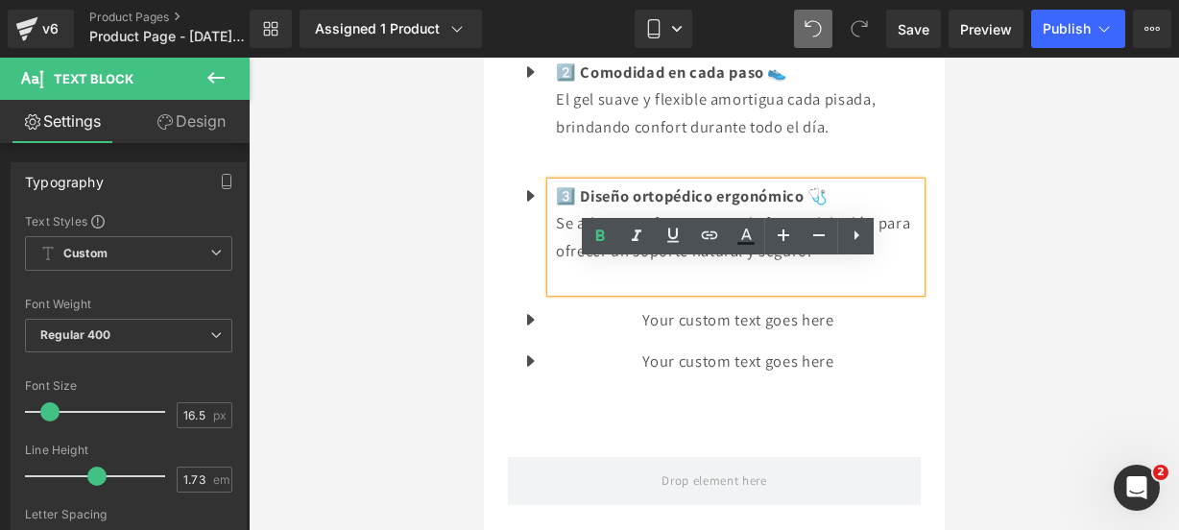
click at [768, 334] on div "Your custom text goes here Text Block" at bounding box center [735, 320] width 370 height 28
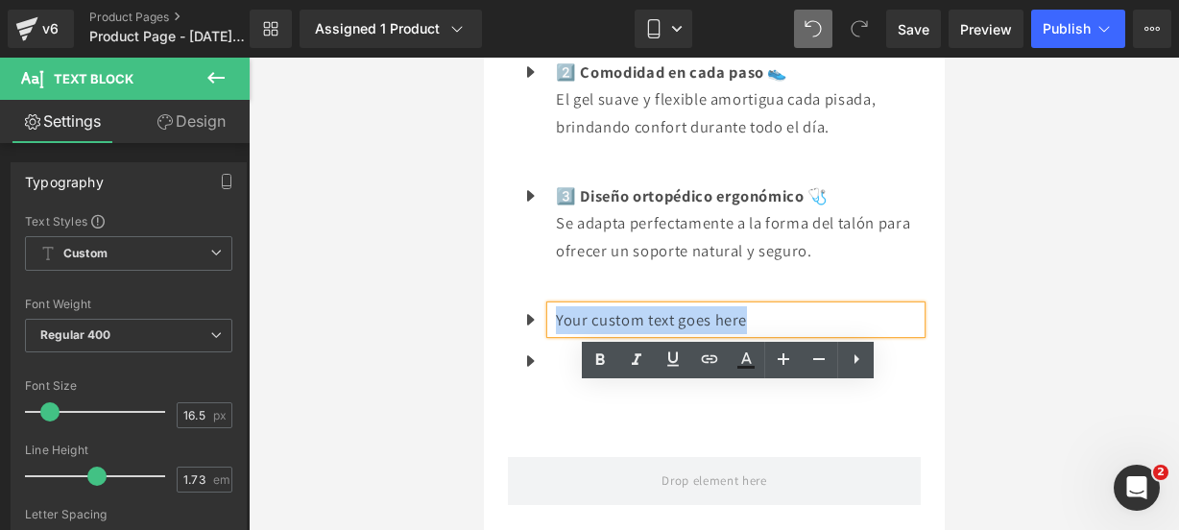
drag, startPoint x: 804, startPoint y: 403, endPoint x: 535, endPoint y: 370, distance: 270.9
click at [535, 370] on ul "Icon 1️⃣ Alivio inmediato del dolor 💆‍♀️ Diseñados para reducir la presión en e…" at bounding box center [713, 148] width 413 height 483
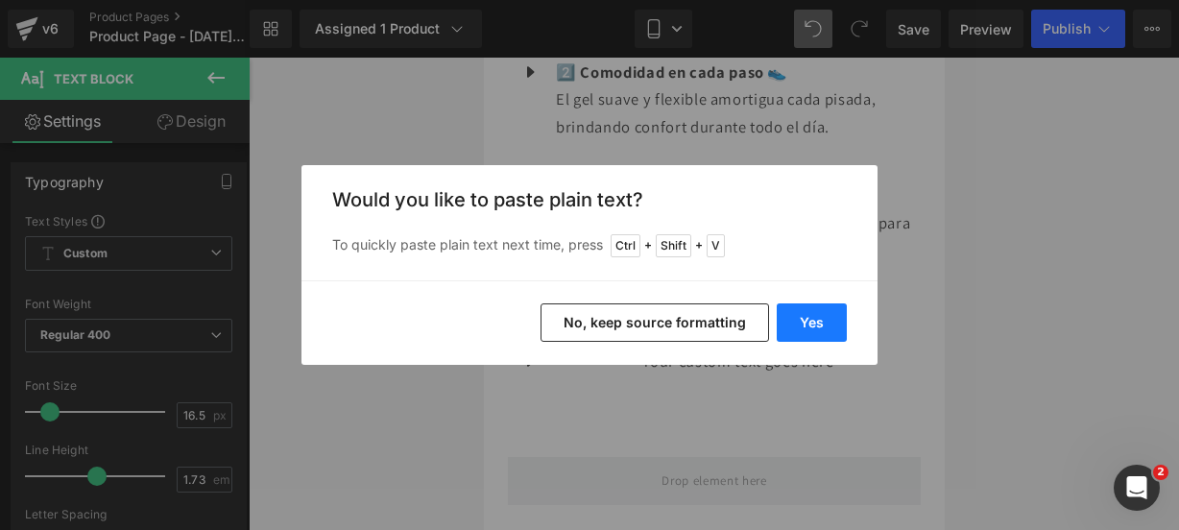
click at [812, 329] on button "Yes" at bounding box center [812, 322] width 70 height 38
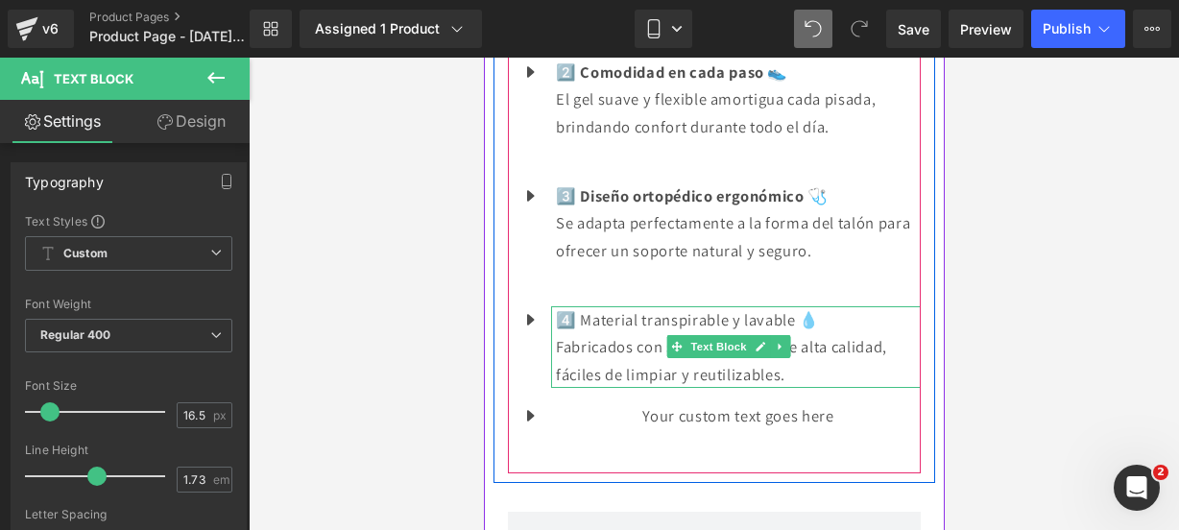
click at [795, 388] on p "Fabricados con silicona médica de alta calidad, fáciles de limpiar y reutilizab…" at bounding box center [737, 360] width 365 height 55
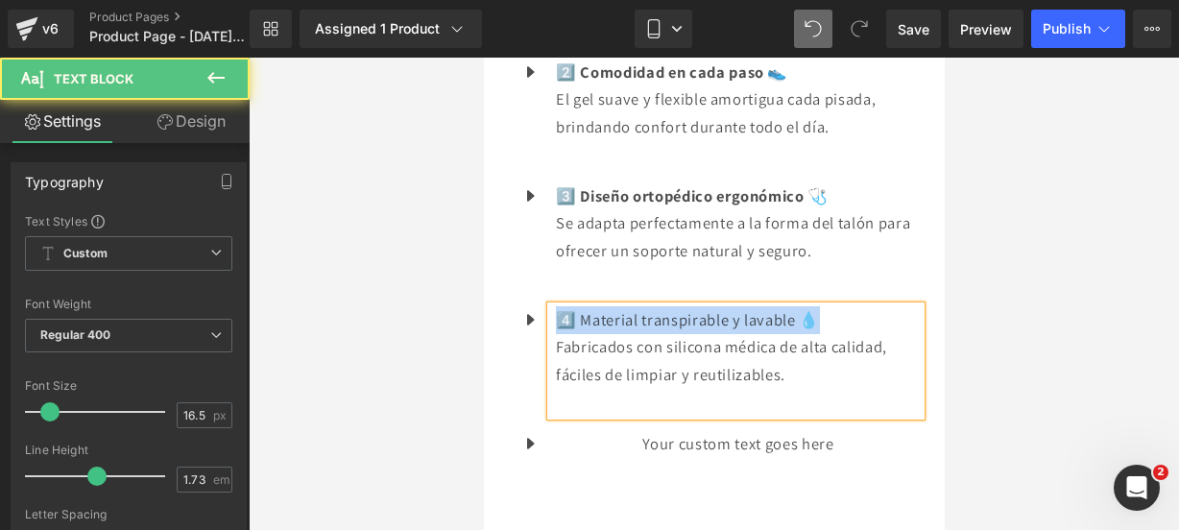
drag, startPoint x: 833, startPoint y: 402, endPoint x: 550, endPoint y: 405, distance: 283.2
click at [550, 405] on div "4️⃣ Material transpirable y lavable 💧 Fabricados con silicona médica de alta ca…" at bounding box center [735, 360] width 370 height 109
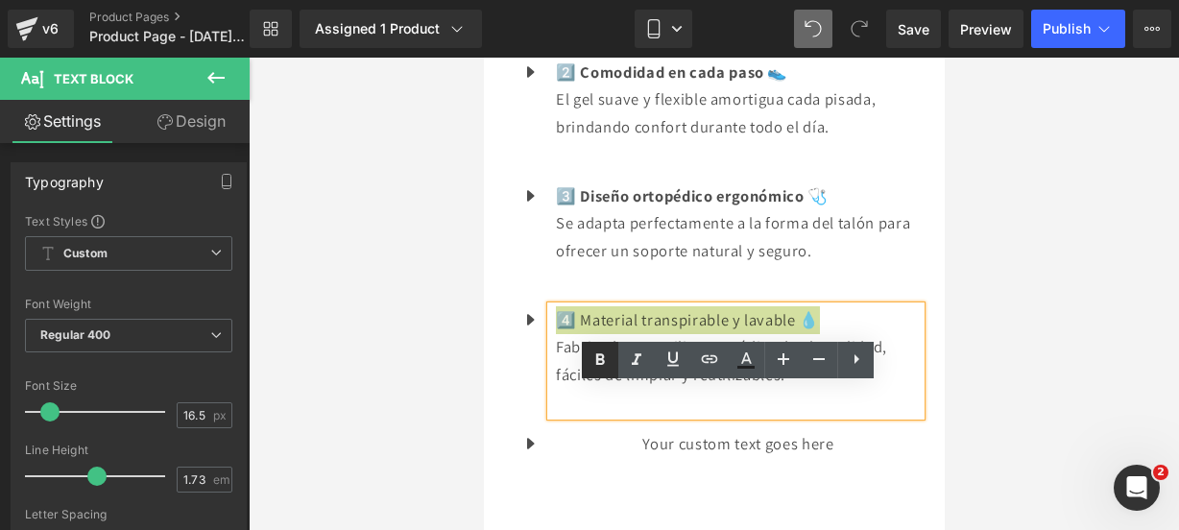
click at [591, 357] on icon at bounding box center [599, 359] width 23 height 23
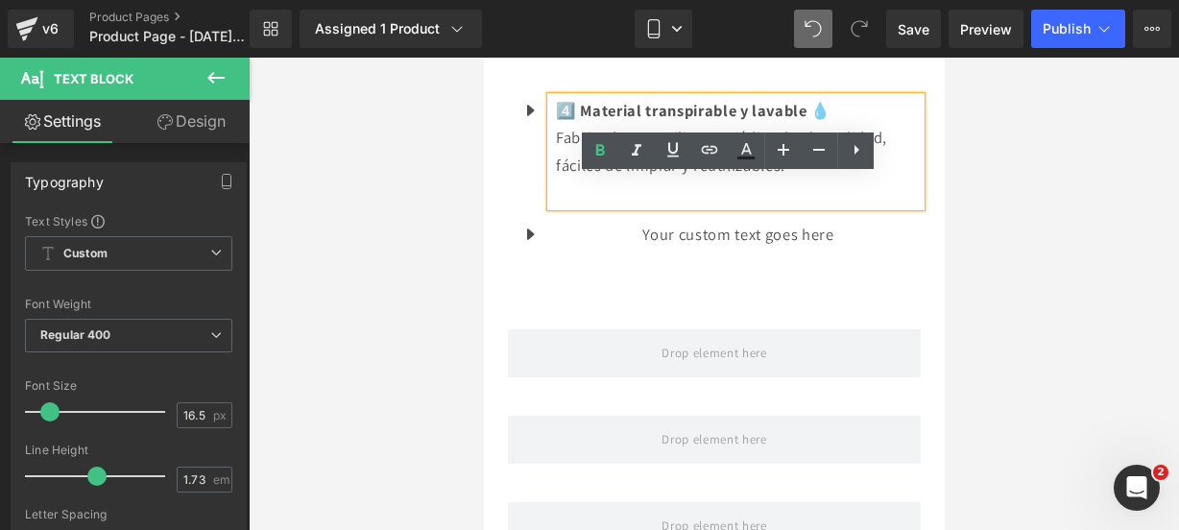
scroll to position [2749, 0]
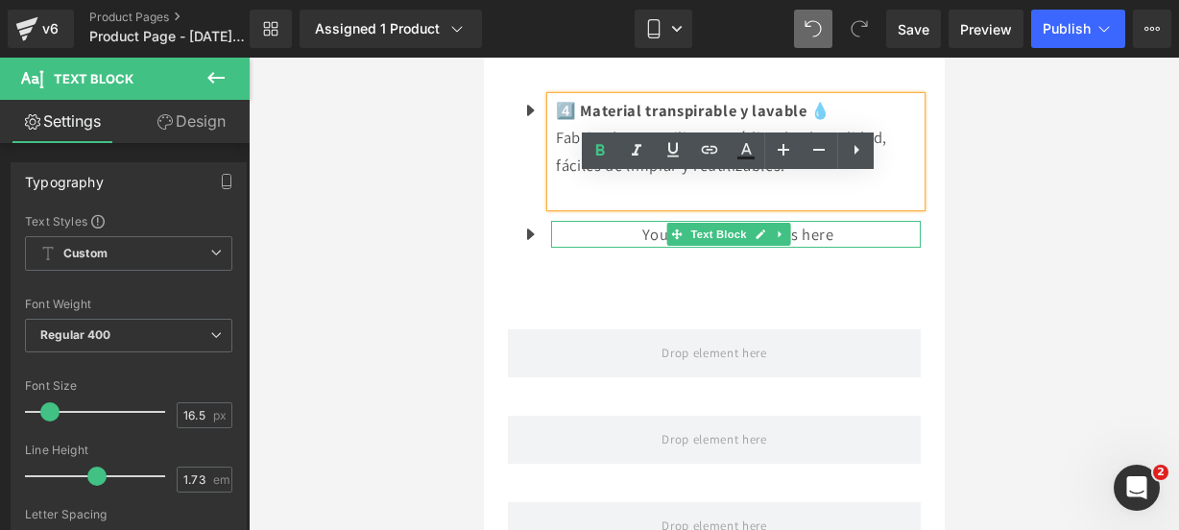
click at [750, 246] on link at bounding box center [760, 234] width 20 height 23
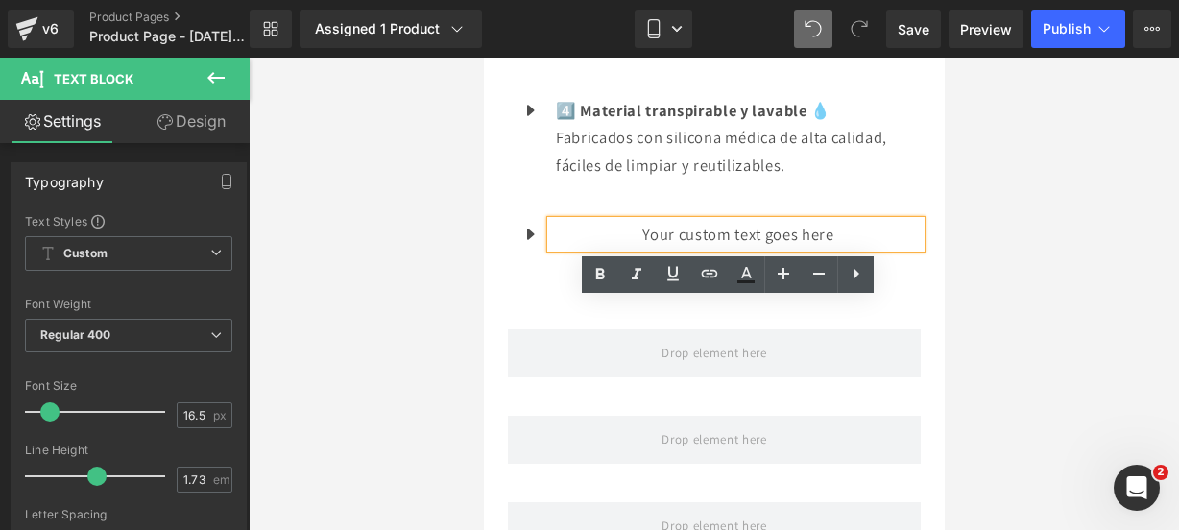
drag, startPoint x: 839, startPoint y: 324, endPoint x: 845, endPoint y: 303, distance: 21.0
click at [845, 249] on p "Your custom text goes here" at bounding box center [737, 235] width 365 height 28
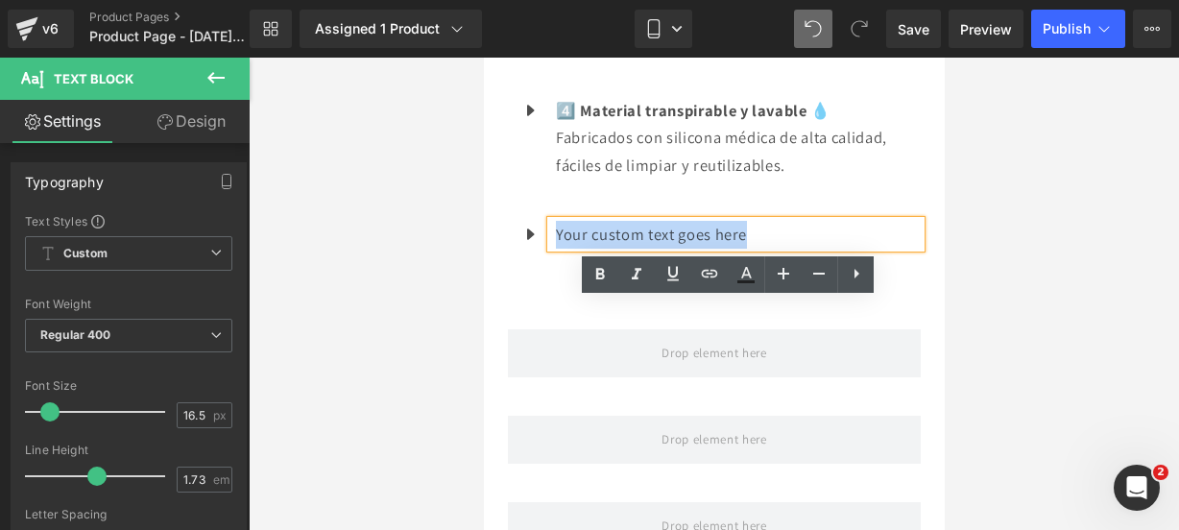
drag, startPoint x: 845, startPoint y: 303, endPoint x: 555, endPoint y: 313, distance: 290.1
click at [555, 249] on p "Your custom text goes here" at bounding box center [737, 235] width 365 height 28
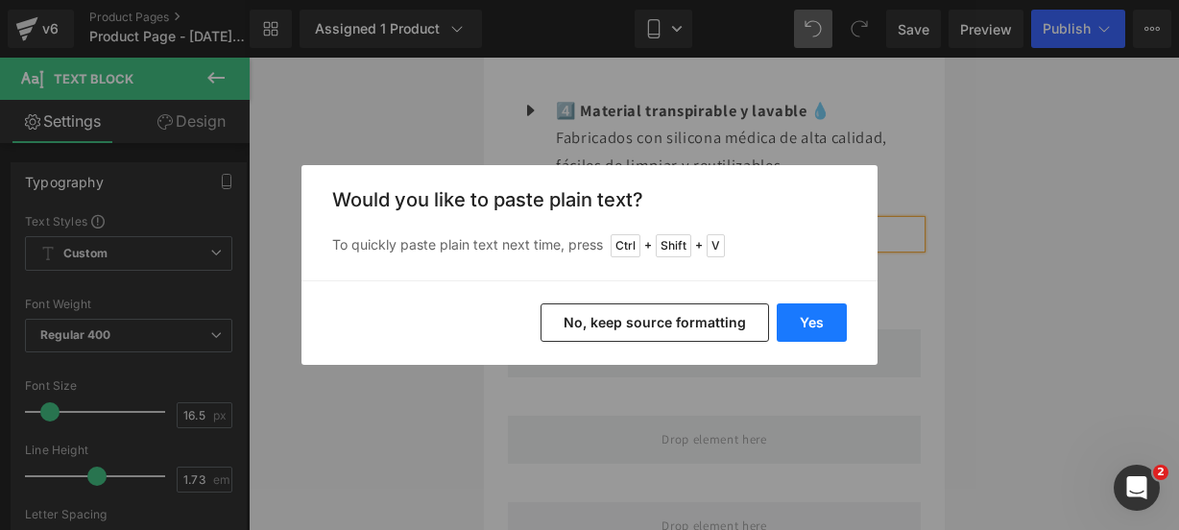
click at [827, 327] on button "Yes" at bounding box center [812, 322] width 70 height 38
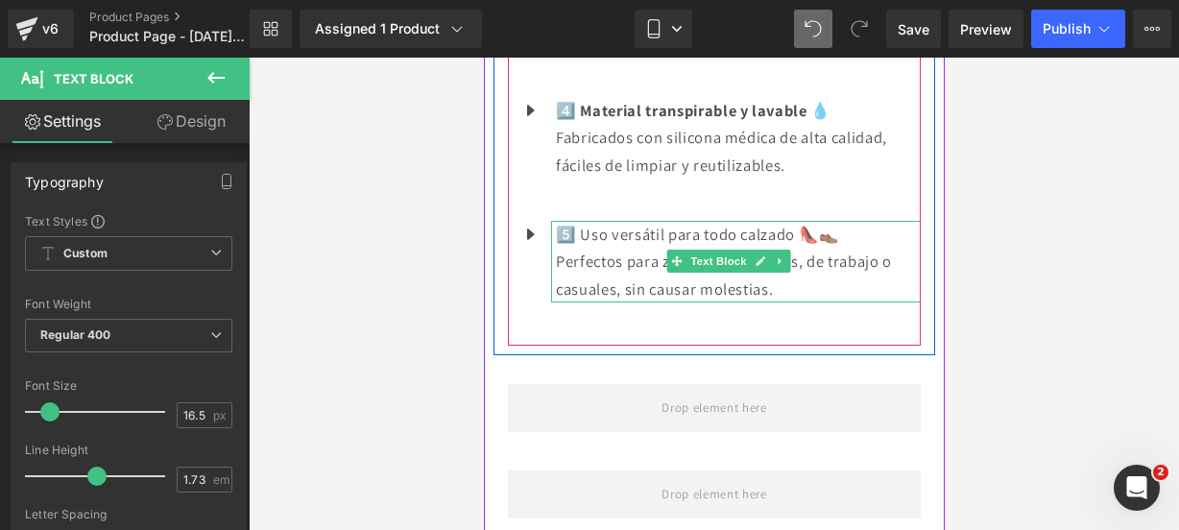
click at [804, 302] on p "Perfectos para zapatos deportivos, de trabajo o casuales, sin causar molestias." at bounding box center [737, 275] width 365 height 55
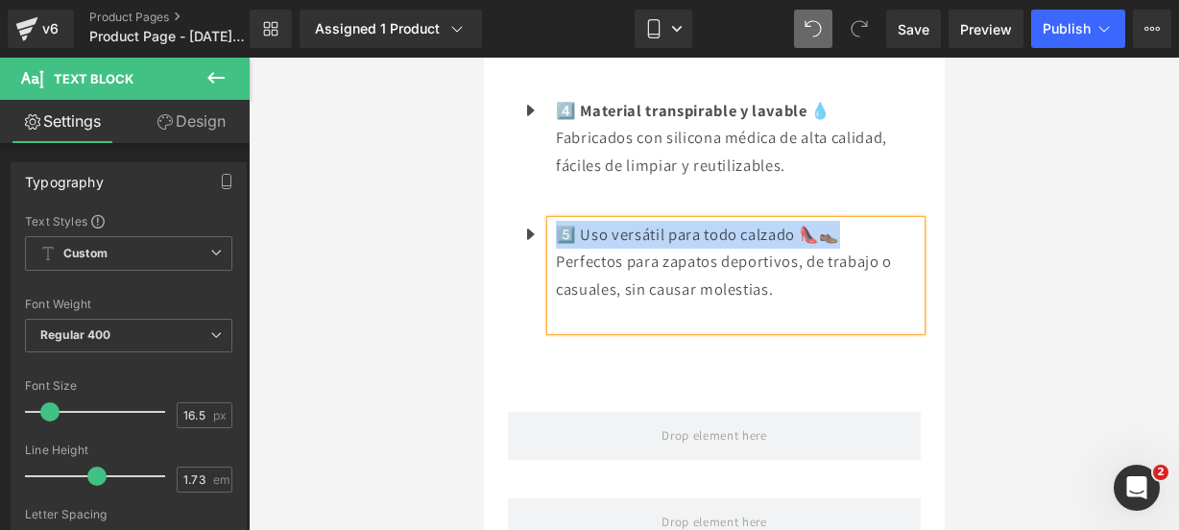
drag, startPoint x: 859, startPoint y: 324, endPoint x: 557, endPoint y: 316, distance: 302.5
click at [557, 249] on p "5️⃣ Uso versátil para todo calzado 👠👞" at bounding box center [737, 235] width 365 height 28
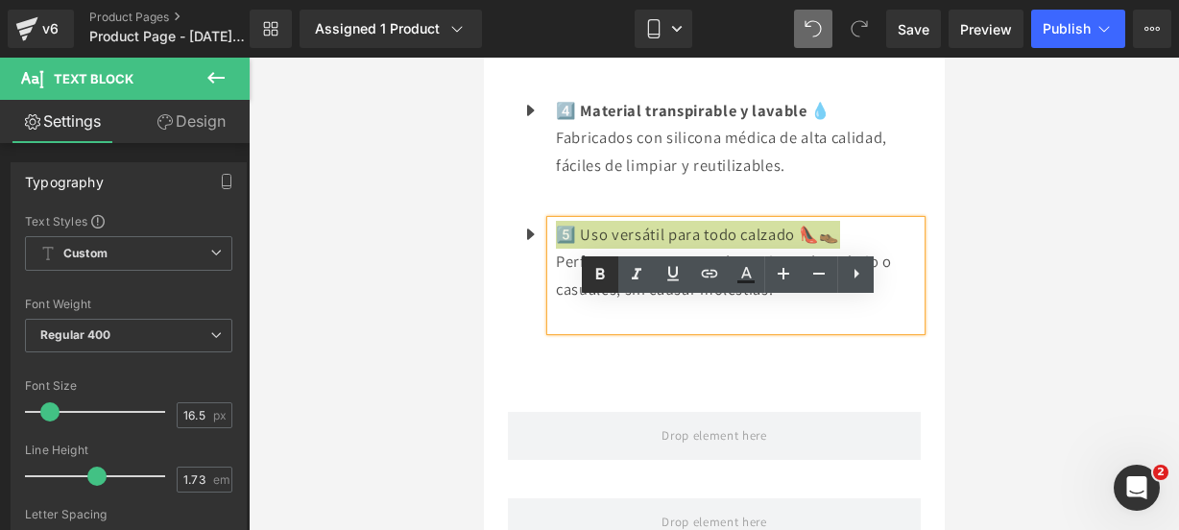
click at [607, 276] on icon at bounding box center [599, 274] width 23 height 23
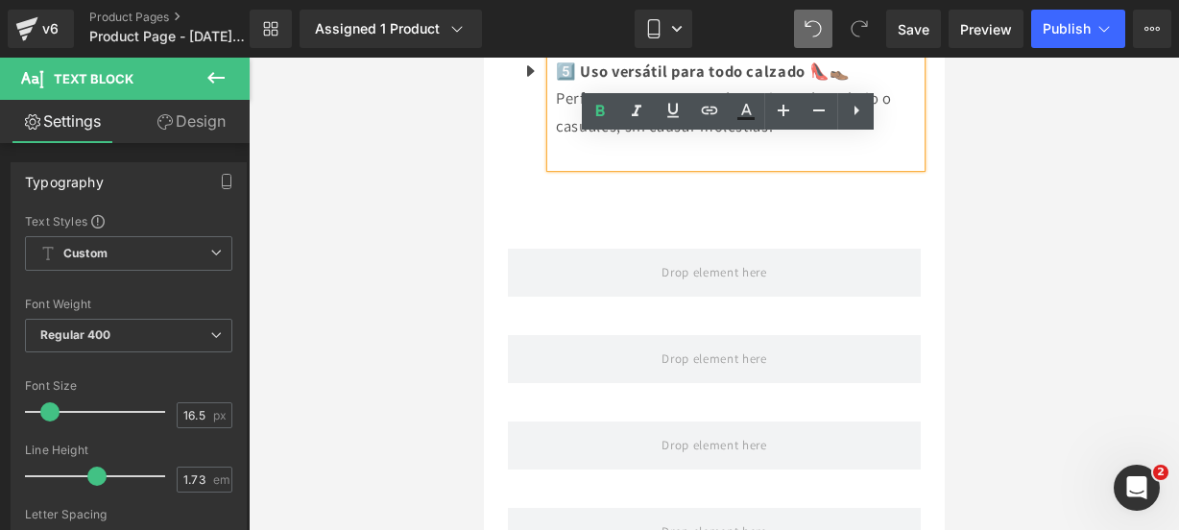
scroll to position [2924, 0]
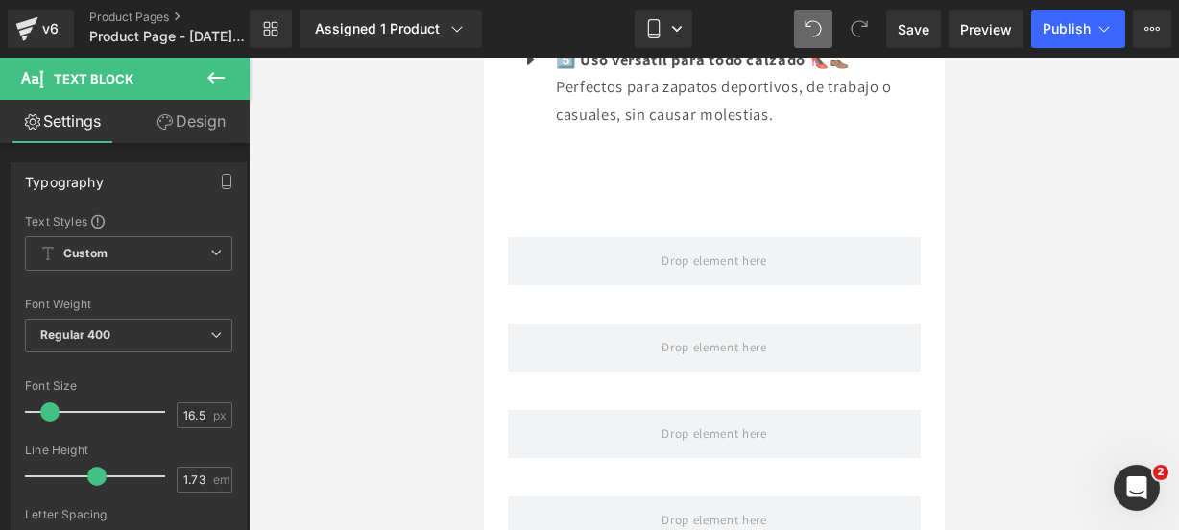
click at [208, 77] on icon at bounding box center [215, 78] width 17 height 12
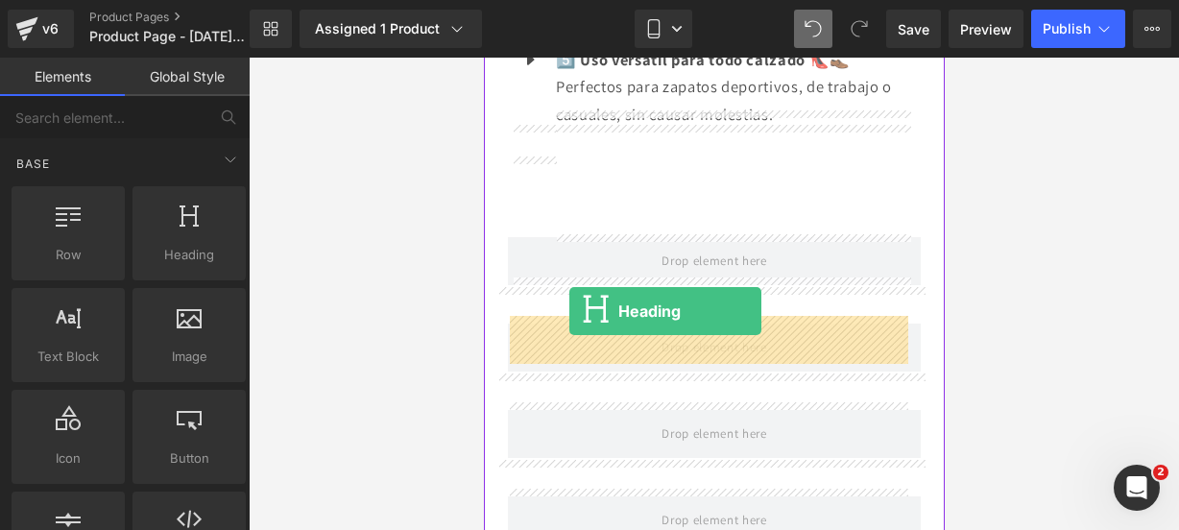
drag, startPoint x: 671, startPoint y: 283, endPoint x: 568, endPoint y: 312, distance: 106.7
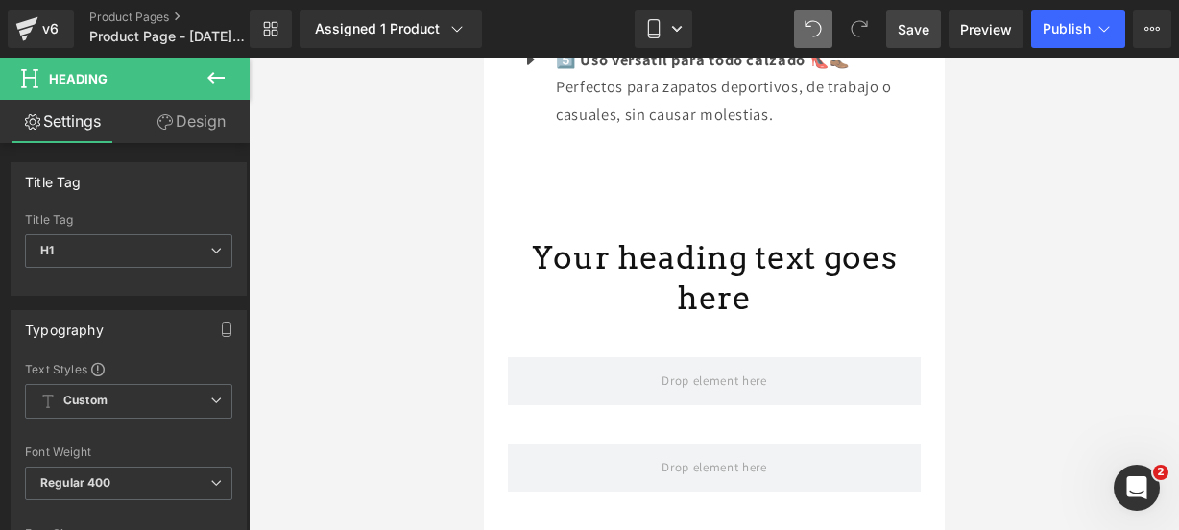
click at [915, 37] on span "Save" at bounding box center [914, 29] width 32 height 20
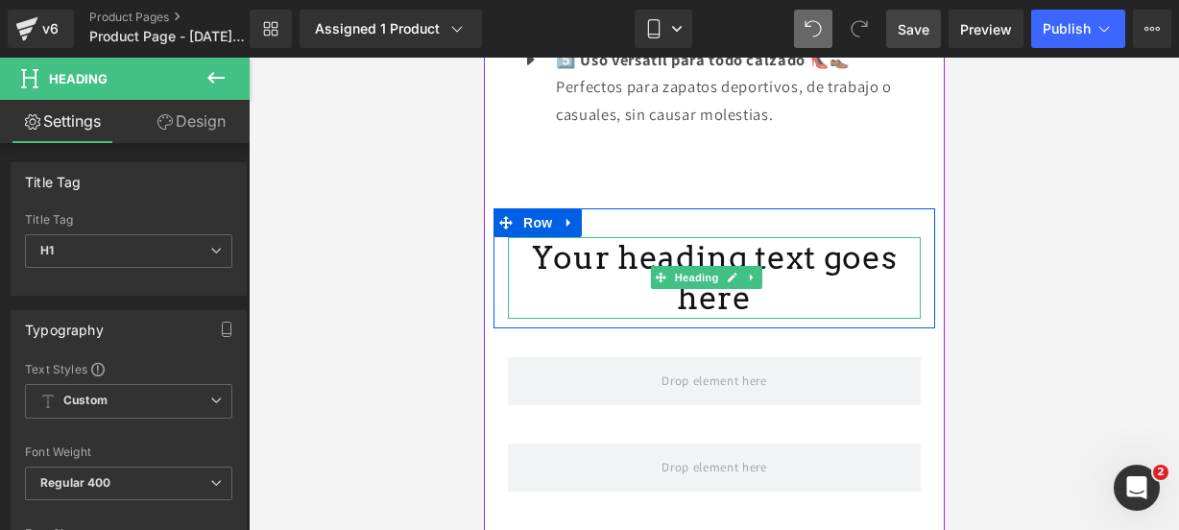
drag, startPoint x: 747, startPoint y: 334, endPoint x: 735, endPoint y: 329, distance: 12.5
click at [744, 289] on link at bounding box center [752, 277] width 20 height 23
click at [706, 289] on link at bounding box center [702, 277] width 20 height 23
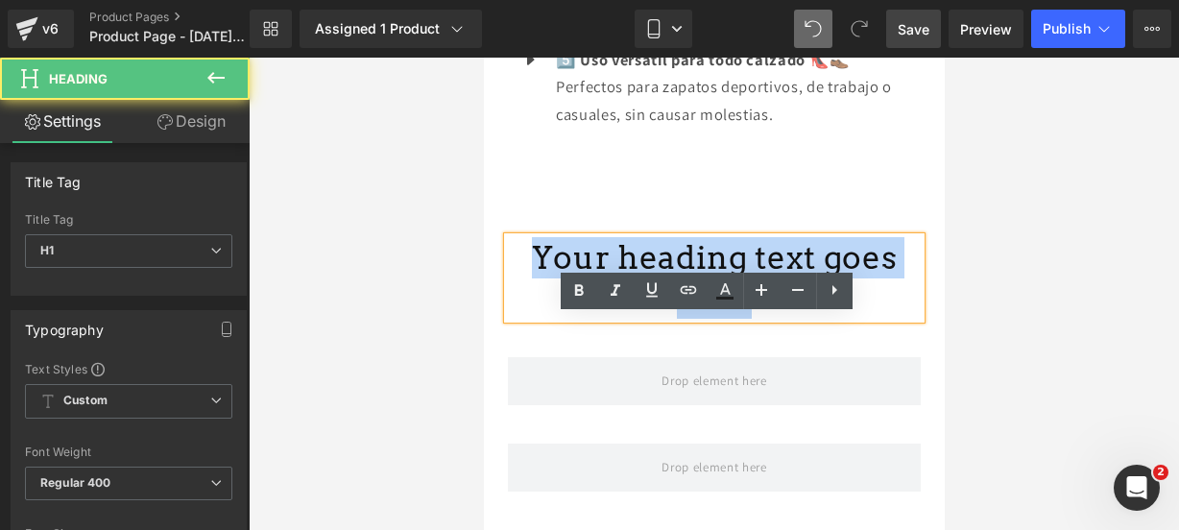
drag, startPoint x: 902, startPoint y: 339, endPoint x: 807, endPoint y: 357, distance: 96.8
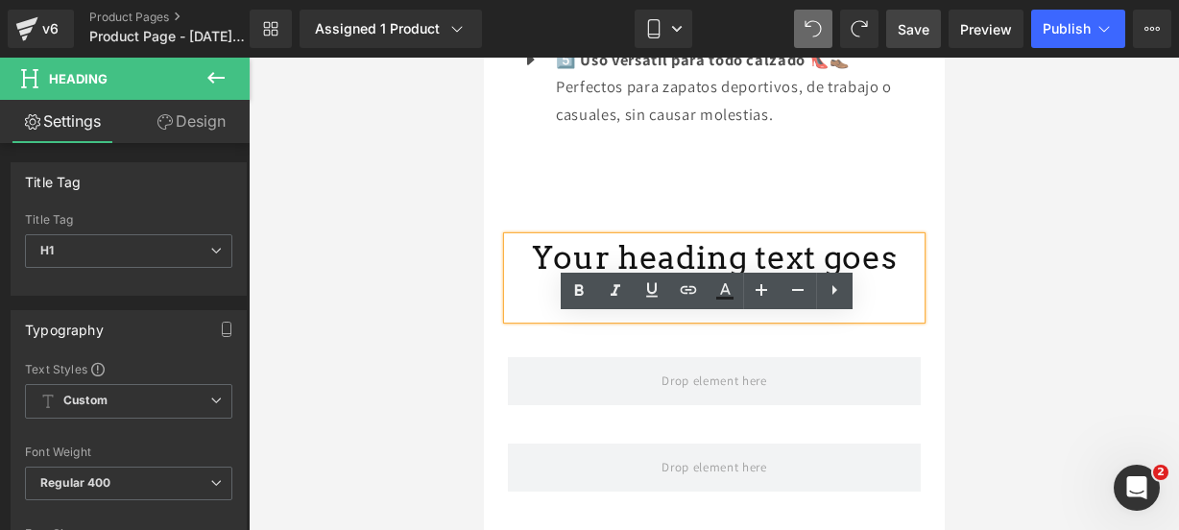
click at [896, 320] on h1 "Your heading text goes here" at bounding box center [713, 278] width 413 height 83
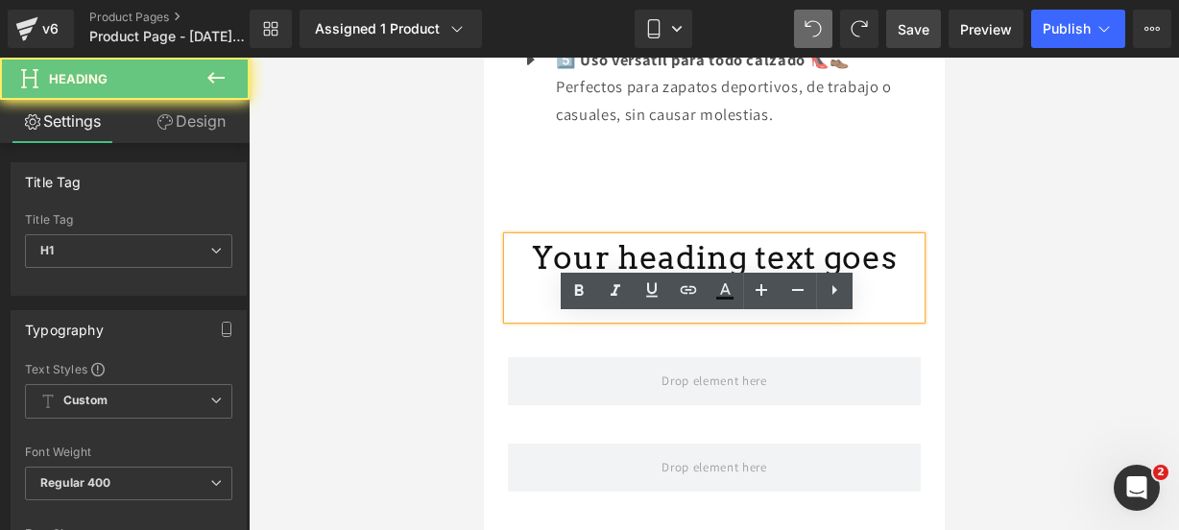
click at [896, 320] on h1 "Your heading text goes here" at bounding box center [713, 278] width 413 height 83
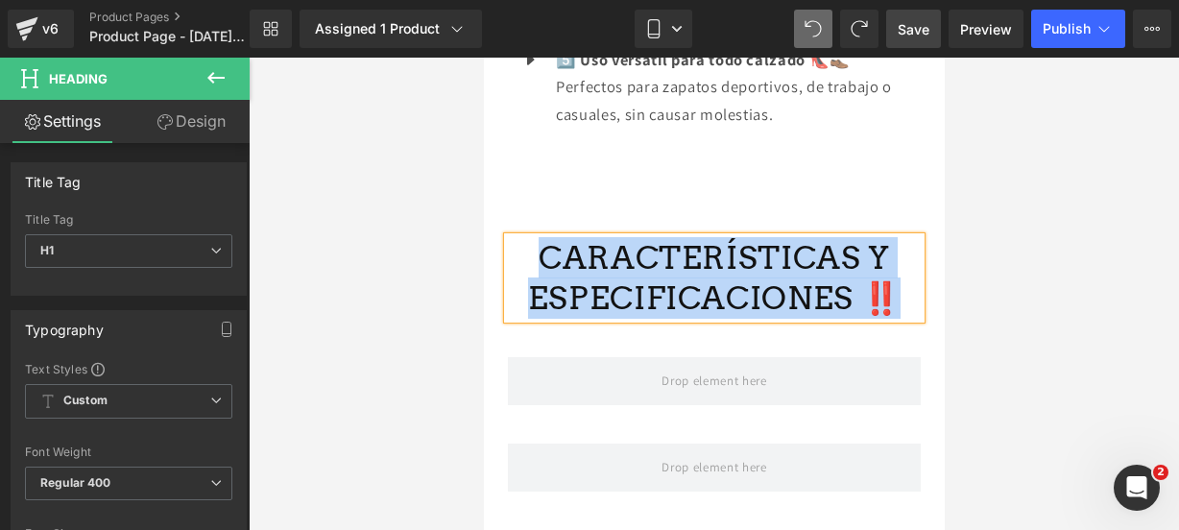
drag, startPoint x: 549, startPoint y: 338, endPoint x: 871, endPoint y: 375, distance: 323.8
click at [871, 320] on h1 "CARACTERÍSTICAS Y ESPECIFICACIONES ‼️" at bounding box center [713, 278] width 413 height 83
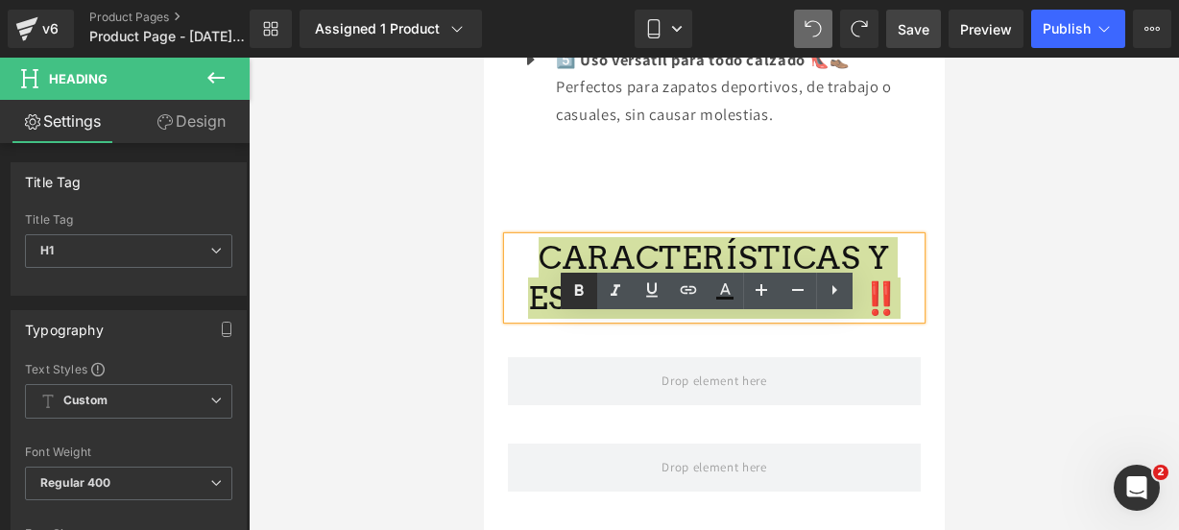
click at [570, 289] on icon at bounding box center [578, 290] width 23 height 23
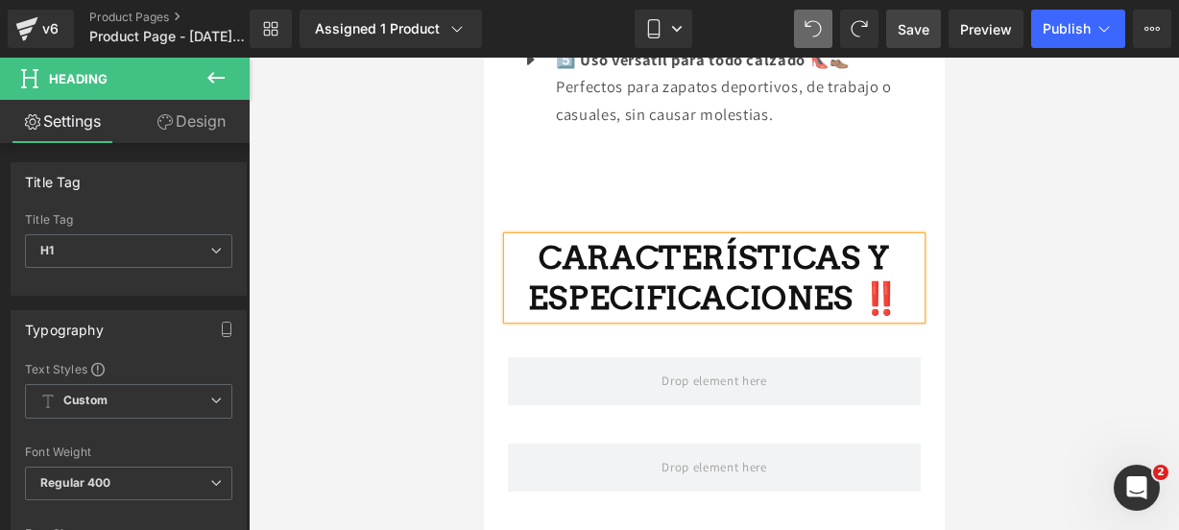
click at [914, 28] on span "Save" at bounding box center [914, 29] width 32 height 20
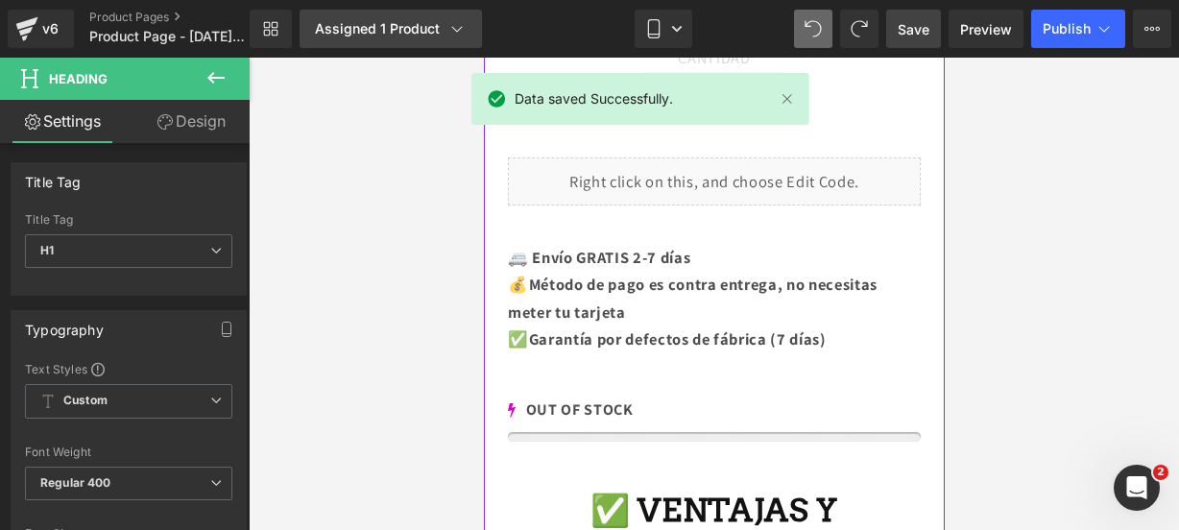
scroll to position [1284, 0]
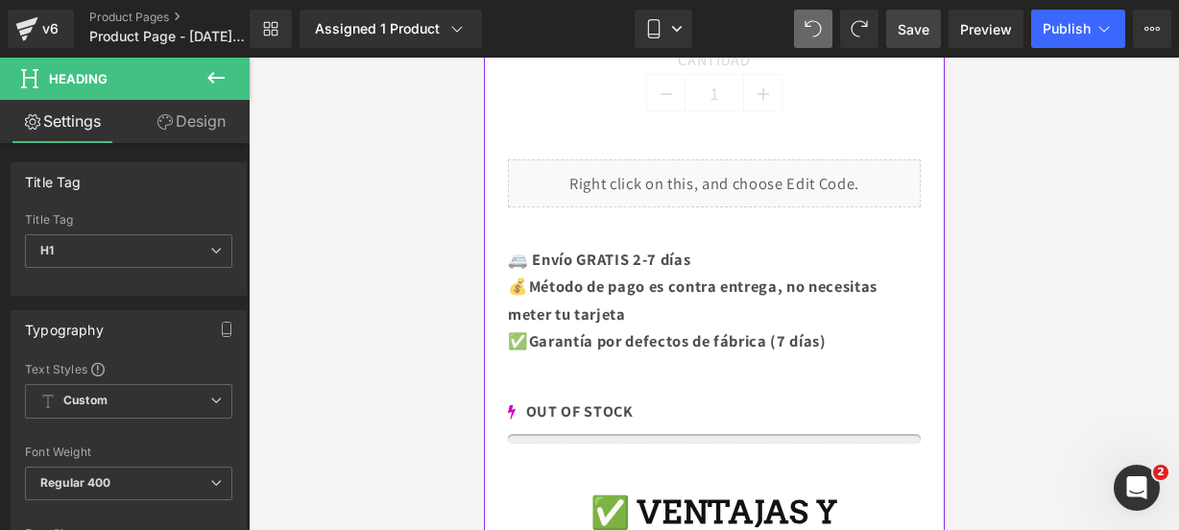
click at [207, 82] on icon at bounding box center [215, 77] width 23 height 23
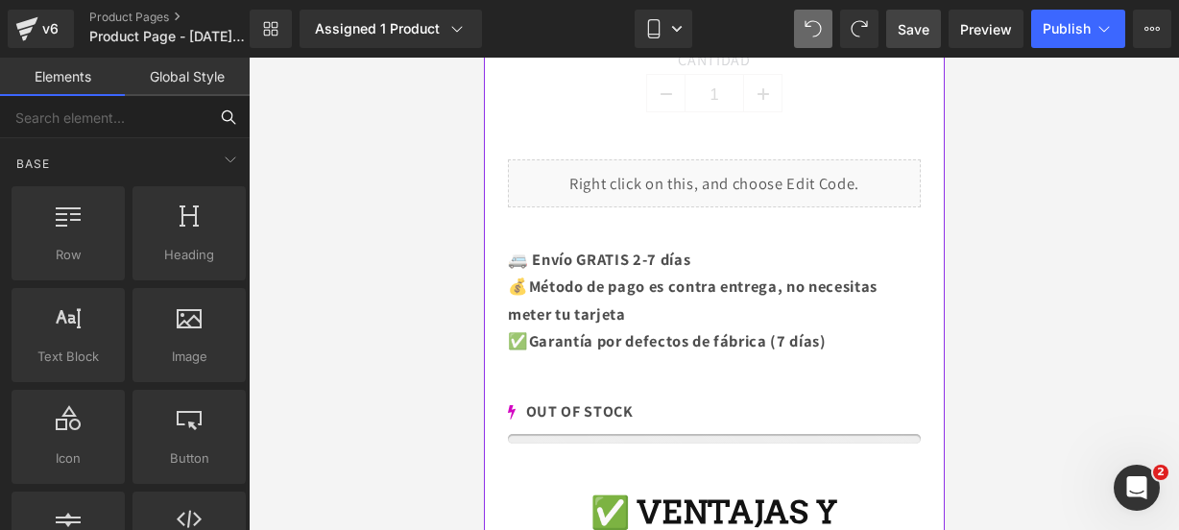
click at [184, 112] on input "text" at bounding box center [103, 117] width 207 height 42
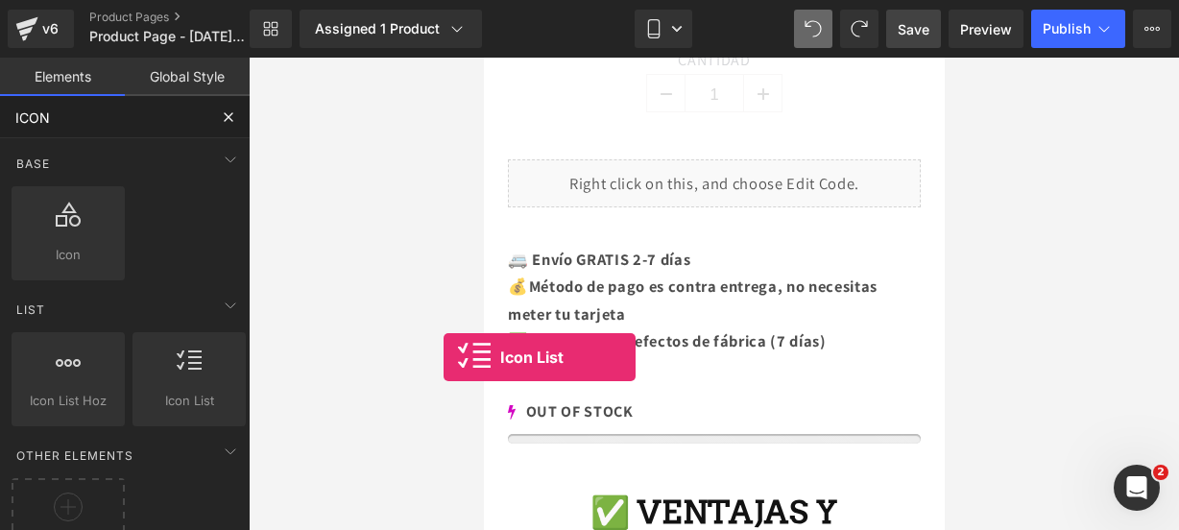
drag, startPoint x: 645, startPoint y: 468, endPoint x: 598, endPoint y: 271, distance: 202.3
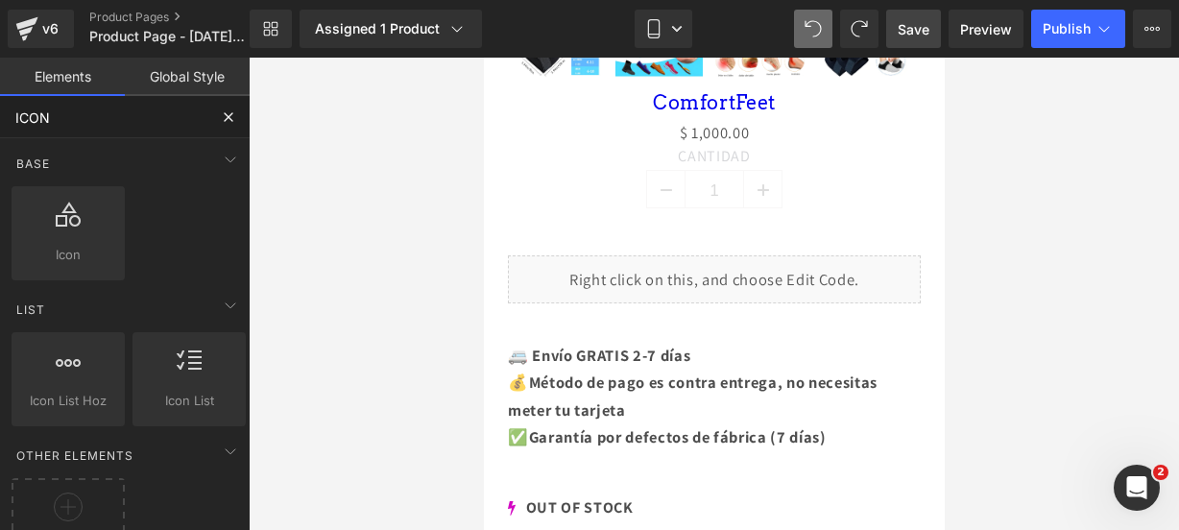
type input "ICON"
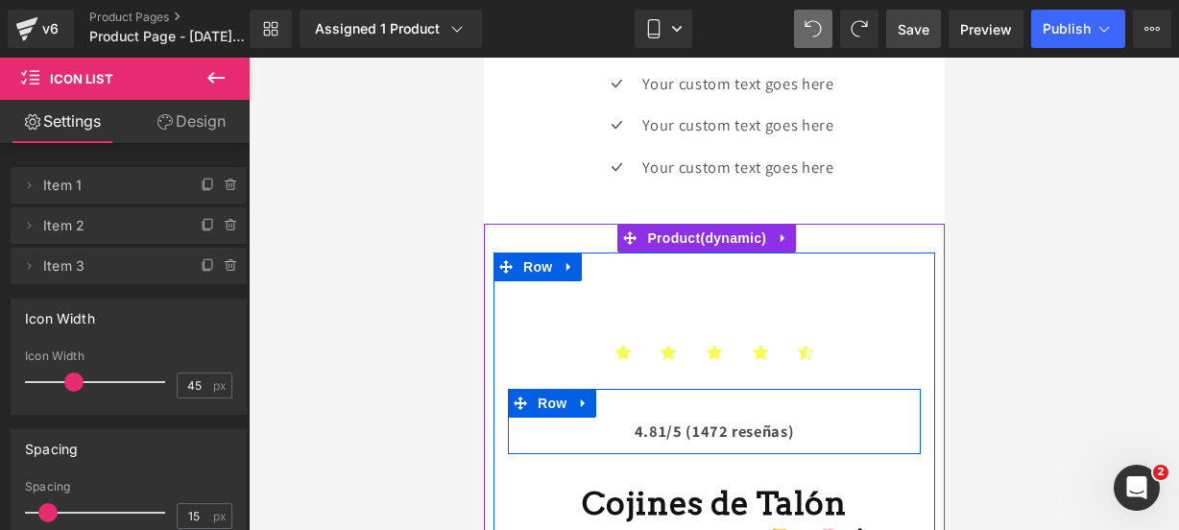
scroll to position [2, 0]
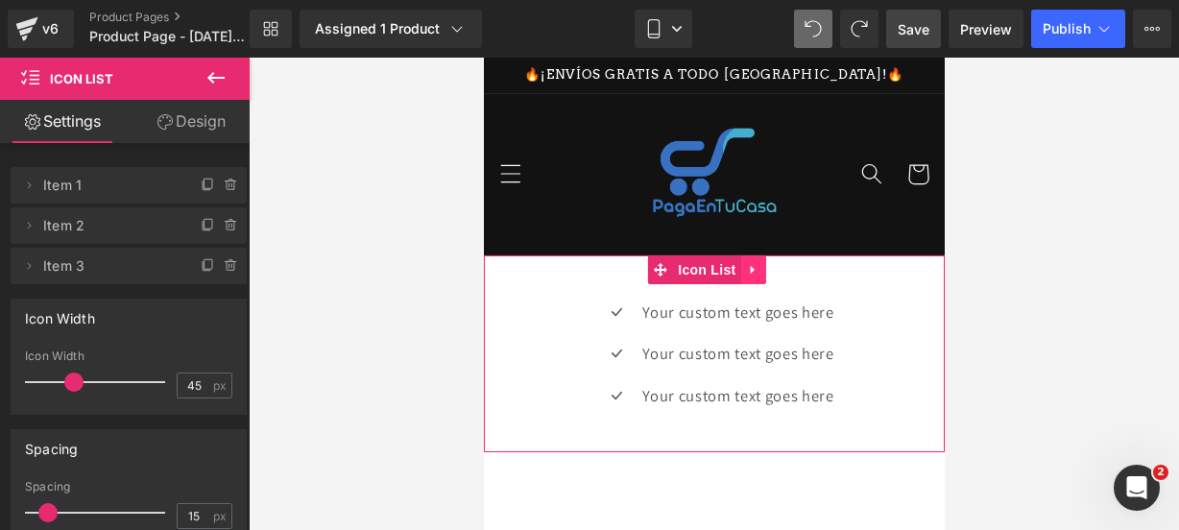
click at [758, 266] on icon at bounding box center [751, 269] width 13 height 14
click at [768, 269] on icon at bounding box center [763, 269] width 13 height 13
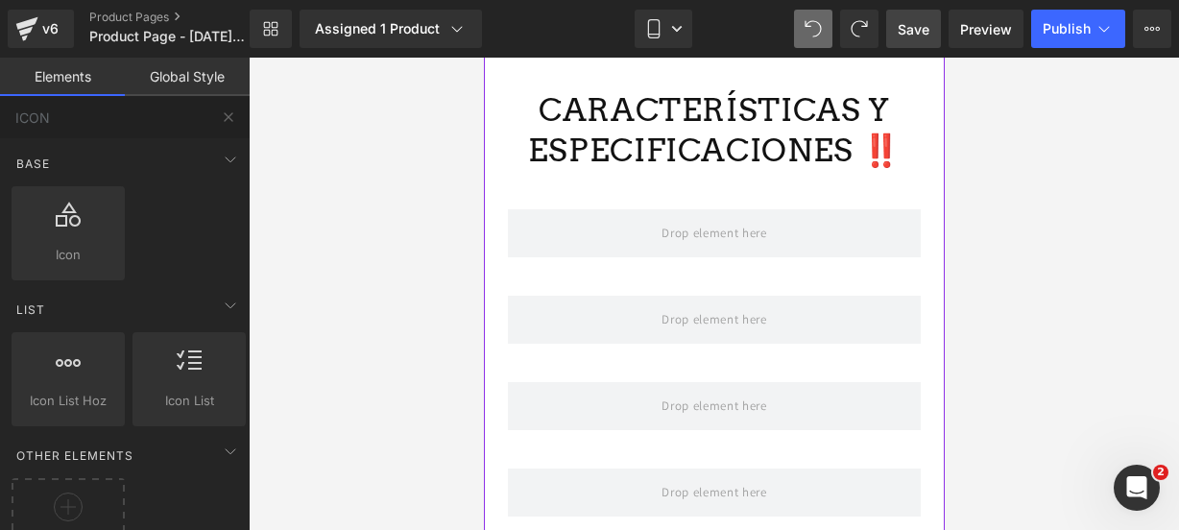
scroll to position [3068, 0]
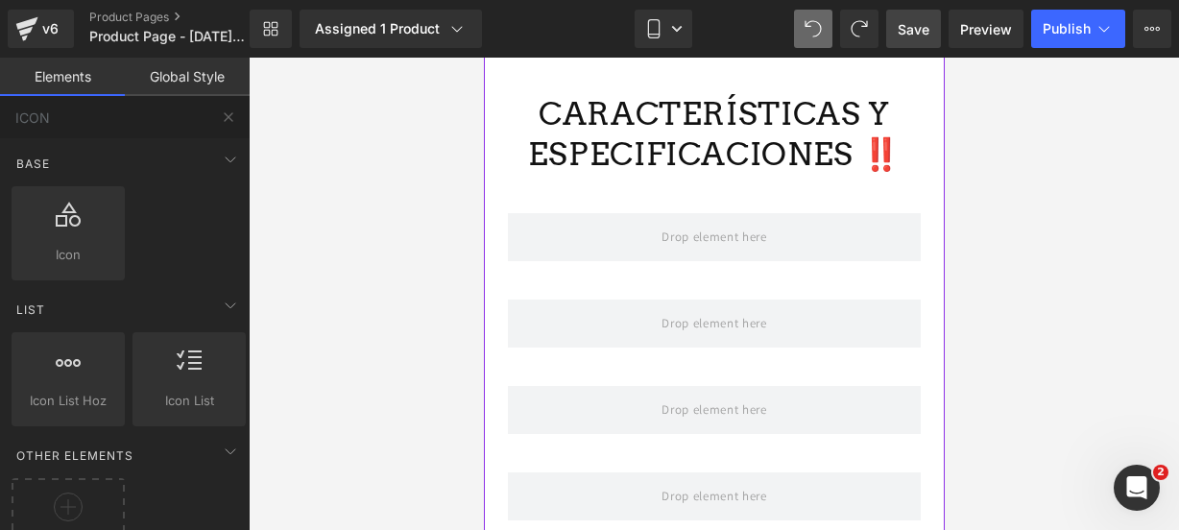
click at [879, 176] on h1 "CARACTERÍSTICAS Y ESPECIFICACIONES ‼️" at bounding box center [713, 134] width 413 height 83
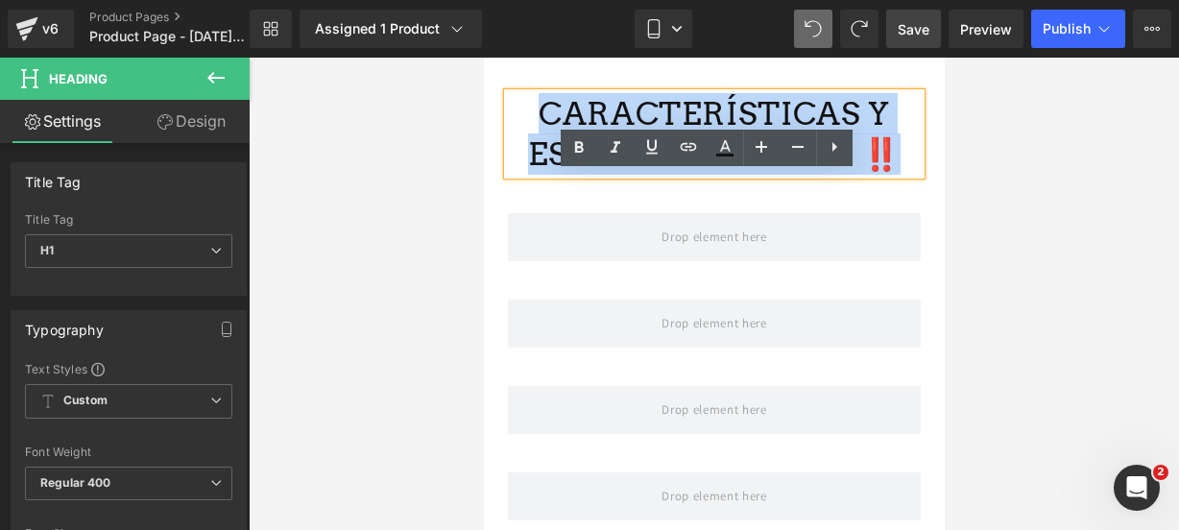
drag, startPoint x: 869, startPoint y: 233, endPoint x: 484, endPoint y: 185, distance: 387.9
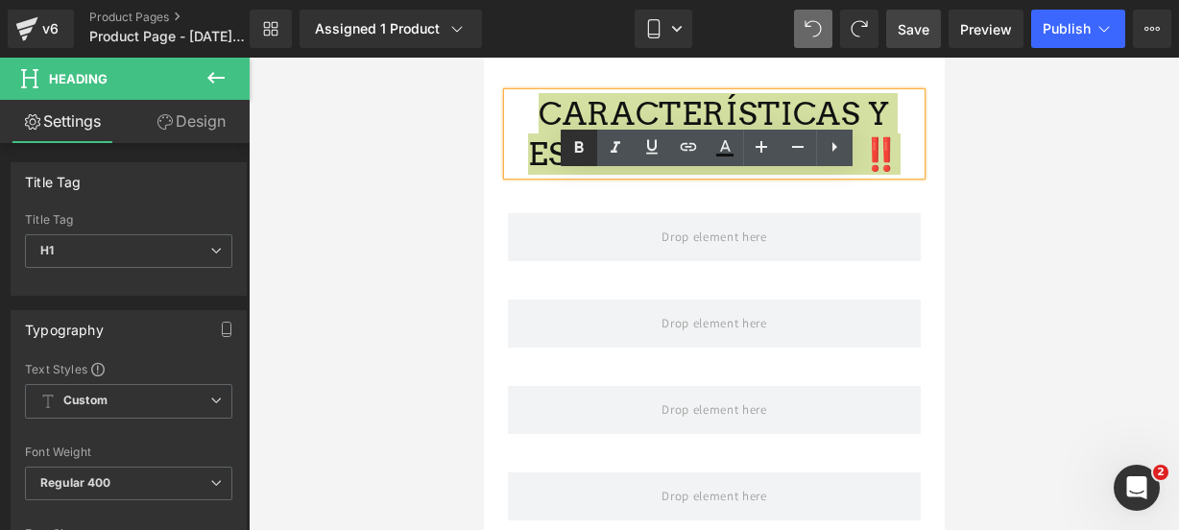
click at [578, 148] on icon at bounding box center [578, 147] width 23 height 23
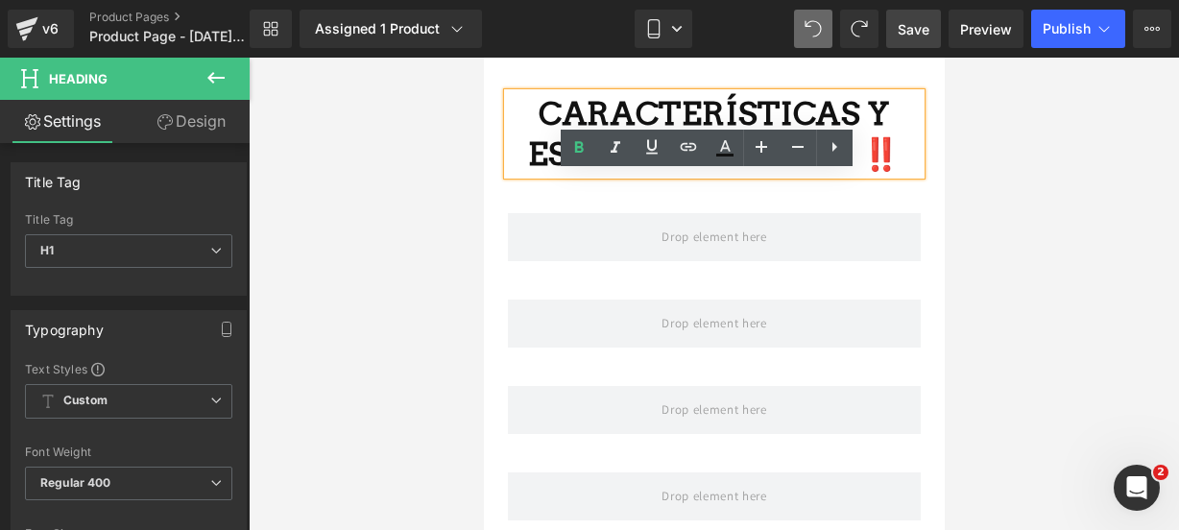
click at [910, 24] on span "Save" at bounding box center [914, 29] width 32 height 20
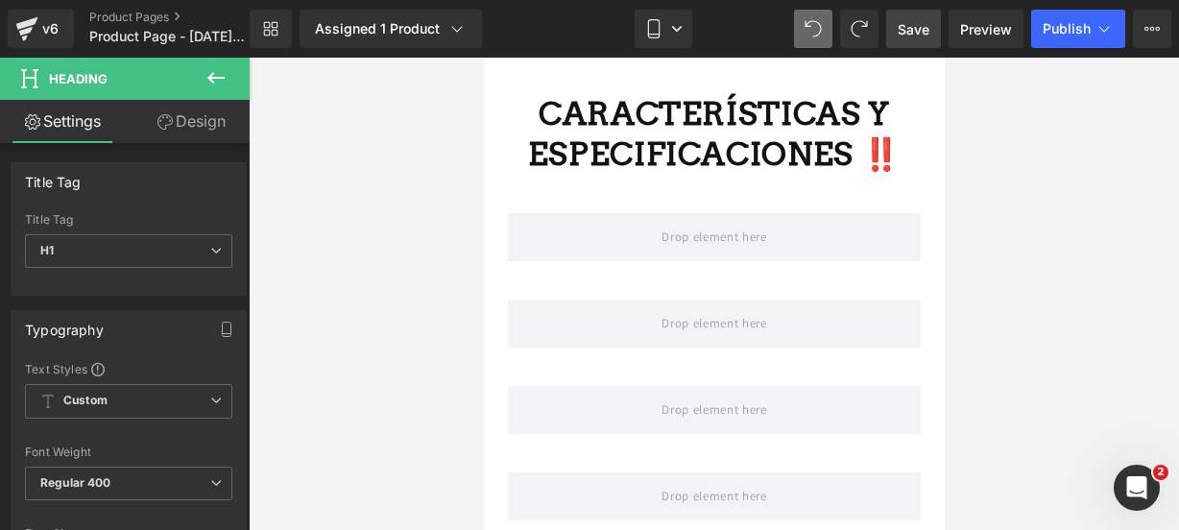
click at [910, 24] on span "Save" at bounding box center [914, 29] width 32 height 20
click at [216, 85] on icon at bounding box center [215, 77] width 23 height 23
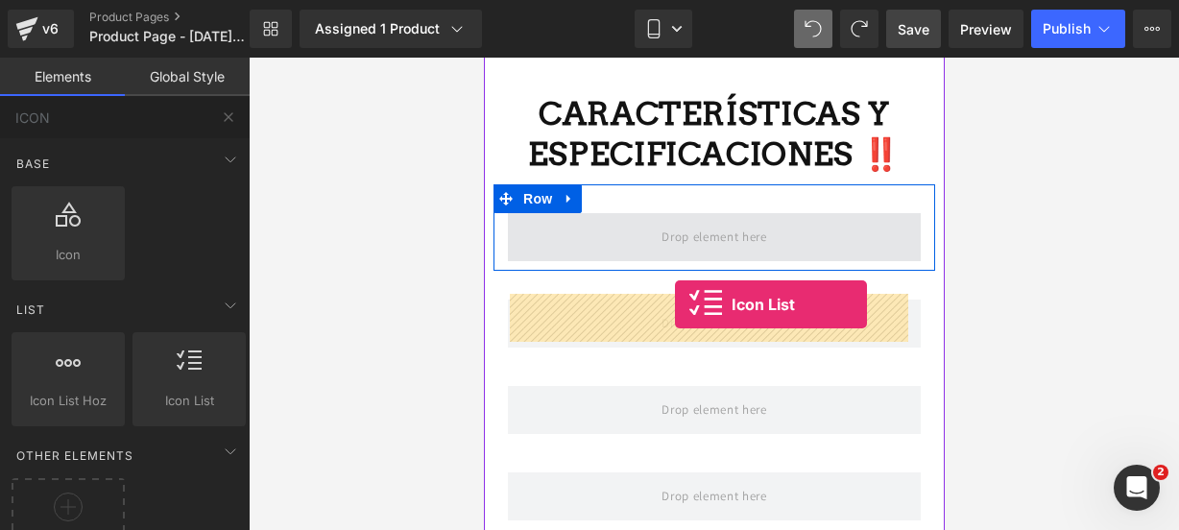
drag, startPoint x: 667, startPoint y: 436, endPoint x: 674, endPoint y: 304, distance: 131.7
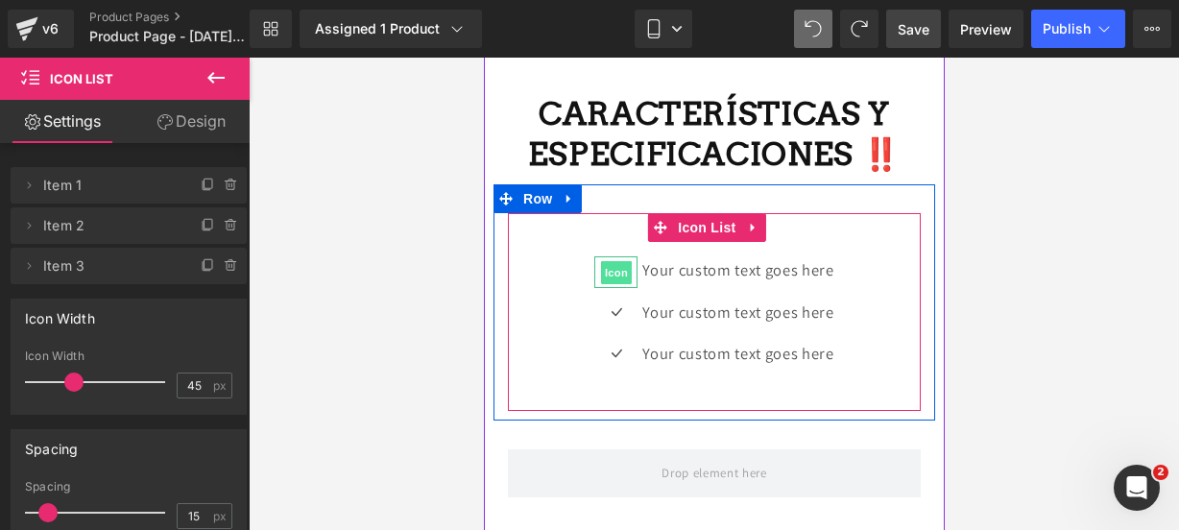
click at [612, 284] on span "Icon" at bounding box center [615, 272] width 31 height 23
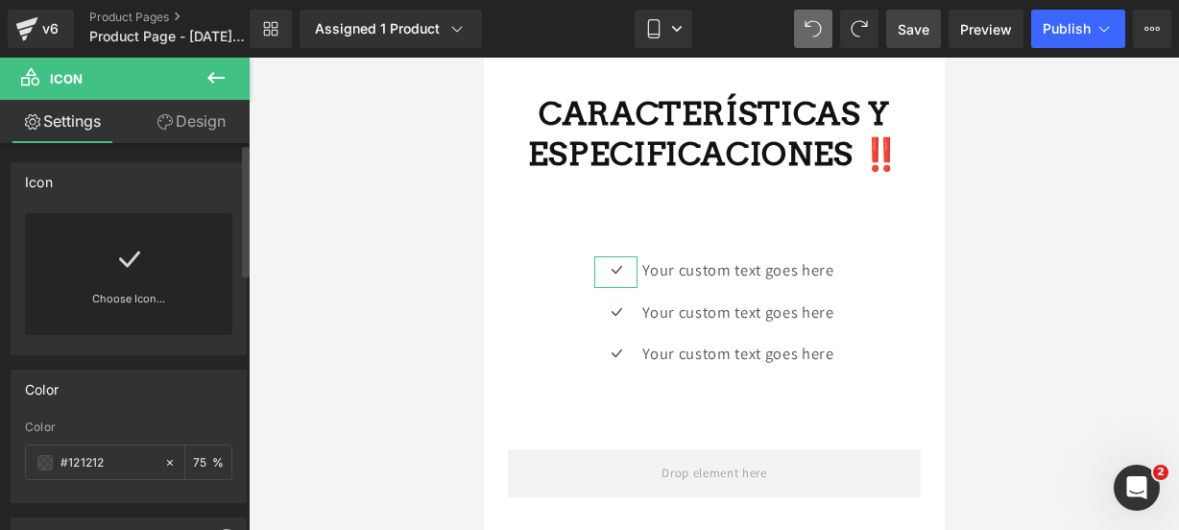
click at [203, 285] on div "Choose Icon..." at bounding box center [128, 274] width 207 height 122
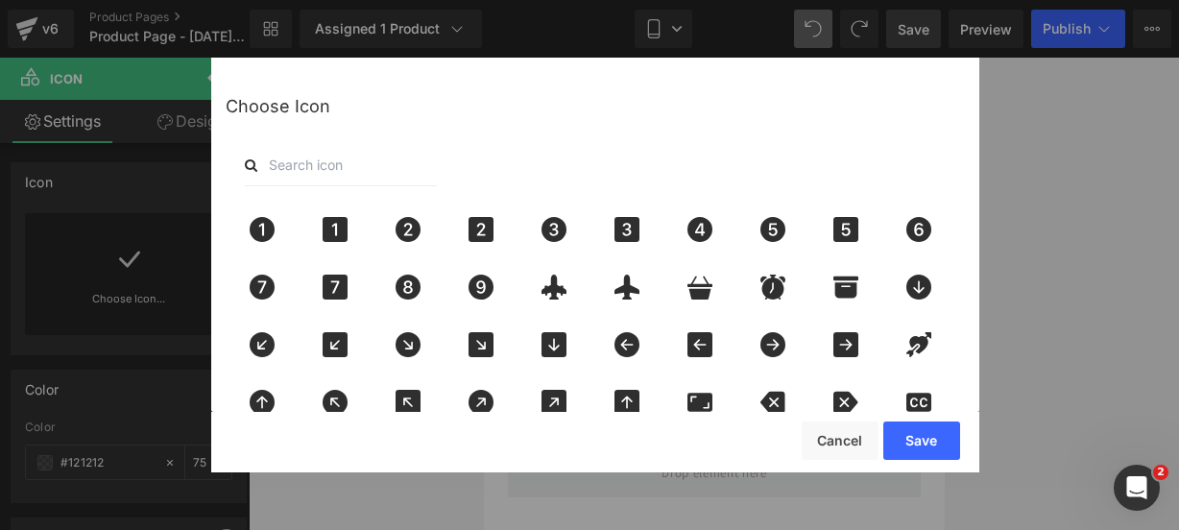
click at [371, 168] on input "text" at bounding box center [341, 165] width 192 height 42
type input "pin"
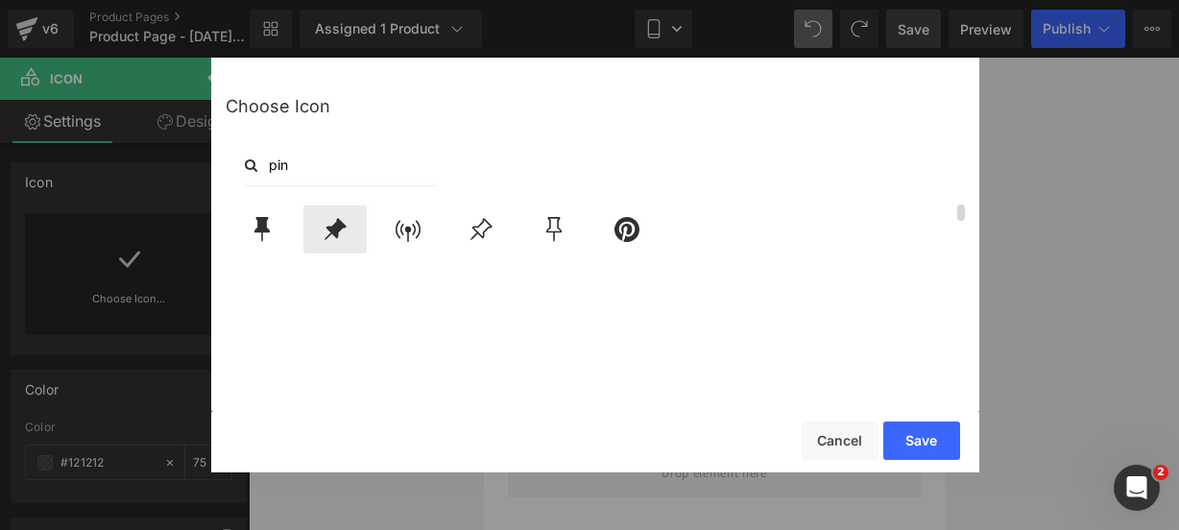
click at [333, 229] on icon at bounding box center [335, 229] width 22 height 22
click at [885, 458] on button "Save" at bounding box center [921, 440] width 77 height 38
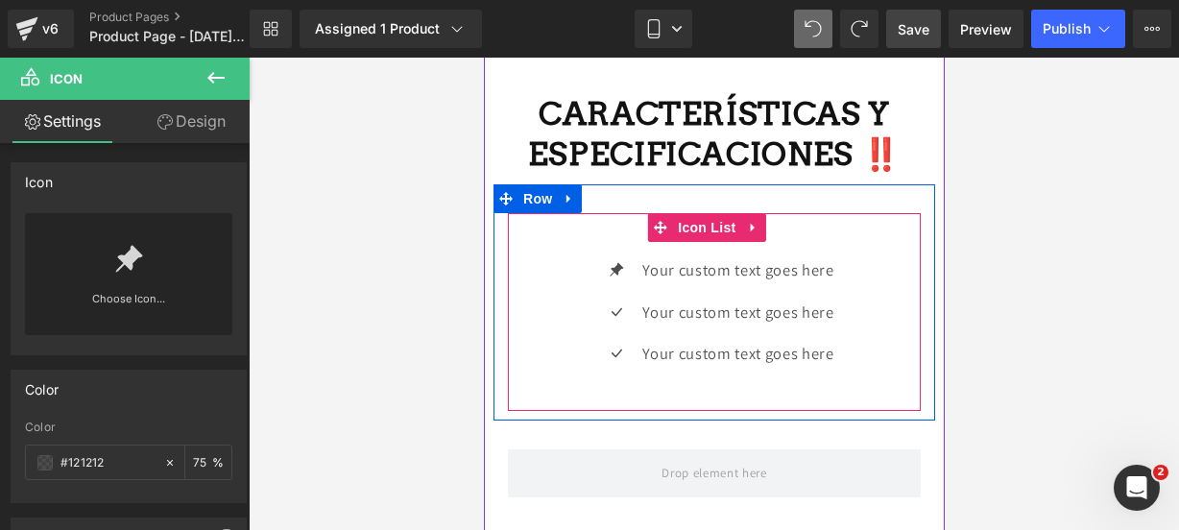
click at [558, 382] on div "Icon Your custom text goes here Text Block Icon Your custom text goes here Text…" at bounding box center [713, 319] width 413 height 126
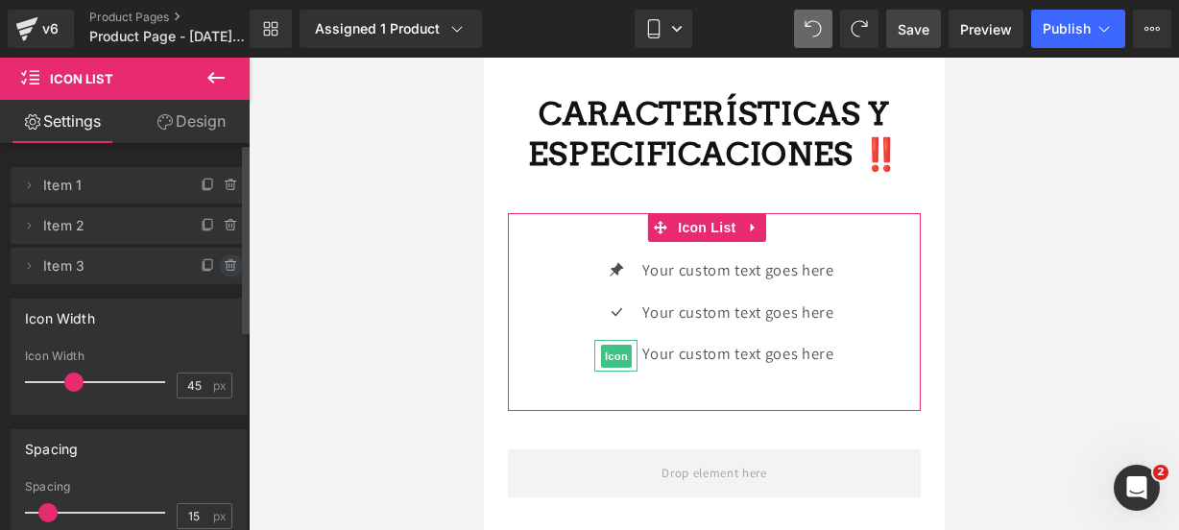
click at [229, 268] on icon at bounding box center [231, 265] width 15 height 15
click at [229, 268] on button "Delete" at bounding box center [210, 266] width 60 height 25
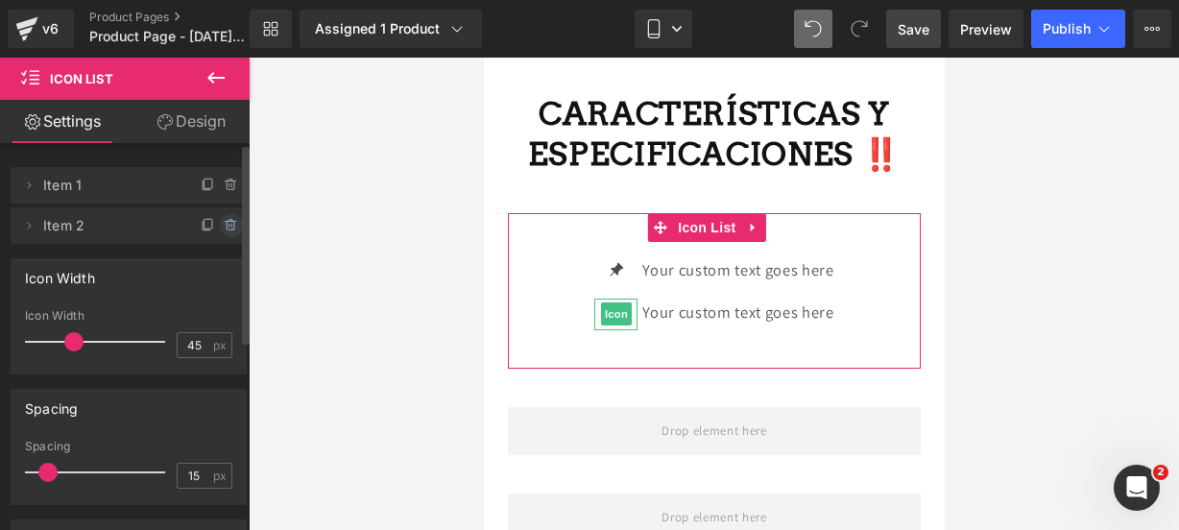
click at [222, 214] on span at bounding box center [231, 225] width 23 height 23
click at [222, 214] on button "Delete" at bounding box center [210, 226] width 60 height 25
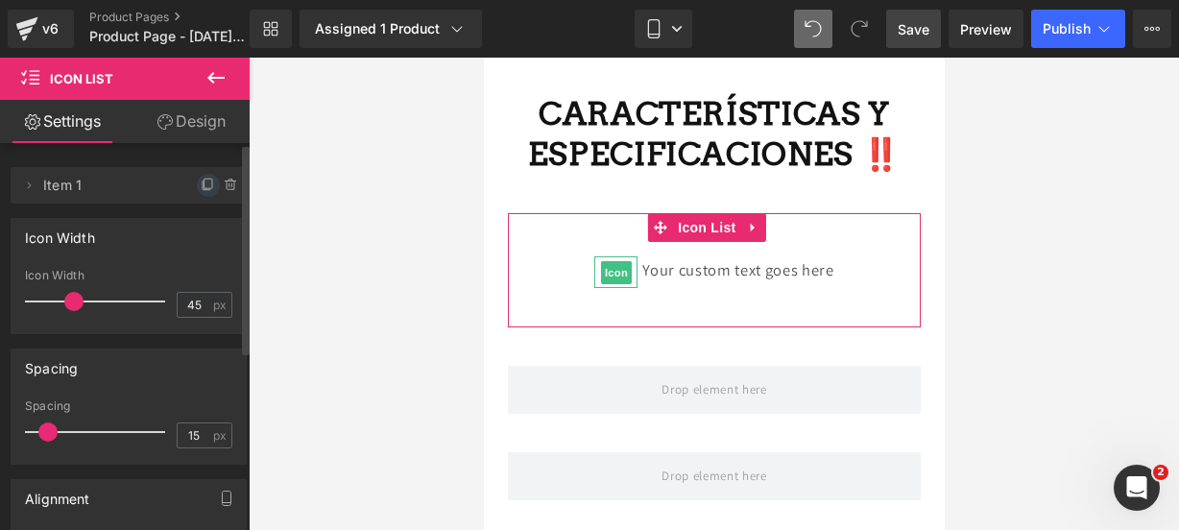
click at [204, 180] on icon at bounding box center [208, 184] width 8 height 10
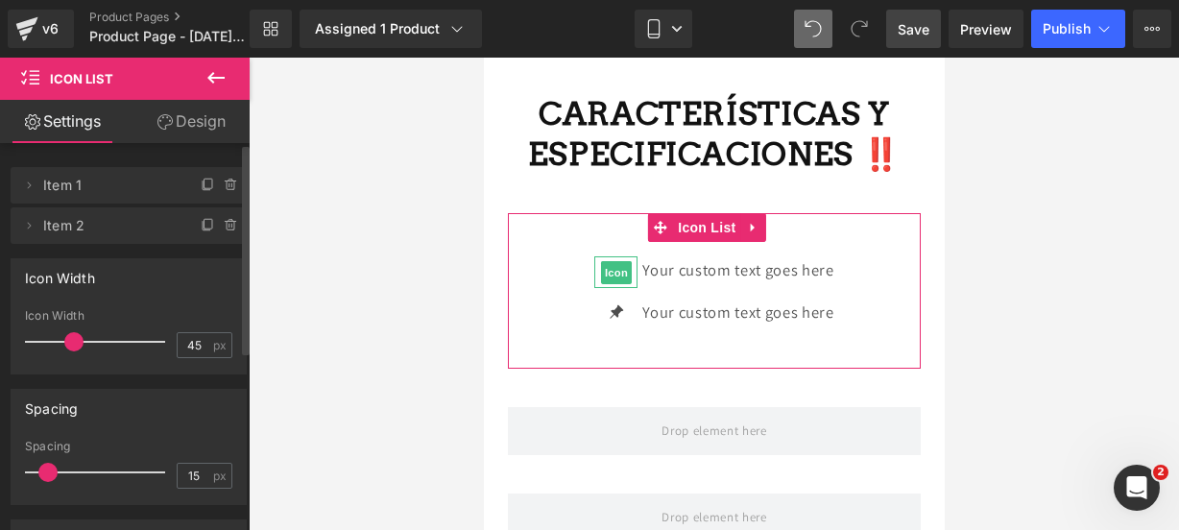
click at [204, 180] on icon at bounding box center [208, 184] width 8 height 10
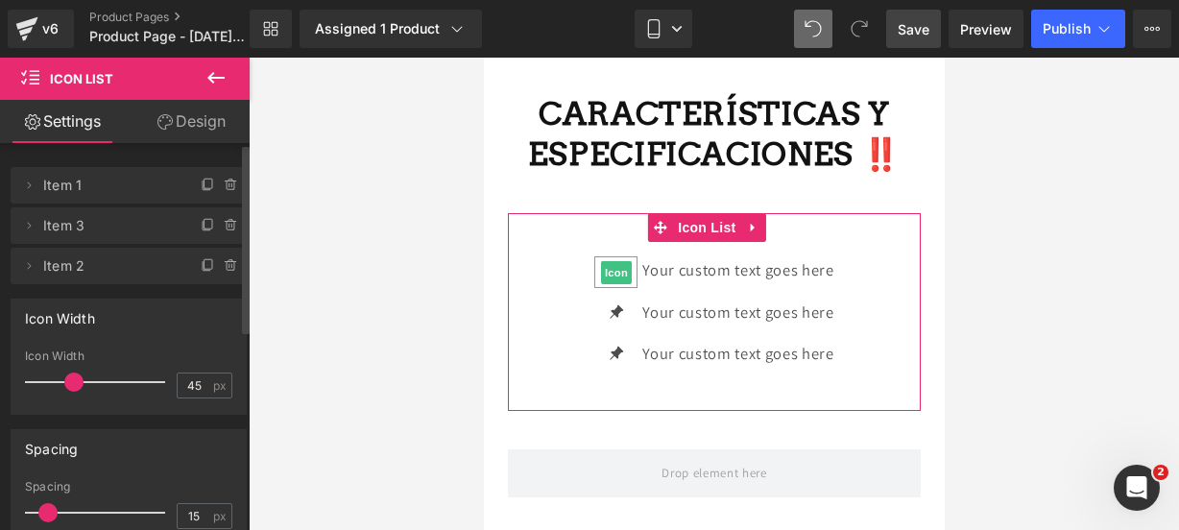
click at [204, 180] on icon at bounding box center [208, 184] width 8 height 10
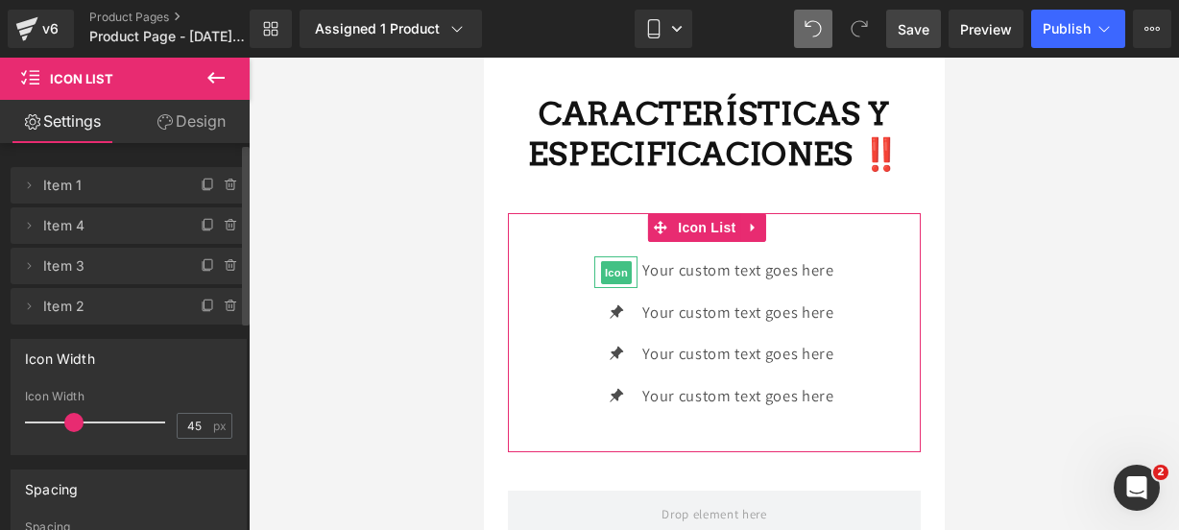
click at [204, 180] on icon at bounding box center [208, 184] width 8 height 10
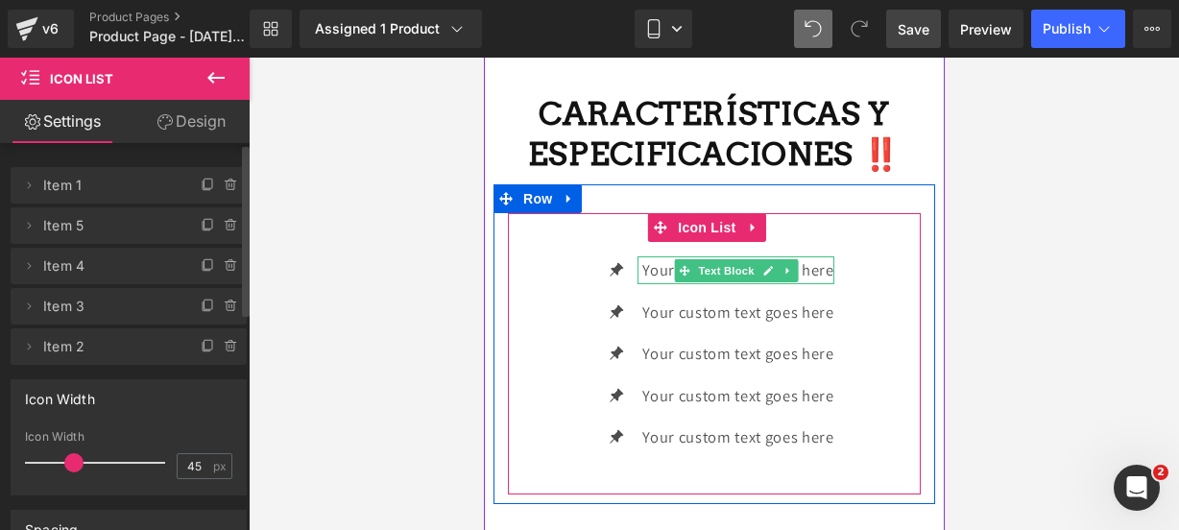
click at [757, 282] on link at bounding box center [767, 270] width 20 height 23
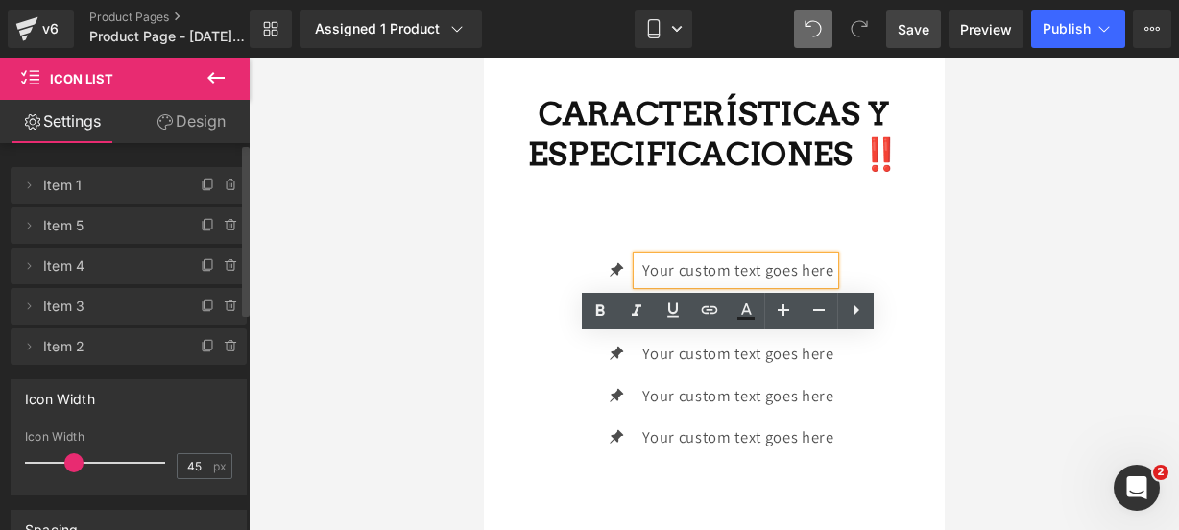
click at [822, 284] on p "Your custom text goes here" at bounding box center [736, 270] width 191 height 28
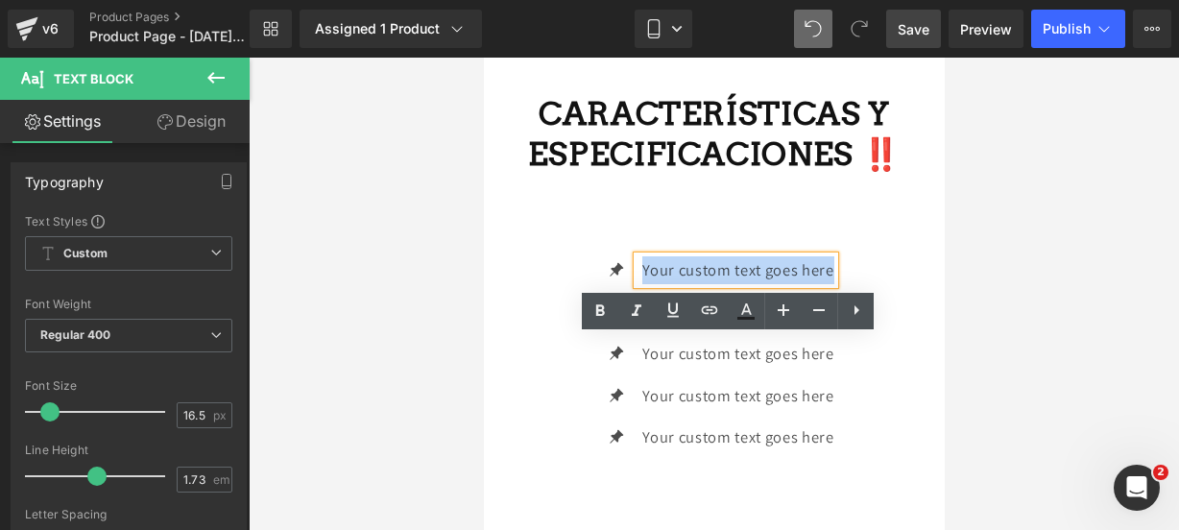
drag, startPoint x: 822, startPoint y: 354, endPoint x: 636, endPoint y: 352, distance: 185.3
click at [641, 284] on p "Your custom text goes here" at bounding box center [736, 270] width 191 height 28
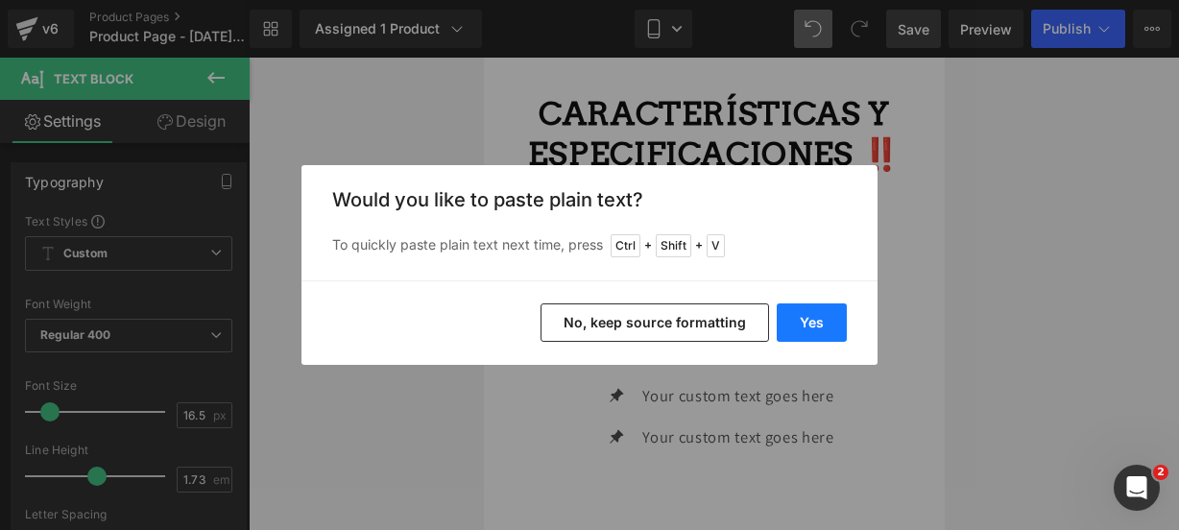
click at [795, 335] on button "Yes" at bounding box center [812, 322] width 70 height 38
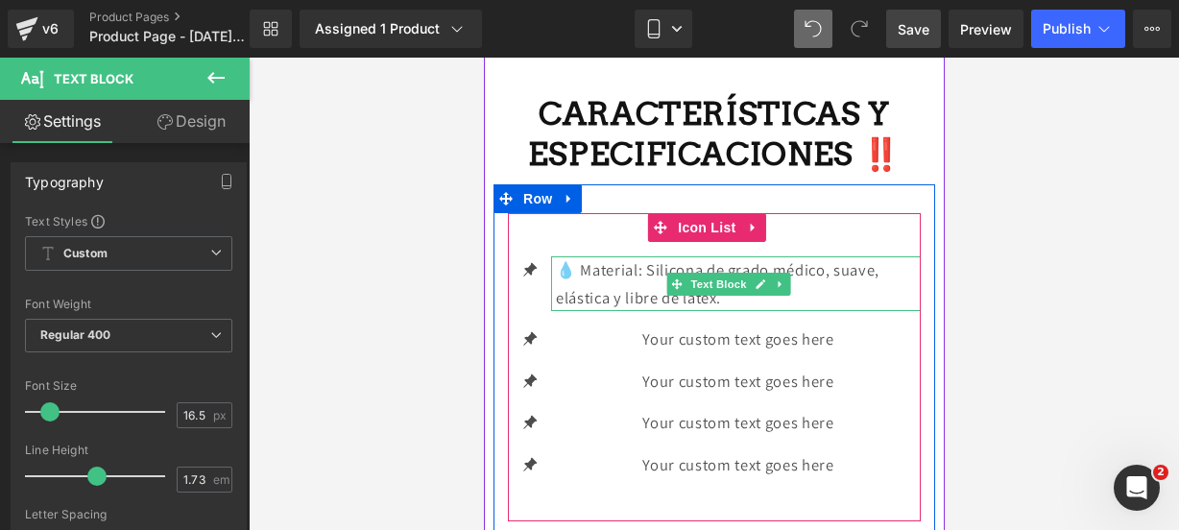
click at [753, 311] on p "💧 Material: Silicona de grado médico, suave, elástica y libre de látex." at bounding box center [737, 283] width 365 height 55
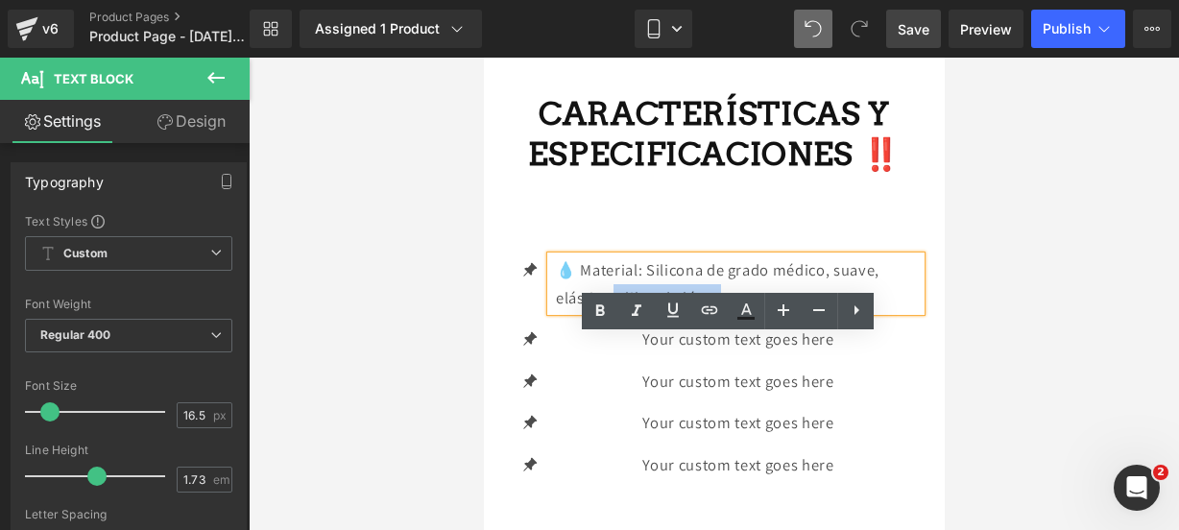
drag, startPoint x: 746, startPoint y: 383, endPoint x: 612, endPoint y: 382, distance: 133.4
click at [612, 311] on p "💧 Material: Silicona de grado médico, suave, elástica y libre de látex." at bounding box center [737, 283] width 365 height 55
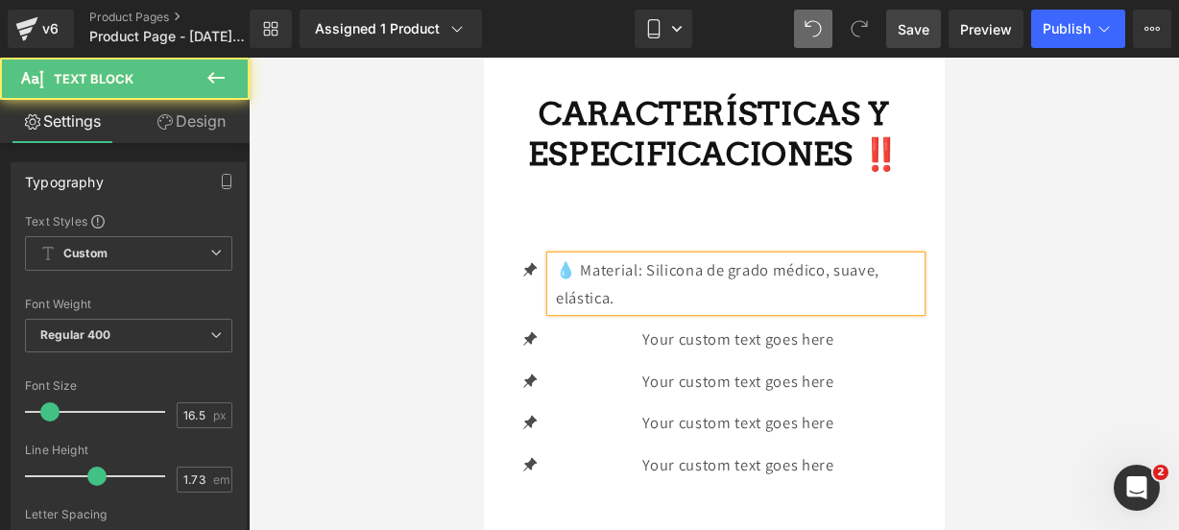
click at [639, 311] on p "💧 Material: Silicona de grado médico, suave, elástica." at bounding box center [737, 283] width 365 height 55
drag, startPoint x: 640, startPoint y: 349, endPoint x: 559, endPoint y: 348, distance: 81.6
click at [559, 311] on p "💧 Material: Tela suave, silicona de grado médico, suave, elástica." at bounding box center [737, 283] width 365 height 55
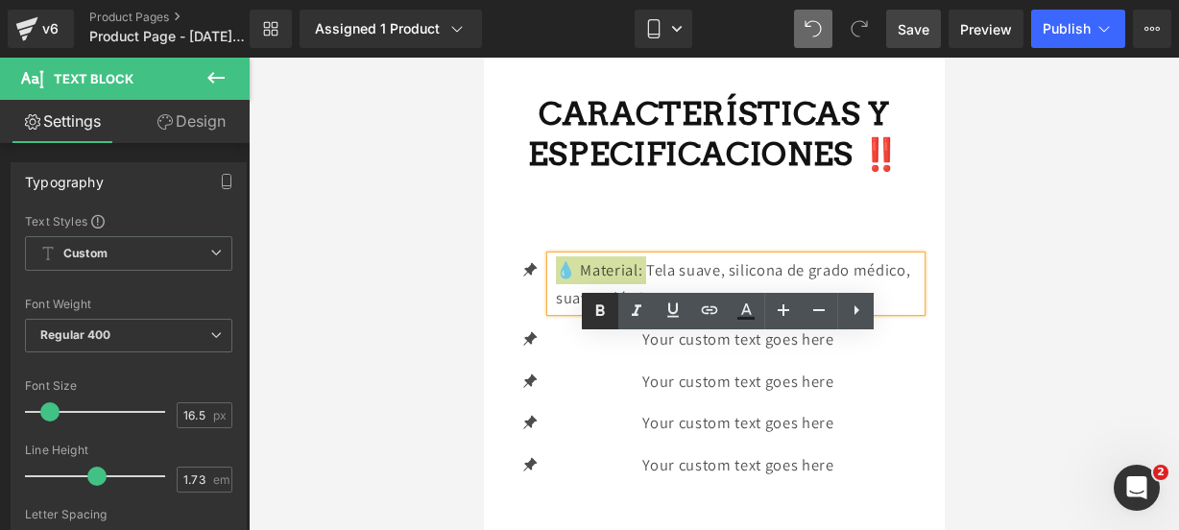
click at [609, 301] on icon at bounding box center [599, 311] width 23 height 23
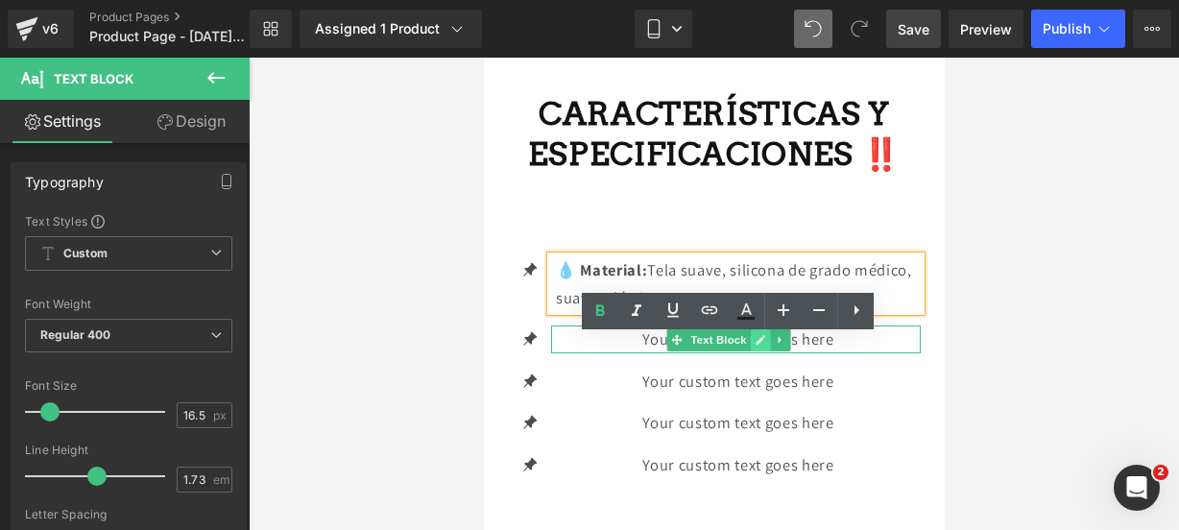
click at [759, 351] on link at bounding box center [760, 339] width 20 height 23
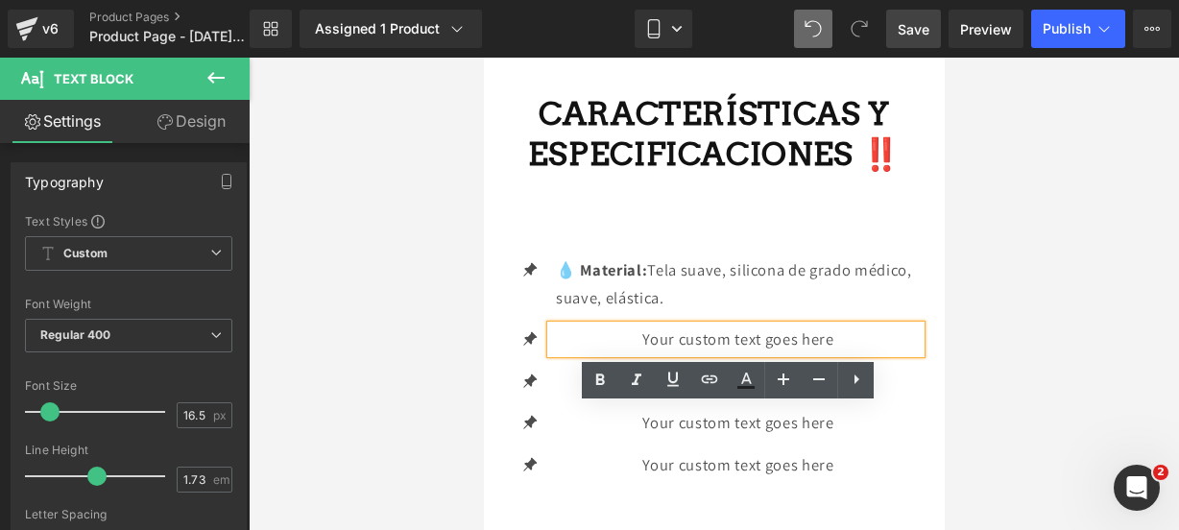
click at [828, 353] on p "Your custom text goes here" at bounding box center [737, 339] width 365 height 28
drag, startPoint x: 828, startPoint y: 416, endPoint x: 555, endPoint y: 420, distance: 272.7
click at [555, 353] on p "Your custom text goes here" at bounding box center [737, 339] width 365 height 28
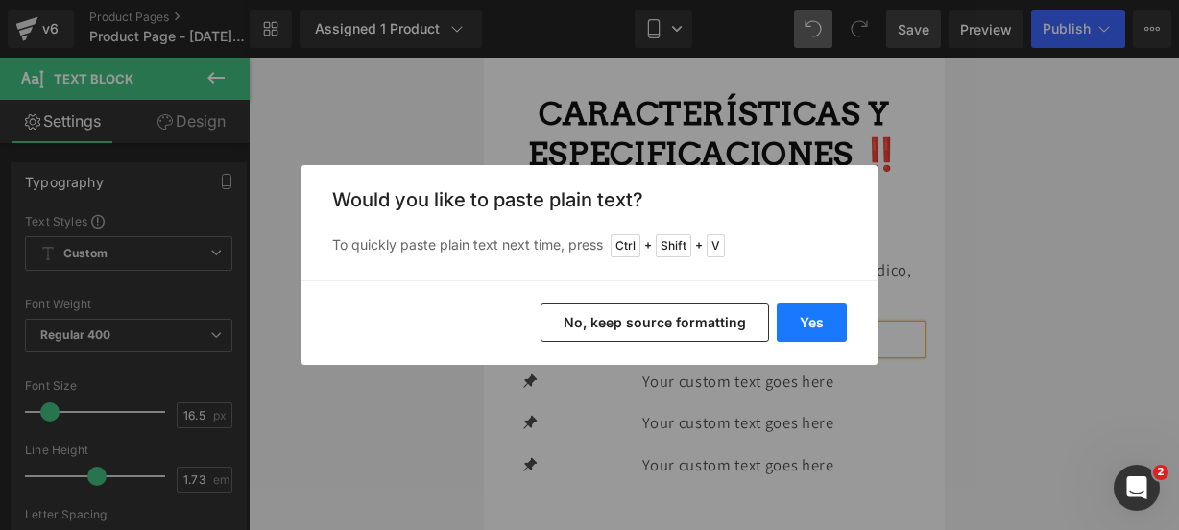
click at [790, 312] on button "Yes" at bounding box center [812, 322] width 70 height 38
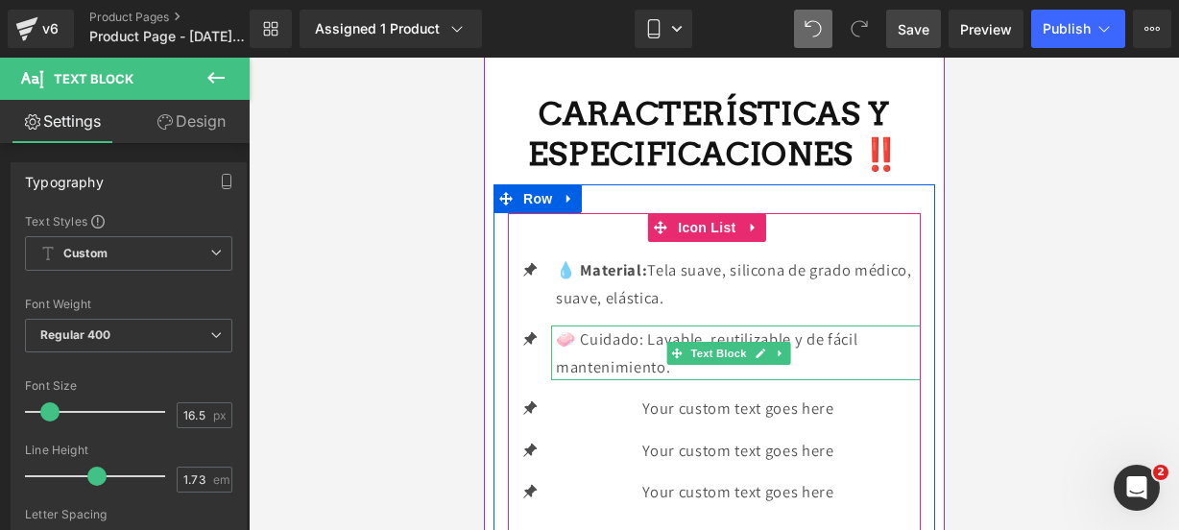
click at [787, 380] on p "🧼 Cuidado: Lavable, reutilizable y de fácil mantenimiento." at bounding box center [737, 352] width 365 height 55
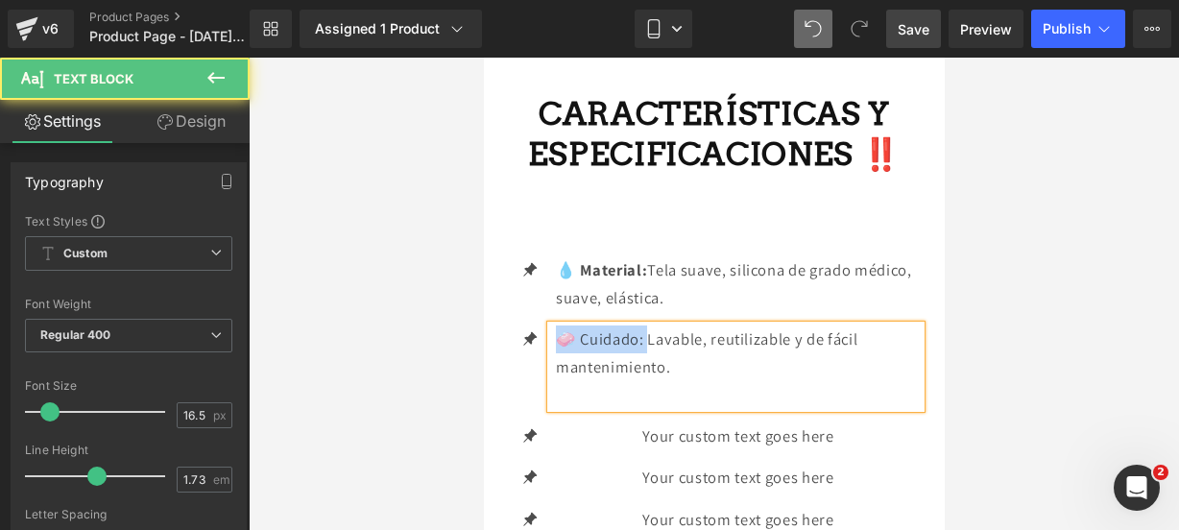
drag, startPoint x: 649, startPoint y: 421, endPoint x: 555, endPoint y: 413, distance: 94.5
click at [555, 380] on p "🧼 Cuidado: Lavable, reutilizable y de fácil mantenimiento." at bounding box center [737, 352] width 365 height 55
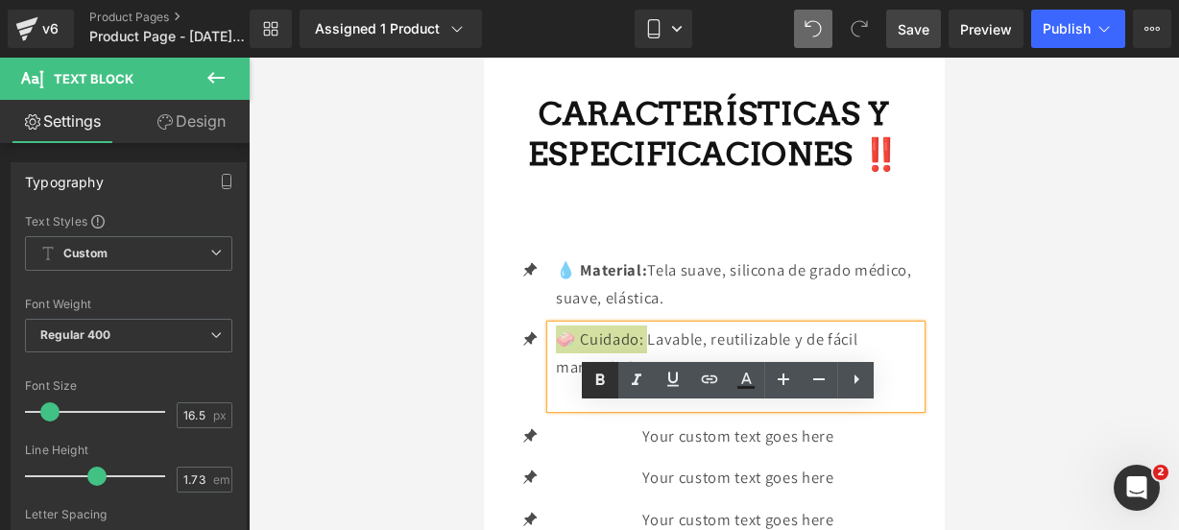
click at [586, 383] on link at bounding box center [600, 380] width 36 height 36
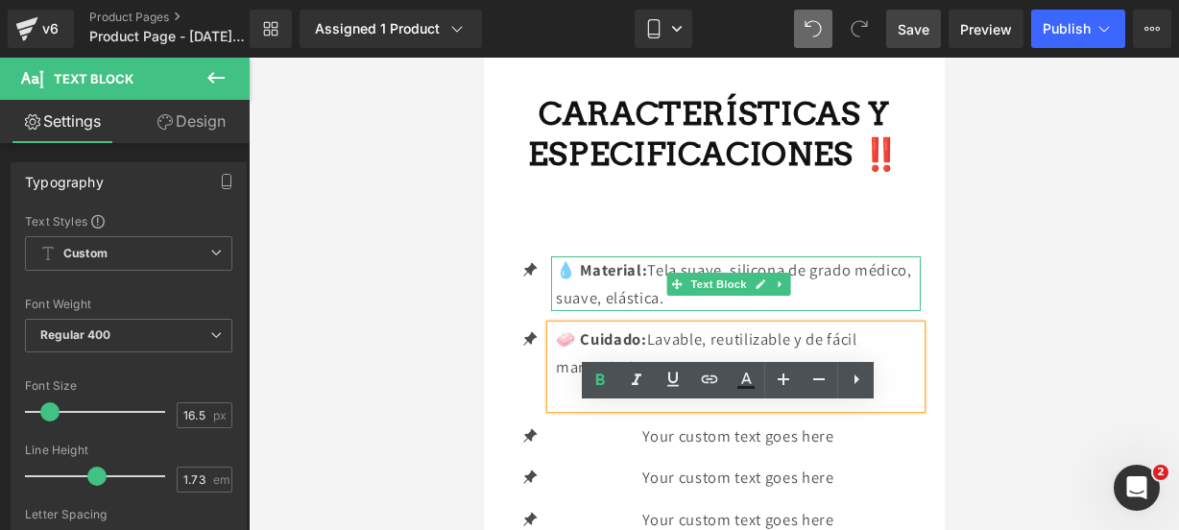
click at [730, 311] on p "💧 Material: Tela suave, silicona de grado médico, suave, elástica." at bounding box center [737, 283] width 365 height 55
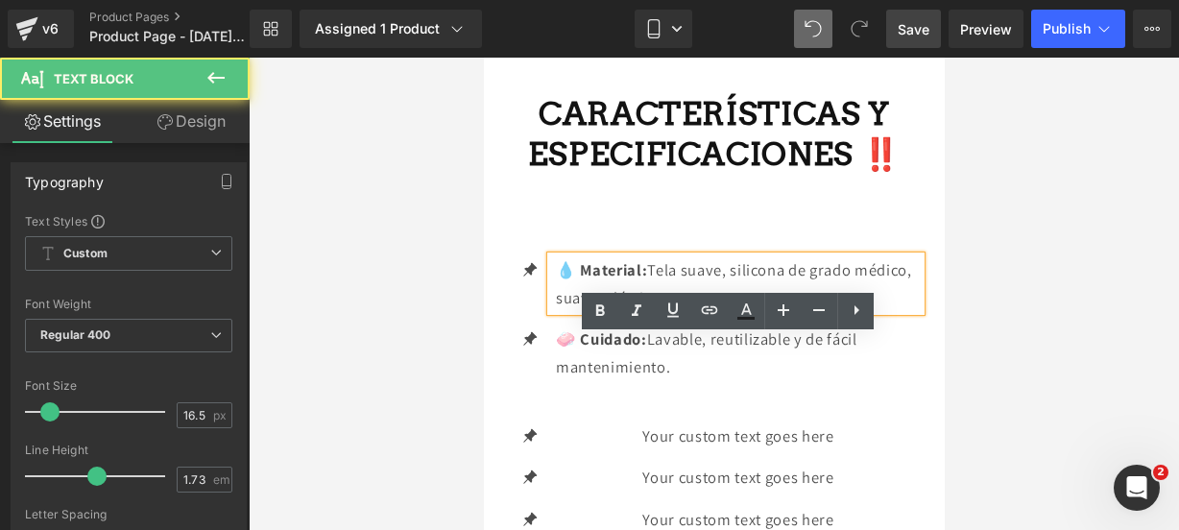
click at [735, 311] on p "💧 Material: Tela suave, silicona de grado médico, suave, elástica." at bounding box center [737, 283] width 365 height 55
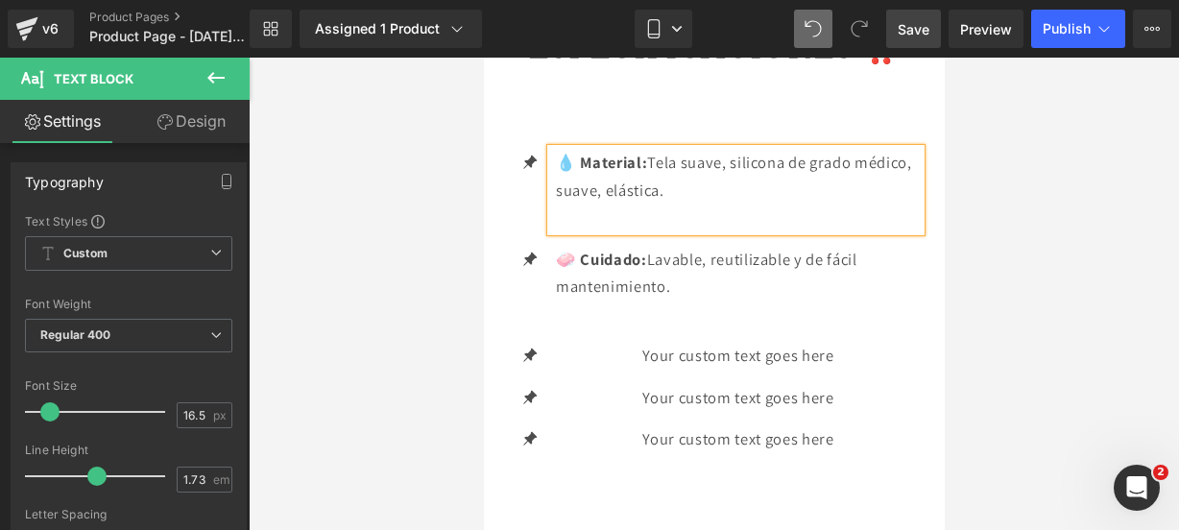
scroll to position [3178, 0]
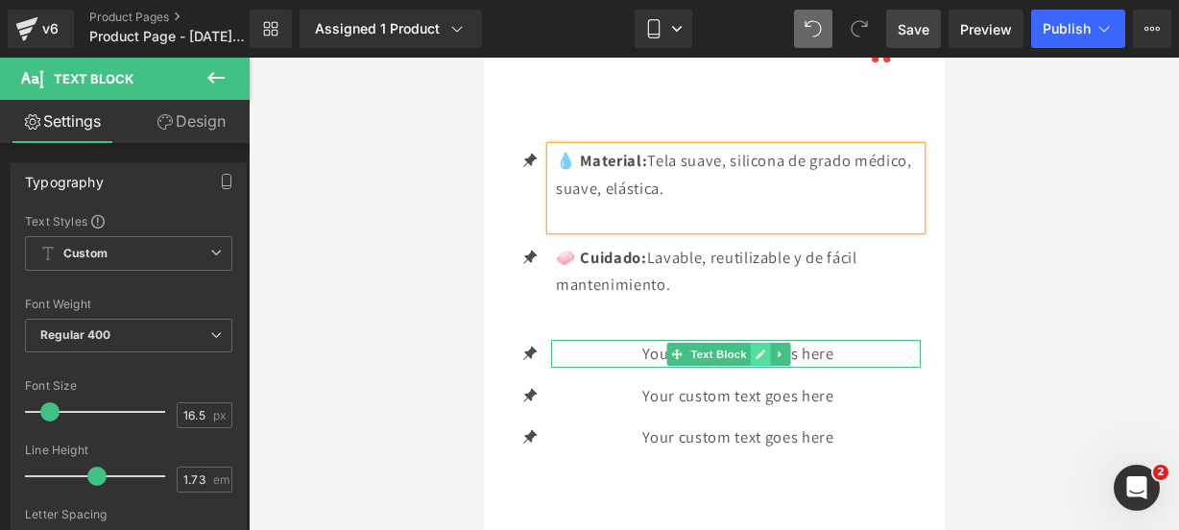
click at [760, 360] on icon at bounding box center [759, 354] width 11 height 12
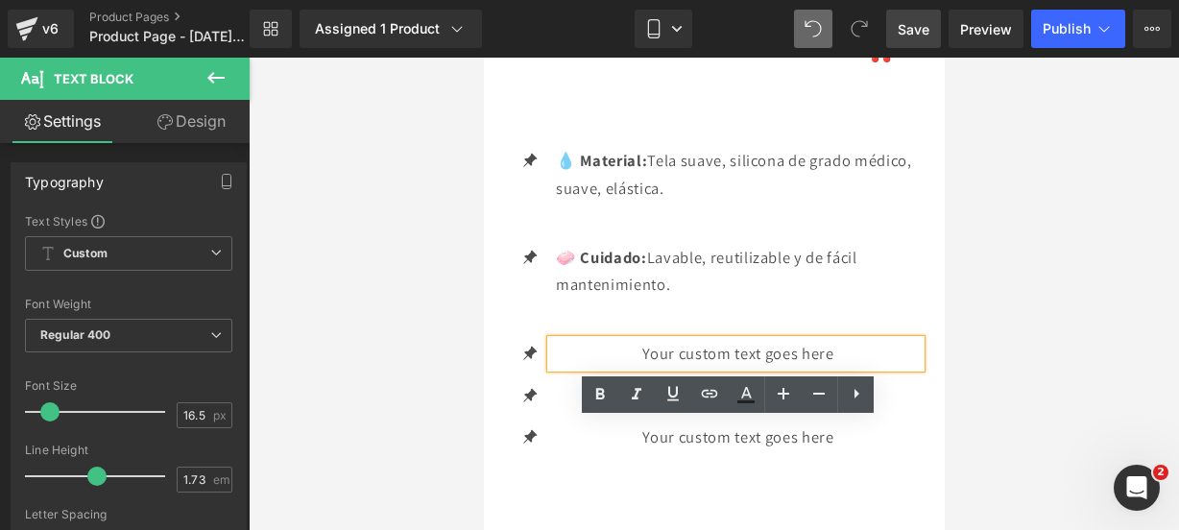
click at [828, 368] on p "Your custom text goes here" at bounding box center [737, 354] width 365 height 28
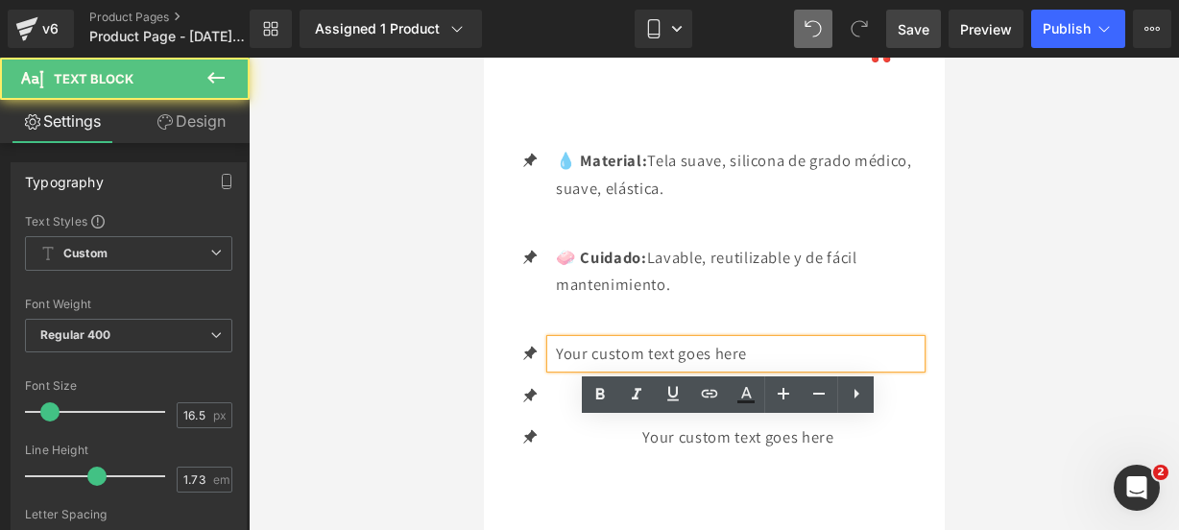
click at [808, 368] on p "Your custom text goes here" at bounding box center [737, 354] width 365 height 28
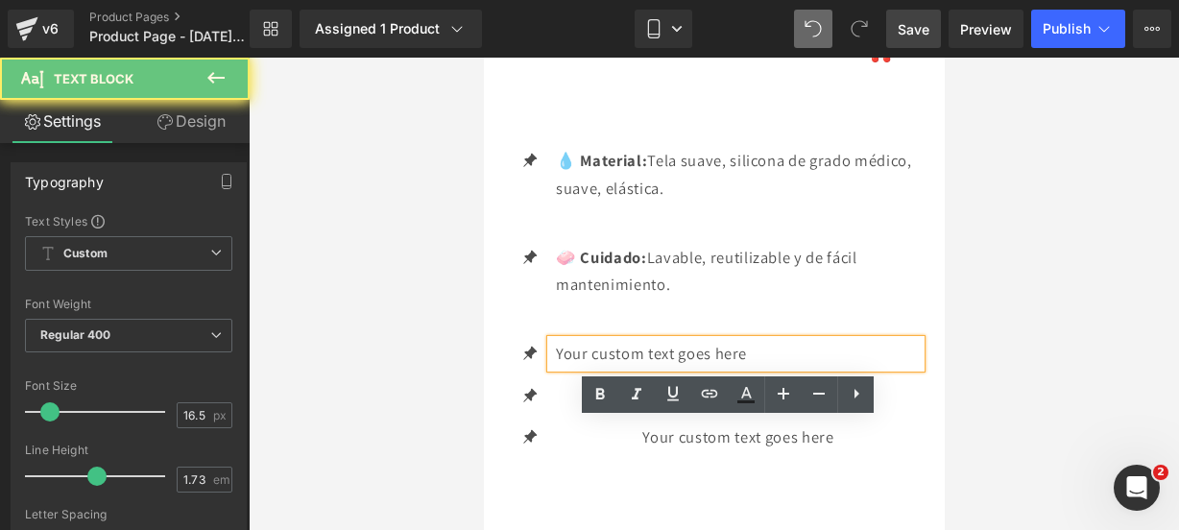
click at [808, 368] on p "Your custom text goes here" at bounding box center [737, 354] width 365 height 28
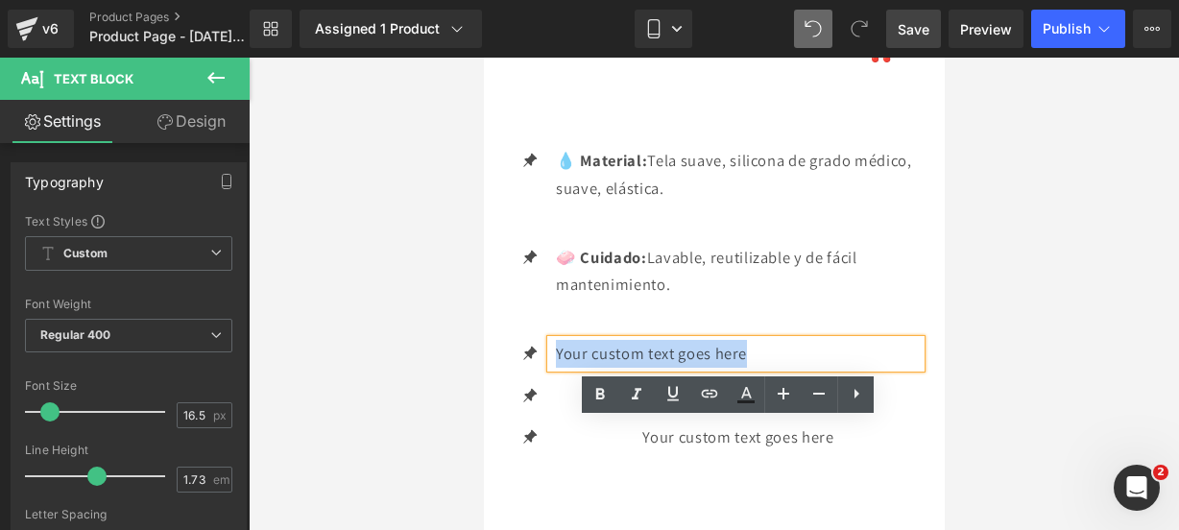
drag, startPoint x: 760, startPoint y: 439, endPoint x: 554, endPoint y: 436, distance: 206.4
click at [555, 368] on p "Your custom text goes here" at bounding box center [737, 354] width 365 height 28
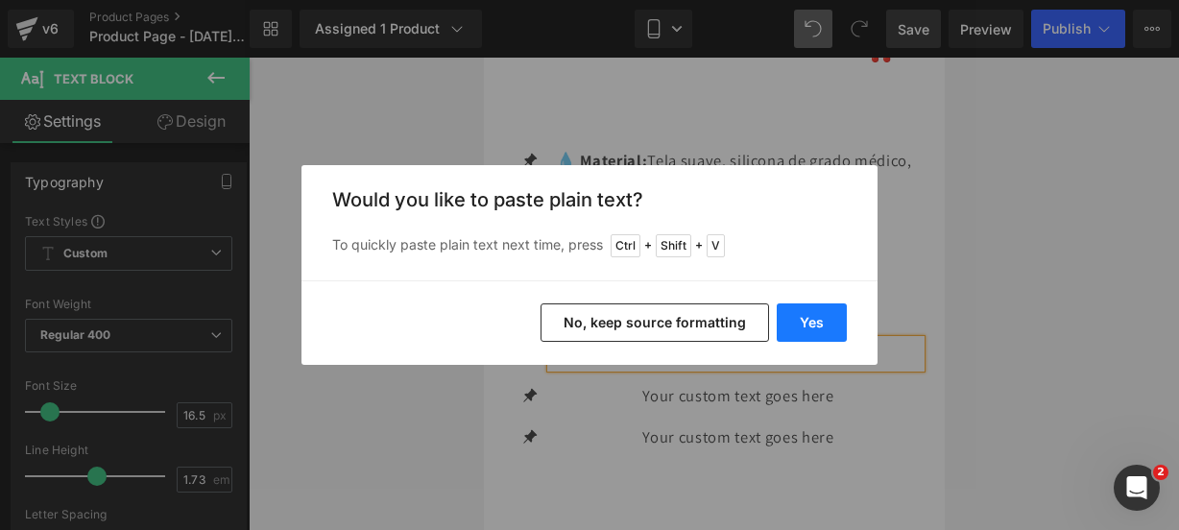
click at [819, 315] on button "Yes" at bounding box center [812, 322] width 70 height 38
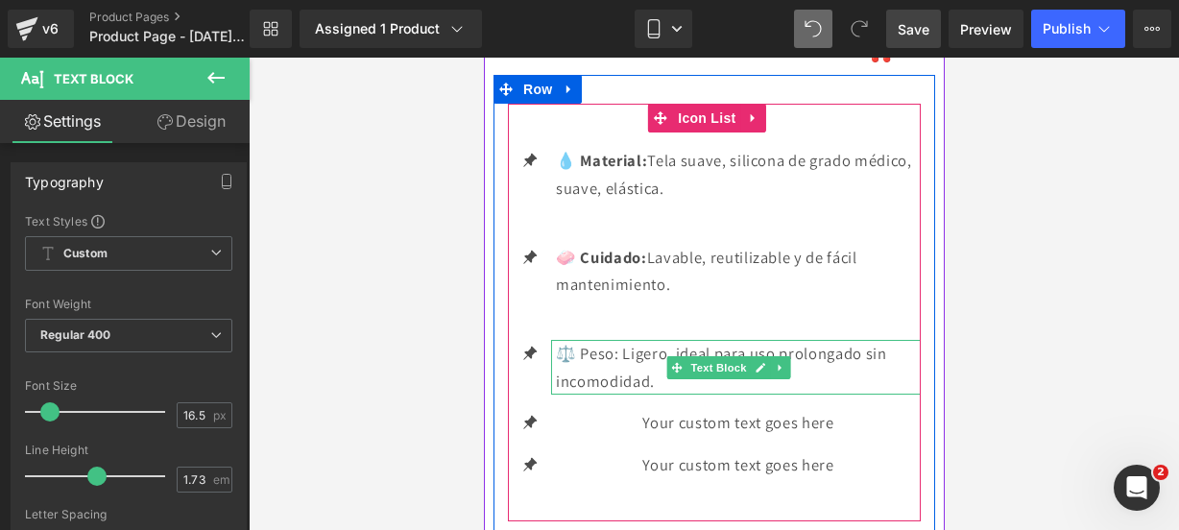
click at [728, 395] on p "⚖️ Peso: Ligero, ideal para uso prolongado sin incomodidad." at bounding box center [737, 367] width 365 height 55
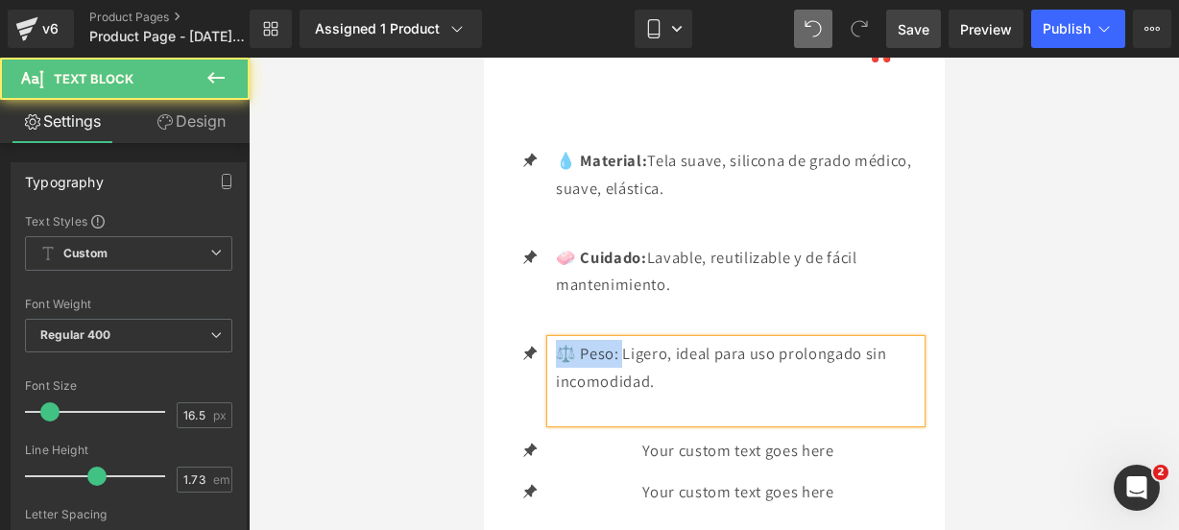
drag, startPoint x: 621, startPoint y: 435, endPoint x: 559, endPoint y: 433, distance: 62.4
click at [559, 395] on p "⚖️ Peso: Ligero, ideal para uso prolongado sin incomodidad." at bounding box center [737, 367] width 365 height 55
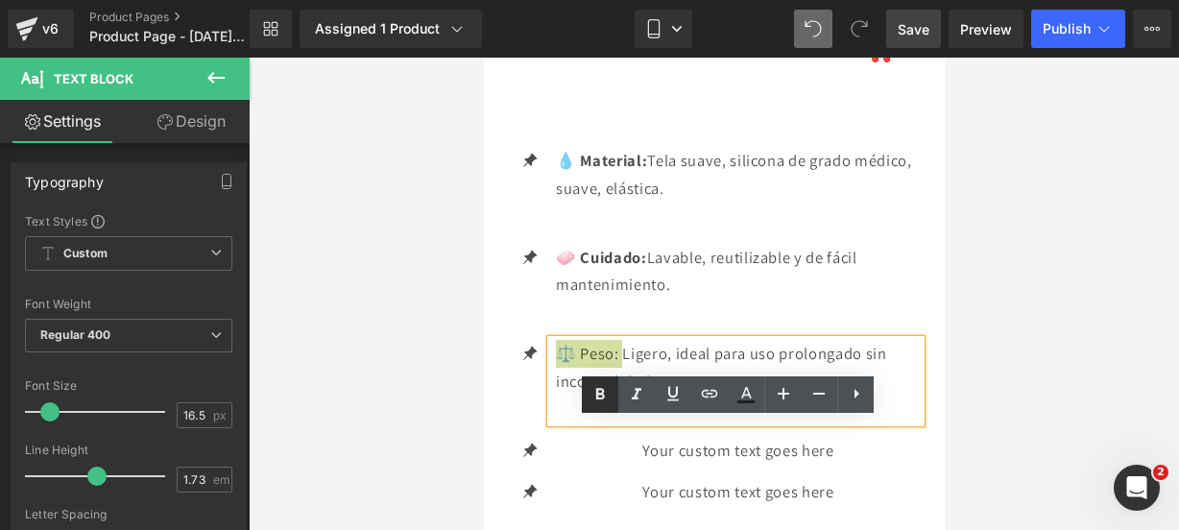
click at [590, 394] on icon at bounding box center [599, 394] width 23 height 23
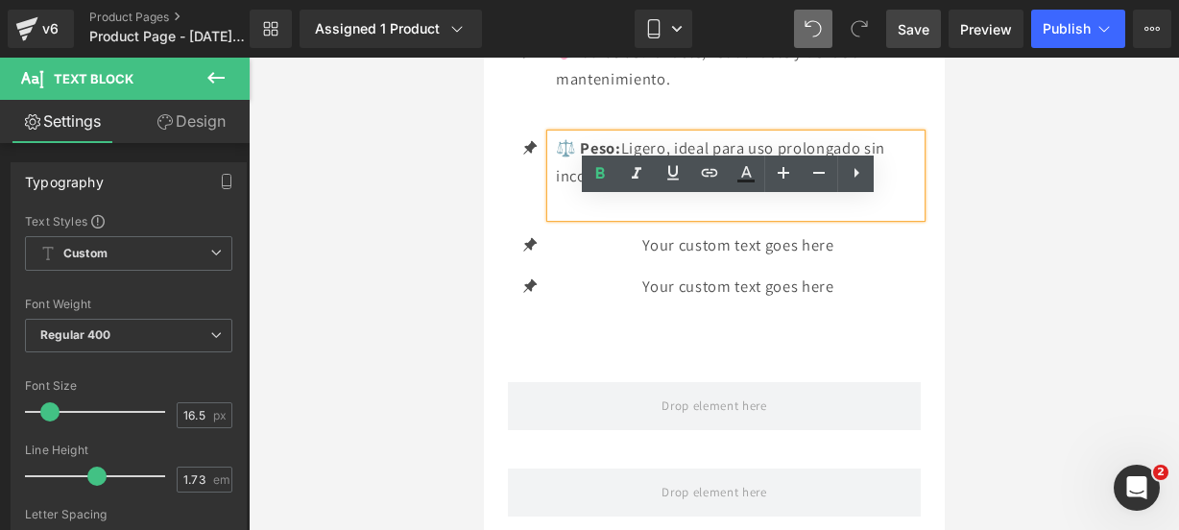
scroll to position [3400, 0]
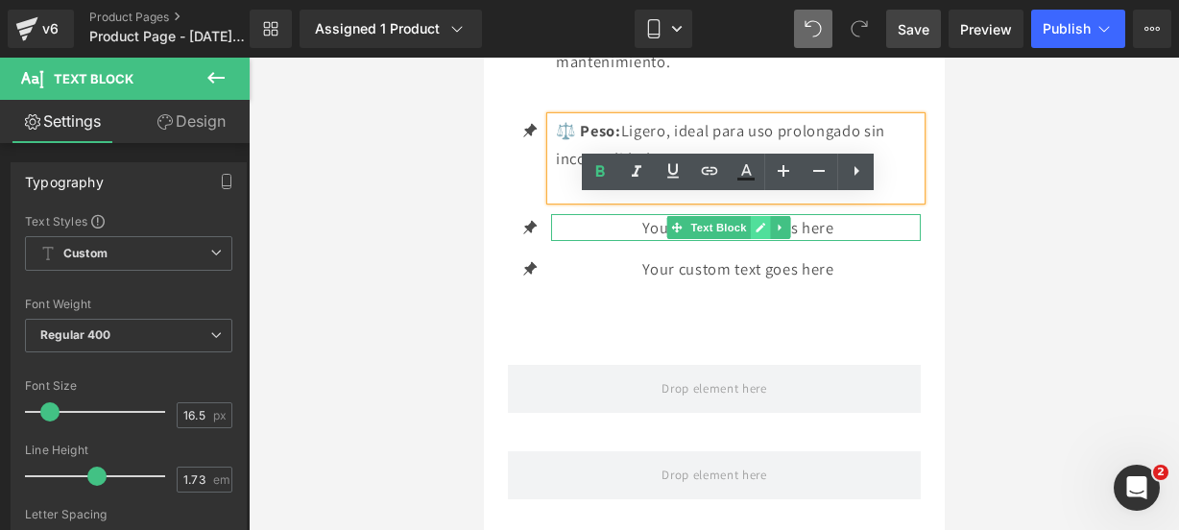
click at [754, 233] on icon at bounding box center [759, 228] width 11 height 12
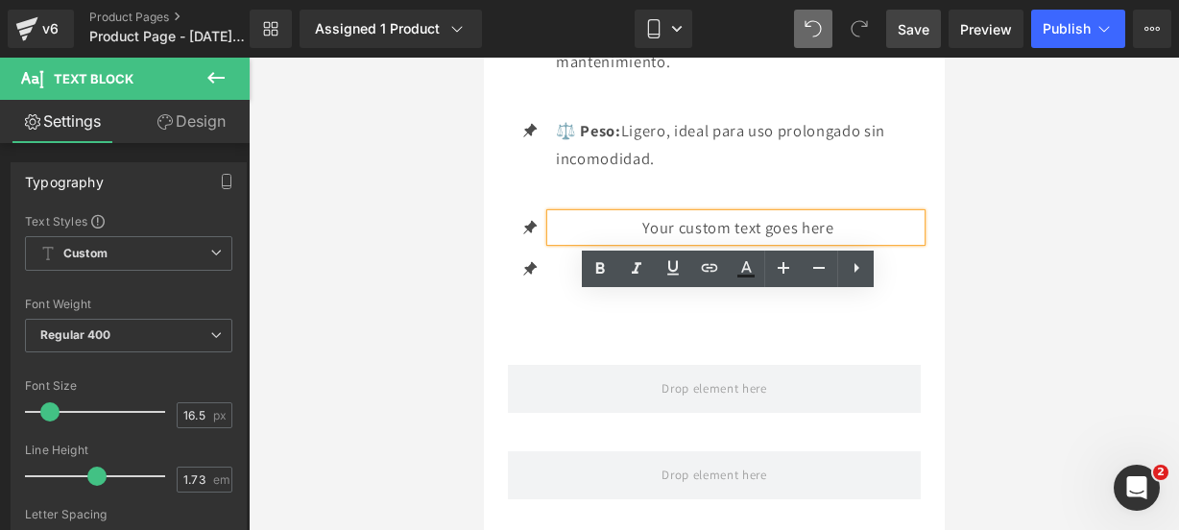
click at [840, 242] on p "Your custom text goes here" at bounding box center [737, 228] width 365 height 28
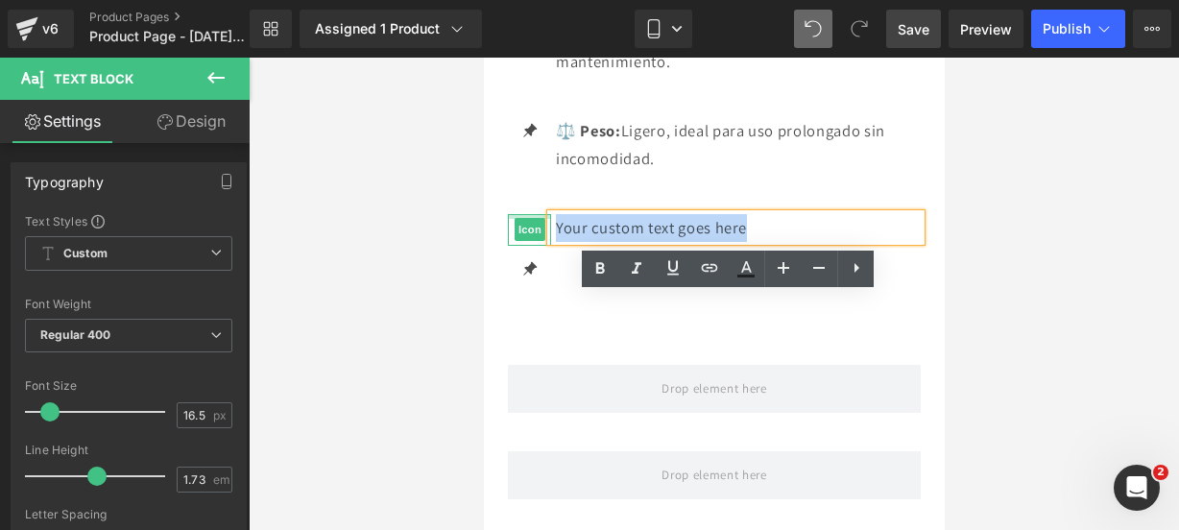
drag, startPoint x: 840, startPoint y: 314, endPoint x: 526, endPoint y: 295, distance: 314.5
click at [526, 242] on li "Icon Your custom text goes here Text Block" at bounding box center [713, 228] width 413 height 28
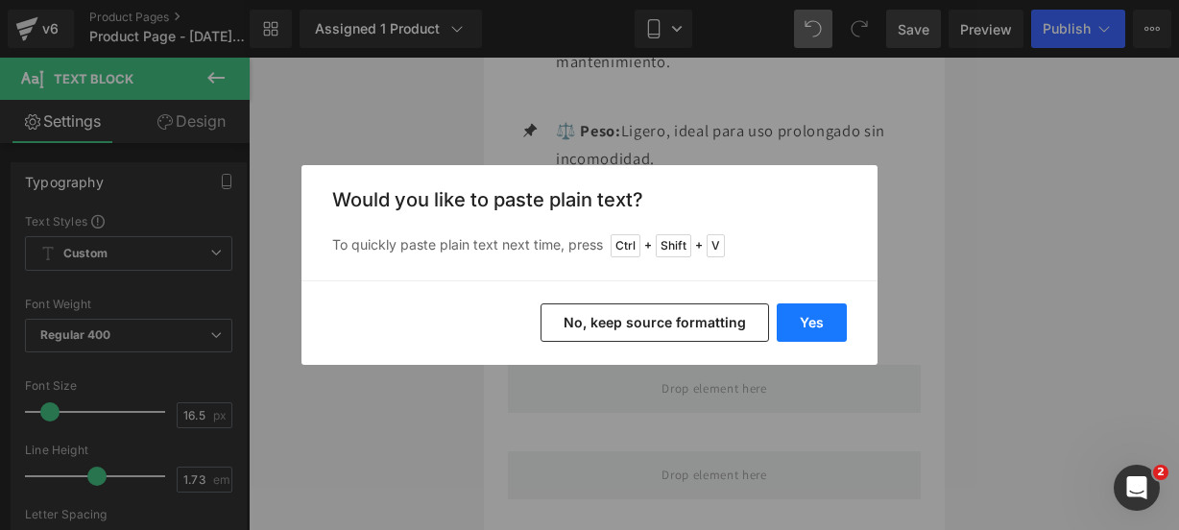
click at [808, 332] on button "Yes" at bounding box center [812, 322] width 70 height 38
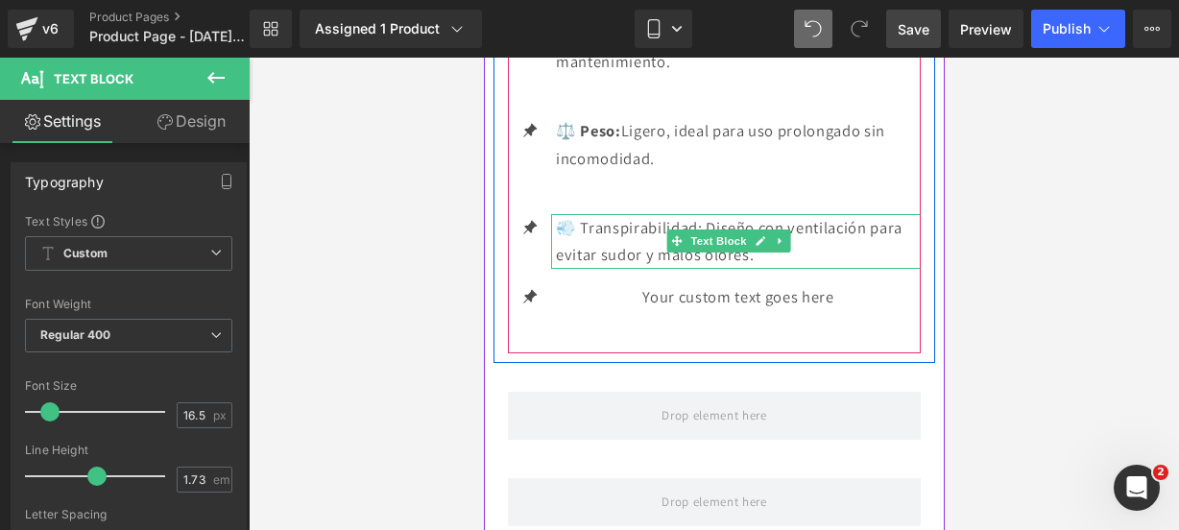
click at [806, 269] on p "💨 Transpirabilidad: Diseño con ventilación para evitar sudor y malos olores." at bounding box center [737, 241] width 365 height 55
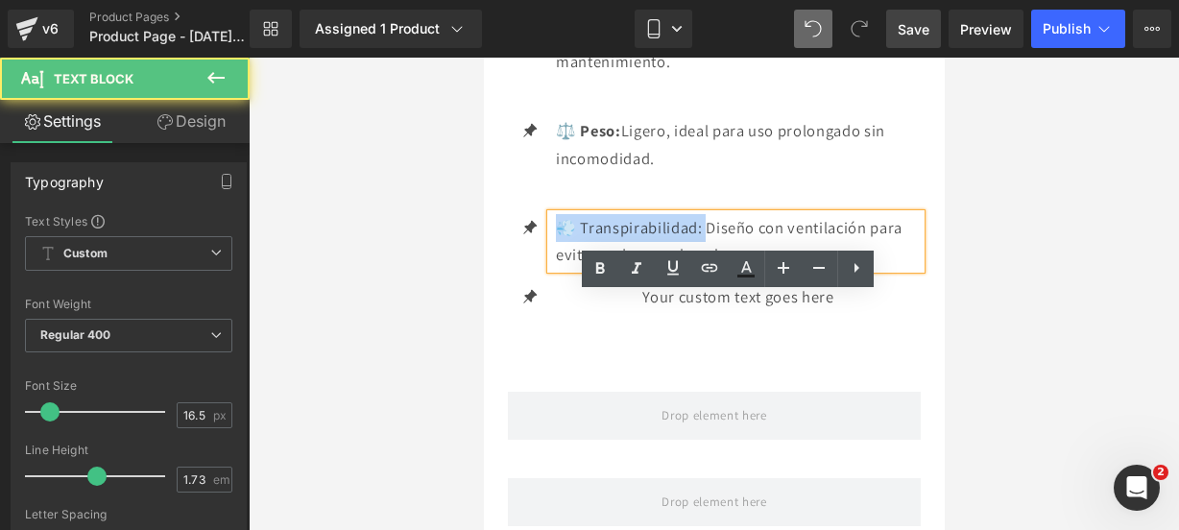
drag, startPoint x: 706, startPoint y: 304, endPoint x: 555, endPoint y: 313, distance: 151.0
click at [555, 269] on p "💨 Transpirabilidad: Diseño con ventilación para evitar sudor y malos olores." at bounding box center [737, 241] width 365 height 55
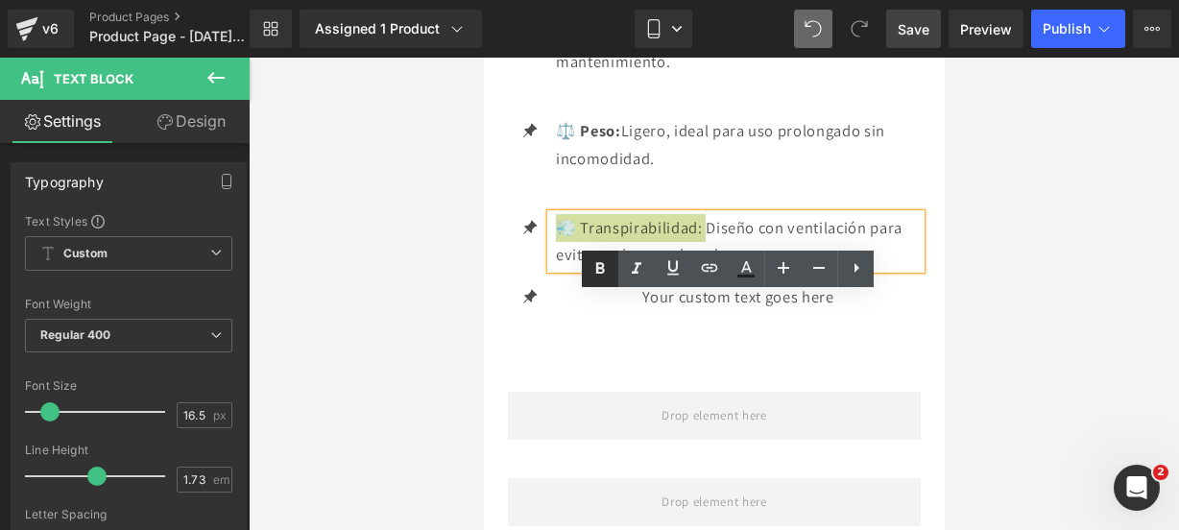
click at [592, 278] on icon at bounding box center [599, 268] width 23 height 23
click at [824, 269] on p "💨 Transpirabilidad: Diseño con ventilación para evitar sudor y malos olores." at bounding box center [737, 241] width 365 height 55
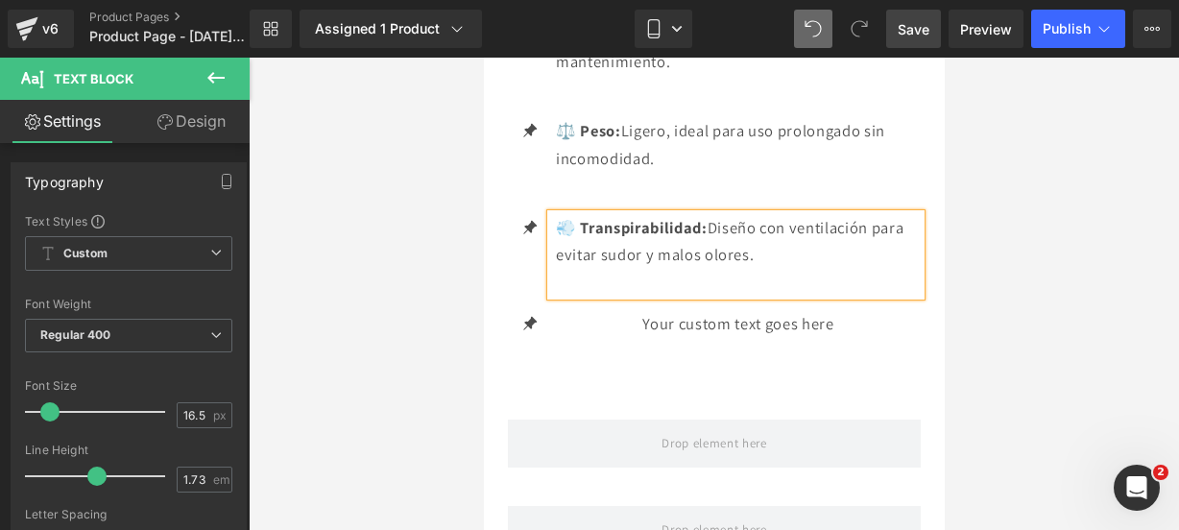
click at [895, 26] on link "Save" at bounding box center [913, 29] width 55 height 38
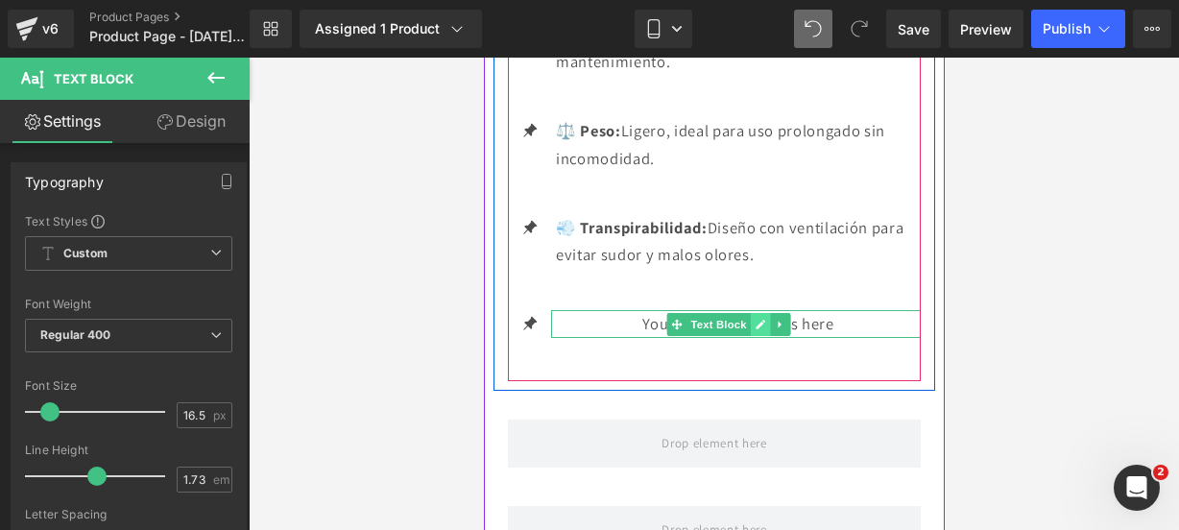
click at [767, 336] on link at bounding box center [760, 324] width 20 height 23
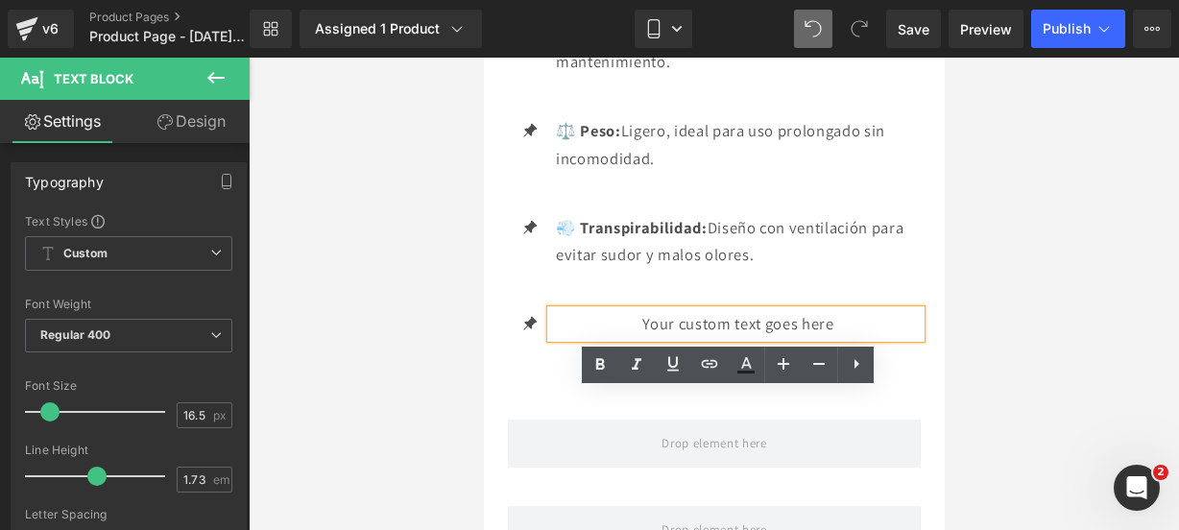
click at [840, 338] on p "Your custom text goes here" at bounding box center [737, 324] width 365 height 28
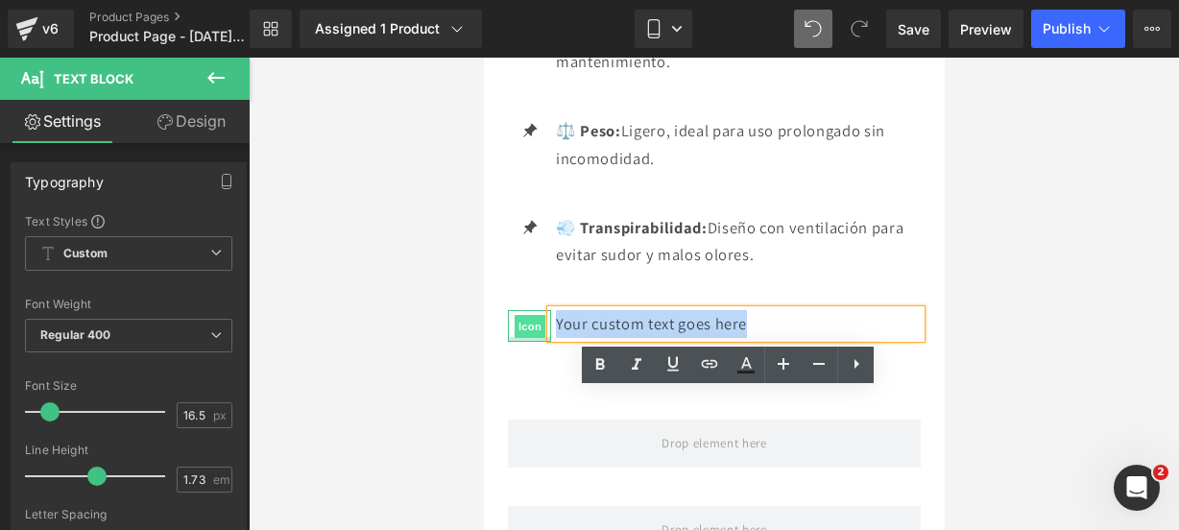
drag, startPoint x: 840, startPoint y: 413, endPoint x: 535, endPoint y: 418, distance: 305.3
click at [535, 338] on li "Icon Your custom text goes here Text Block" at bounding box center [713, 324] width 413 height 28
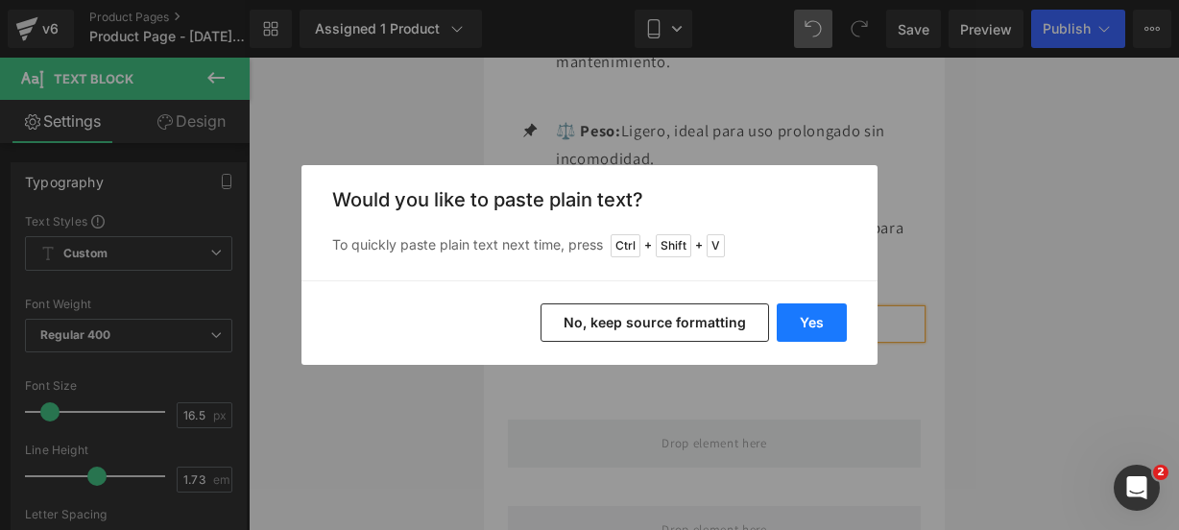
click at [827, 312] on button "Yes" at bounding box center [812, 322] width 70 height 38
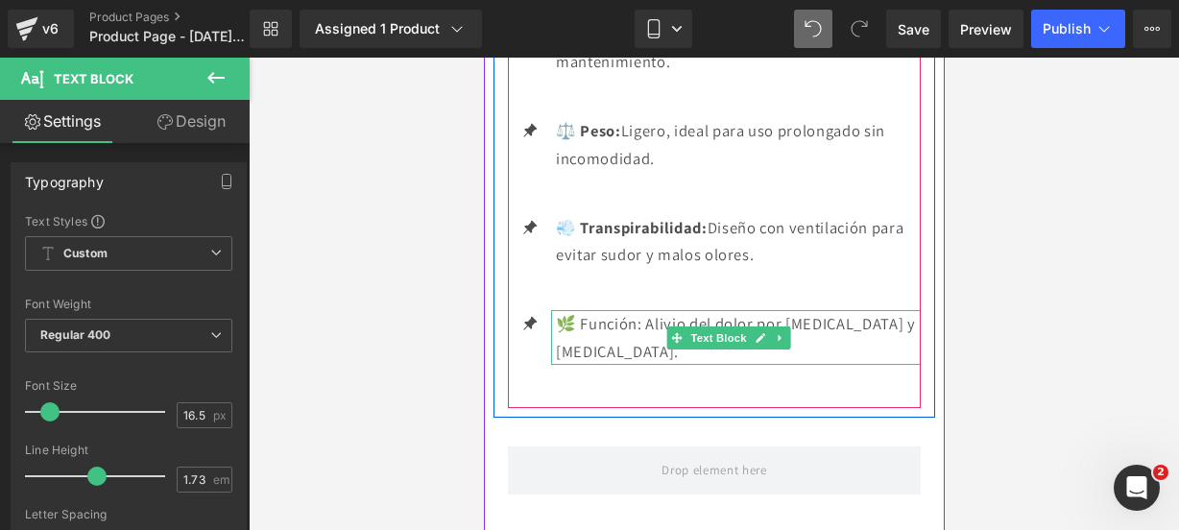
click at [791, 365] on p "🌿 Función: Alivio del dolor por espolón calcáneo y fascitis plantar." at bounding box center [737, 337] width 365 height 55
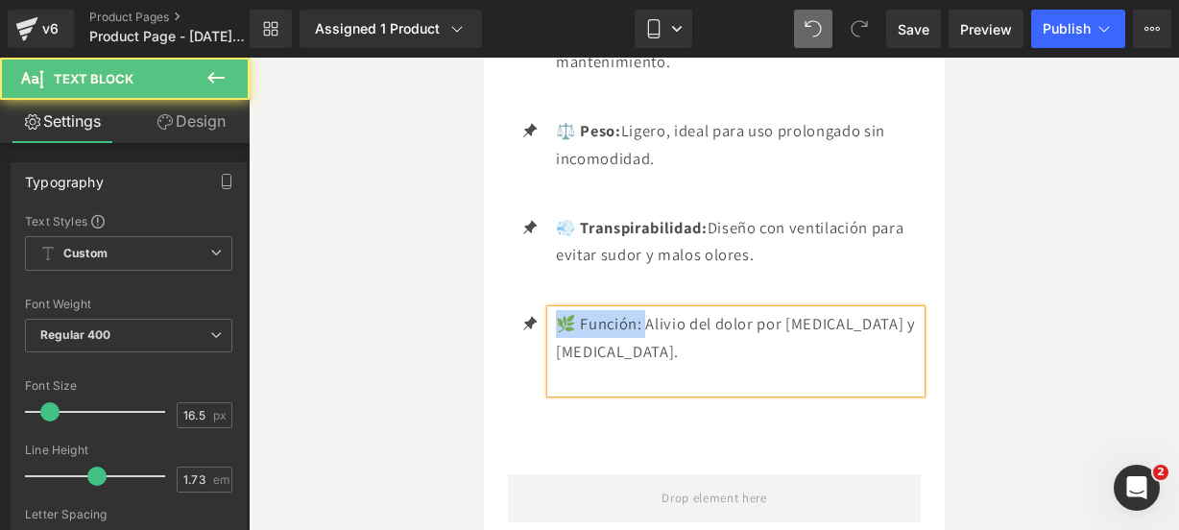
drag, startPoint x: 643, startPoint y: 399, endPoint x: 562, endPoint y: 402, distance: 81.7
click at [562, 365] on p "🌿 Función: Alivio del dolor por espolón calcáneo y fascitis plantar." at bounding box center [737, 337] width 365 height 55
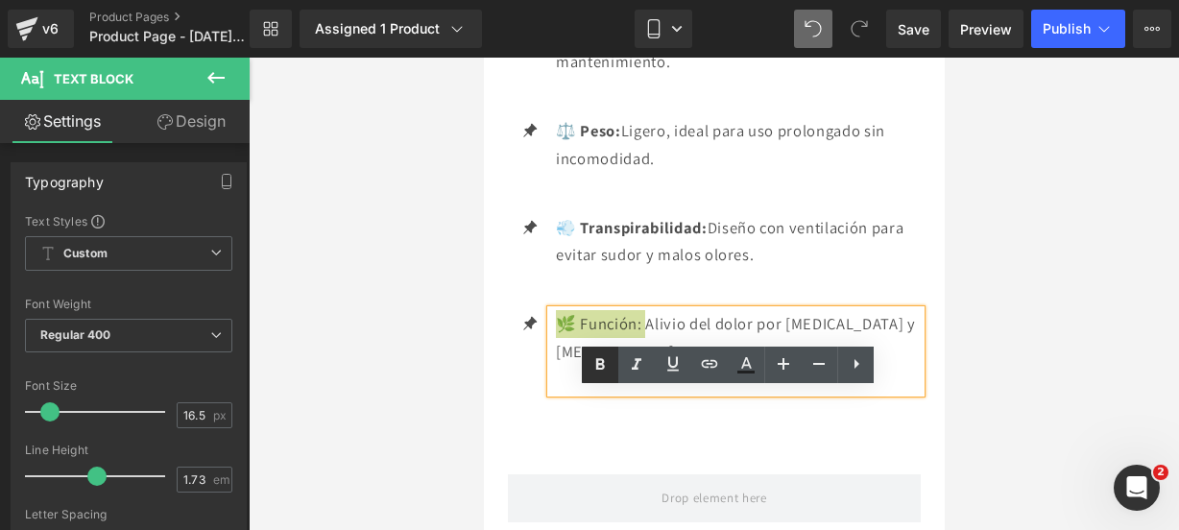
click at [612, 365] on link at bounding box center [600, 365] width 36 height 36
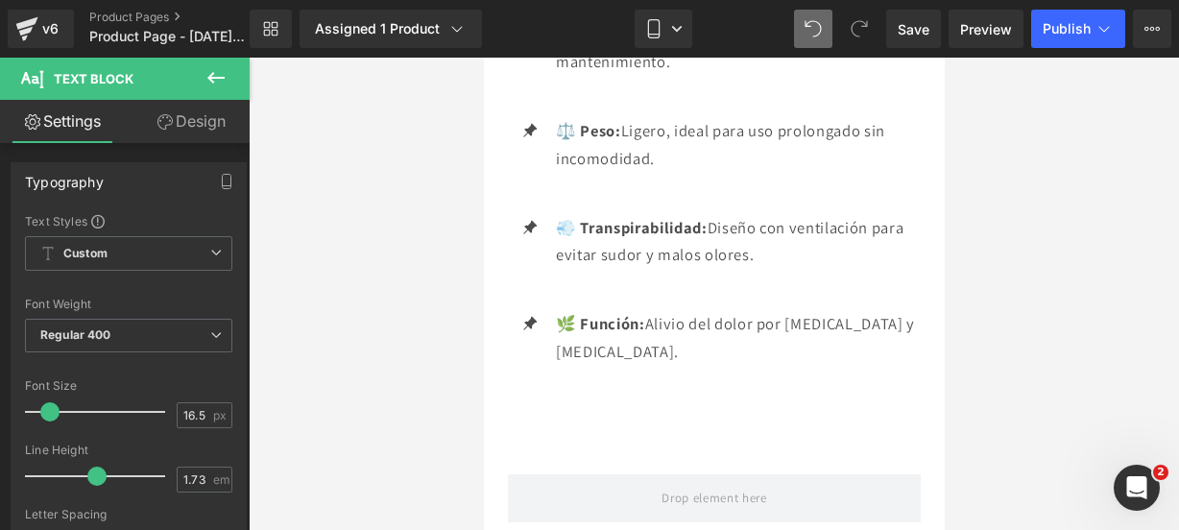
click at [206, 63] on button at bounding box center [215, 79] width 67 height 42
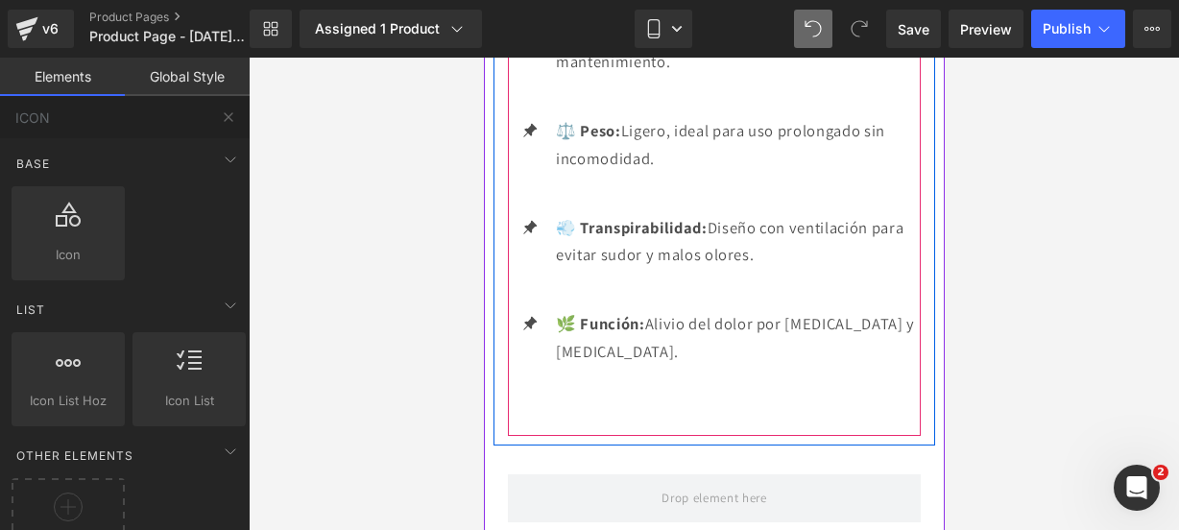
scroll to position [3583, 0]
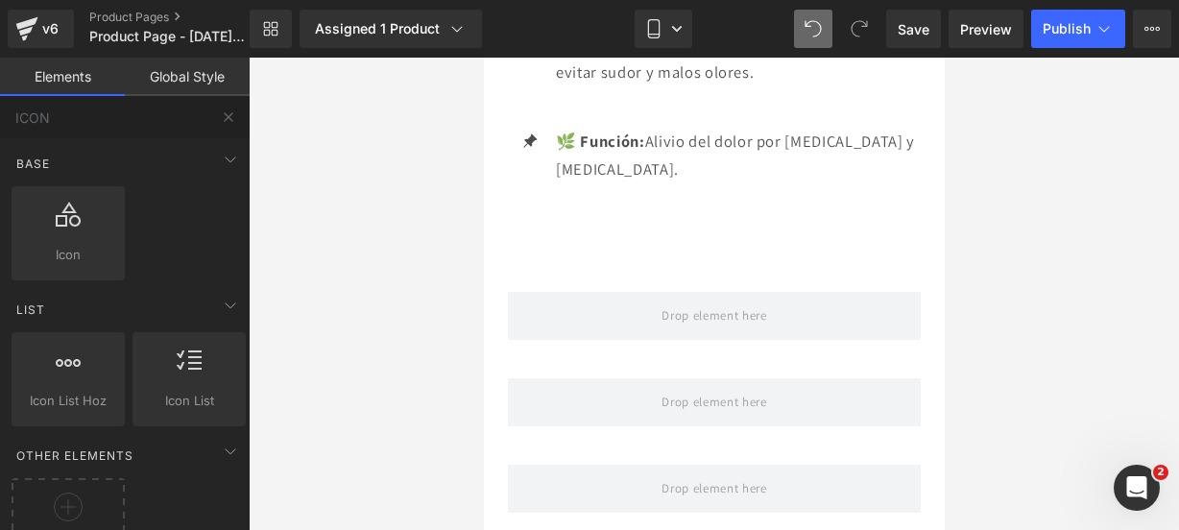
click at [228, 107] on button at bounding box center [228, 117] width 42 height 42
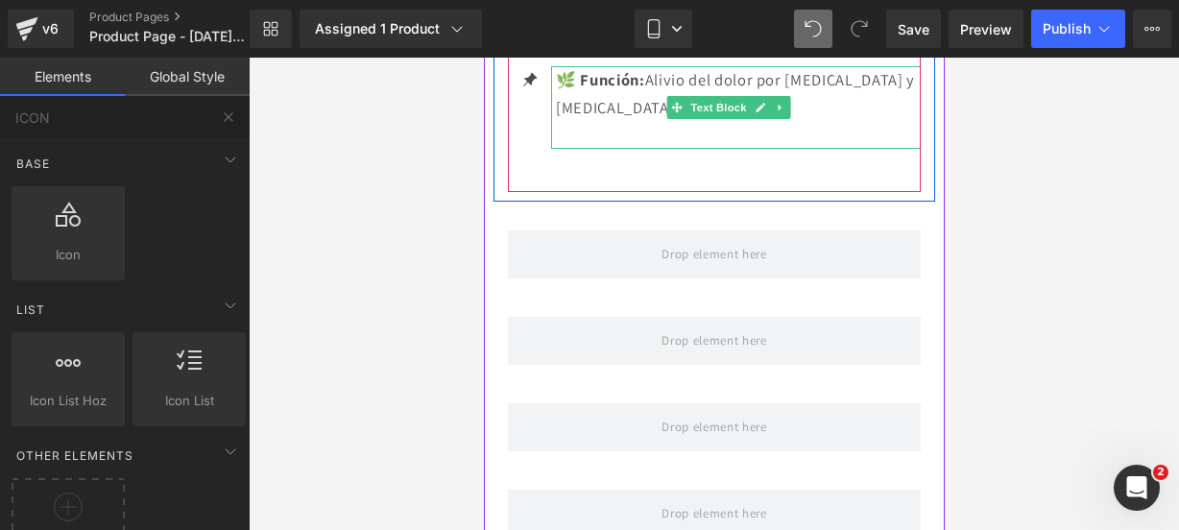
scroll to position [3644, 0]
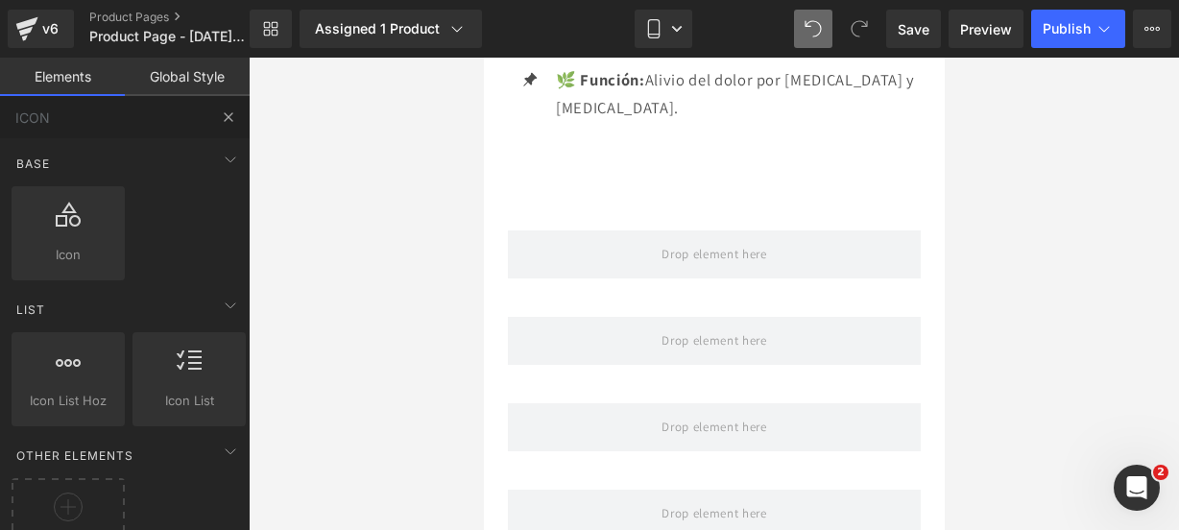
click at [238, 109] on button at bounding box center [228, 117] width 42 height 42
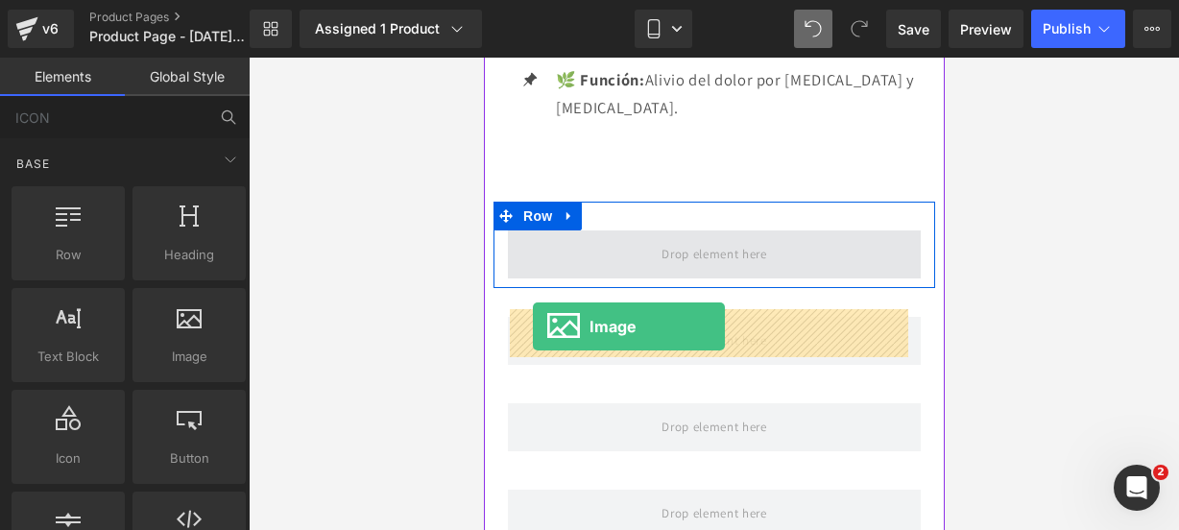
drag, startPoint x: 680, startPoint y: 370, endPoint x: 544, endPoint y: 326, distance: 142.1
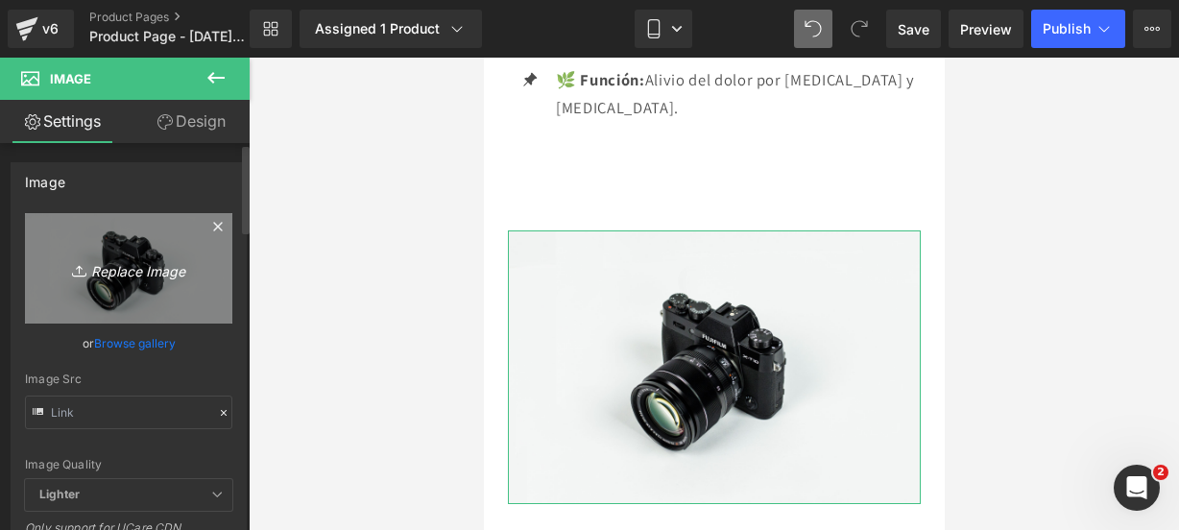
click at [136, 265] on icon "Replace Image" at bounding box center [129, 268] width 154 height 24
click at [168, 269] on icon "Replace Image" at bounding box center [129, 268] width 154 height 24
type input "C:\fakepath\pata 6.webp"
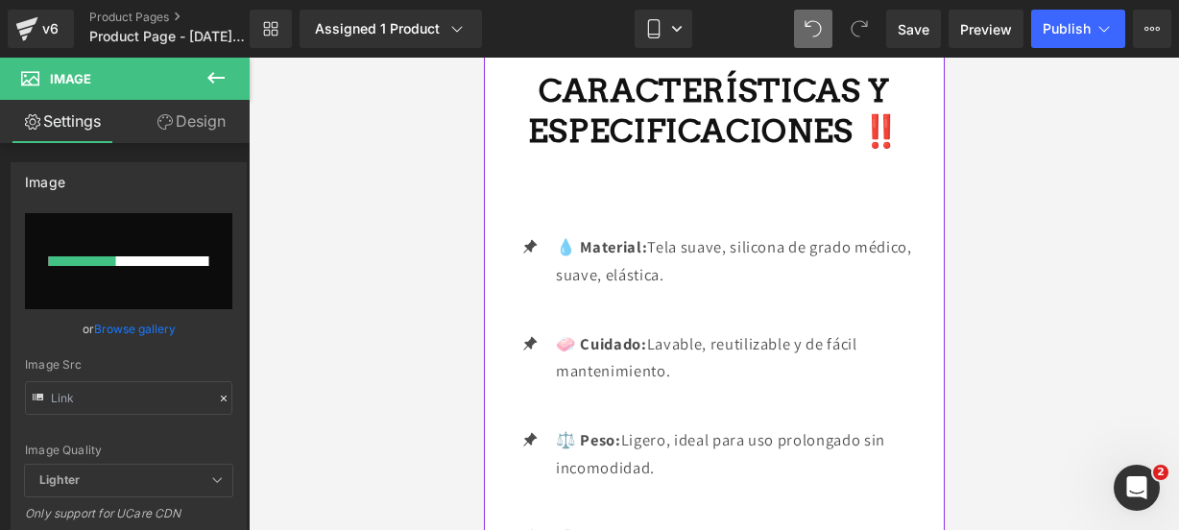
scroll to position [3084, 0]
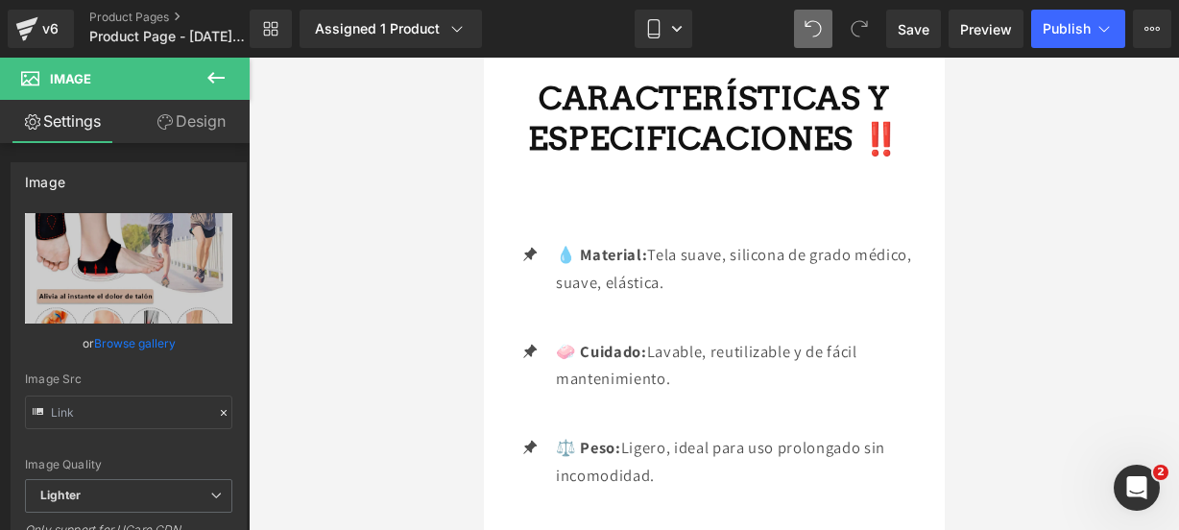
click at [224, 77] on icon at bounding box center [215, 78] width 17 height 12
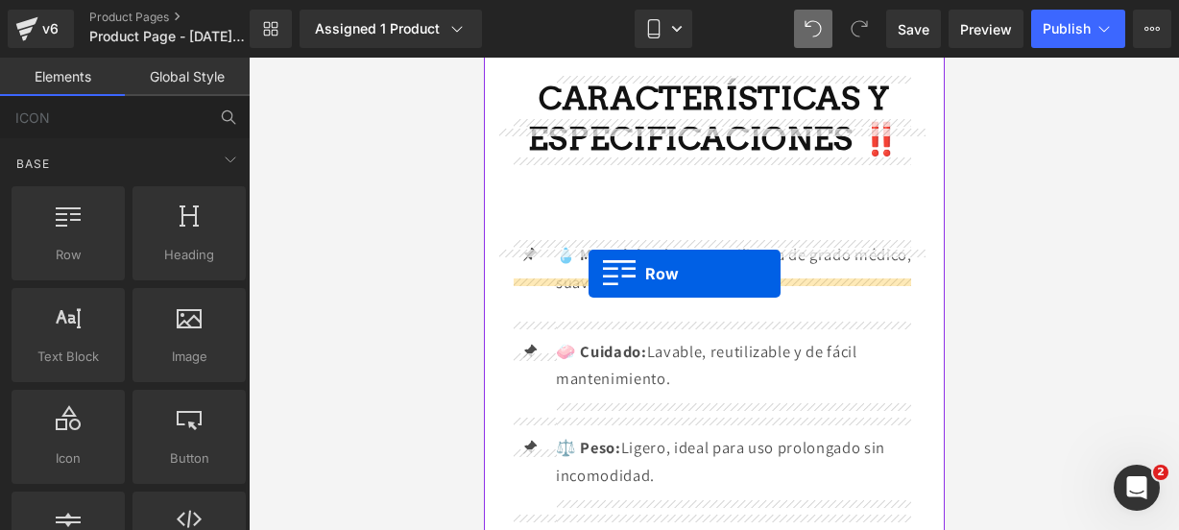
drag, startPoint x: 568, startPoint y: 293, endPoint x: 588, endPoint y: 274, distance: 27.2
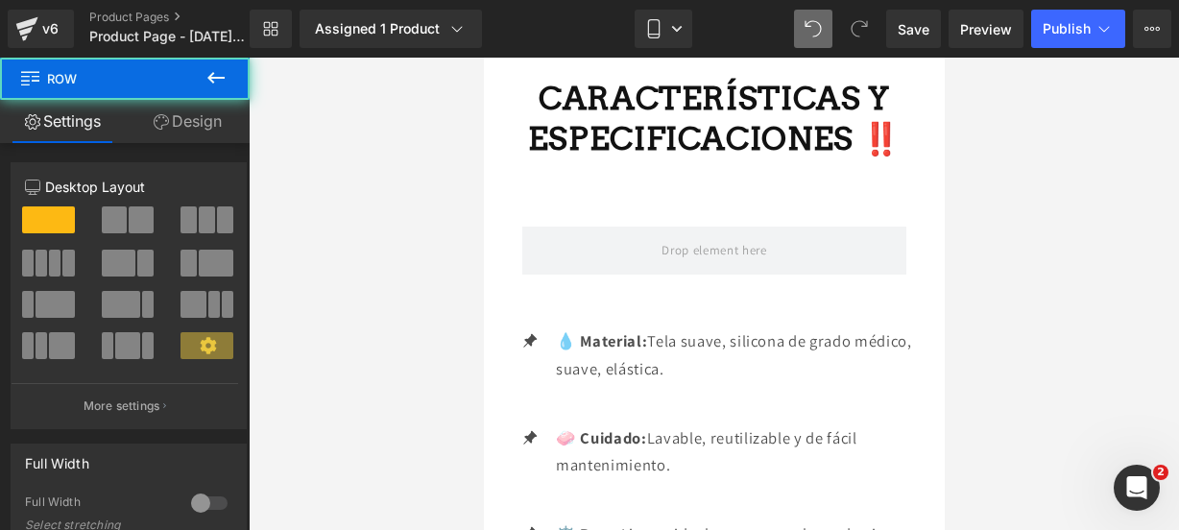
click at [224, 75] on icon at bounding box center [215, 77] width 23 height 23
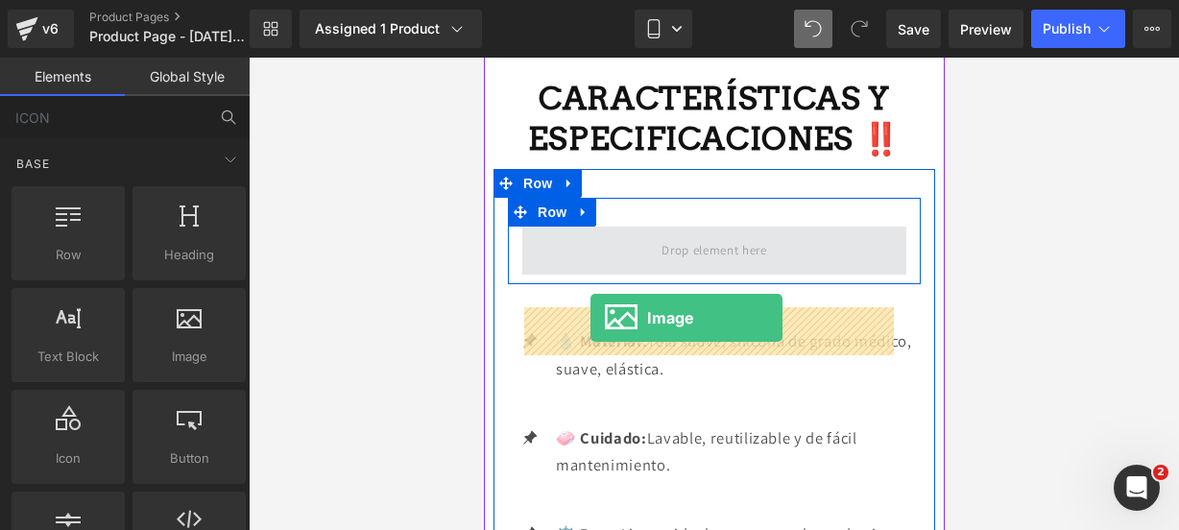
drag, startPoint x: 672, startPoint y: 396, endPoint x: 588, endPoint y: 317, distance: 116.1
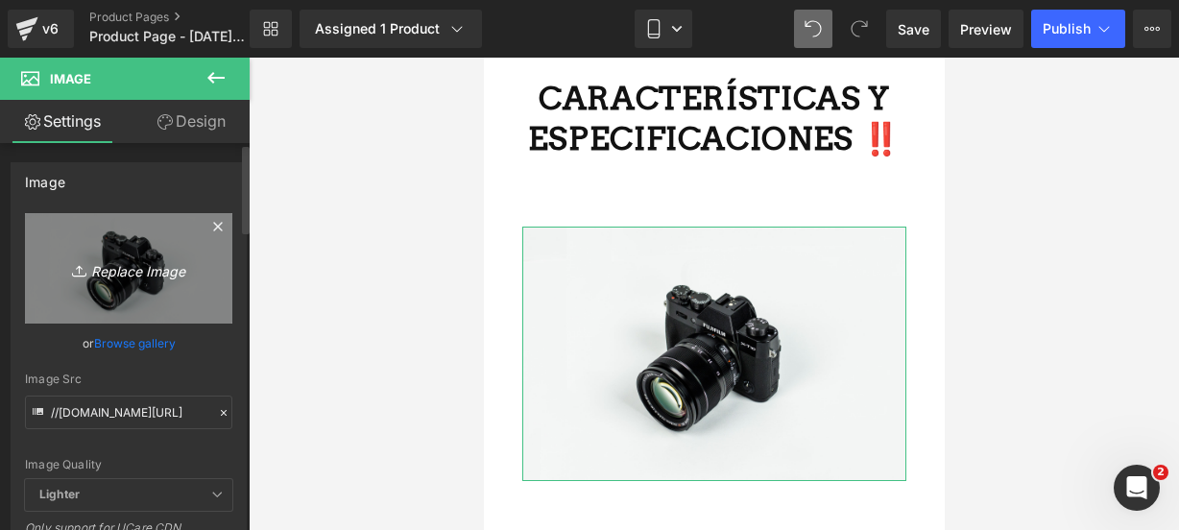
click at [123, 253] on link "Replace Image" at bounding box center [128, 268] width 207 height 110
type input "C:\fakepath\pata 7.webp"
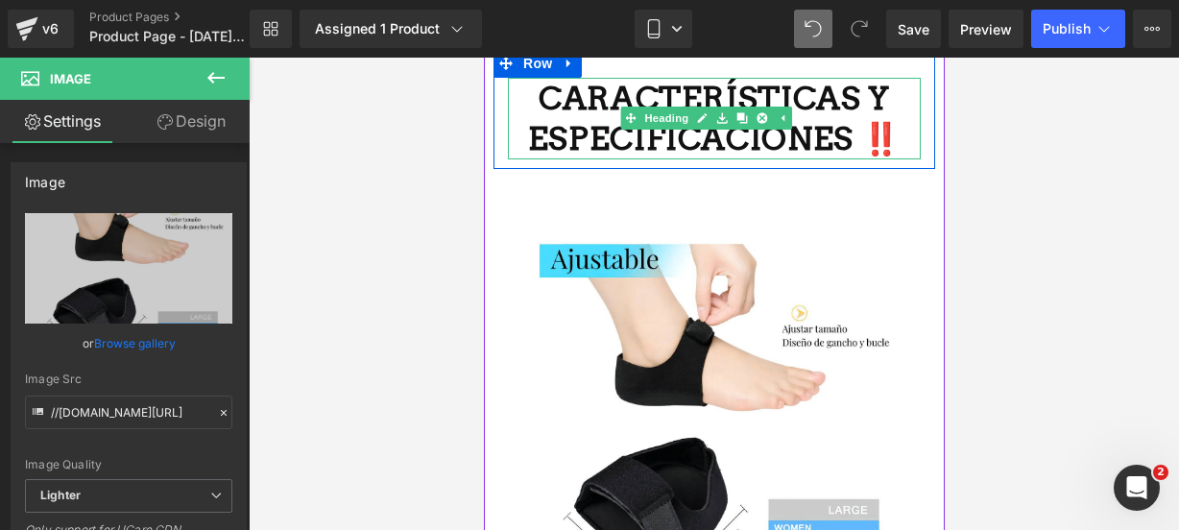
click at [837, 158] on strong "CARACTERÍSTICAS Y ESPECIFICACIONES ‼️" at bounding box center [713, 119] width 373 height 80
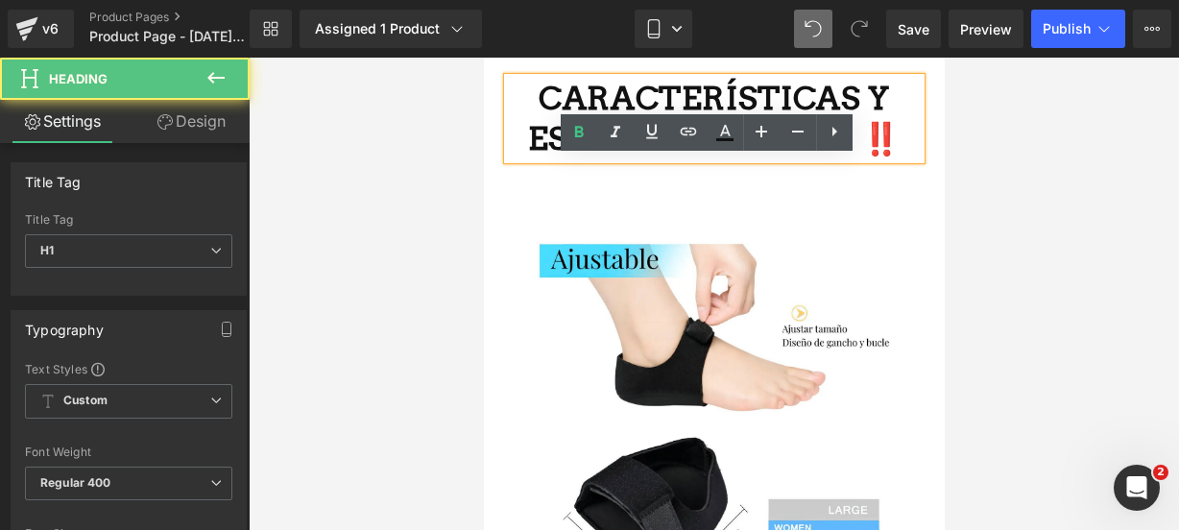
click at [844, 158] on strong "CARACTERÍSTICAS Y ESPECIFICACIONES ‼️" at bounding box center [713, 119] width 373 height 80
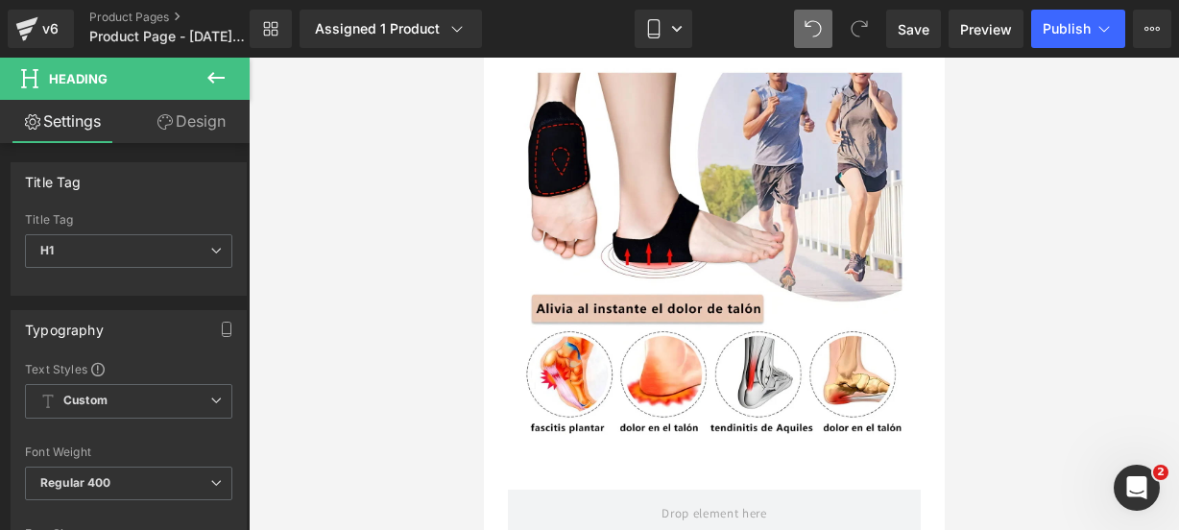
scroll to position [4627, 0]
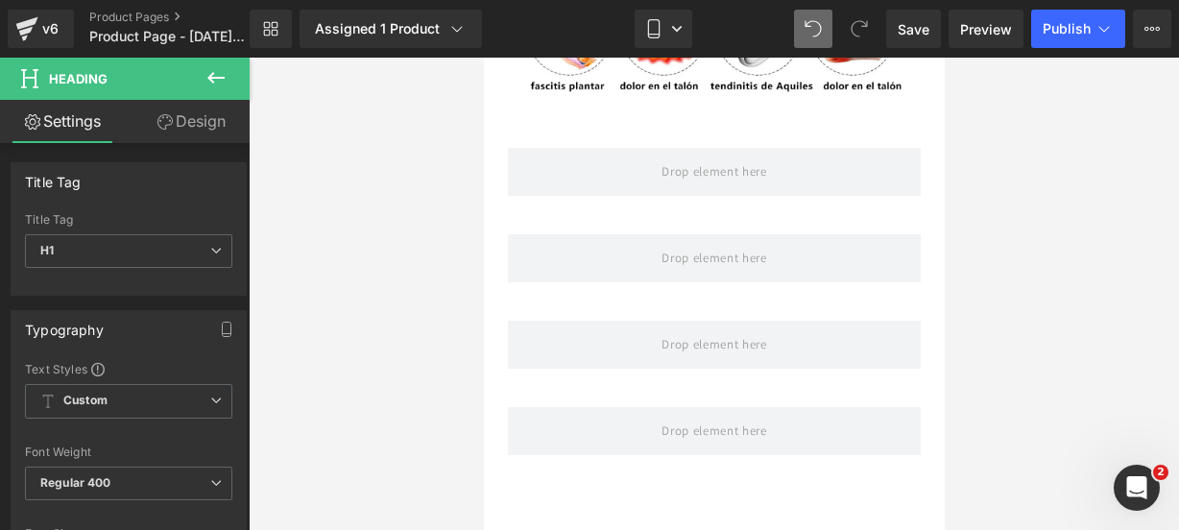
click at [227, 78] on icon at bounding box center [215, 77] width 23 height 23
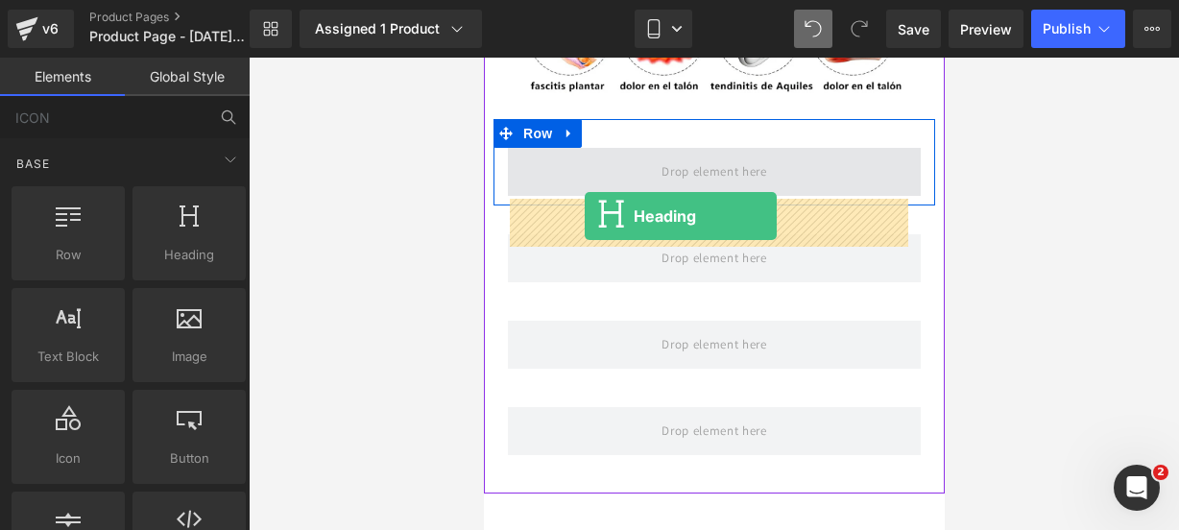
drag, startPoint x: 665, startPoint y: 303, endPoint x: 584, endPoint y: 216, distance: 119.5
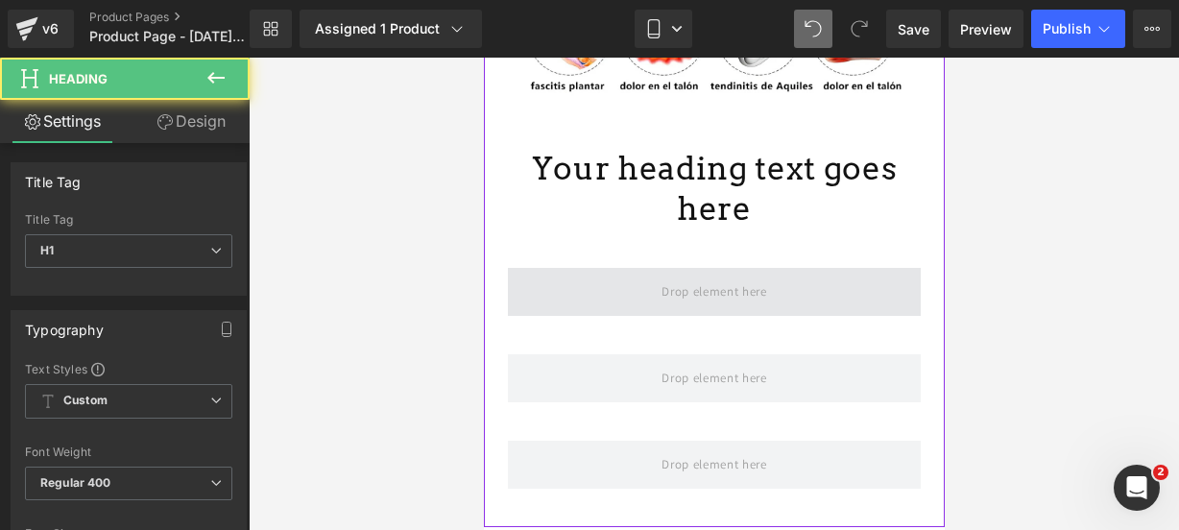
scroll to position [4769, 0]
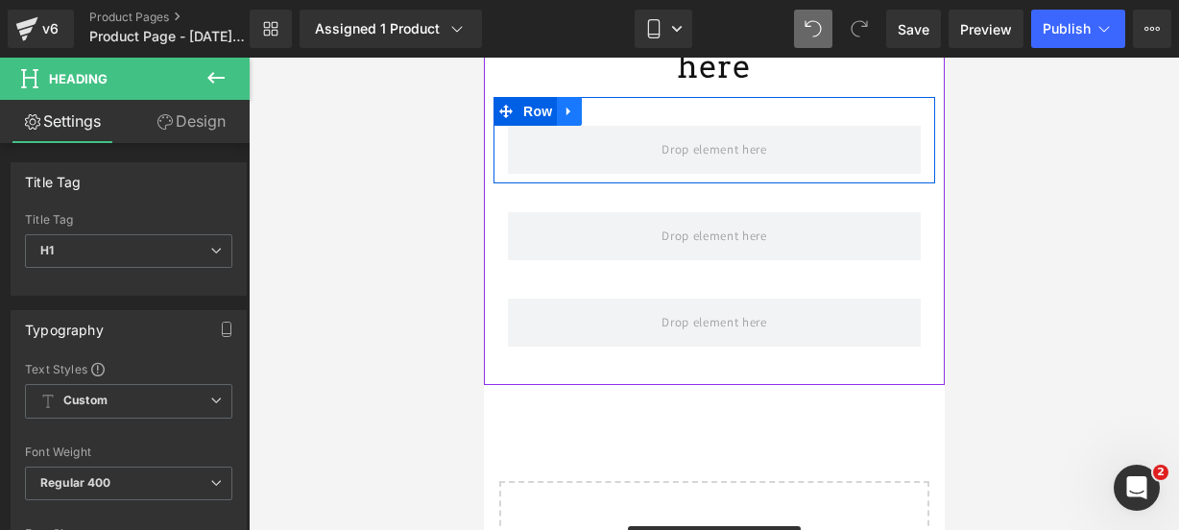
click at [572, 119] on icon at bounding box center [568, 112] width 13 height 14
click at [612, 118] on icon at bounding box center [618, 111] width 13 height 13
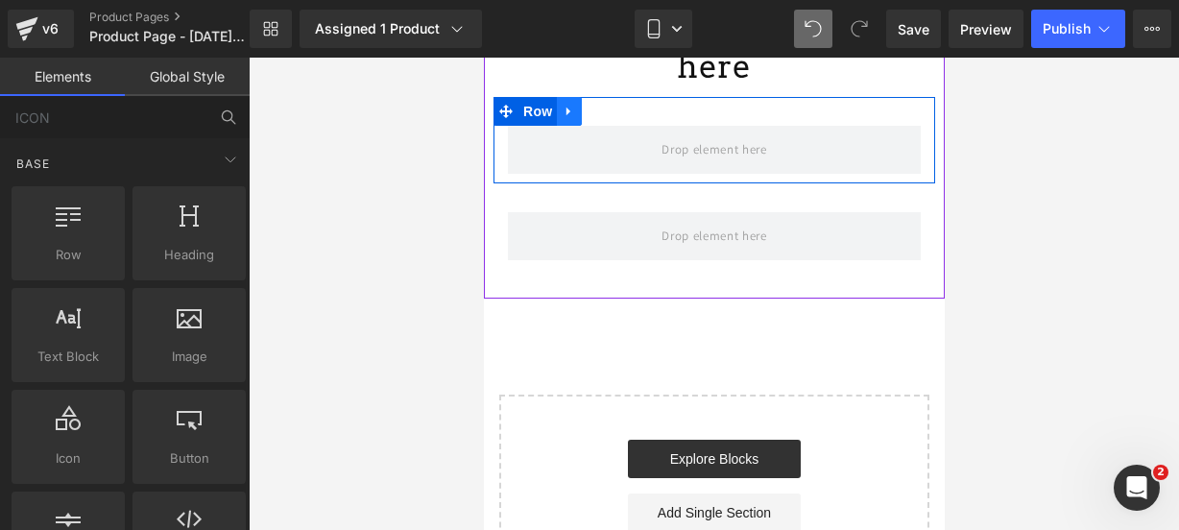
click at [570, 119] on icon at bounding box center [568, 112] width 13 height 14
click at [613, 118] on icon at bounding box center [618, 111] width 13 height 13
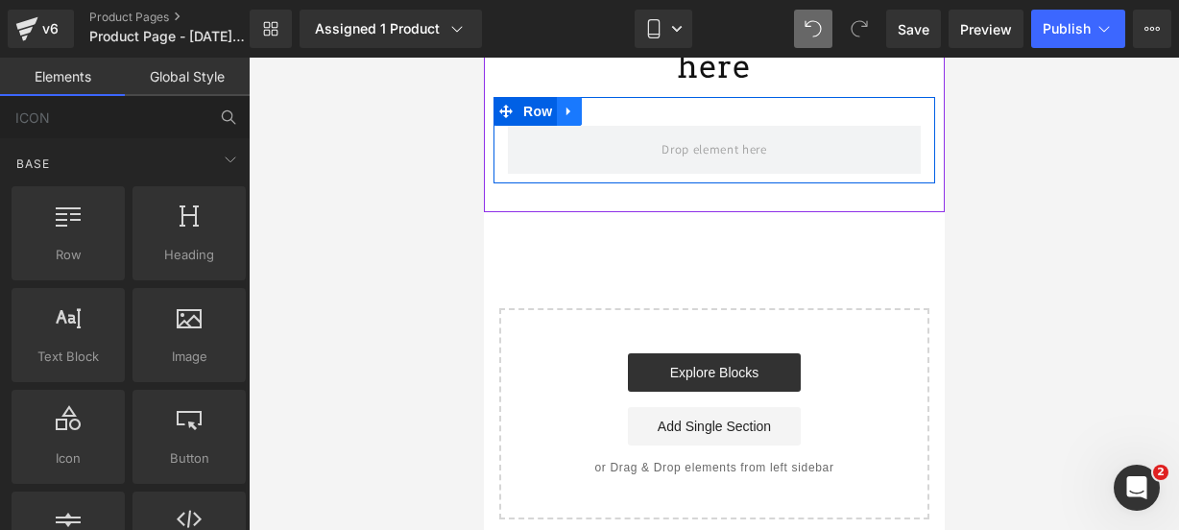
click at [570, 119] on icon at bounding box center [568, 112] width 13 height 14
click at [620, 117] on icon at bounding box center [618, 111] width 13 height 13
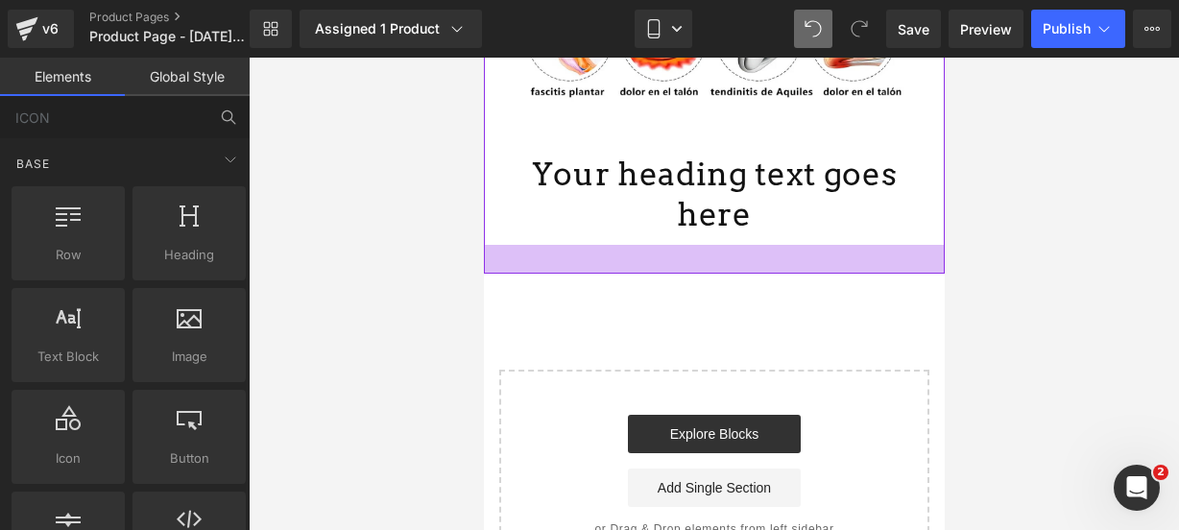
scroll to position [4621, 0]
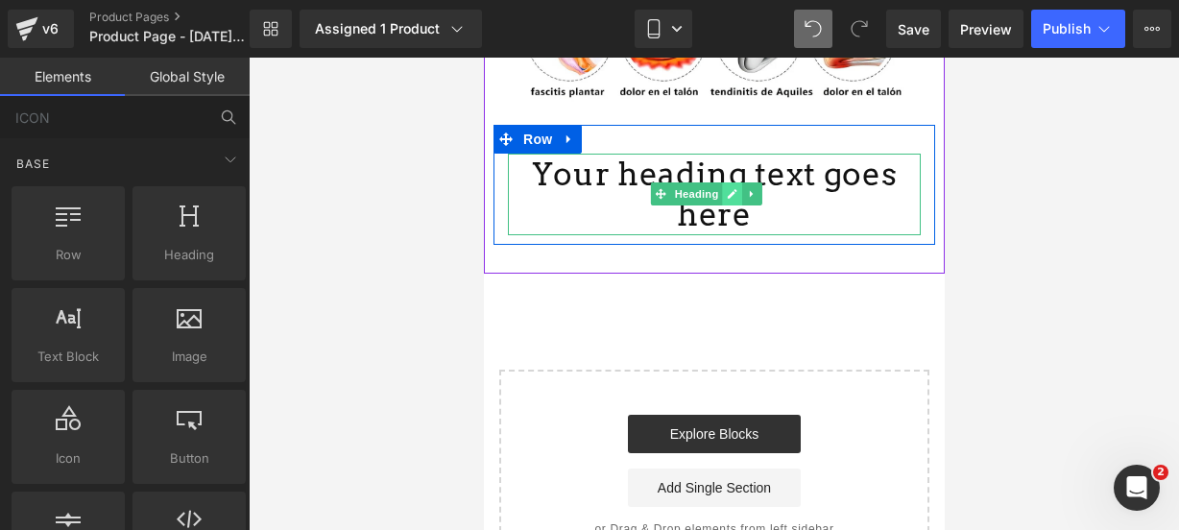
click at [733, 200] on icon at bounding box center [732, 195] width 10 height 10
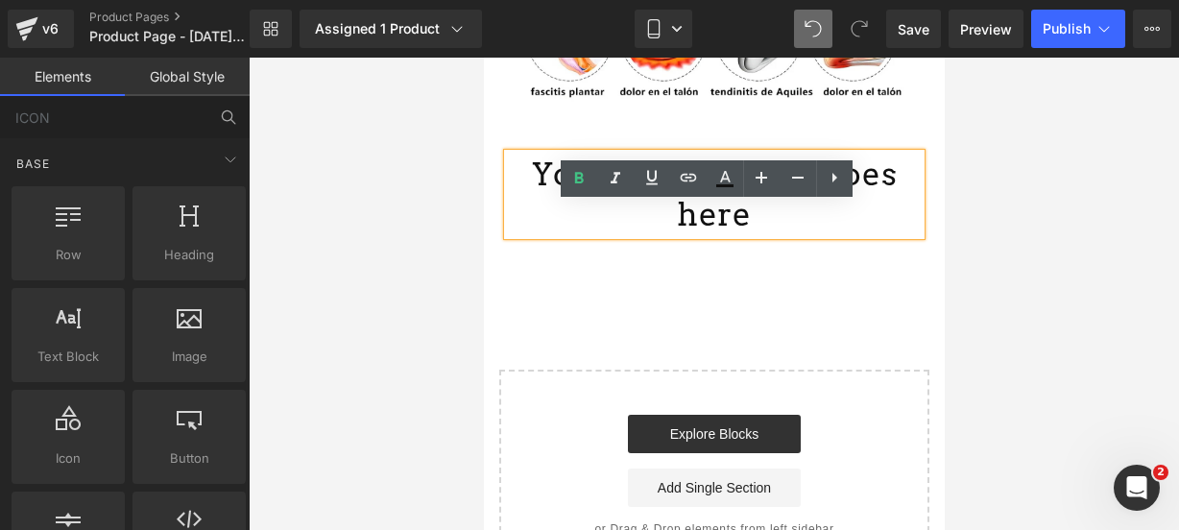
click at [893, 219] on h1 "Your heading text goes here" at bounding box center [713, 195] width 413 height 83
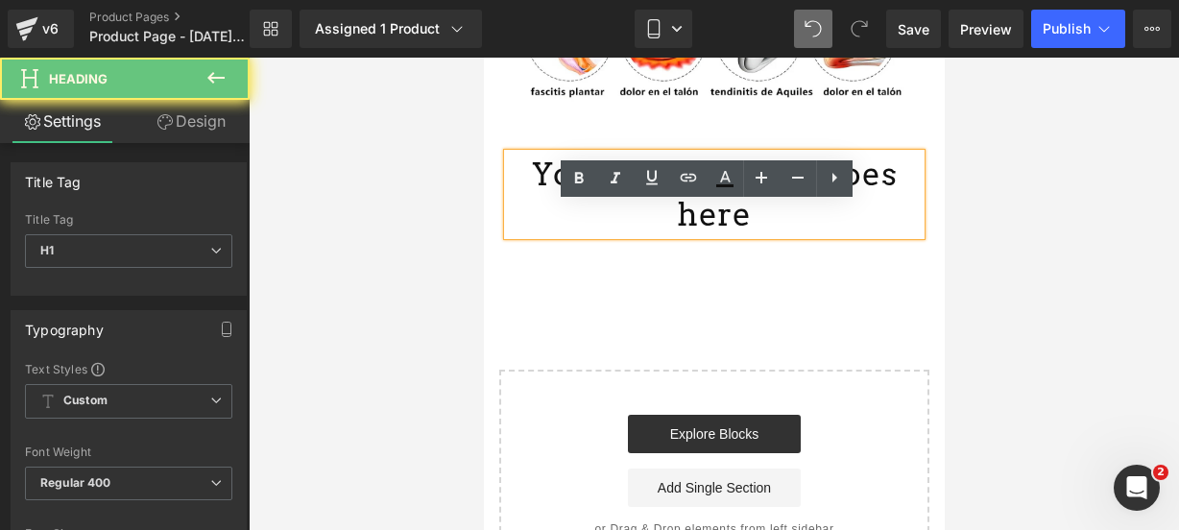
click at [893, 219] on h1 "Your heading text goes here" at bounding box center [713, 195] width 413 height 83
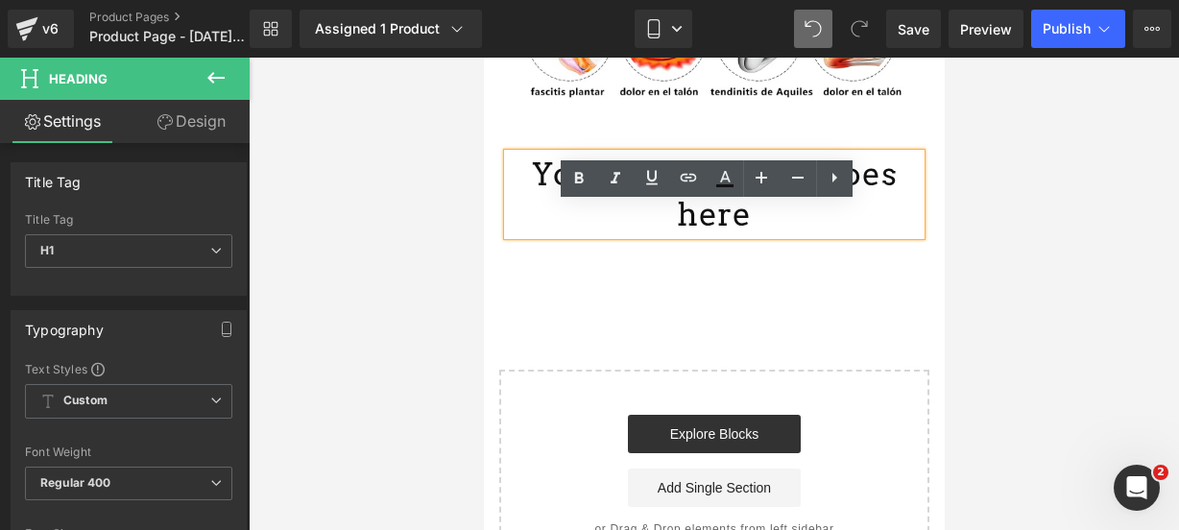
click at [893, 219] on h1 "Your heading text goes here" at bounding box center [713, 195] width 413 height 83
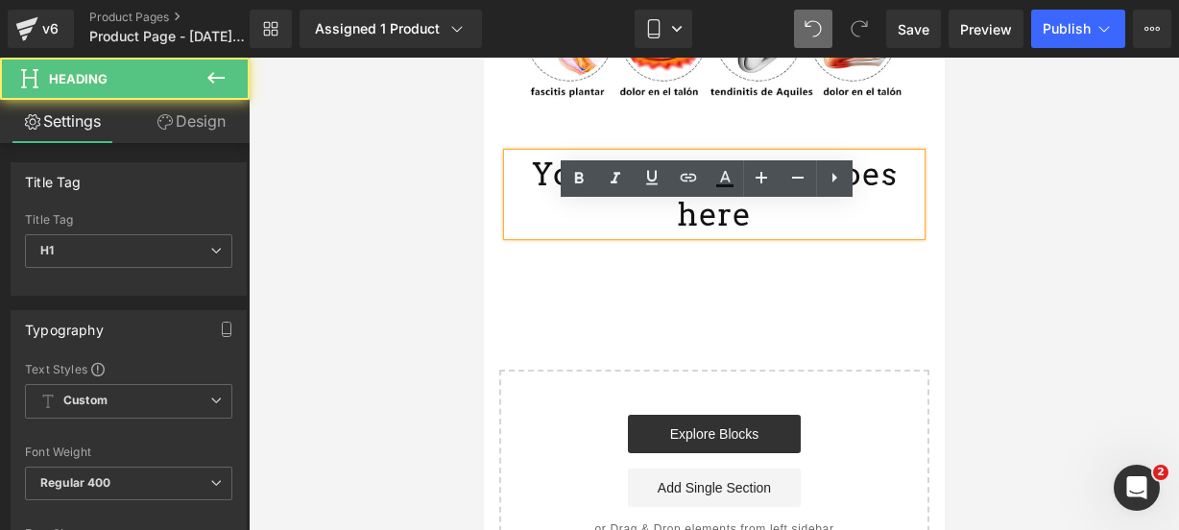
click at [893, 219] on h1 "Your heading text goes here" at bounding box center [713, 195] width 413 height 83
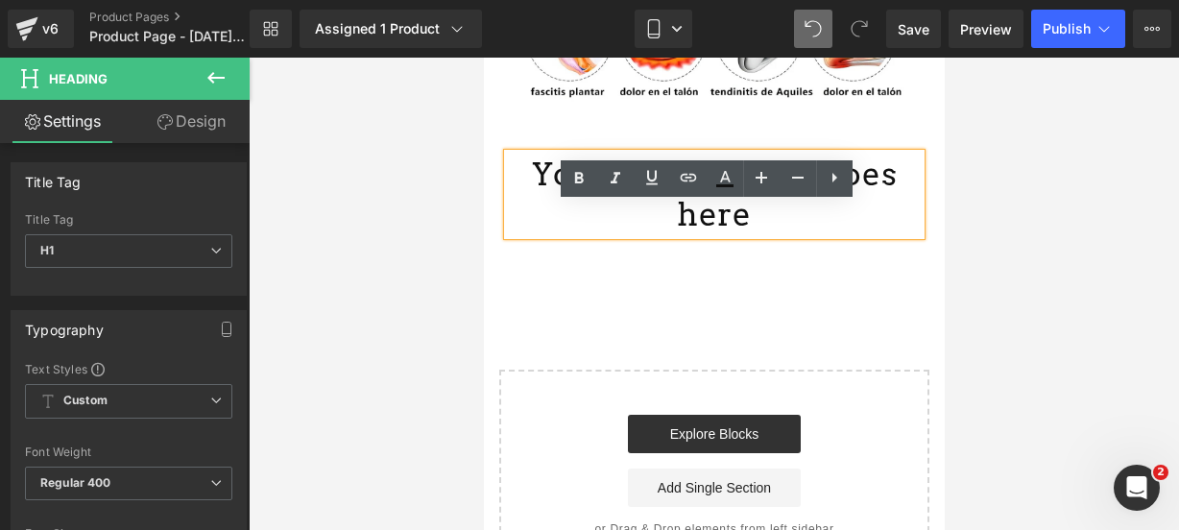
drag, startPoint x: 893, startPoint y: 219, endPoint x: 501, endPoint y: 214, distance: 391.7
click at [507, 214] on div "Your heading text goes here" at bounding box center [713, 195] width 413 height 83
click at [518, 228] on h1 "Your heading text goes here" at bounding box center [713, 195] width 413 height 83
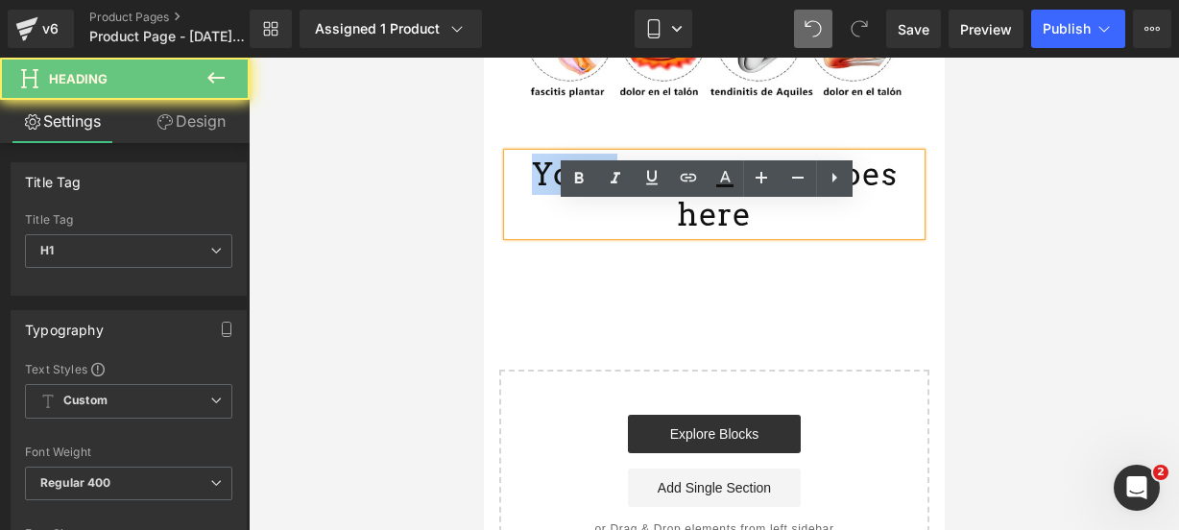
click at [518, 228] on h1 "Your heading text goes here" at bounding box center [713, 195] width 413 height 83
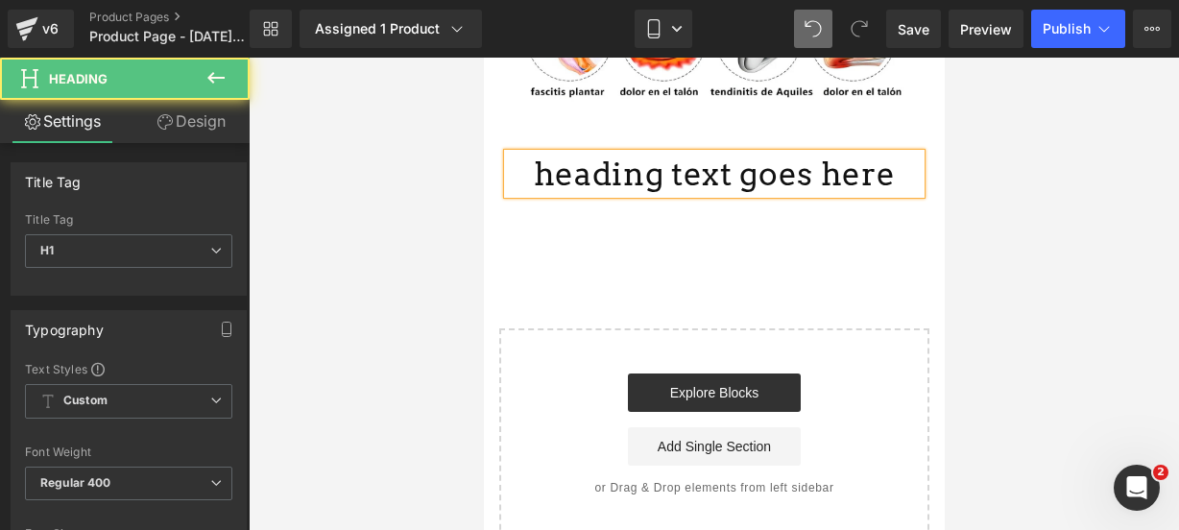
click at [847, 195] on h1 "heading text goes here" at bounding box center [713, 174] width 413 height 41
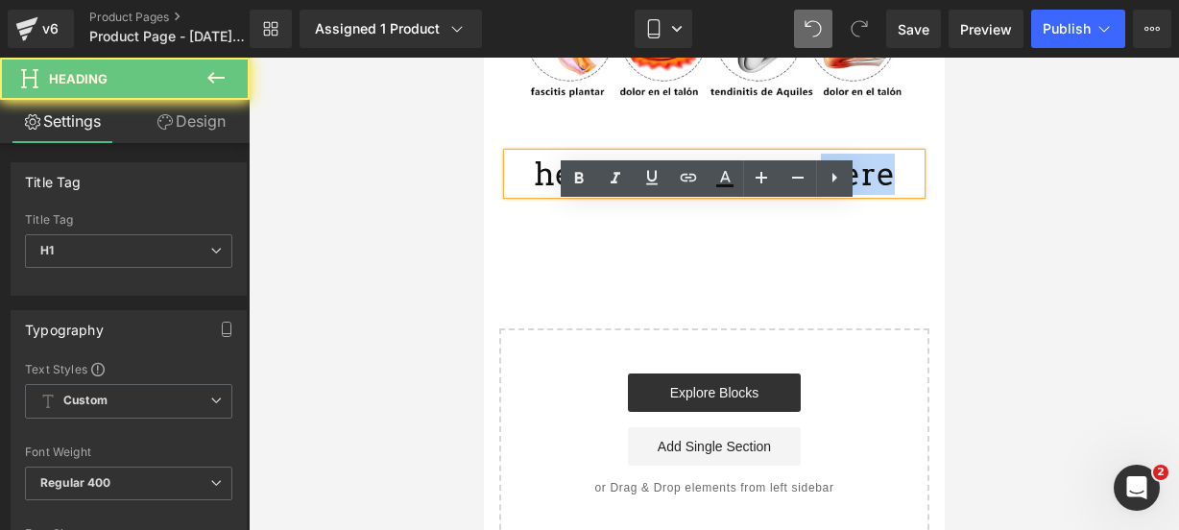
click at [847, 195] on h1 "heading text goes here" at bounding box center [713, 174] width 413 height 41
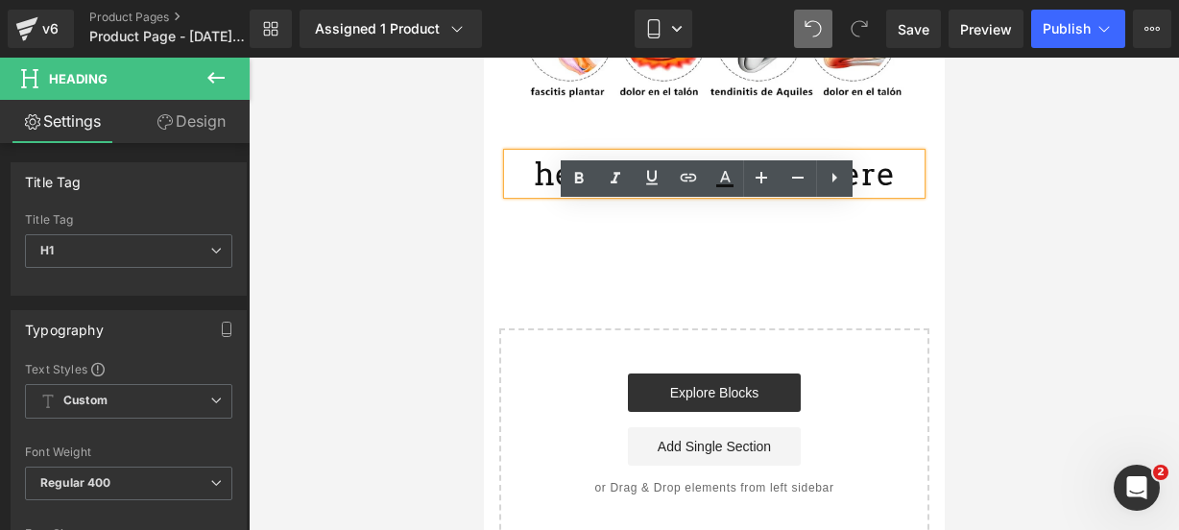
click at [856, 195] on h1 "heading text goes here" at bounding box center [713, 174] width 413 height 41
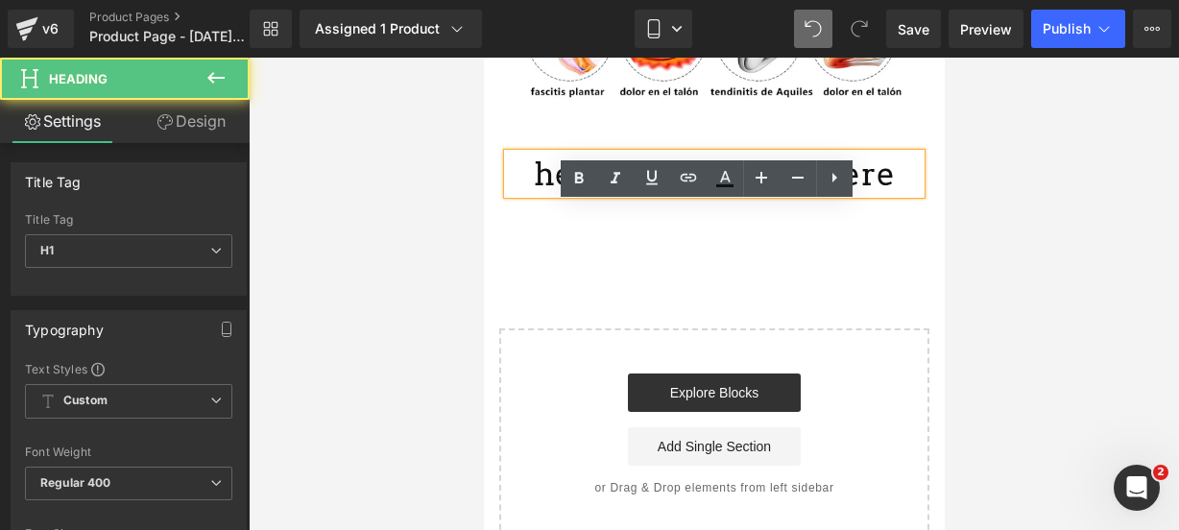
click at [856, 195] on h1 "heading text goes here" at bounding box center [713, 174] width 413 height 41
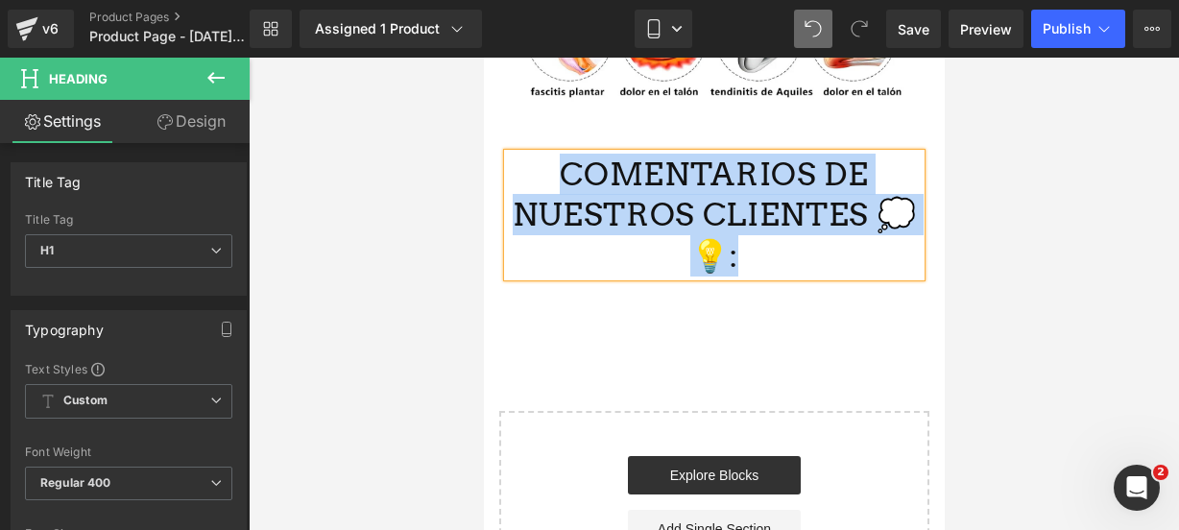
drag, startPoint x: 733, startPoint y: 320, endPoint x: 567, endPoint y: 228, distance: 189.9
click at [567, 228] on h1 "COMENTARIOS DE NUESTROS CLIENTES 💭💡:" at bounding box center [713, 216] width 413 height 124
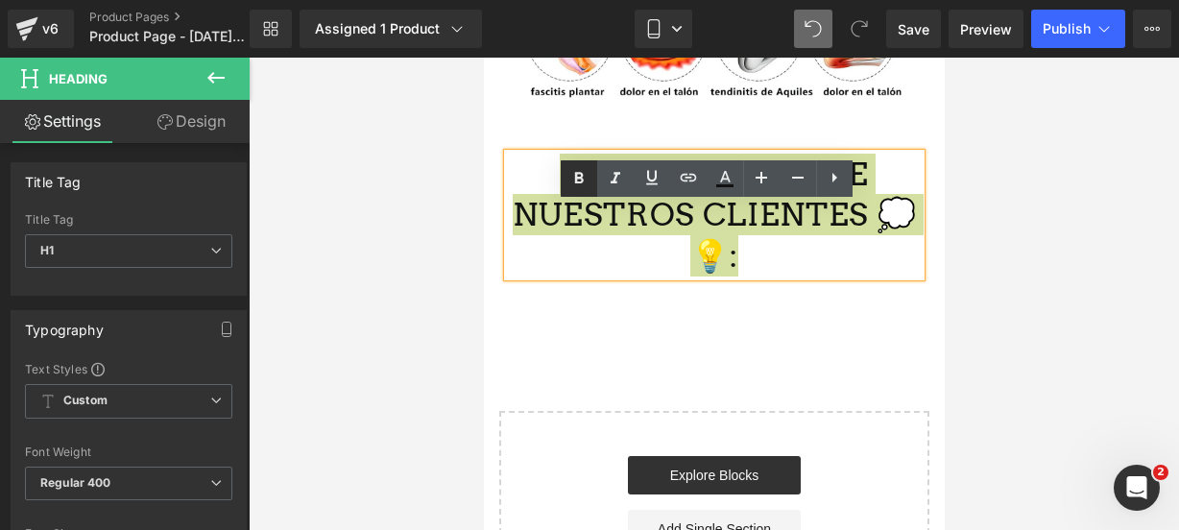
click at [578, 192] on link at bounding box center [579, 178] width 36 height 36
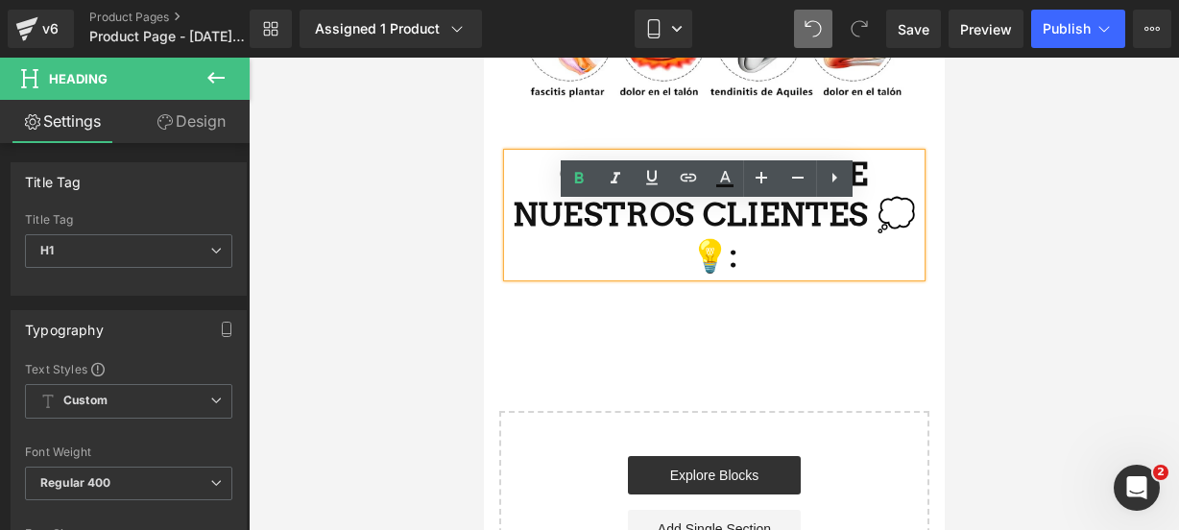
scroll to position [4765, 0]
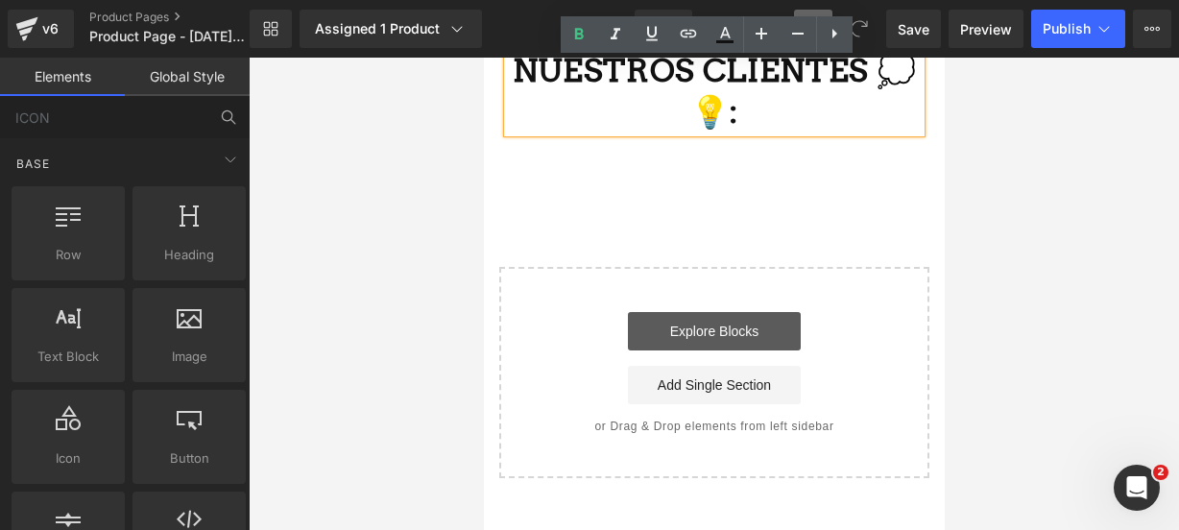
click at [666, 350] on link "Explore Blocks" at bounding box center [713, 331] width 173 height 38
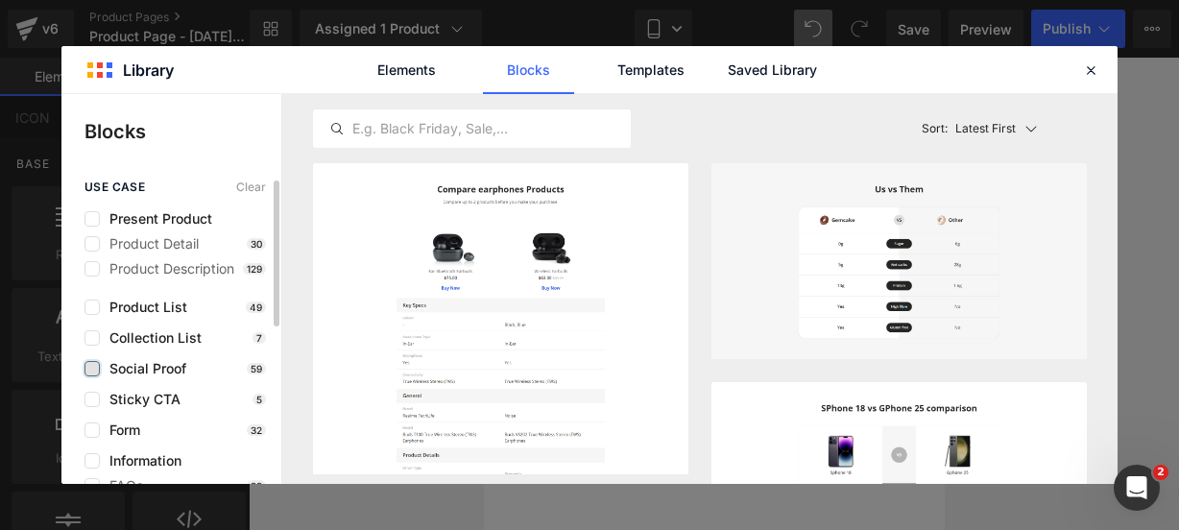
click at [89, 368] on label at bounding box center [91, 368] width 15 height 15
click at [92, 369] on input "checkbox" at bounding box center [92, 369] width 0 height 0
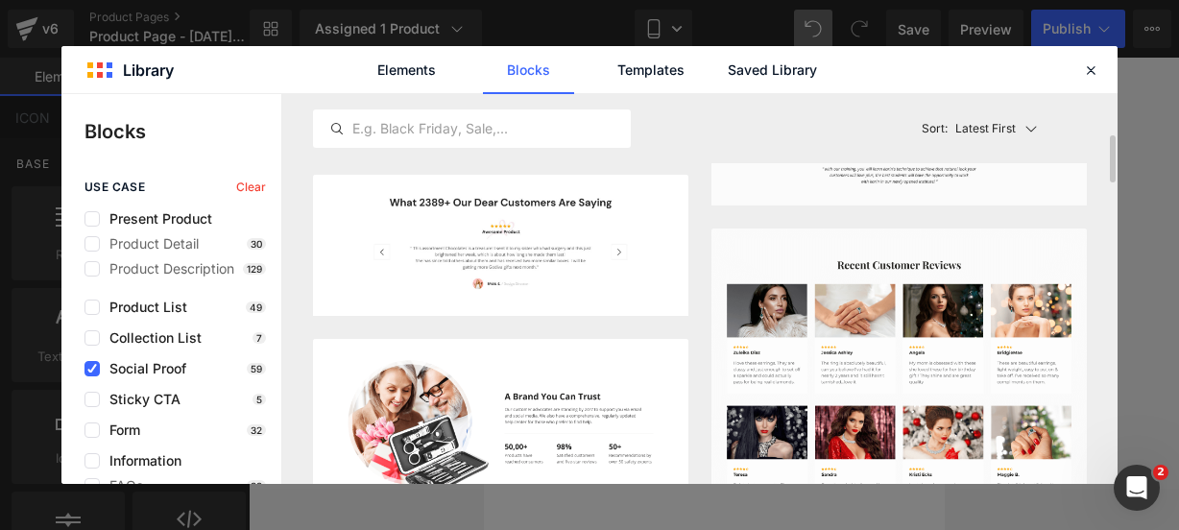
scroll to position [407, 0]
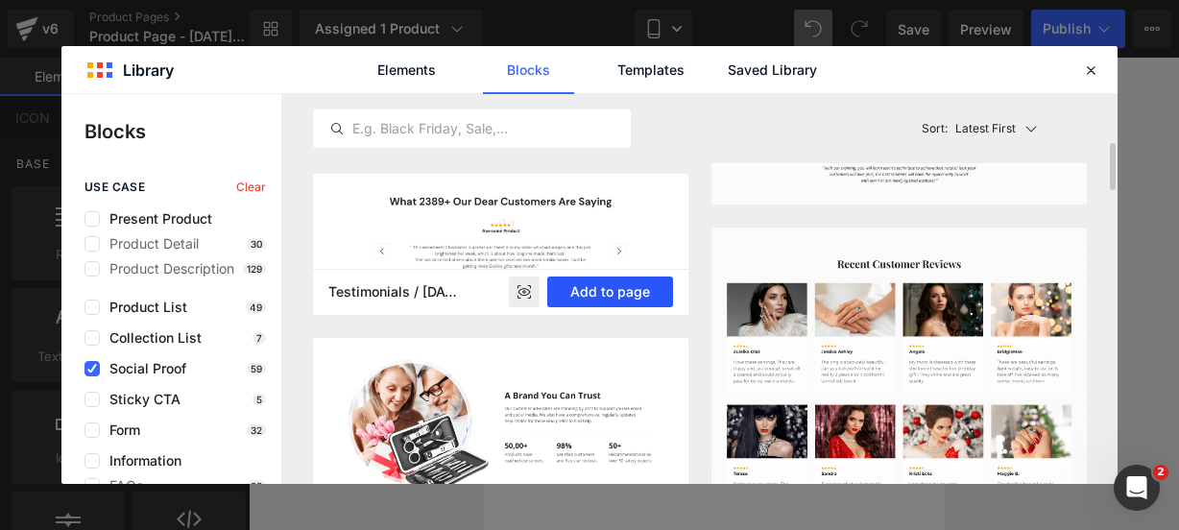
click at [596, 288] on button "Add to page" at bounding box center [610, 291] width 126 height 31
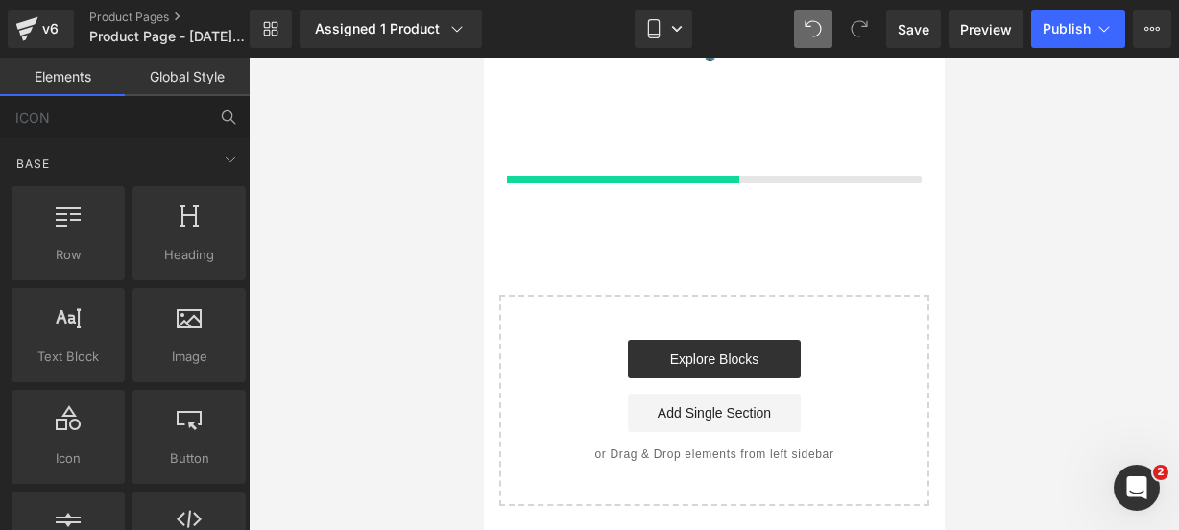
scroll to position [4835, 0]
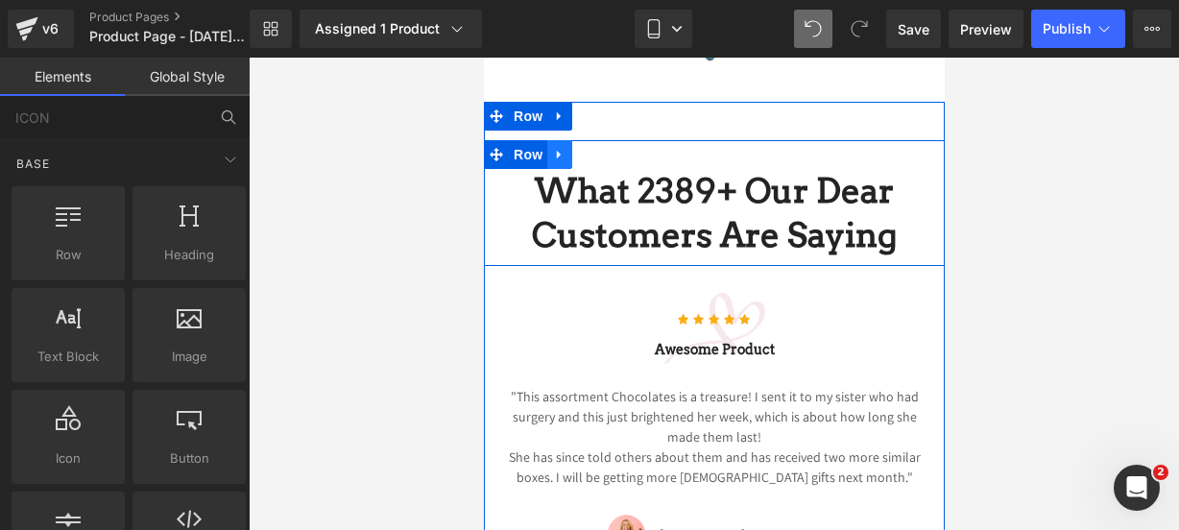
click at [553, 162] on icon at bounding box center [558, 155] width 13 height 14
click at [609, 169] on link at bounding box center [608, 154] width 25 height 29
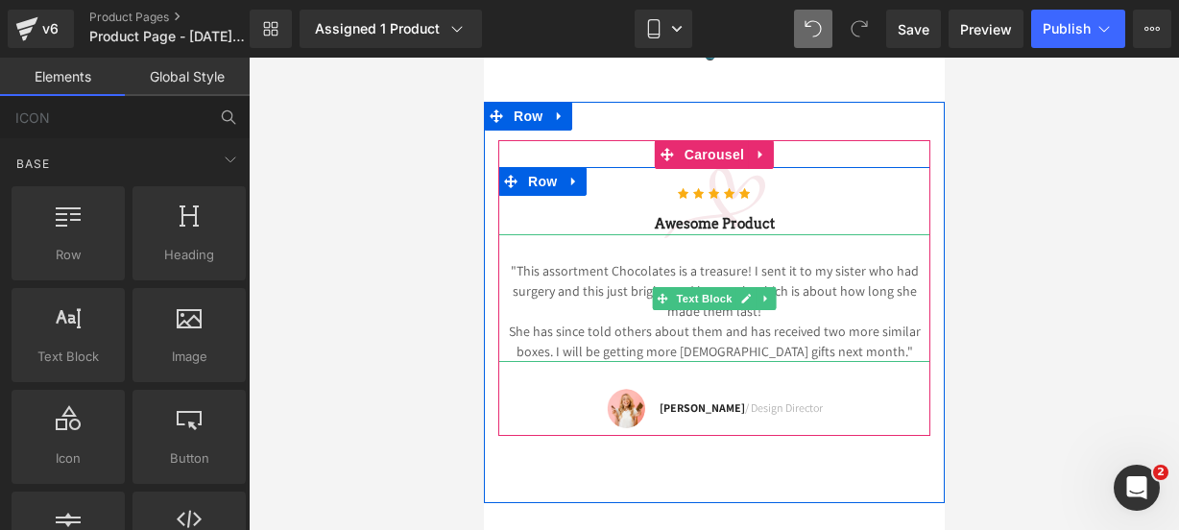
scroll to position [4921, 0]
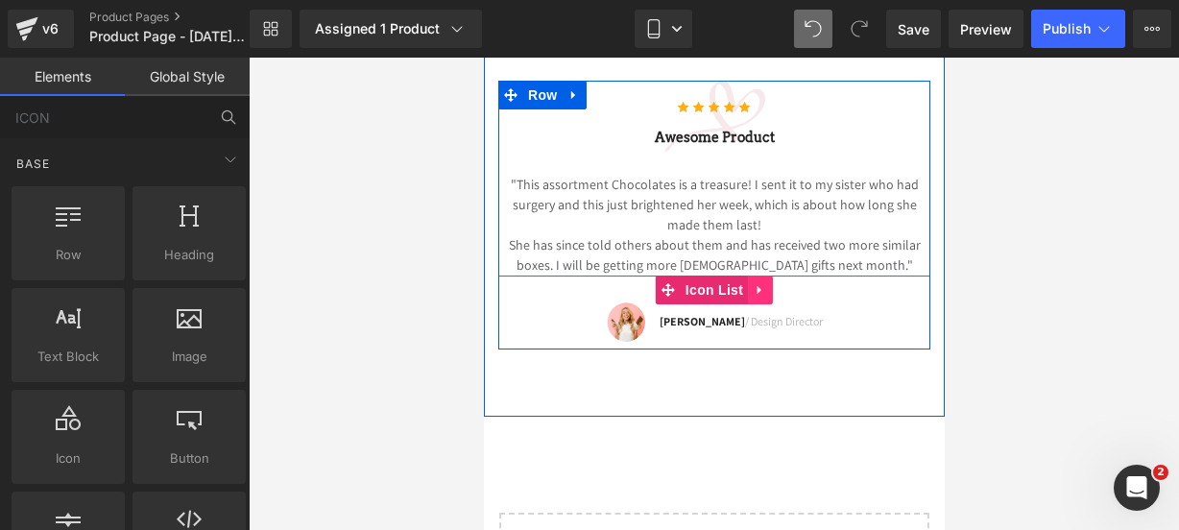
click at [756, 295] on icon at bounding box center [758, 290] width 4 height 9
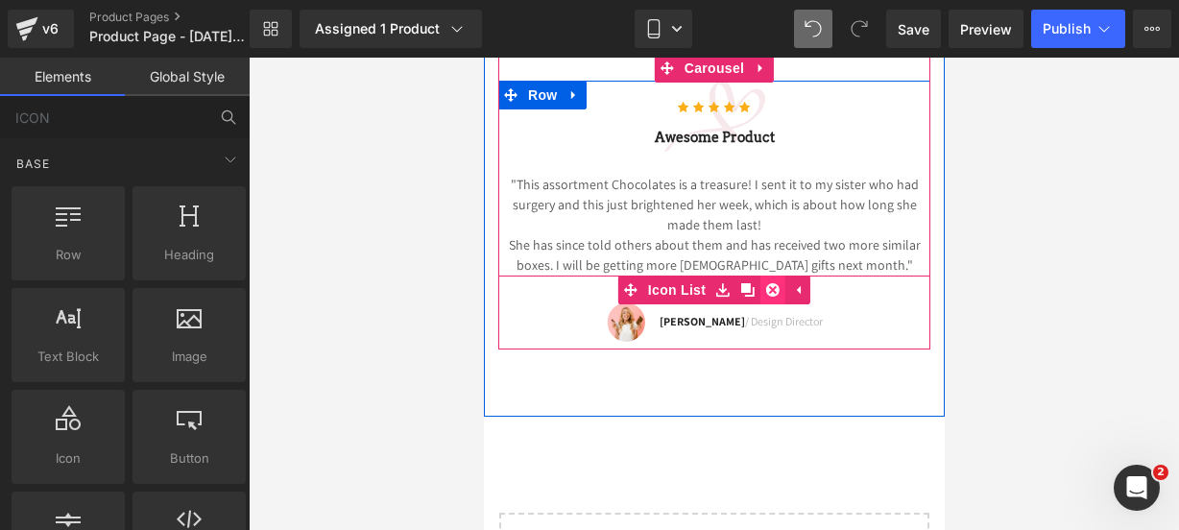
click at [768, 297] on icon at bounding box center [771, 289] width 13 height 13
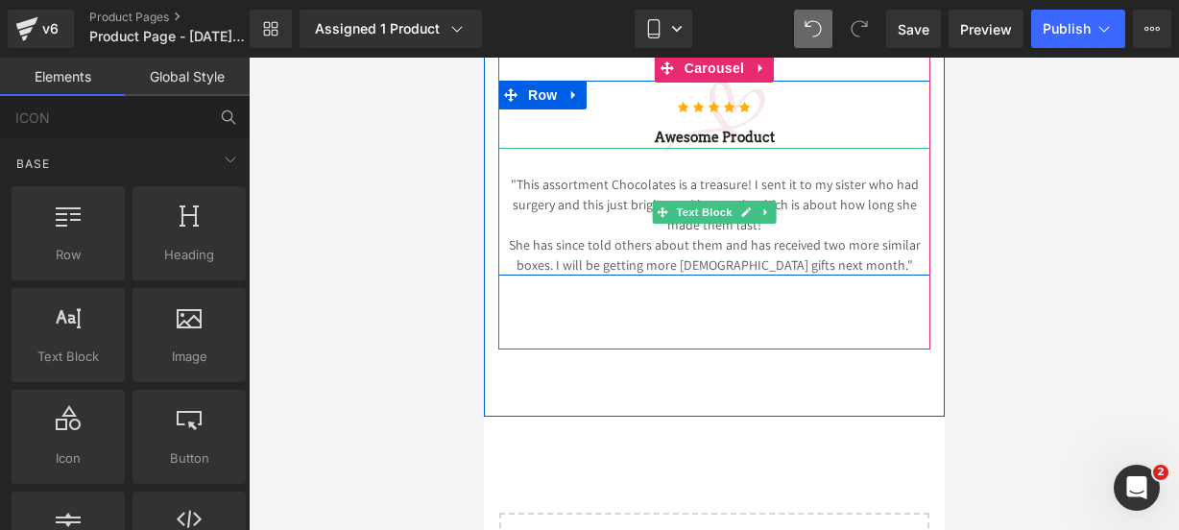
click at [872, 276] on p "She has since told others about them and has received two more similar boxes. I…" at bounding box center [713, 255] width 432 height 40
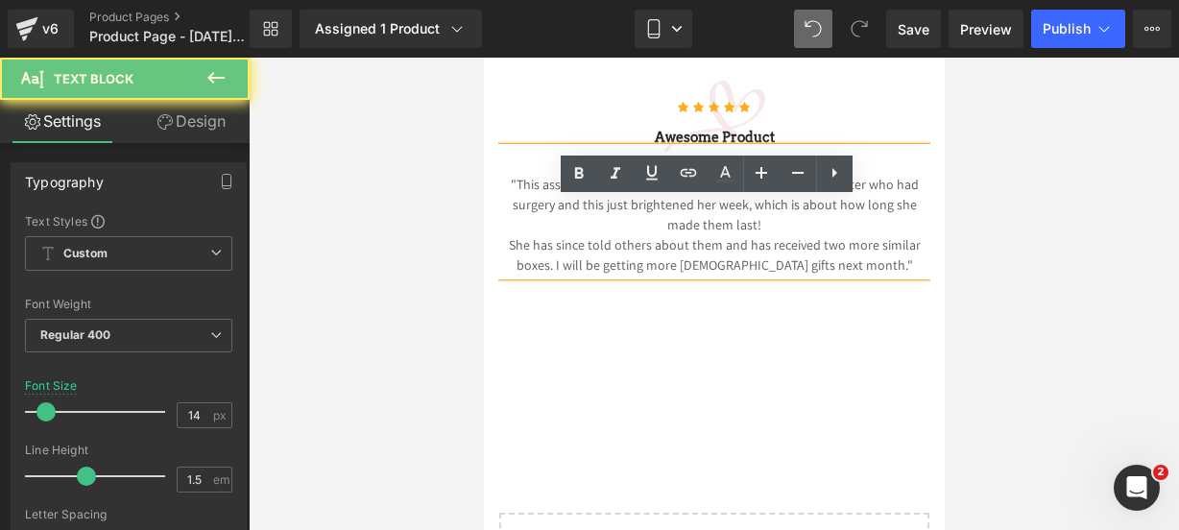
click at [872, 276] on p "She has since told others about them and has received two more similar boxes. I…" at bounding box center [713, 255] width 432 height 40
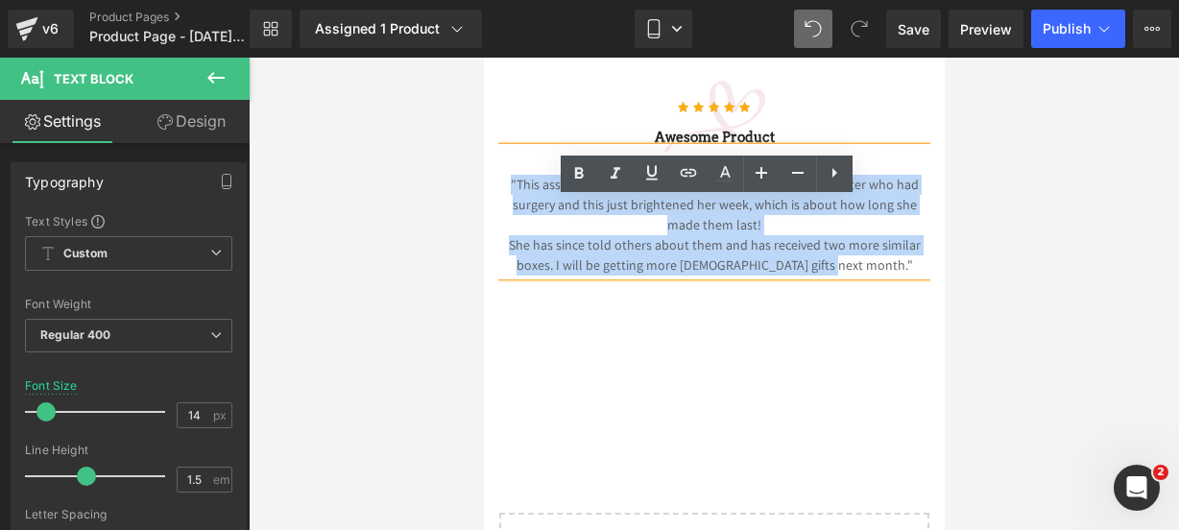
drag, startPoint x: 872, startPoint y: 316, endPoint x: 505, endPoint y: 230, distance: 376.5
click at [505, 230] on div ""This assortment Chocolates is a treasure! I sent it to my sister who had surge…" at bounding box center [713, 212] width 432 height 128
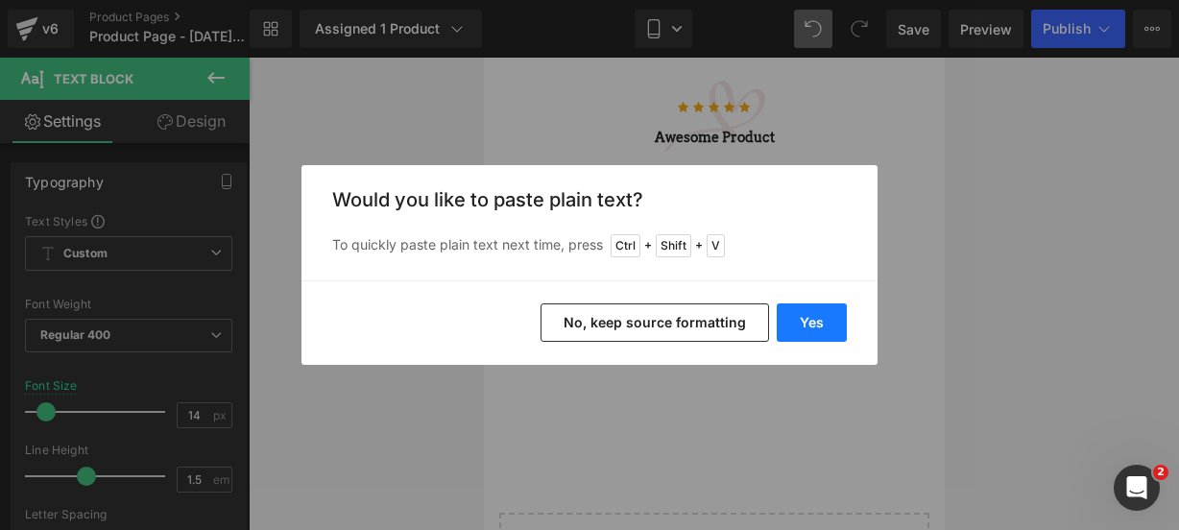
click at [831, 311] on button "Yes" at bounding box center [812, 322] width 70 height 38
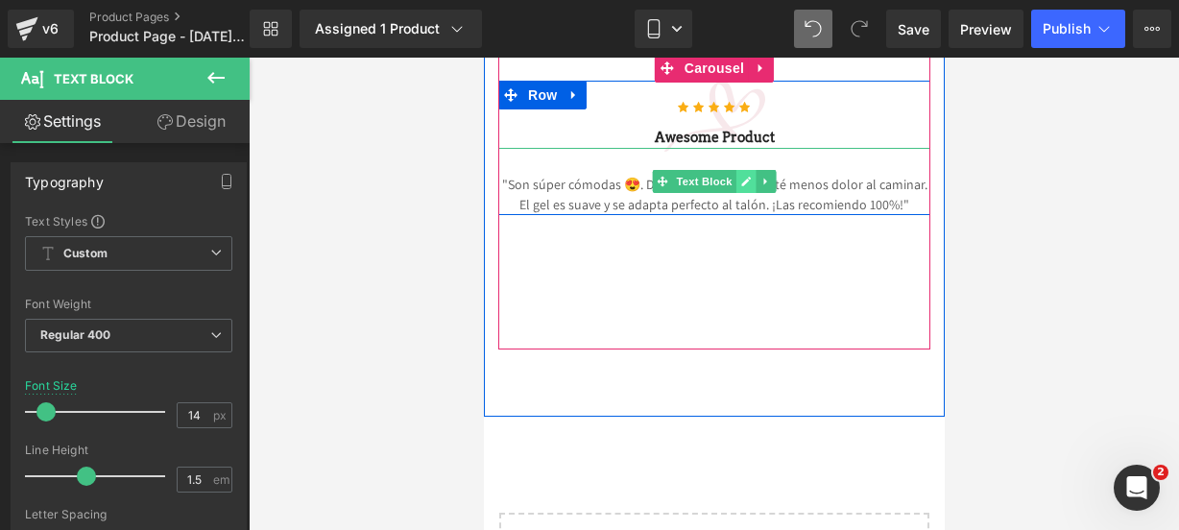
click at [740, 186] on icon at bounding box center [745, 182] width 10 height 10
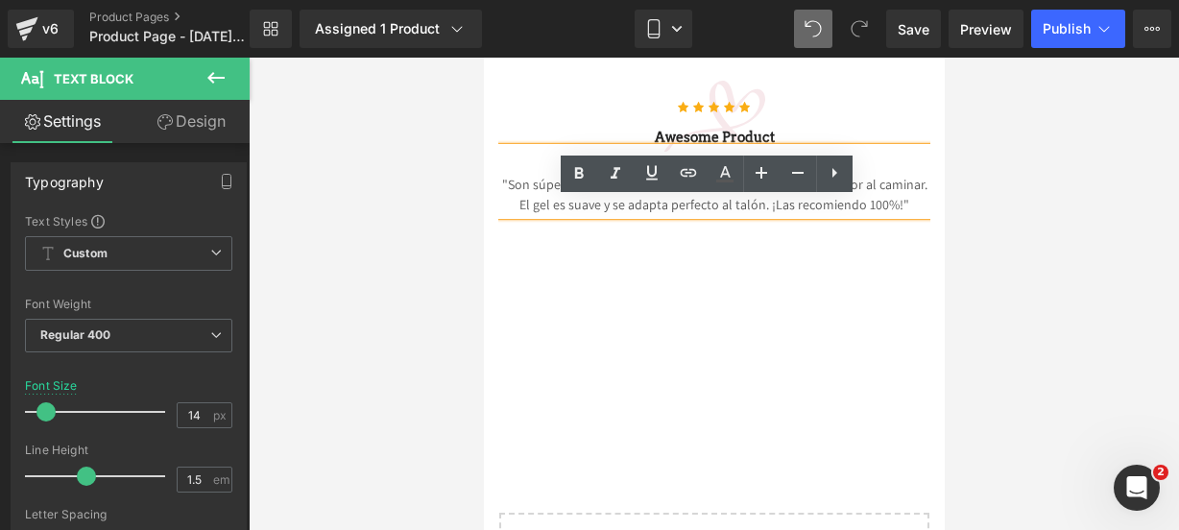
click at [628, 215] on p ""Son súper cómodas 😍. Desde el primer día noté menos dolor al caminar. El gel e…" at bounding box center [713, 195] width 432 height 40
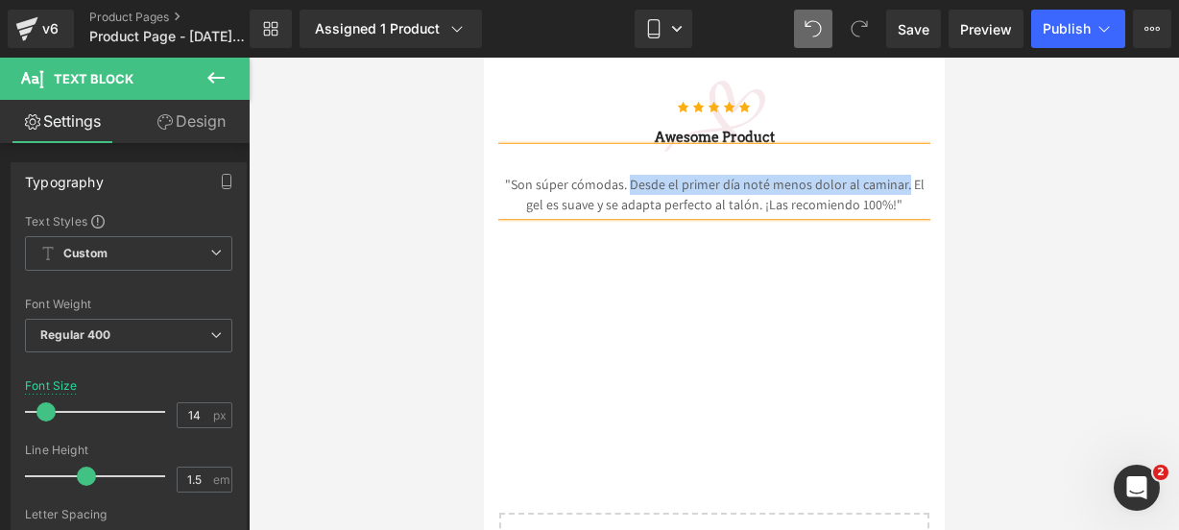
drag, startPoint x: 614, startPoint y: 235, endPoint x: 886, endPoint y: 228, distance: 271.8
click at [886, 215] on p ""Son súper cómodas. Desde el primer día noté menos dolor al caminar. El gel es …" at bounding box center [713, 195] width 432 height 40
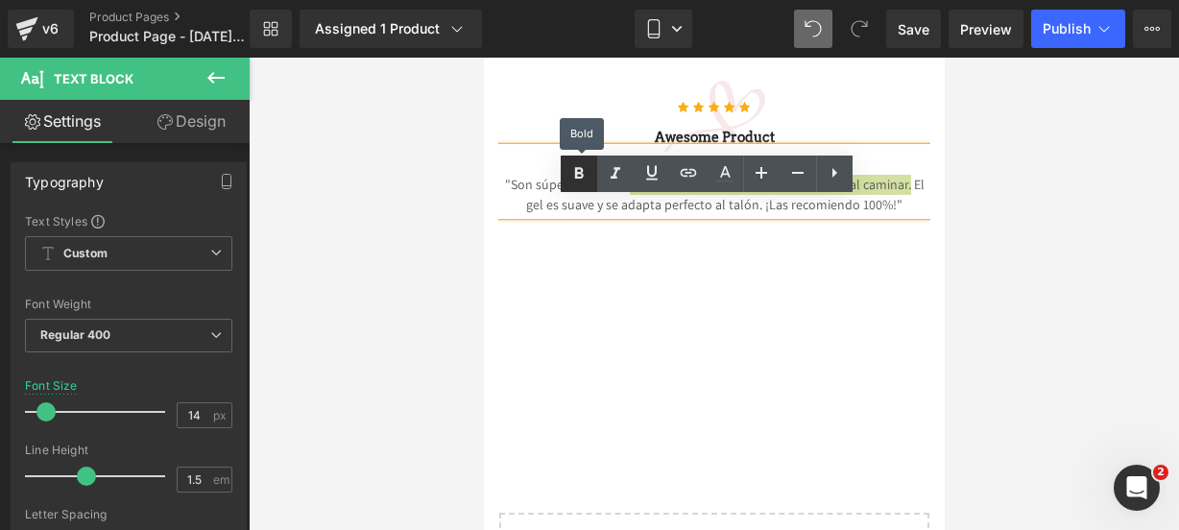
click at [582, 163] on icon at bounding box center [578, 173] width 23 height 23
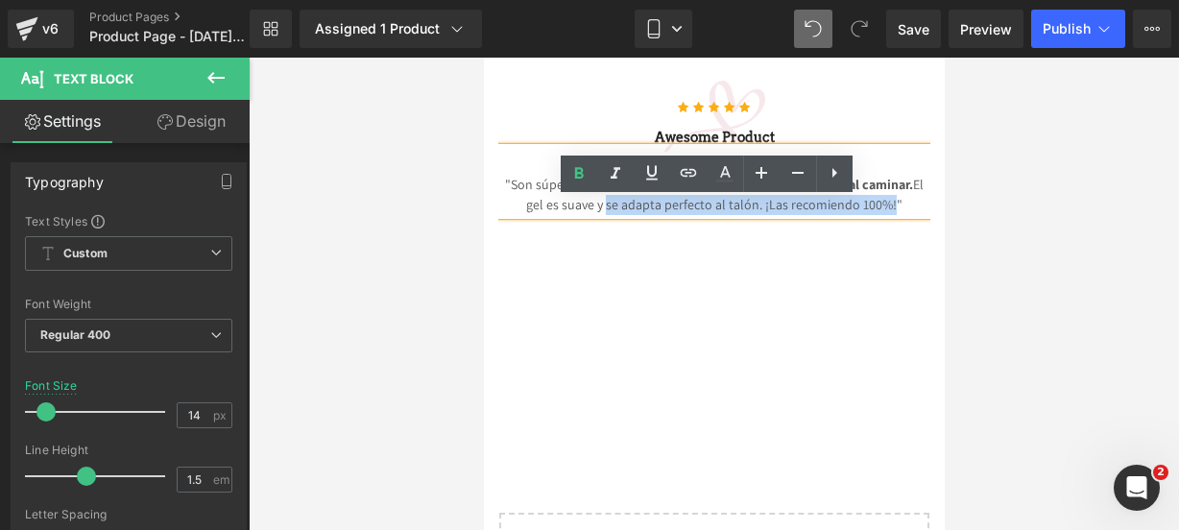
drag, startPoint x: 597, startPoint y: 254, endPoint x: 880, endPoint y: 261, distance: 283.3
click at [880, 215] on p ""Son súper cómodas. Desde el primer día noté menos dolor al caminar. El gel es …" at bounding box center [713, 195] width 432 height 40
drag, startPoint x: 883, startPoint y: 254, endPoint x: 599, endPoint y: 251, distance: 284.2
click at [599, 215] on p ""Son súper cómodas. Desde el primer día noté menos dolor al caminar. El gel es …" at bounding box center [713, 195] width 432 height 40
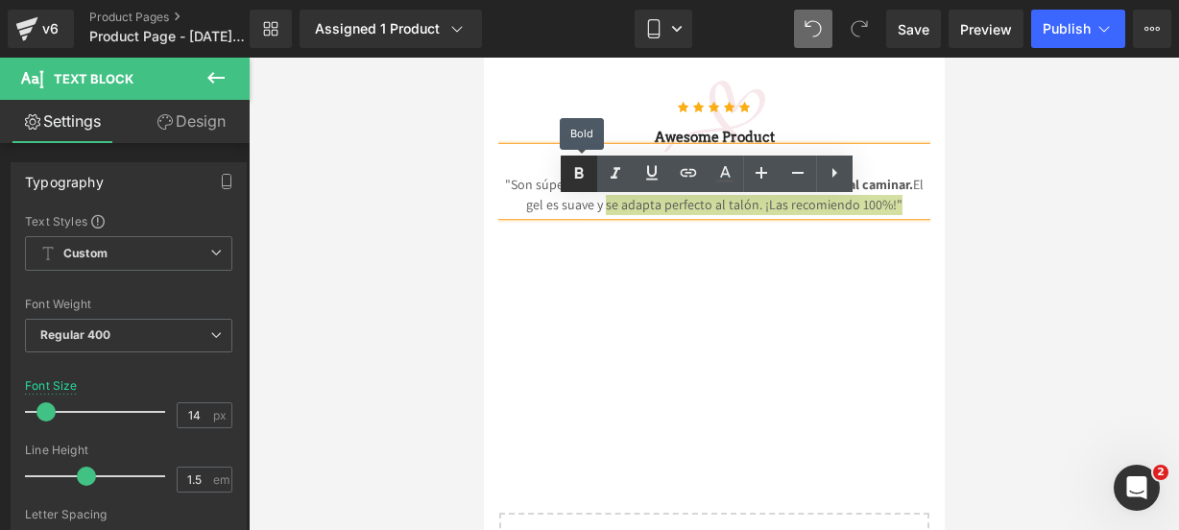
click at [581, 187] on link at bounding box center [579, 174] width 36 height 36
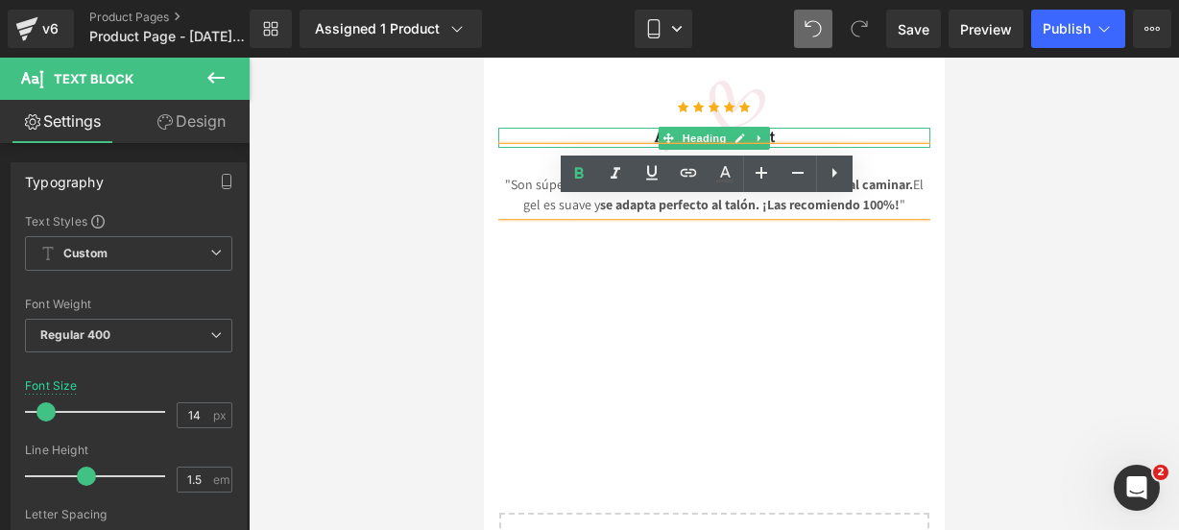
click at [874, 148] on h3 "Awesome Product" at bounding box center [713, 138] width 432 height 20
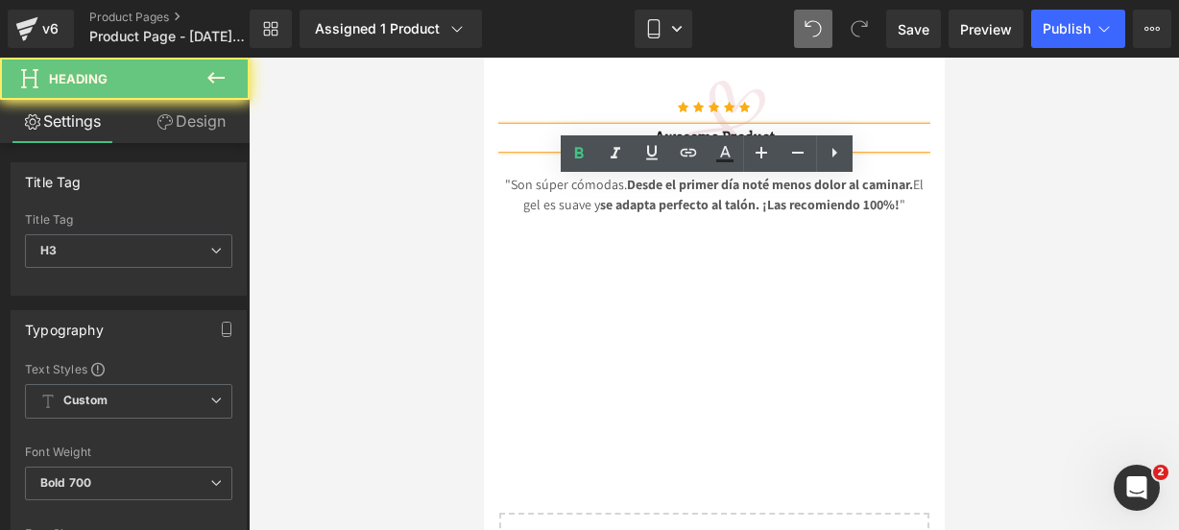
click at [872, 148] on h3 "Awesome Product" at bounding box center [713, 138] width 432 height 20
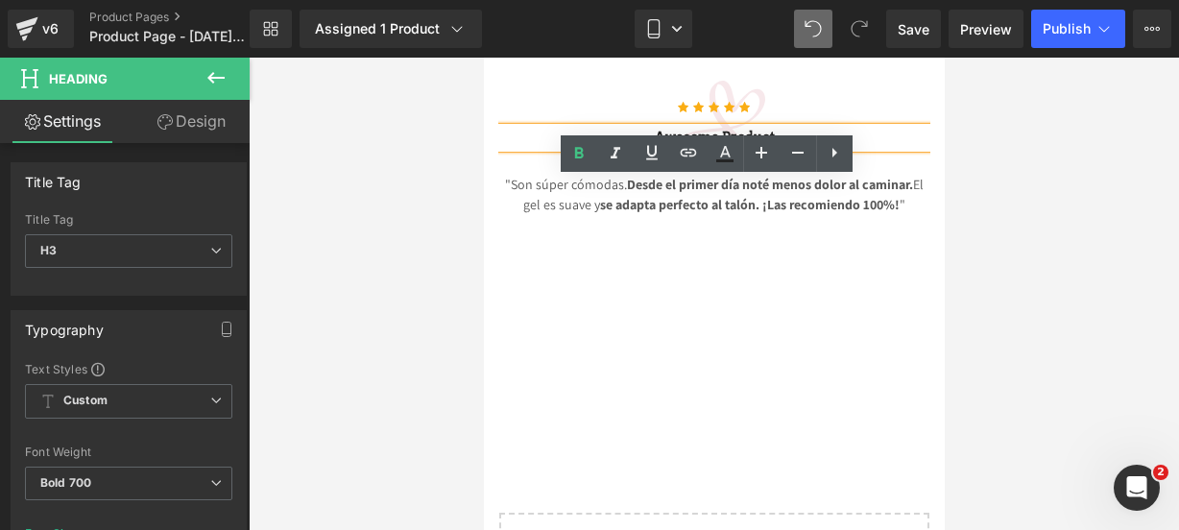
drag, startPoint x: 872, startPoint y: 191, endPoint x: 564, endPoint y: 176, distance: 307.6
click at [564, 148] on div "Awesome Product" at bounding box center [713, 138] width 432 height 20
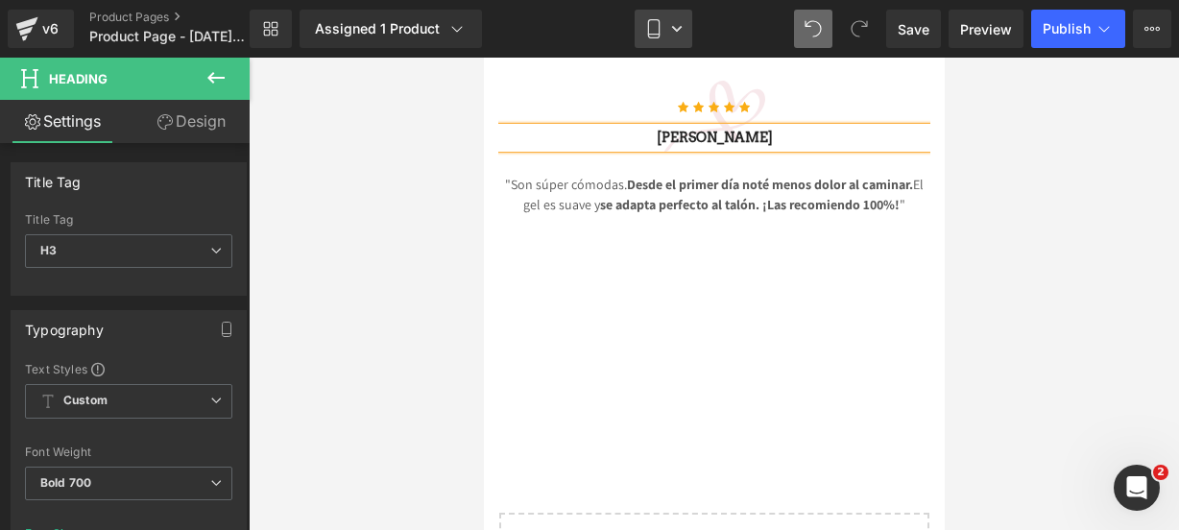
click at [678, 28] on icon at bounding box center [677, 29] width 12 height 12
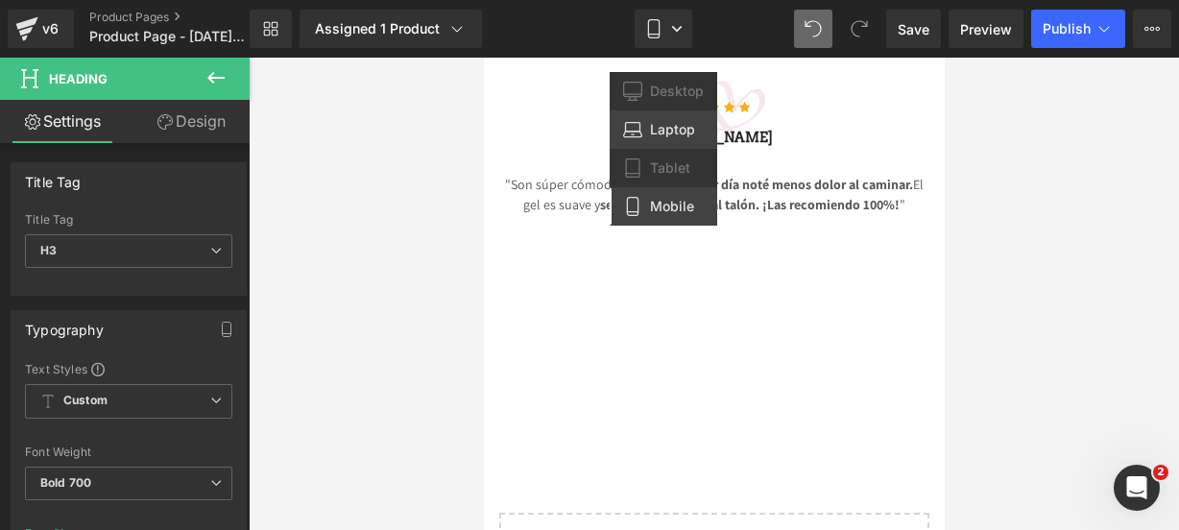
drag, startPoint x: 660, startPoint y: 135, endPoint x: 503, endPoint y: 123, distance: 157.0
click at [660, 135] on span "Laptop" at bounding box center [672, 129] width 45 height 17
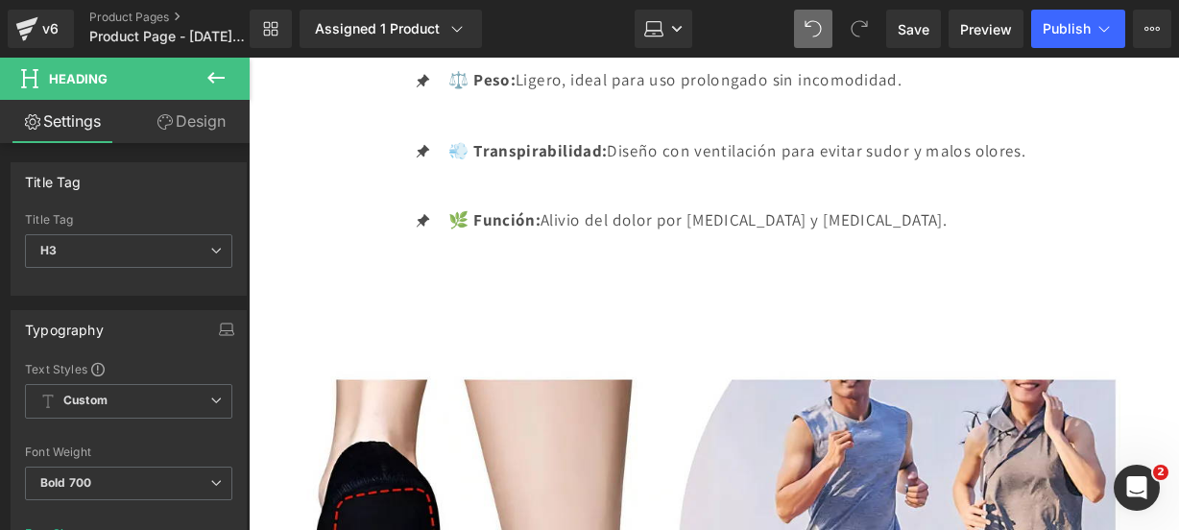
scroll to position [6209, 0]
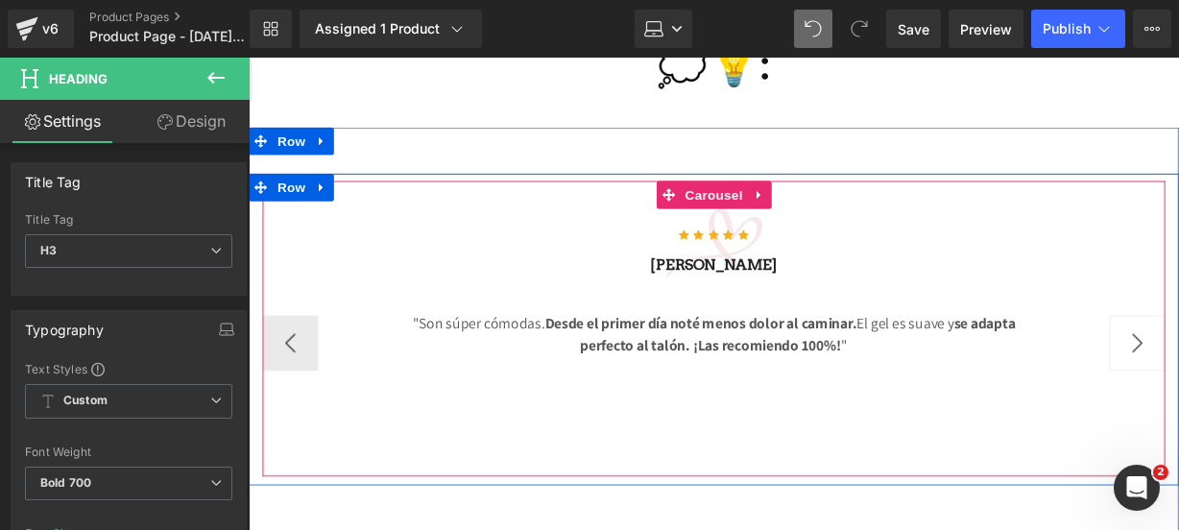
click at [1171, 324] on button "›" at bounding box center [1170, 353] width 58 height 58
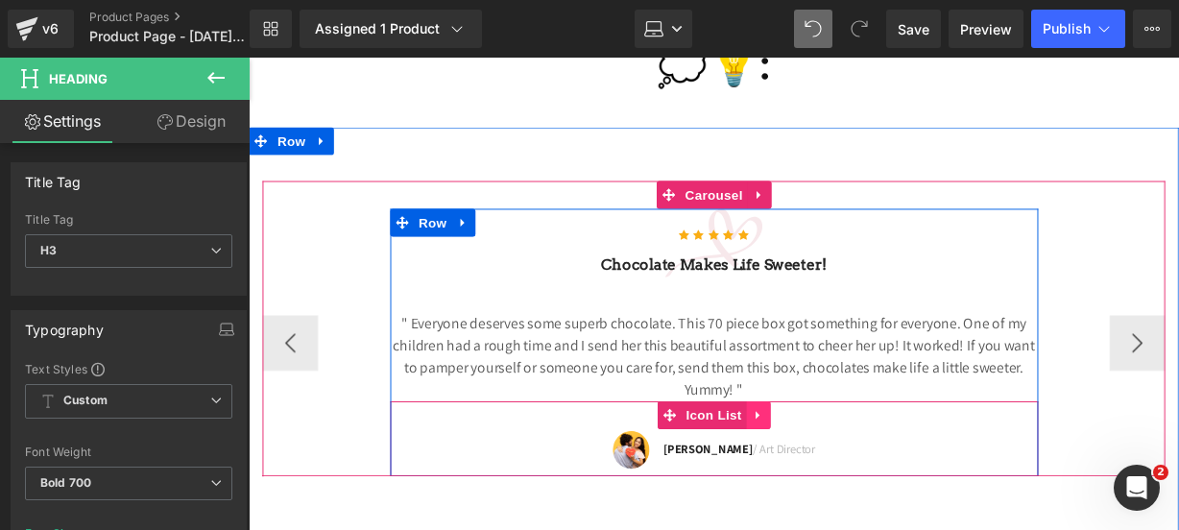
click at [775, 414] on link at bounding box center [777, 428] width 25 height 29
click at [790, 414] on link at bounding box center [790, 428] width 25 height 29
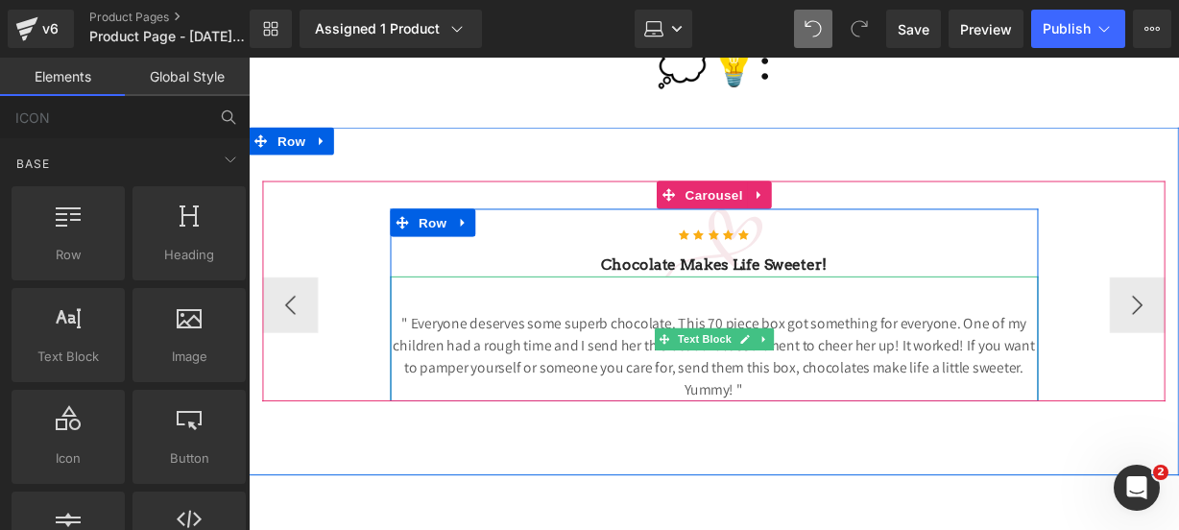
click at [797, 327] on p "" Everyone deserves some superb chocolate. This 70 piece box got something for …" at bounding box center [732, 368] width 672 height 92
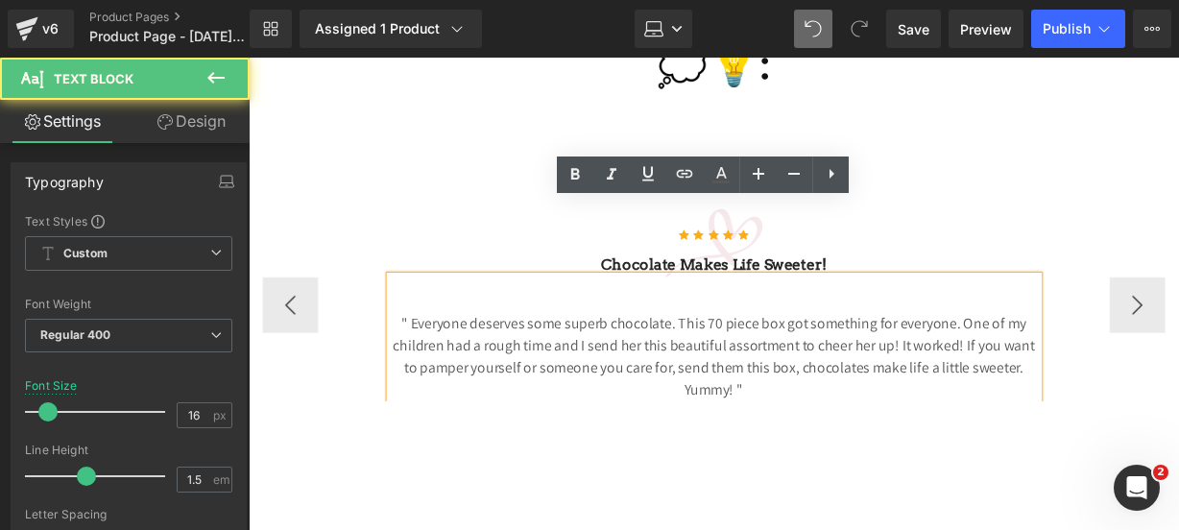
click at [779, 323] on p "" Everyone deserves some superb chocolate. This 70 piece box got something for …" at bounding box center [732, 368] width 672 height 92
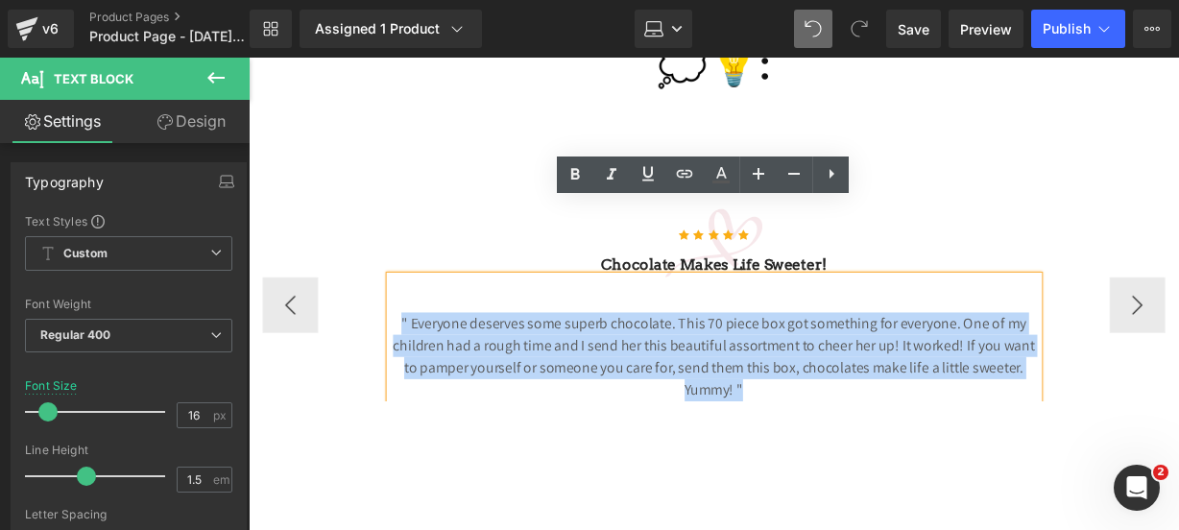
drag, startPoint x: 779, startPoint y: 323, endPoint x: 365, endPoint y: 252, distance: 419.8
click at [365, 252] on div "Icon Icon Icon Icon Icon Icon List Hoz Chocolate makes Life sweeter! Heading " …" at bounding box center [731, 314] width 936 height 200
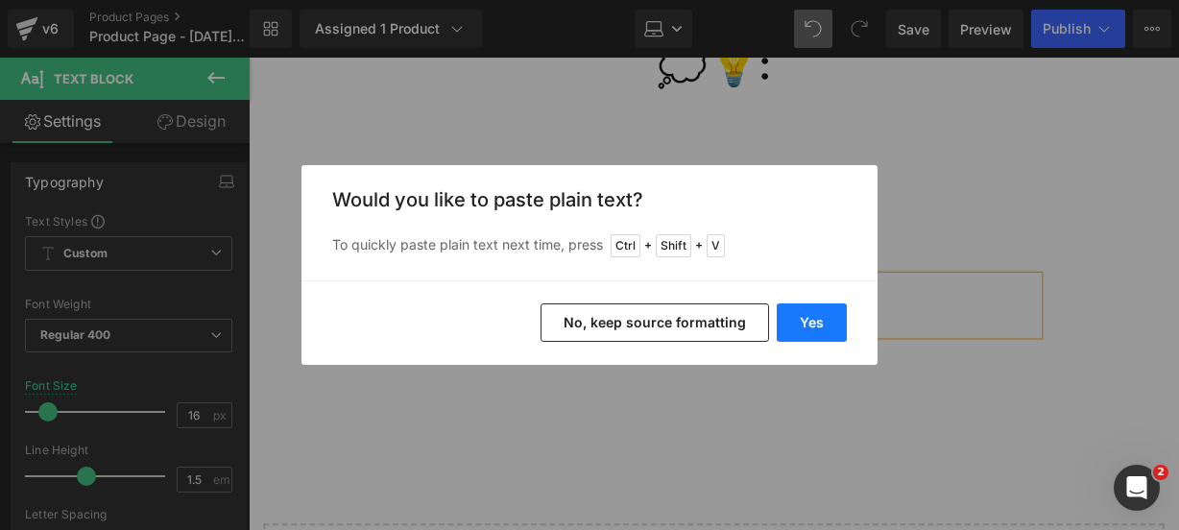
click at [824, 311] on button "Yes" at bounding box center [812, 322] width 70 height 38
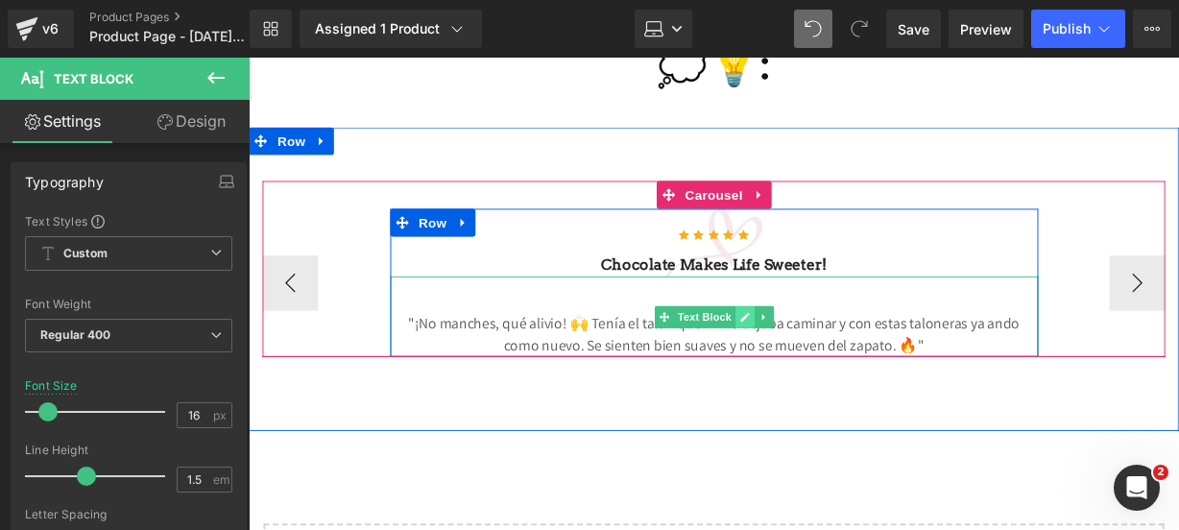
click at [756, 315] on link at bounding box center [763, 326] width 20 height 23
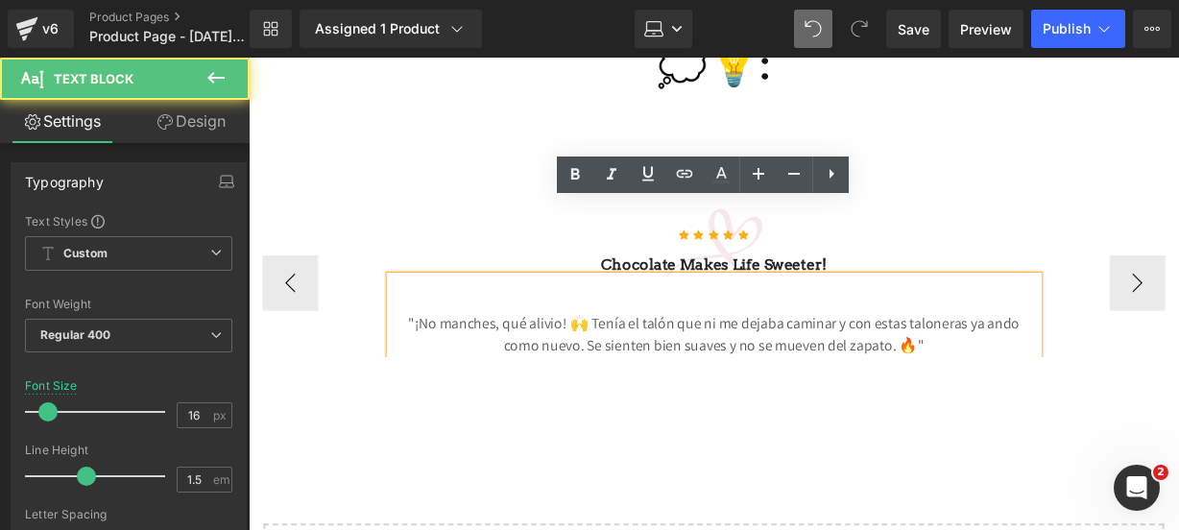
click at [574, 322] on p ""¡No manches, qué alivio! 🙌 Tenía el talón que ni me dejaba caminar y con estas…" at bounding box center [732, 345] width 672 height 46
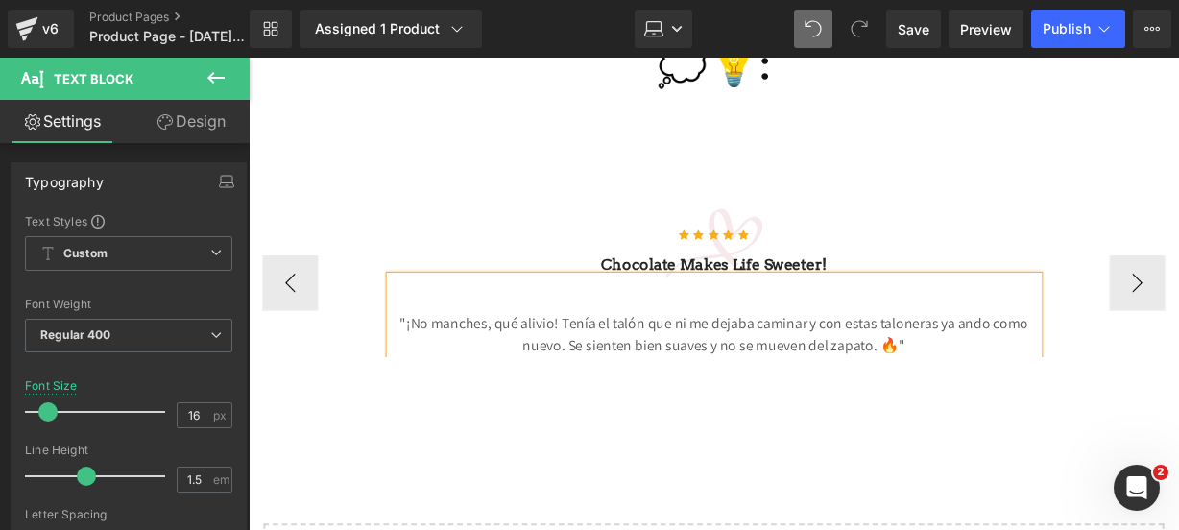
click at [906, 322] on p ""¡No manches, qué alivio! Tenía el talón que ni me dejaba caminar y con estas t…" at bounding box center [732, 345] width 672 height 46
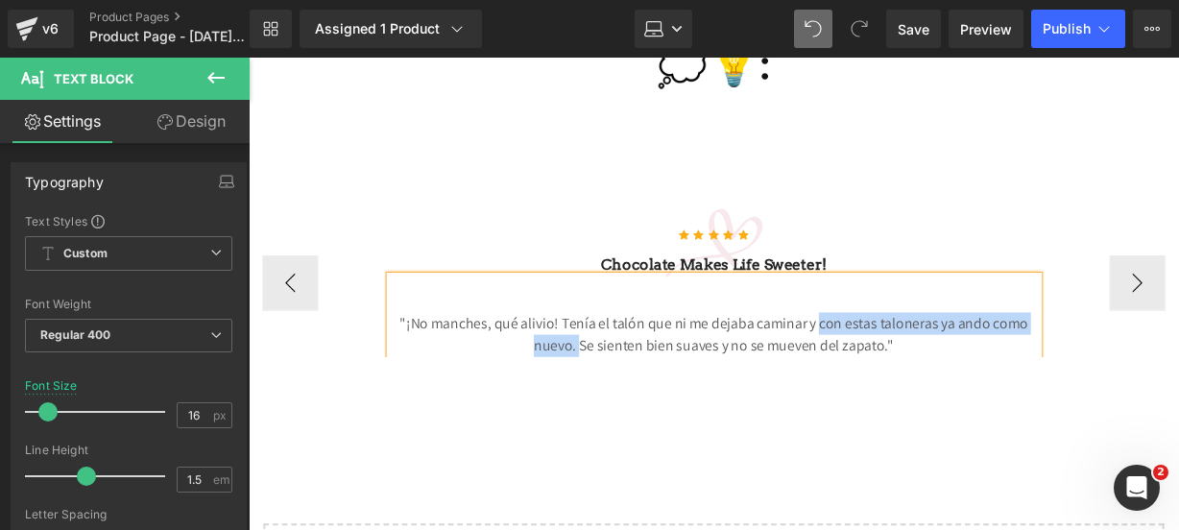
drag, startPoint x: 831, startPoint y: 257, endPoint x: 585, endPoint y: 280, distance: 247.8
click at [585, 322] on p ""¡No manches, qué alivio! Tenía el talón que ni me dejaba caminar y con estas t…" at bounding box center [732, 345] width 672 height 46
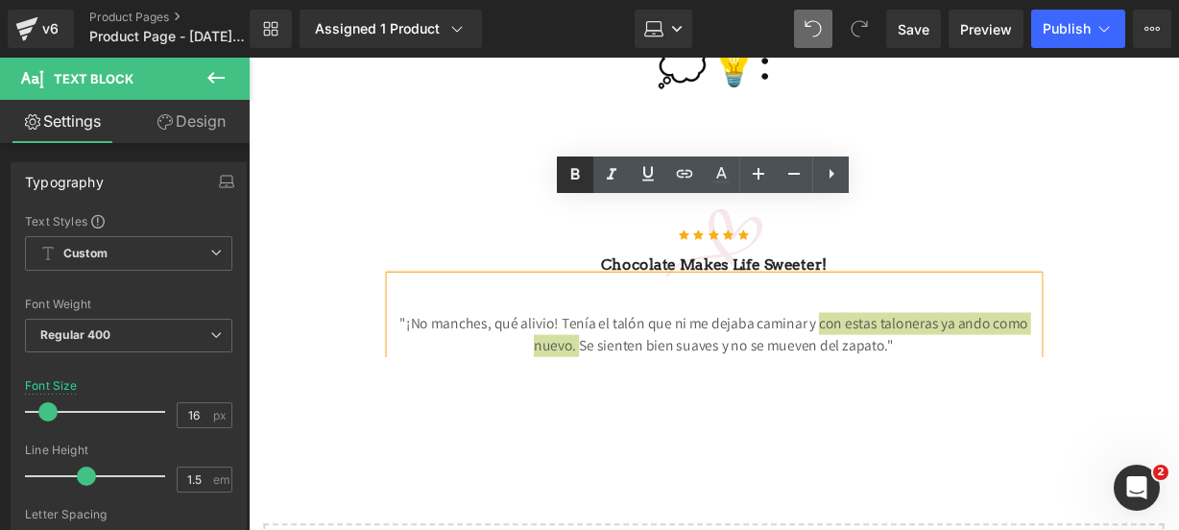
click at [564, 166] on icon at bounding box center [575, 174] width 23 height 23
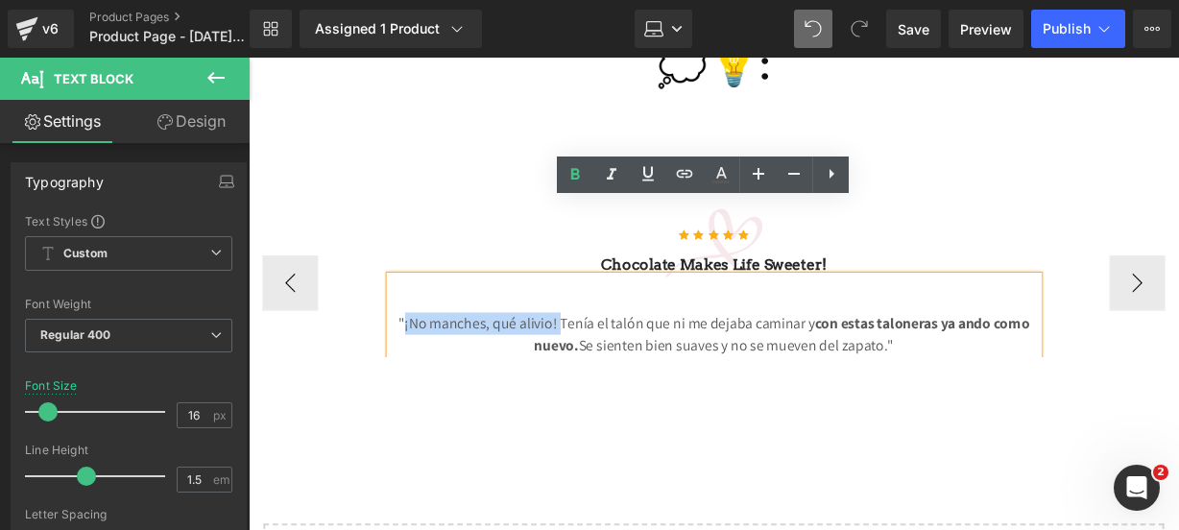
drag, startPoint x: 560, startPoint y: 256, endPoint x: 399, endPoint y: 252, distance: 160.4
click at [399, 322] on p ""¡No manches, qué alivio! Tenía el talón que ni me dejaba caminar y con estas t…" at bounding box center [732, 345] width 672 height 46
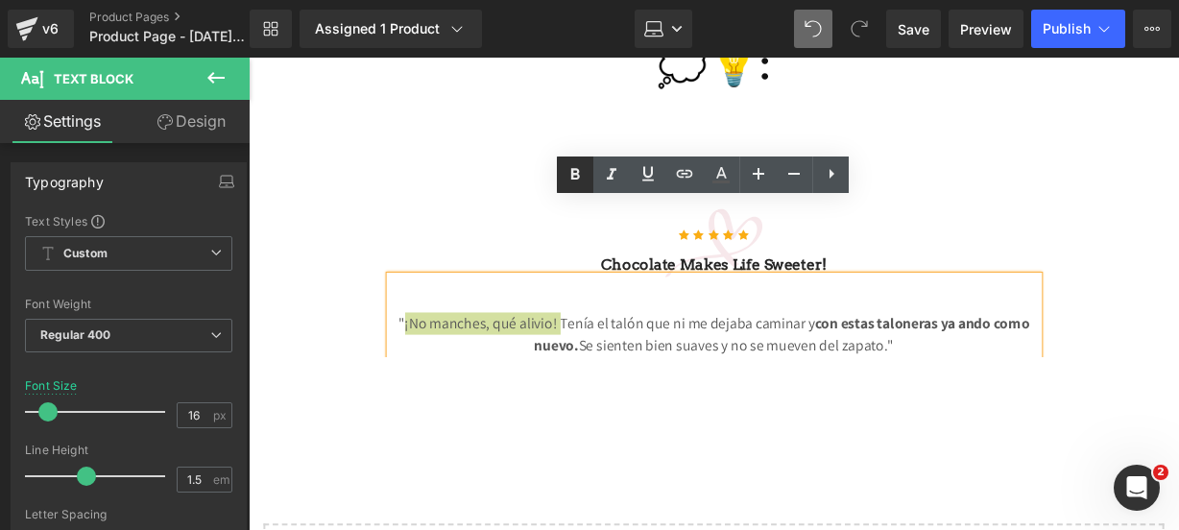
click at [575, 164] on icon at bounding box center [575, 174] width 23 height 23
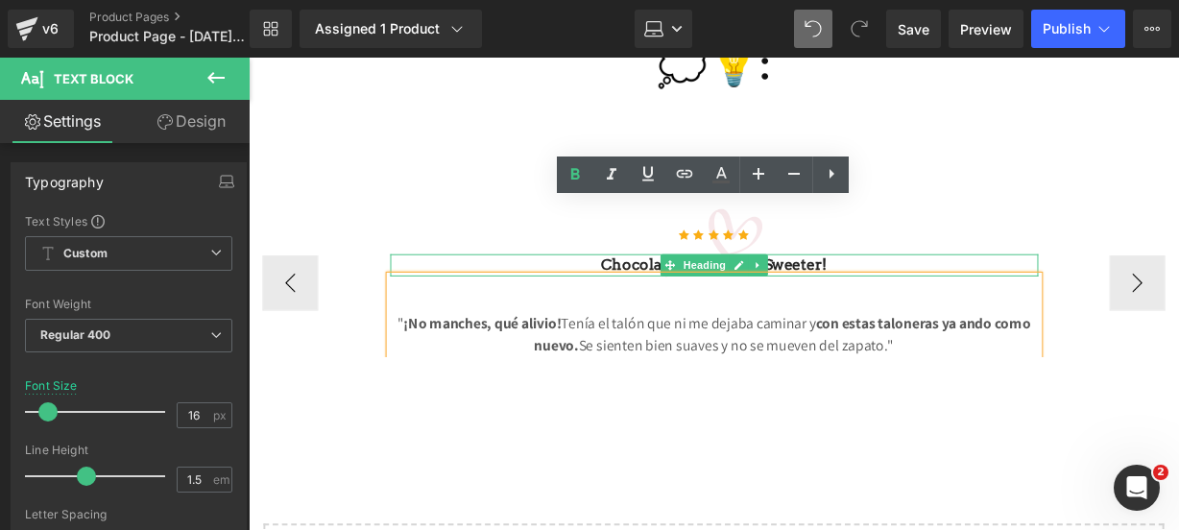
drag, startPoint x: 912, startPoint y: 194, endPoint x: 894, endPoint y: 199, distance: 18.9
click at [912, 261] on h3 "Chocolate makes Life sweeter!" at bounding box center [732, 272] width 672 height 23
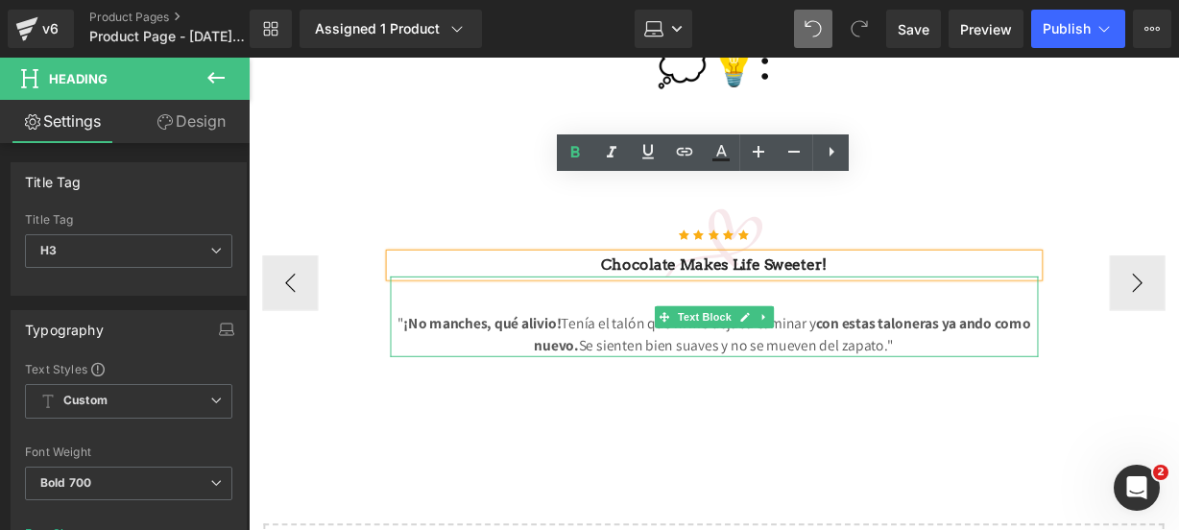
drag, startPoint x: 894, startPoint y: 200, endPoint x: 623, endPoint y: 217, distance: 271.3
click at [623, 217] on div "Icon Icon Icon Icon Icon Icon List Hoz Chocolate makes Life sweeter! Heading " …" at bounding box center [732, 291] width 672 height 154
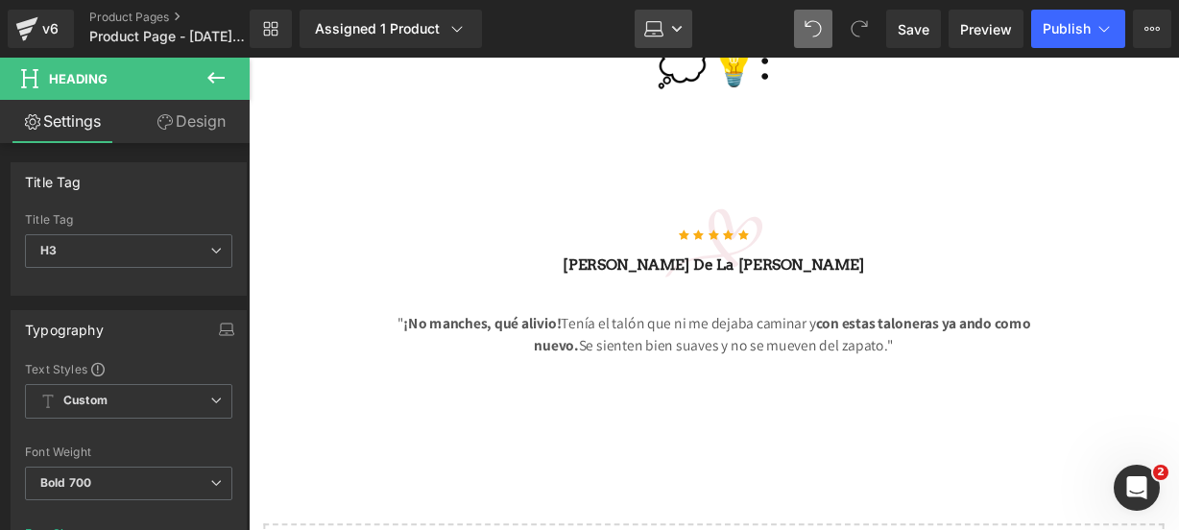
click at [679, 19] on link "Laptop" at bounding box center [664, 29] width 58 height 38
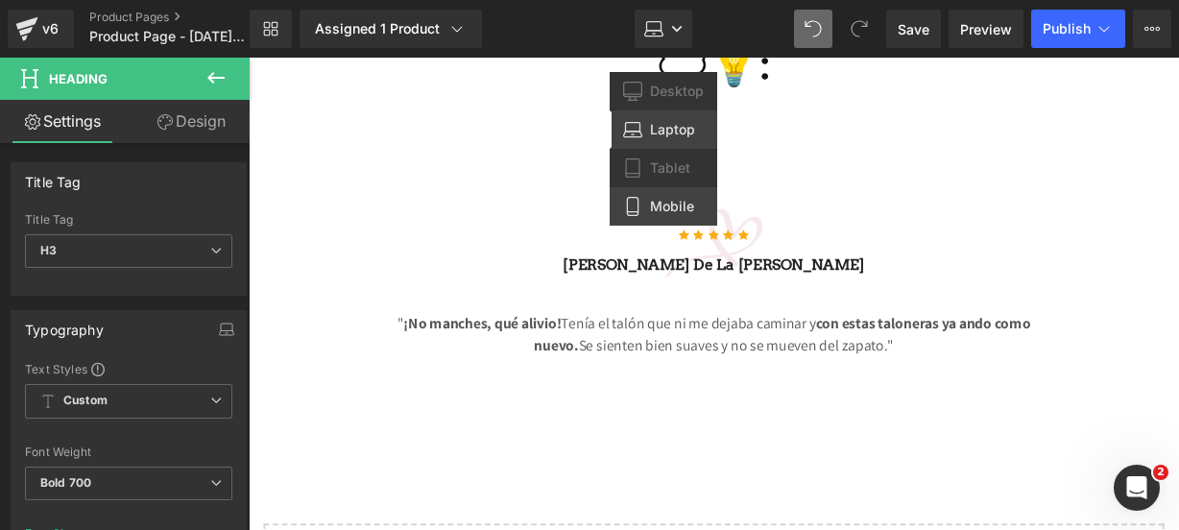
click at [639, 193] on link "Mobile" at bounding box center [664, 206] width 108 height 38
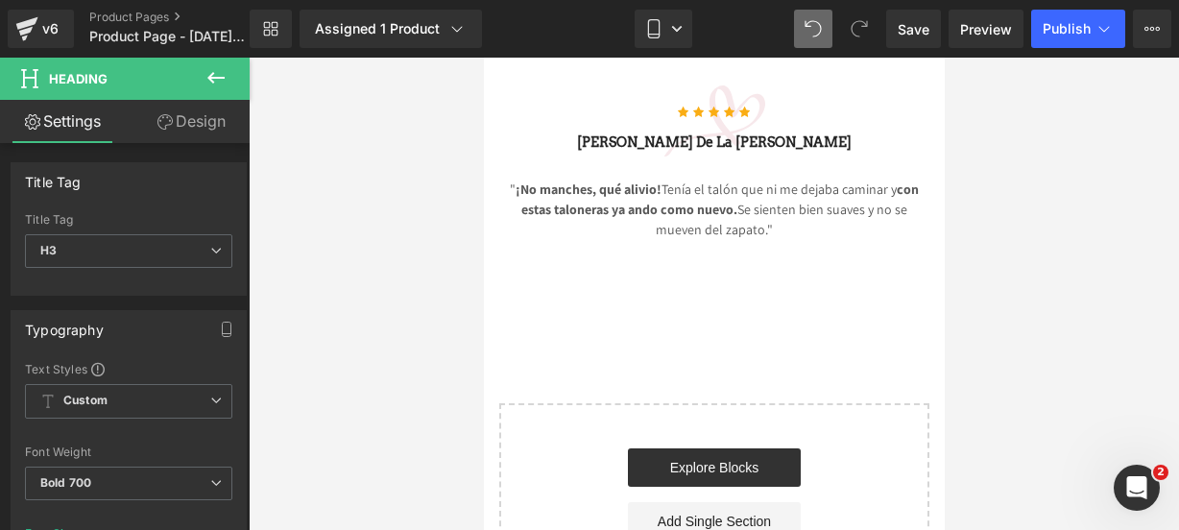
scroll to position [4912, 0]
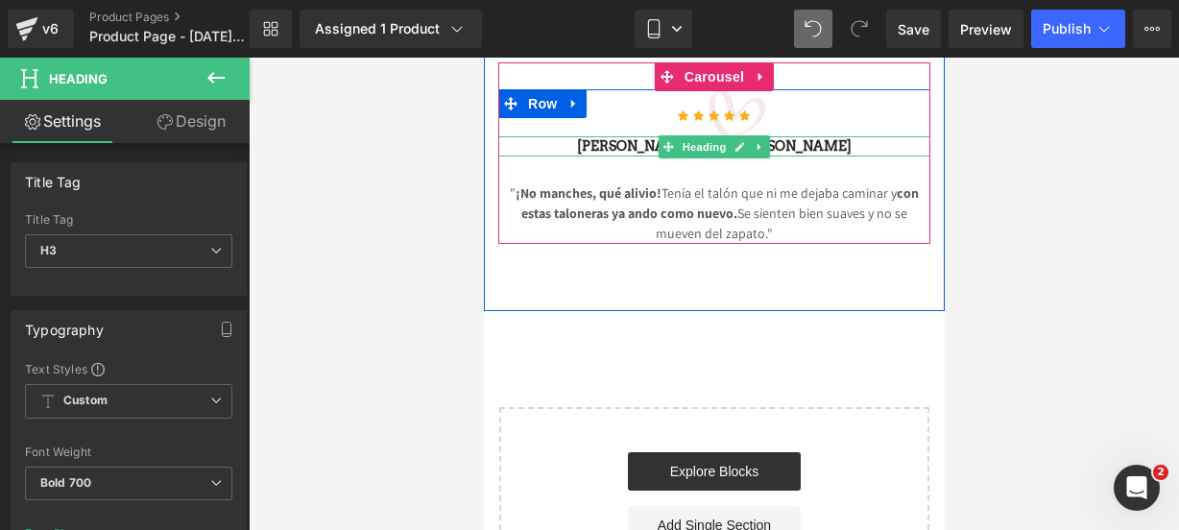
click at [739, 158] on link at bounding box center [740, 146] width 20 height 23
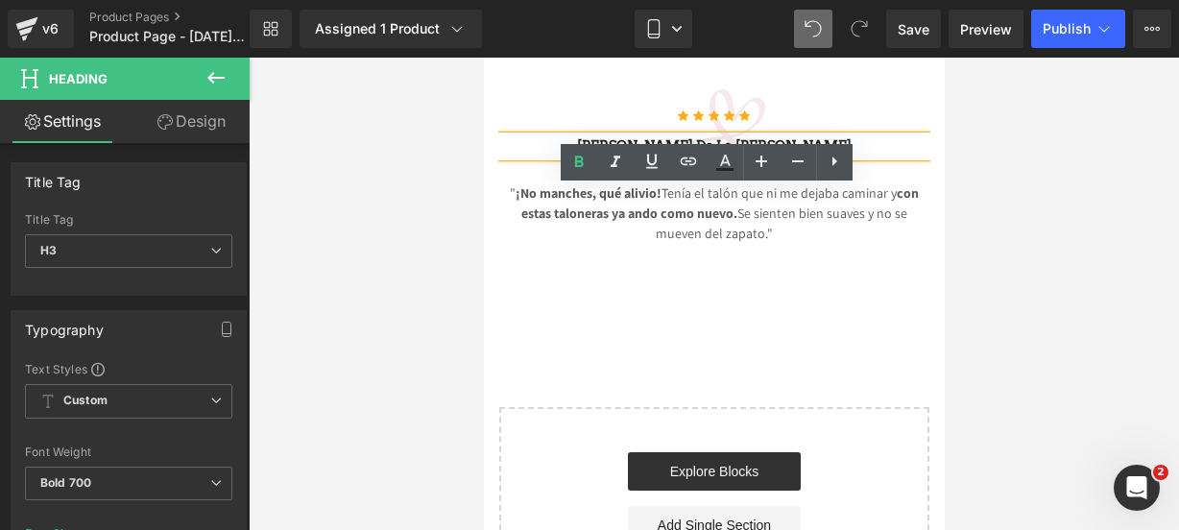
click at [732, 156] on h3 "rafael de la cruz" at bounding box center [713, 146] width 432 height 20
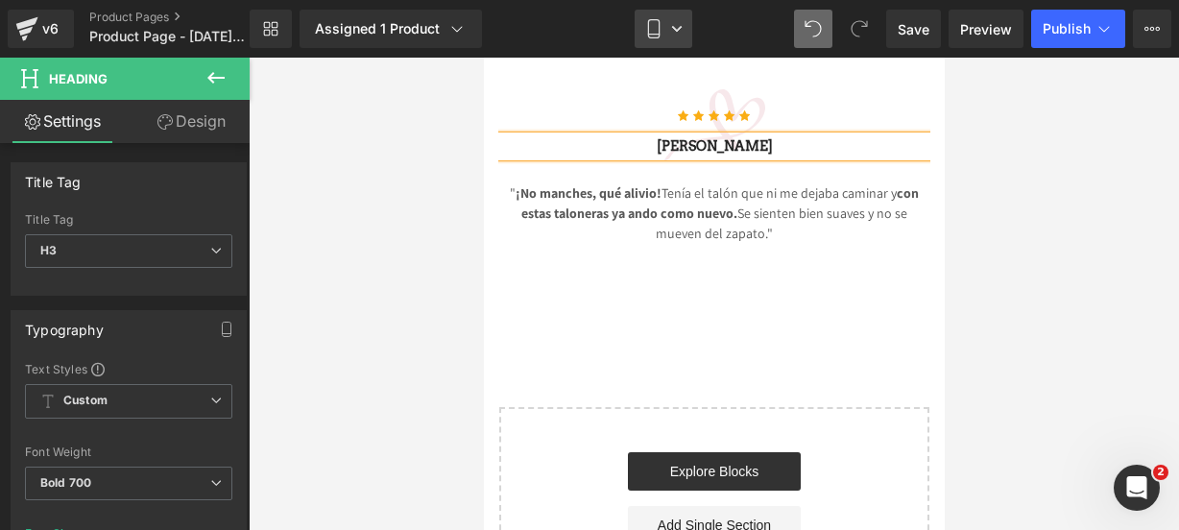
click at [651, 24] on icon at bounding box center [653, 28] width 19 height 19
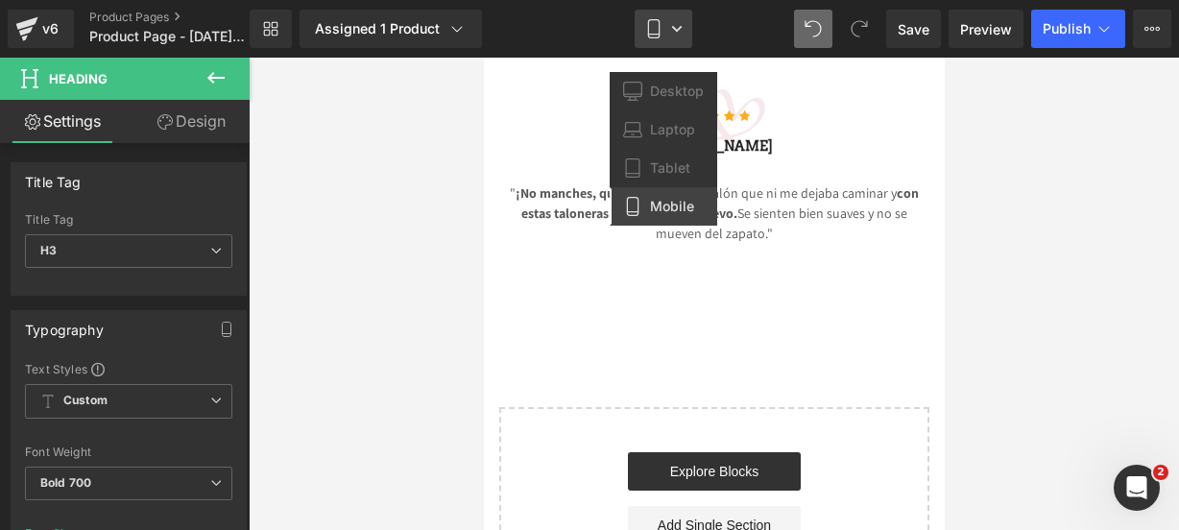
click at [651, 24] on icon at bounding box center [653, 28] width 19 height 19
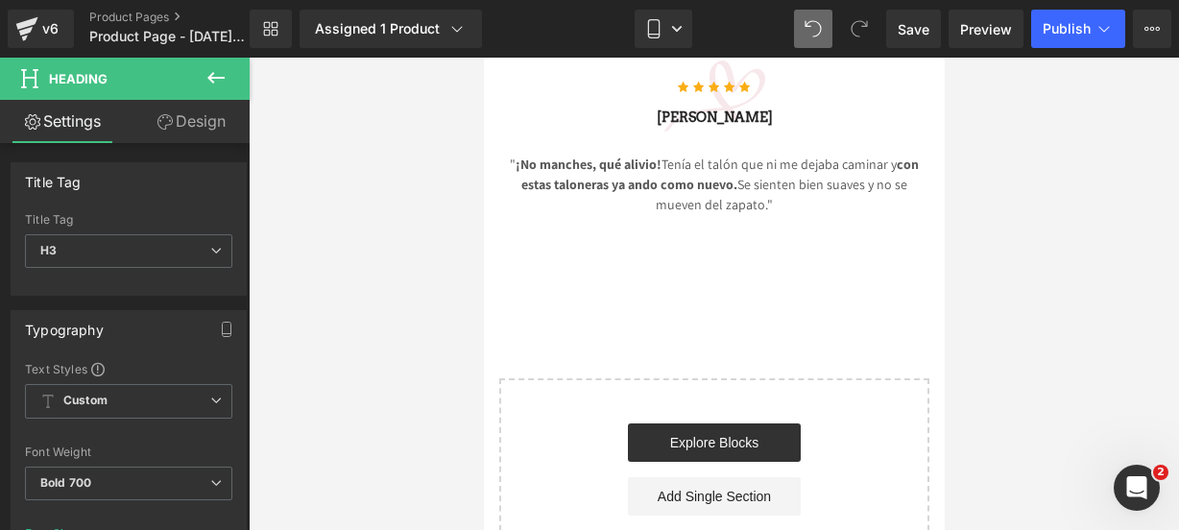
scroll to position [4940, 0]
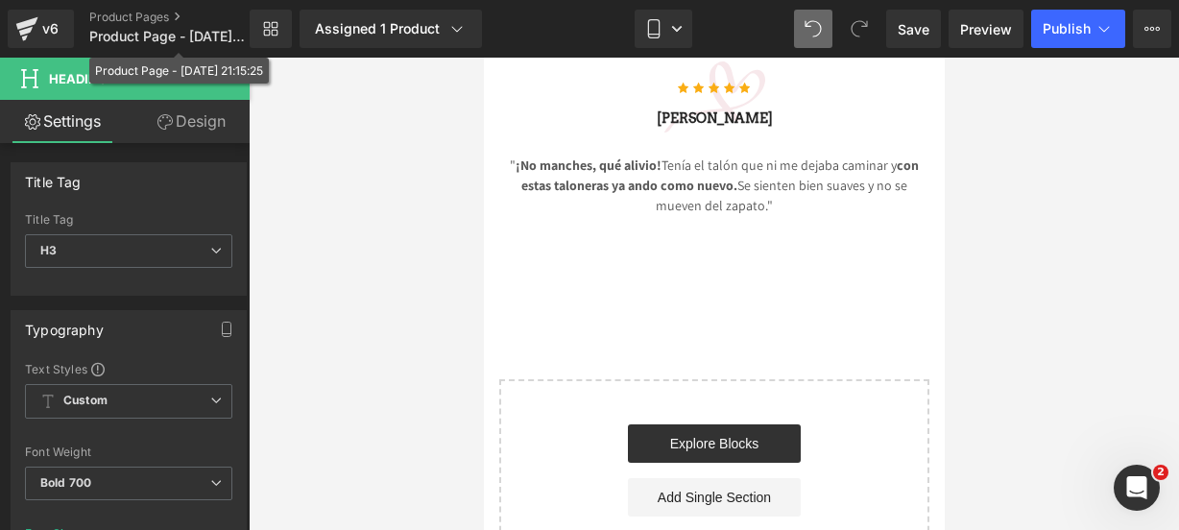
click at [205, 81] on div "Product Page - Oct 5, 21:15:25" at bounding box center [179, 71] width 180 height 26
click at [217, 99] on button at bounding box center [215, 79] width 67 height 42
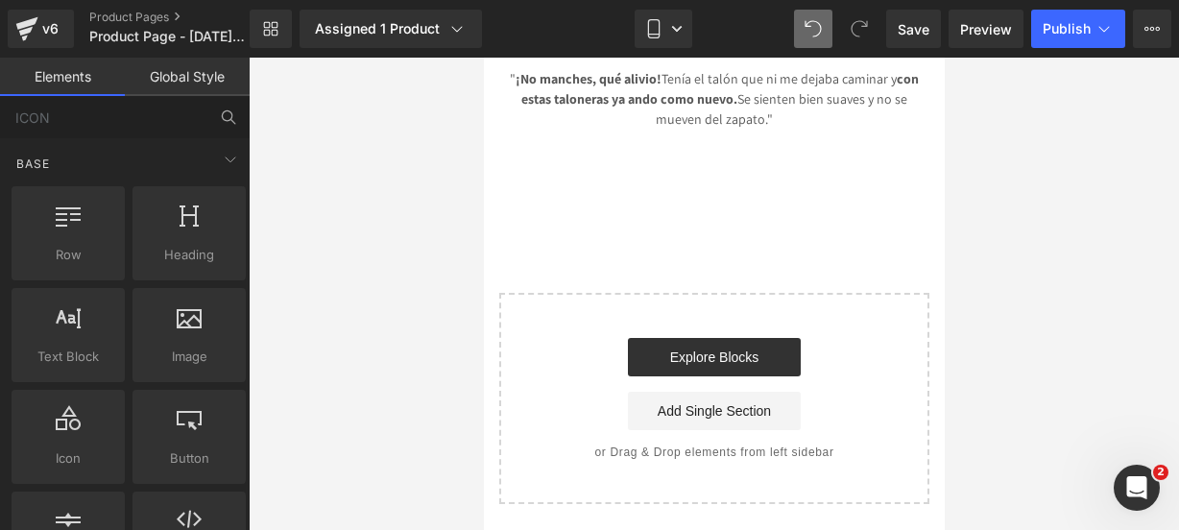
scroll to position [5032, 0]
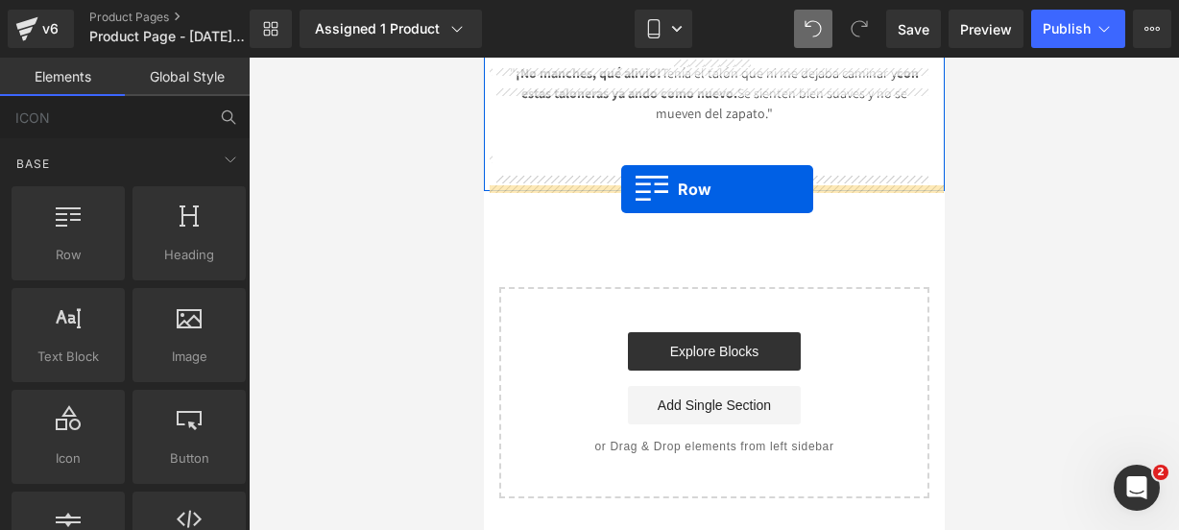
drag, startPoint x: 581, startPoint y: 280, endPoint x: 620, endPoint y: 189, distance: 99.3
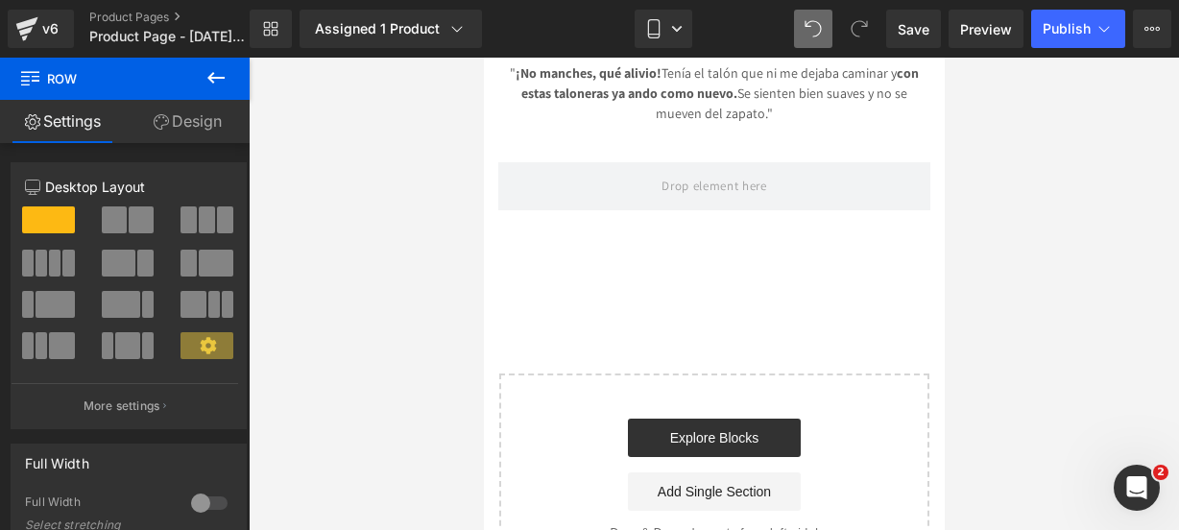
click at [209, 82] on icon at bounding box center [215, 77] width 23 height 23
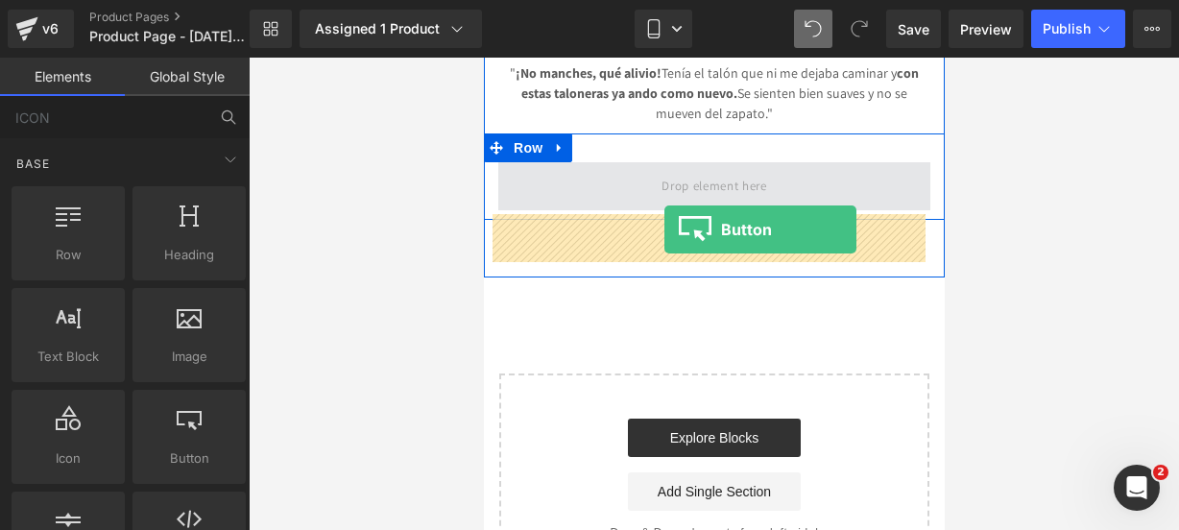
drag, startPoint x: 670, startPoint y: 463, endPoint x: 663, endPoint y: 229, distance: 233.4
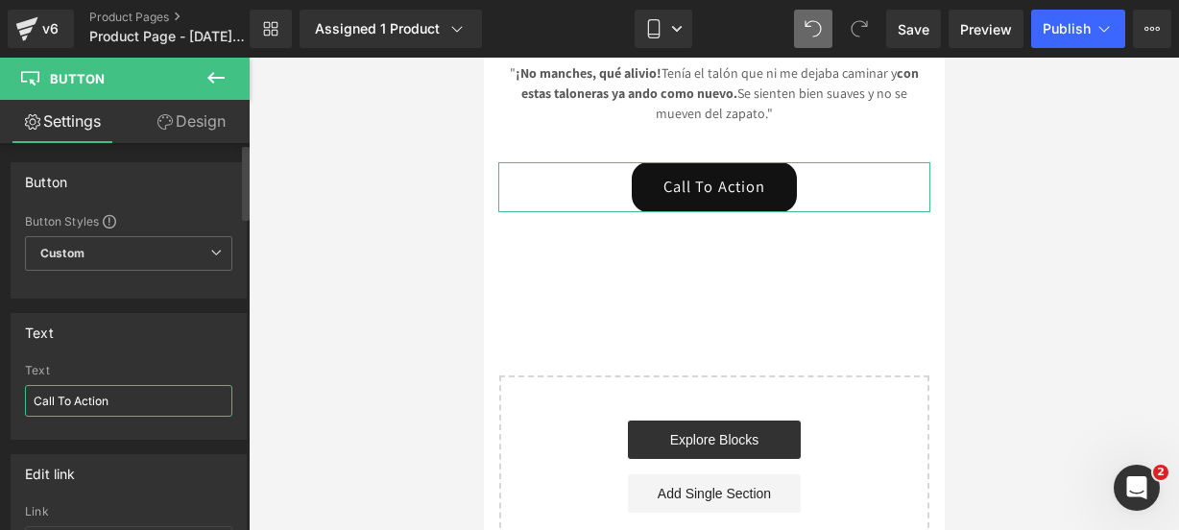
click at [171, 406] on input "Call To Action" at bounding box center [128, 401] width 207 height 32
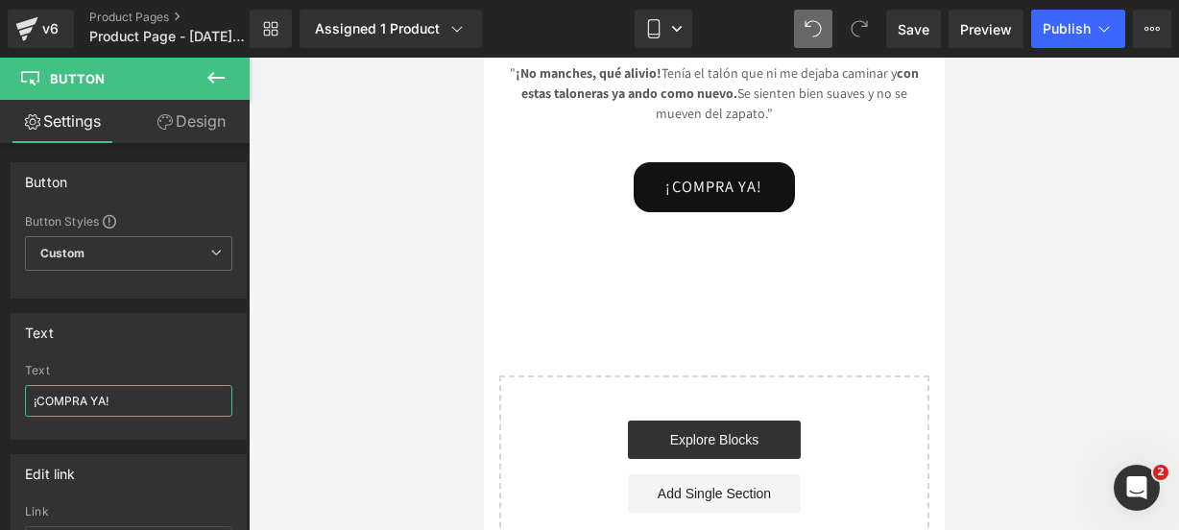
paste input "🤩🔥"
type input "¡COMPRA YA! 🤩🔥"
click at [225, 80] on icon at bounding box center [215, 77] width 23 height 23
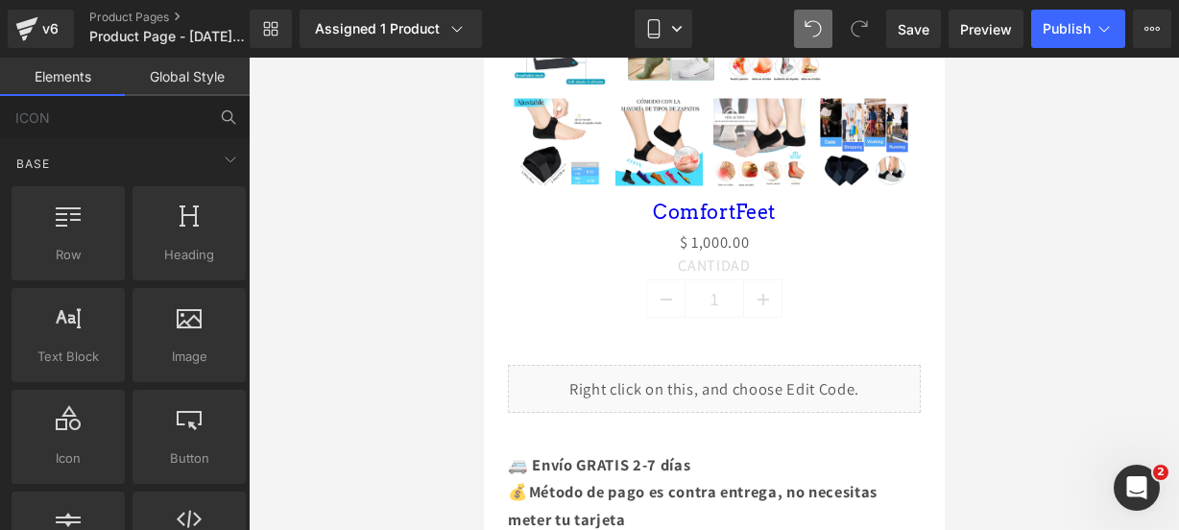
scroll to position [1076, 0]
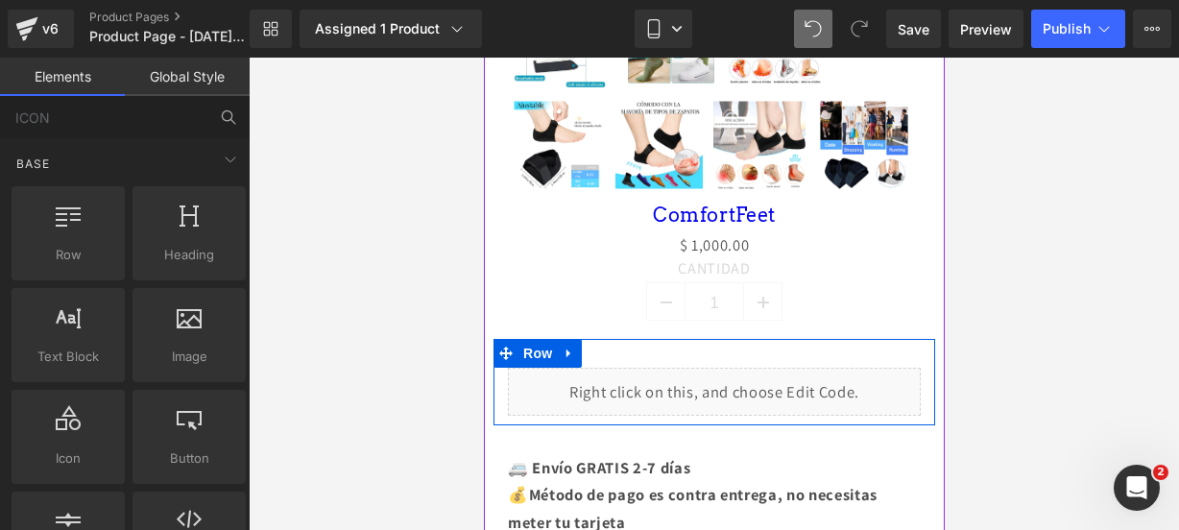
click at [727, 416] on div "Liquid" at bounding box center [713, 392] width 413 height 48
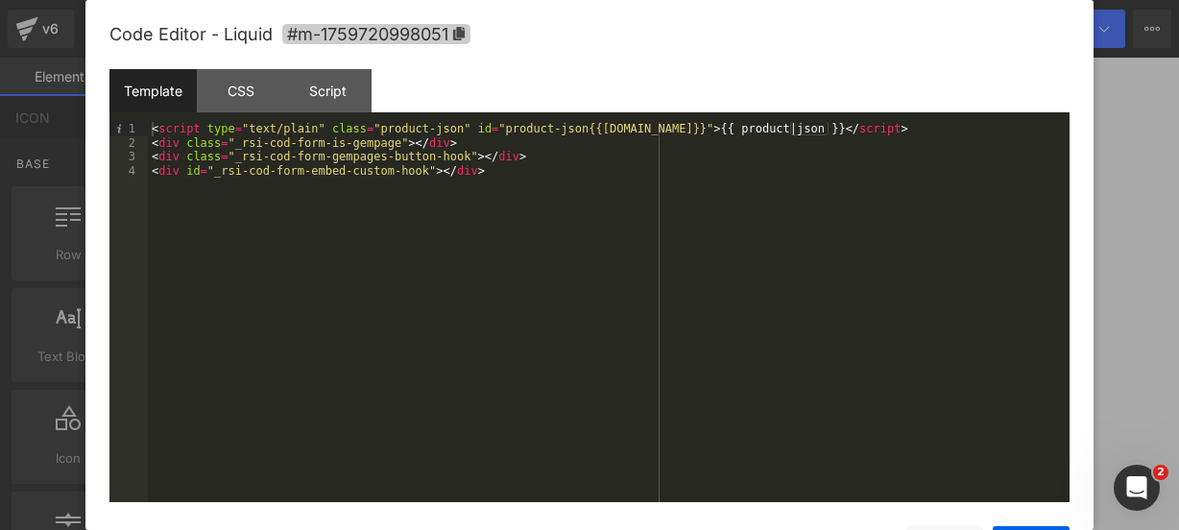
click at [458, 27] on icon at bounding box center [458, 33] width 13 height 13
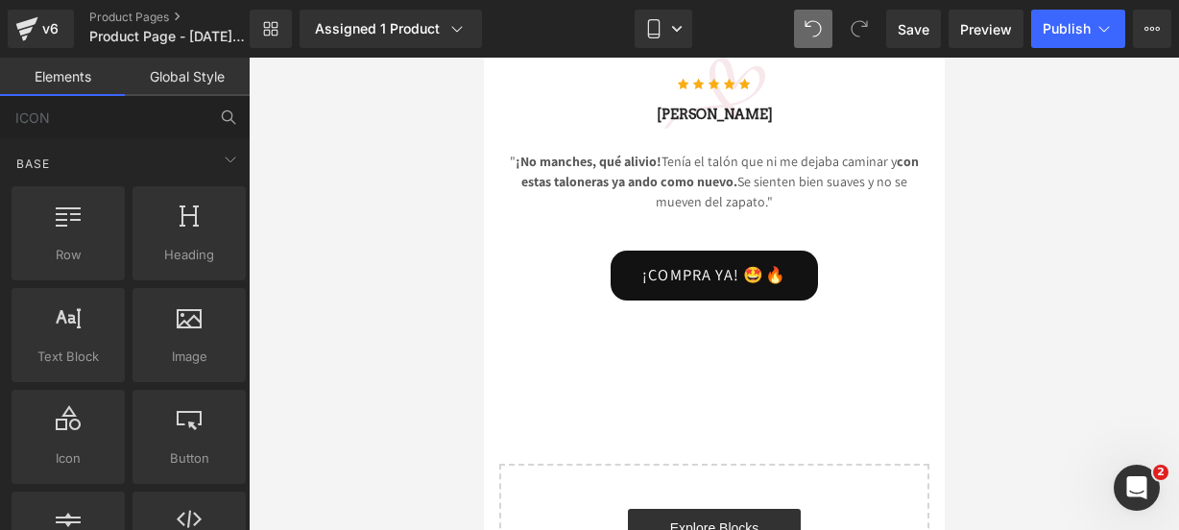
scroll to position [4937, 0]
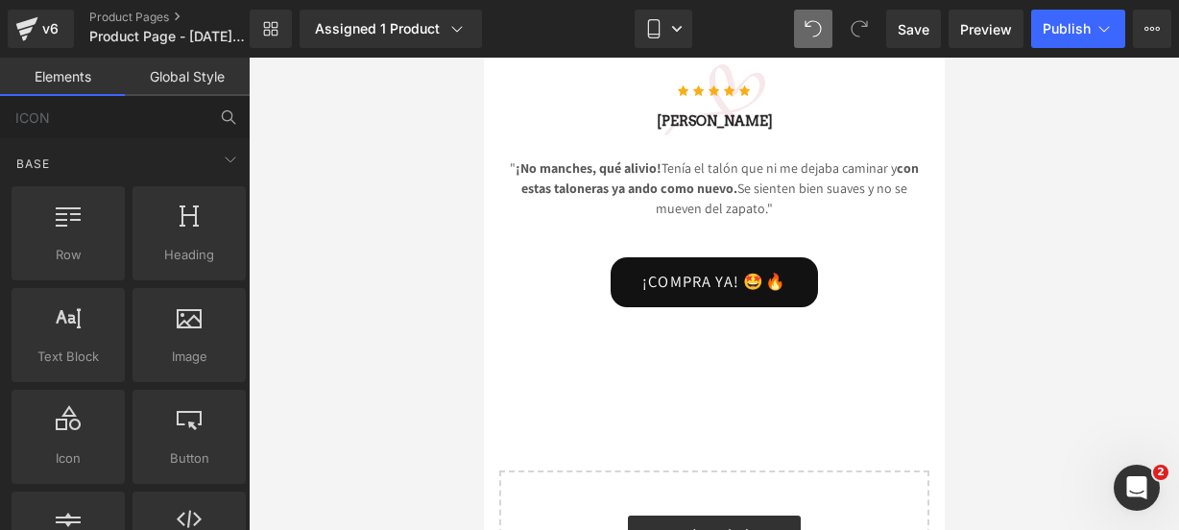
click at [687, 307] on div "¡COMPRA YA! 🤩🔥 Button" at bounding box center [713, 282] width 432 height 50
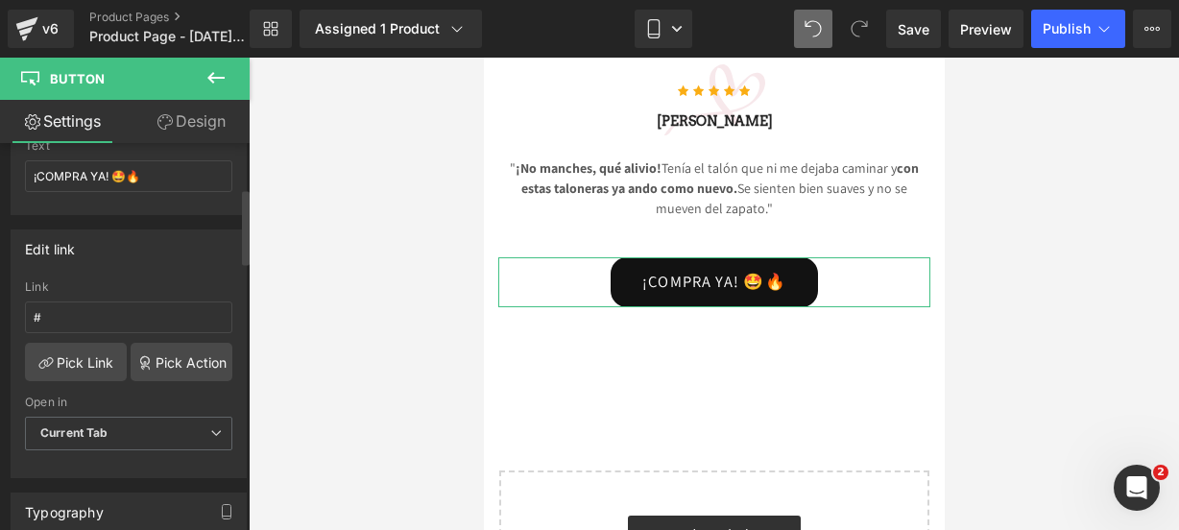
scroll to position [230, 0]
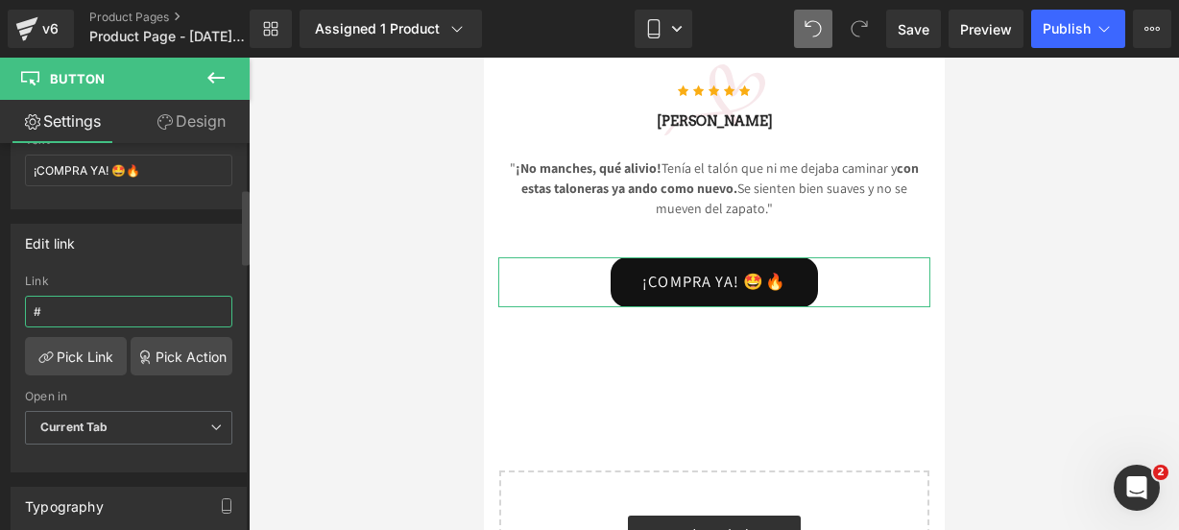
click at [108, 304] on input "#" at bounding box center [128, 312] width 207 height 32
paste input "#m-1759720998051"
click at [48, 308] on input "##m-1759720998051" at bounding box center [128, 312] width 207 height 32
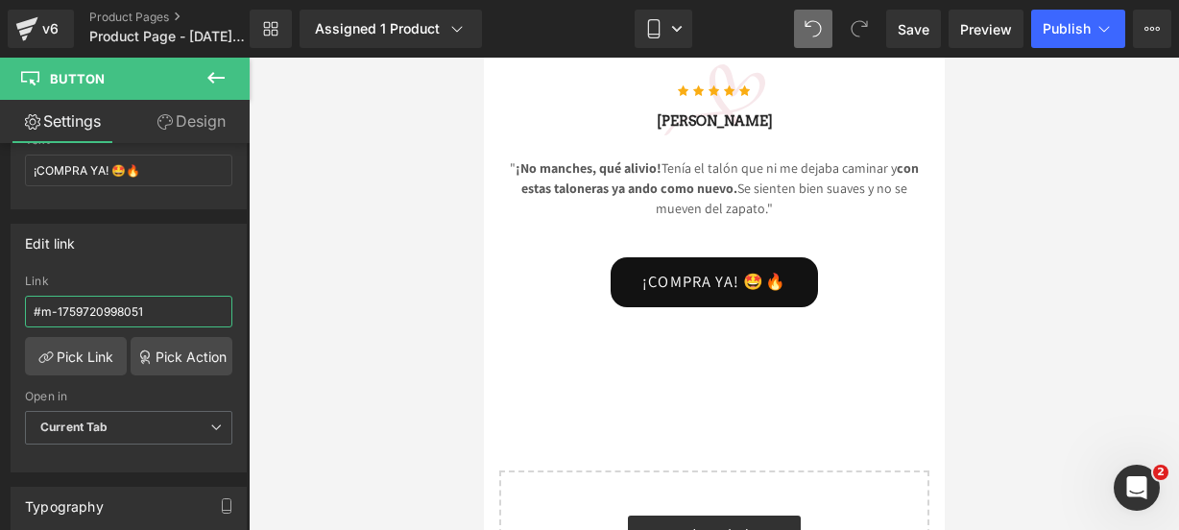
type input "#m-1759720998051"
click at [214, 74] on icon at bounding box center [215, 77] width 23 height 23
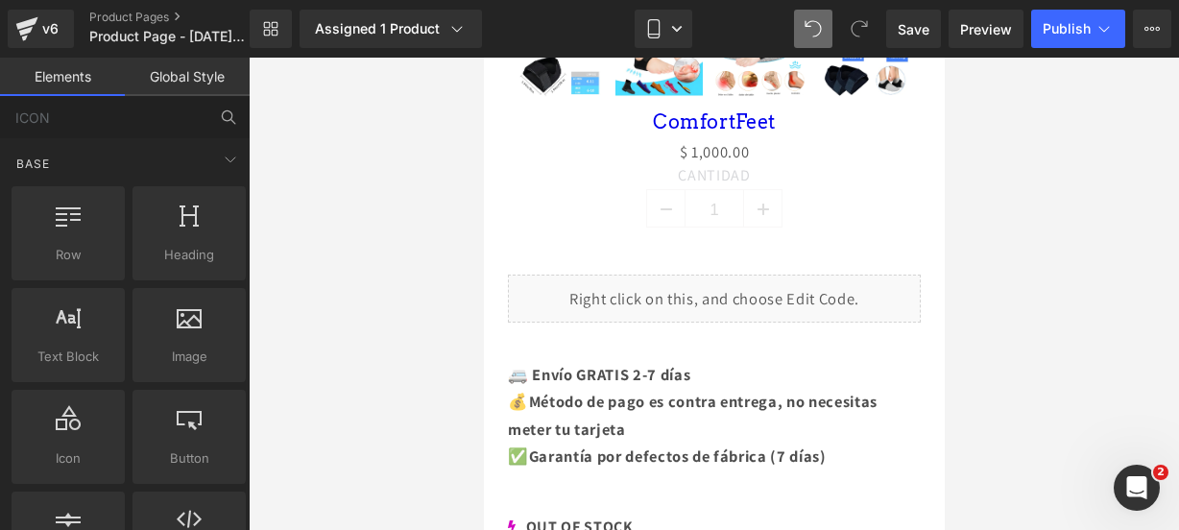
scroll to position [1167, 0]
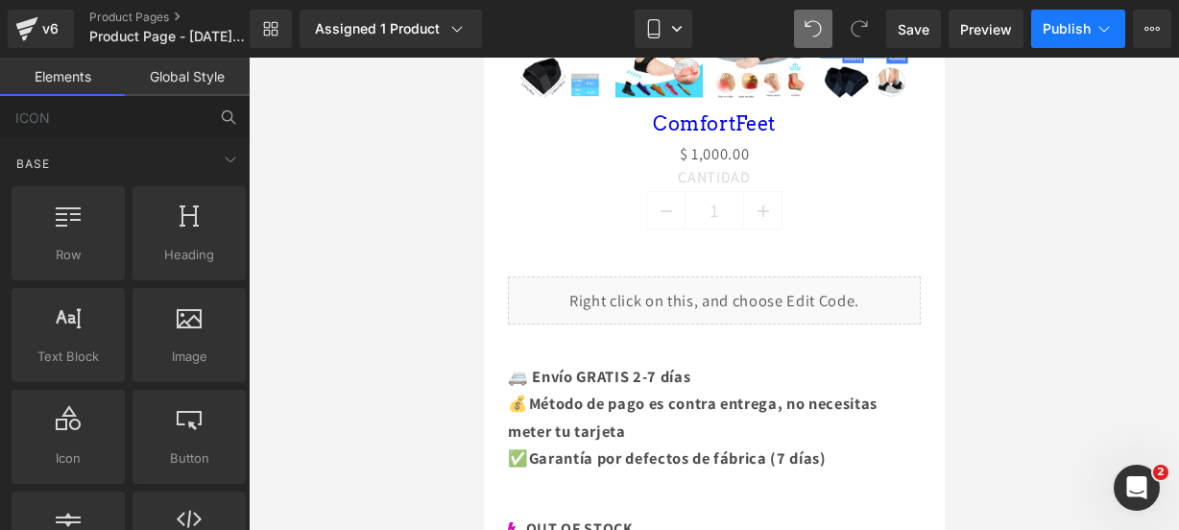
click at [1125, 22] on div "Save Preview Publish Scheduled View Live Page View with current Template Save T…" at bounding box center [1028, 29] width 300 height 38
click at [1114, 22] on div "Save Preview Publish Scheduled View Live Page View with current Template Save T…" at bounding box center [1028, 29] width 300 height 38
click at [1112, 22] on icon at bounding box center [1103, 28] width 19 height 19
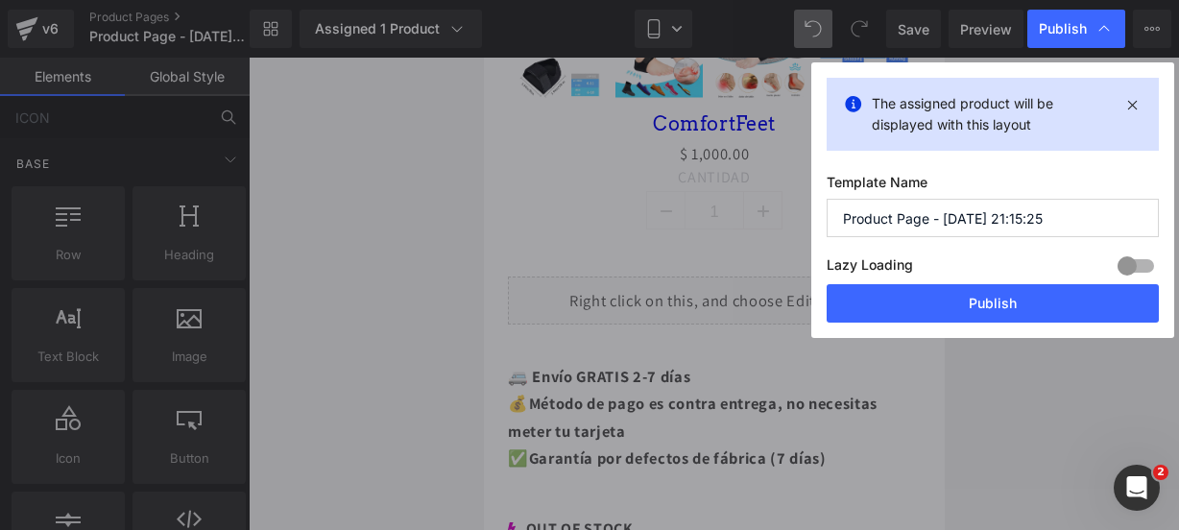
click at [1021, 220] on input "Product Page - Oct 5, 21:15:25" at bounding box center [993, 218] width 332 height 38
click at [1027, 220] on input "Product Page - Oct 5, 21:15:25" at bounding box center [993, 218] width 332 height 38
click at [1033, 220] on input "Product Page - Oct 5, 21:15:25" at bounding box center [993, 218] width 332 height 38
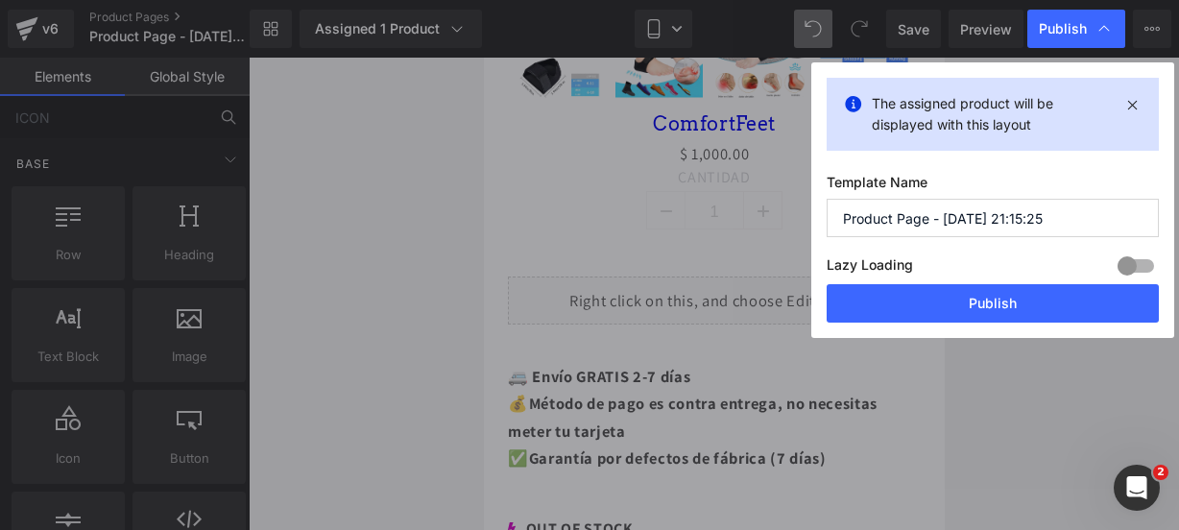
click at [1033, 220] on input "Product Page - Oct 5, 21:15:25" at bounding box center [993, 218] width 332 height 38
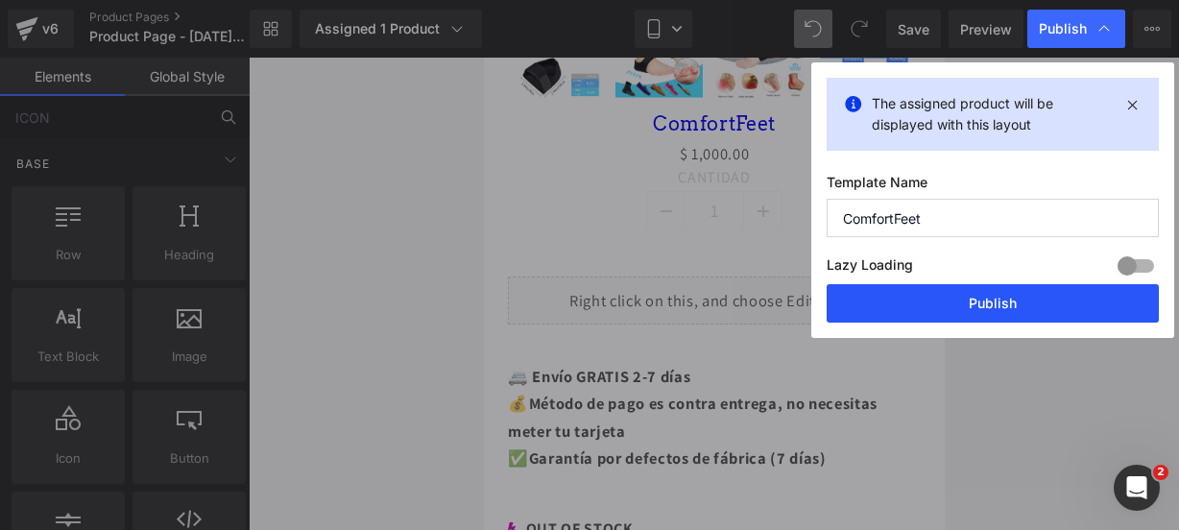
type input "ComfortFeet"
click at [965, 291] on button "Publish" at bounding box center [993, 303] width 332 height 38
